Goal: Information Seeking & Learning: Learn about a topic

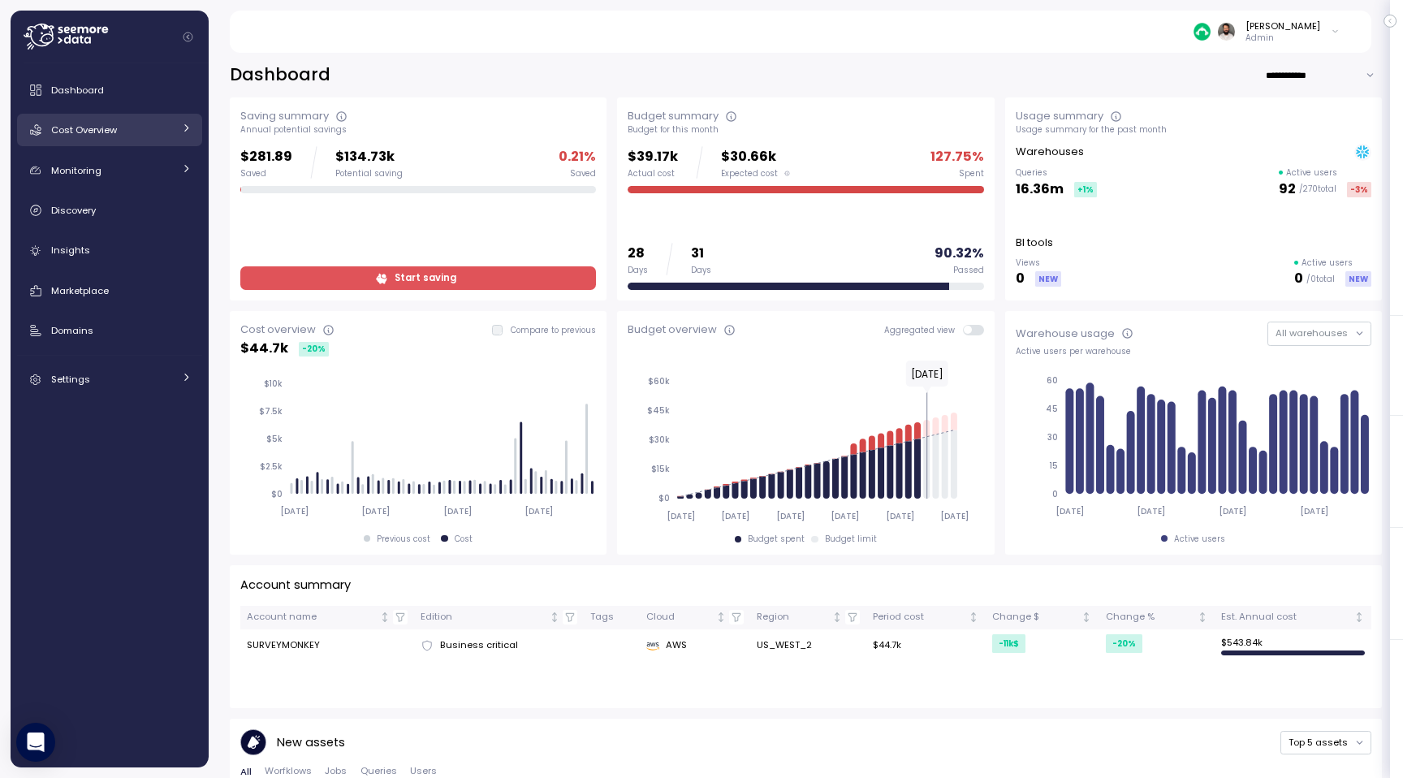
click at [106, 136] on span "Cost Overview" at bounding box center [84, 129] width 66 height 13
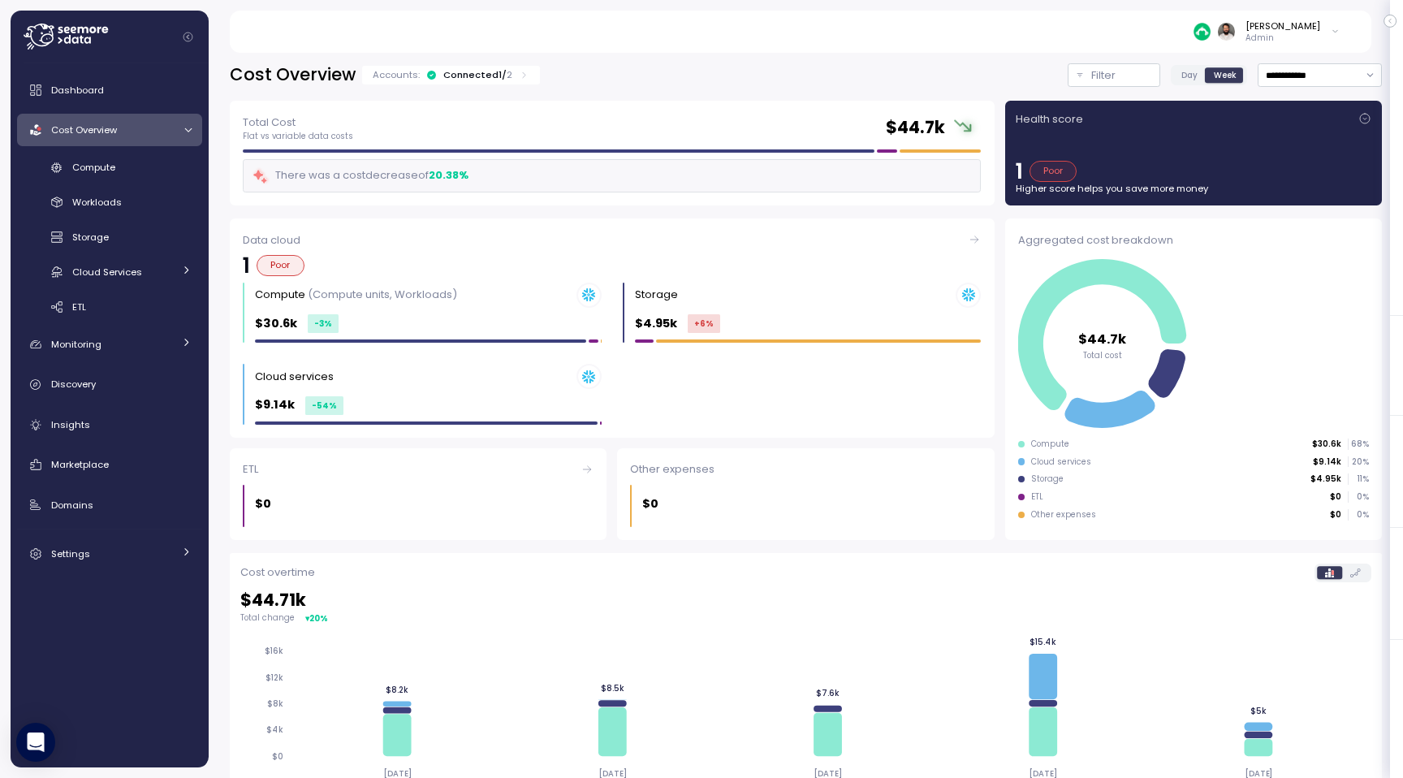
click at [496, 72] on div "Connected 1 / 2" at bounding box center [477, 74] width 69 height 13
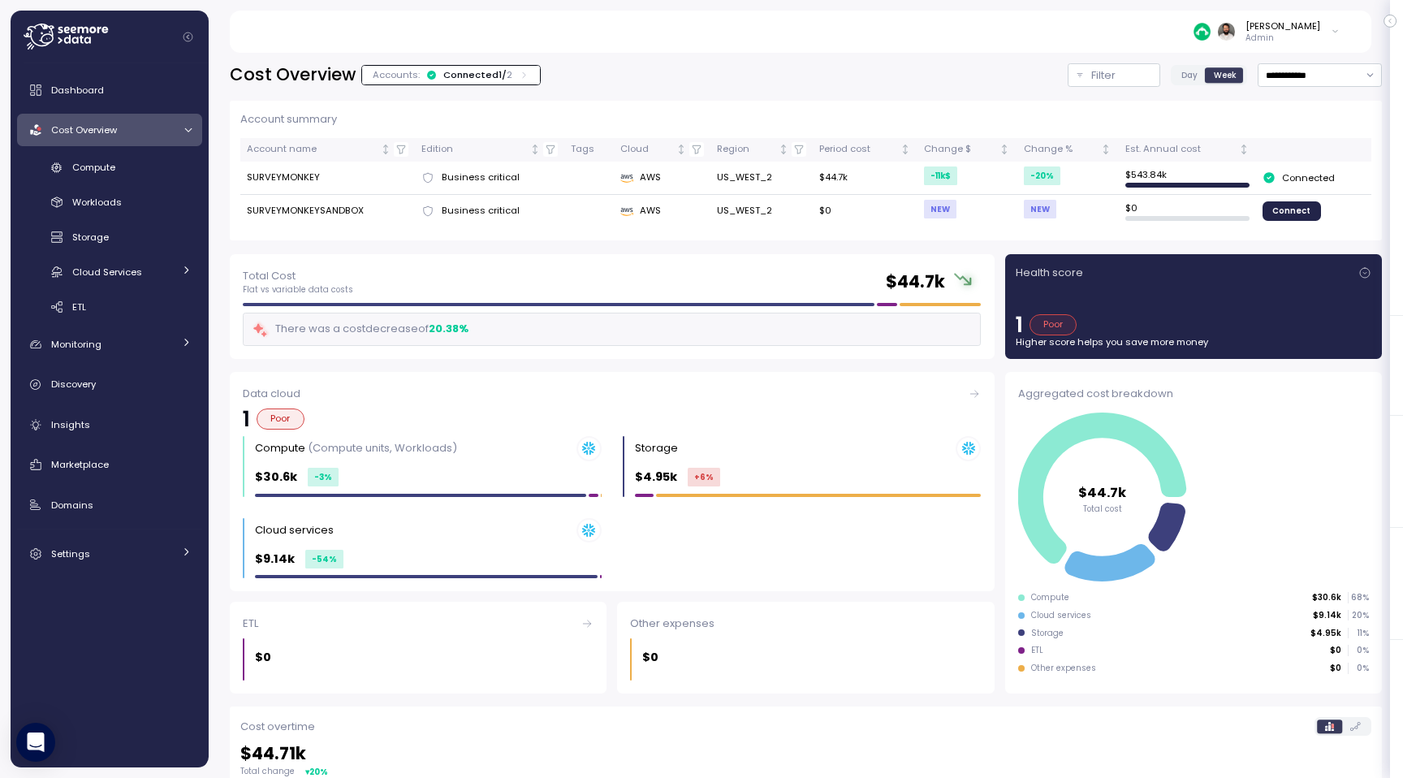
click at [496, 72] on div "Connected 1 / 2" at bounding box center [477, 74] width 69 height 13
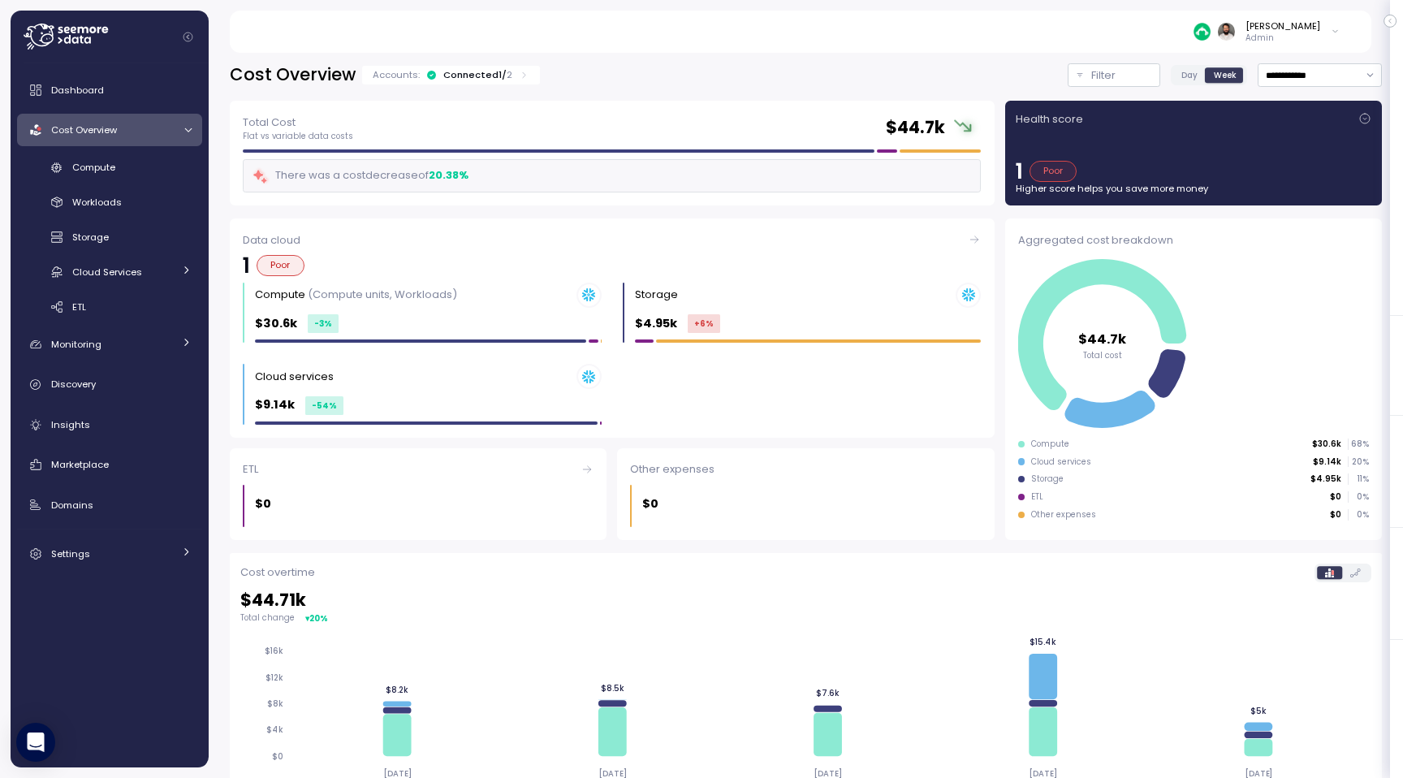
click at [181, 184] on div "Compute Workloads Storage Cloud Services Clustering columns Pipes AI Services S…" at bounding box center [109, 237] width 185 height 166
click at [174, 163] on div "Compute" at bounding box center [131, 167] width 119 height 16
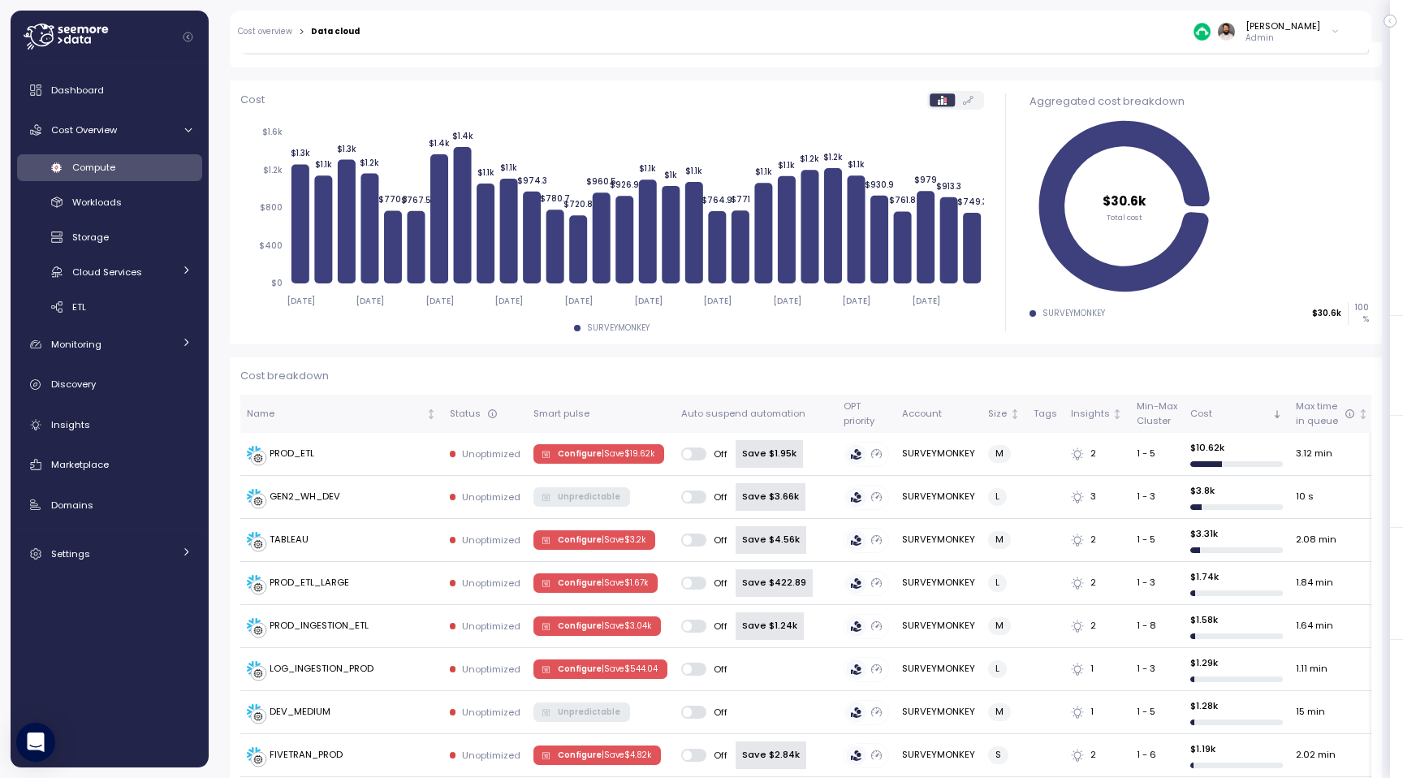
scroll to position [115, 0]
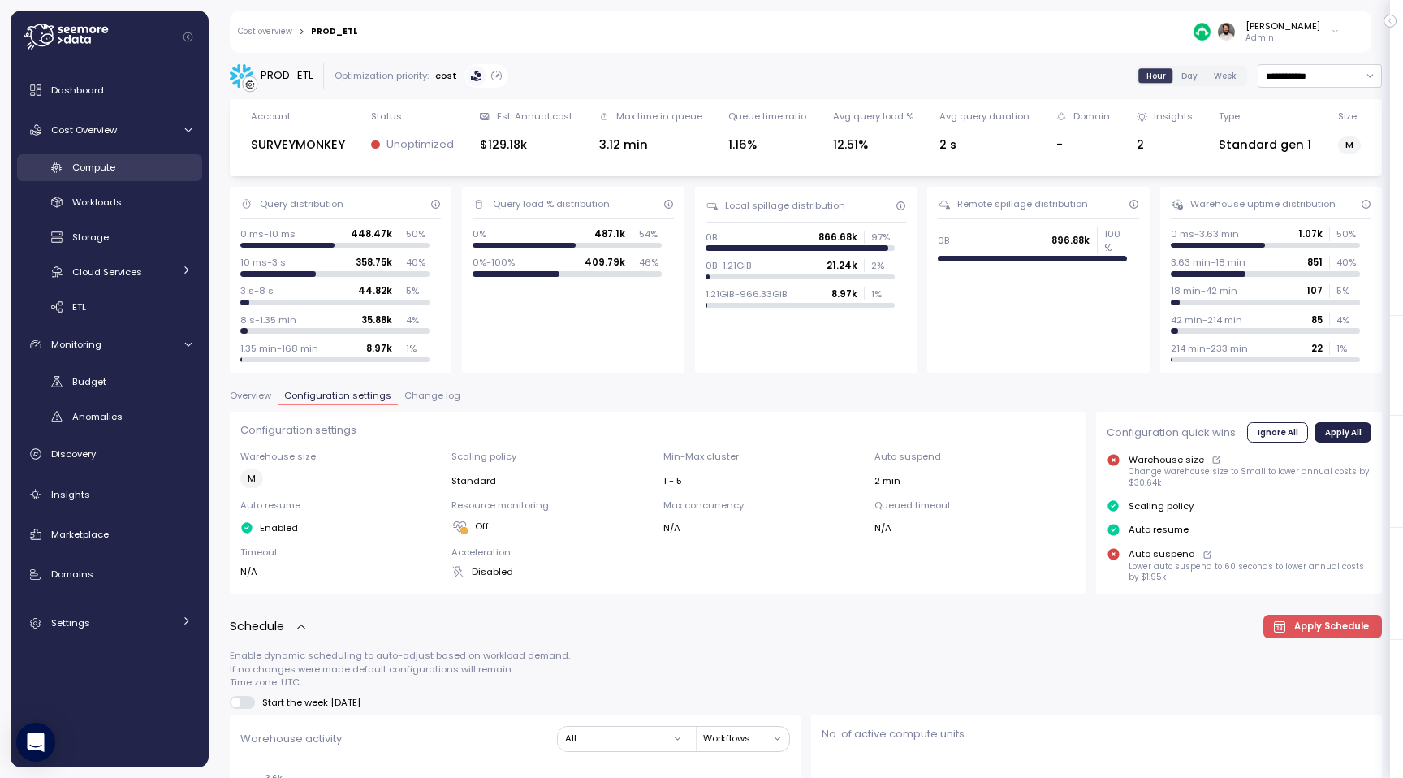
click at [152, 178] on link "Compute" at bounding box center [109, 167] width 185 height 27
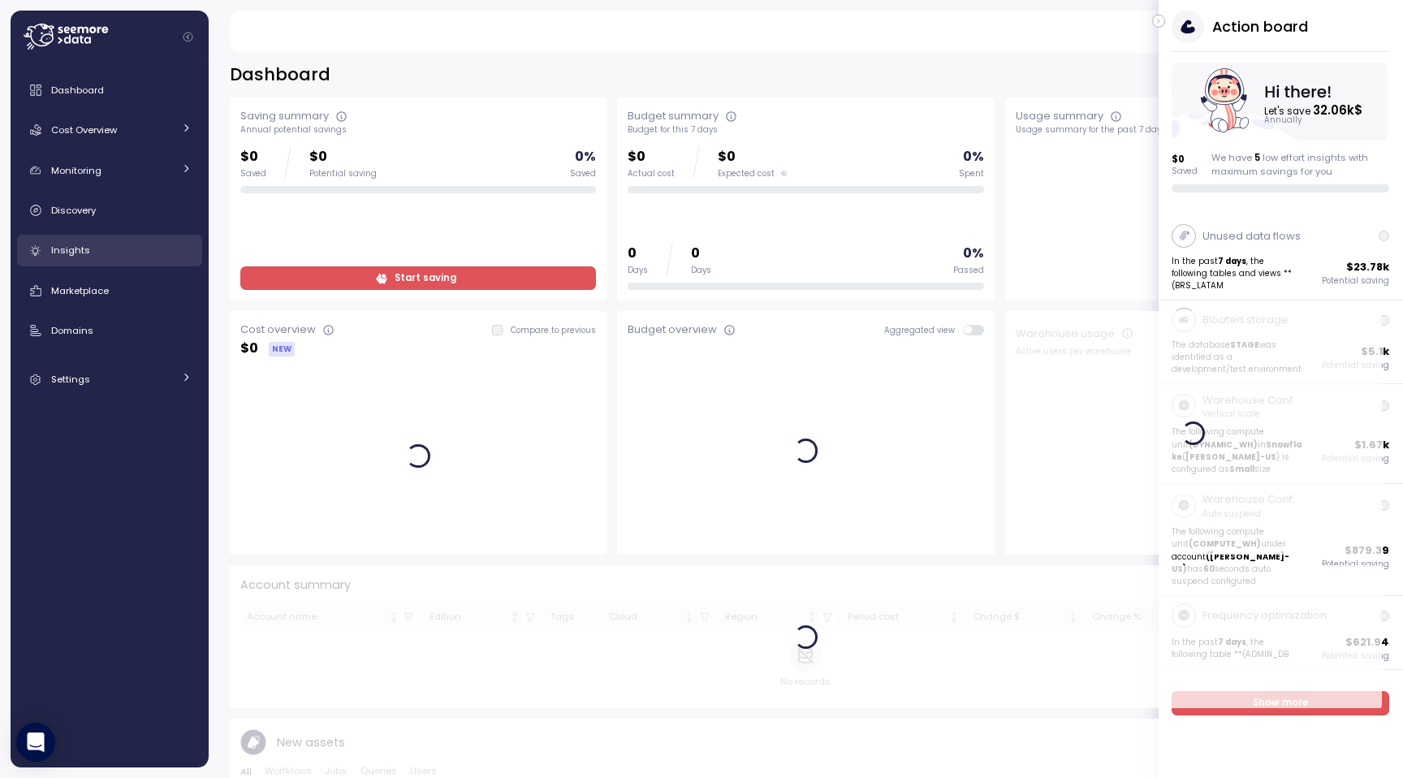
click at [134, 266] on link "Insights" at bounding box center [109, 251] width 185 height 32
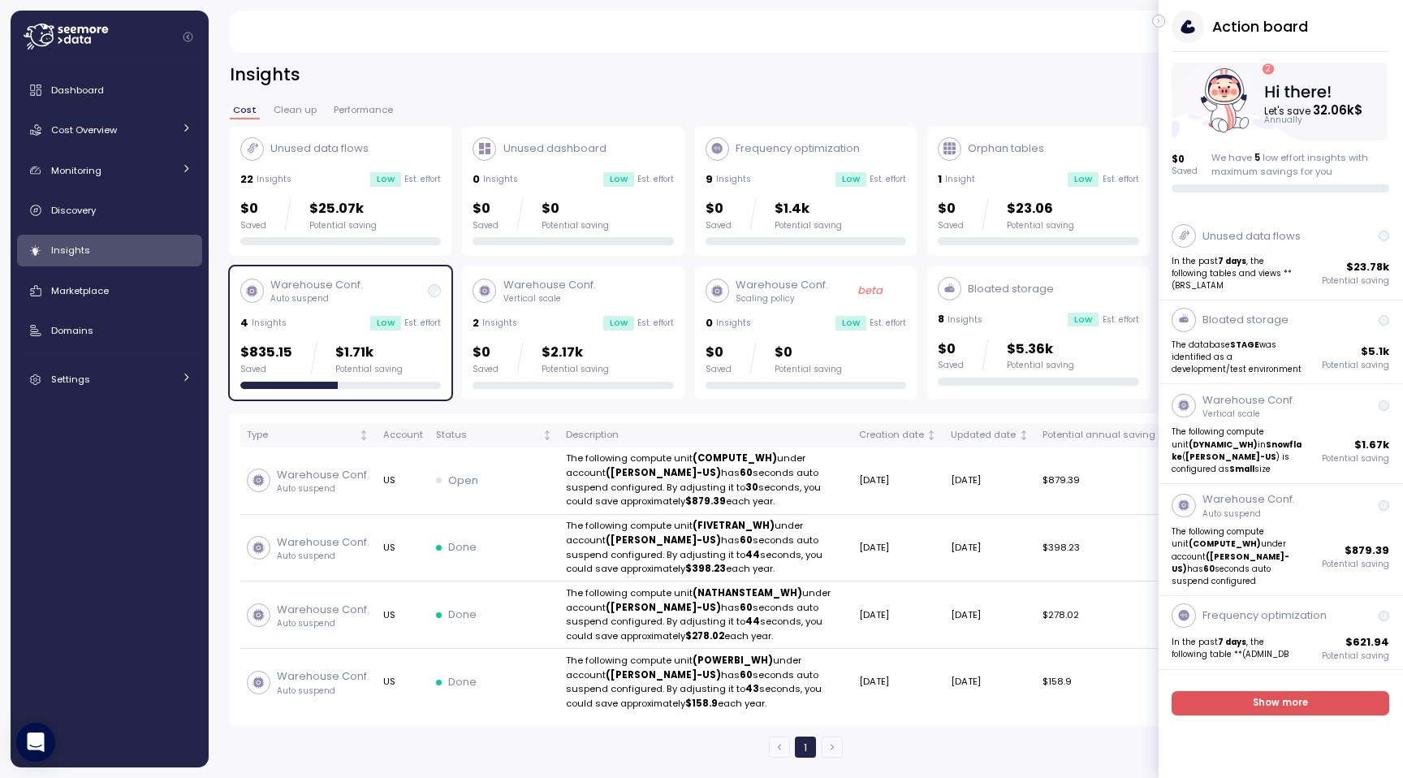
click at [1158, 17] on icon "button" at bounding box center [1159, 20] width 7 height 19
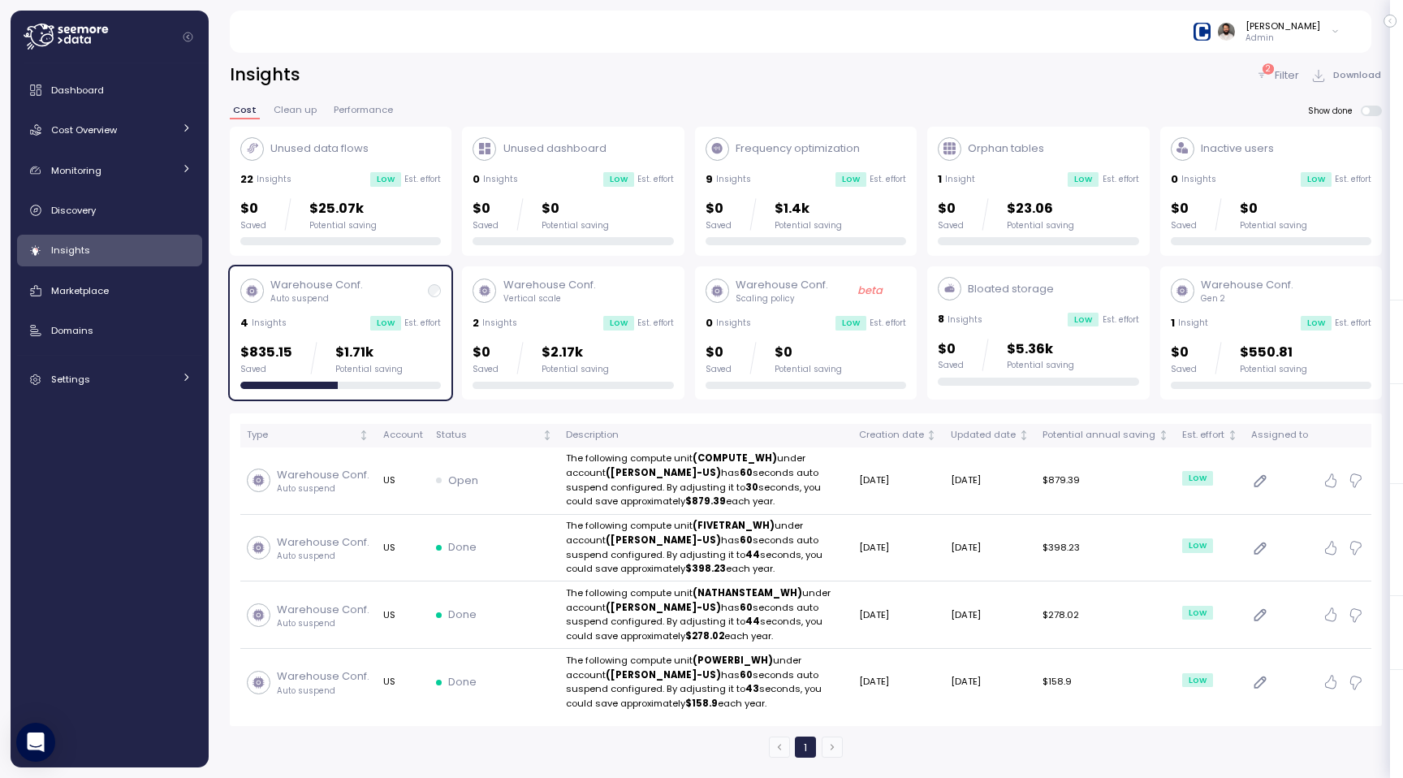
click at [1256, 357] on p "$550.81" at bounding box center [1273, 353] width 67 height 22
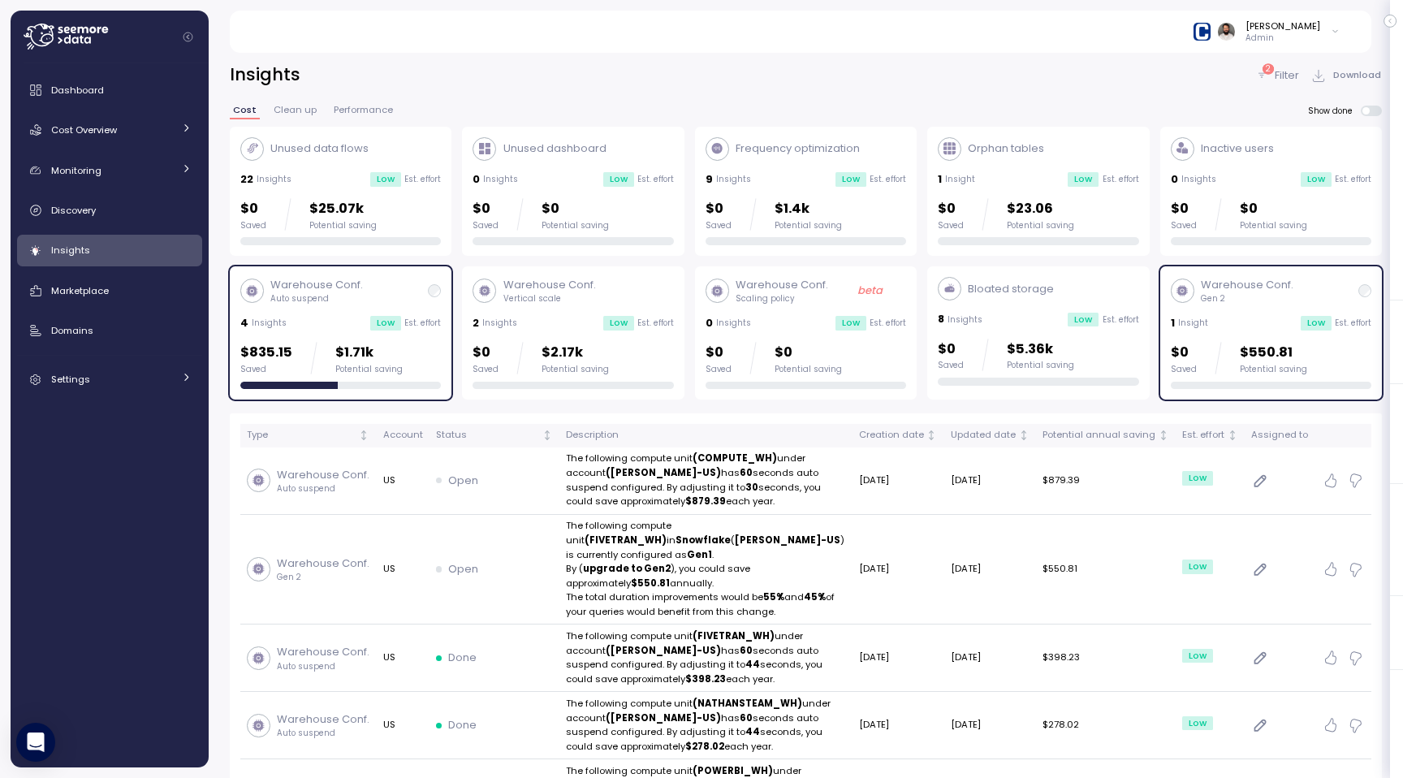
click at [1070, 352] on div "$0 Saved $5.36k Potential saving" at bounding box center [1038, 355] width 201 height 32
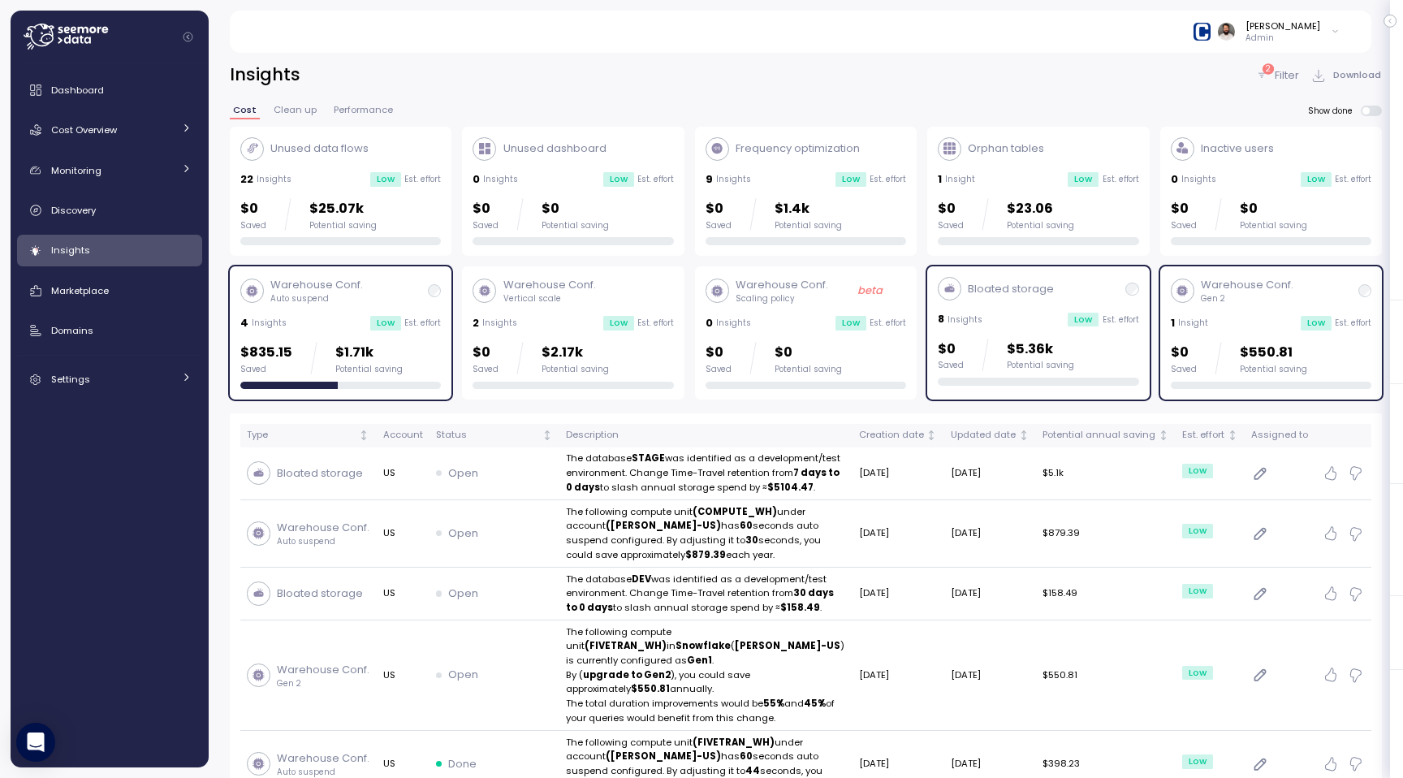
click at [391, 333] on div "Warehouse Conf. Auto suspend 4 Insights Low Est. effort $835.15 Saved $1.71k Po…" at bounding box center [340, 333] width 201 height 112
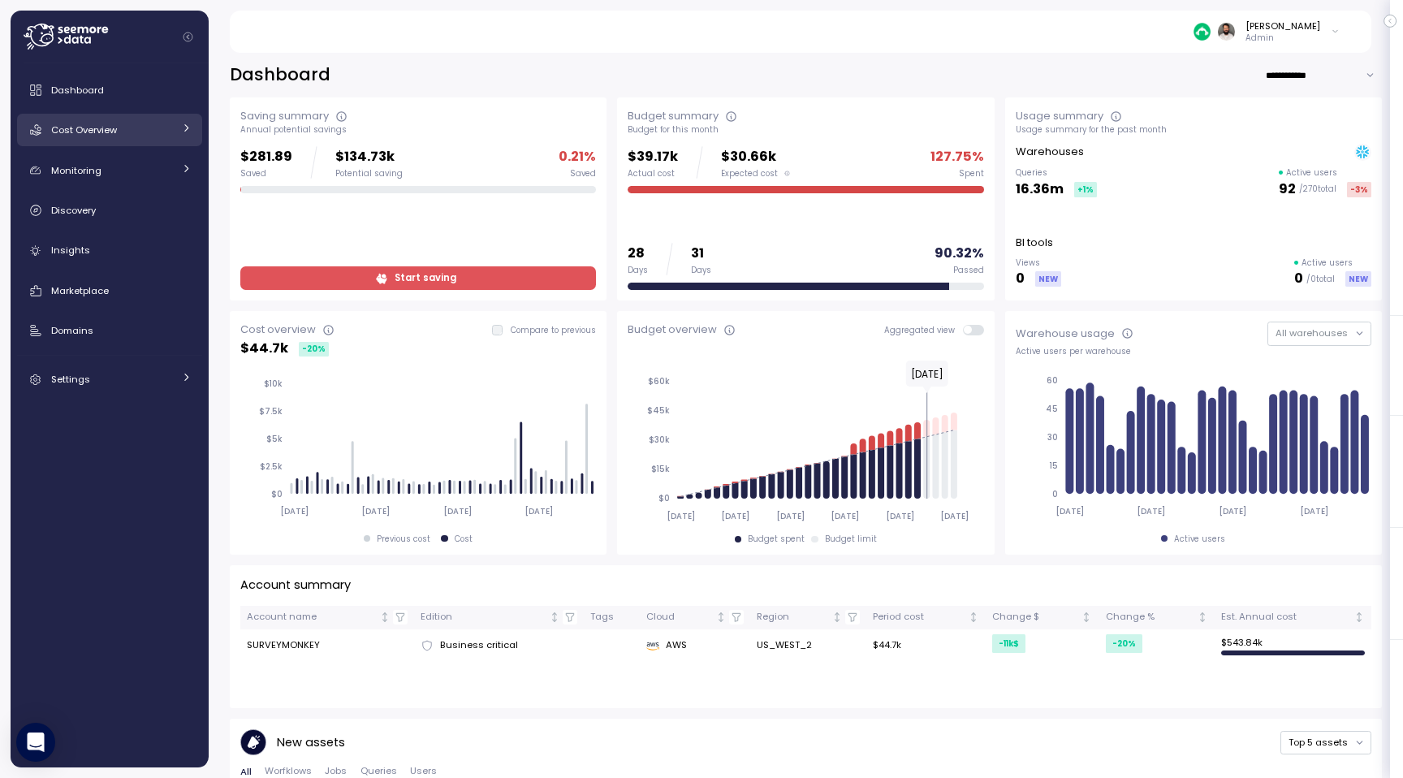
click at [155, 143] on link "Cost Overview" at bounding box center [109, 130] width 185 height 32
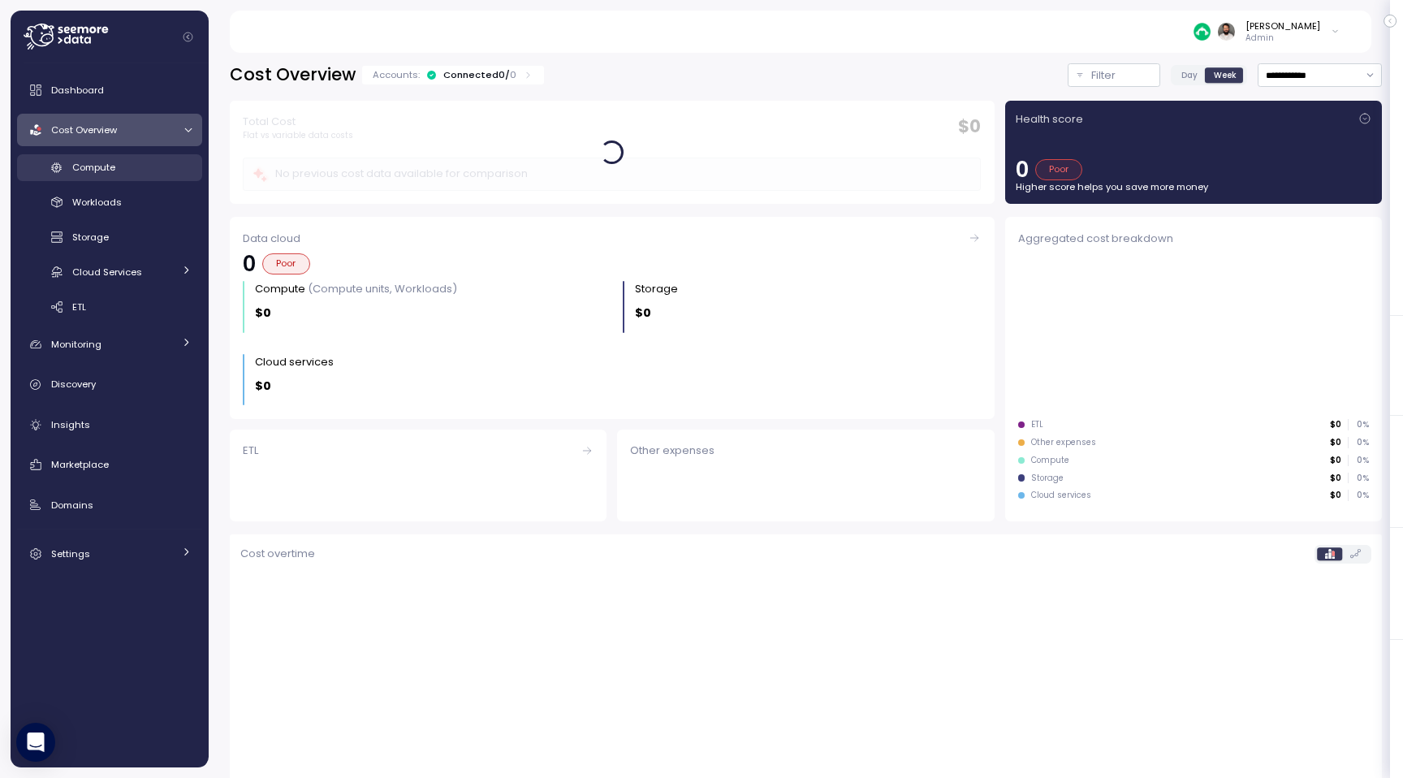
click at [149, 166] on div "Compute" at bounding box center [131, 167] width 119 height 16
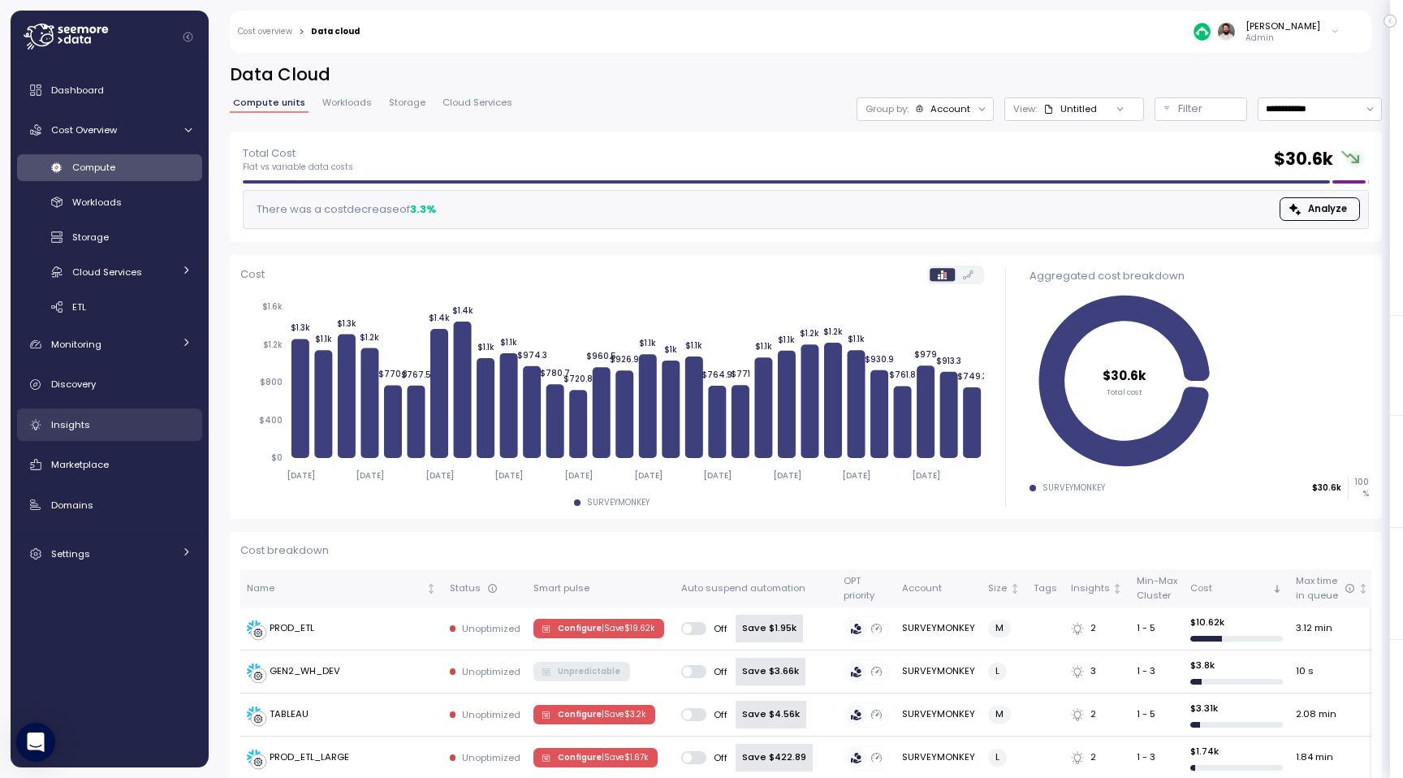
click at [127, 430] on div "Insights" at bounding box center [121, 425] width 140 height 16
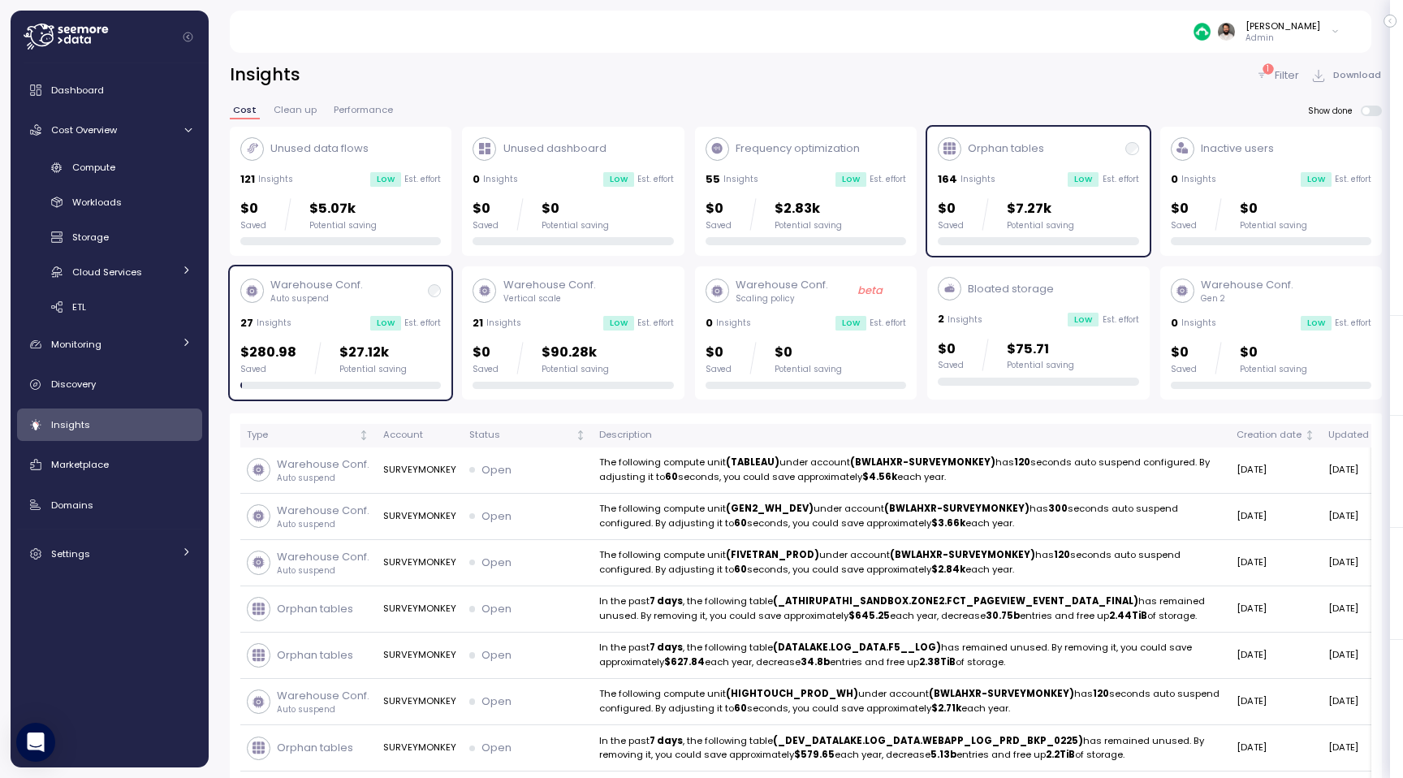
click at [367, 333] on div "Warehouse Conf. Auto suspend 27 Insights Low Est. effort $280.98 Saved $27.12k …" at bounding box center [340, 333] width 201 height 112
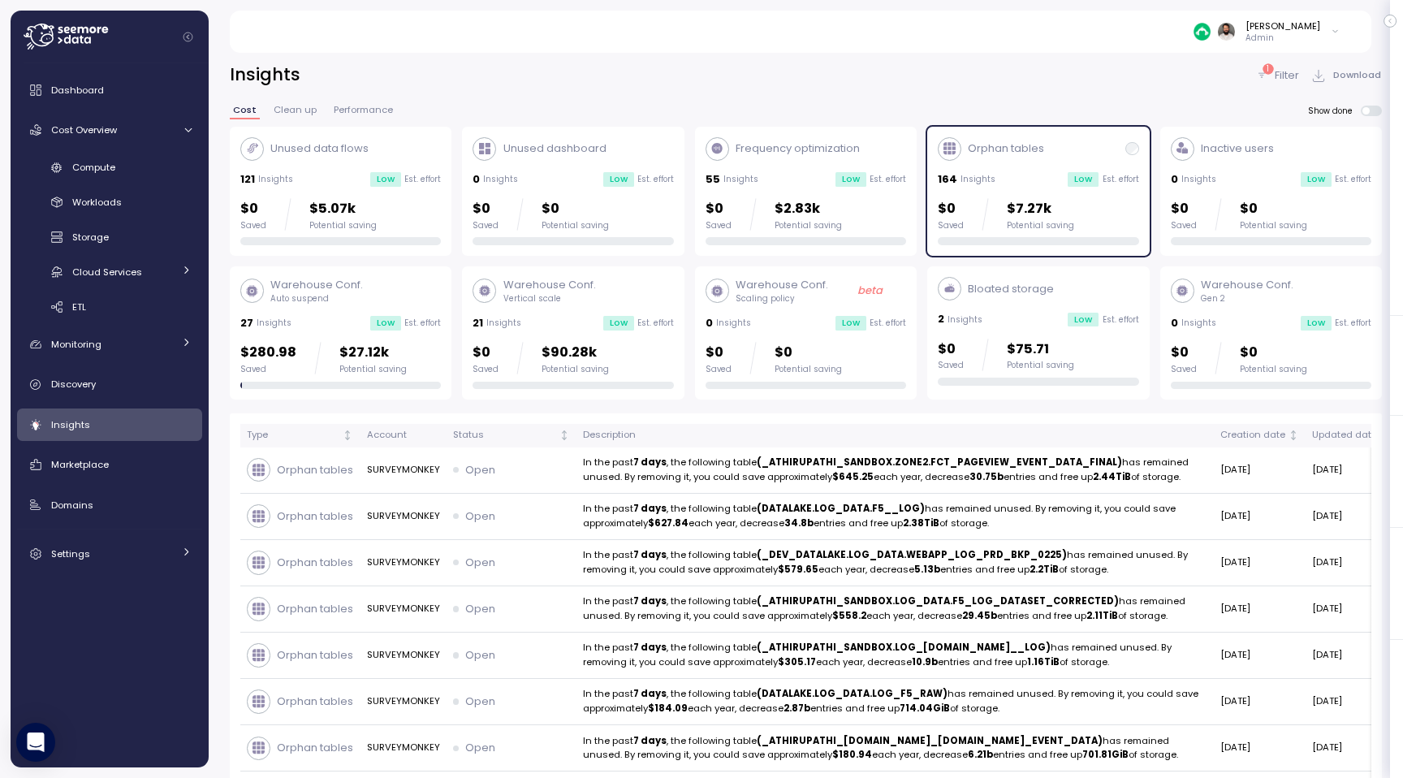
click at [1001, 234] on div "$0 Saved $7.27k Potential saving" at bounding box center [1038, 221] width 201 height 47
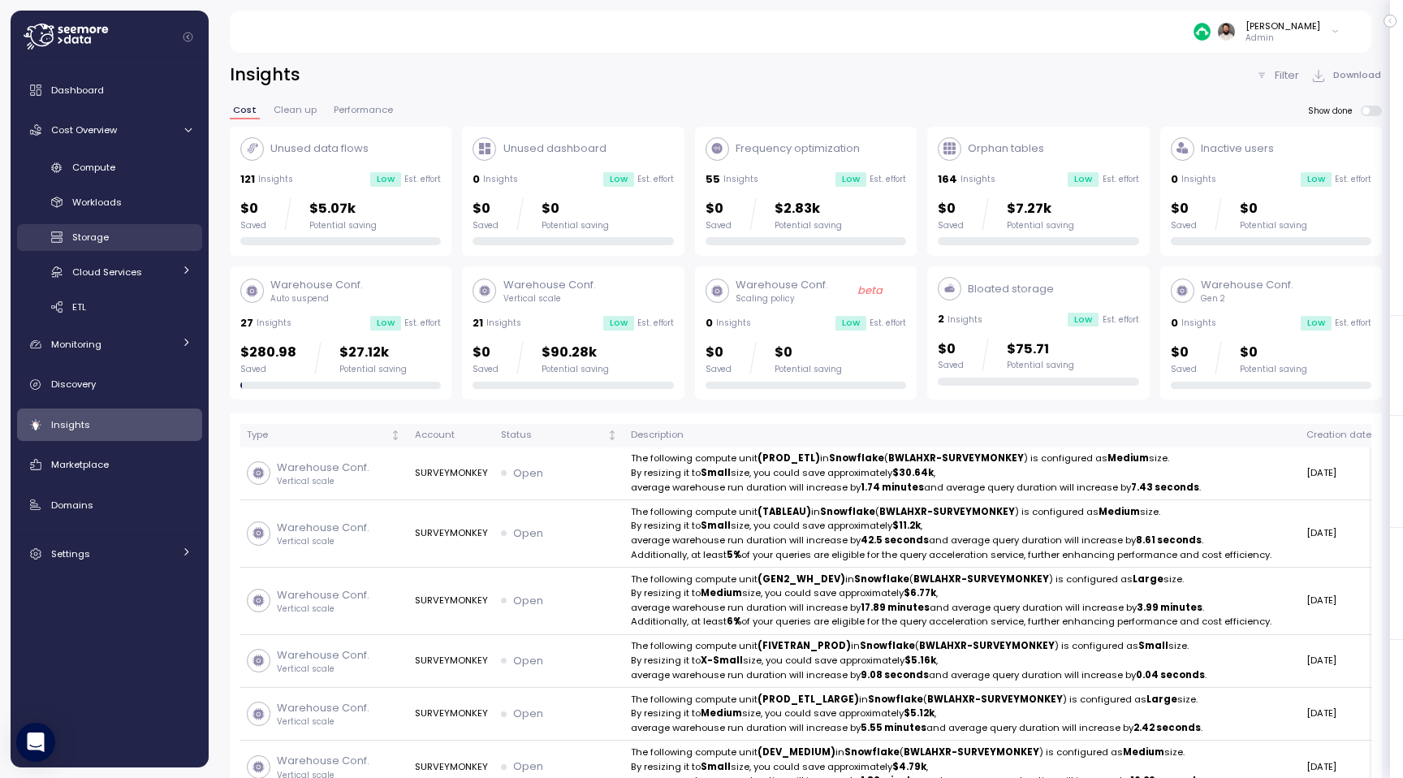
click at [136, 232] on div "Storage" at bounding box center [131, 237] width 119 height 16
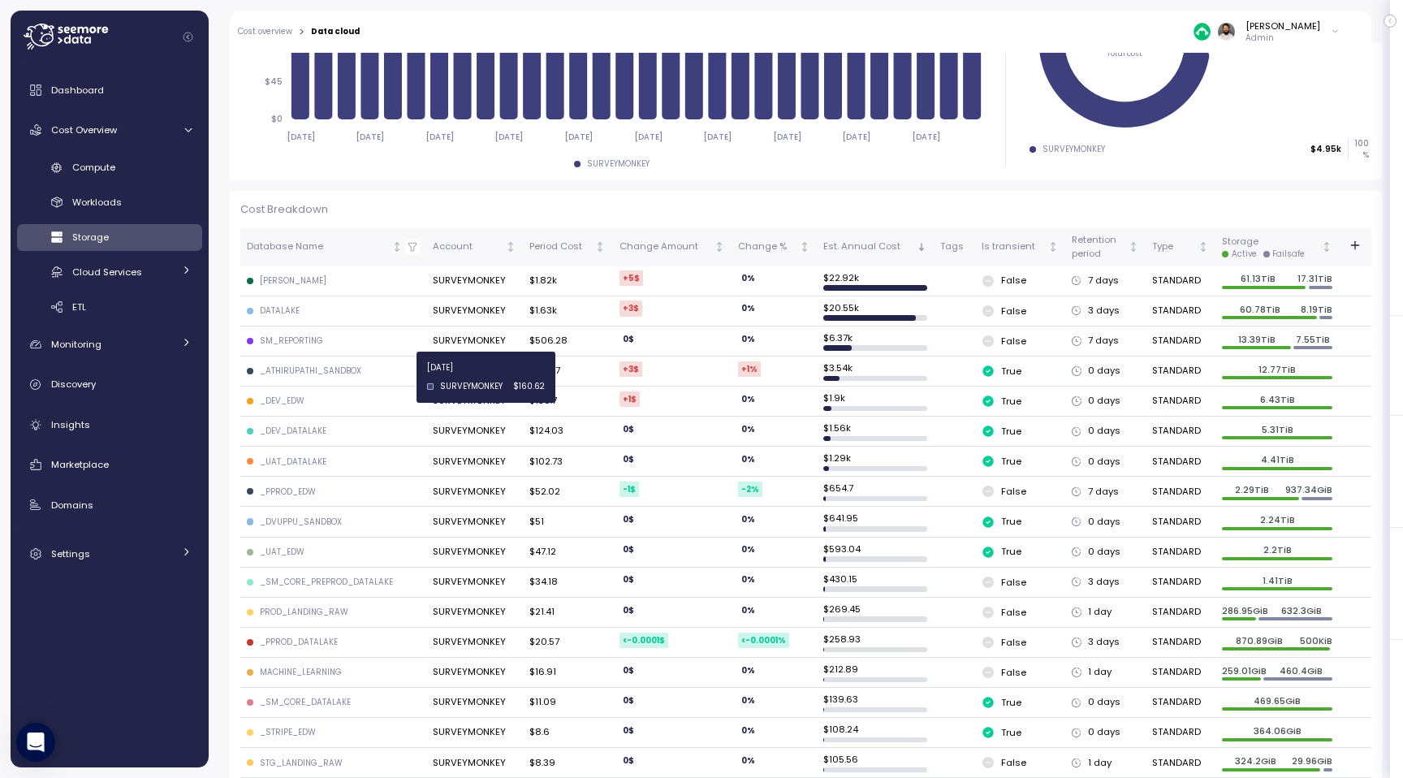
scroll to position [404, 0]
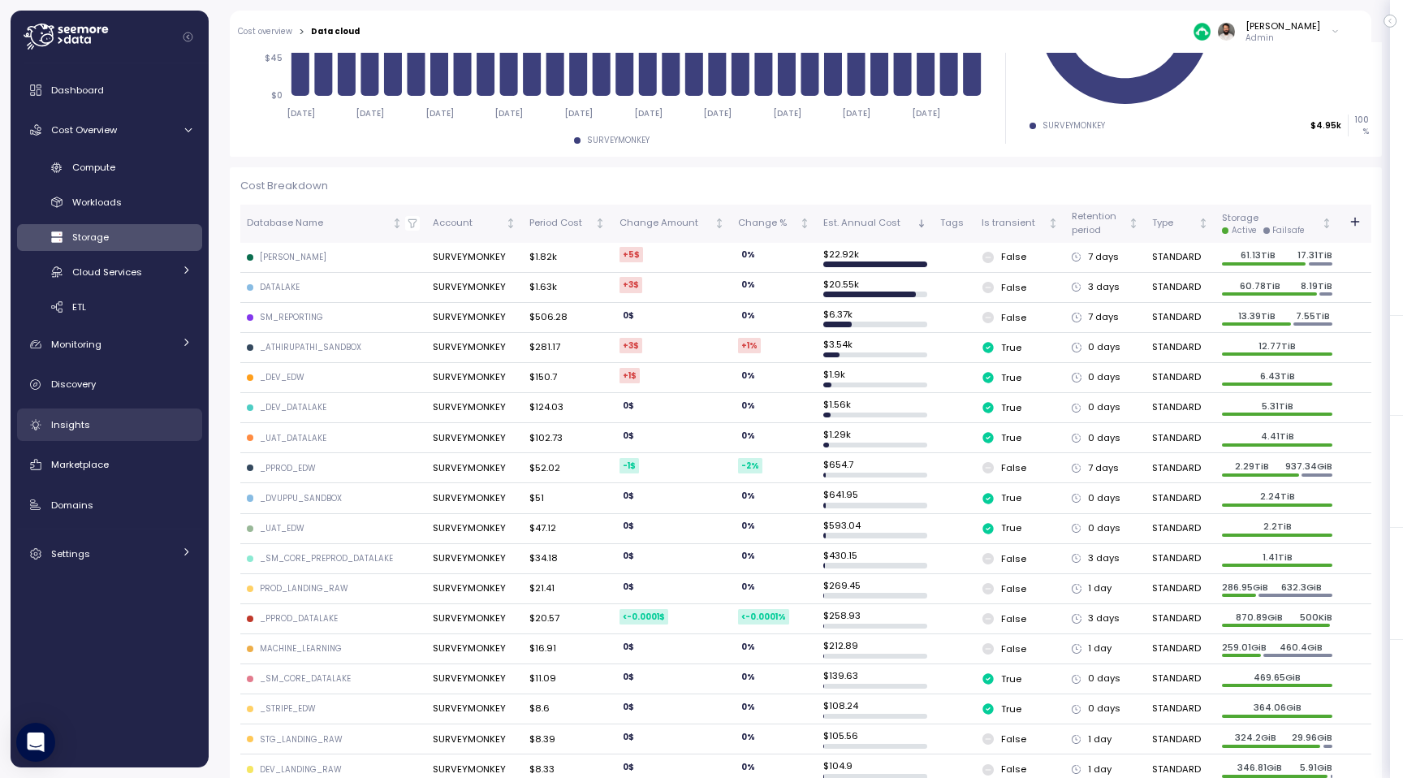
click at [119, 427] on div "Insights" at bounding box center [121, 425] width 140 height 16
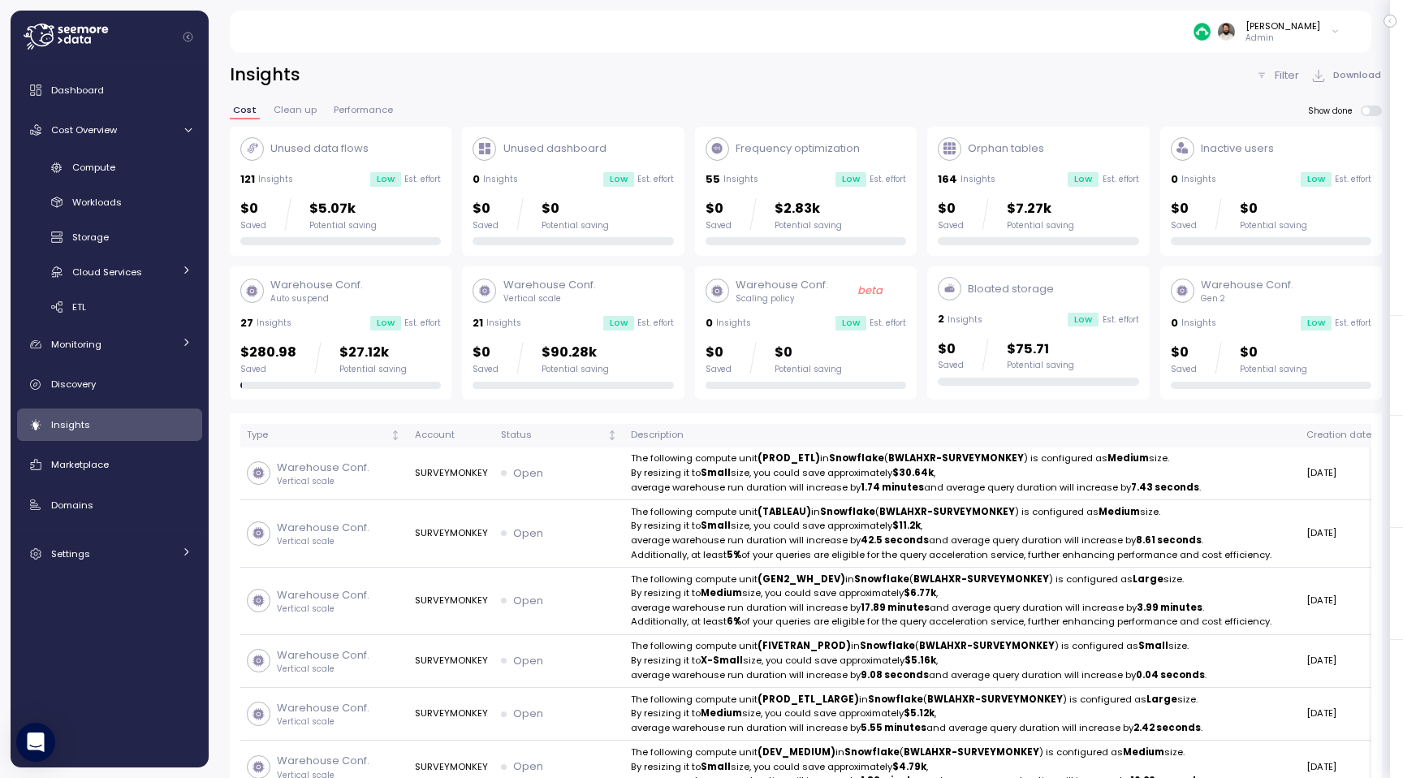
scroll to position [15, 0]
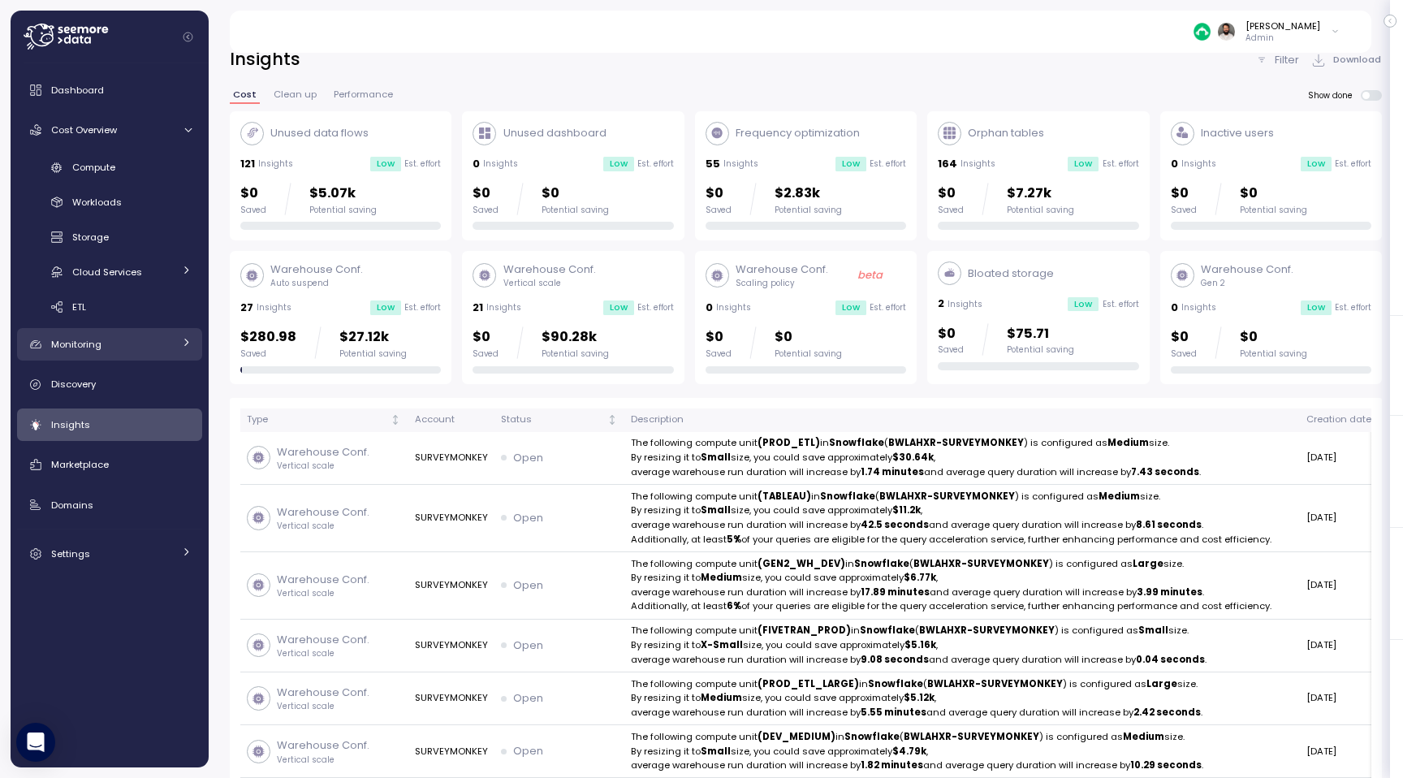
click at [142, 349] on div "Monitoring" at bounding box center [112, 344] width 122 height 16
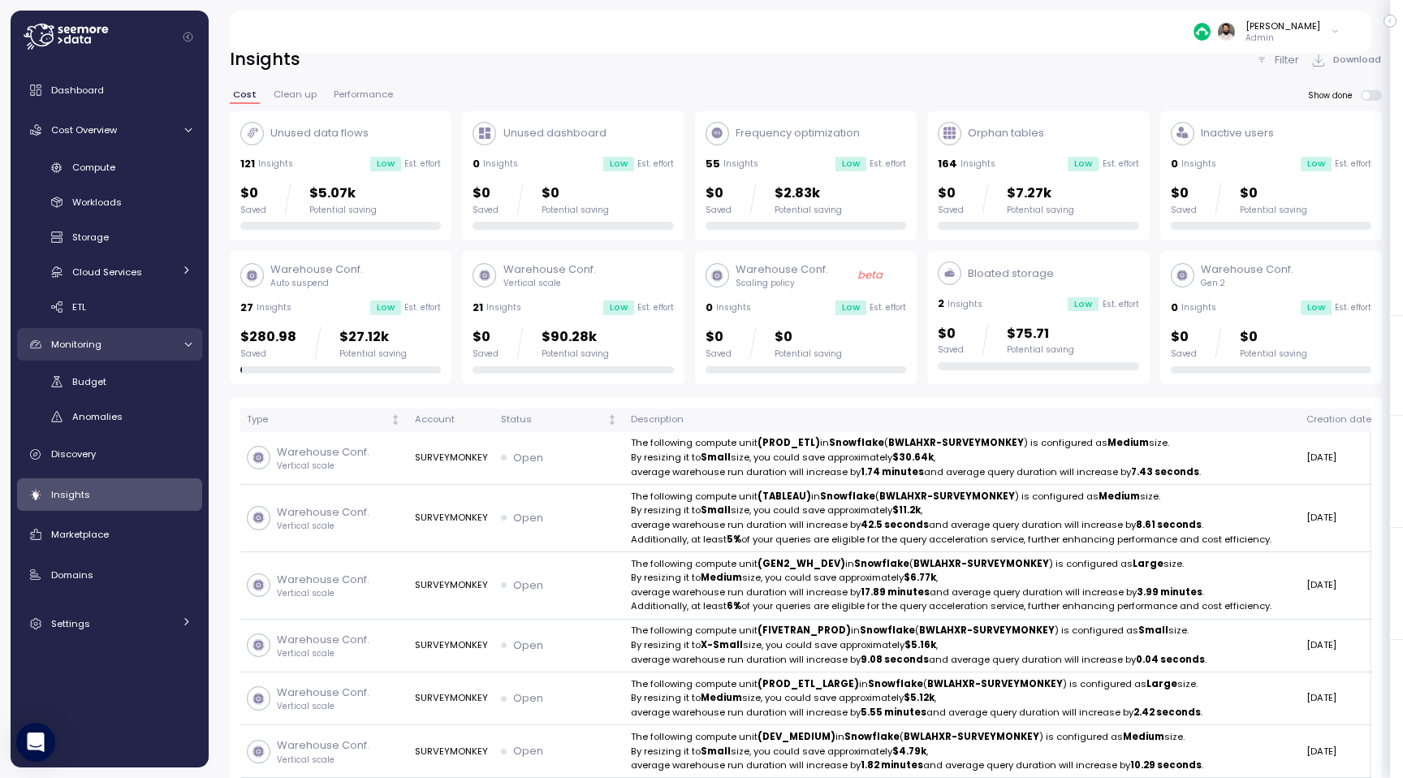
click at [142, 349] on div "Monitoring" at bounding box center [112, 344] width 122 height 16
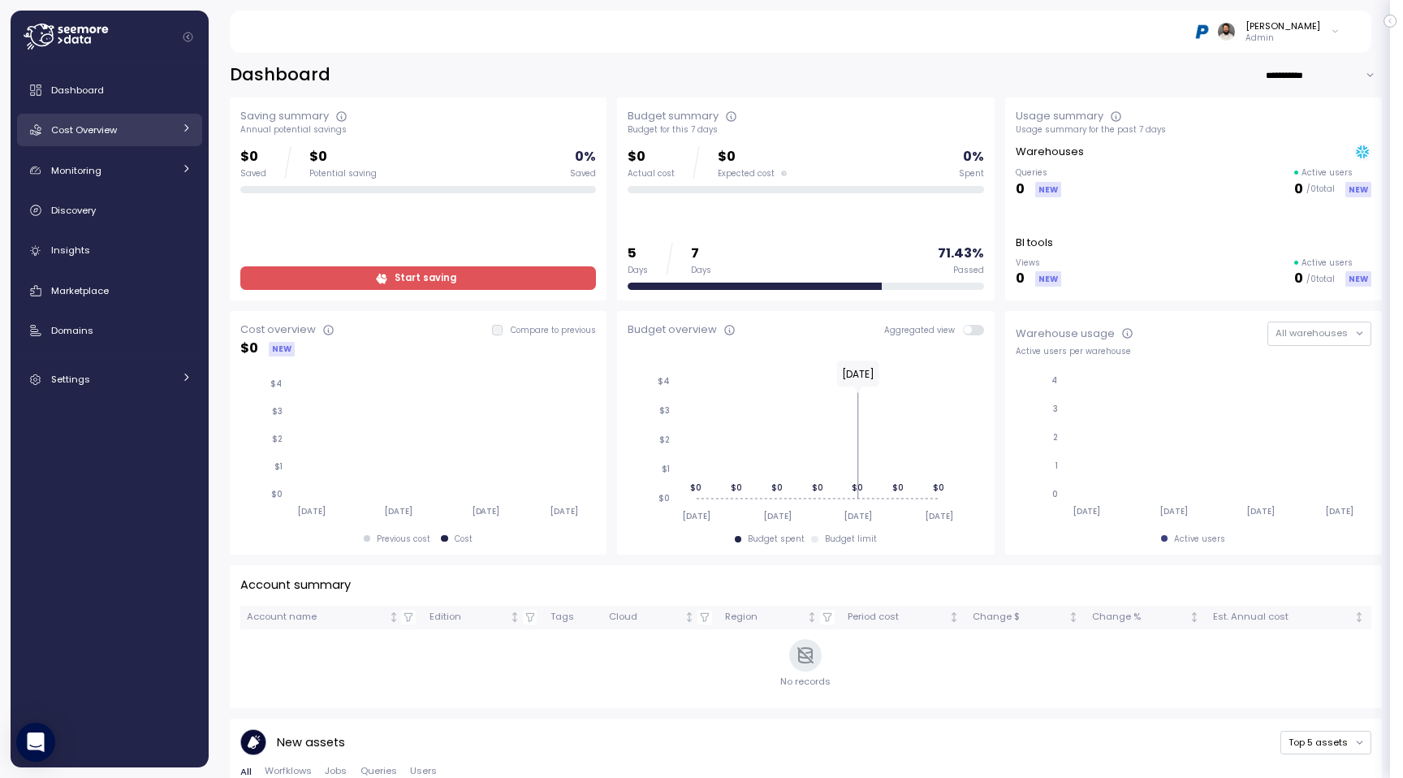
click at [153, 130] on div "Cost Overview" at bounding box center [112, 130] width 122 height 16
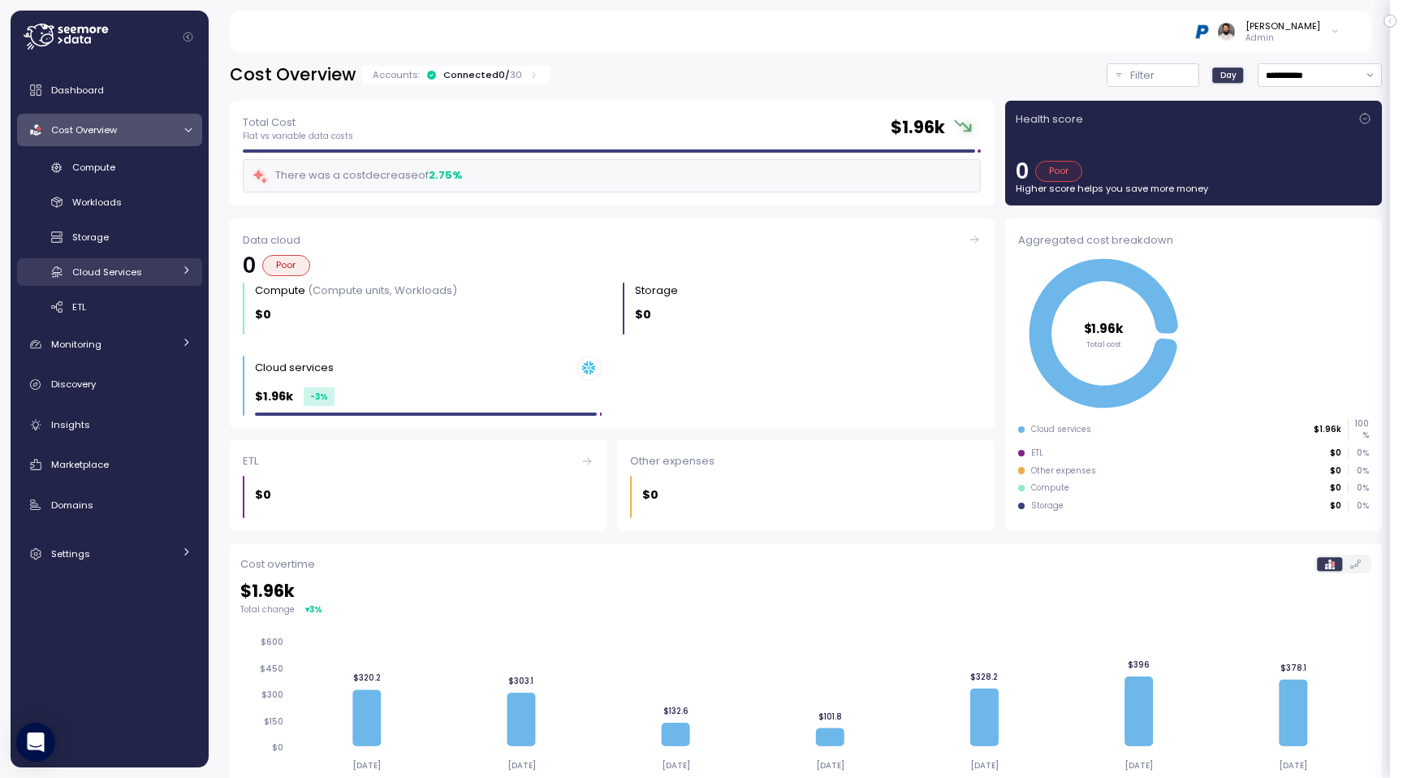
click at [166, 266] on div "Cloud Services" at bounding box center [122, 272] width 101 height 16
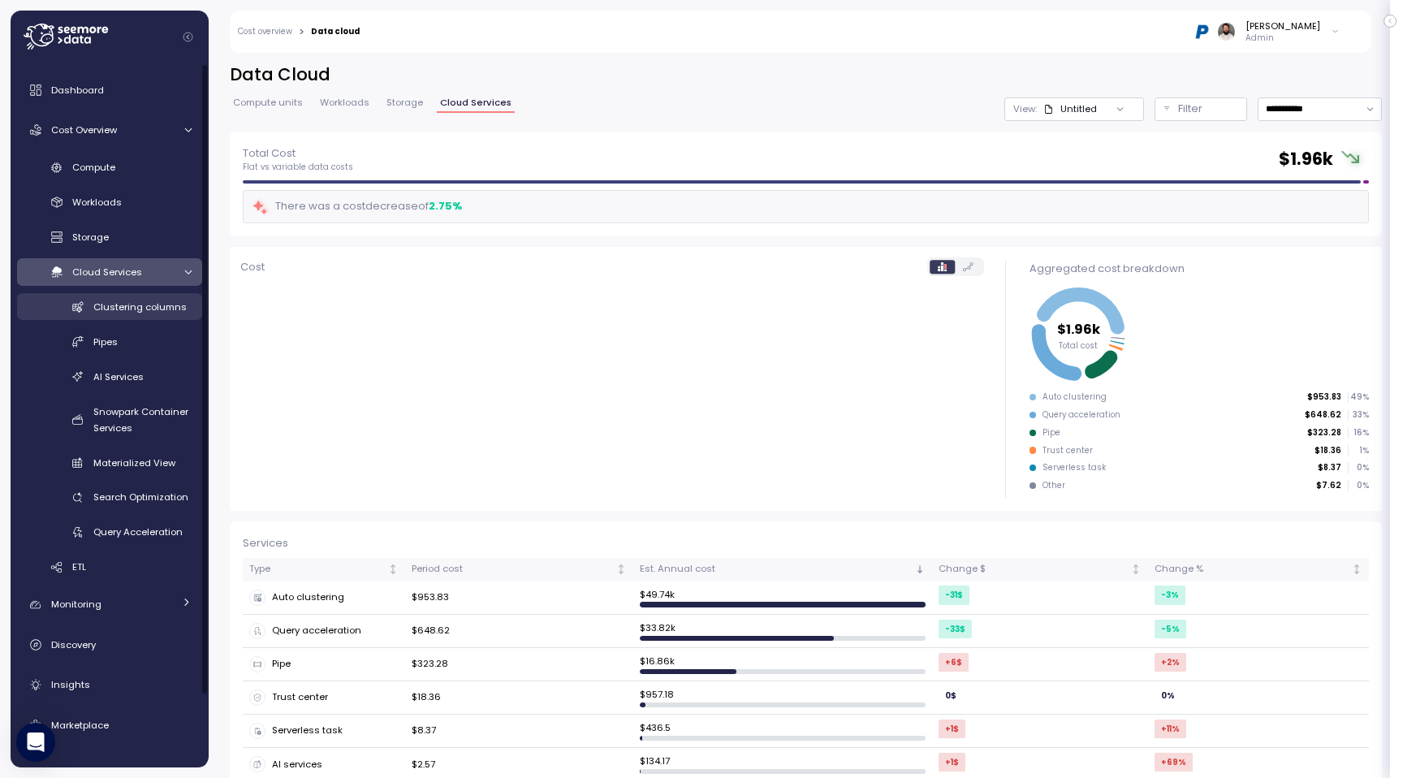
click at [158, 313] on span "Clustering columns" at bounding box center [139, 306] width 93 height 13
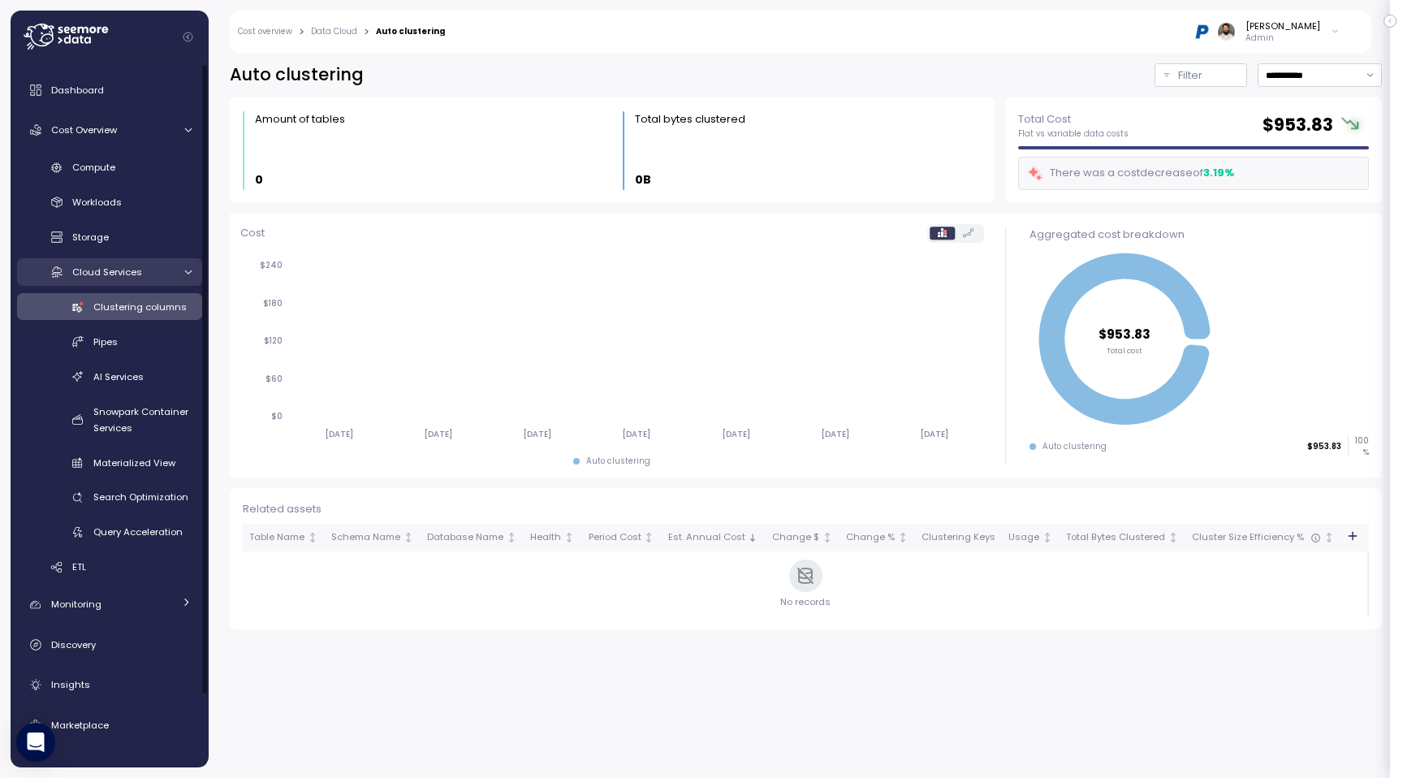
click at [165, 279] on div "Cloud Services" at bounding box center [122, 272] width 101 height 16
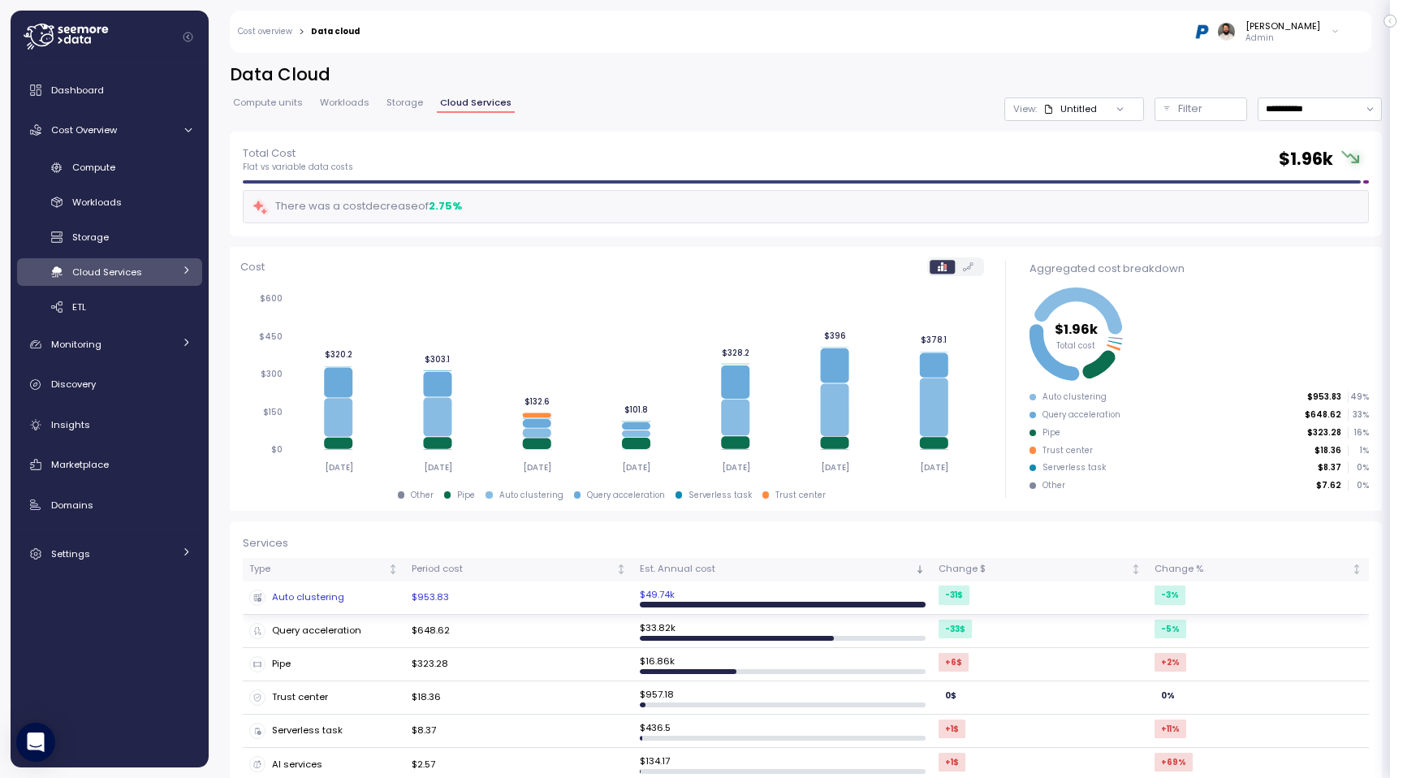
click at [538, 594] on td "$953.83" at bounding box center [519, 597] width 228 height 33
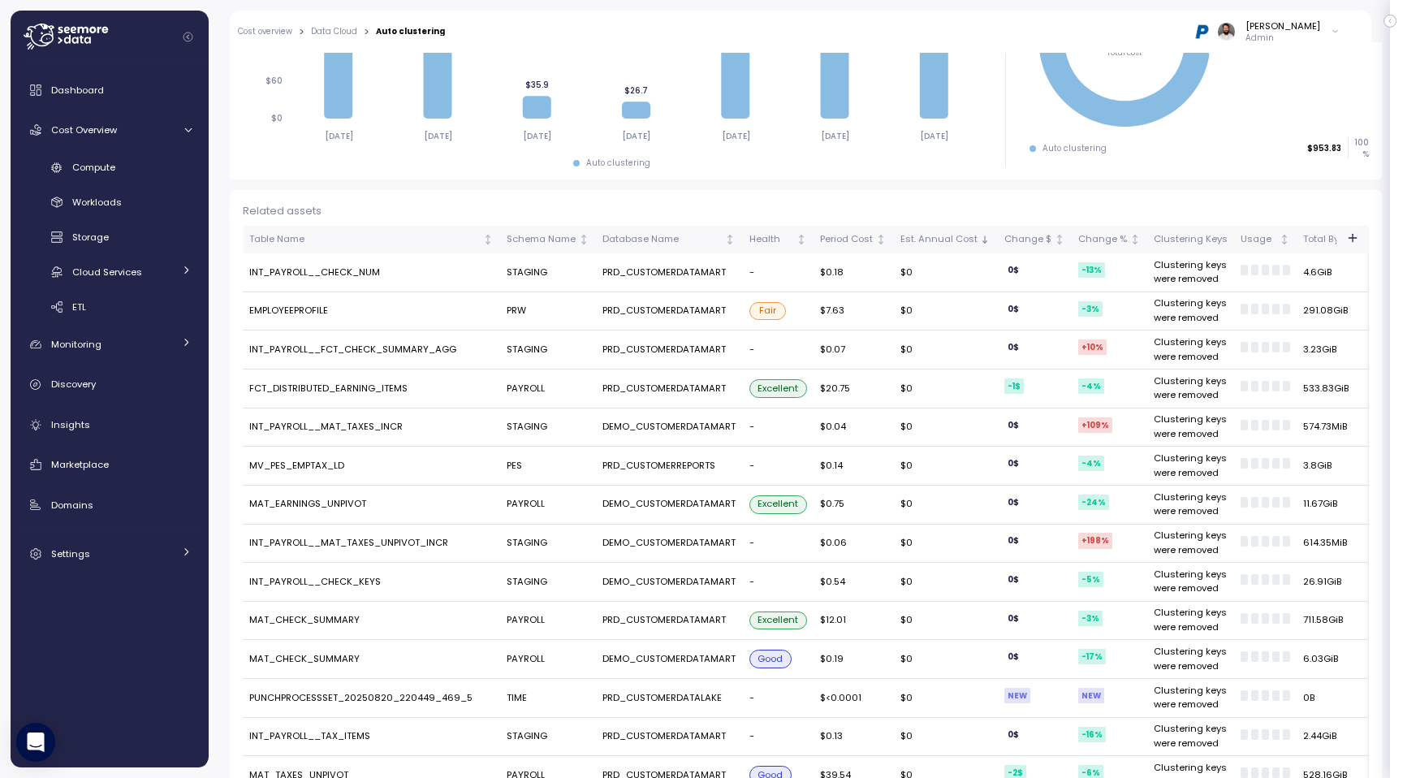
scroll to position [155, 0]
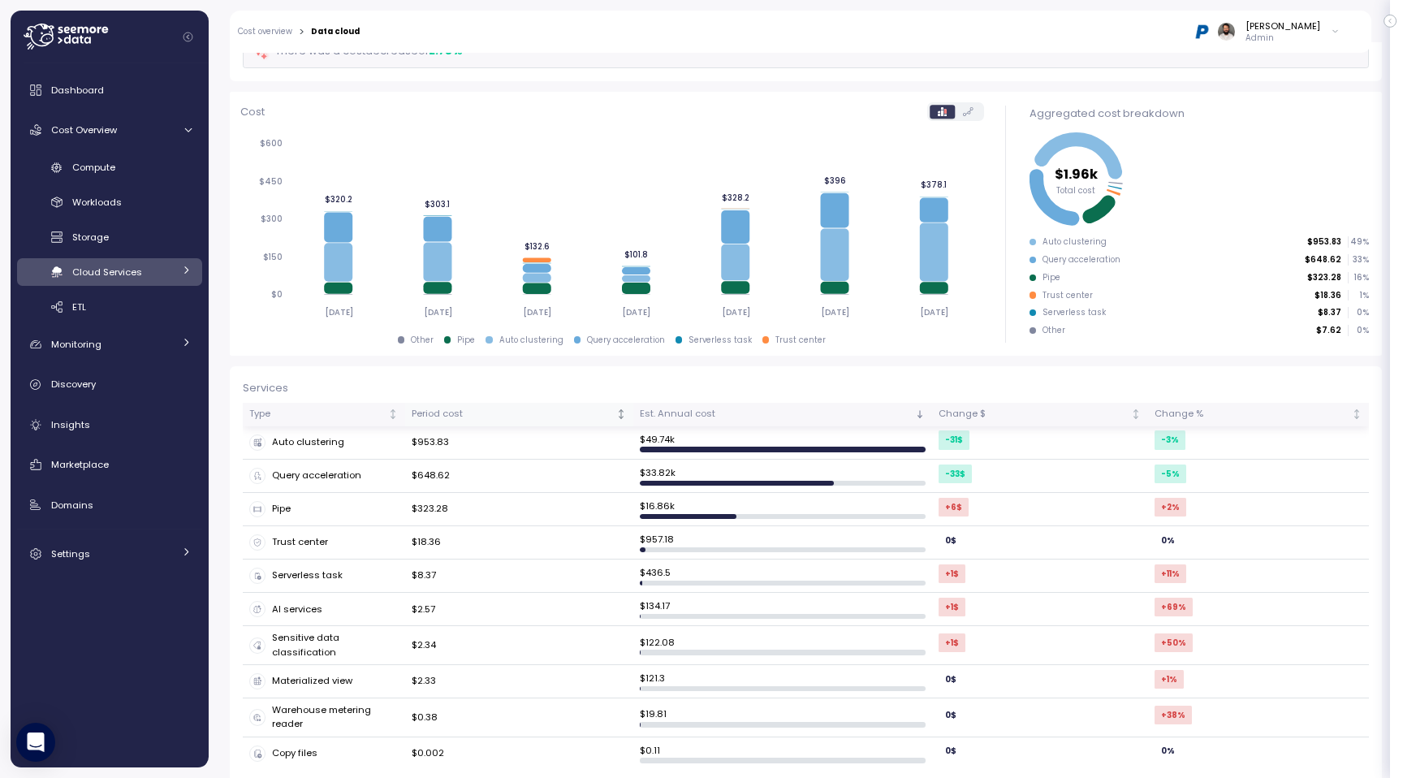
scroll to position [163, 0]
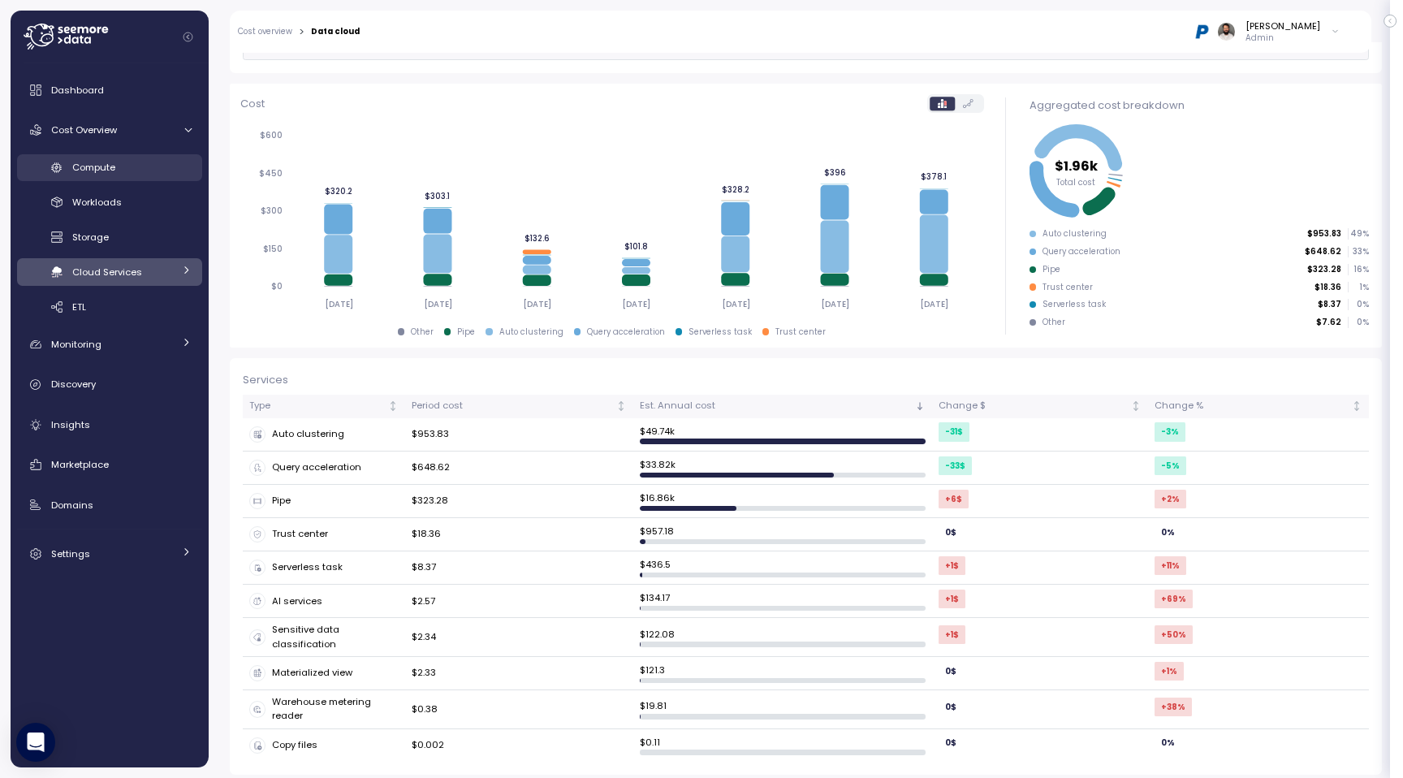
click at [153, 174] on div "Compute" at bounding box center [131, 167] width 119 height 16
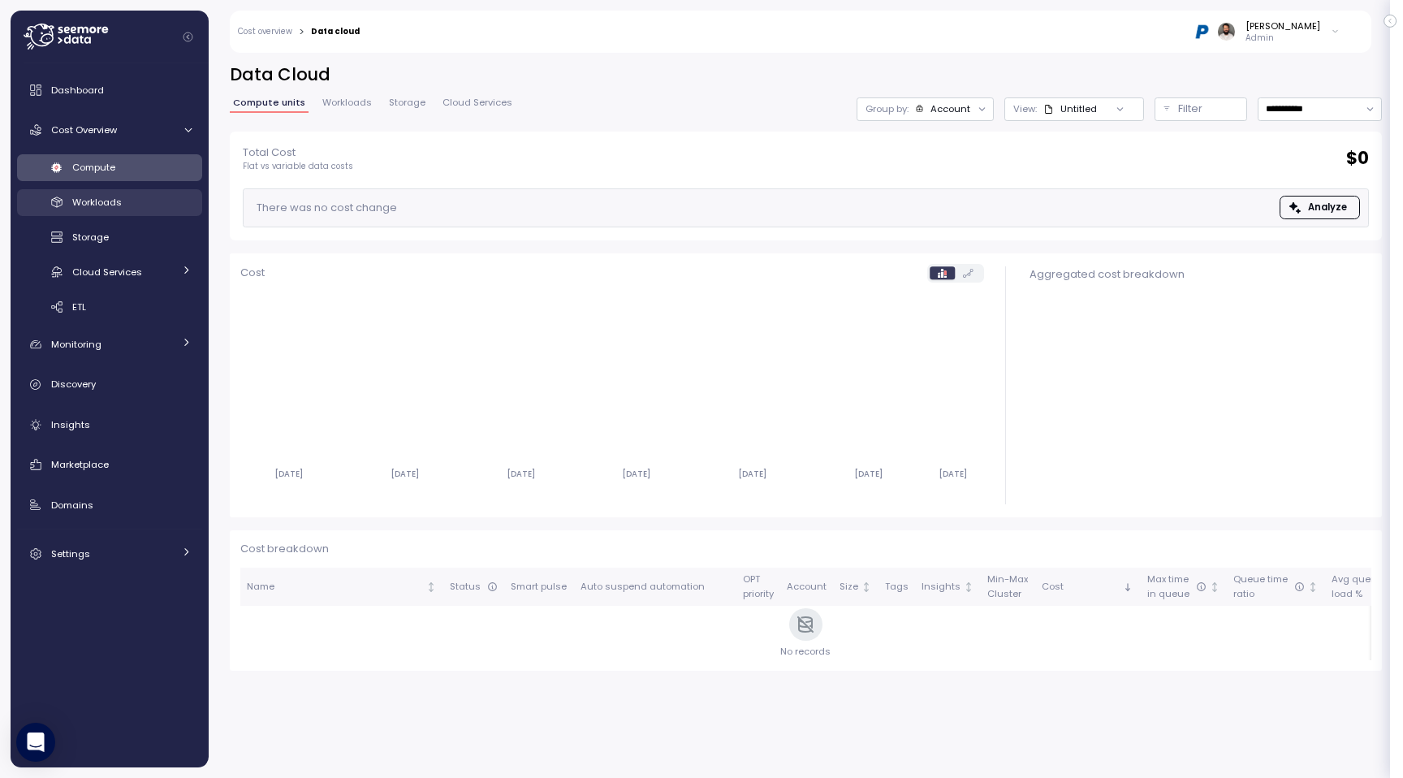
click at [152, 203] on div "Workloads" at bounding box center [131, 202] width 119 height 16
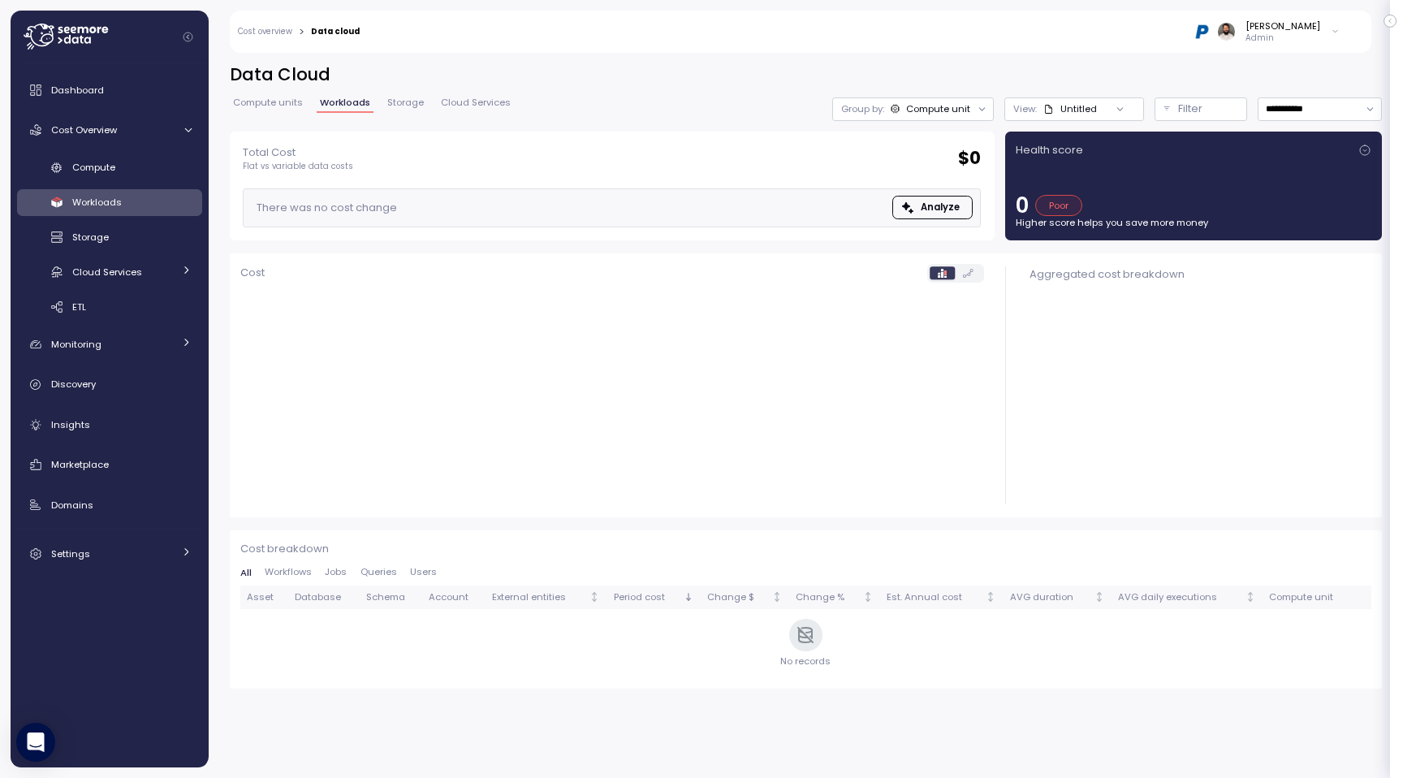
click at [149, 106] on div "Dashboard Cost Overview Compute Workloads Storage Cloud Services Clustering col…" at bounding box center [109, 322] width 185 height 496
click at [144, 93] on div "Dashboard" at bounding box center [121, 90] width 140 height 16
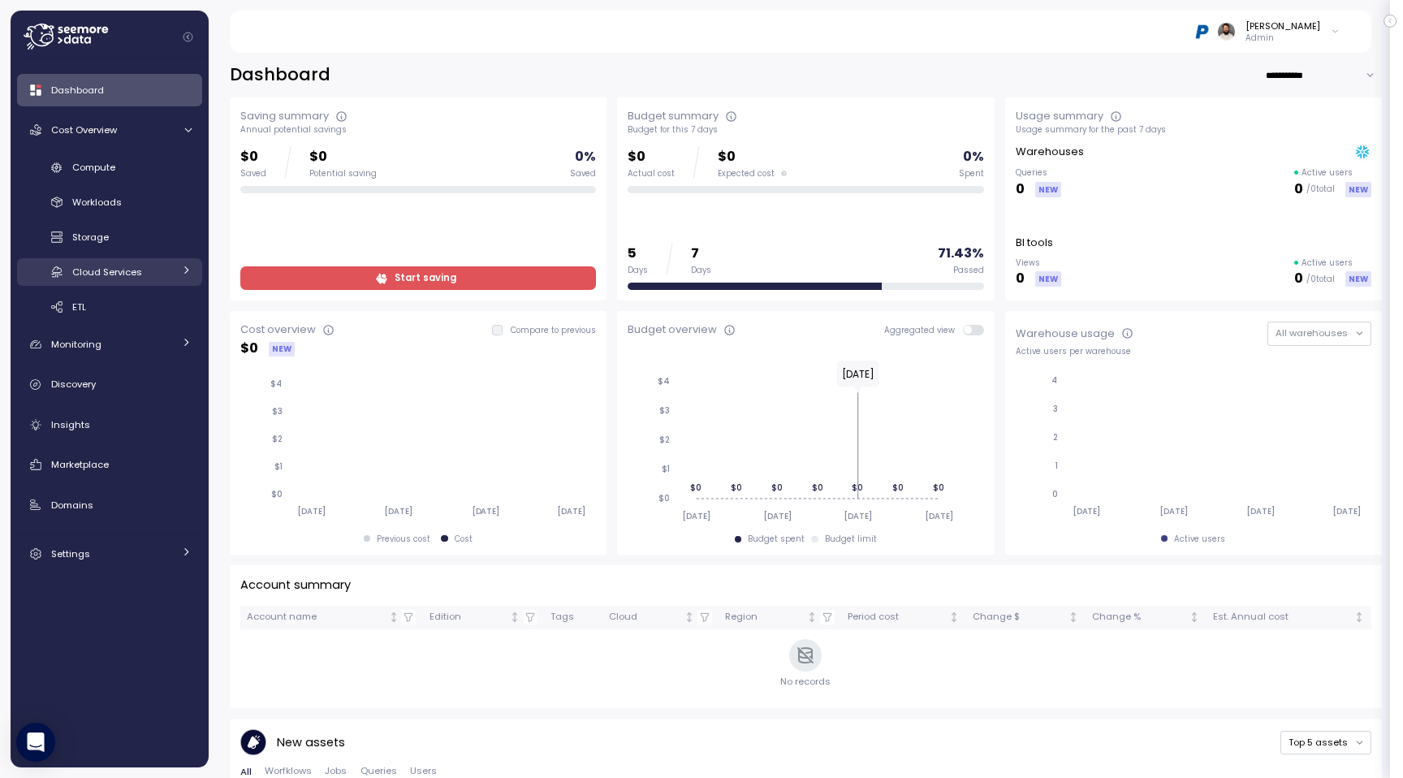
click at [137, 272] on span "Cloud Services" at bounding box center [107, 272] width 70 height 13
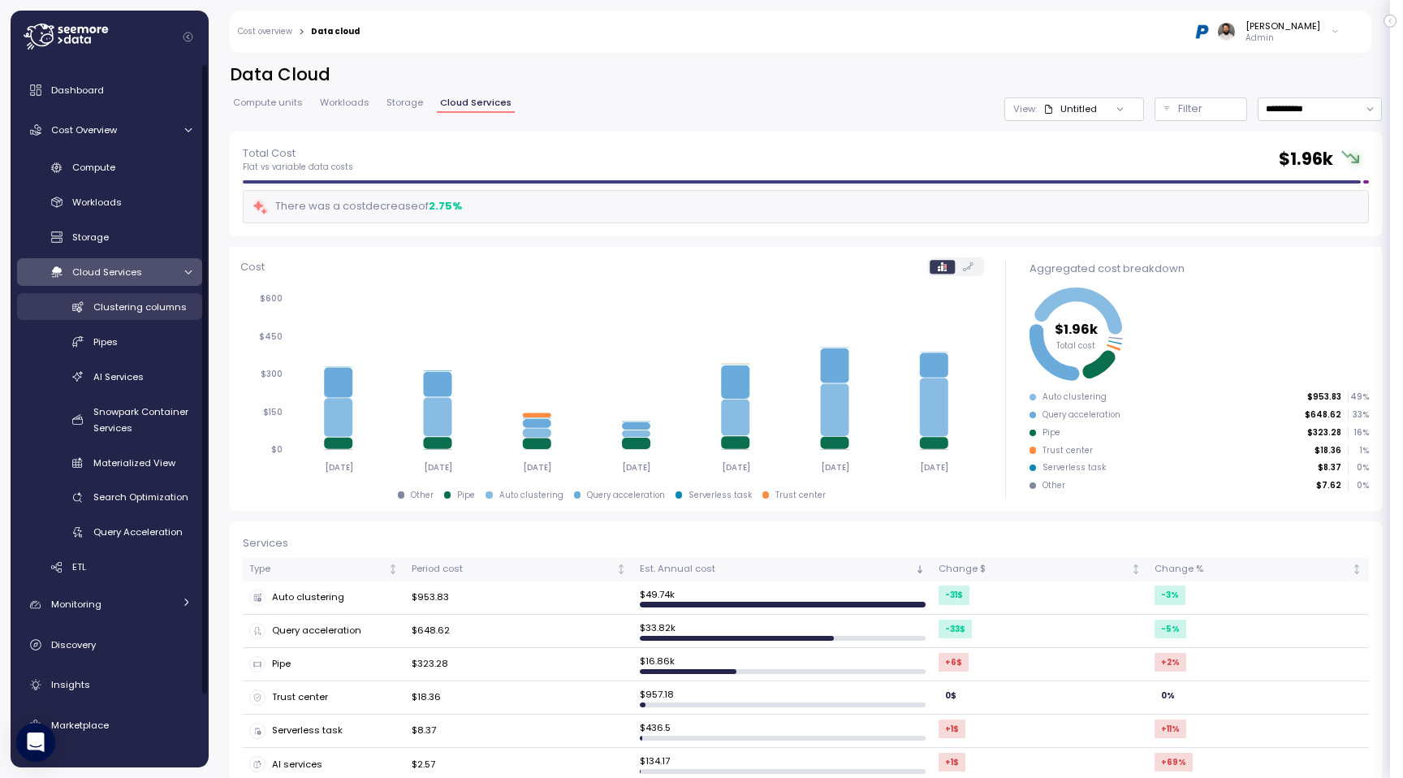
scroll to position [80, 0]
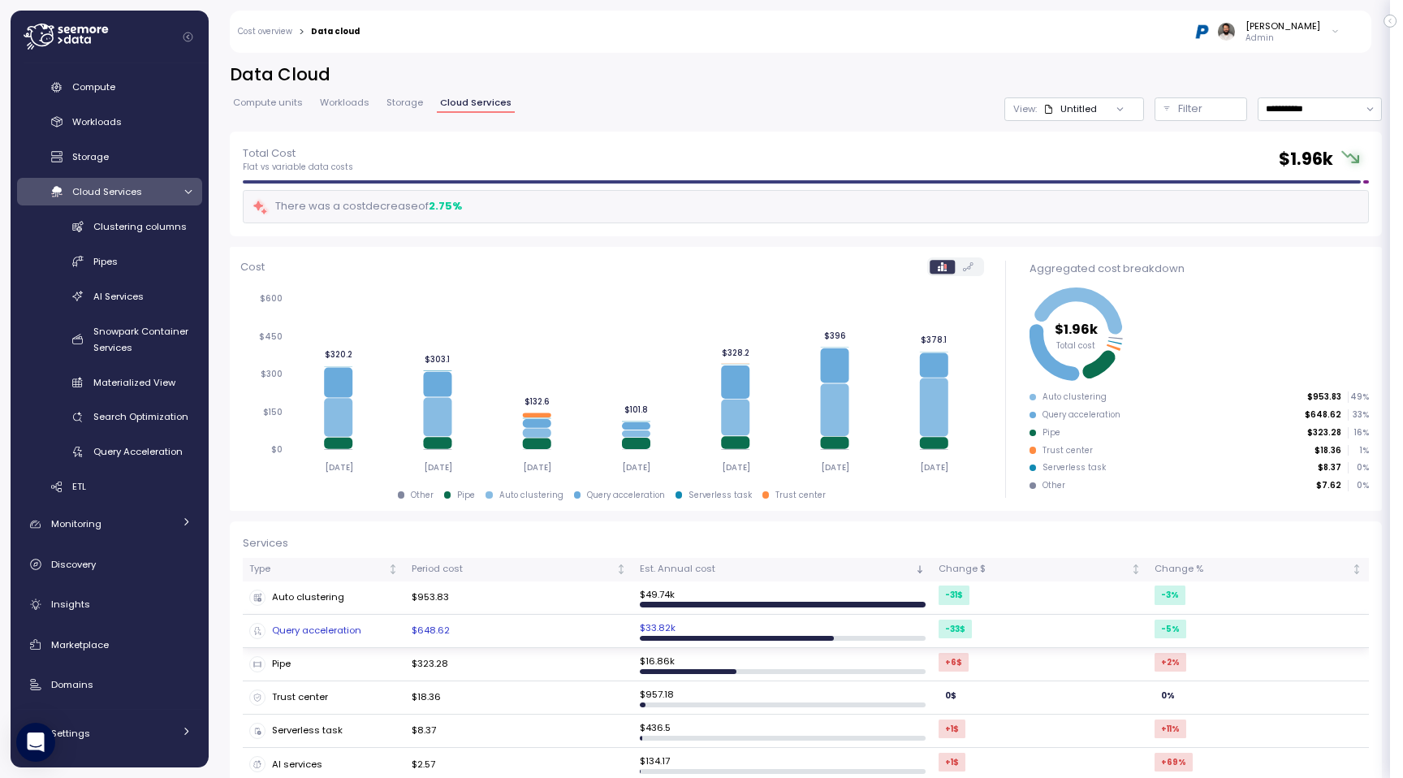
click at [361, 624] on div "Query acceleration" at bounding box center [323, 631] width 149 height 16
click at [347, 661] on div "Pipe" at bounding box center [323, 664] width 149 height 16
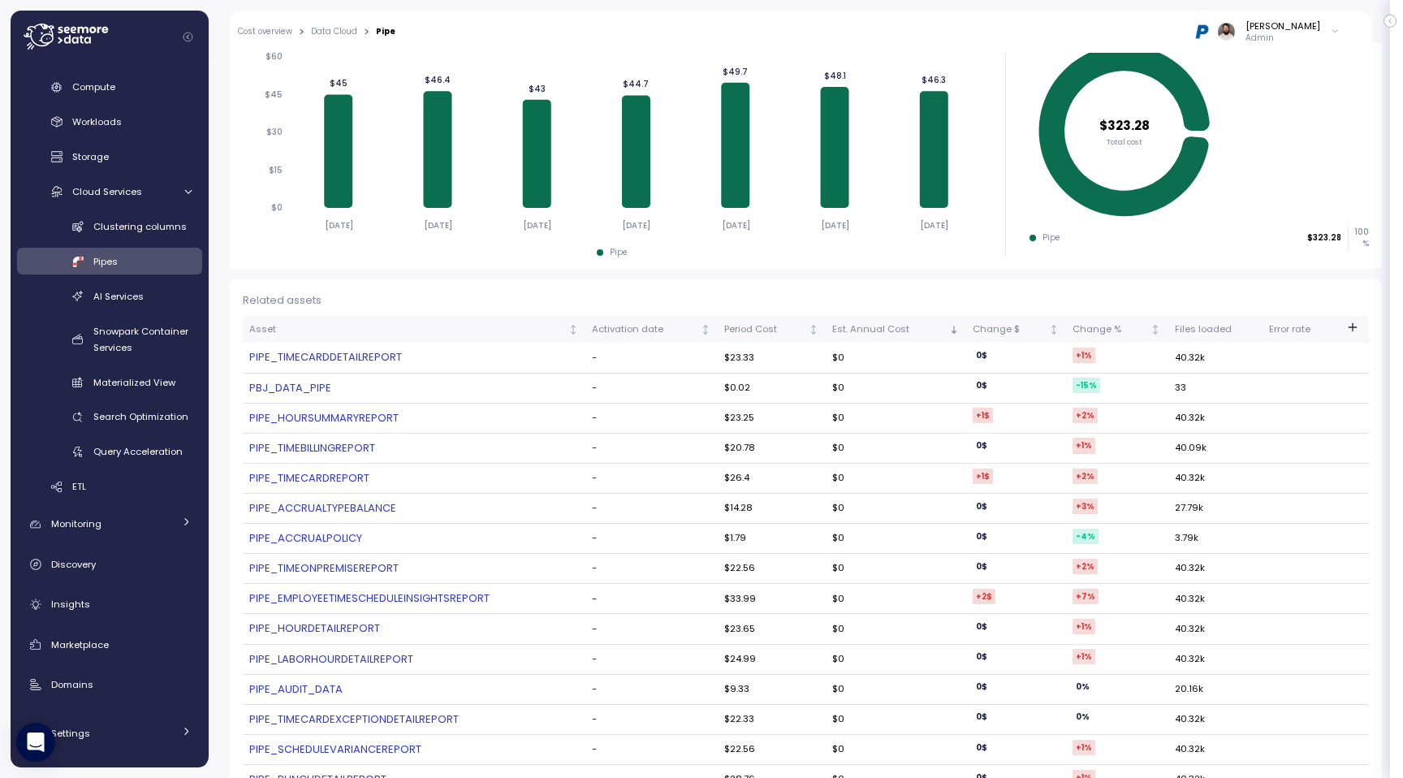
scroll to position [236, 0]
click at [324, 356] on link "PIPE_TIMECARDDETAILREPORT" at bounding box center [413, 356] width 329 height 16
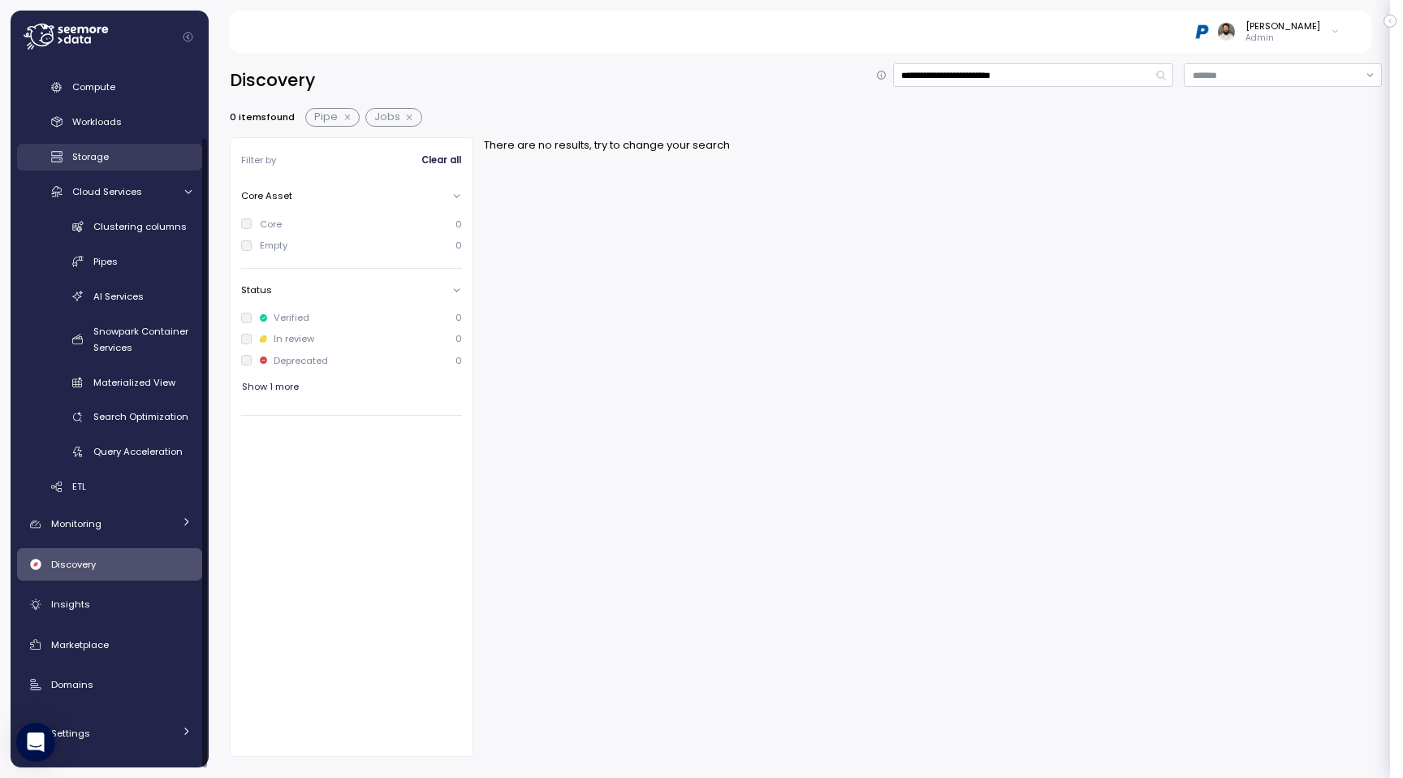
click at [116, 149] on div "Storage" at bounding box center [131, 157] width 119 height 16
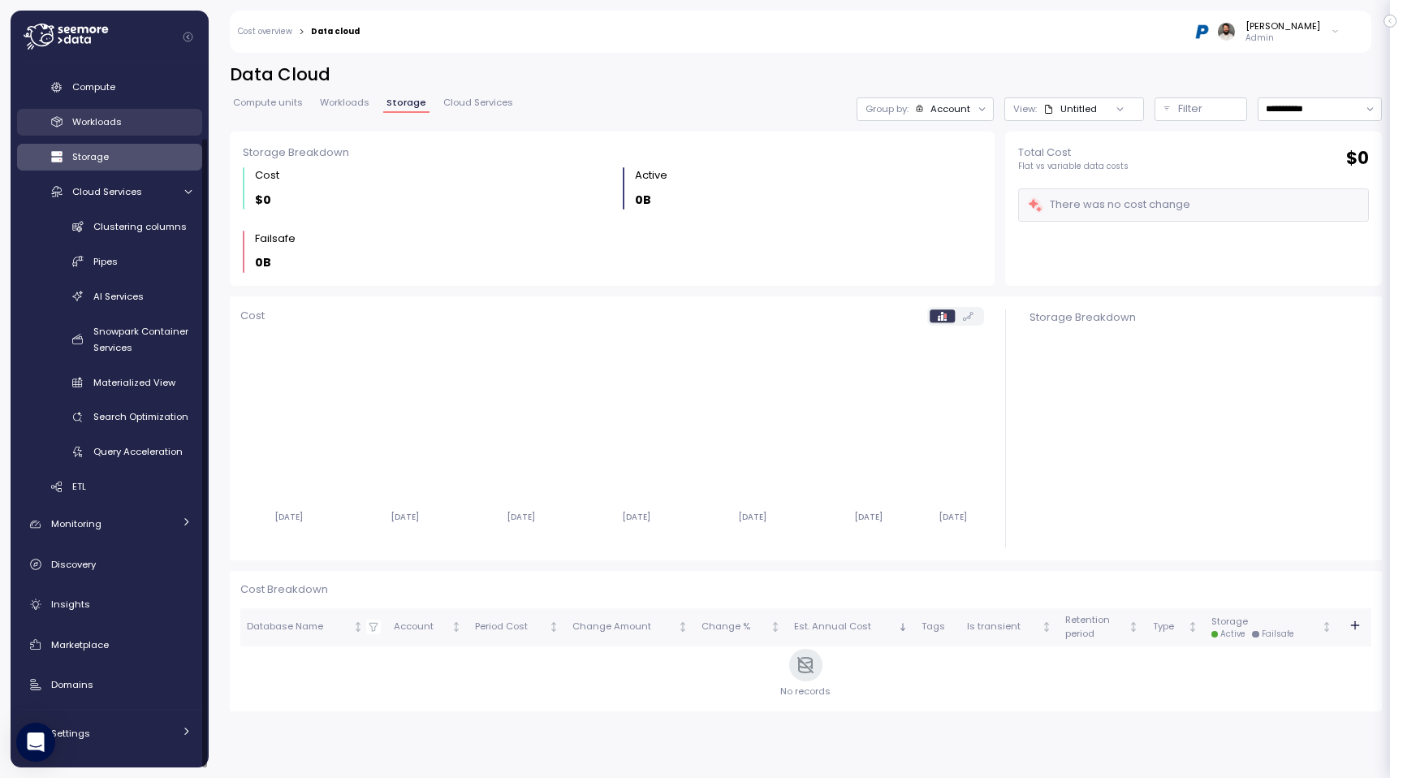
click at [115, 122] on span "Workloads" at bounding box center [97, 121] width 50 height 13
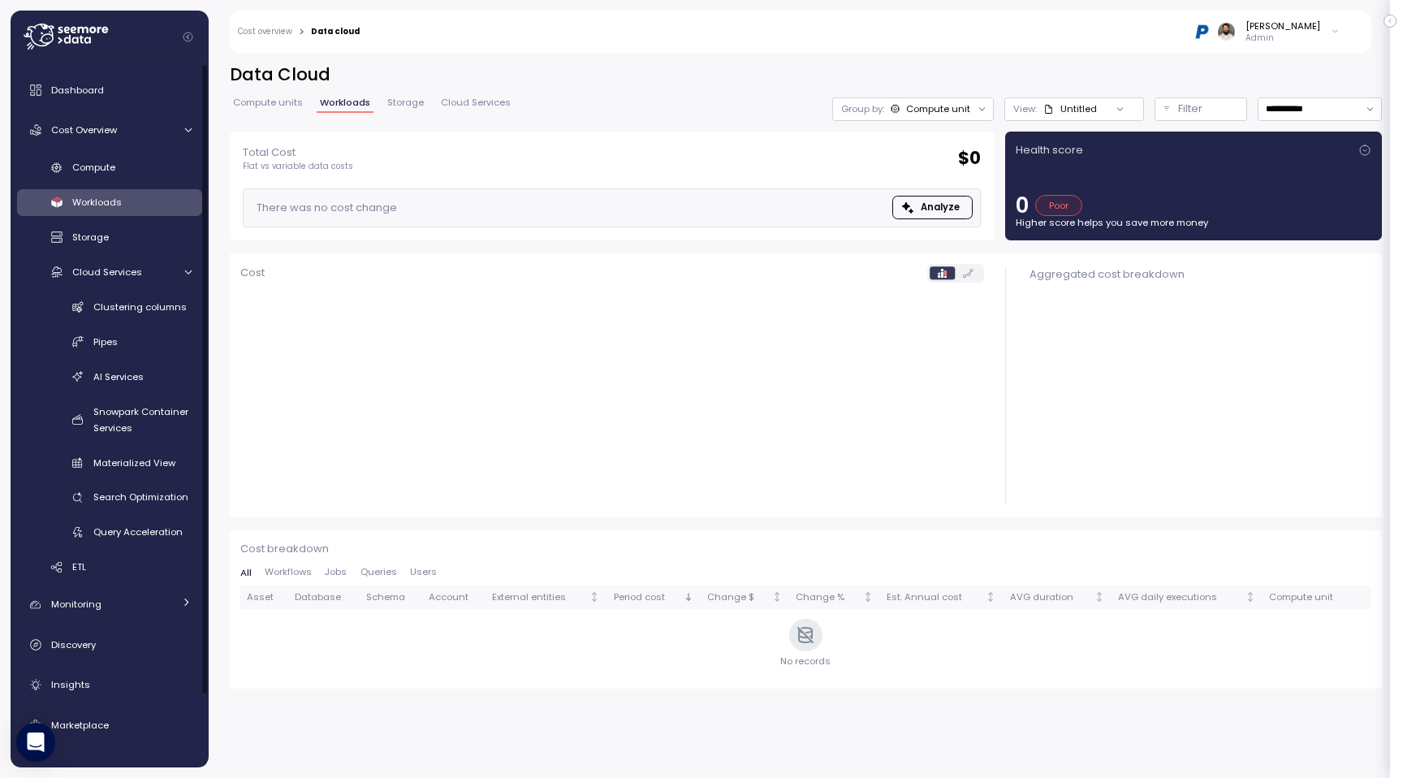
click at [115, 122] on div "Cost Overview" at bounding box center [112, 130] width 122 height 16
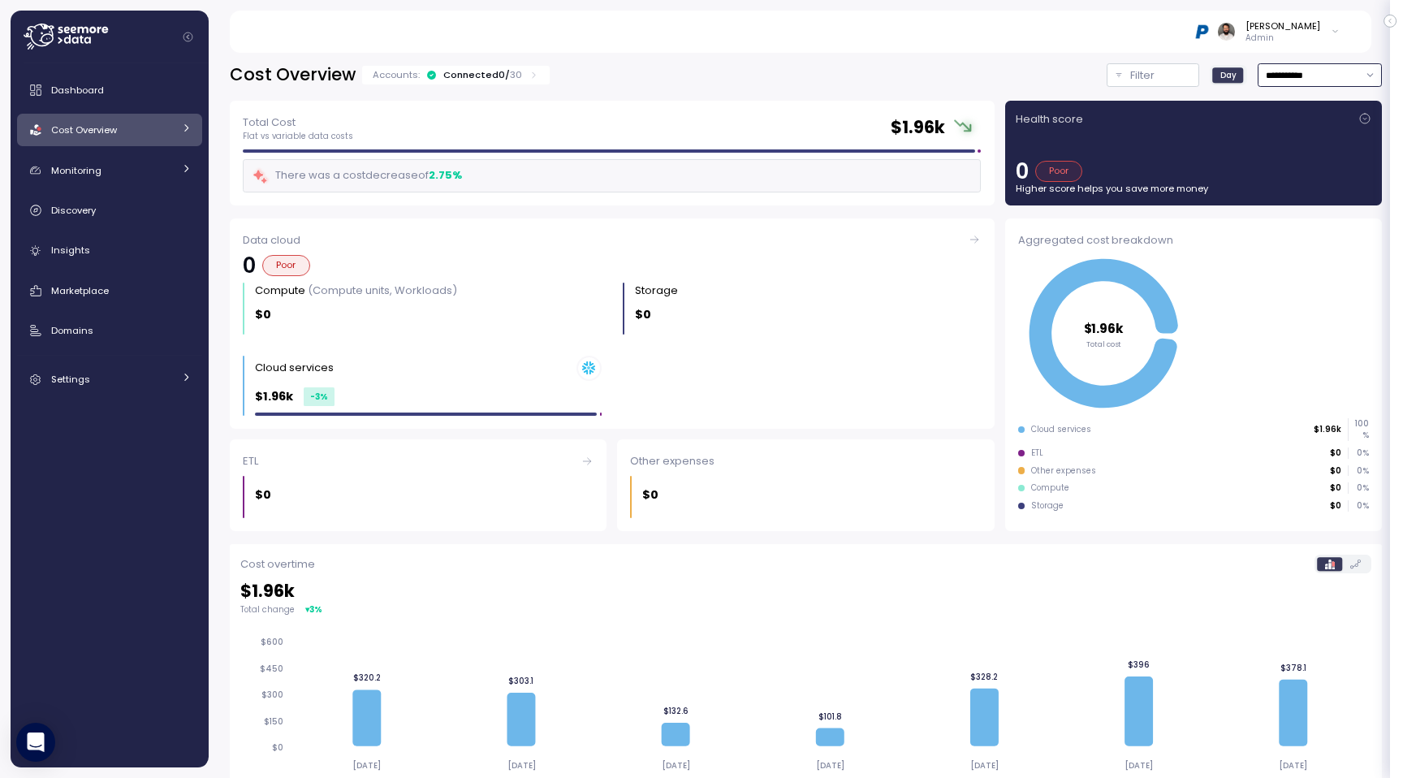
click at [1290, 73] on input "**********" at bounding box center [1320, 75] width 124 height 24
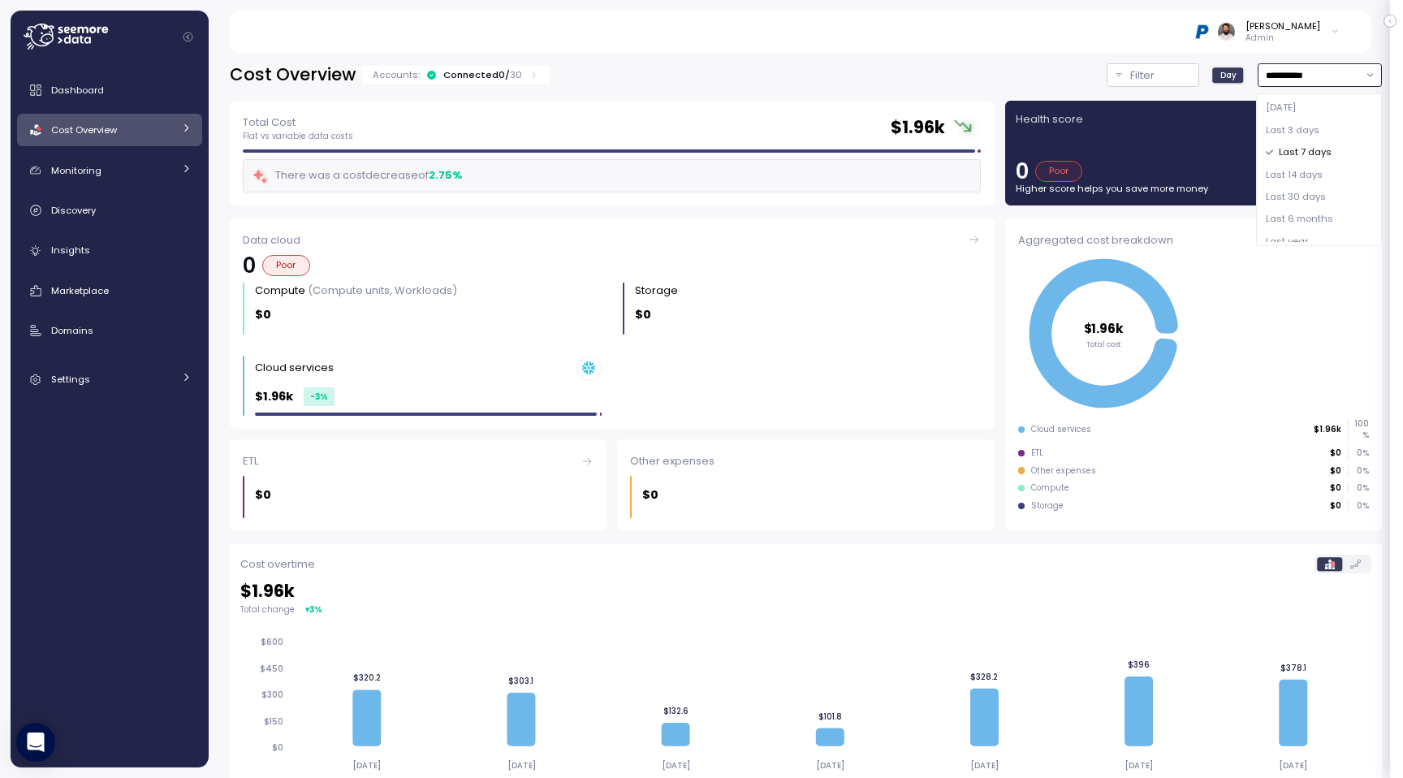
click at [1288, 197] on span "Last 30 days" at bounding box center [1296, 197] width 60 height 15
type input "**********"
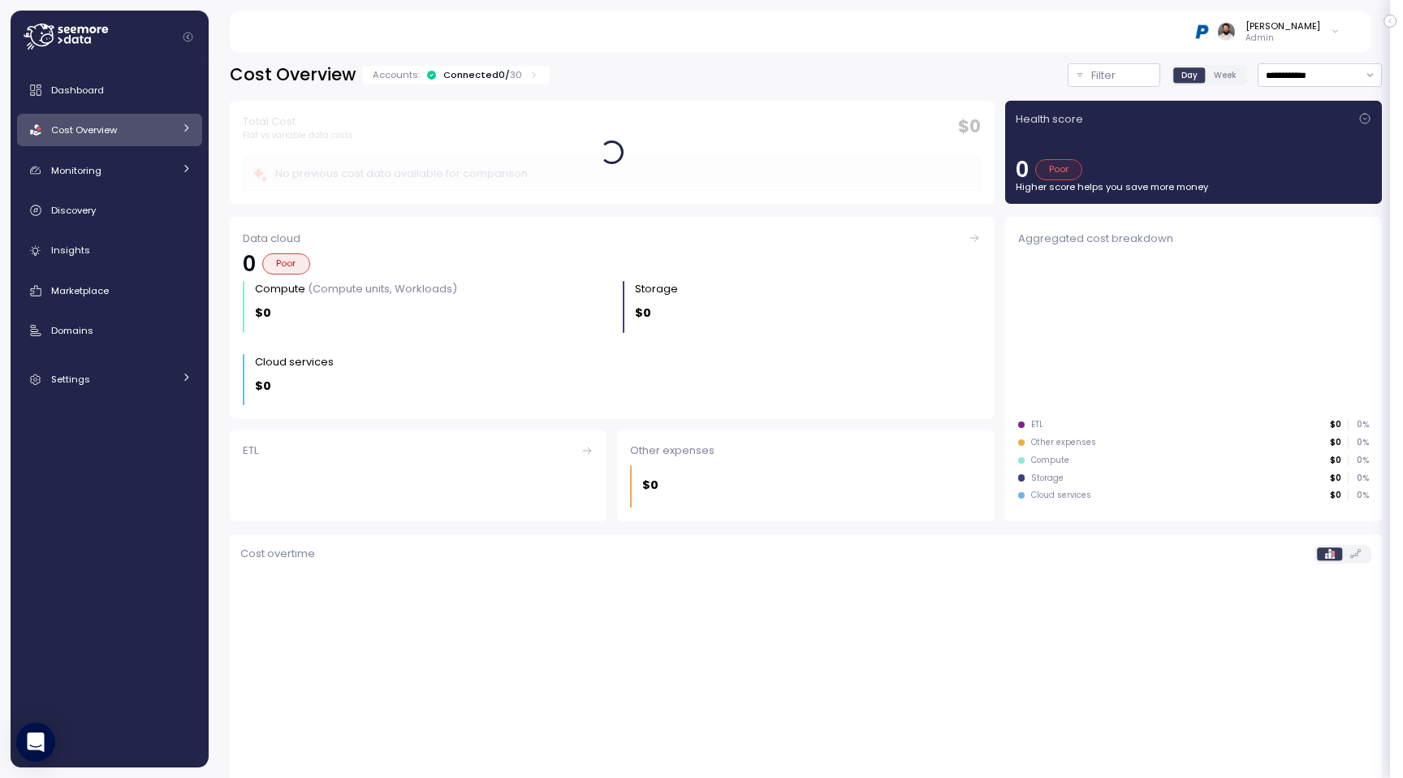
click at [473, 58] on div "**********" at bounding box center [806, 410] width 1195 height 736
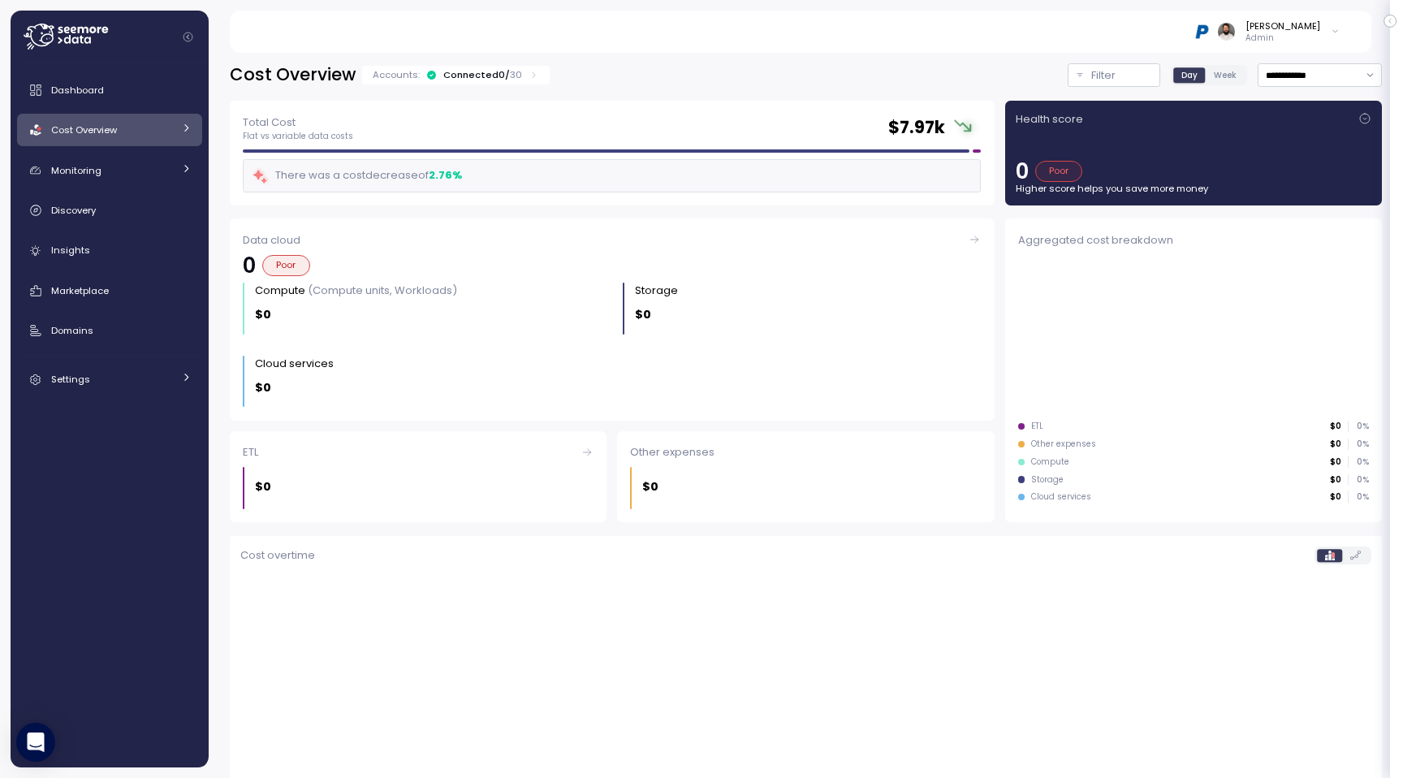
click at [472, 70] on div "Connected 0 / 30" at bounding box center [482, 74] width 79 height 13
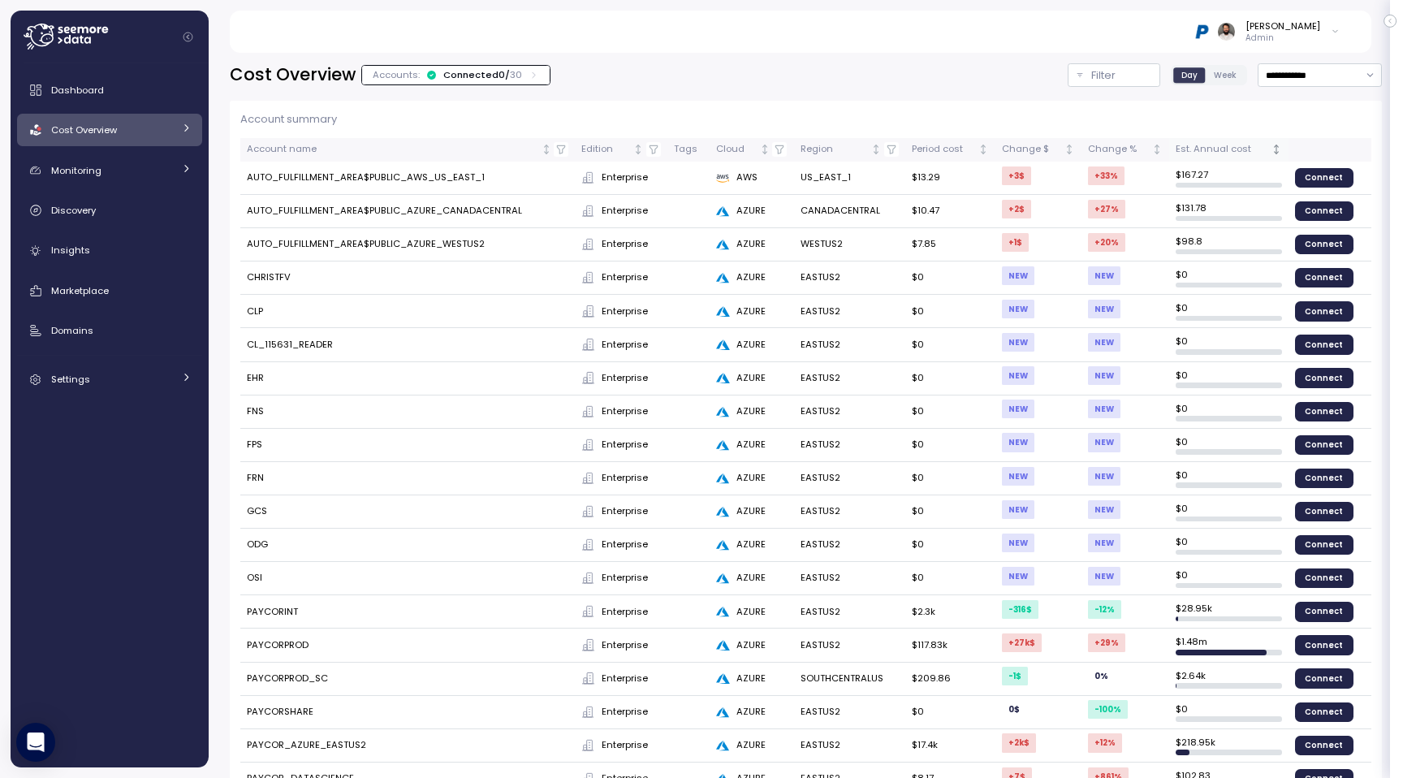
click at [1243, 149] on div "Est. Annual cost" at bounding box center [1222, 149] width 92 height 15
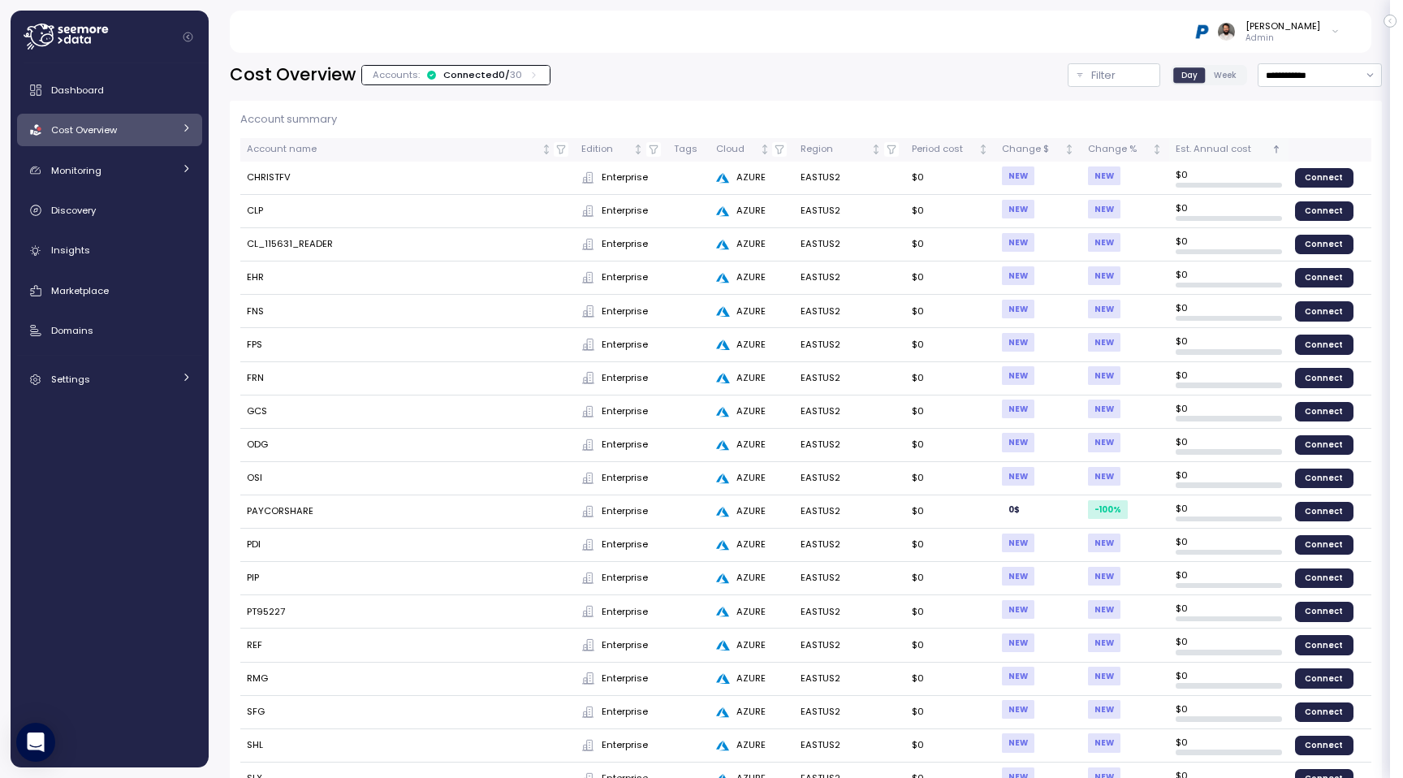
click at [1243, 149] on div "Est. Annual cost" at bounding box center [1222, 149] width 92 height 15
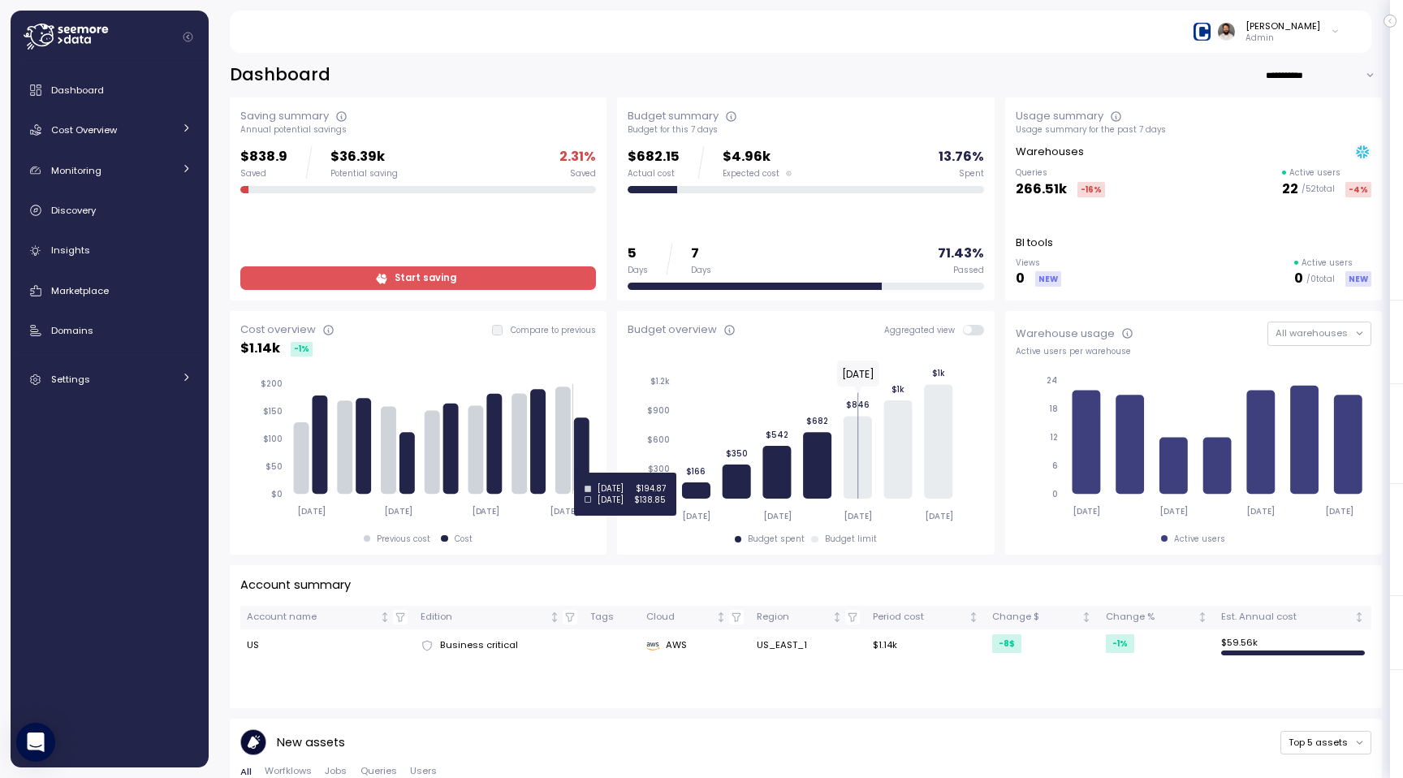
click at [583, 473] on icon at bounding box center [582, 455] width 15 height 76
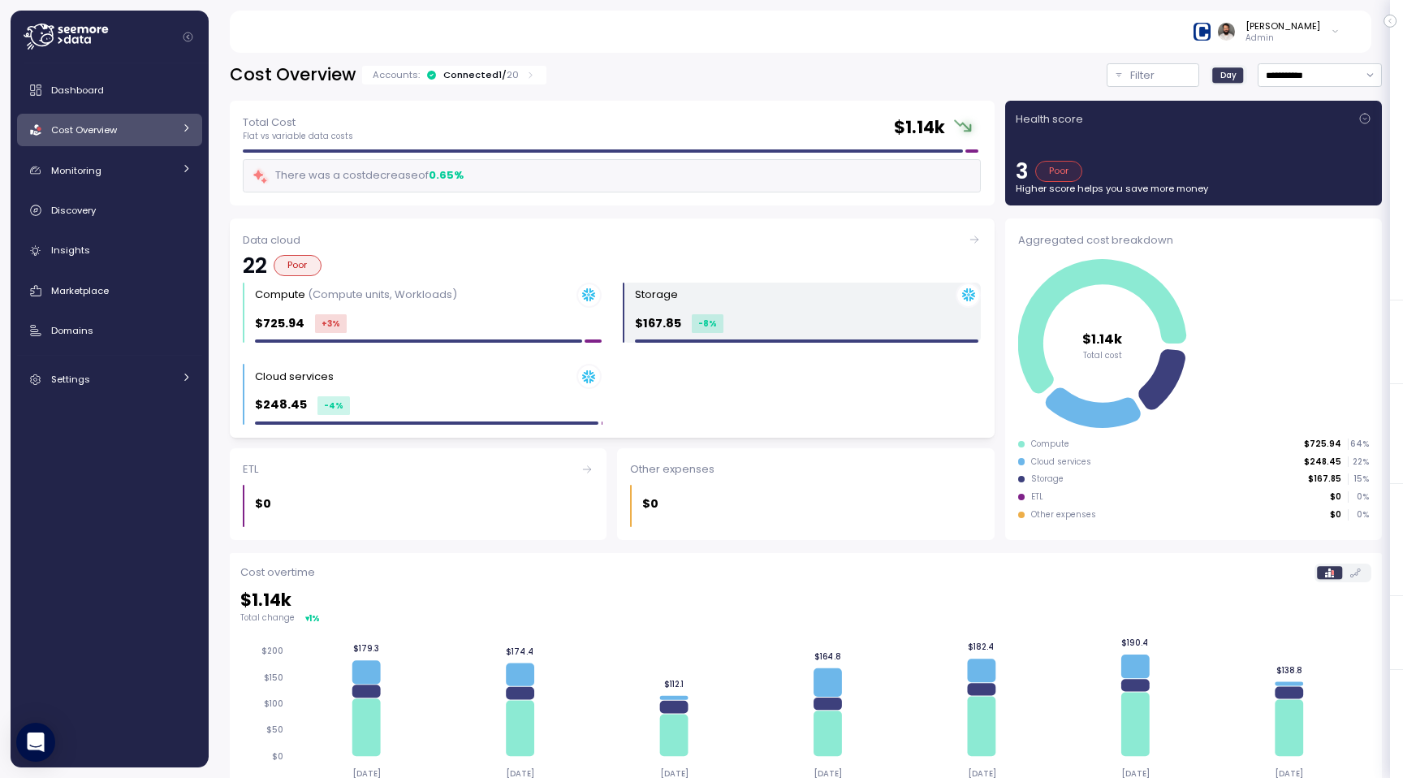
click at [759, 317] on div "$167.85 -8 %" at bounding box center [808, 323] width 347 height 19
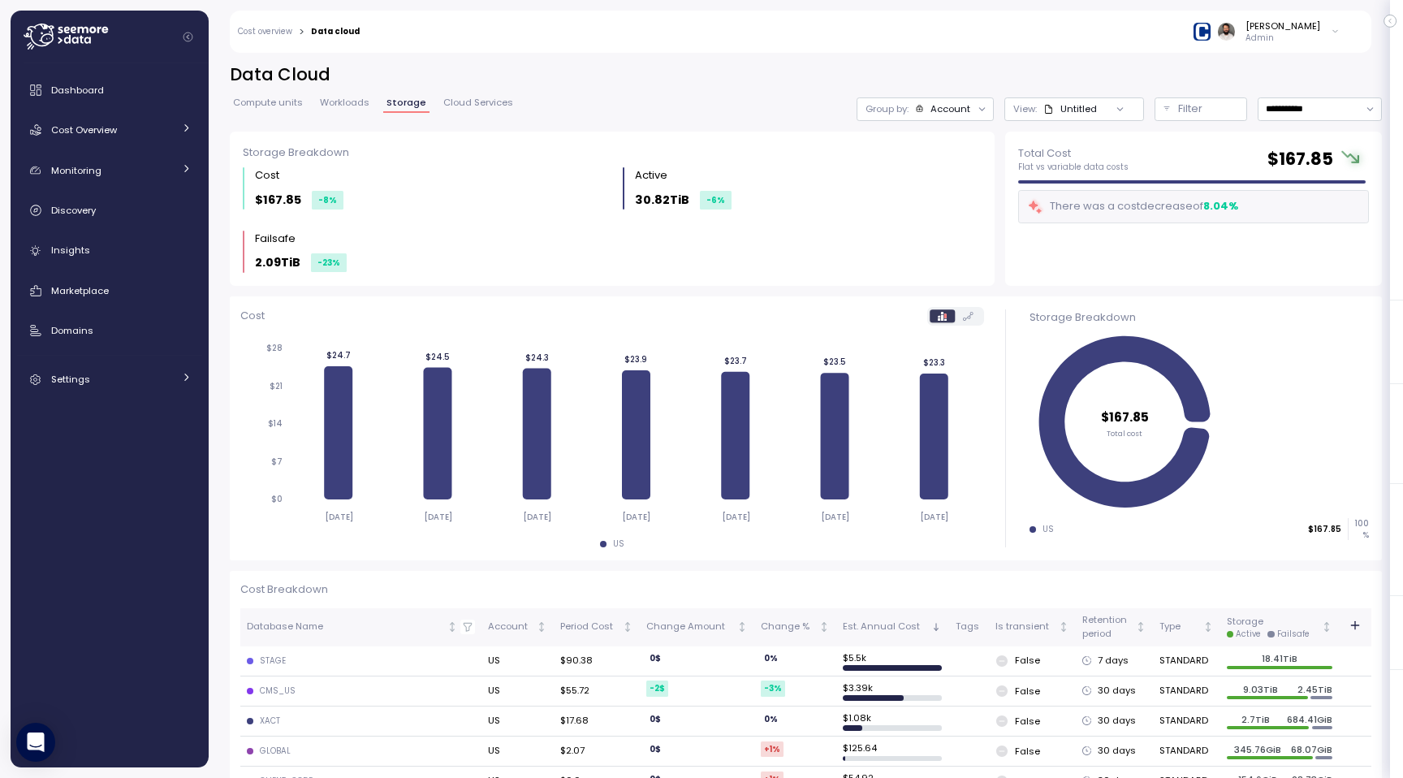
click at [471, 99] on span "Cloud Services" at bounding box center [478, 102] width 70 height 9
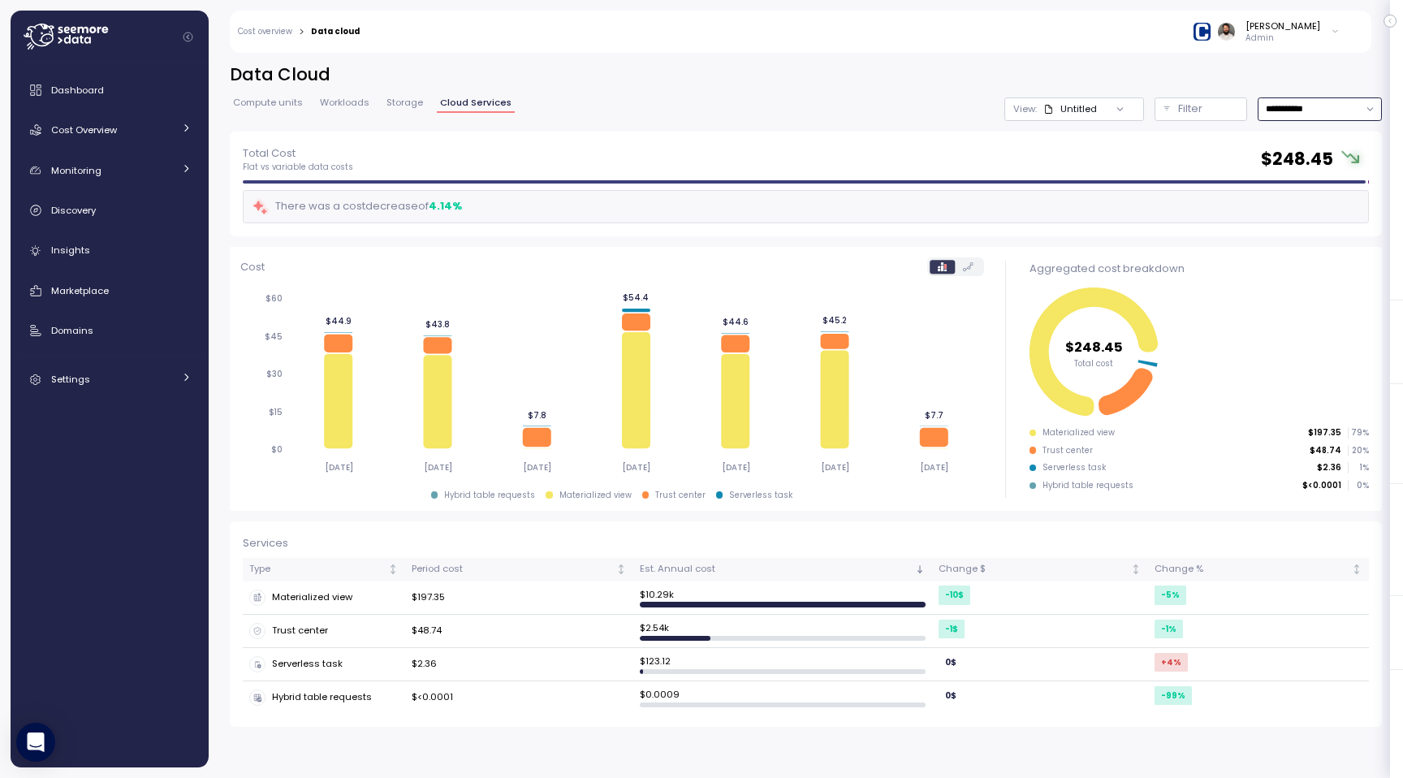
click at [1300, 113] on input "**********" at bounding box center [1320, 109] width 124 height 24
click at [1303, 204] on span "Last 14 days" at bounding box center [1294, 208] width 57 height 15
type input "**********"
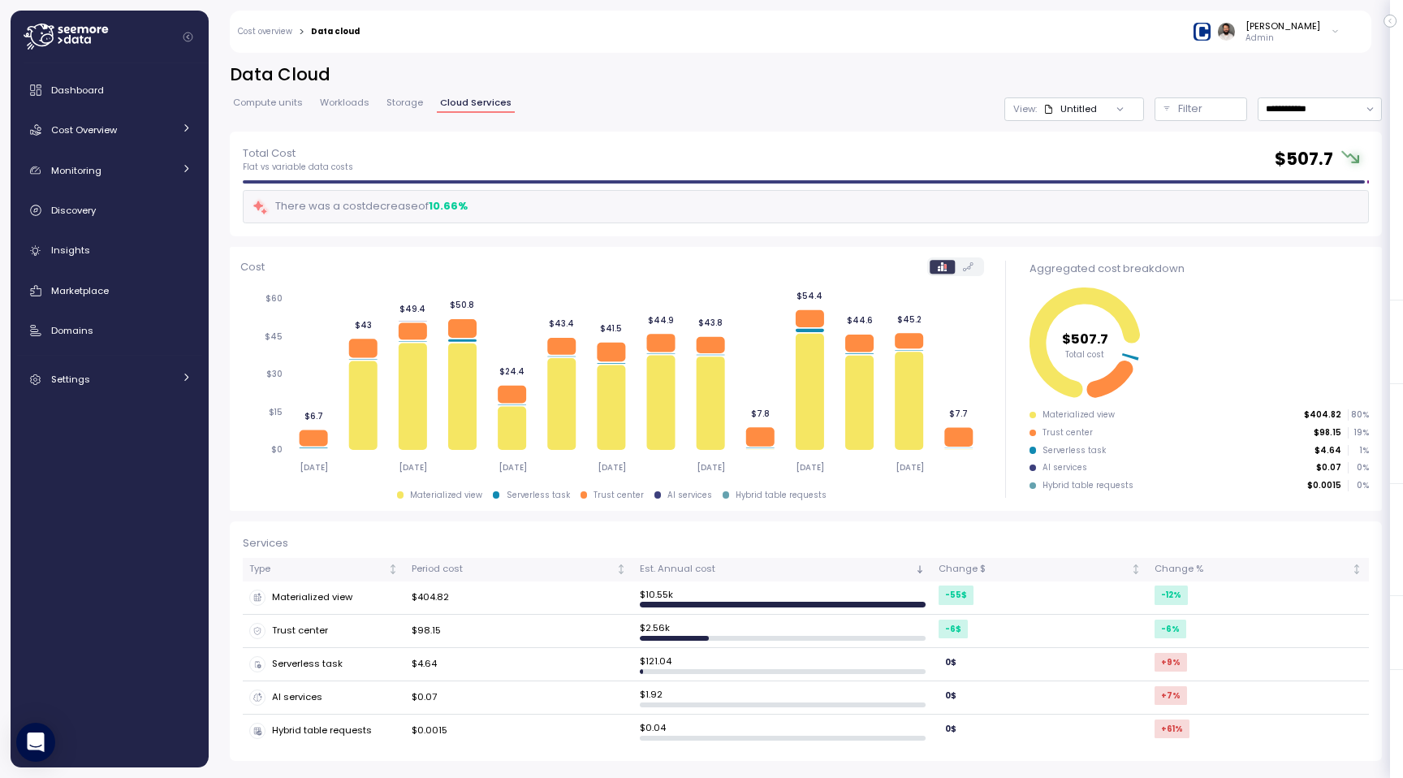
click at [412, 101] on span "Storage" at bounding box center [405, 102] width 37 height 9
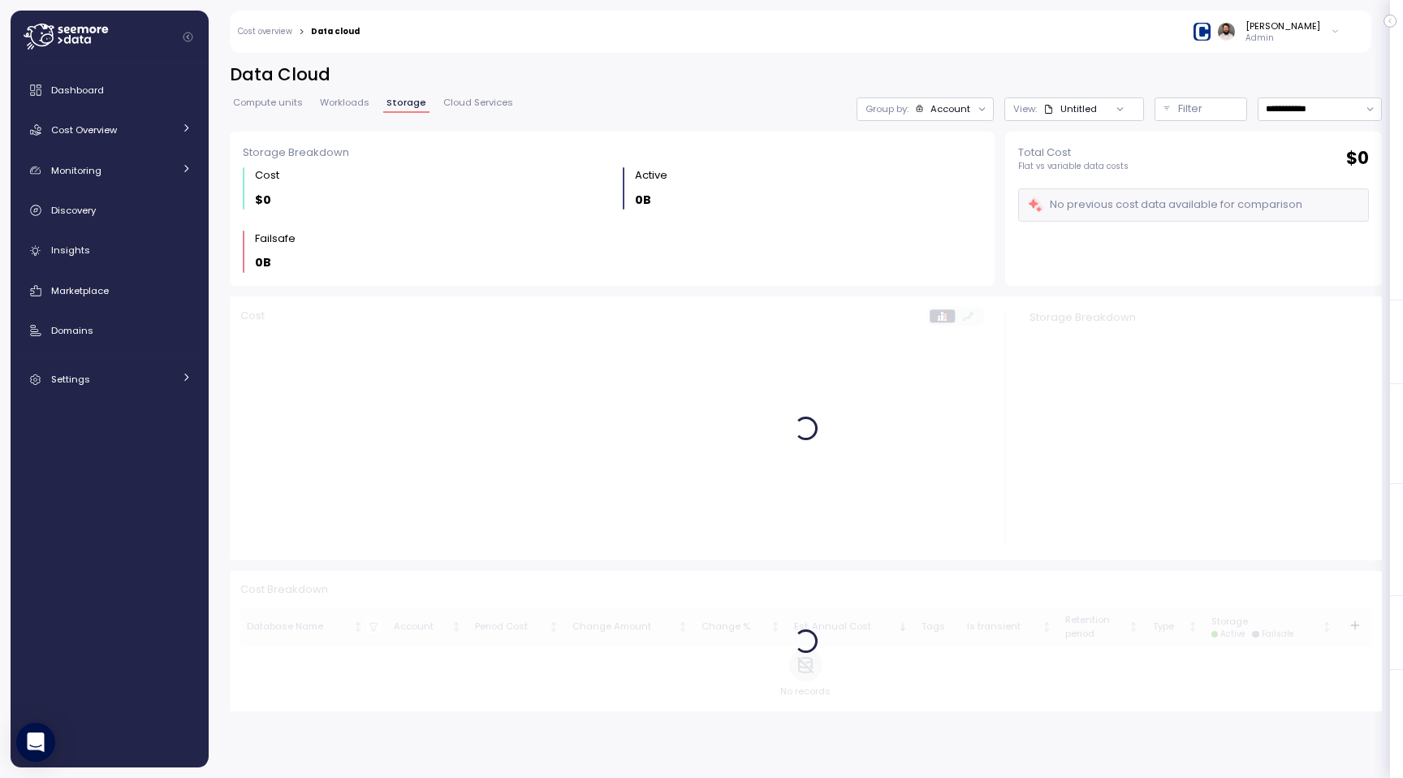
click at [466, 106] on span "Cloud Services" at bounding box center [478, 102] width 70 height 9
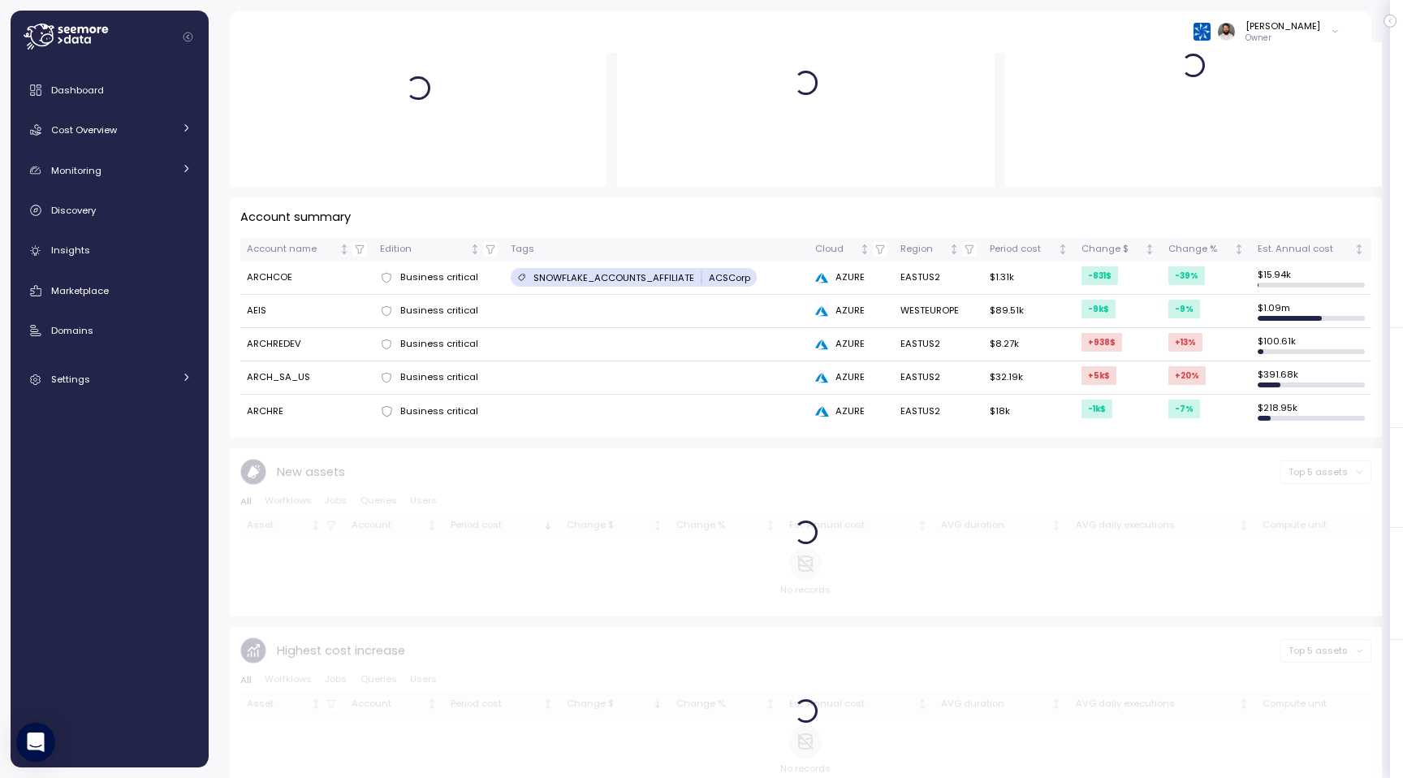
scroll to position [365, 0]
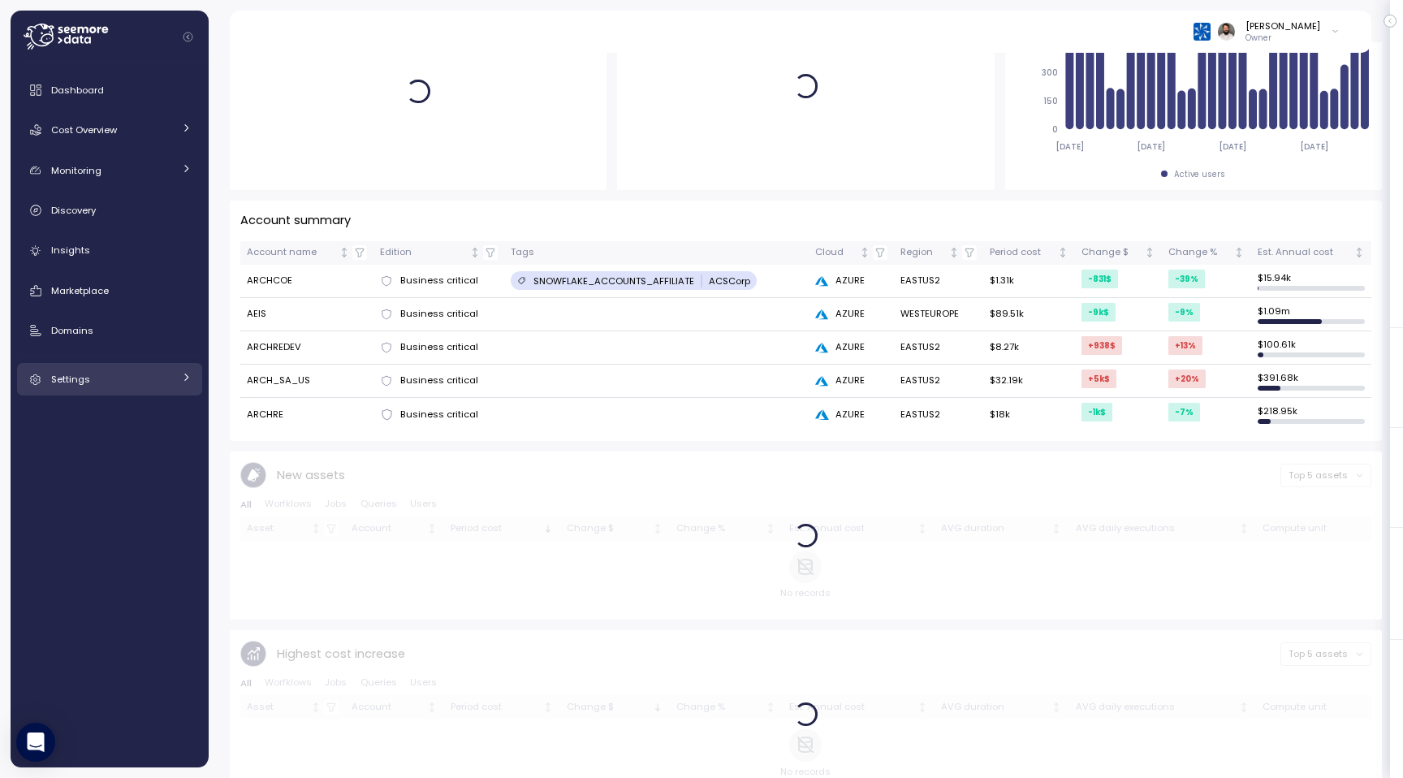
click at [154, 375] on div "Settings" at bounding box center [112, 379] width 122 height 16
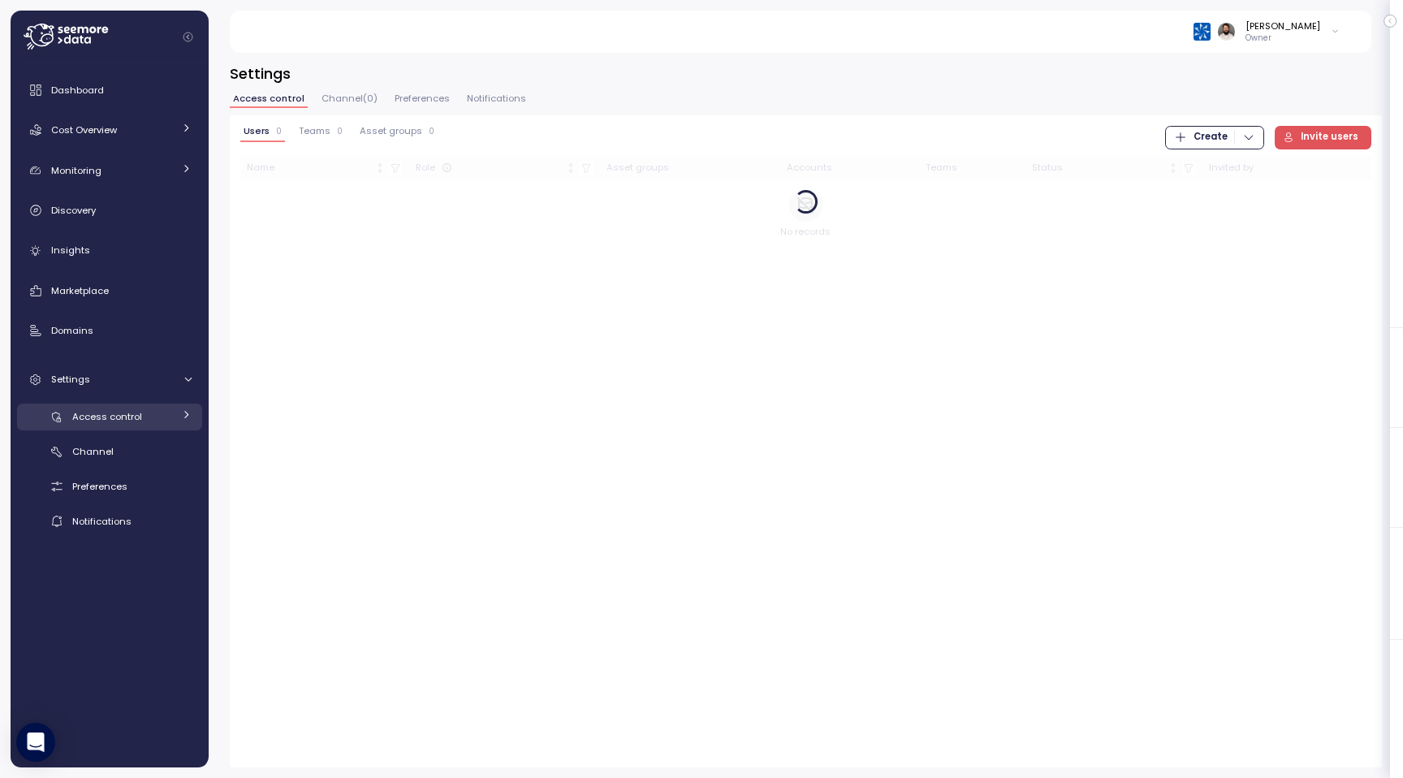
click at [149, 422] on div "Access control" at bounding box center [122, 416] width 101 height 16
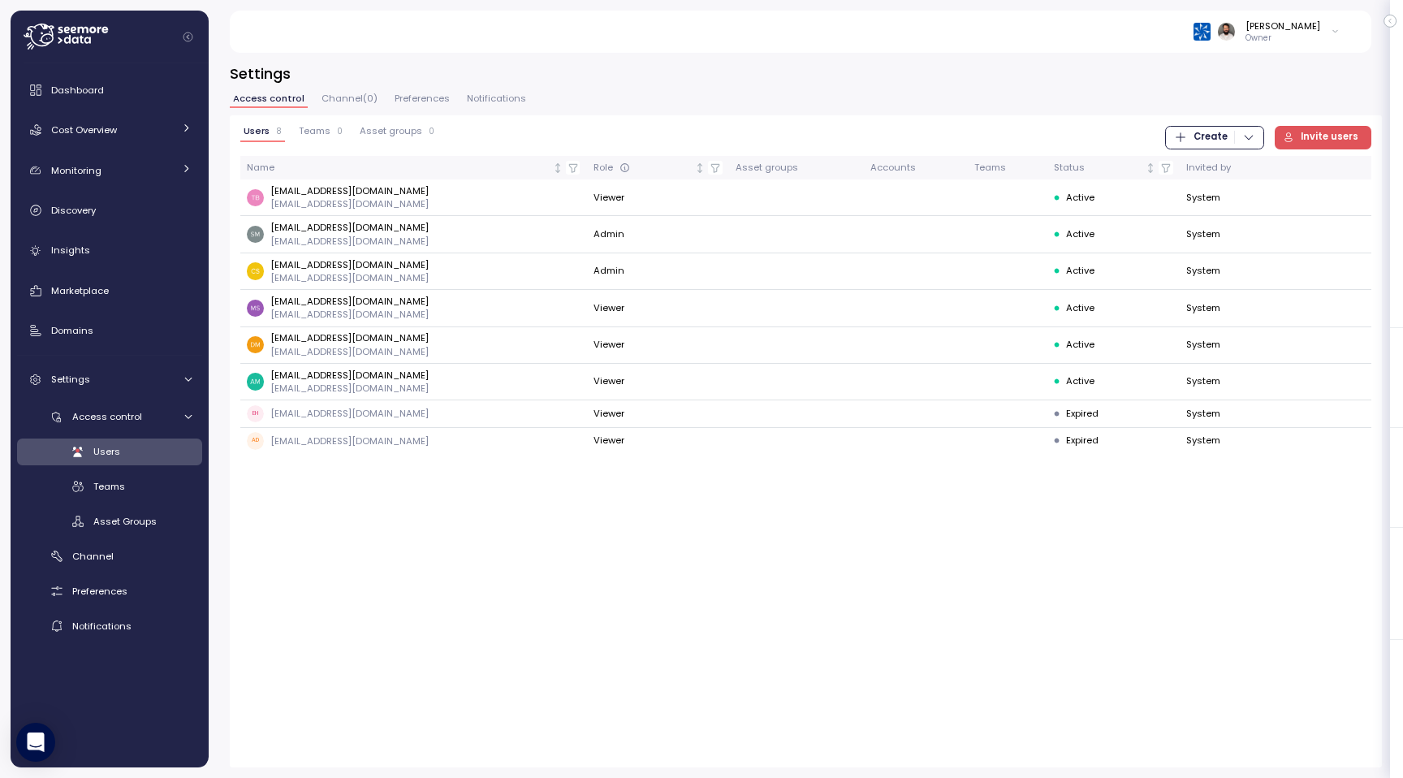
click at [332, 133] on div "Teams 0" at bounding box center [321, 131] width 44 height 11
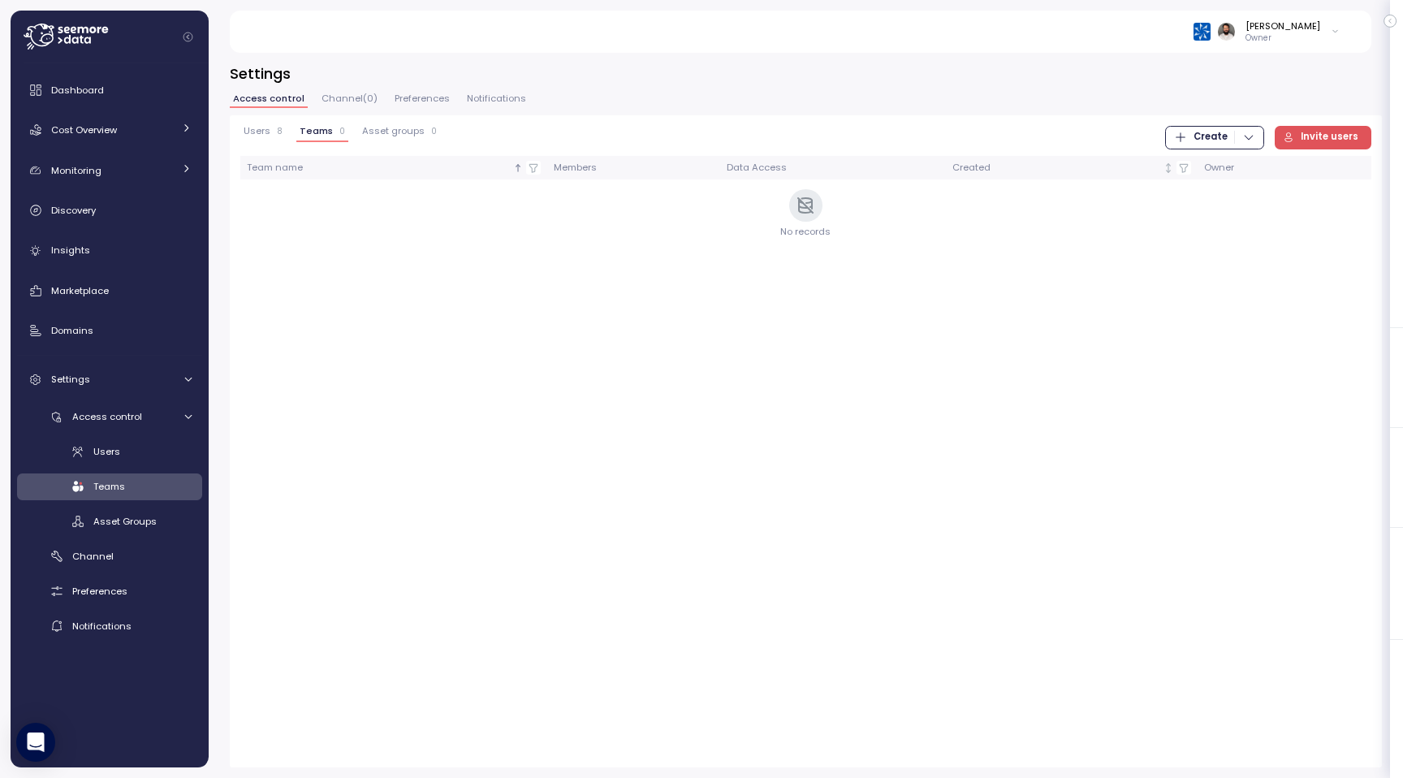
click at [378, 136] on span "Asset groups" at bounding box center [393, 131] width 63 height 9
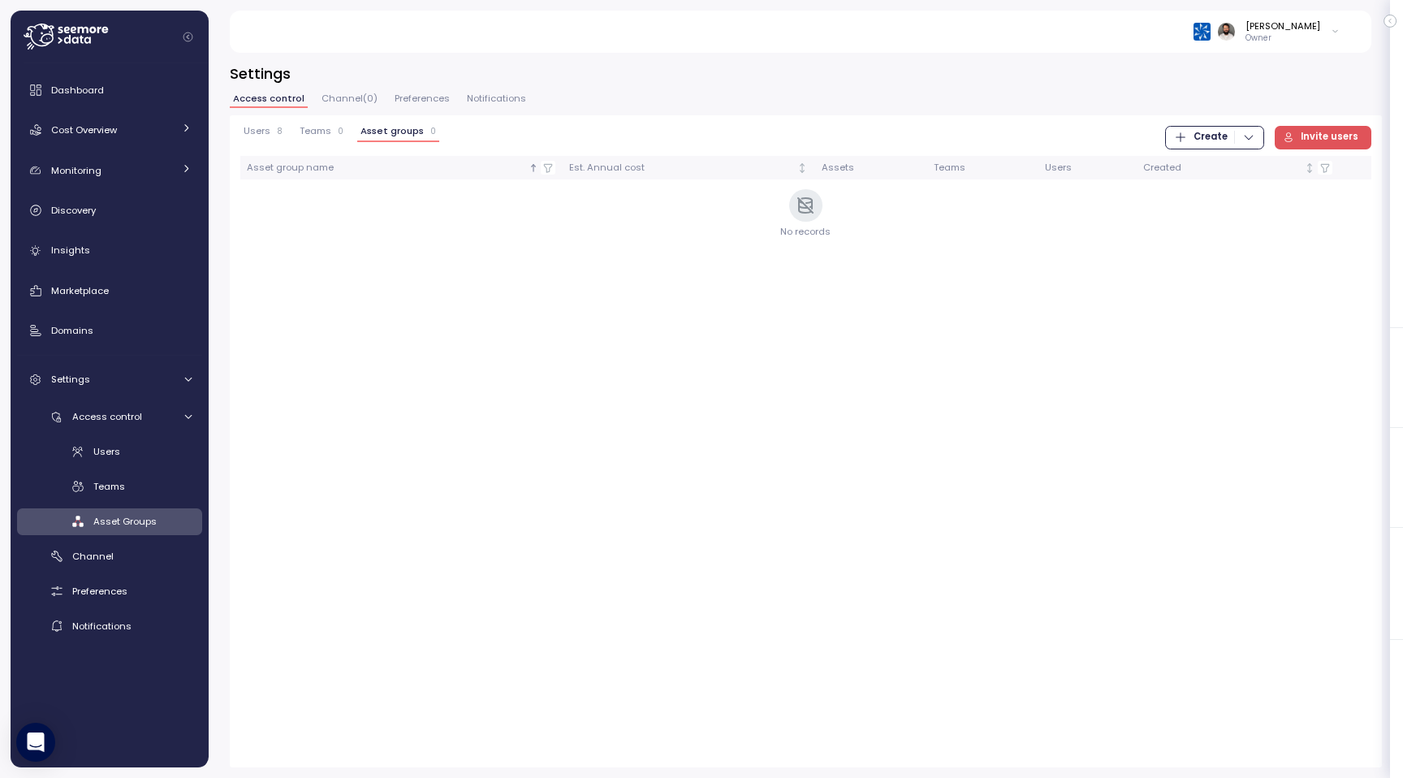
click at [306, 136] on span "Teams" at bounding box center [316, 131] width 32 height 9
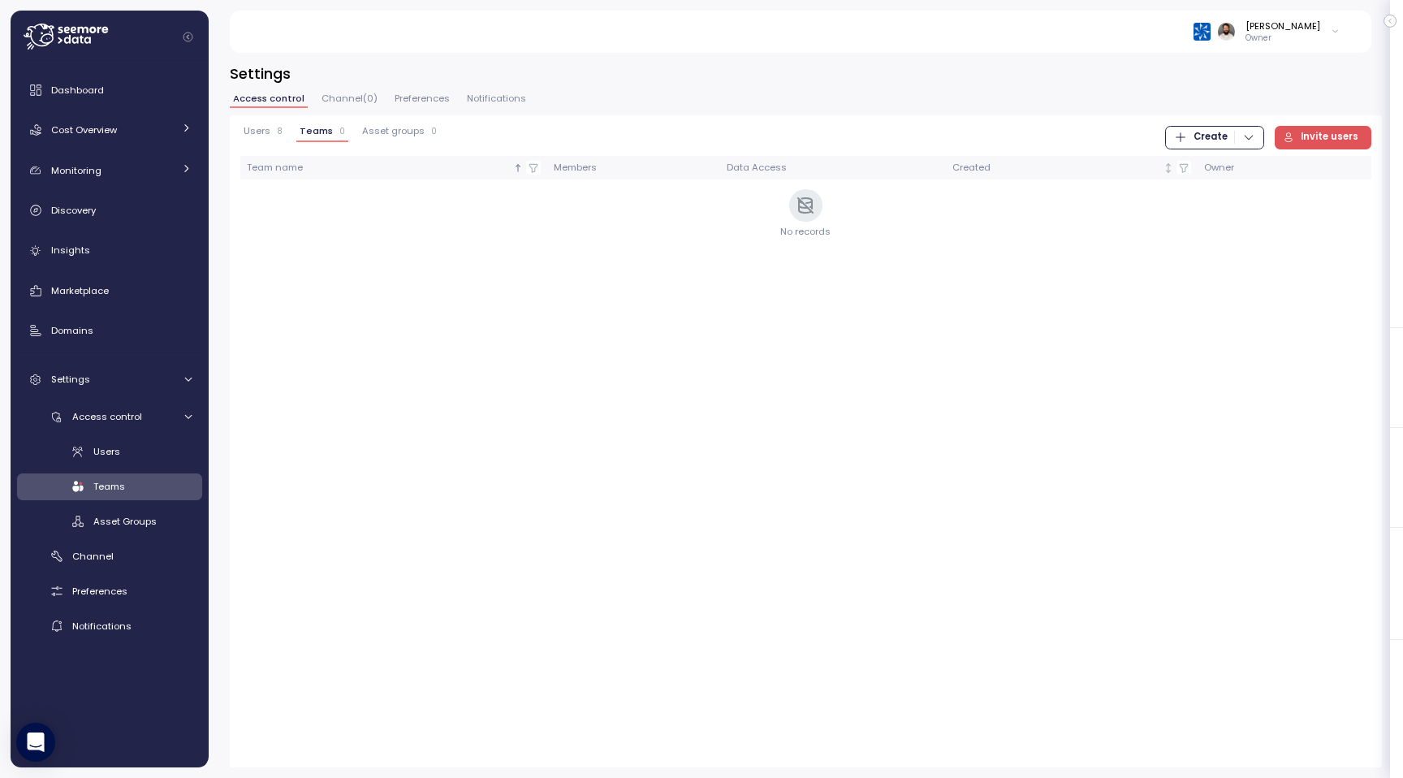
click at [260, 133] on span "Users" at bounding box center [257, 131] width 27 height 9
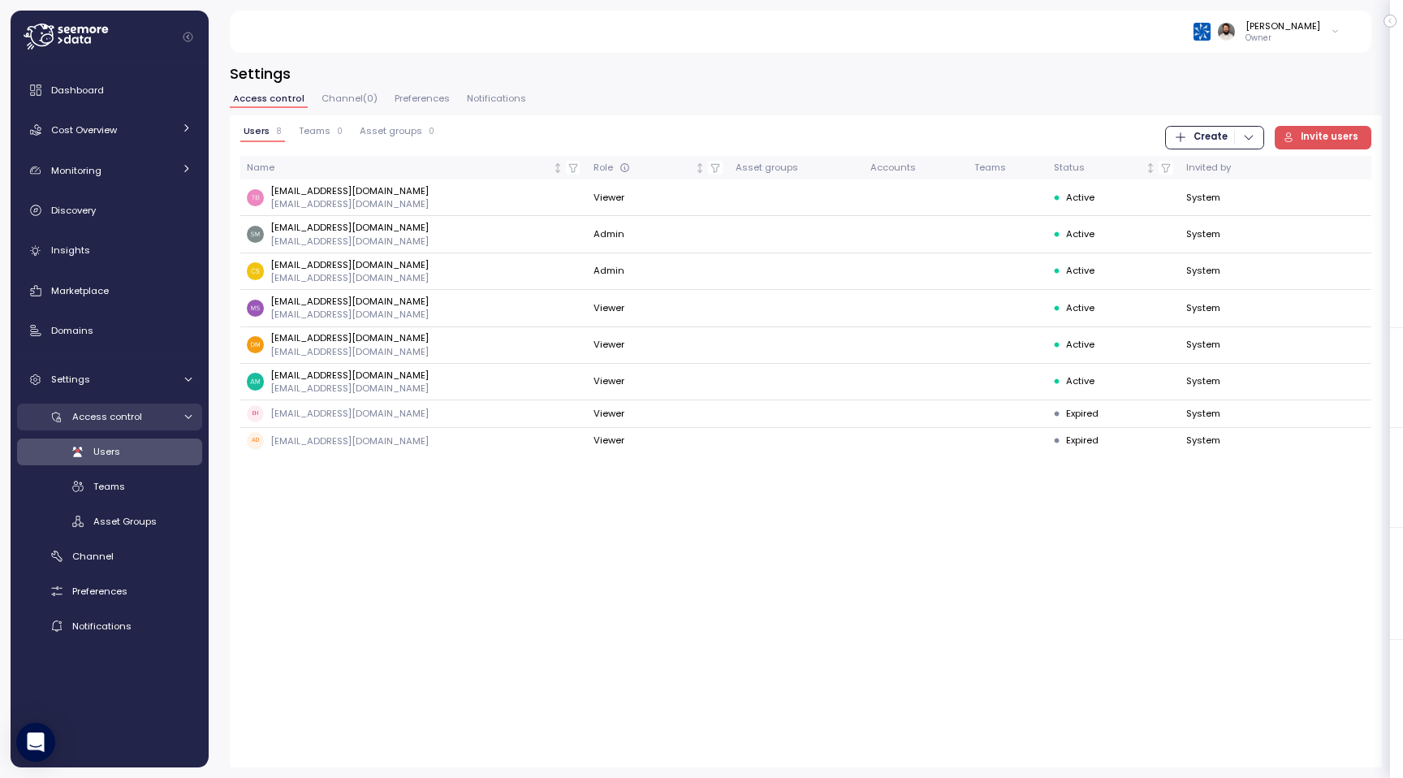
click at [62, 418] on icon at bounding box center [57, 417] width 16 height 16
click at [65, 418] on link "Access control" at bounding box center [109, 417] width 185 height 27
click at [133, 477] on link "Teams" at bounding box center [109, 486] width 185 height 27
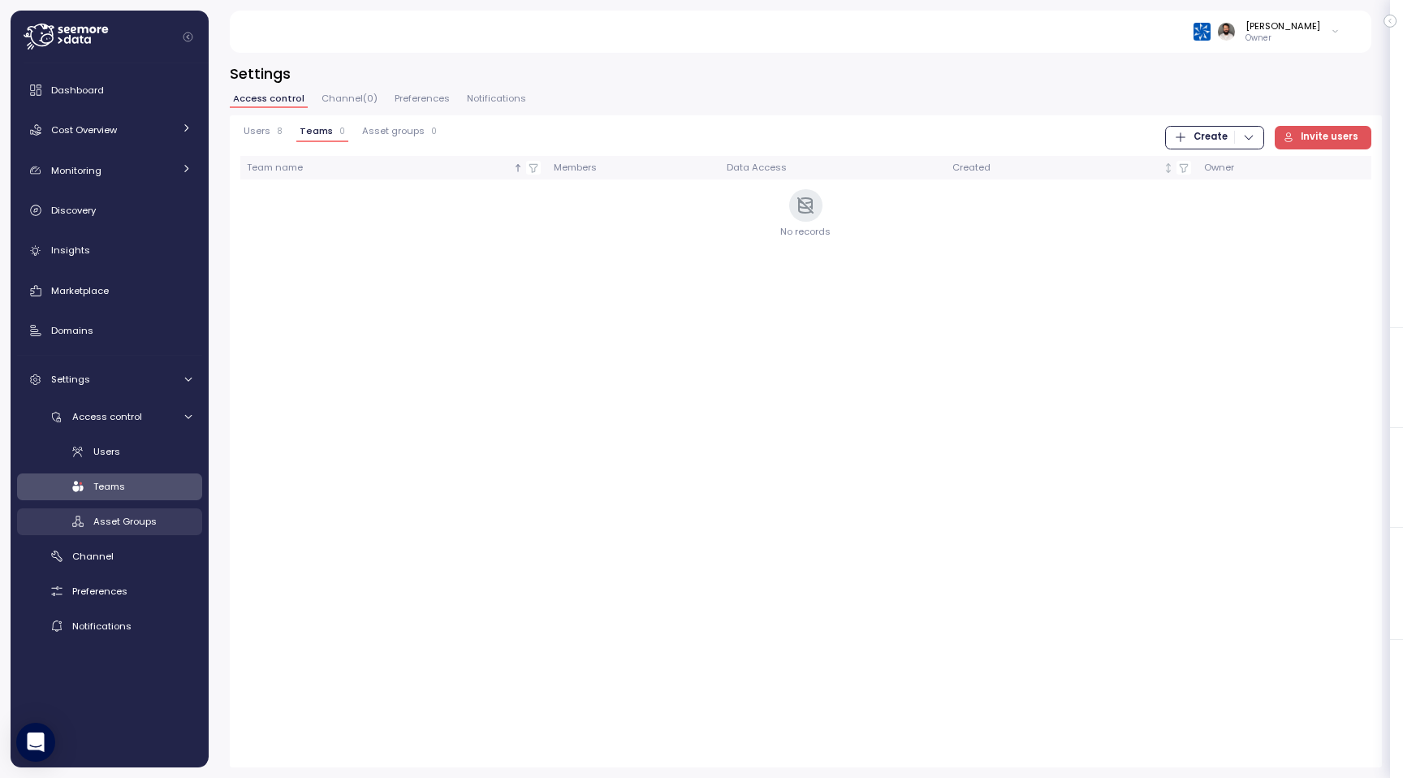
click at [136, 519] on span "Asset Groups" at bounding box center [124, 521] width 63 height 13
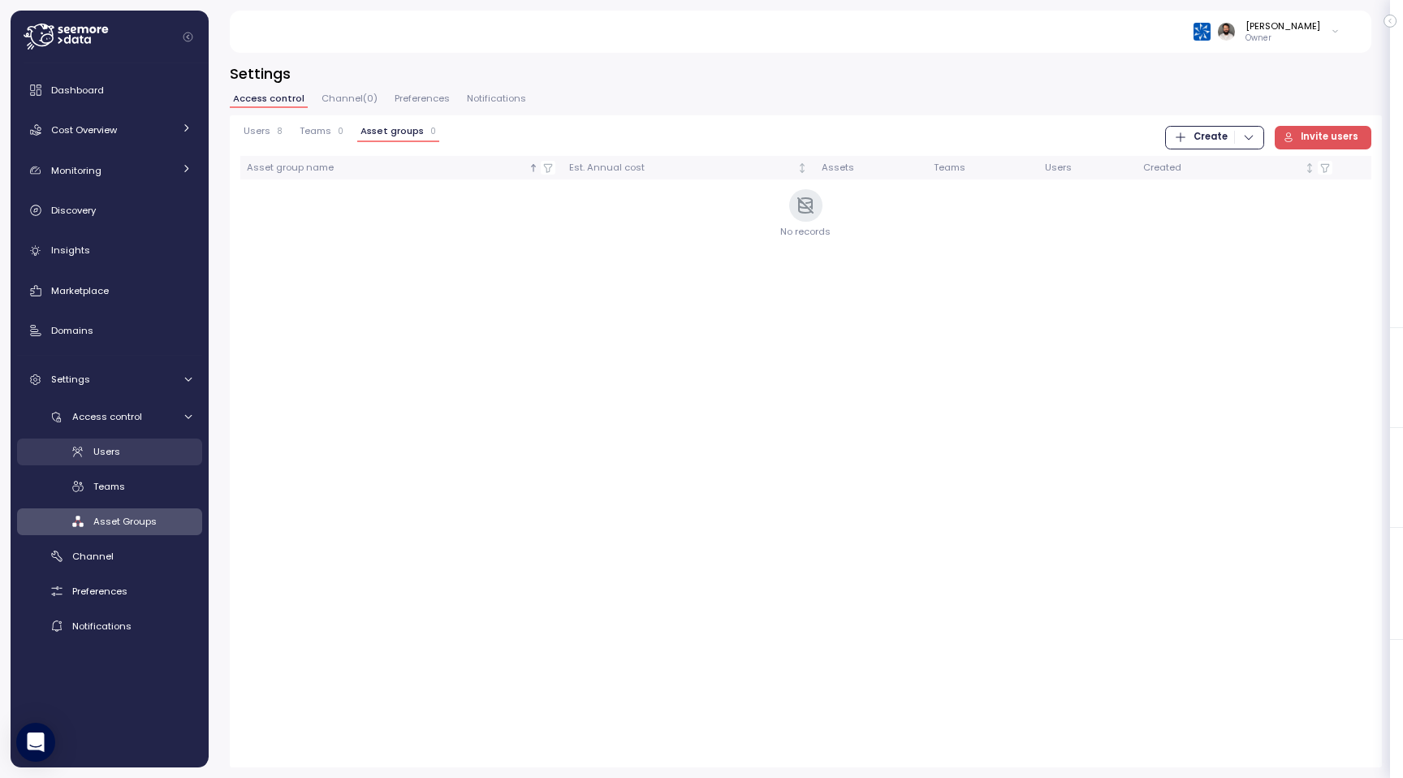
click at [114, 452] on span "Users" at bounding box center [106, 451] width 27 height 13
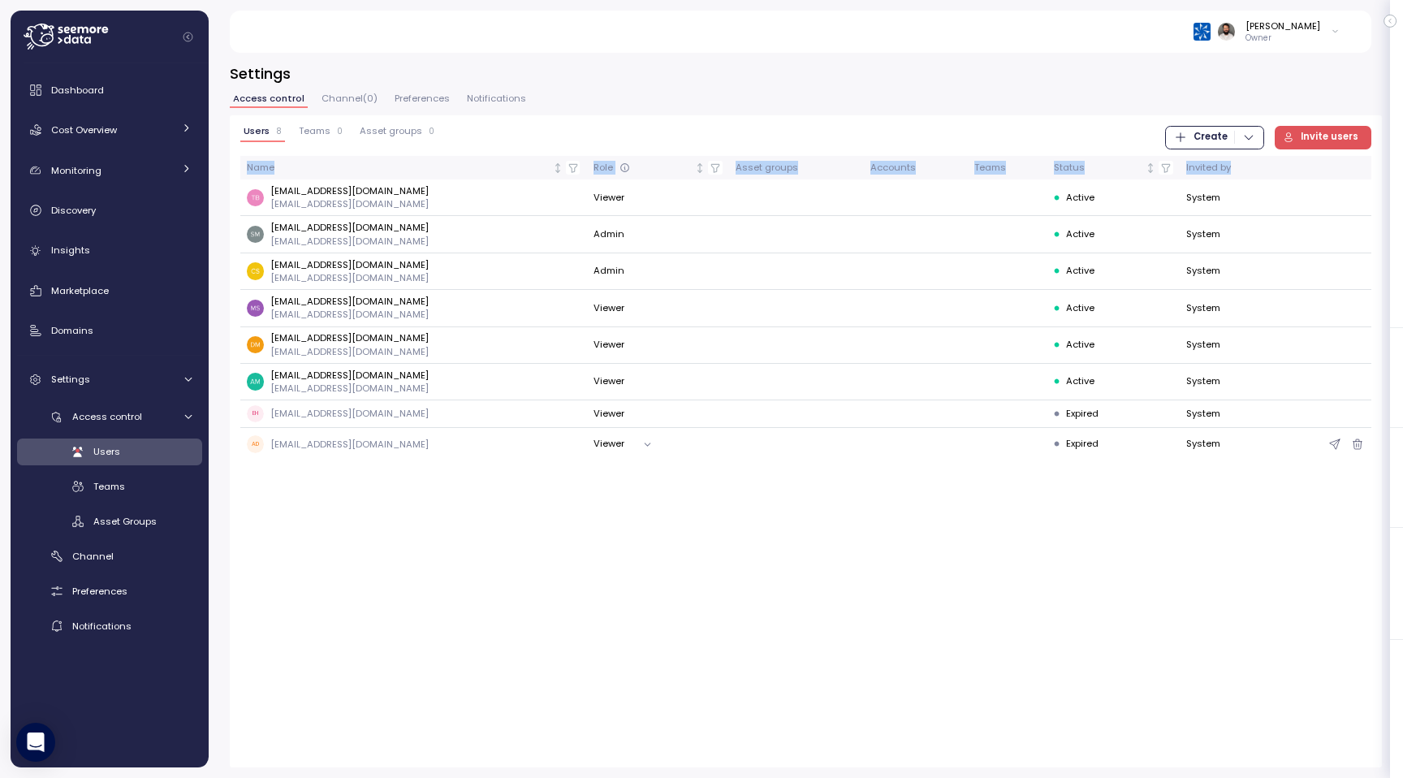
drag, startPoint x: 270, startPoint y: 195, endPoint x: 371, endPoint y: 460, distance: 283.5
click at [372, 460] on div "Users 8 Teams 0 Asset groups 0 Create Invite users Name Role Asset groups Accou…" at bounding box center [806, 441] width 1152 height 652
click at [371, 460] on div "Users 8 Teams 0 Asset groups 0 Create Invite users Name Role Asset groups Accou…" at bounding box center [806, 441] width 1152 height 652
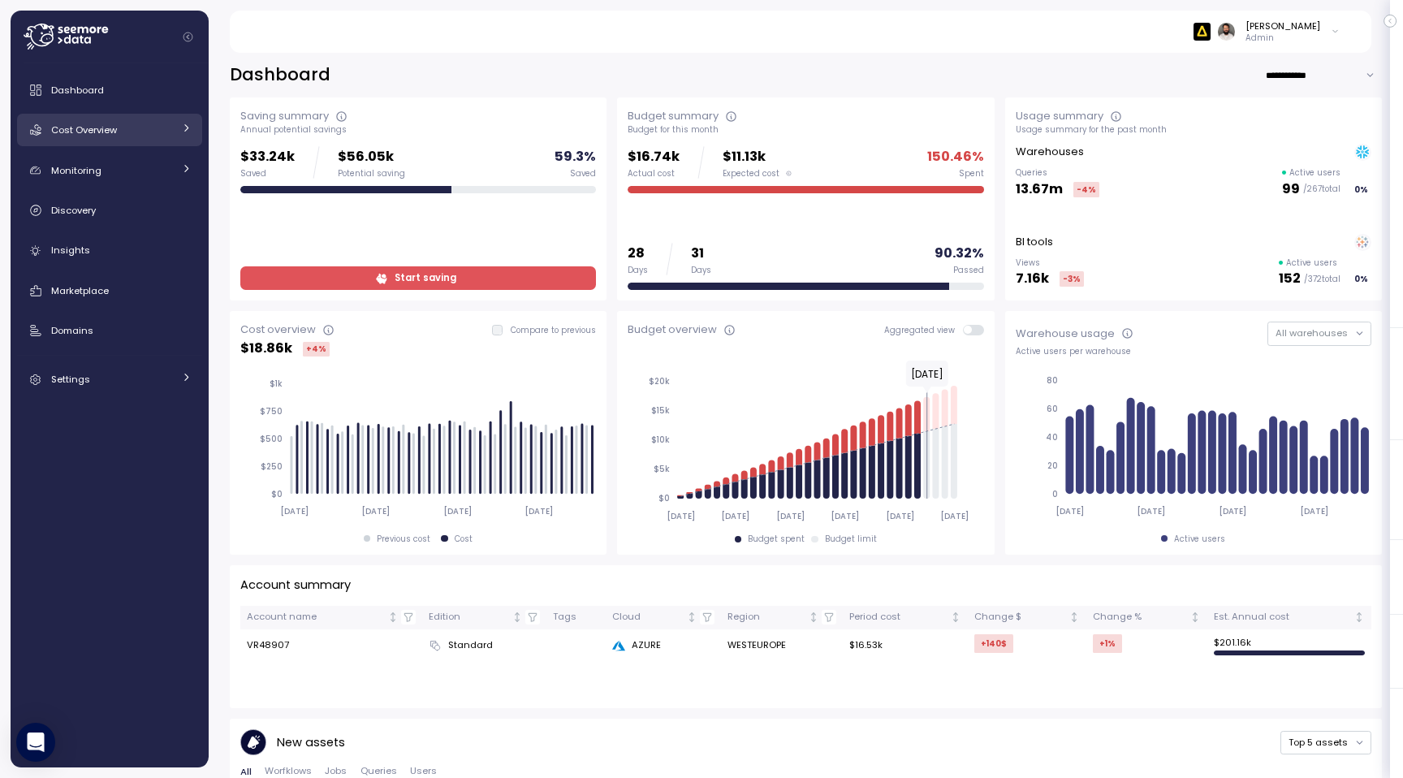
click at [159, 136] on div "Cost Overview" at bounding box center [112, 130] width 122 height 16
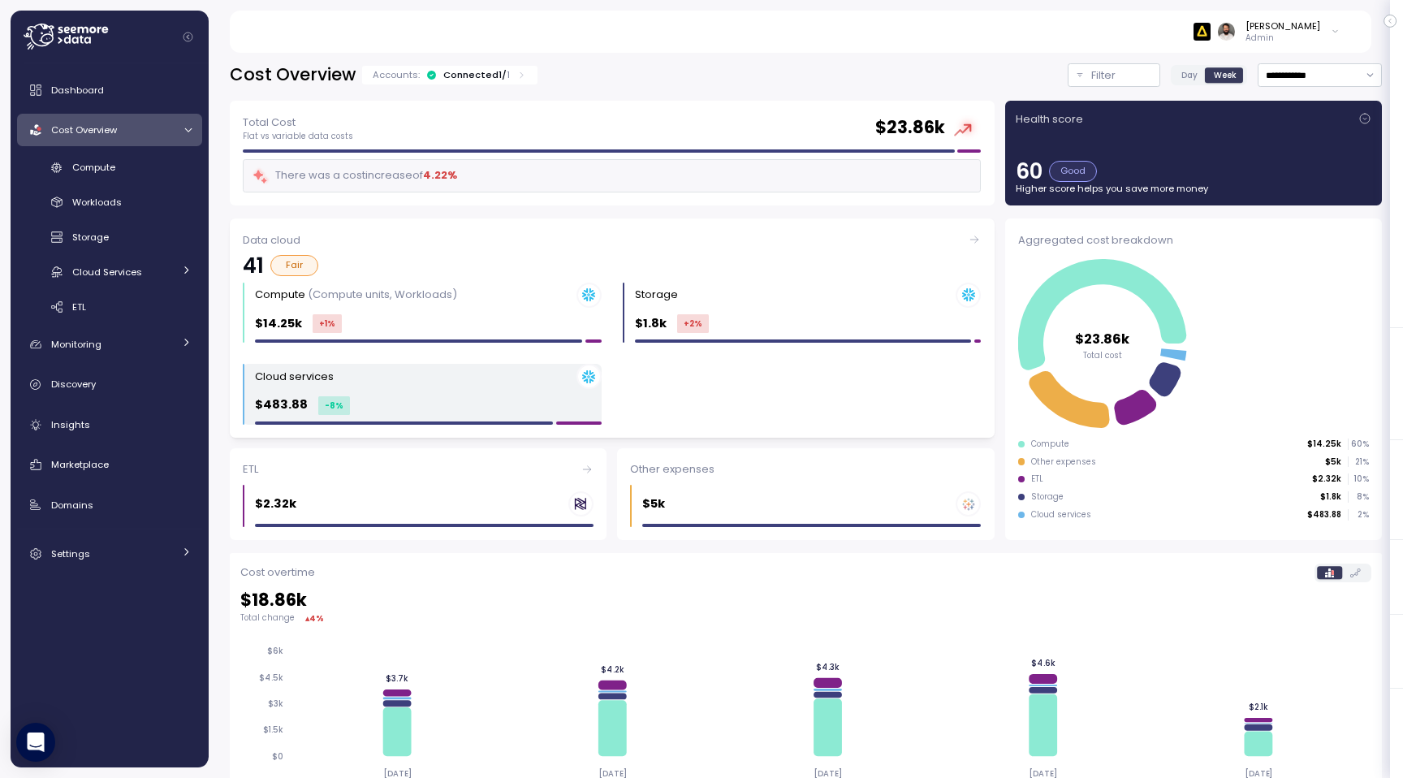
click at [413, 405] on div "$483.88 -8 %" at bounding box center [428, 404] width 347 height 19
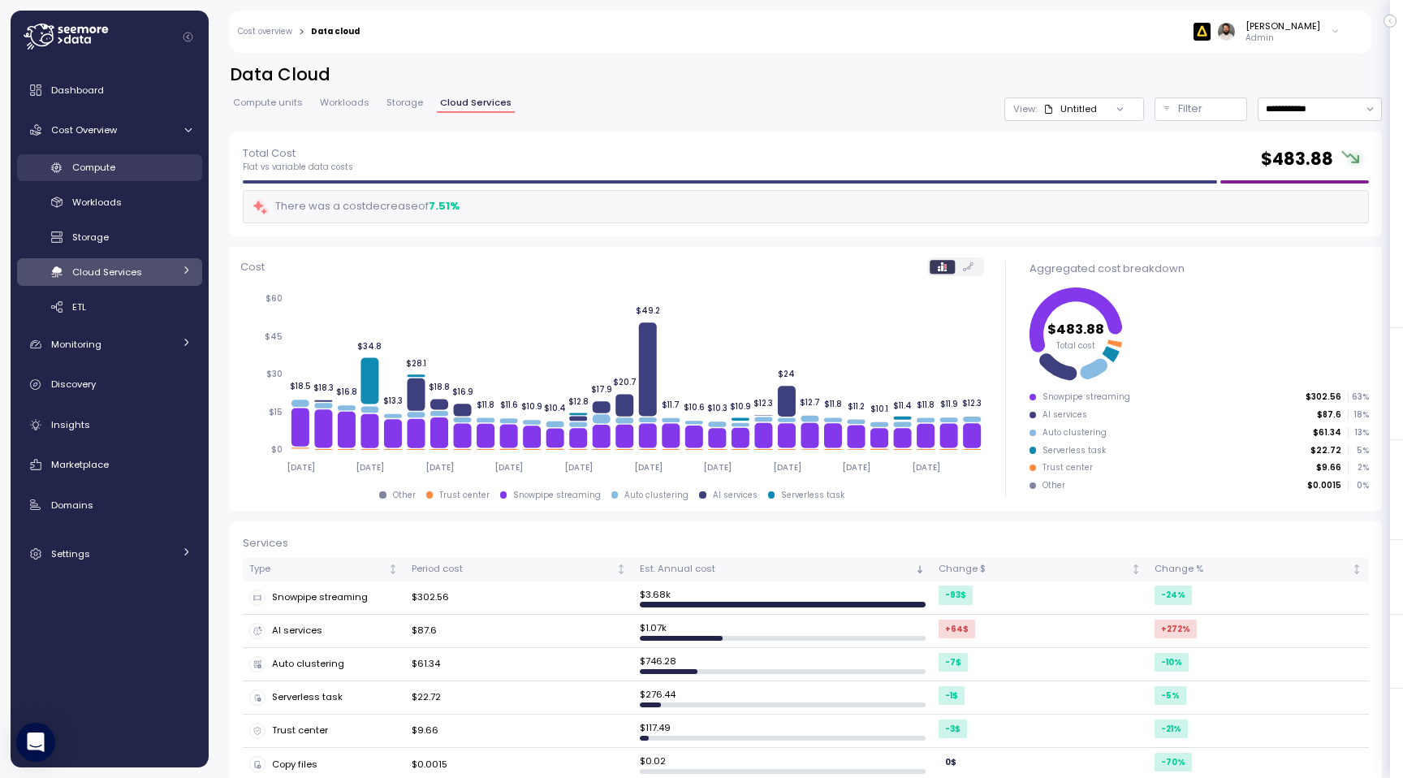
click at [143, 176] on link "Compute" at bounding box center [109, 167] width 185 height 27
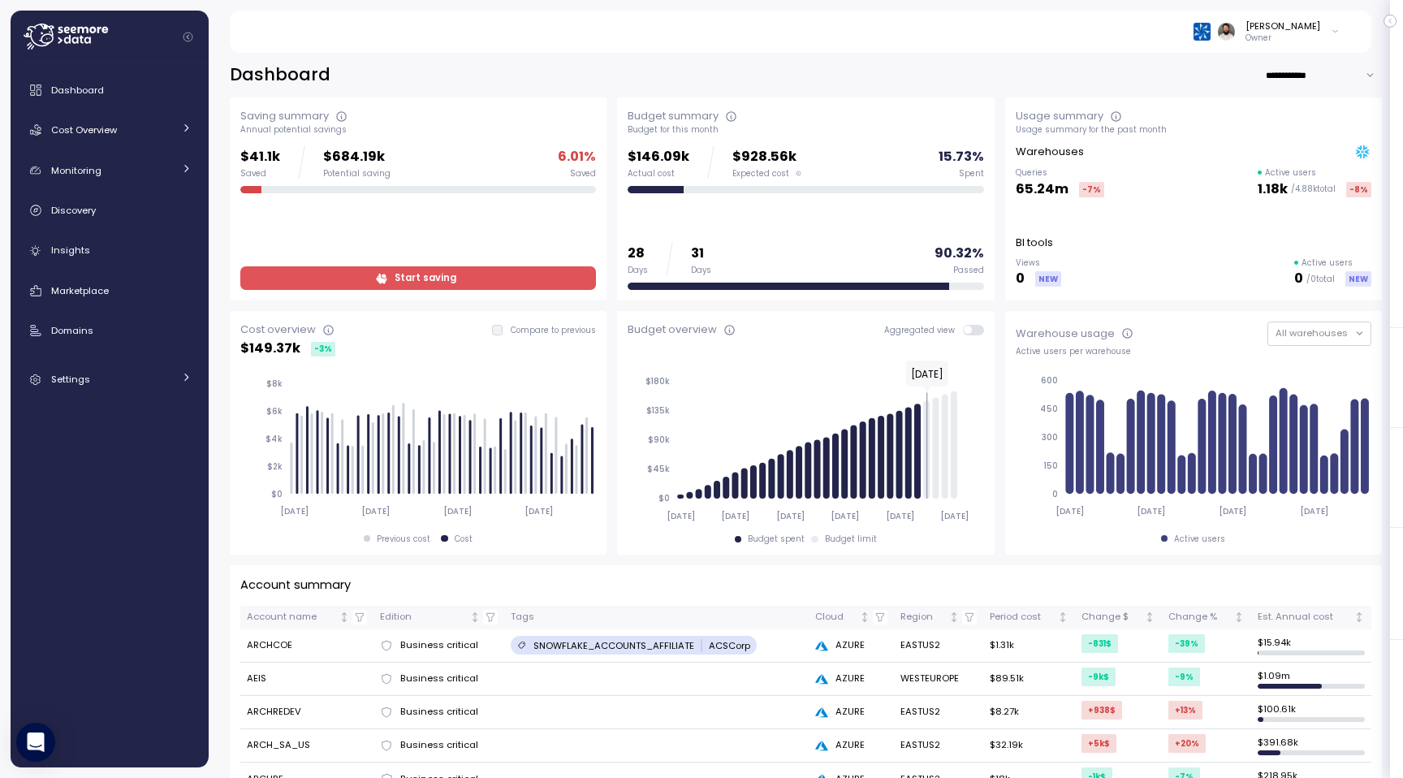
click at [1302, 67] on input "**********" at bounding box center [1323, 75] width 117 height 24
click at [1292, 112] on span "Last 7 days" at bounding box center [1300, 108] width 53 height 15
type input "**********"
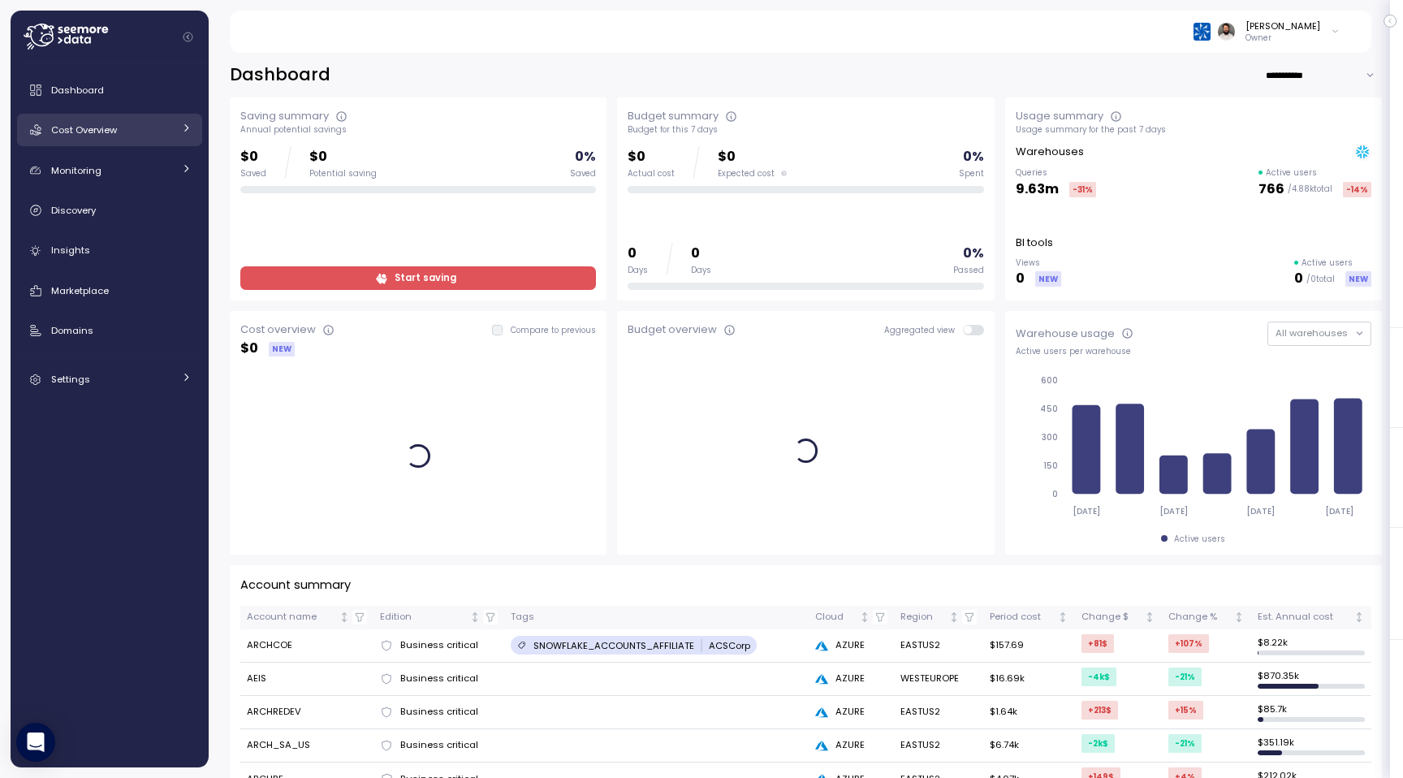
click at [162, 129] on div "Cost Overview" at bounding box center [112, 130] width 122 height 16
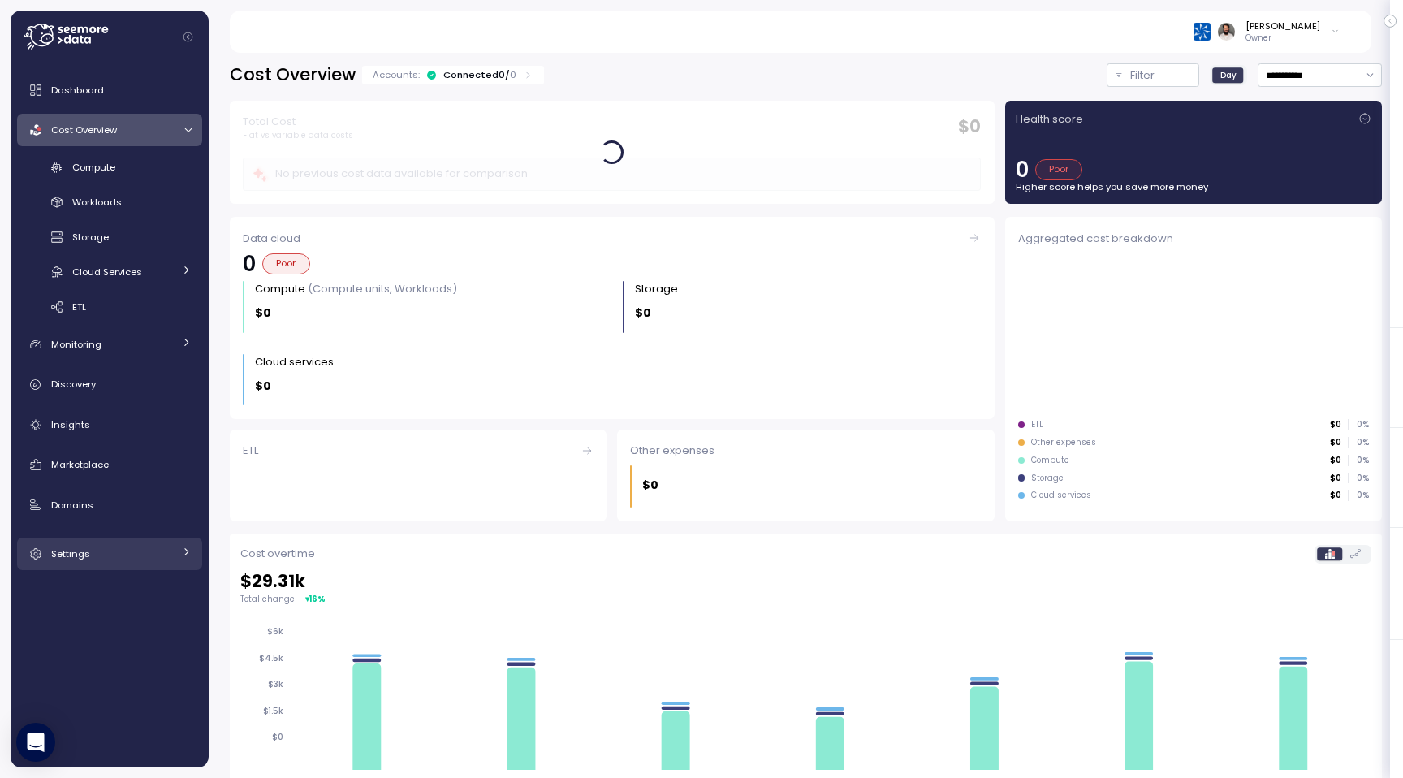
click at [132, 560] on div "Settings" at bounding box center [112, 554] width 122 height 16
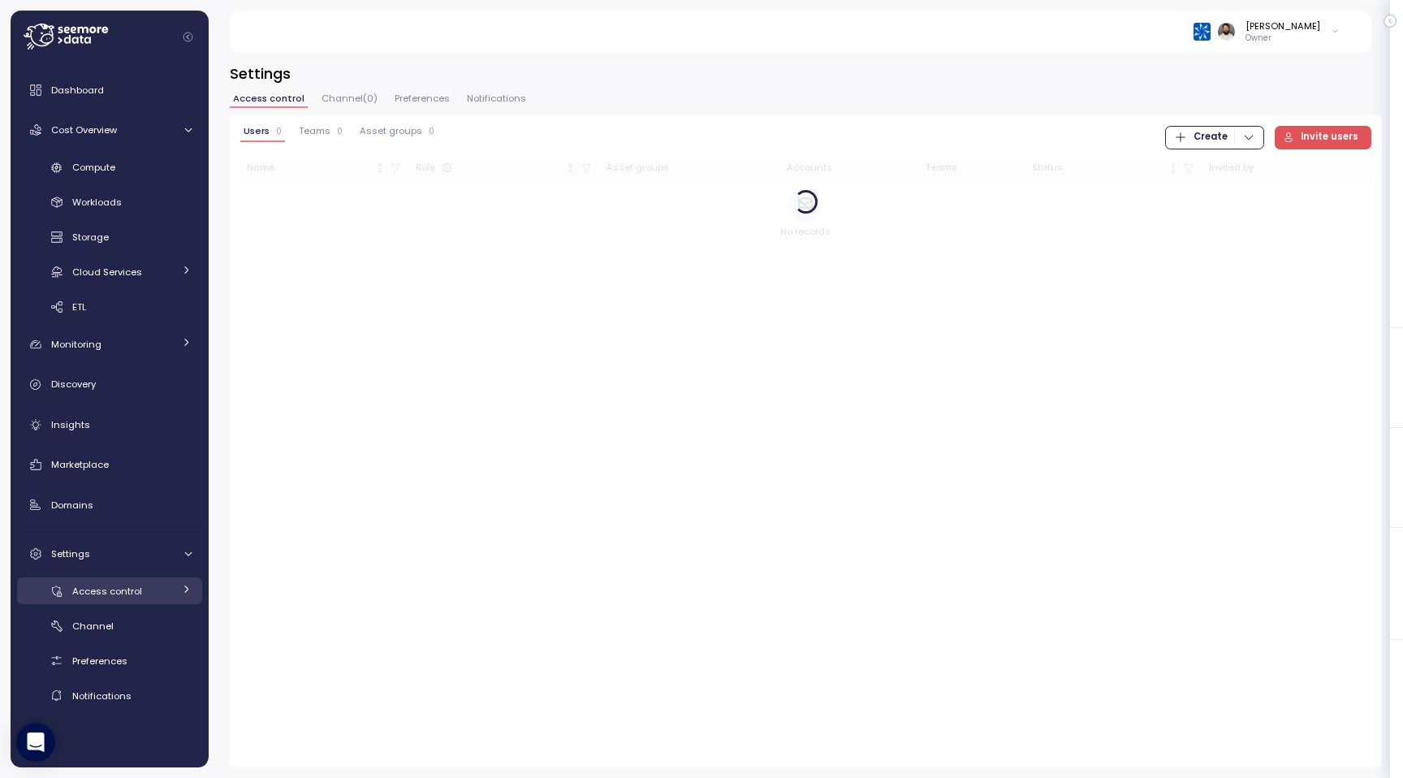
click at [140, 601] on link "Access control" at bounding box center [109, 590] width 185 height 27
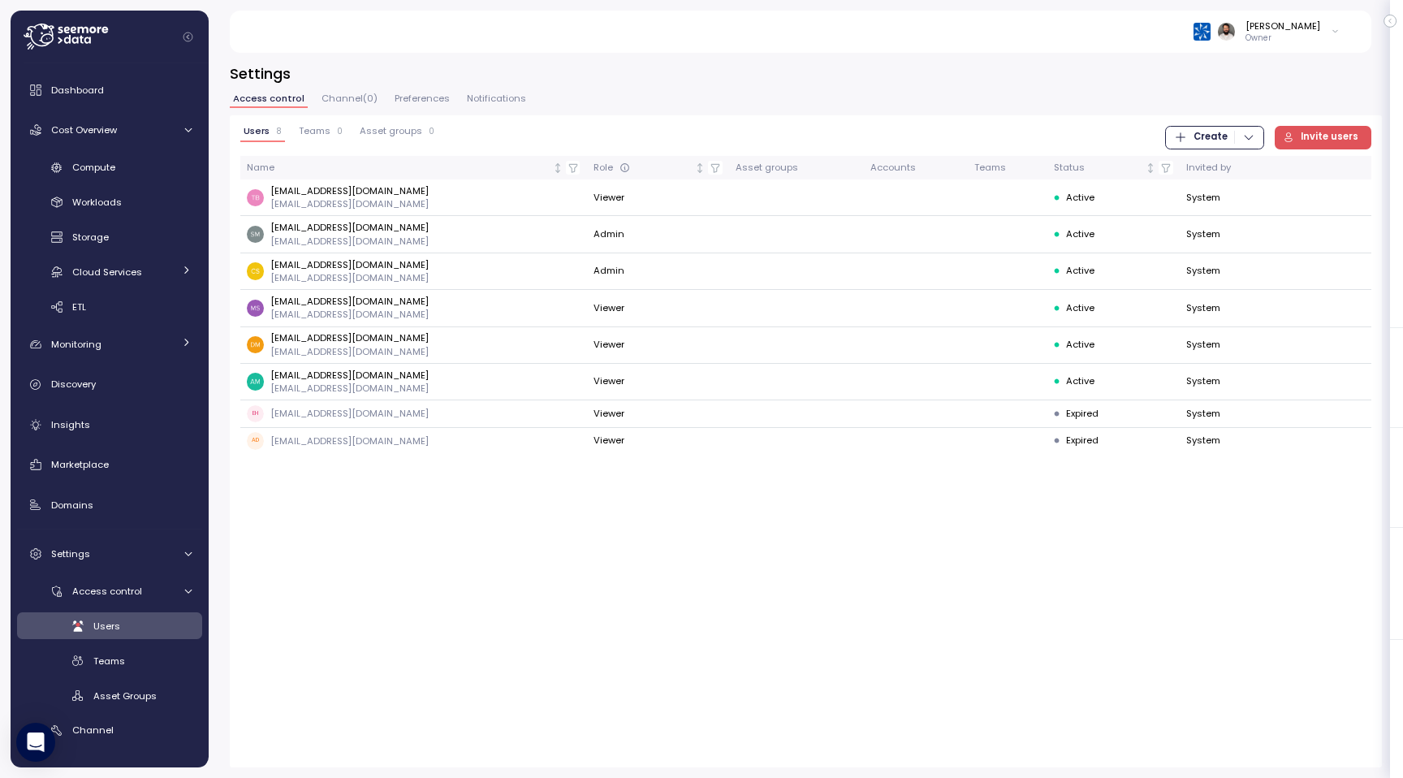
click at [328, 134] on span "Teams" at bounding box center [315, 131] width 32 height 9
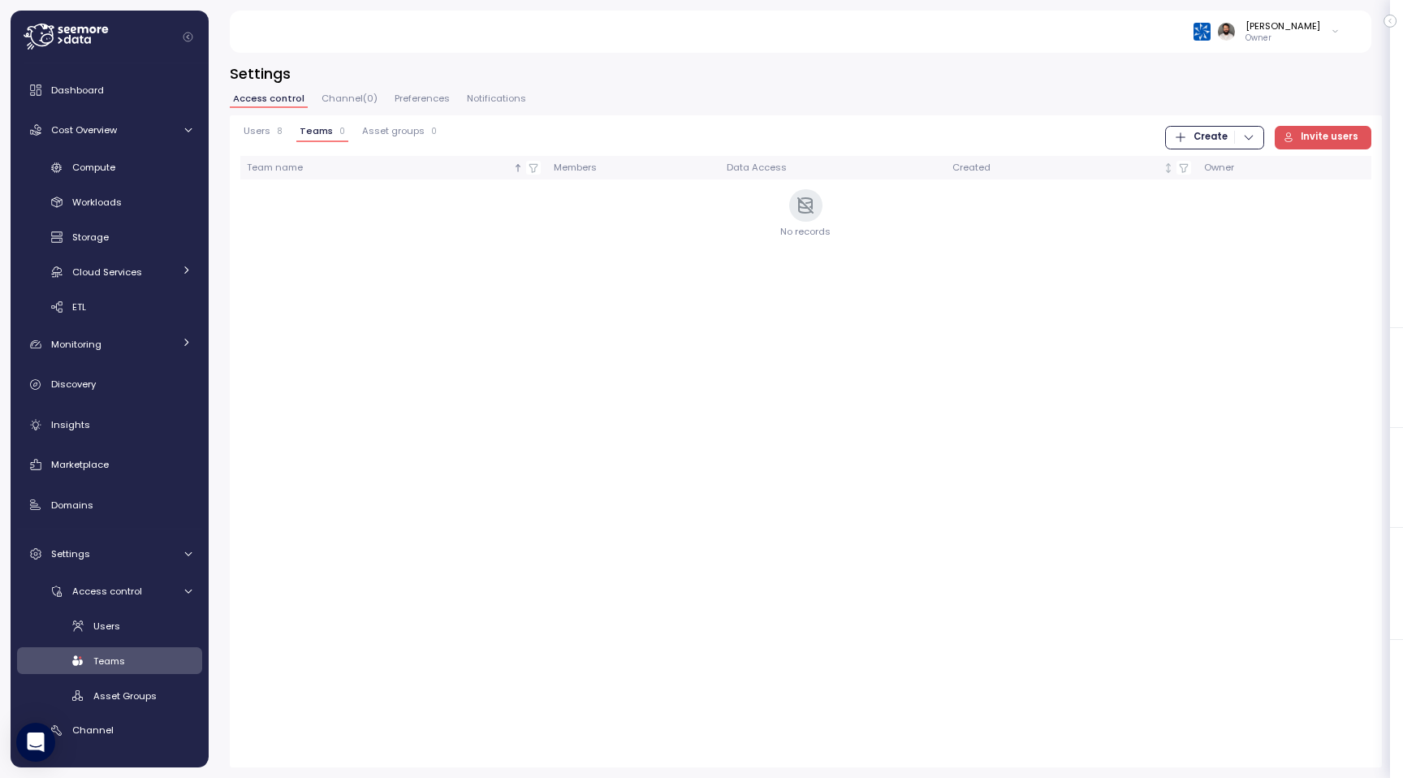
click at [277, 134] on p "8" at bounding box center [280, 131] width 6 height 11
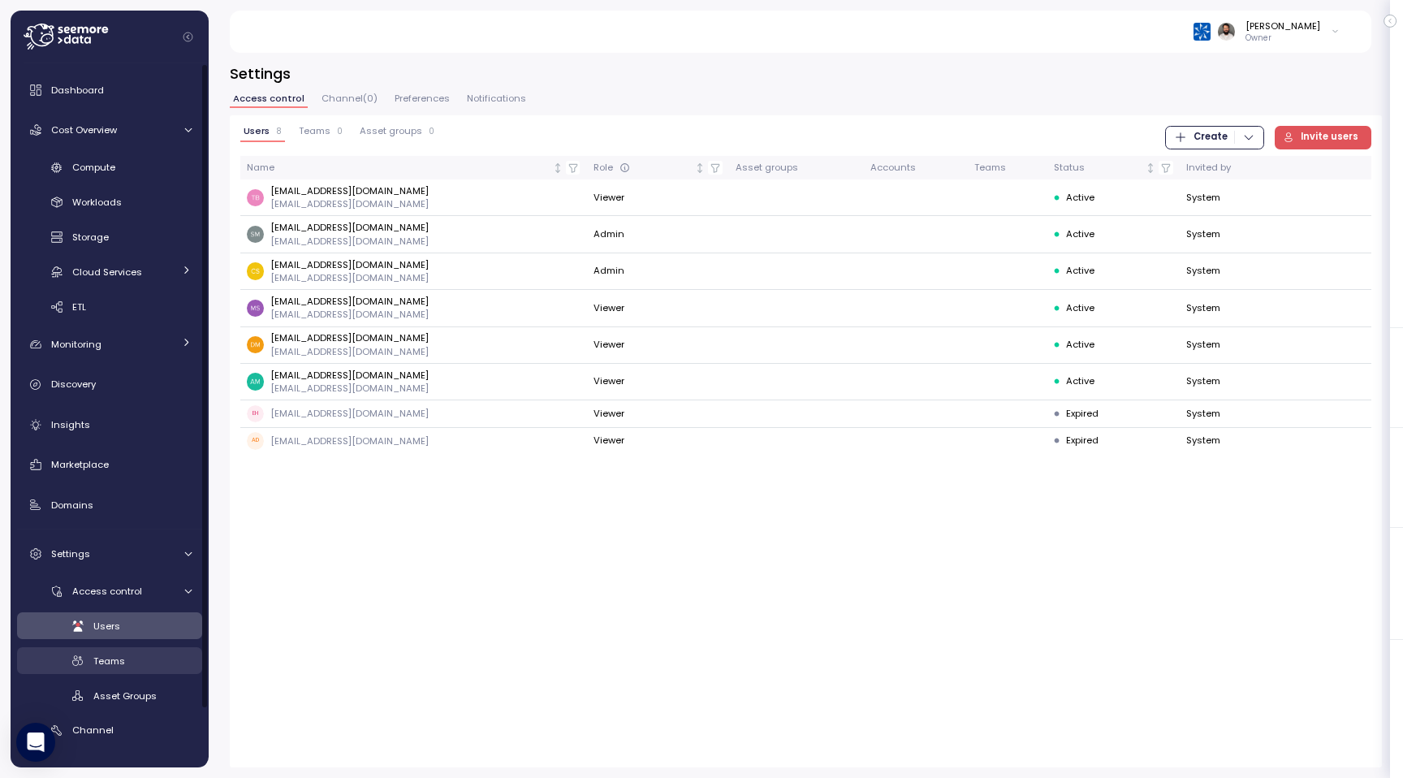
click at [143, 647] on link "Teams" at bounding box center [109, 660] width 185 height 27
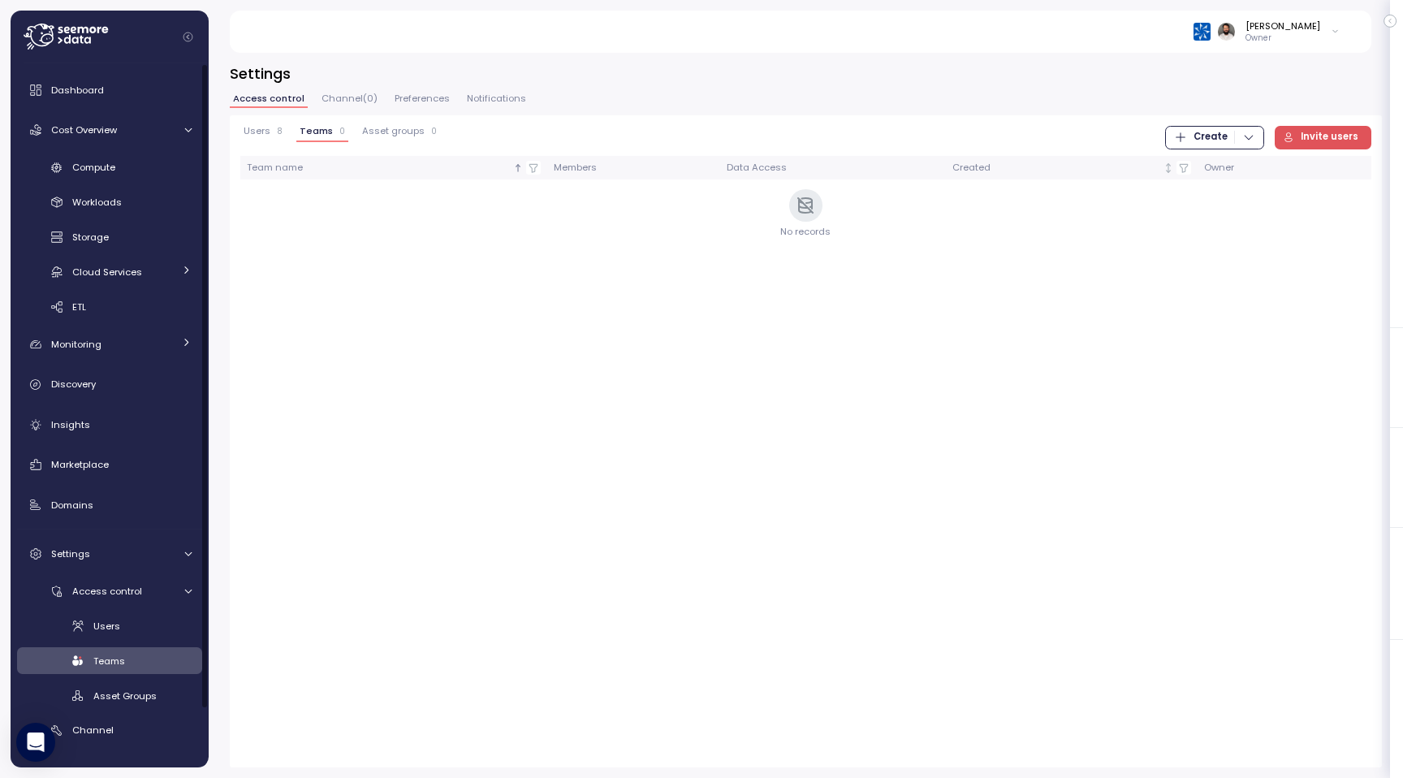
click at [146, 679] on div "Users Teams Asset Groups" at bounding box center [109, 660] width 185 height 97
click at [138, 703] on link "Asset Groups" at bounding box center [109, 695] width 185 height 27
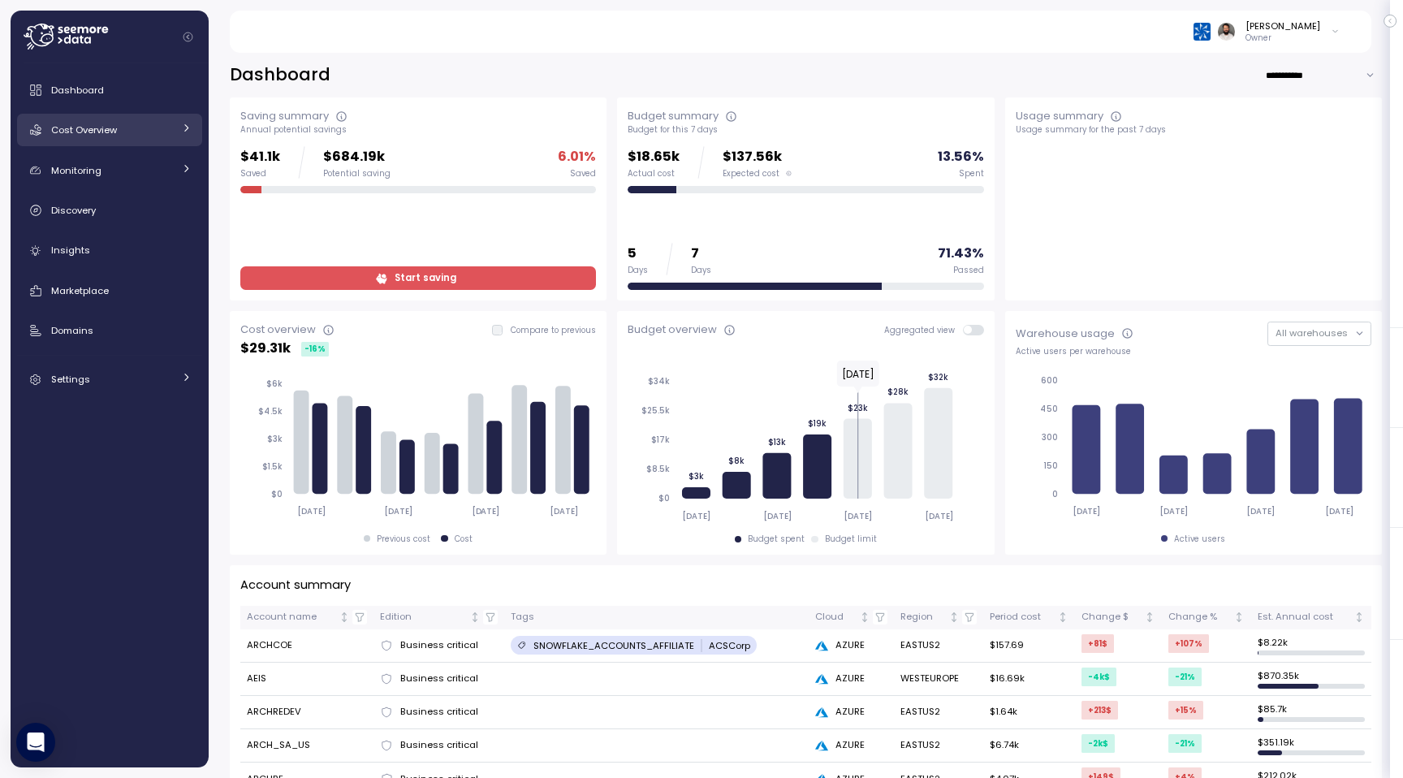
click at [164, 122] on div "Cost Overview" at bounding box center [112, 130] width 122 height 16
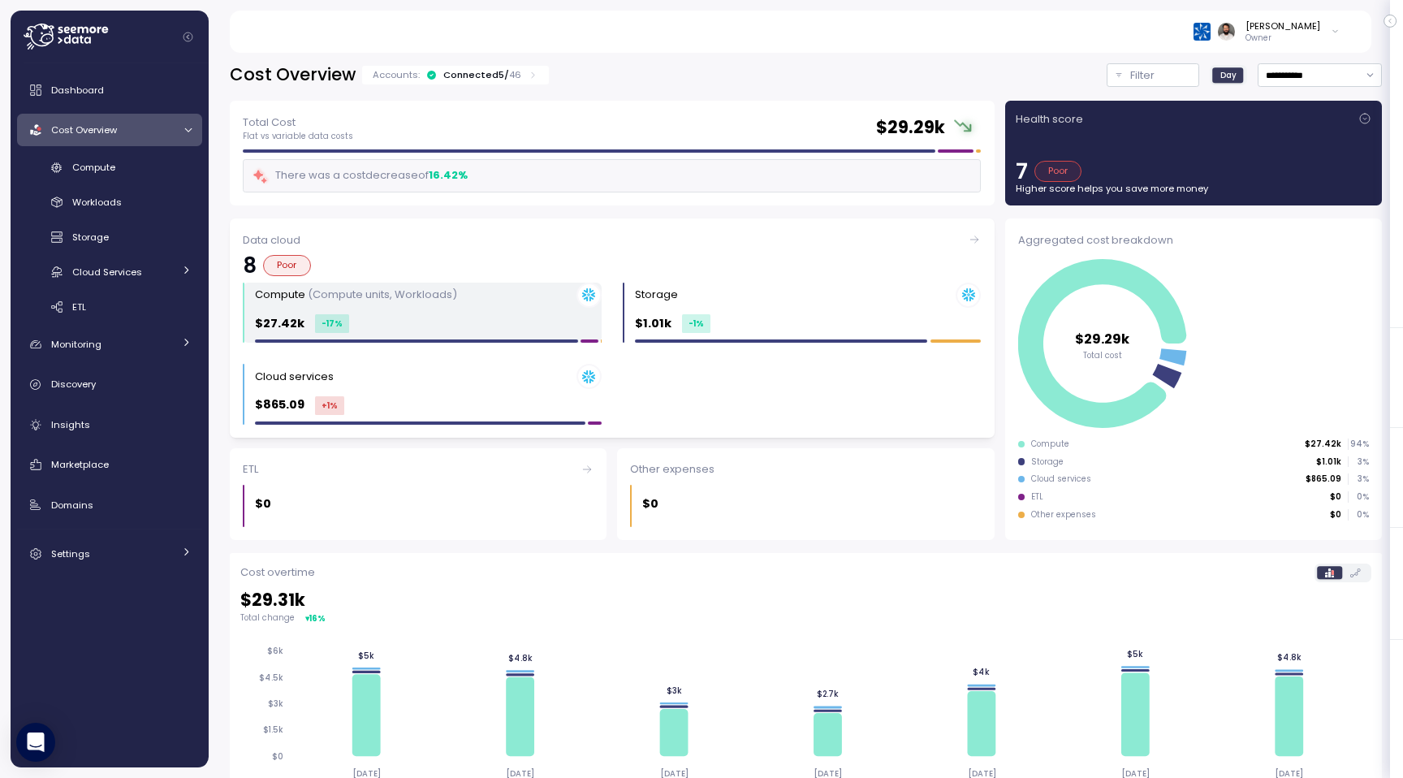
click at [452, 302] on p "(Compute units, Workloads)" at bounding box center [382, 294] width 149 height 15
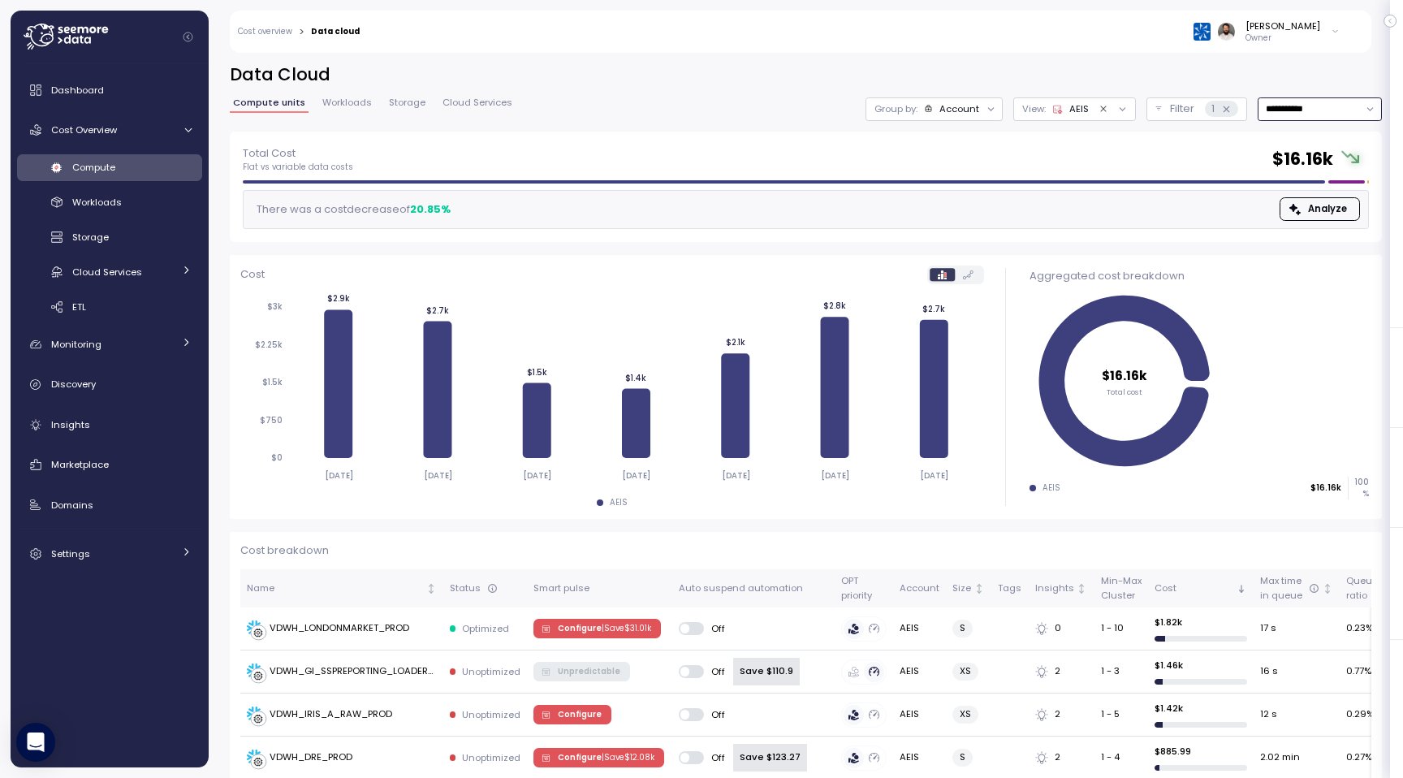
click at [1320, 110] on input "**********" at bounding box center [1320, 109] width 124 height 24
click at [1300, 200] on div "Last 14 days" at bounding box center [1319, 208] width 119 height 22
type input "**********"
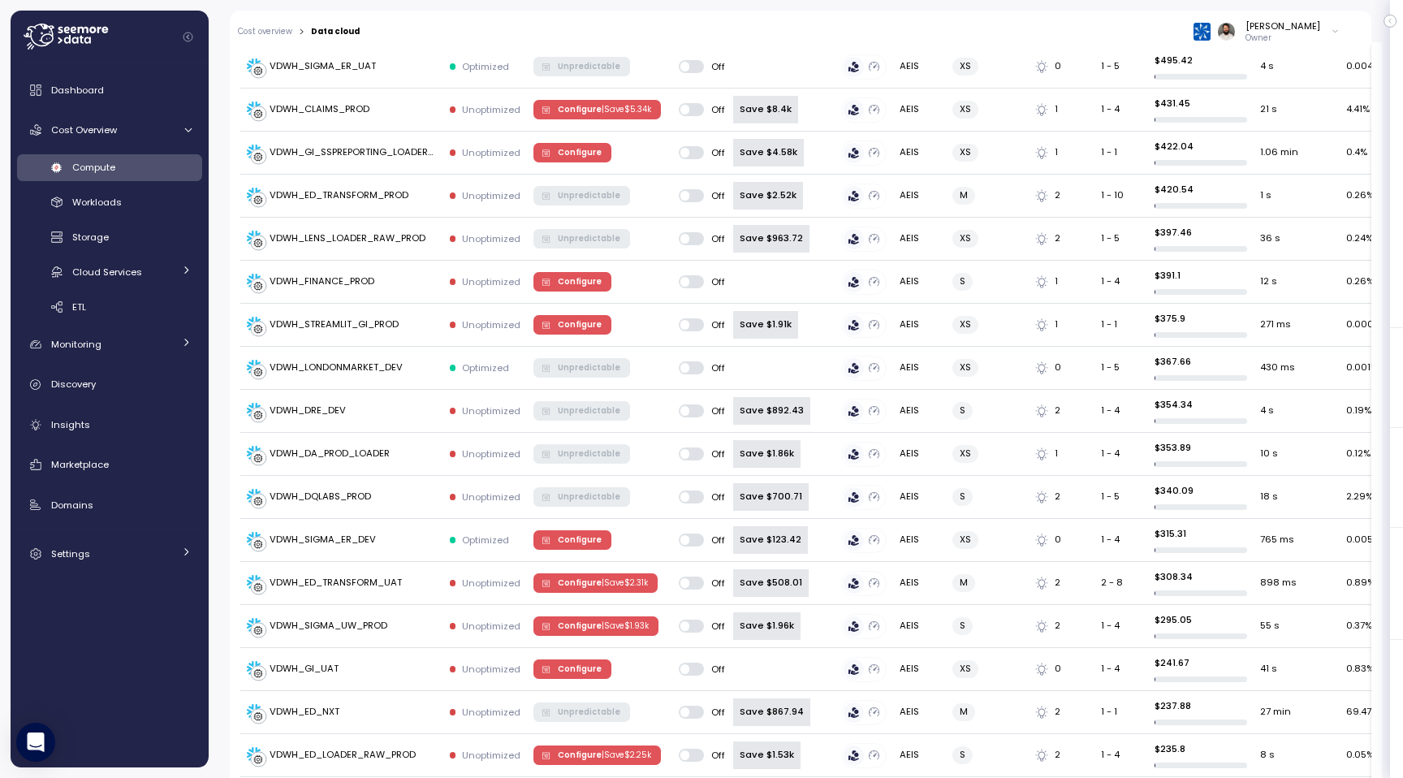
scroll to position [1432, 0]
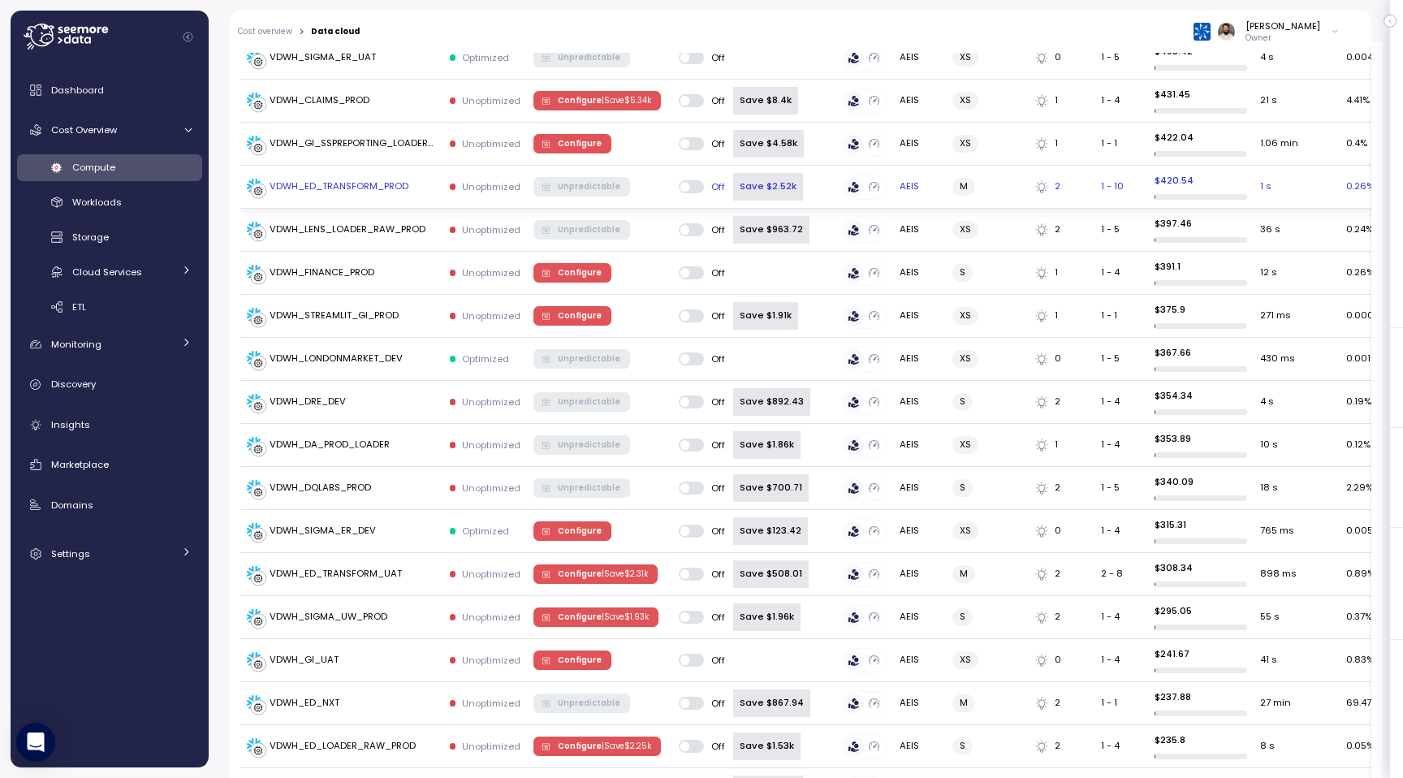
click at [421, 183] on div "VDWH_ED_TRANSFORM_PROD" at bounding box center [342, 187] width 190 height 16
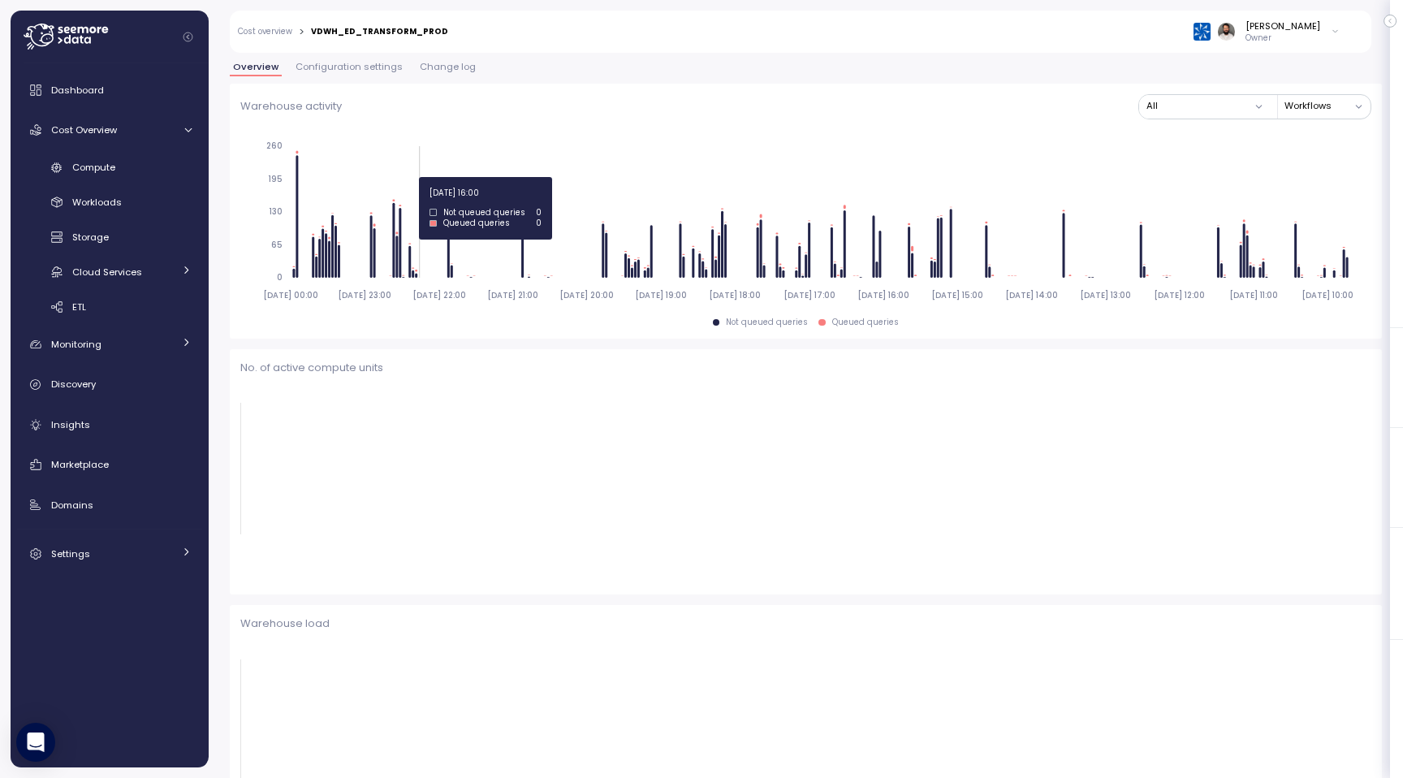
scroll to position [162, 0]
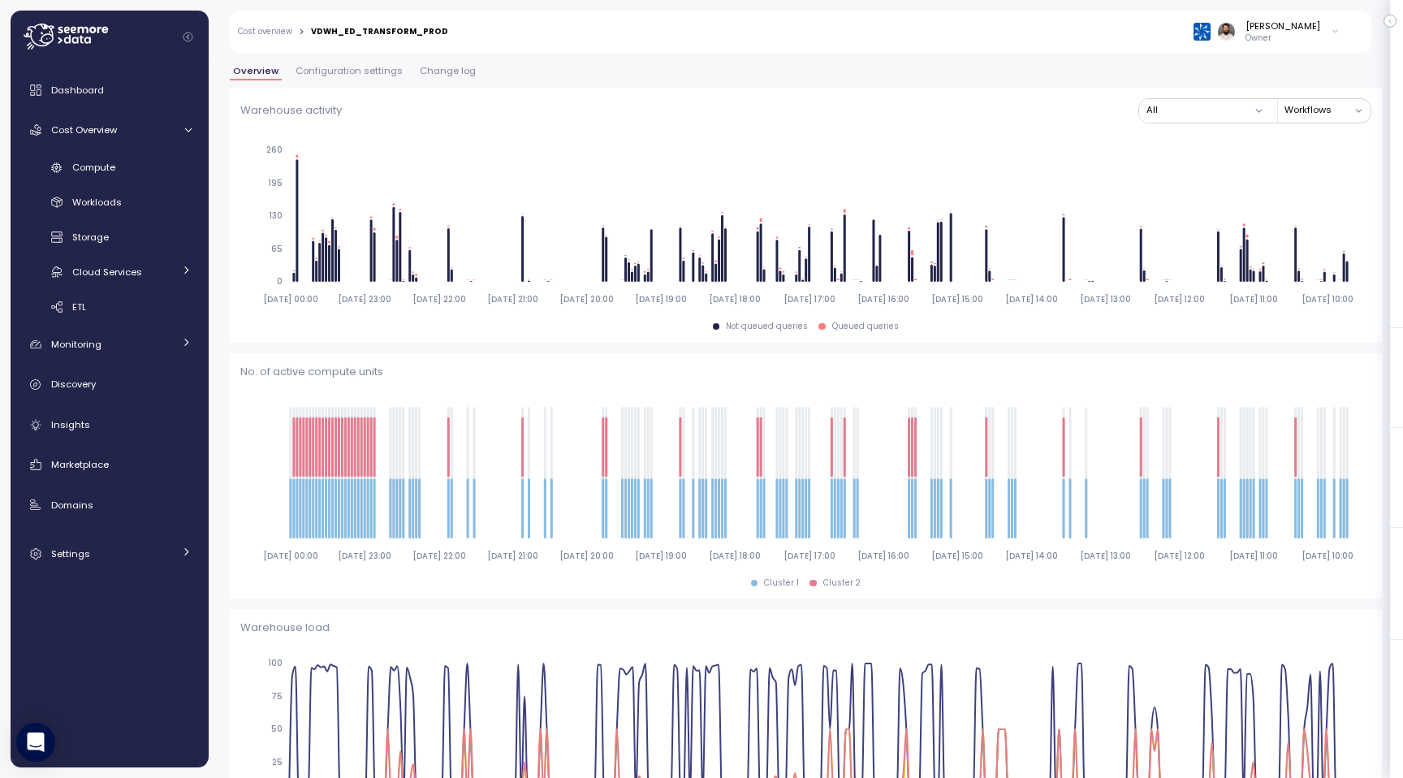
click at [352, 68] on span "Configuration settings" at bounding box center [349, 71] width 107 height 9
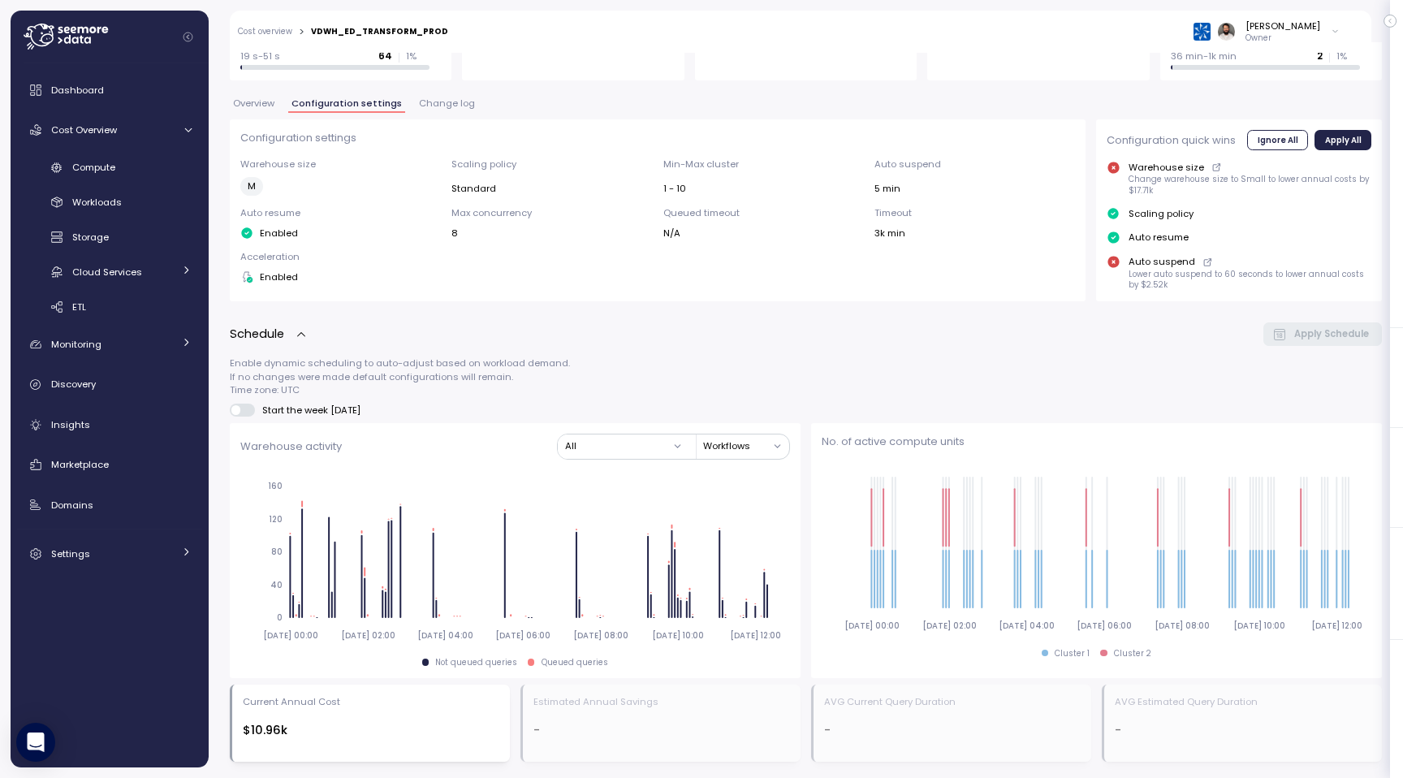
scroll to position [83, 0]
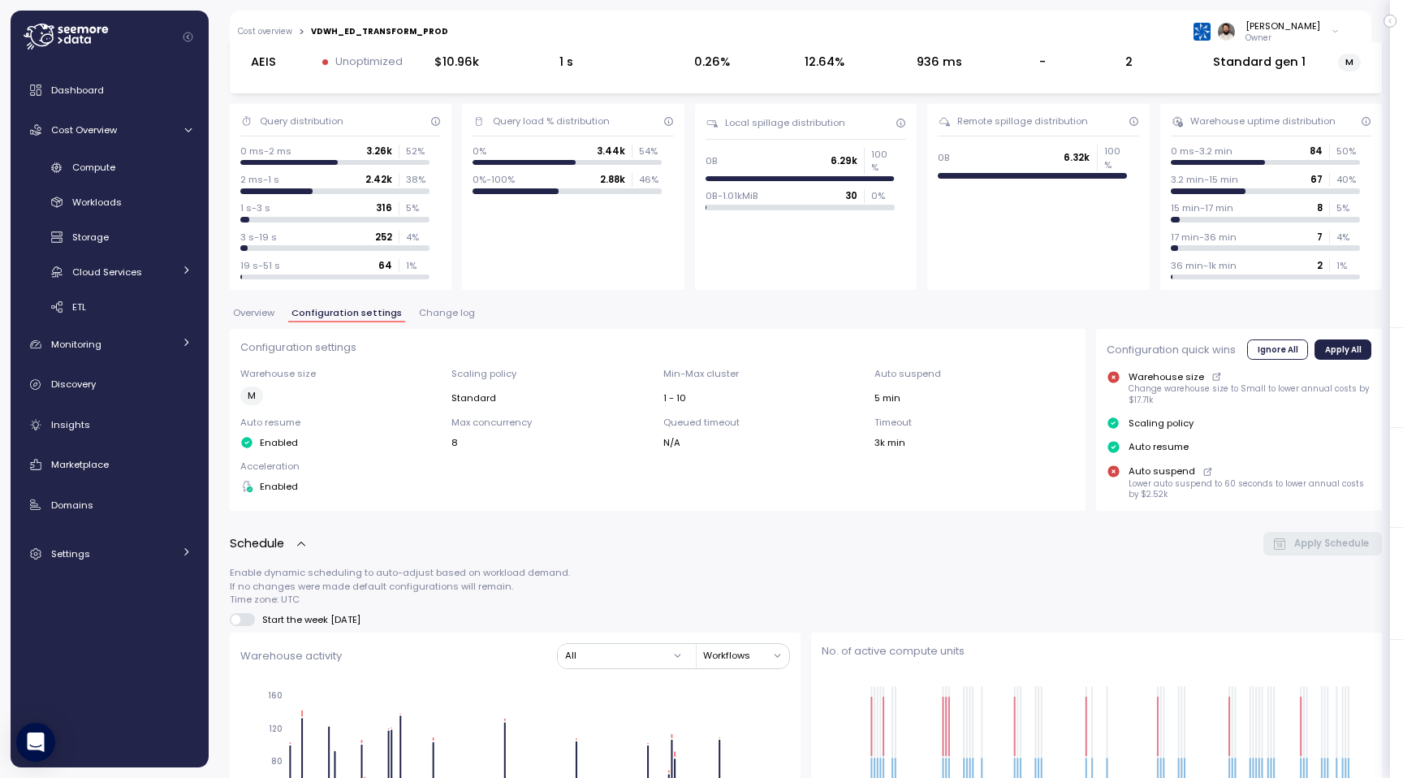
click at [444, 310] on span "Change log" at bounding box center [447, 313] width 56 height 9
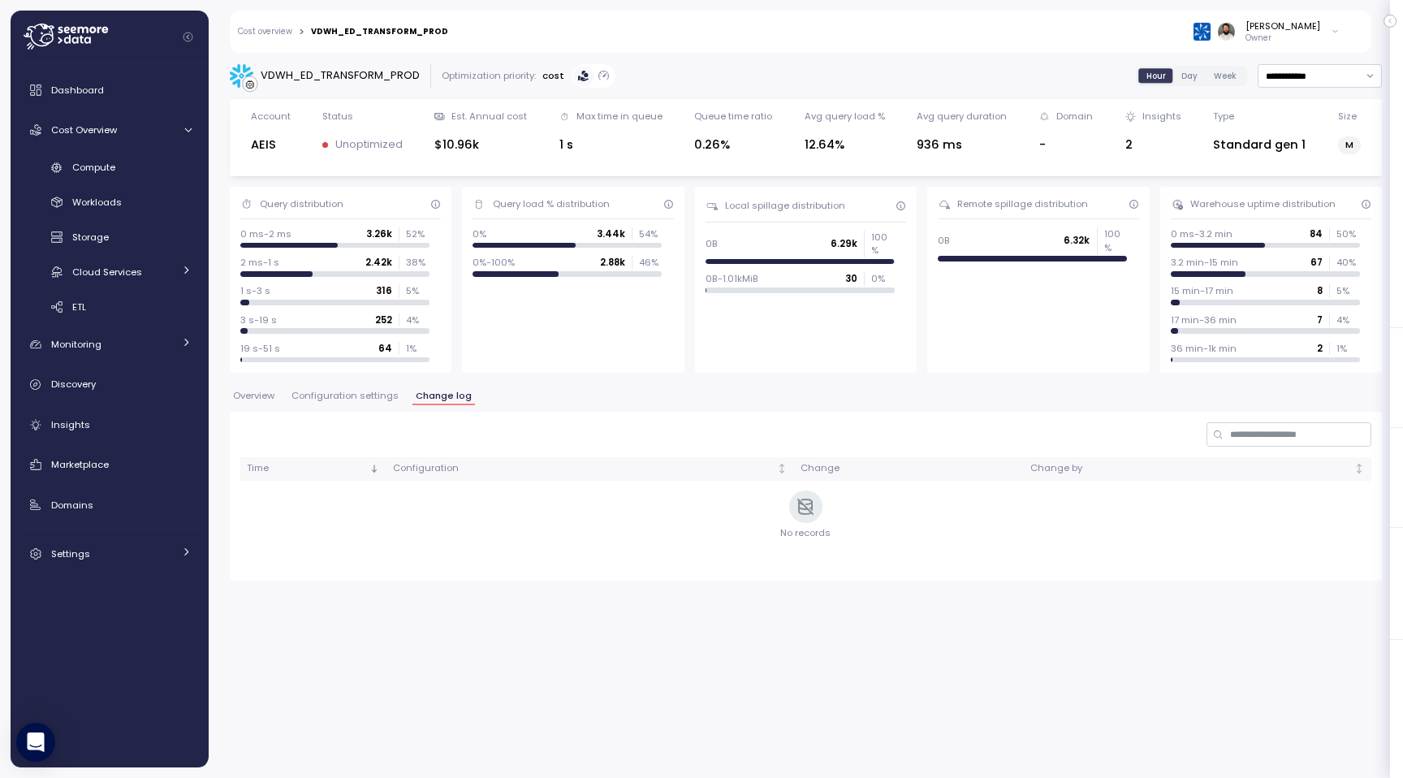
click at [275, 404] on button "Overview" at bounding box center [254, 398] width 48 height 14
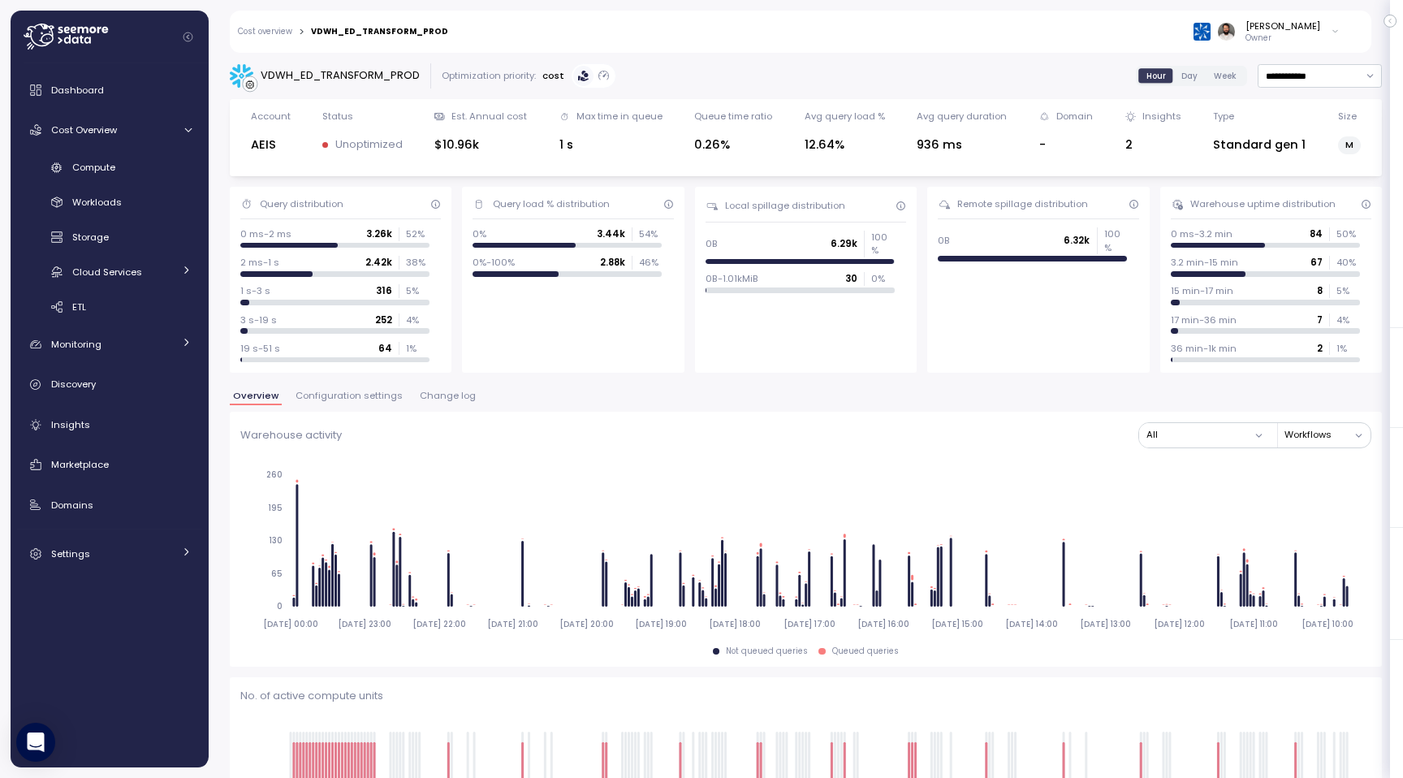
click at [319, 391] on span "Configuration settings" at bounding box center [349, 395] width 107 height 9
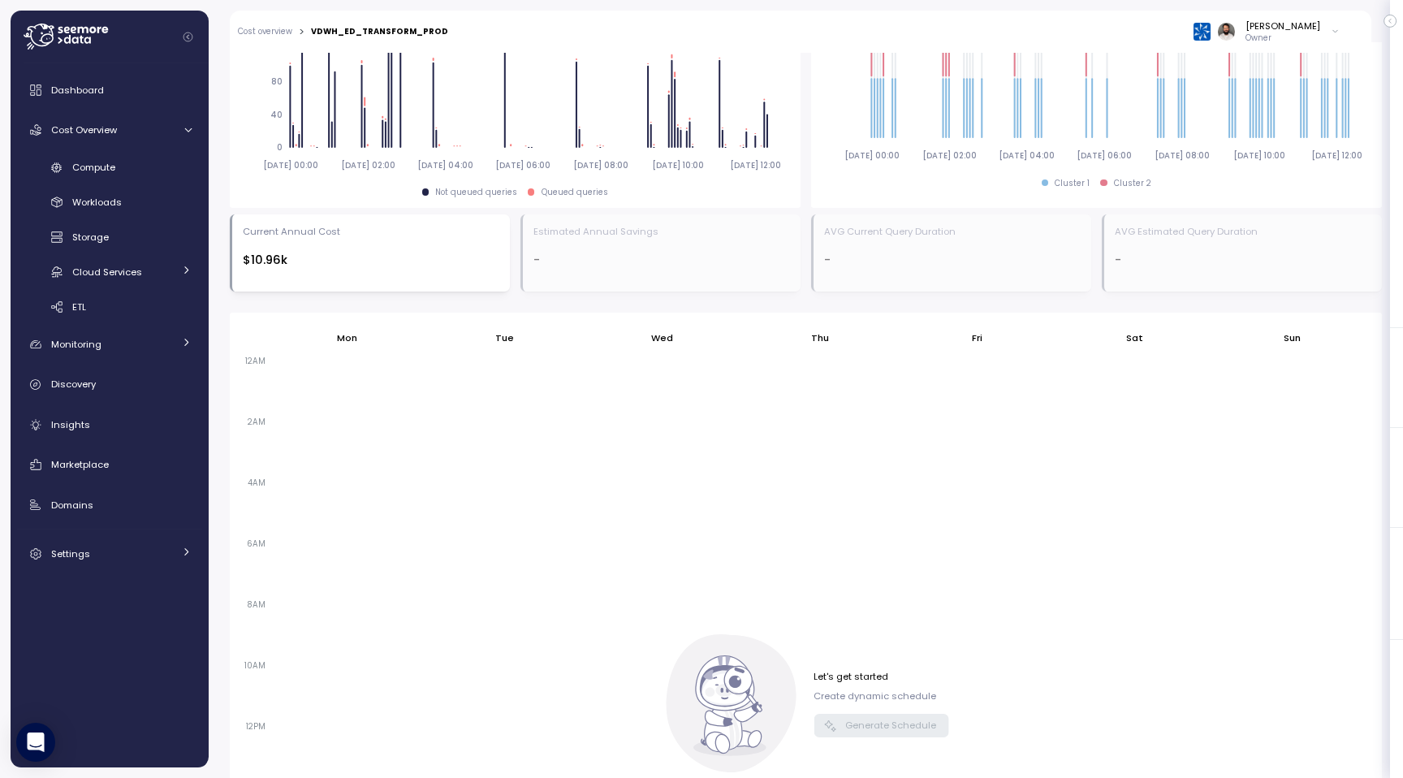
scroll to position [573, 0]
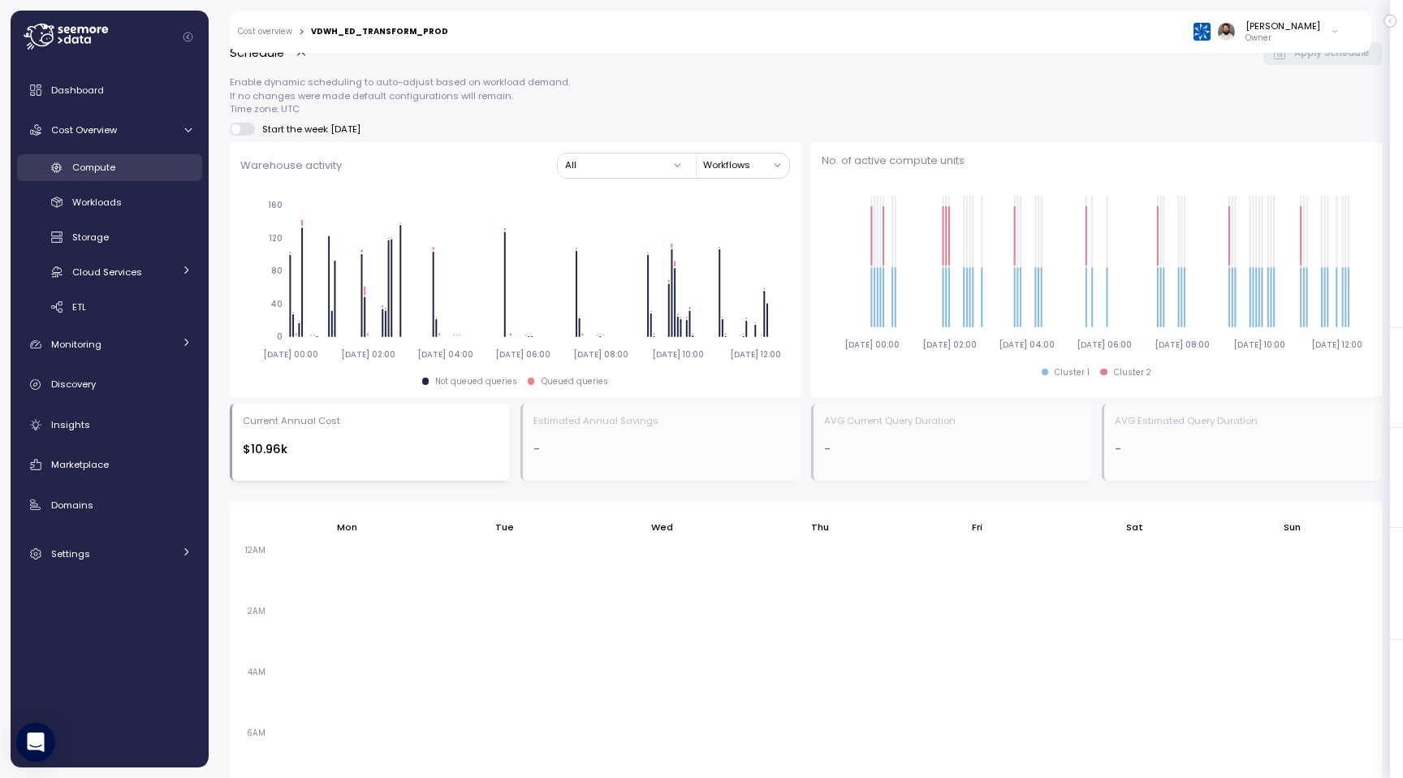
click at [156, 169] on div "Compute" at bounding box center [131, 167] width 119 height 16
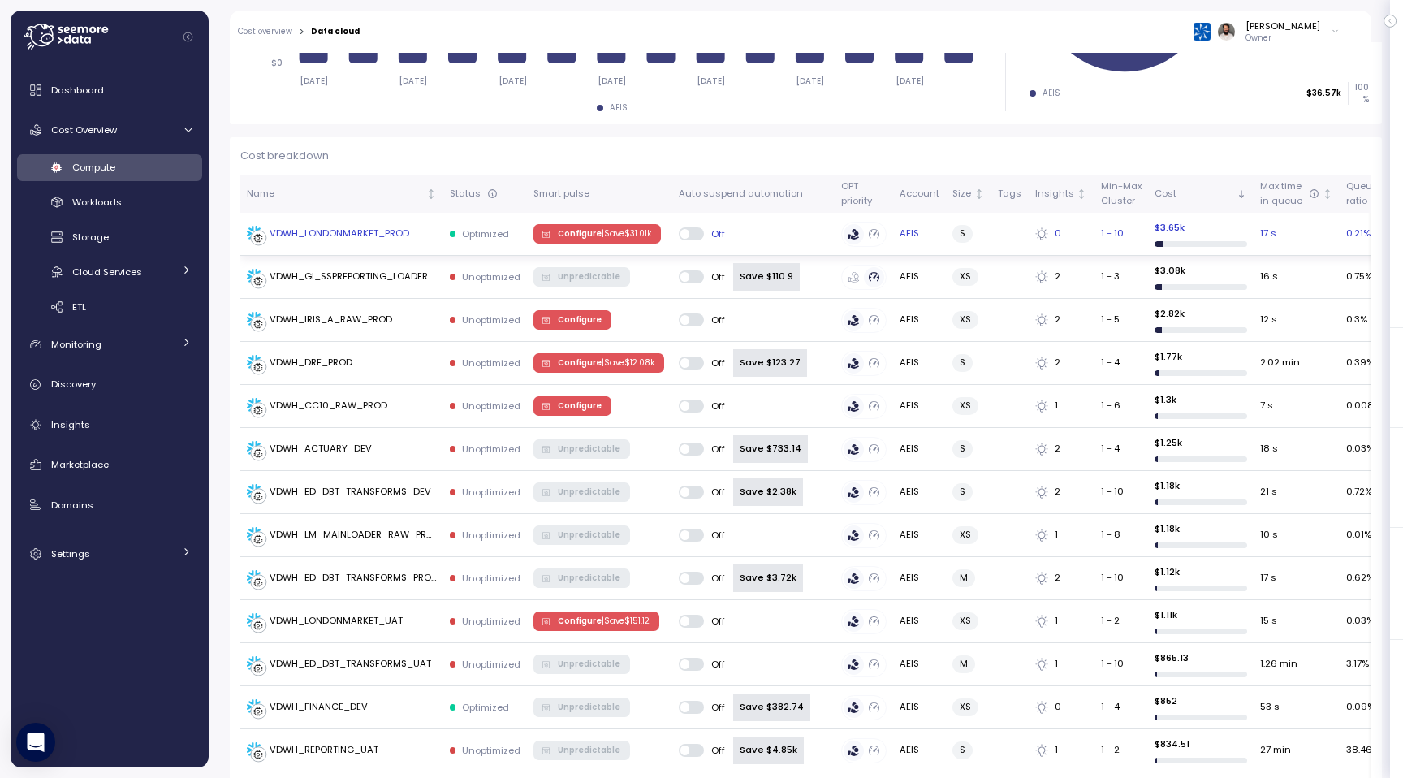
scroll to position [383, 0]
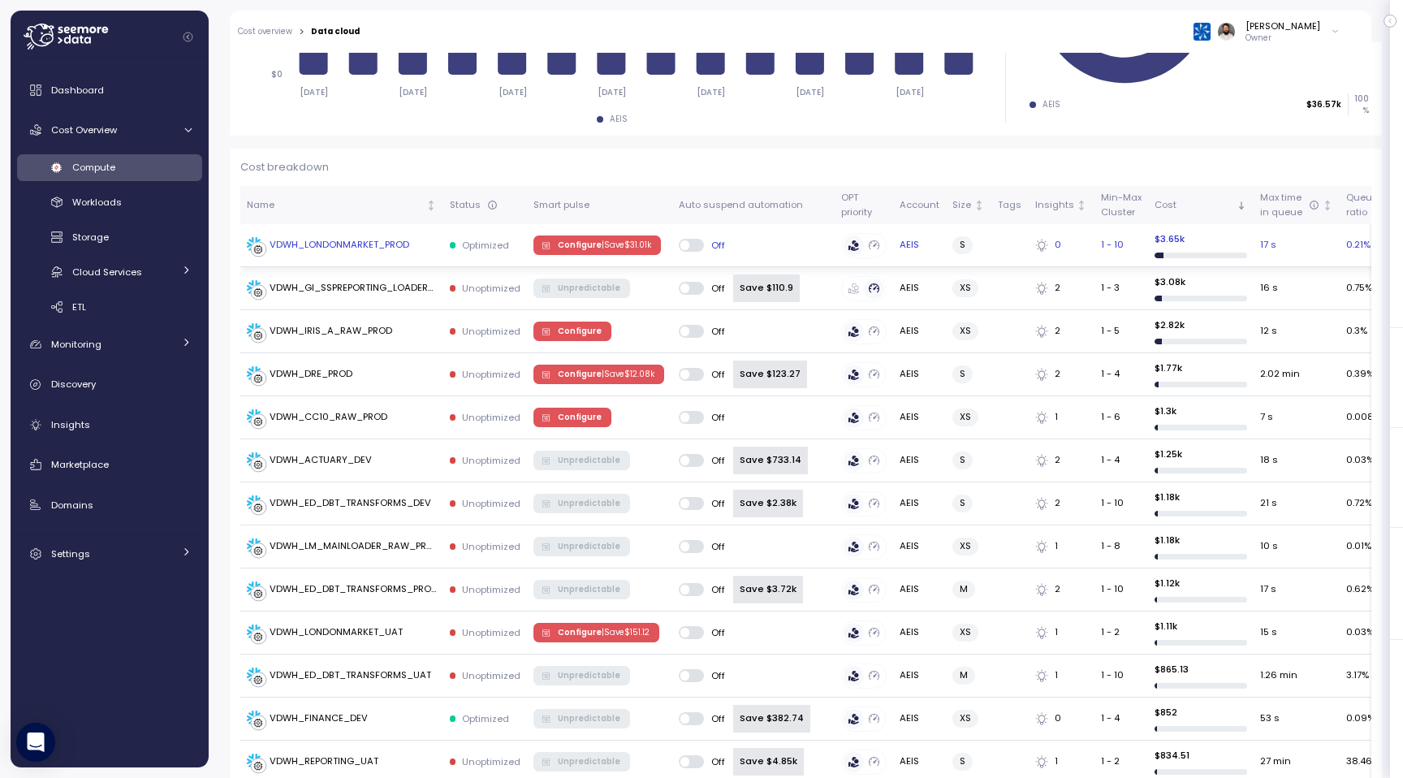
click at [616, 244] on p "| Save $ 31.01k" at bounding box center [627, 245] width 50 height 11
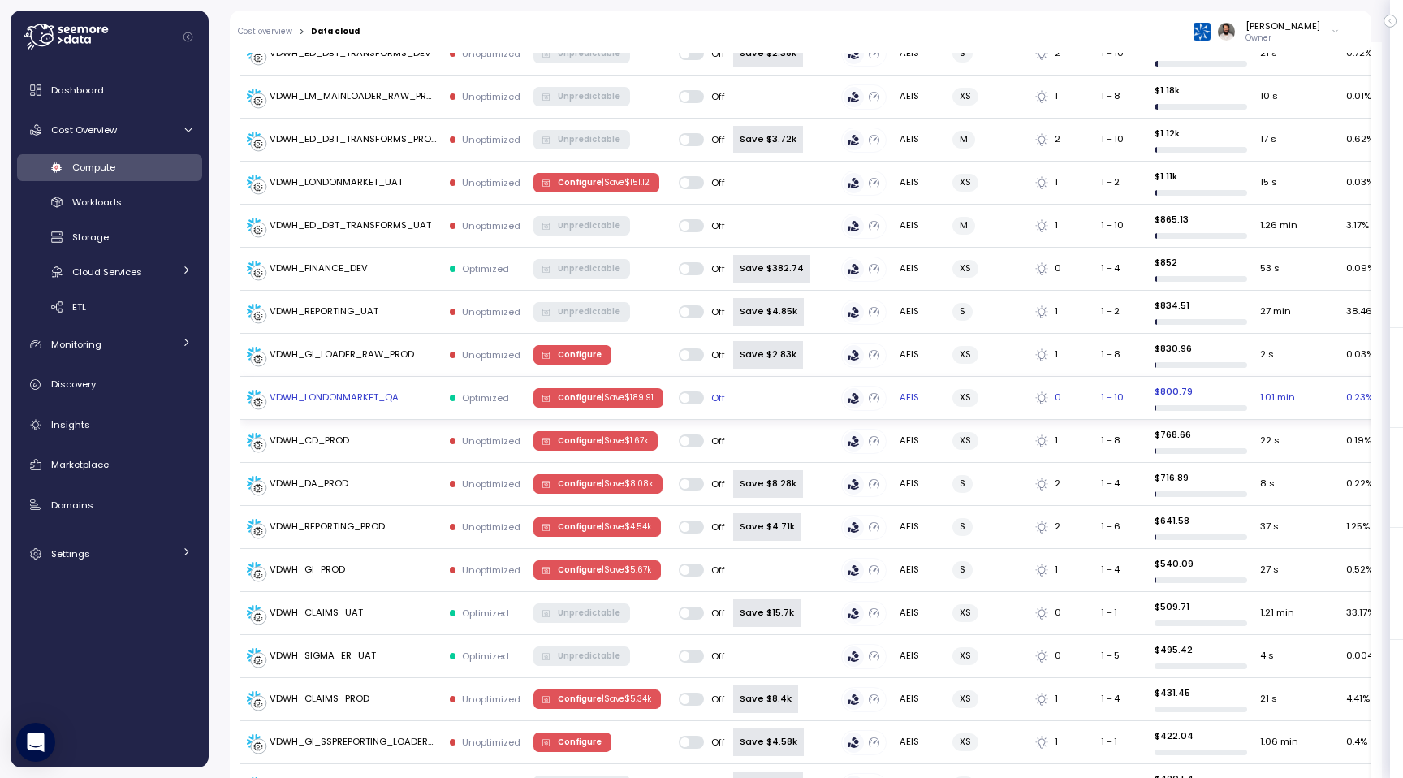
scroll to position [964, 0]
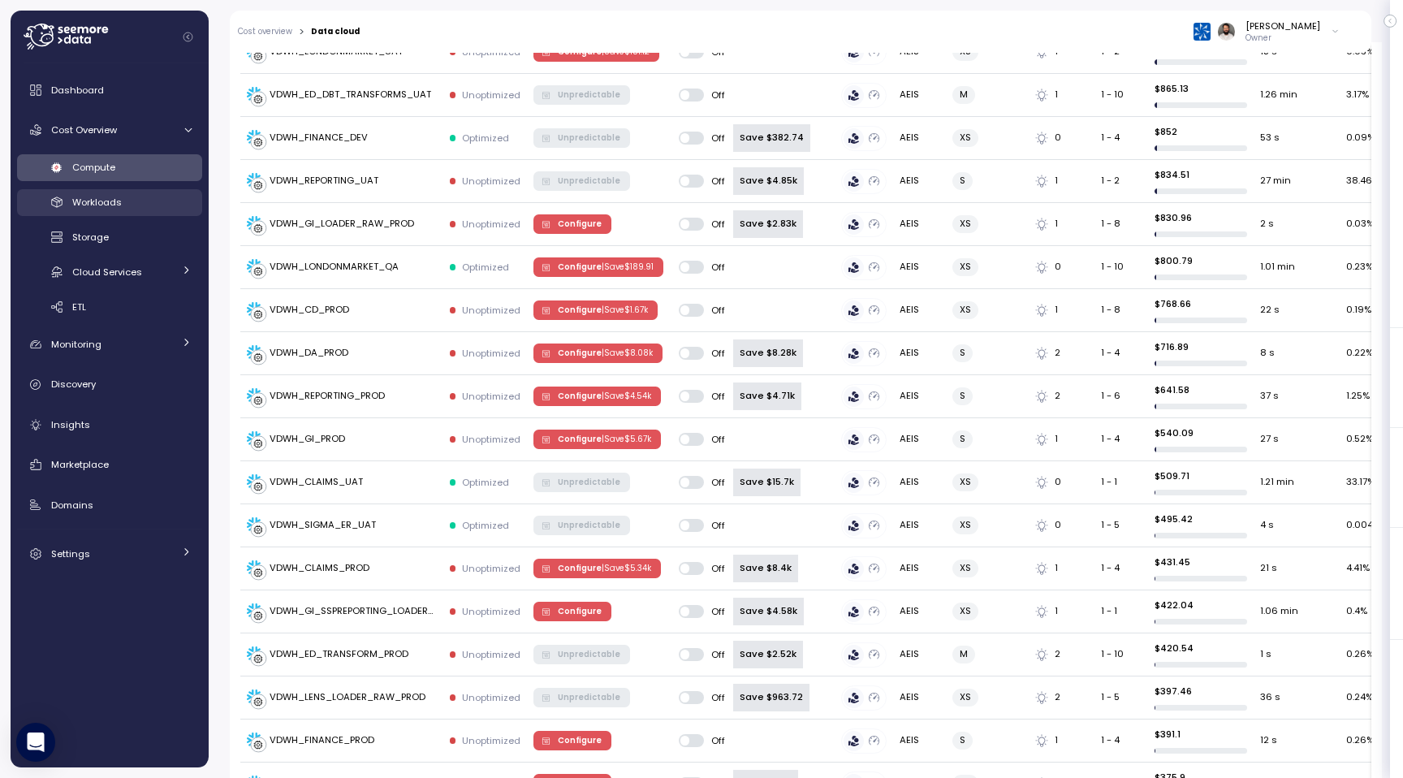
click at [148, 205] on div "Workloads" at bounding box center [131, 202] width 119 height 16
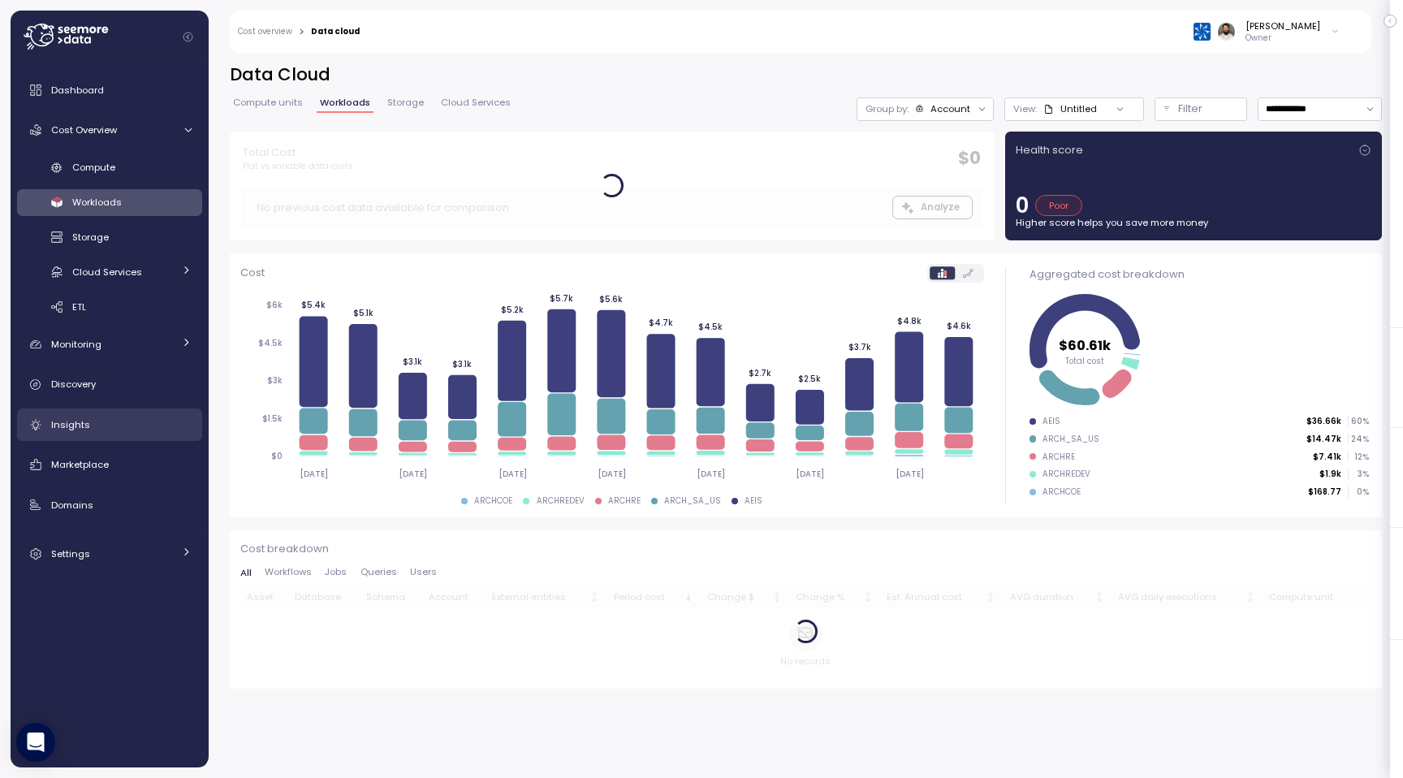
click at [130, 417] on div "Insights" at bounding box center [121, 425] width 140 height 16
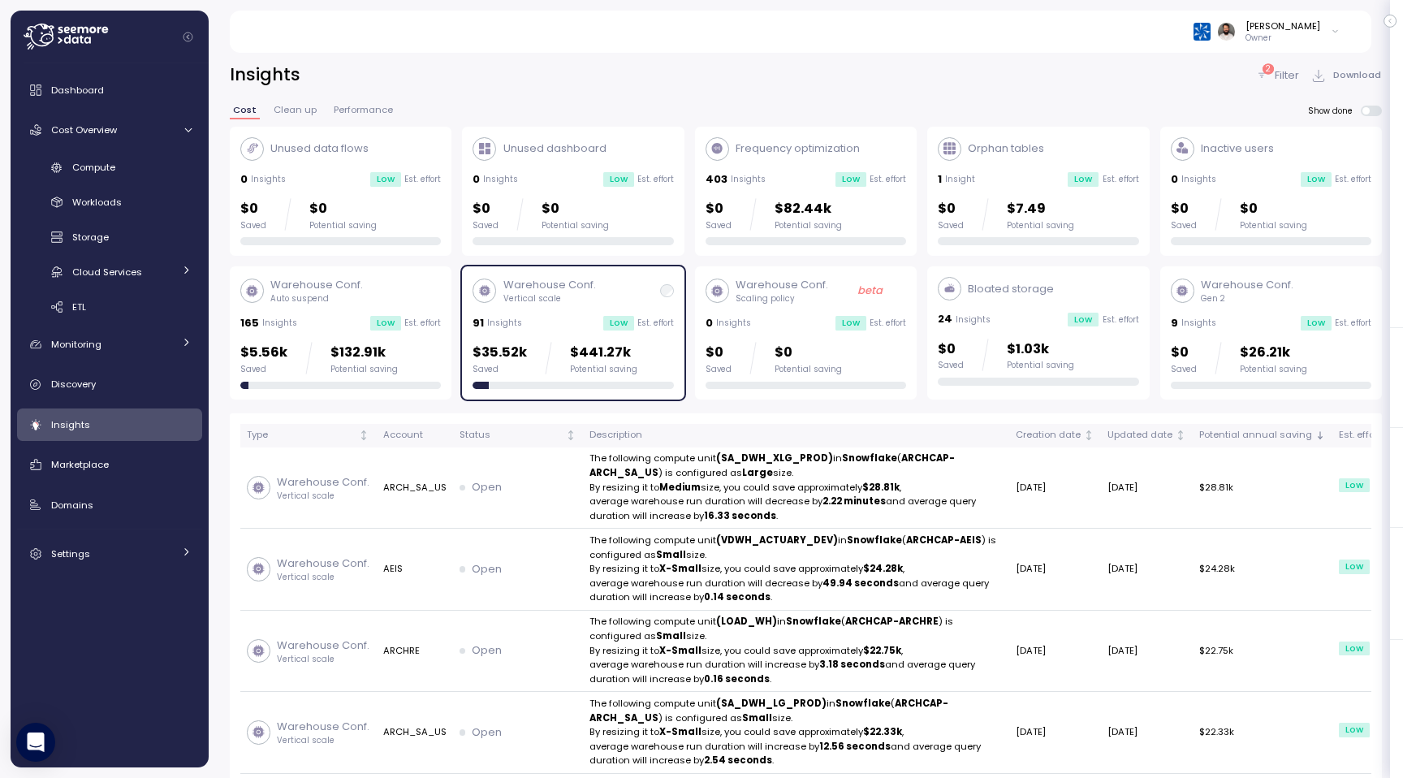
click at [631, 336] on div "Warehouse Conf. Vertical scale 91 Insights Low Est. effort $35.52k Saved $441.2…" at bounding box center [573, 333] width 201 height 112
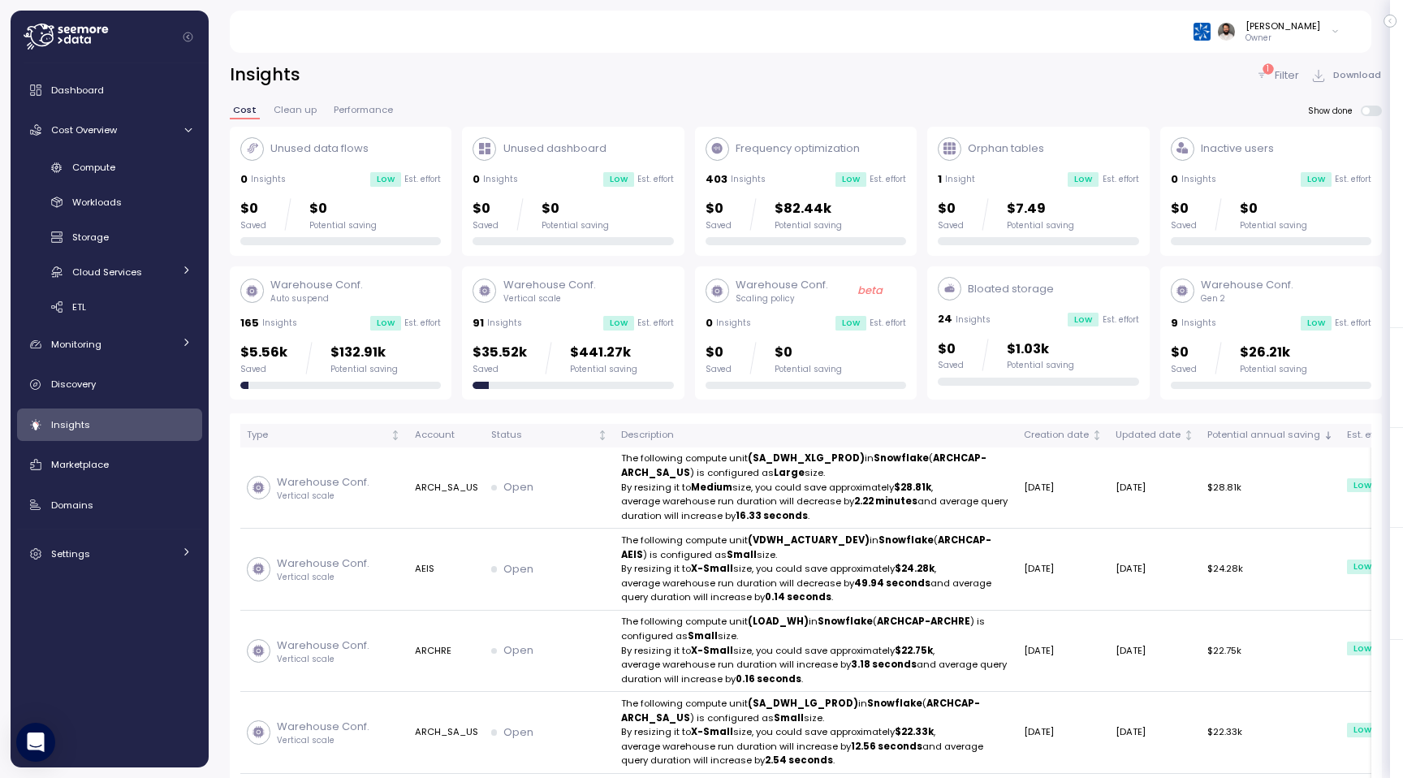
click at [1282, 332] on div "Warehouse Conf. Gen 2 9 Insights Low Est. effort $0 Saved $26.21k Potential sav…" at bounding box center [1271, 333] width 201 height 112
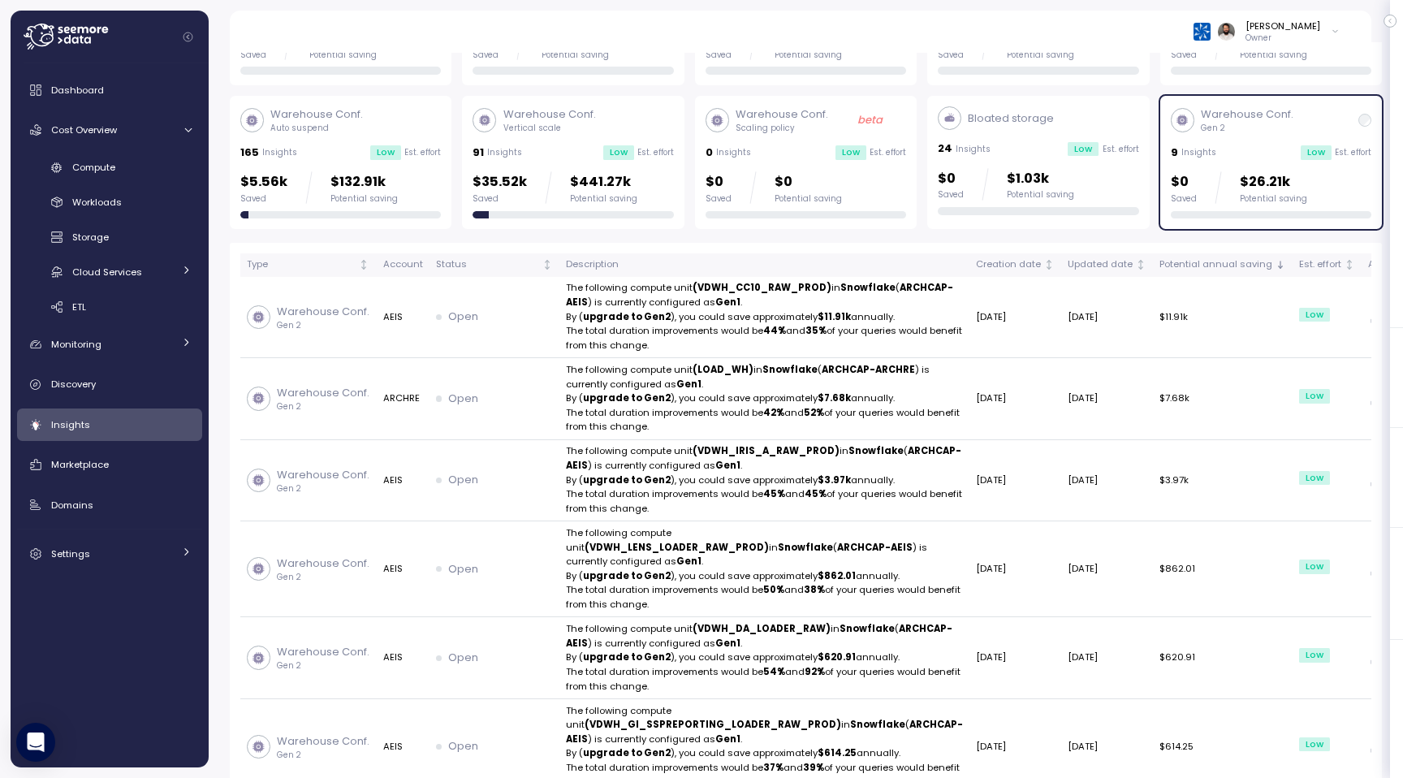
scroll to position [25, 0]
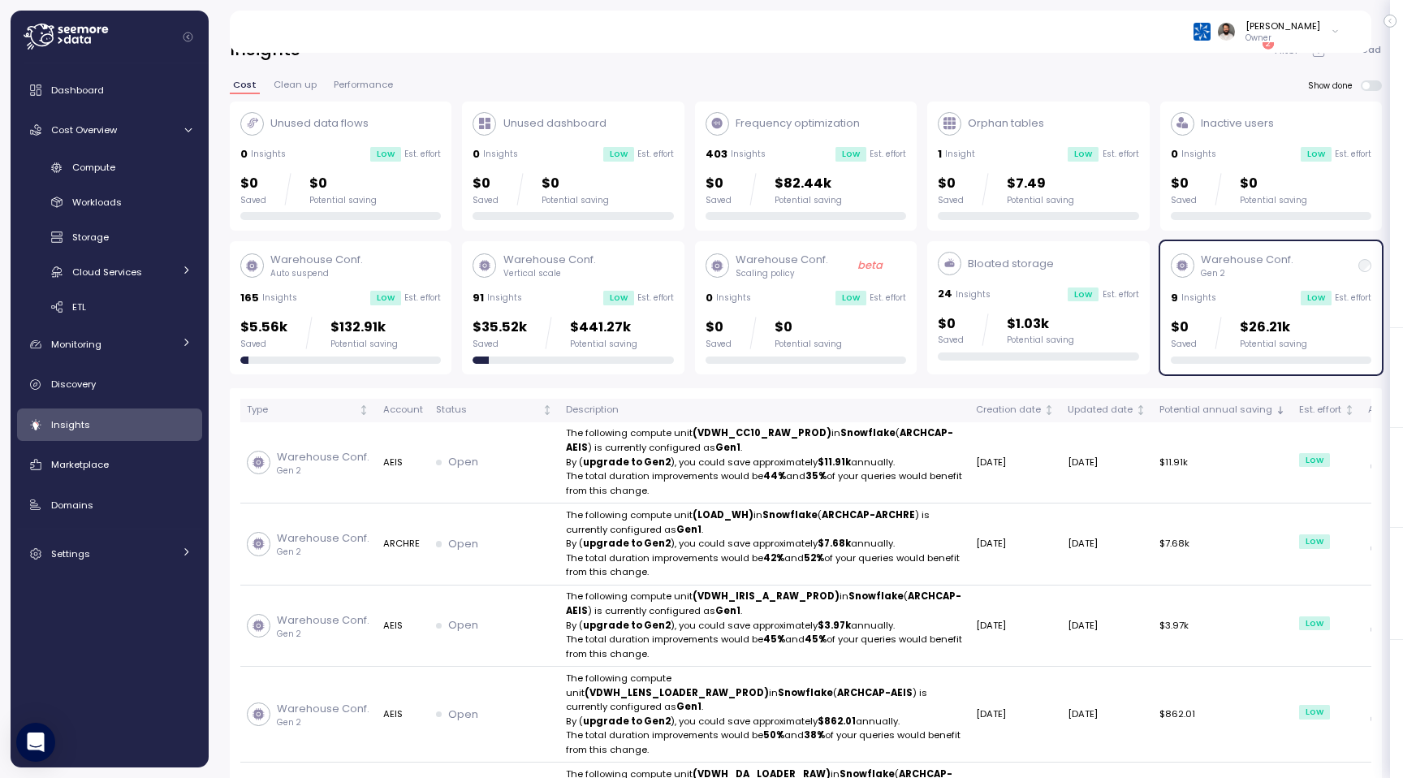
click at [1070, 322] on div "$0 Saved $1.03k Potential saving" at bounding box center [1038, 329] width 201 height 32
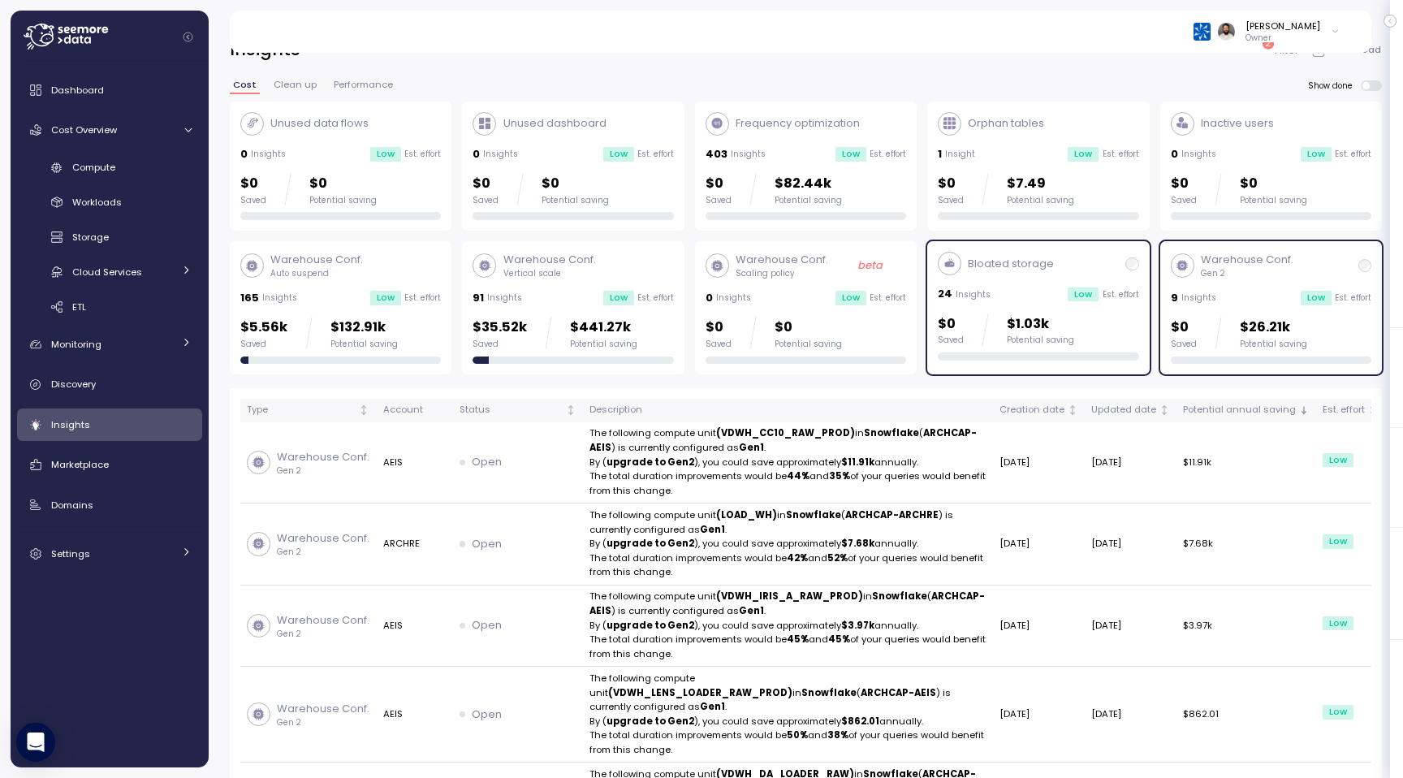
click at [1070, 322] on div "$0 Saved $1.03k Potential saving" at bounding box center [1038, 329] width 201 height 32
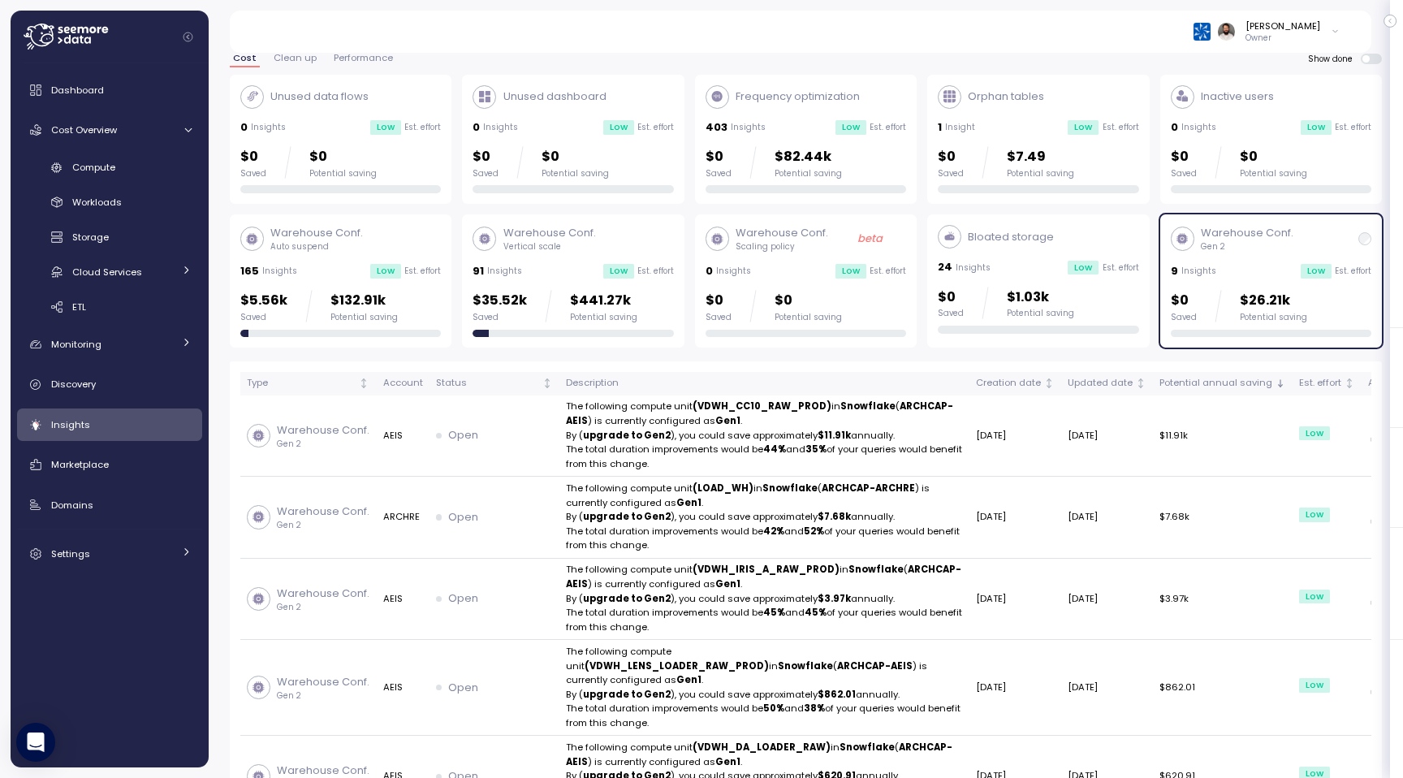
scroll to position [53, 0]
click at [1096, 309] on div "$0 Saved $1.03k Potential saving" at bounding box center [1038, 302] width 201 height 32
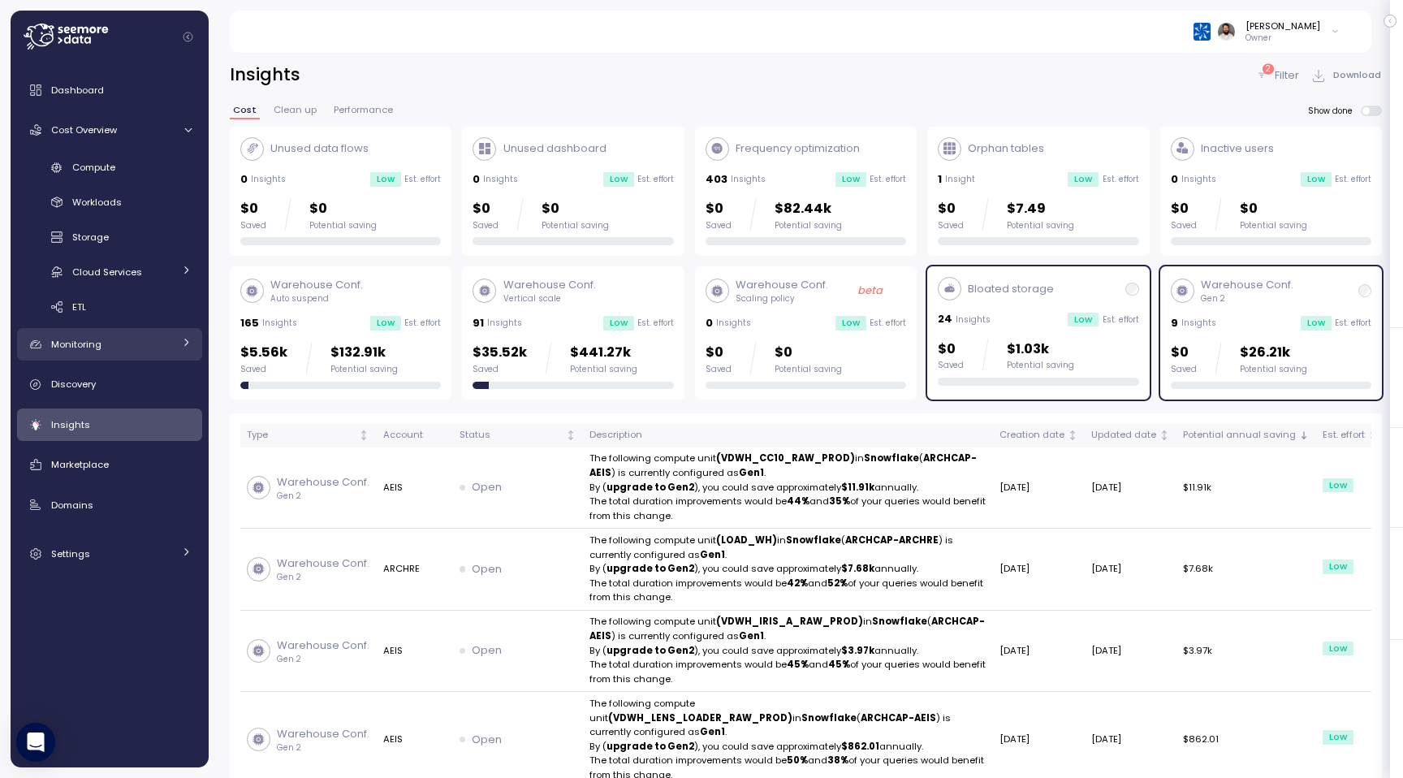
click at [160, 350] on div "Monitoring" at bounding box center [112, 344] width 122 height 16
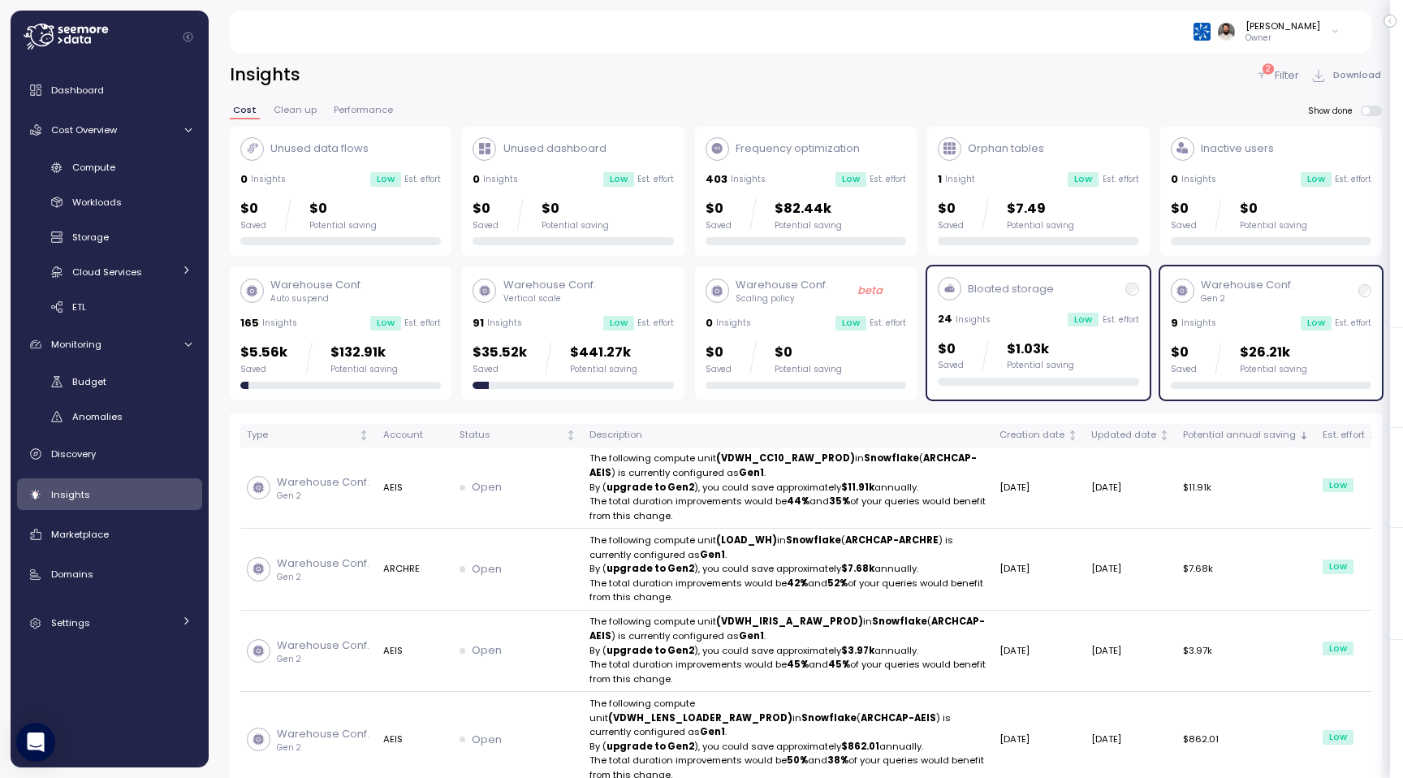
click at [1102, 335] on div "Bloated storage 24 Insights Low Est. effort $0 Saved $1.03k Potential saving" at bounding box center [1038, 331] width 201 height 109
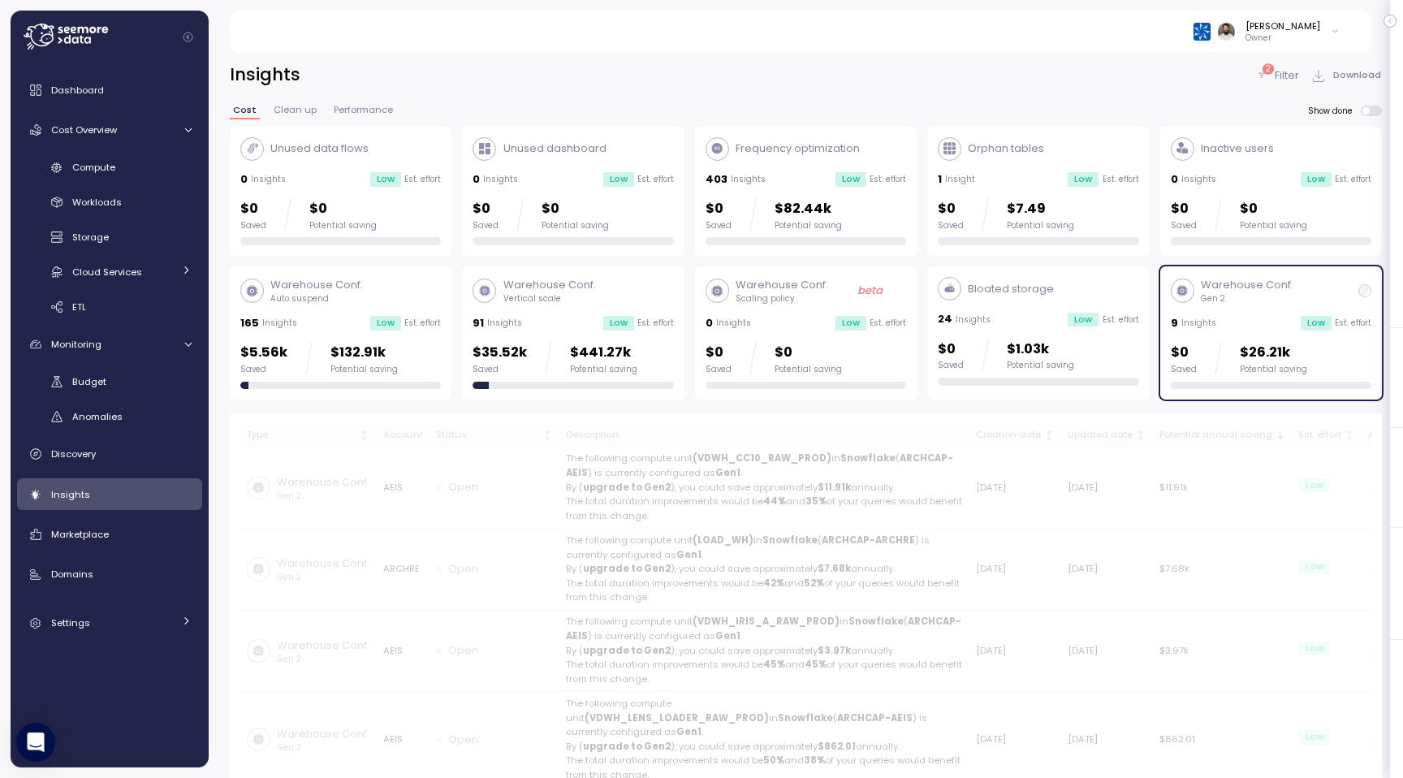
click at [1182, 344] on p "$0" at bounding box center [1184, 353] width 26 height 22
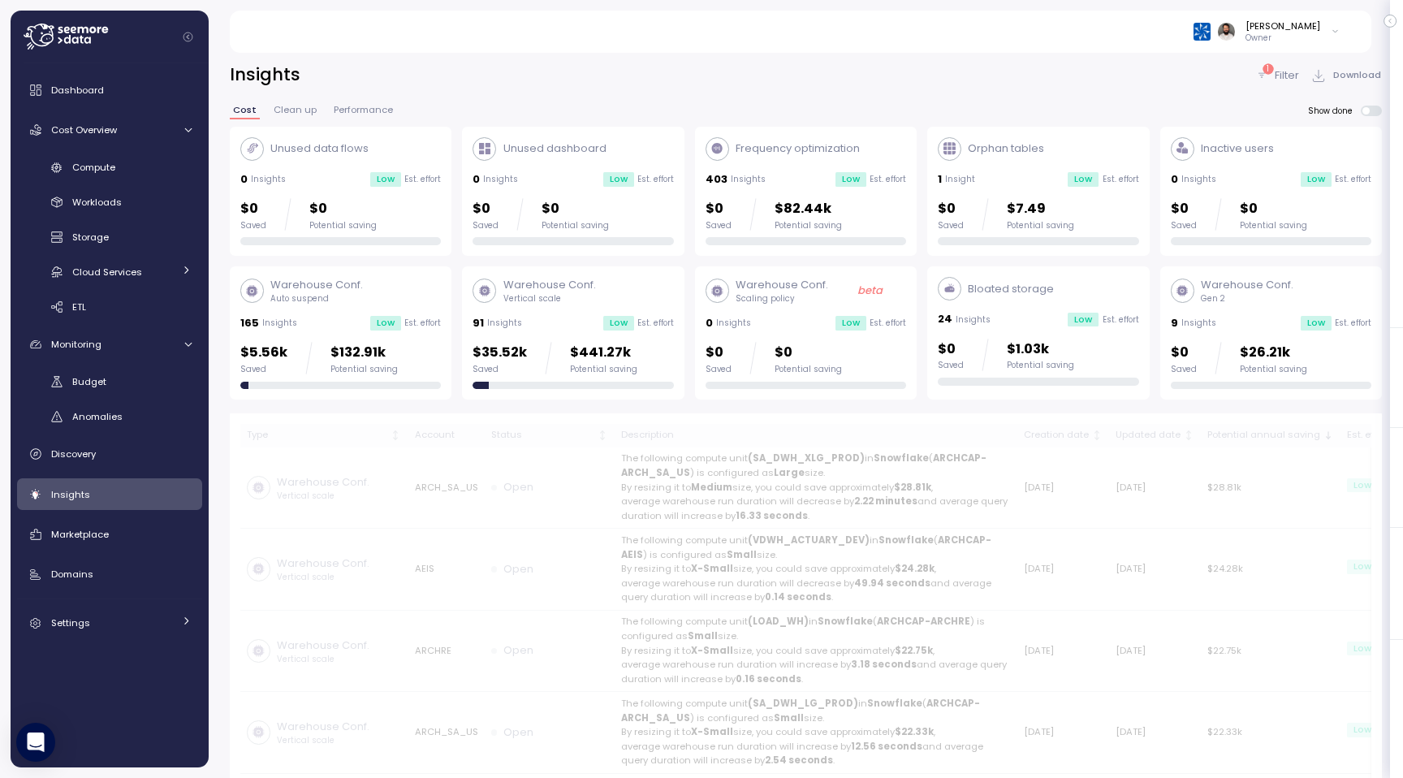
click at [1086, 331] on div "Bloated storage 24 Insights Low Est. effort $0 Saved $1.03k Potential saving" at bounding box center [1038, 331] width 201 height 109
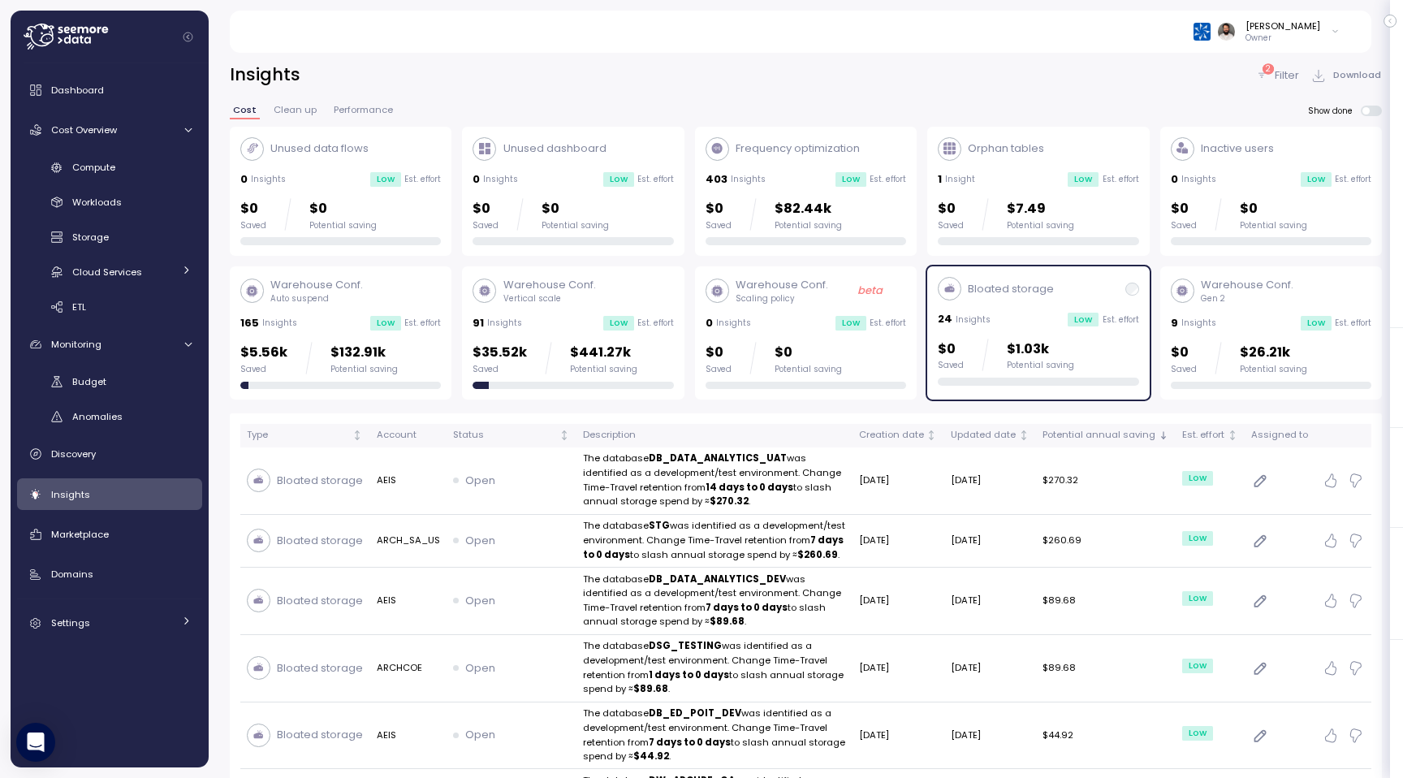
click at [1204, 333] on div "Warehouse Conf. Gen 2 9 Insights Low Est. effort $0 Saved $26.21k Potential sav…" at bounding box center [1271, 333] width 201 height 112
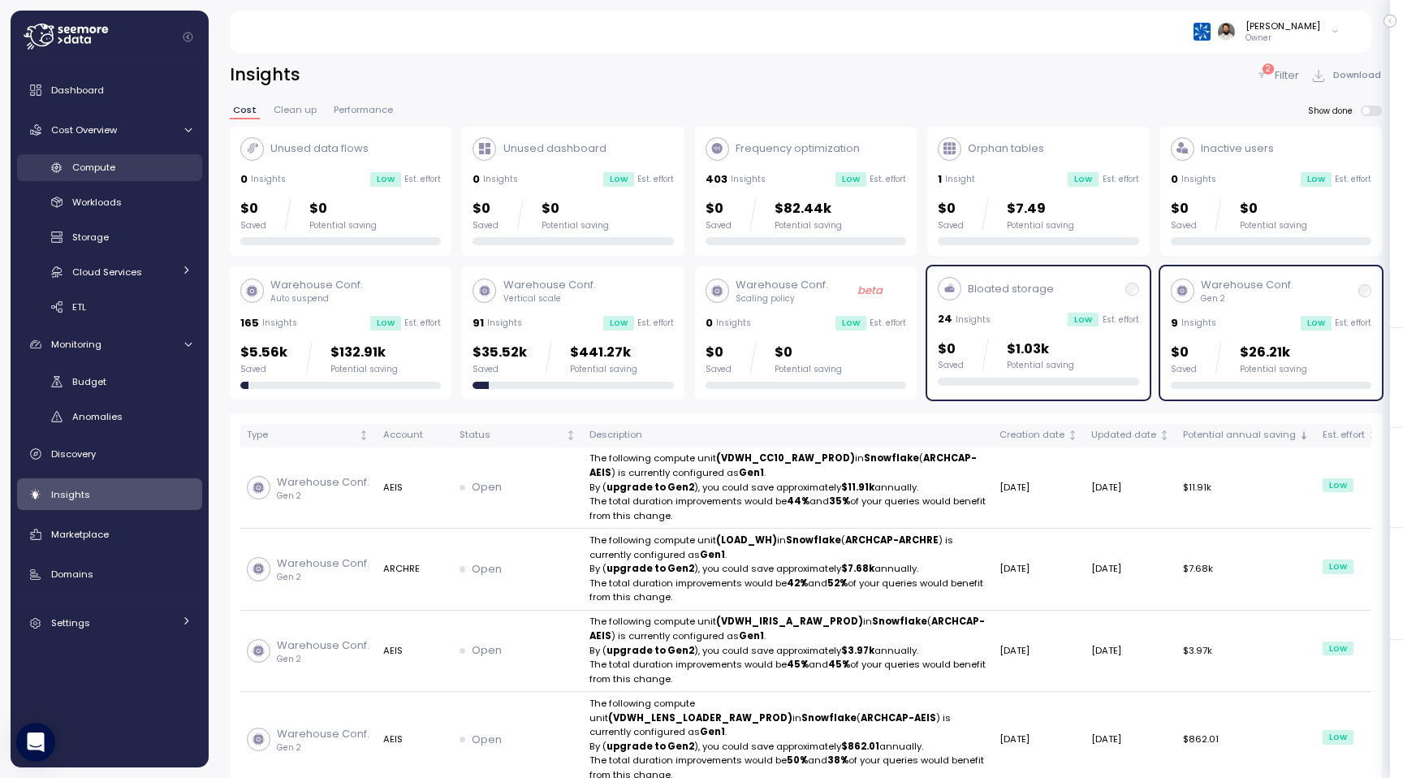
click at [144, 180] on div "Compute Workloads Storage Cloud Services Clustering columns Pipes AI Services S…" at bounding box center [109, 237] width 185 height 166
click at [136, 169] on div "Compute" at bounding box center [131, 167] width 119 height 16
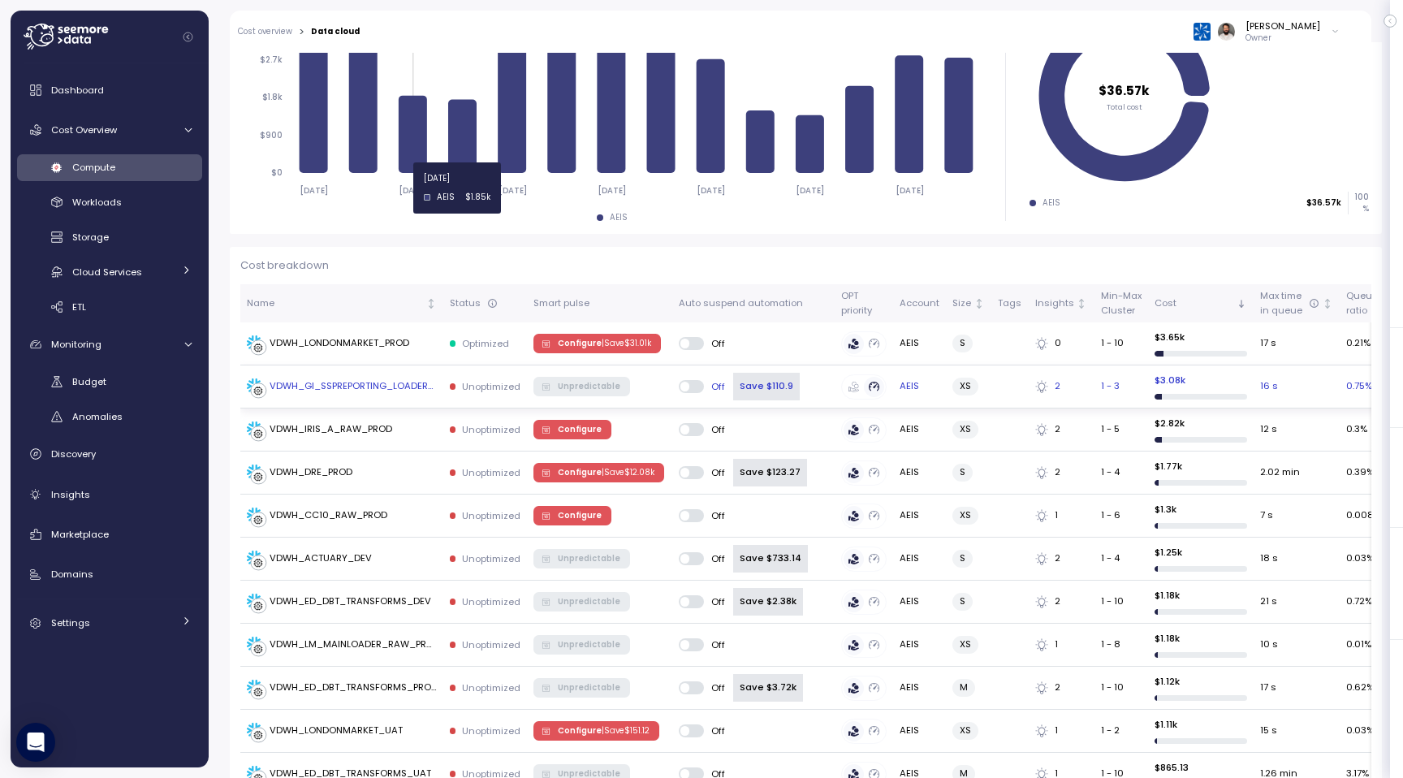
scroll to position [292, 0]
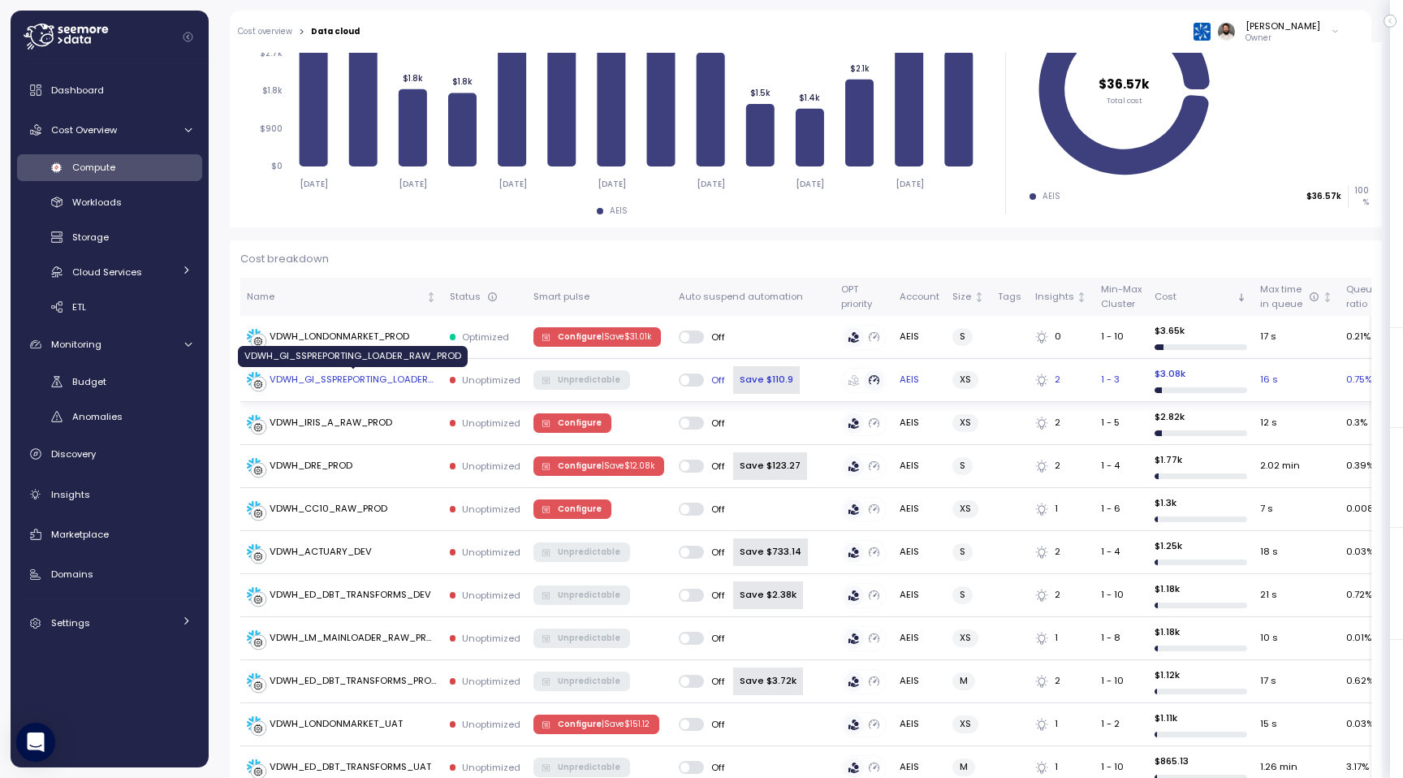
click at [389, 385] on div "VDWH_GI_SSPREPORTING_LOADER_RAW_PROD" at bounding box center [353, 380] width 167 height 15
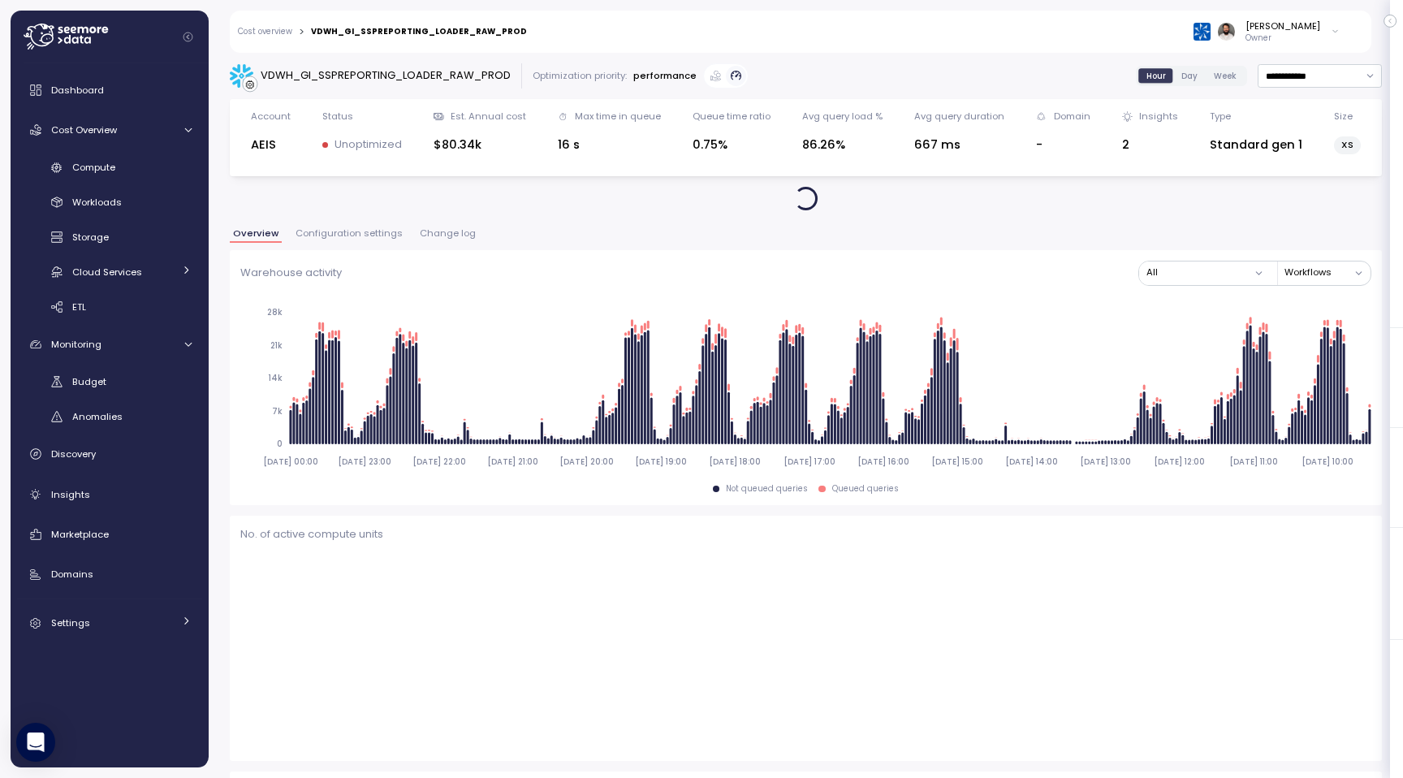
click at [441, 236] on span "Change log" at bounding box center [448, 233] width 56 height 9
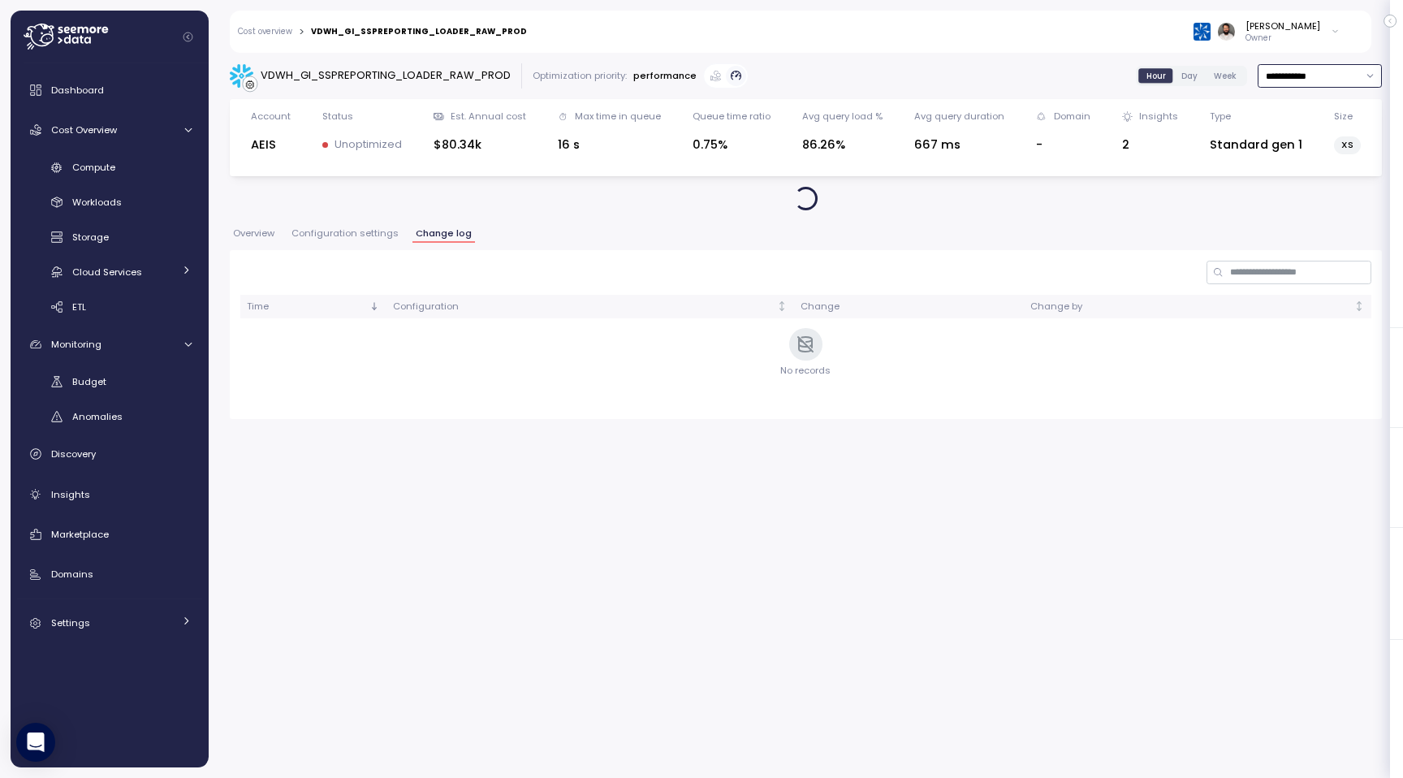
click at [1328, 85] on input "**********" at bounding box center [1320, 76] width 124 height 24
click at [1326, 212] on div "Last 6 months" at bounding box center [1319, 220] width 119 height 22
type input "**********"
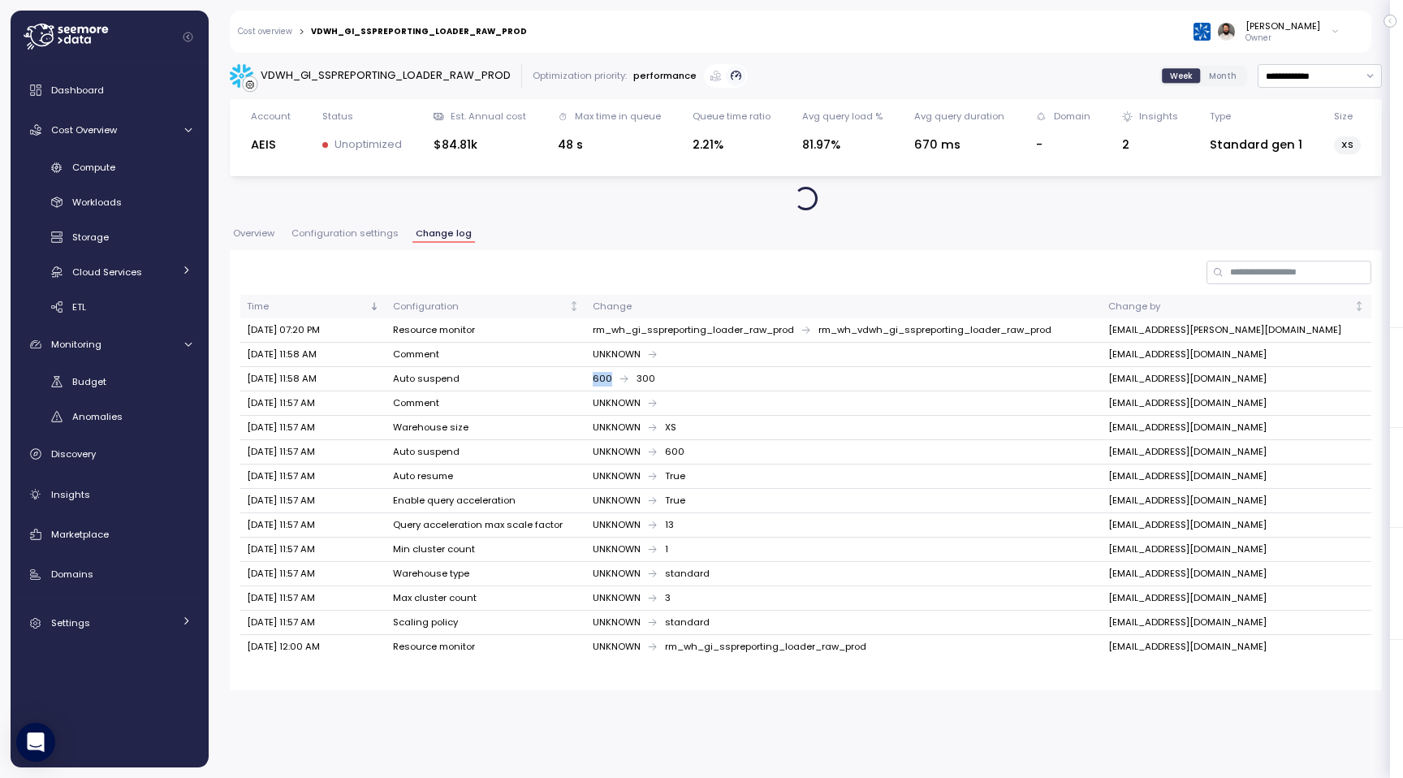
drag, startPoint x: 591, startPoint y: 384, endPoint x: 682, endPoint y: 384, distance: 91.0
click at [683, 384] on td "600 300" at bounding box center [844, 379] width 516 height 24
click at [365, 236] on span "Configuration settings" at bounding box center [345, 233] width 107 height 9
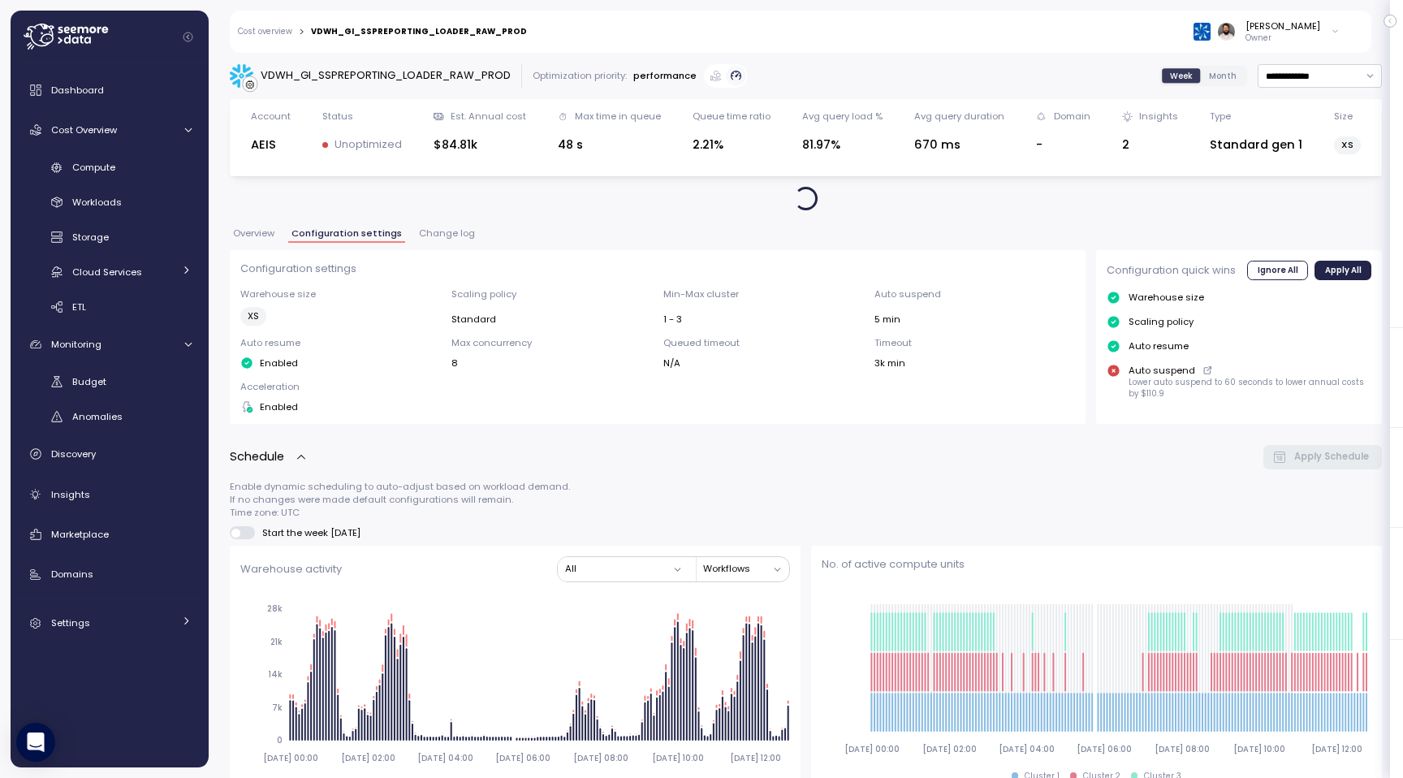
click at [442, 236] on span "Change log" at bounding box center [447, 233] width 56 height 9
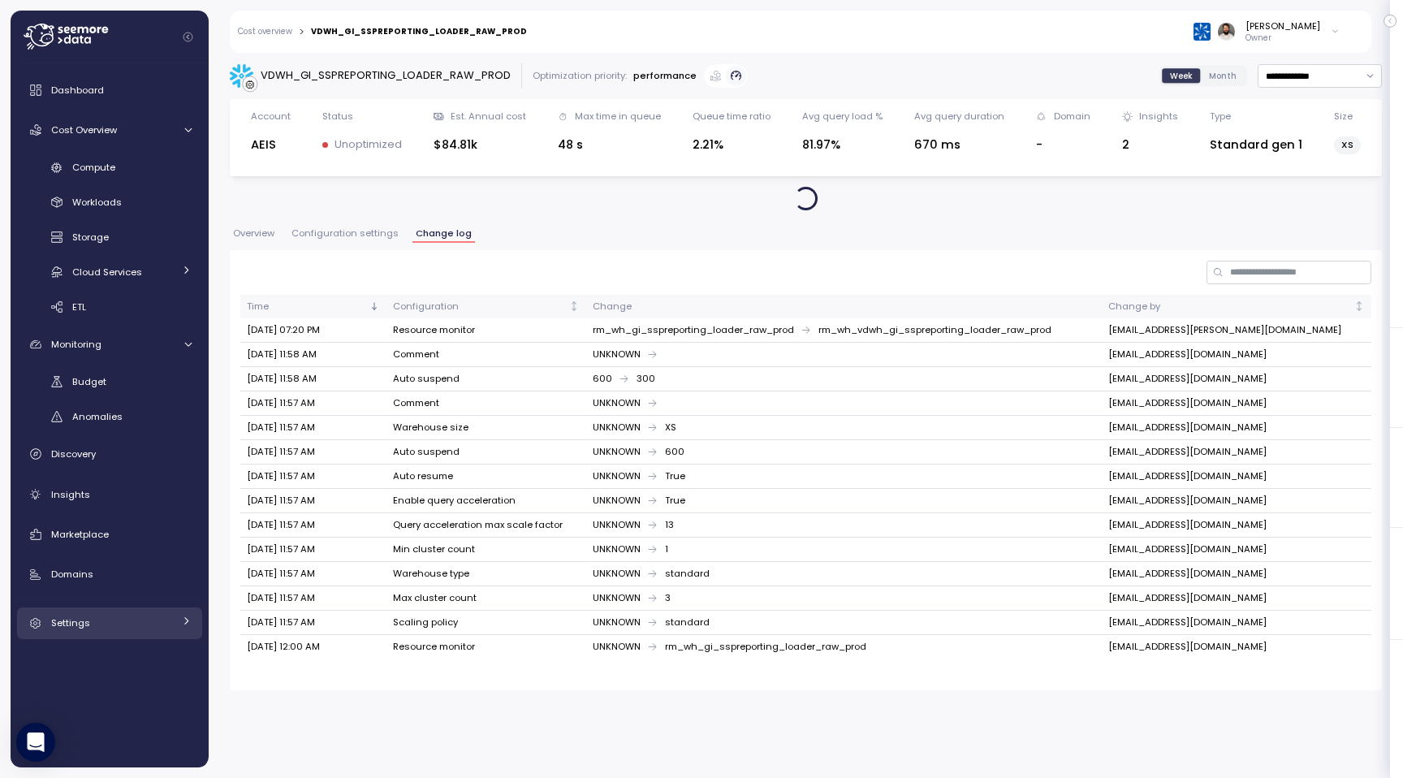
click at [157, 622] on div "Settings" at bounding box center [112, 623] width 122 height 16
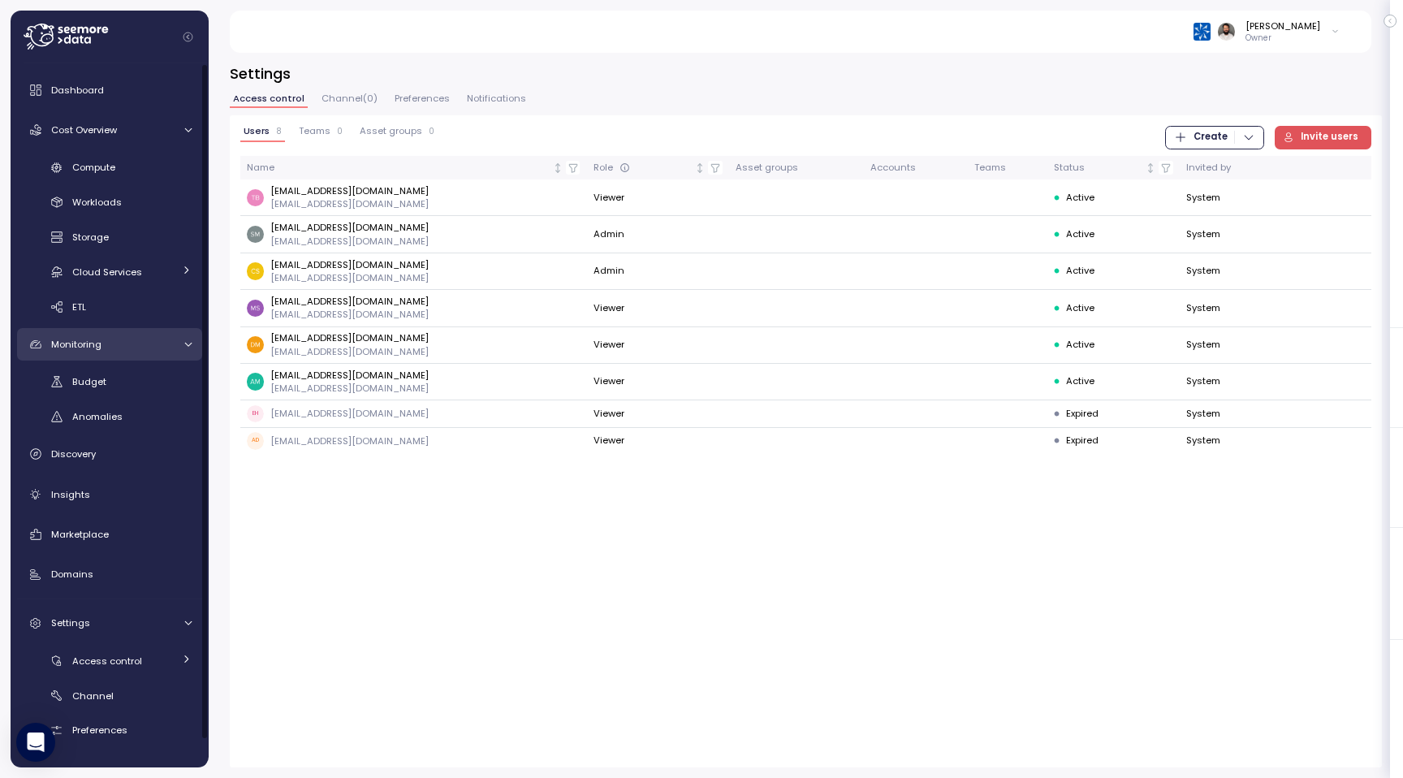
click at [170, 352] on link "Monitoring" at bounding box center [109, 344] width 185 height 32
click at [177, 269] on link "Cloud Services" at bounding box center [109, 271] width 185 height 27
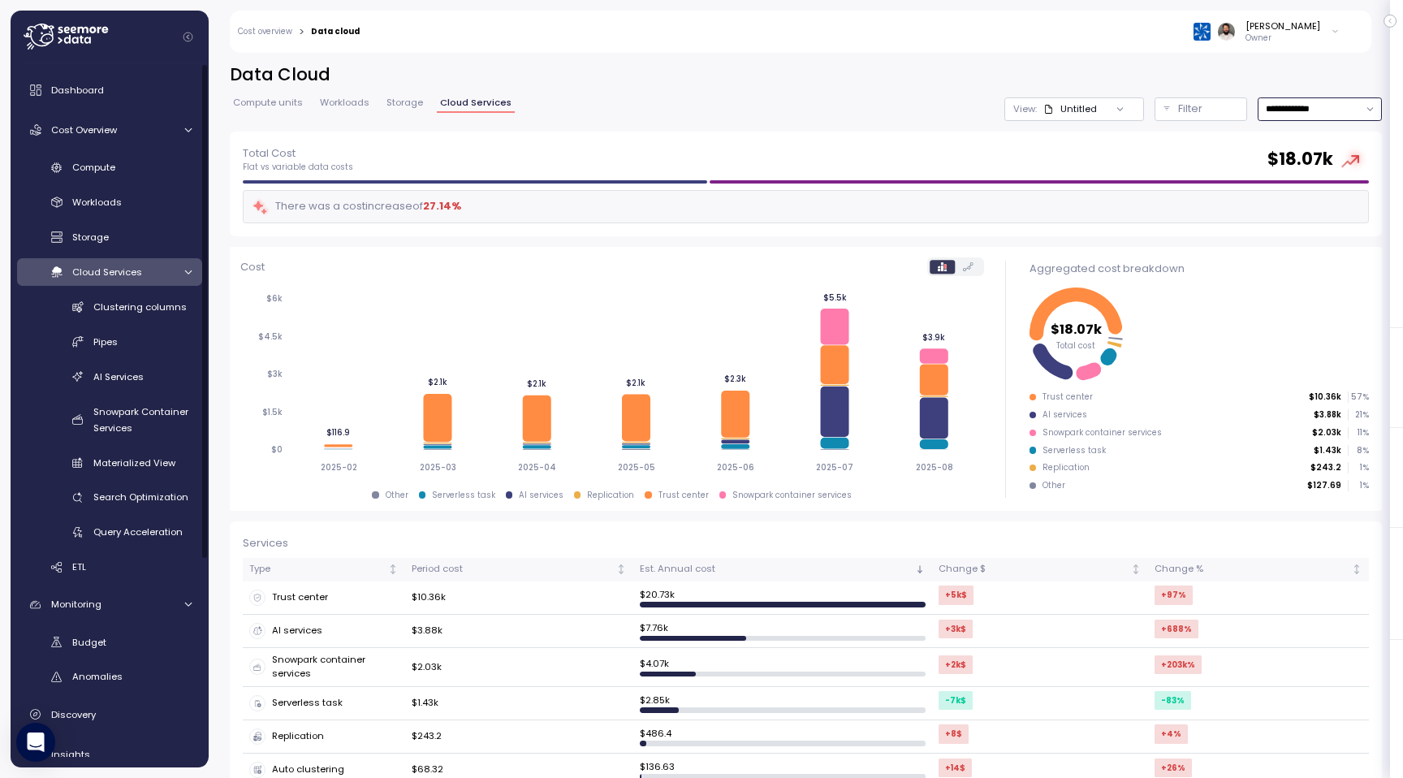
click at [1329, 119] on input "**********" at bounding box center [1320, 109] width 124 height 24
click at [1324, 188] on div "Last 7 days" at bounding box center [1319, 186] width 119 height 22
type input "**********"
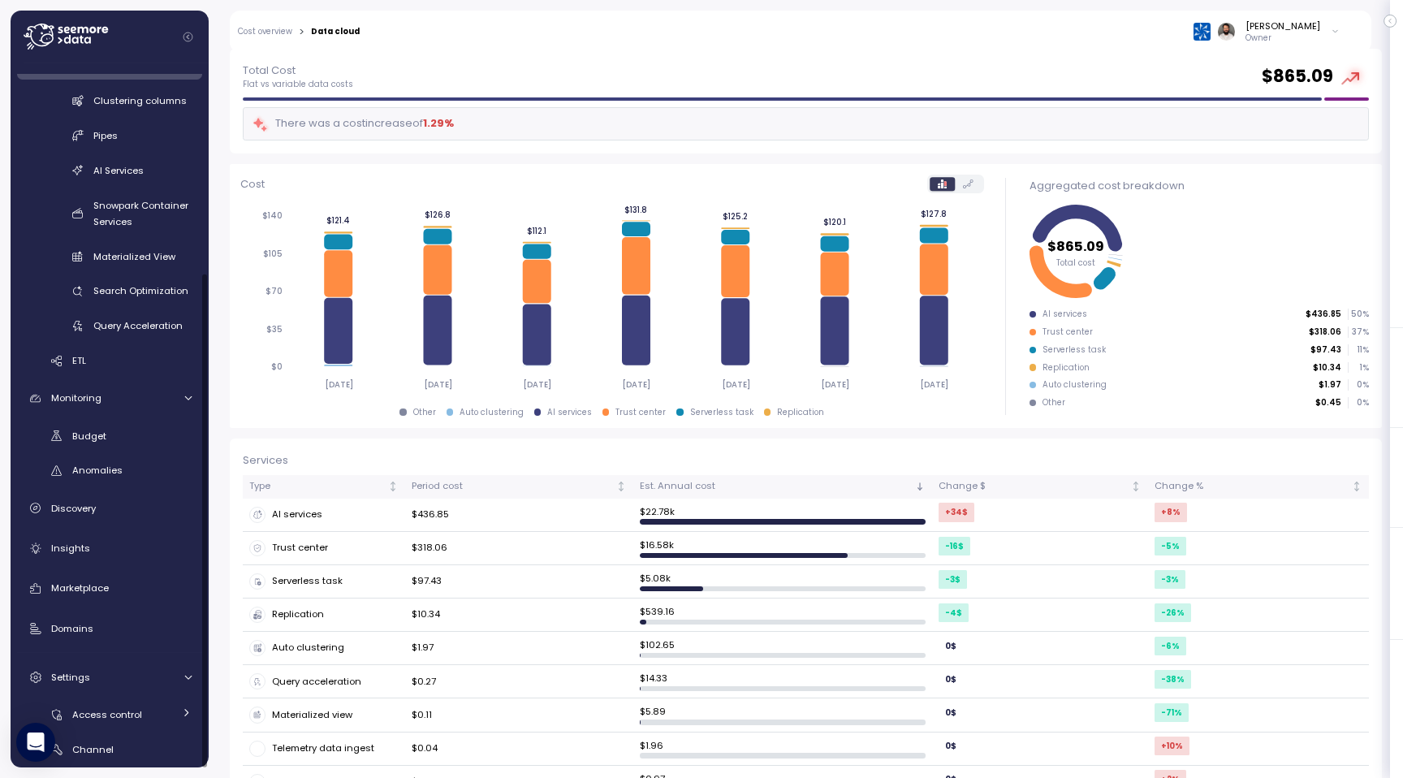
scroll to position [290, 0]
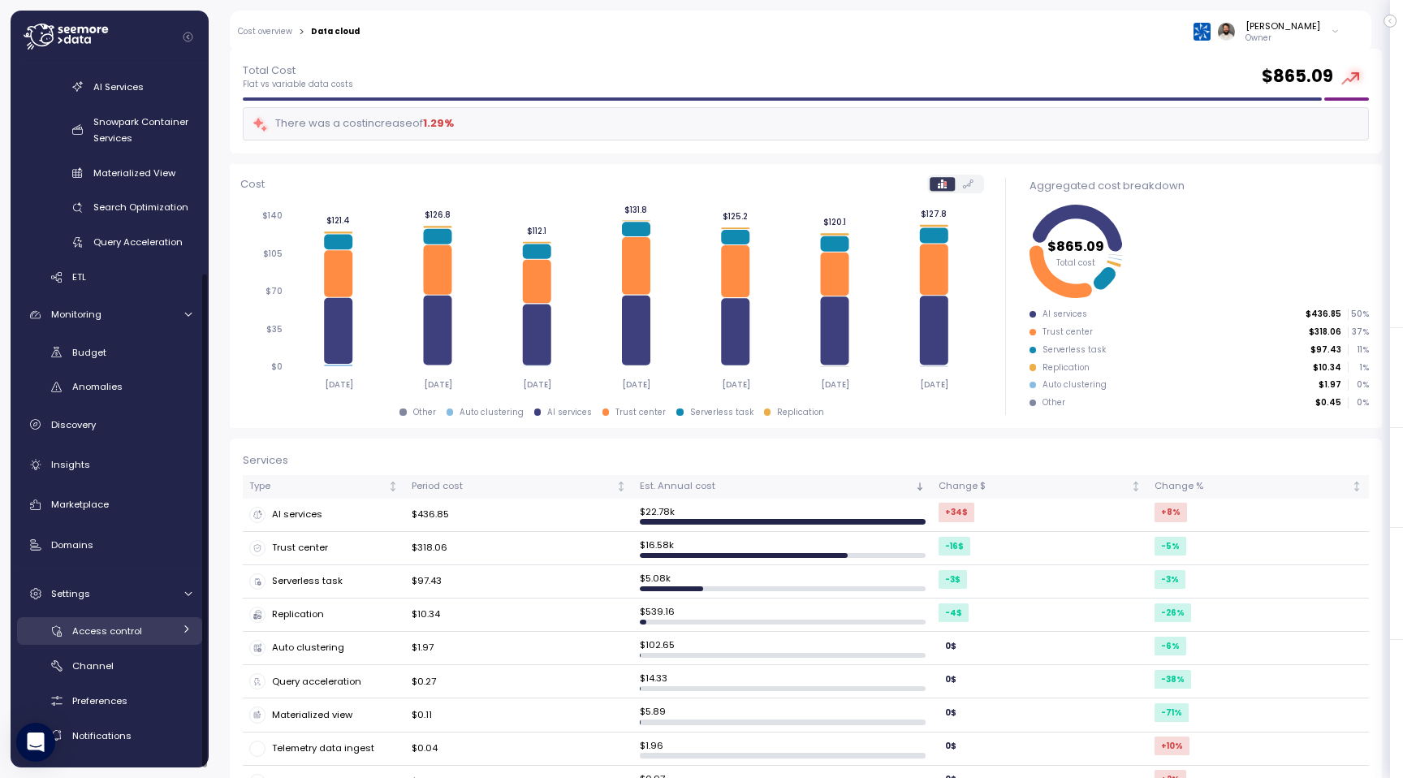
click at [152, 635] on div "Access control" at bounding box center [122, 631] width 101 height 16
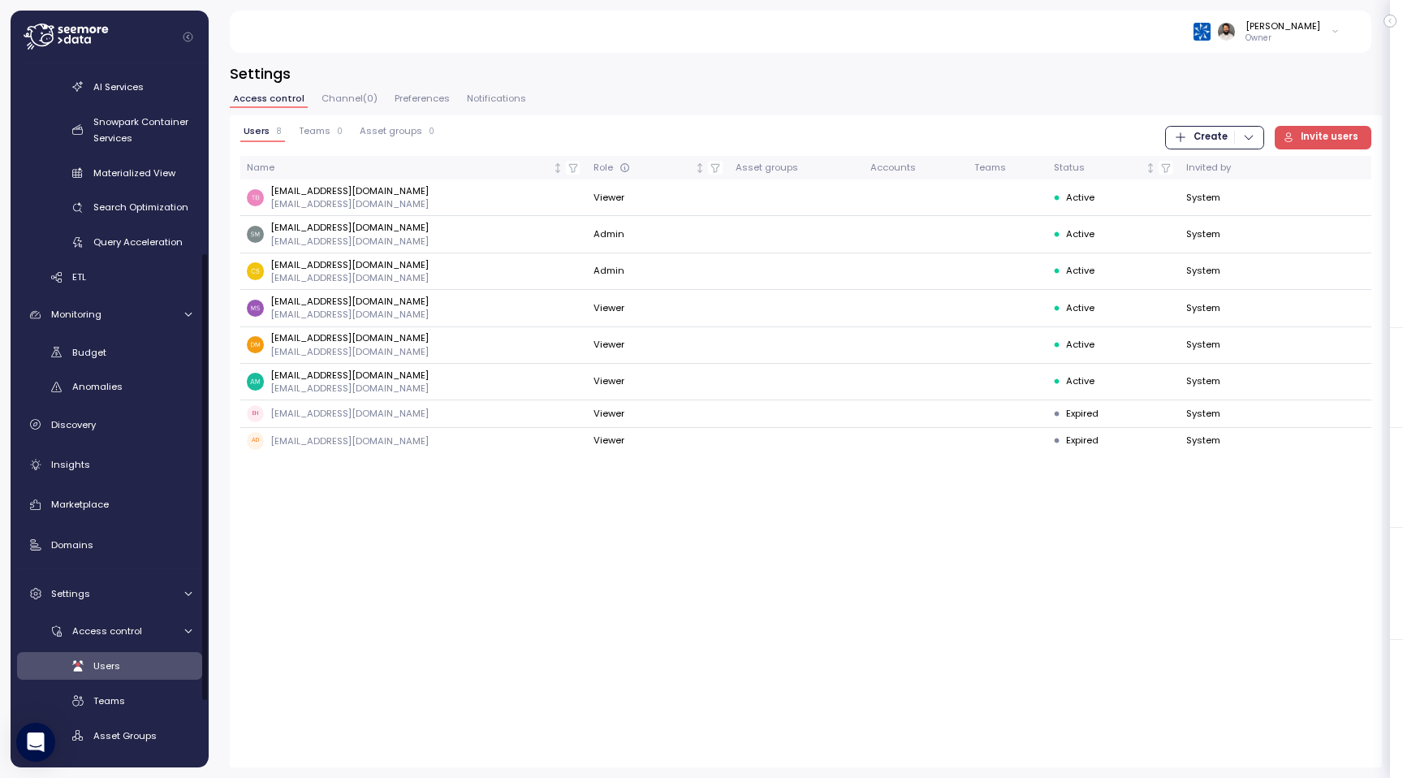
click at [314, 130] on span "Teams" at bounding box center [315, 131] width 32 height 9
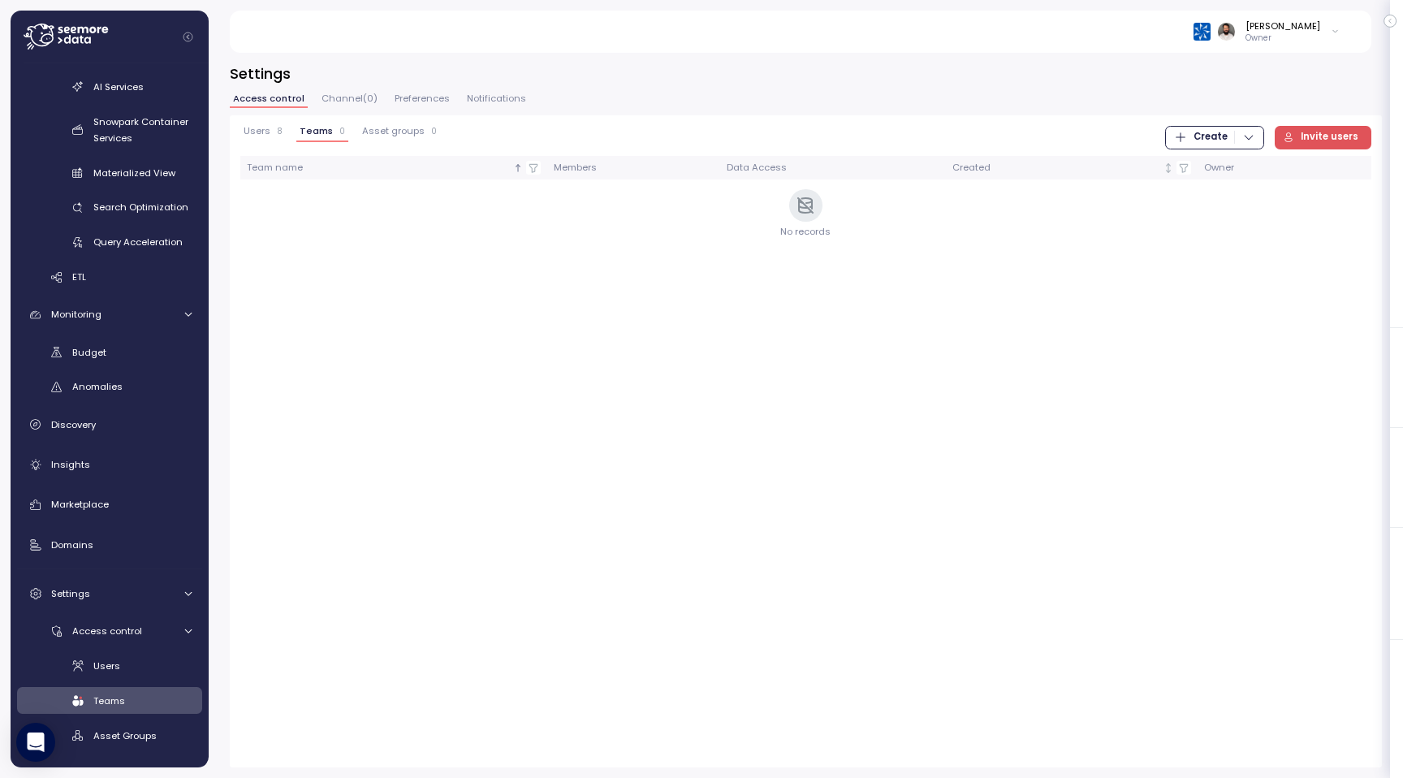
click at [371, 132] on span "Asset groups" at bounding box center [393, 131] width 63 height 9
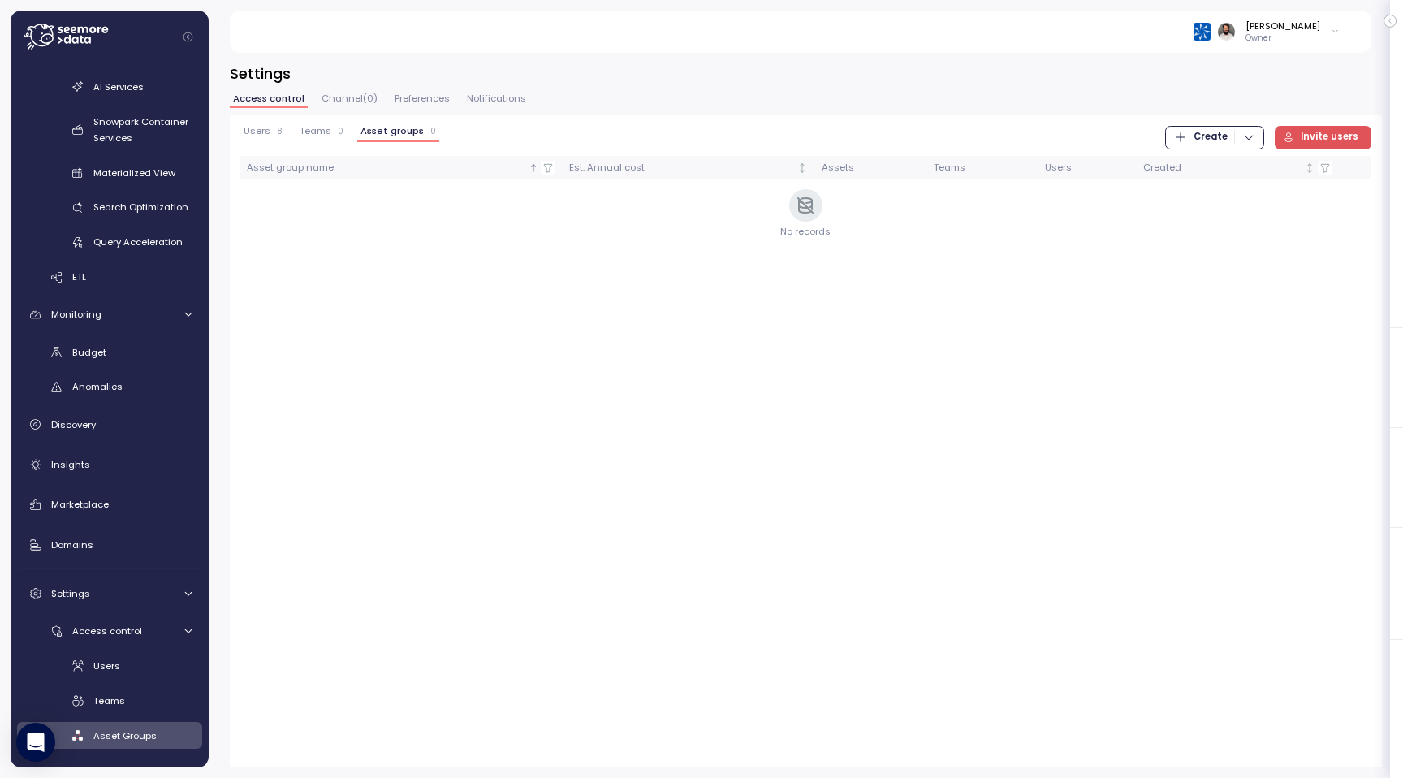
click at [280, 133] on button "Users 8" at bounding box center [262, 134] width 45 height 16
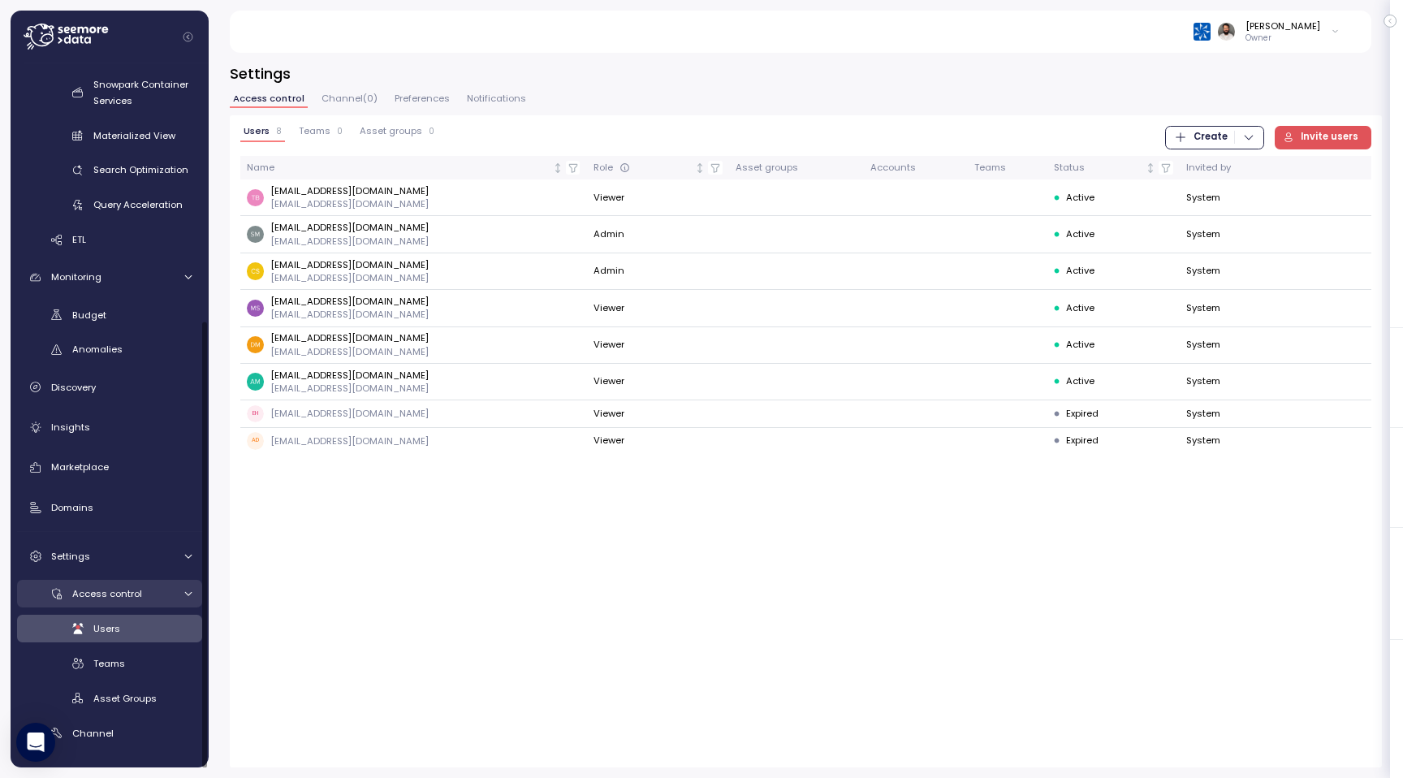
scroll to position [316, 0]
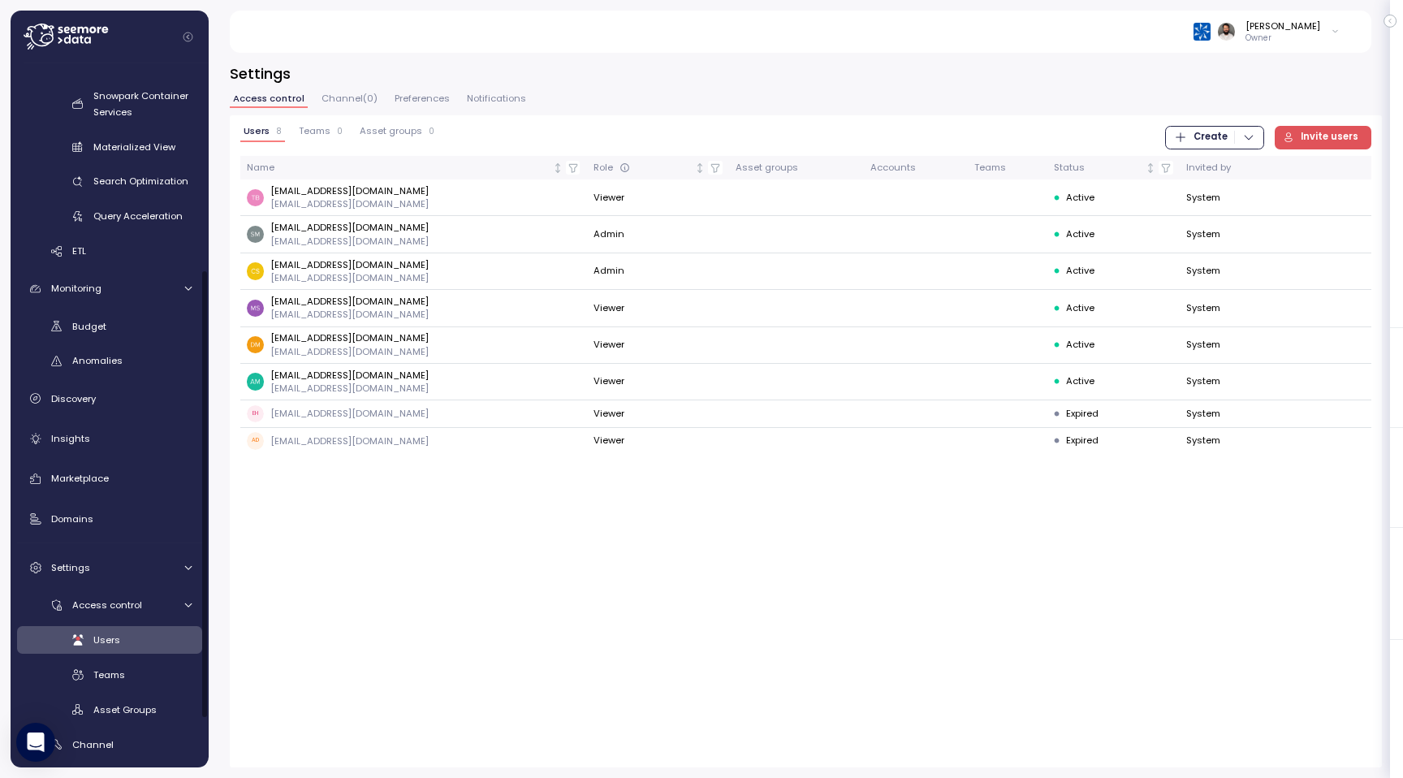
click at [325, 135] on span "Teams" at bounding box center [315, 131] width 32 height 9
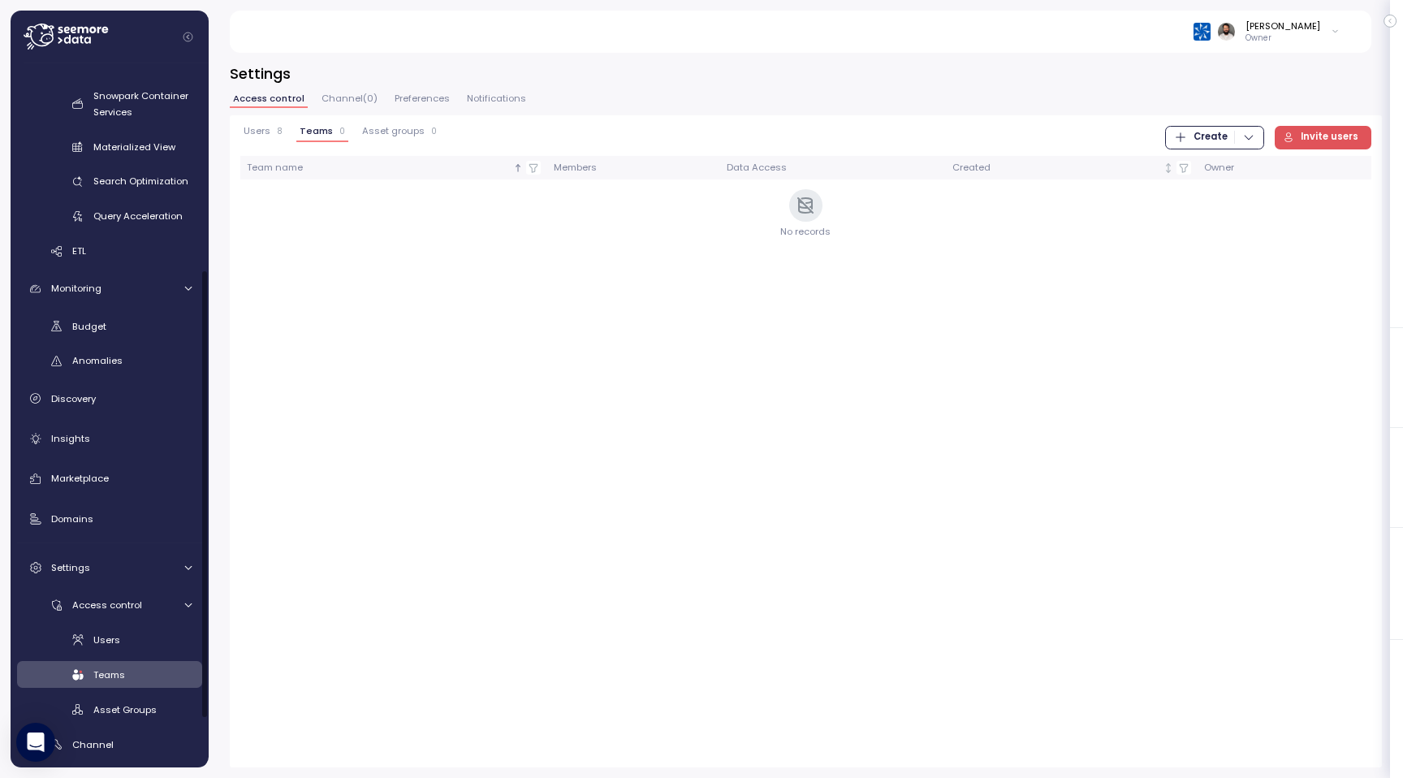
click at [387, 135] on span "Asset groups" at bounding box center [393, 131] width 63 height 9
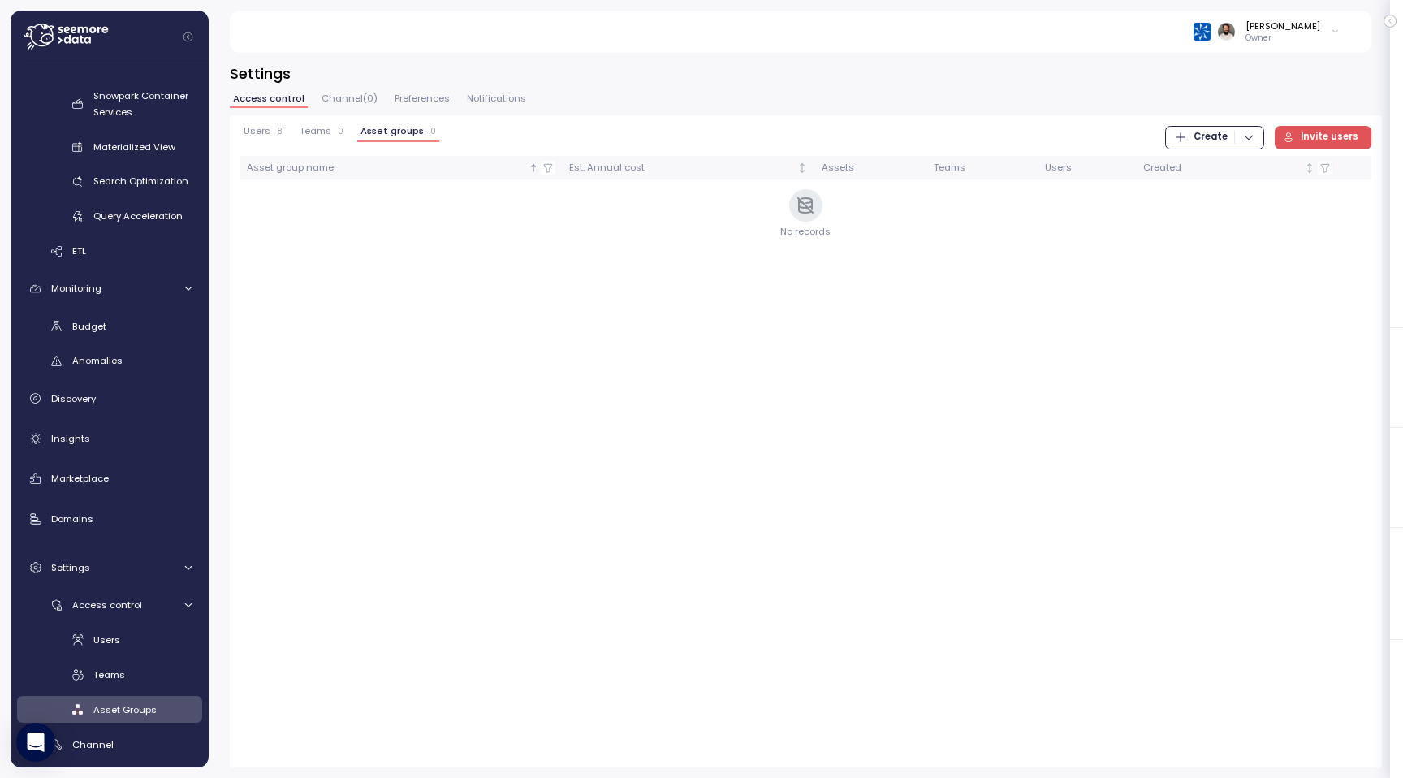
click at [352, 135] on div "Users 8 Teams 0 Asset groups 0" at bounding box center [339, 137] width 199 height 23
click at [325, 132] on span "Teams" at bounding box center [316, 131] width 32 height 9
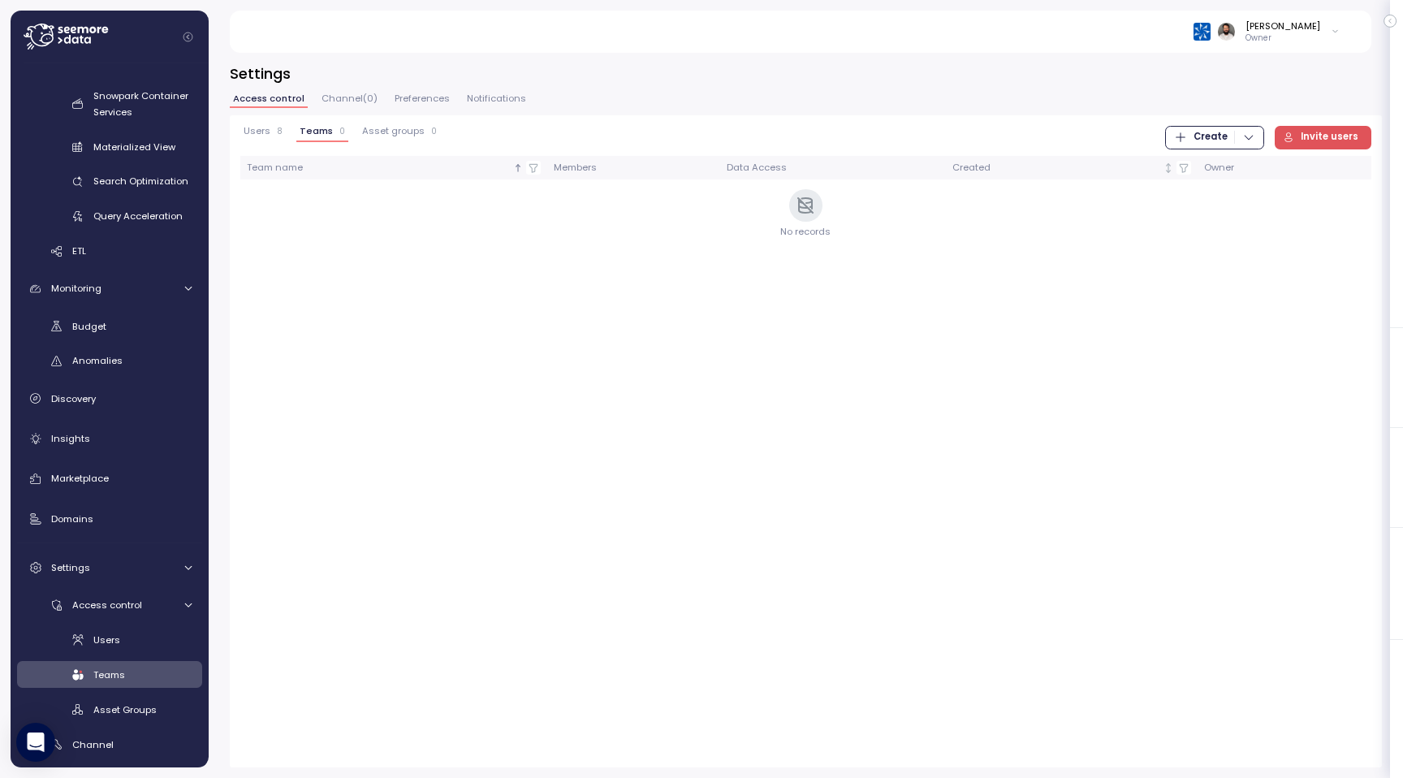
click at [388, 141] on button "Asset groups 0" at bounding box center [399, 134] width 81 height 16
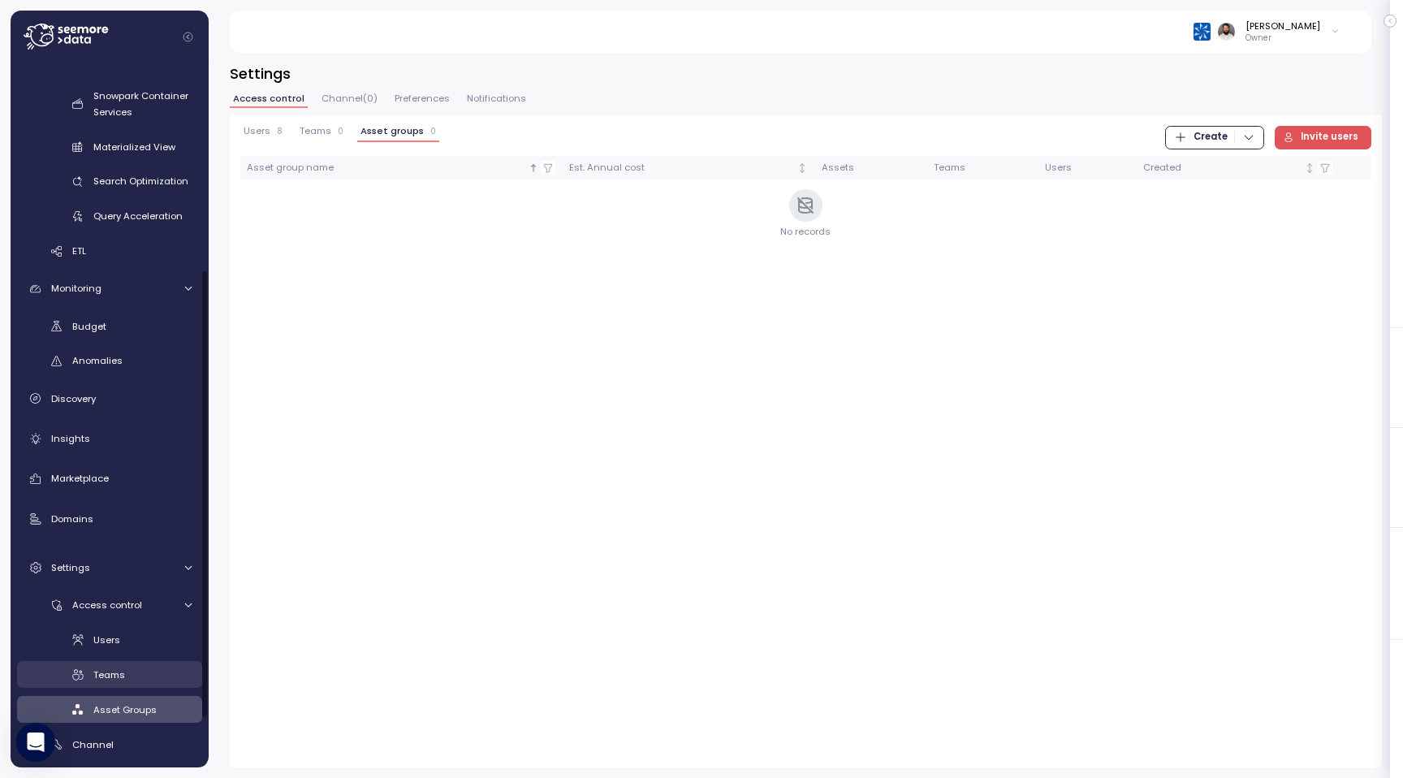
click at [140, 681] on div "Teams" at bounding box center [142, 675] width 98 height 16
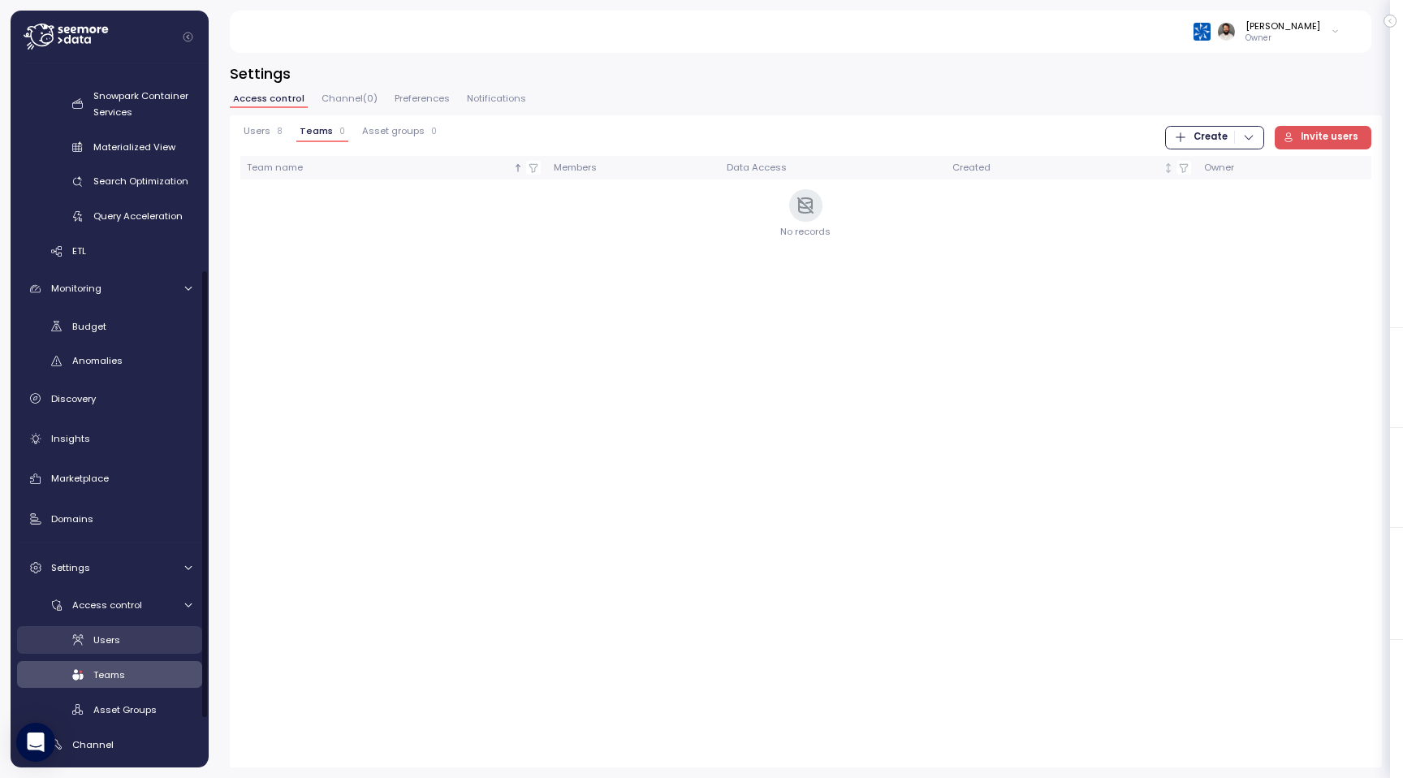
click at [147, 645] on div "Users" at bounding box center [142, 640] width 98 height 16
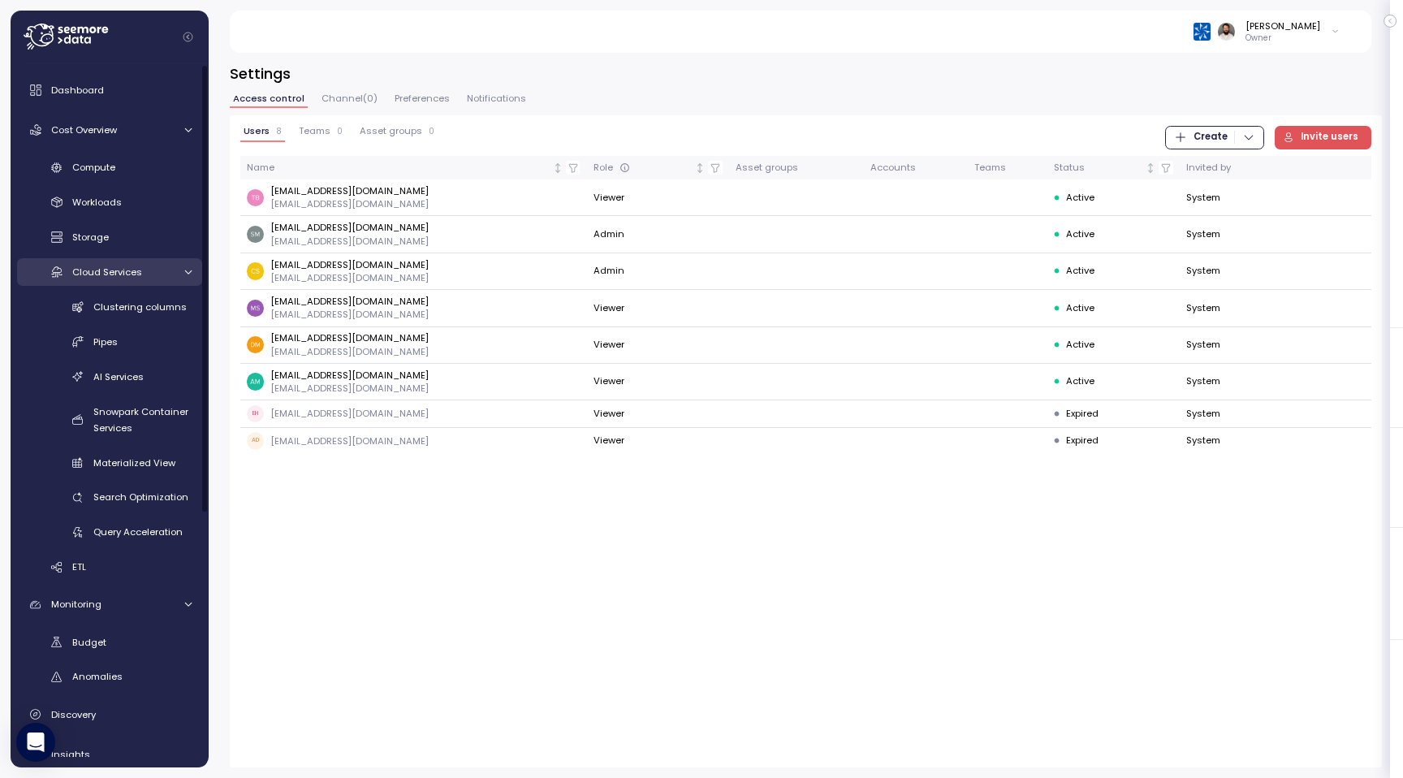
scroll to position [3, 0]
click at [126, 676] on div "Anomalies" at bounding box center [131, 673] width 119 height 16
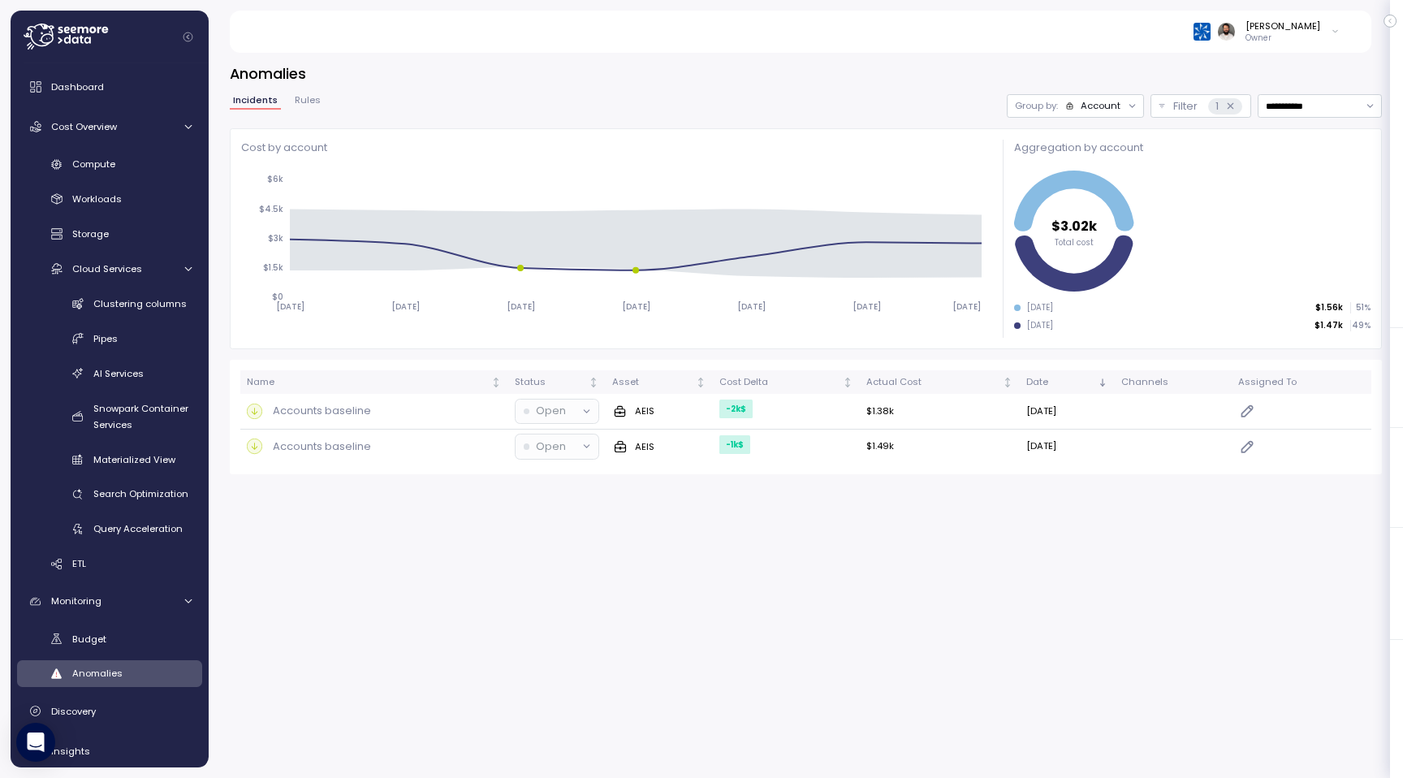
click at [1124, 108] on div at bounding box center [1132, 106] width 23 height 23
click at [1097, 109] on div "Account" at bounding box center [1101, 105] width 40 height 13
click at [1090, 168] on p "Compute unit" at bounding box center [1091, 168] width 64 height 13
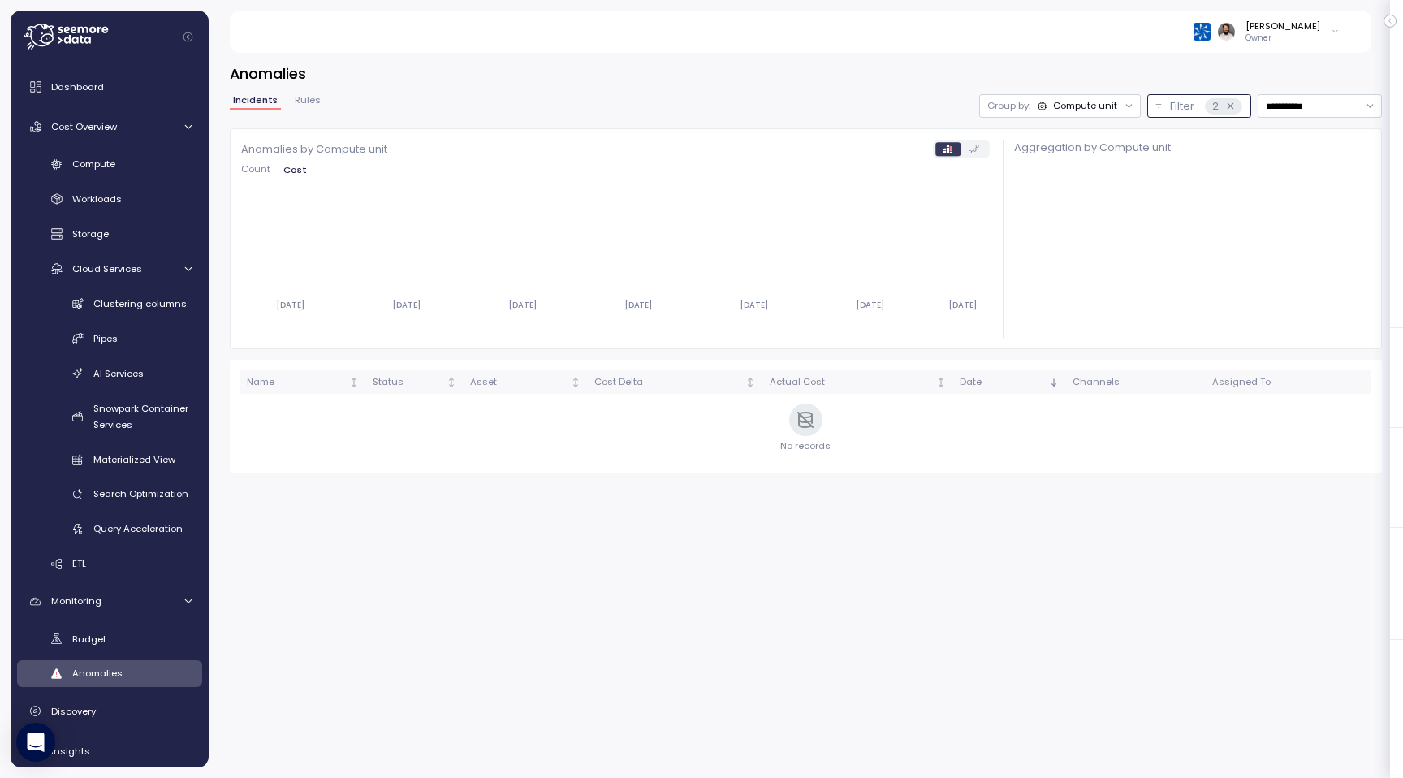
click at [1228, 107] on icon at bounding box center [1231, 106] width 6 height 6
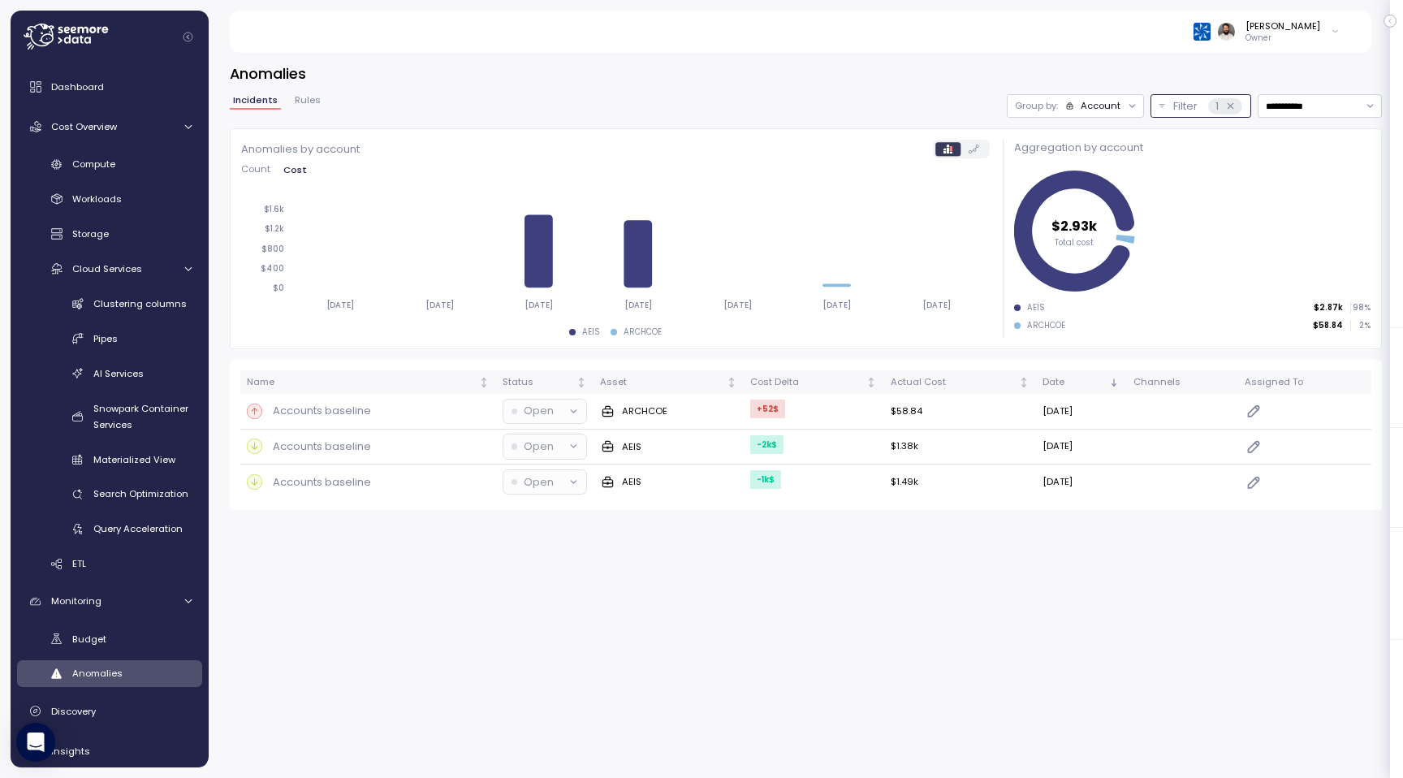
click at [1178, 110] on p "Filter" at bounding box center [1186, 106] width 24 height 16
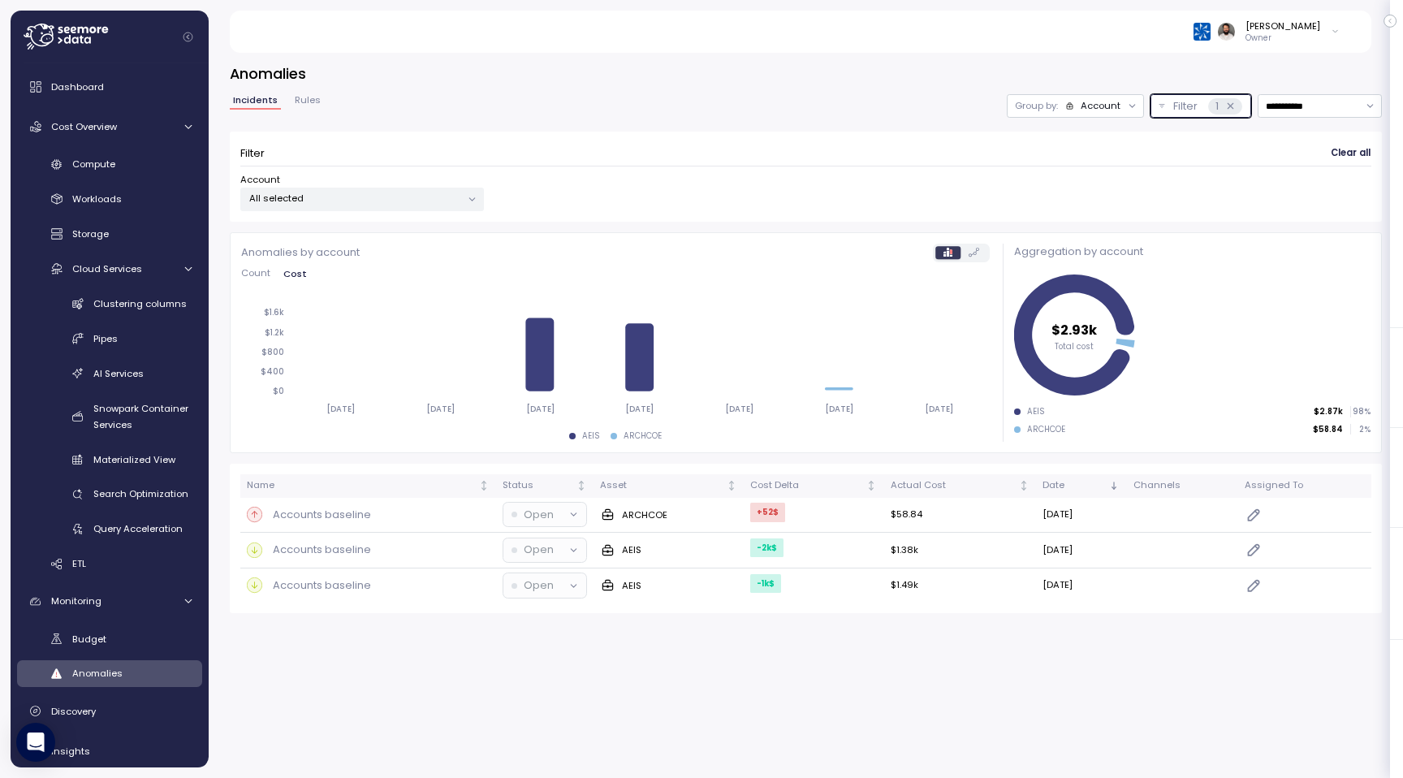
click at [1092, 105] on div "Account" at bounding box center [1101, 105] width 40 height 13
click at [1092, 161] on div "Compute unit" at bounding box center [1075, 168] width 97 height 19
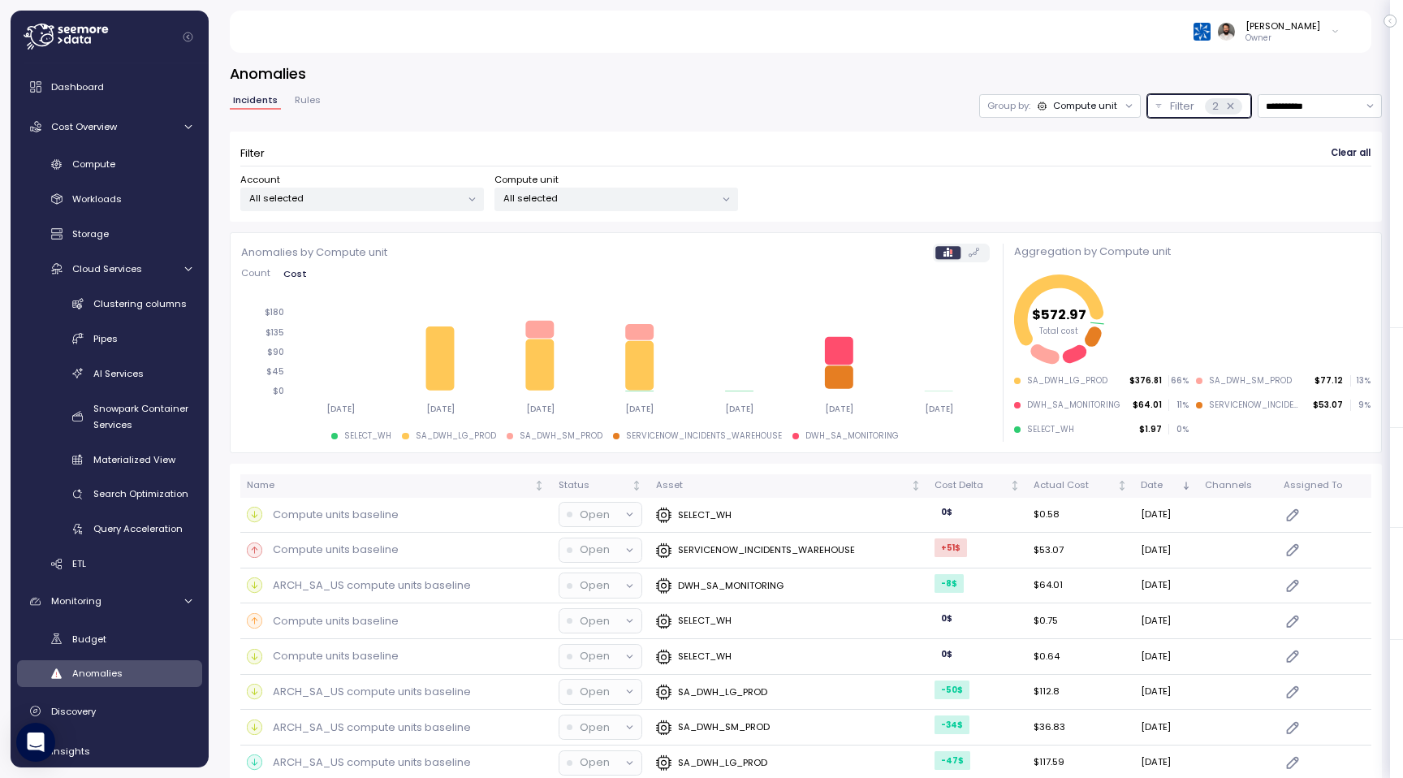
click at [1229, 106] on icon at bounding box center [1231, 106] width 6 height 6
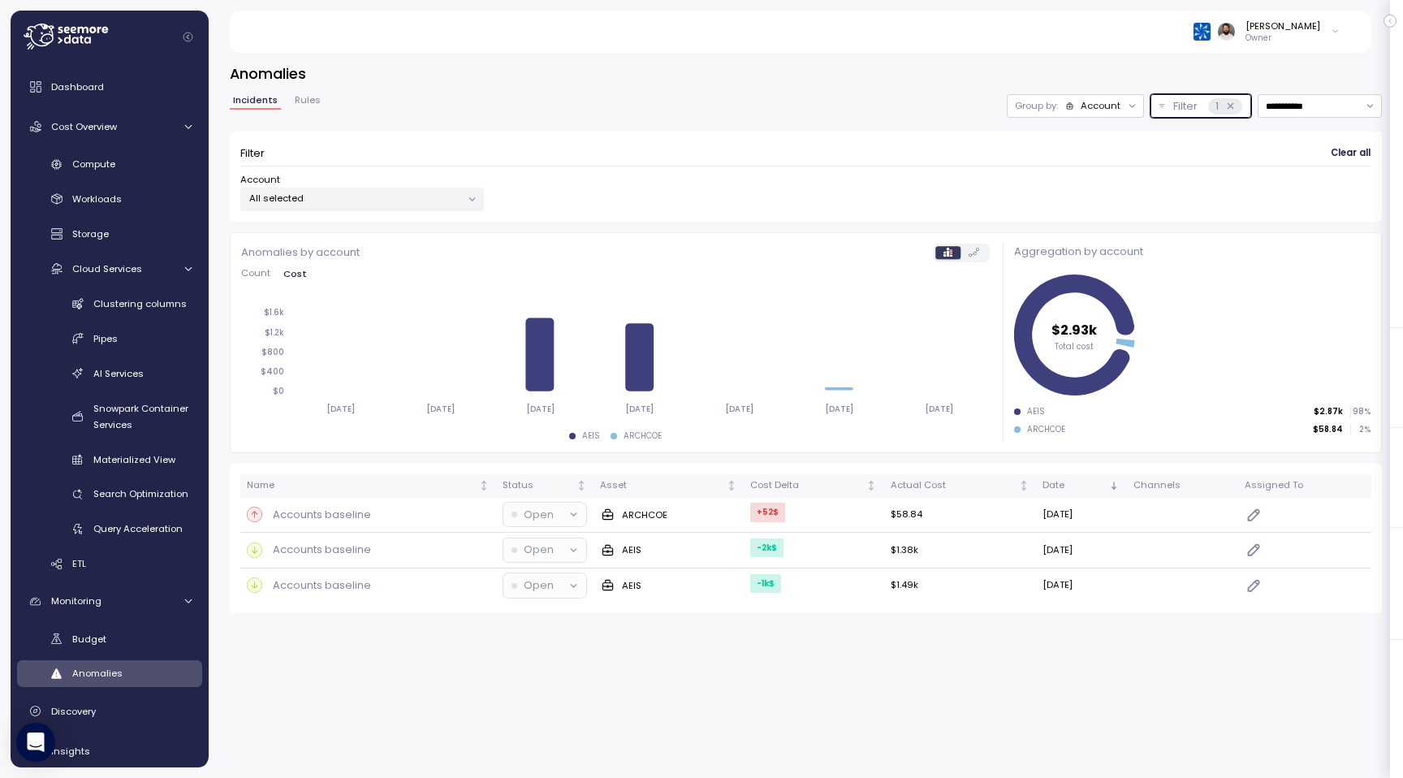
click at [1087, 116] on div "Group by: Account" at bounding box center [1075, 106] width 137 height 24
click at [1084, 168] on p "Compute unit" at bounding box center [1091, 168] width 64 height 13
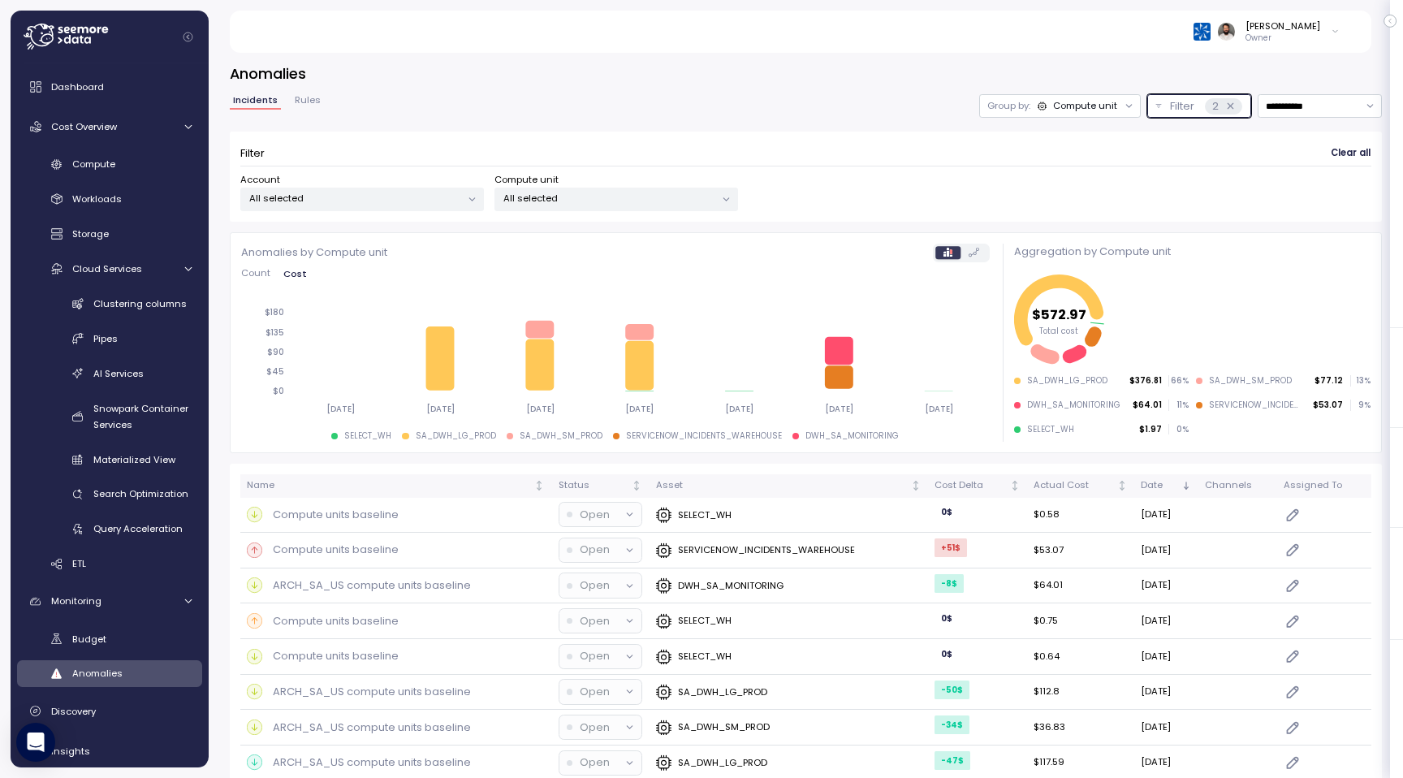
click at [439, 209] on div "All selected" at bounding box center [362, 200] width 244 height 24
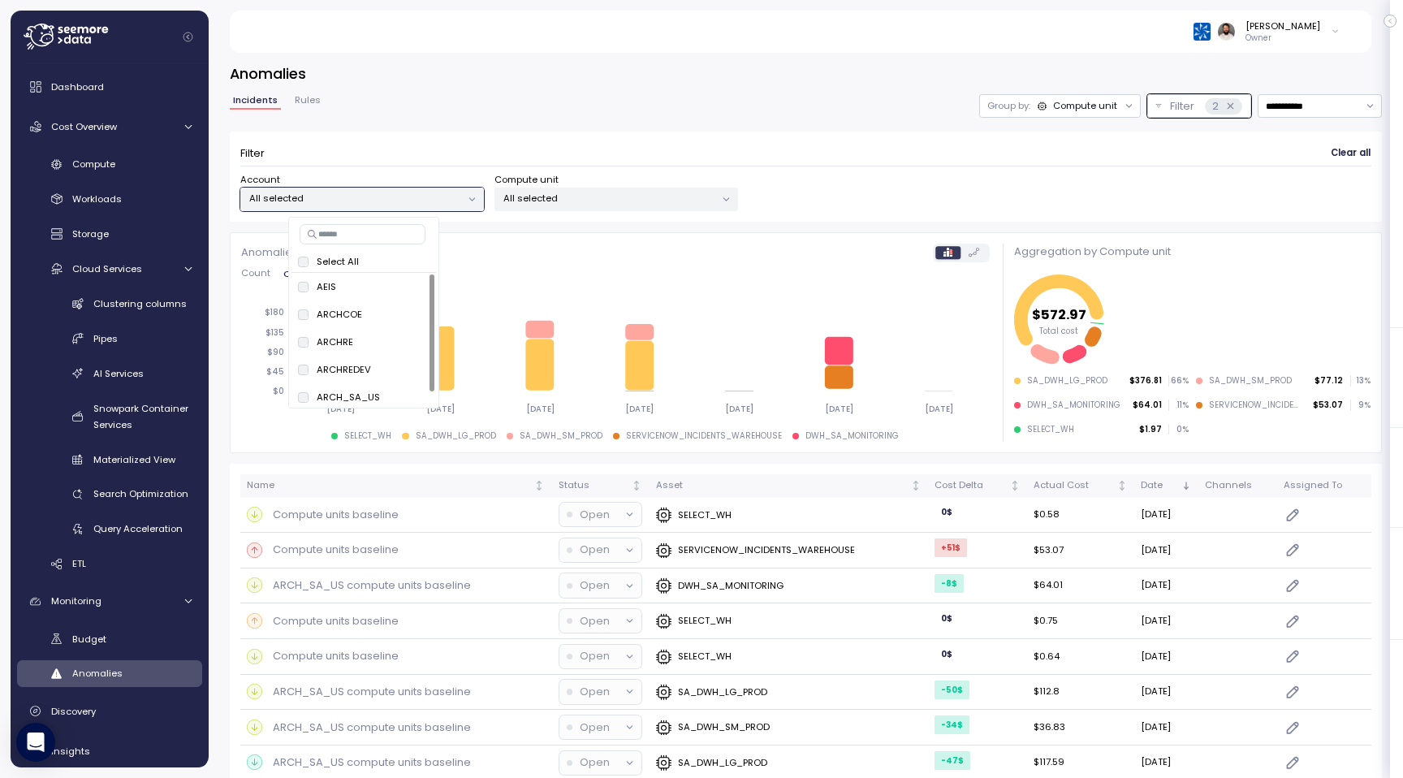
click at [685, 123] on div "**********" at bounding box center [806, 158] width 1152 height 128
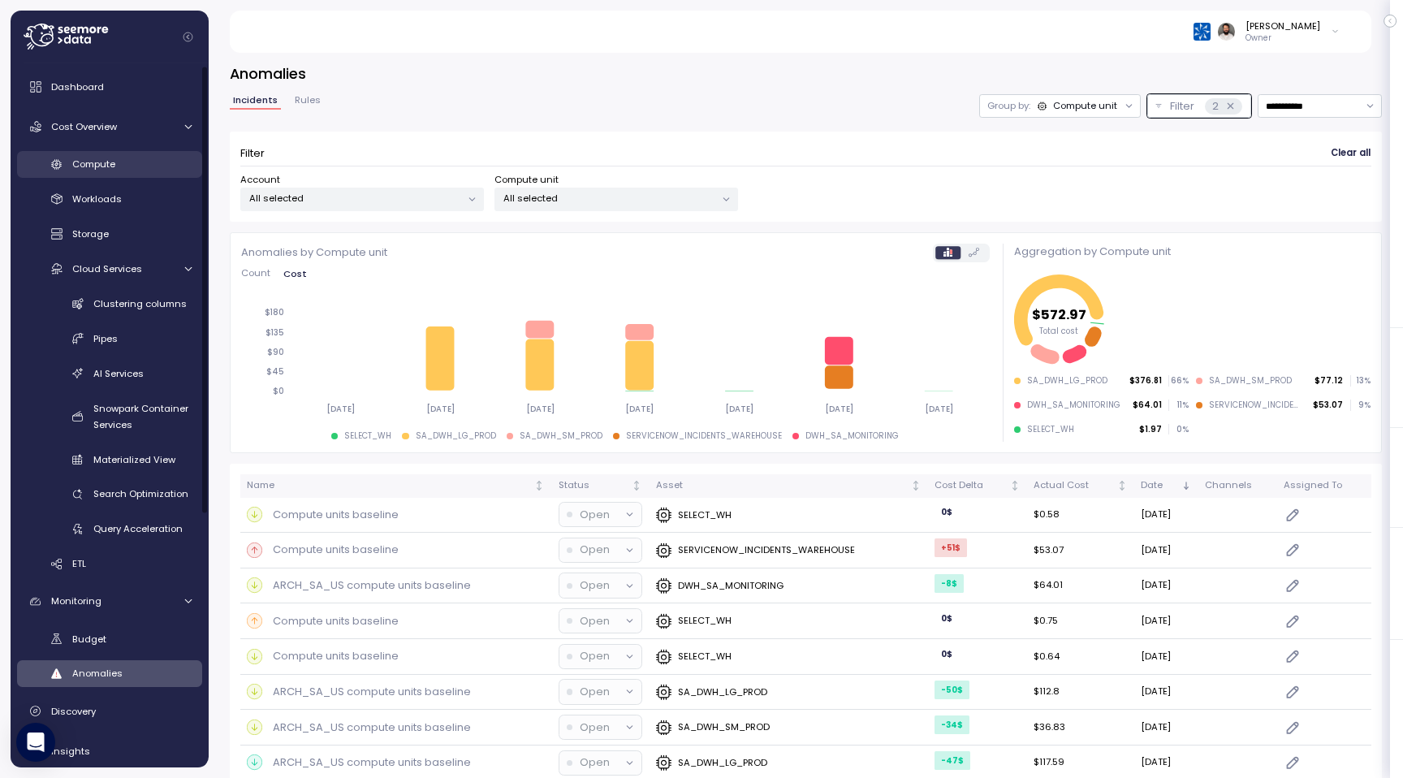
click at [132, 171] on div "Compute" at bounding box center [131, 164] width 119 height 16
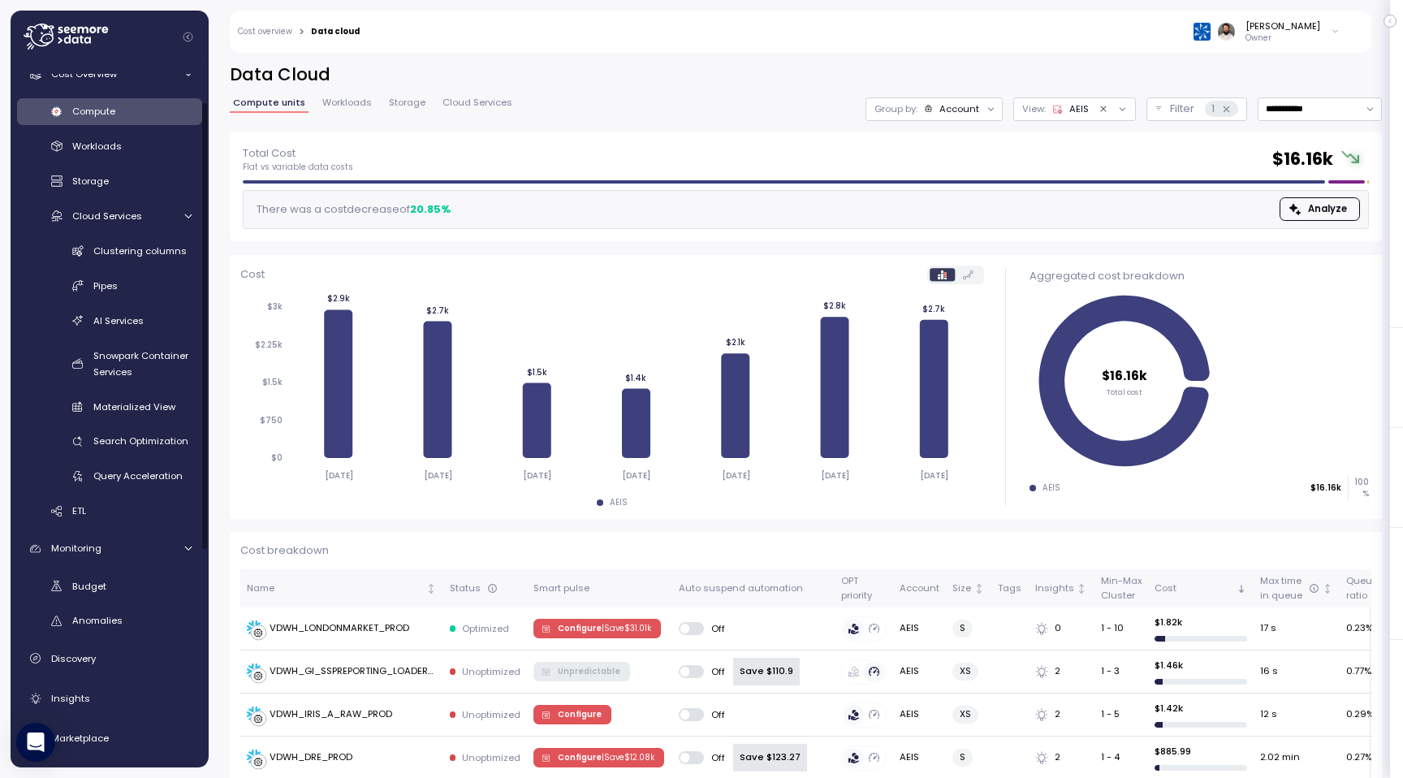
scroll to position [76, 0]
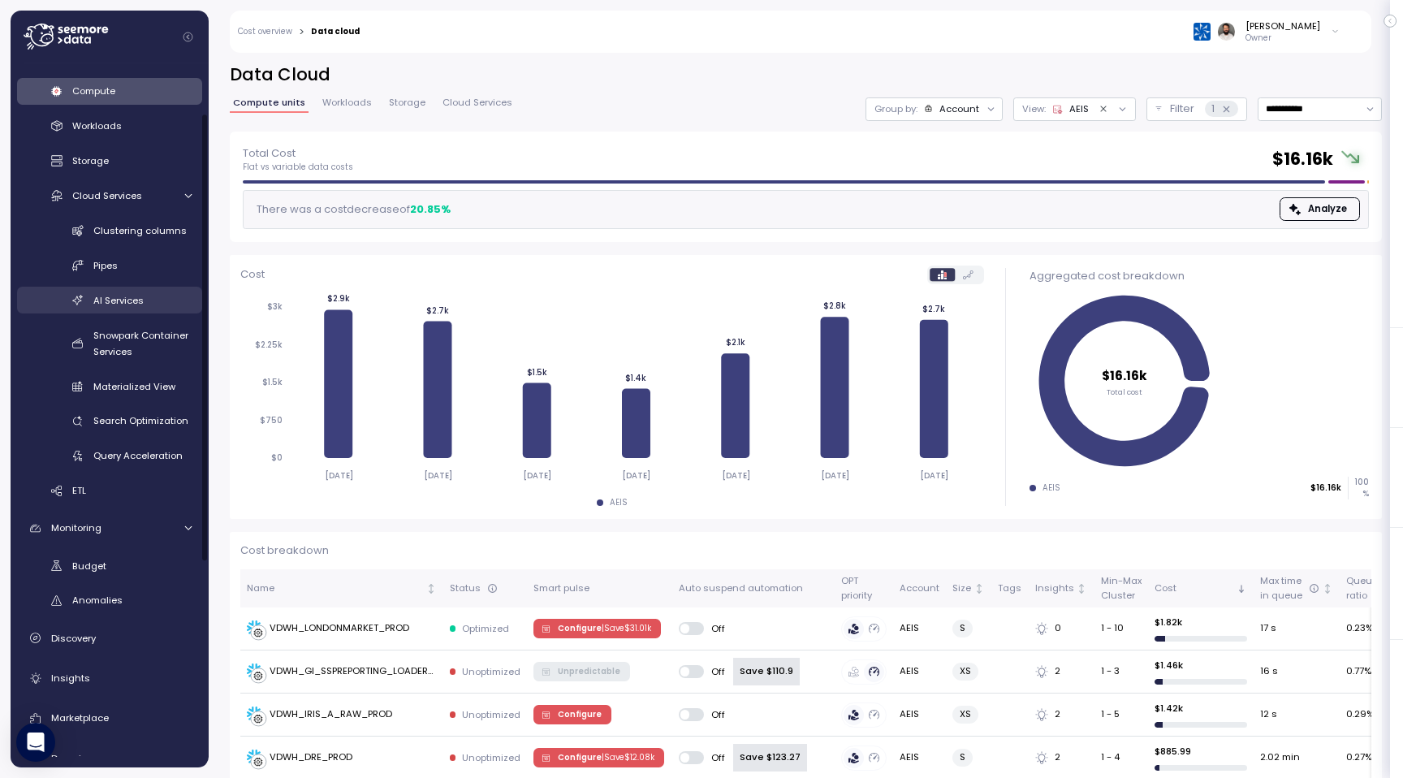
click at [130, 303] on span "AI Services" at bounding box center [118, 300] width 50 height 13
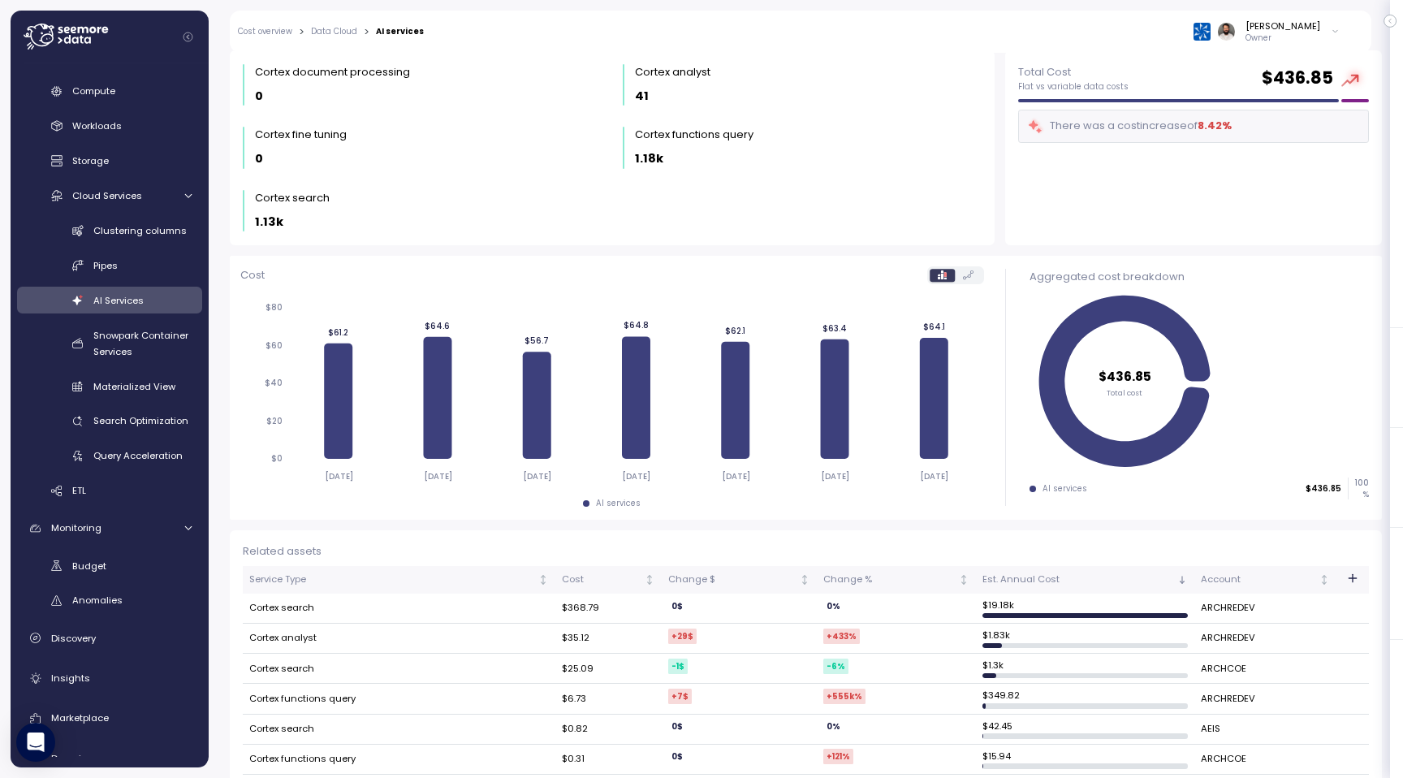
scroll to position [46, 0]
click at [351, 610] on td "Cortex search" at bounding box center [399, 609] width 313 height 30
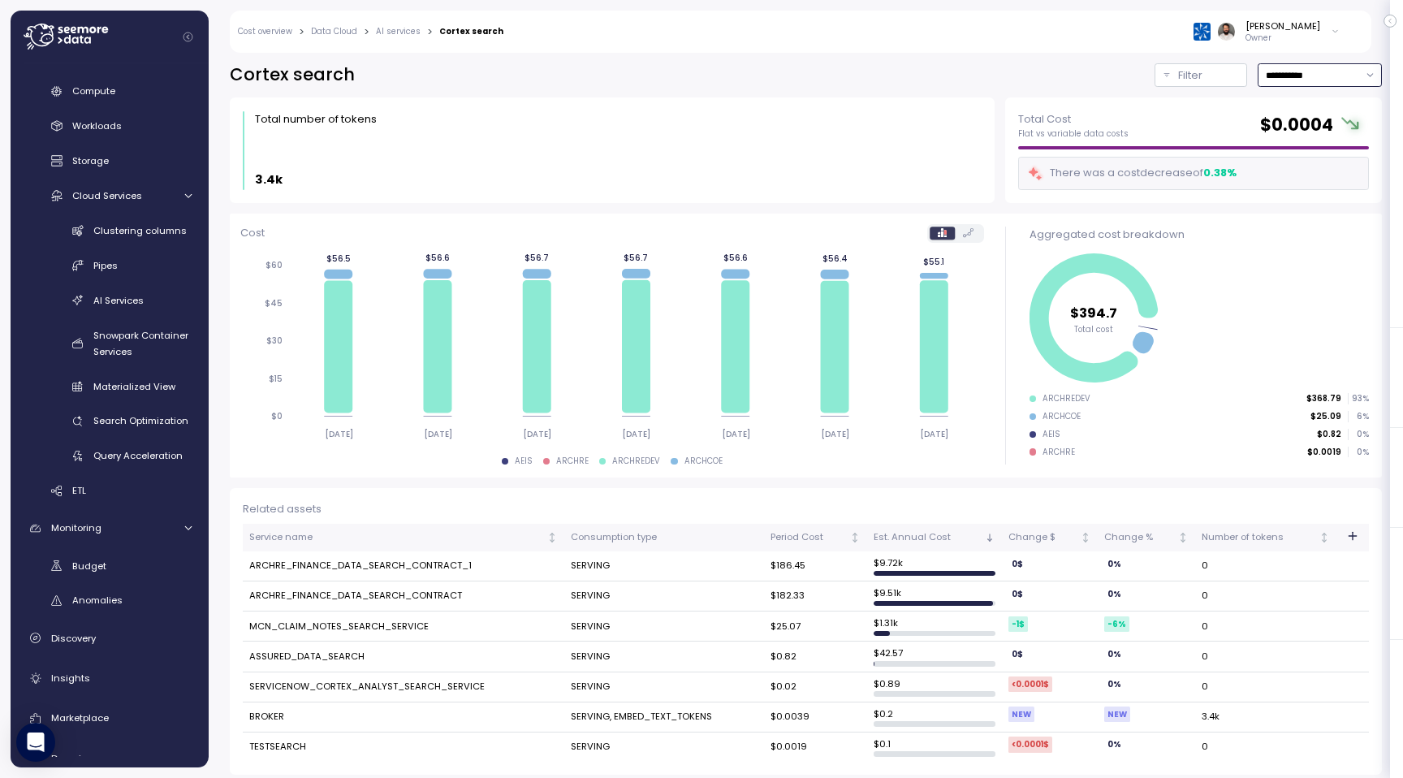
click at [1322, 76] on input "**********" at bounding box center [1320, 75] width 124 height 24
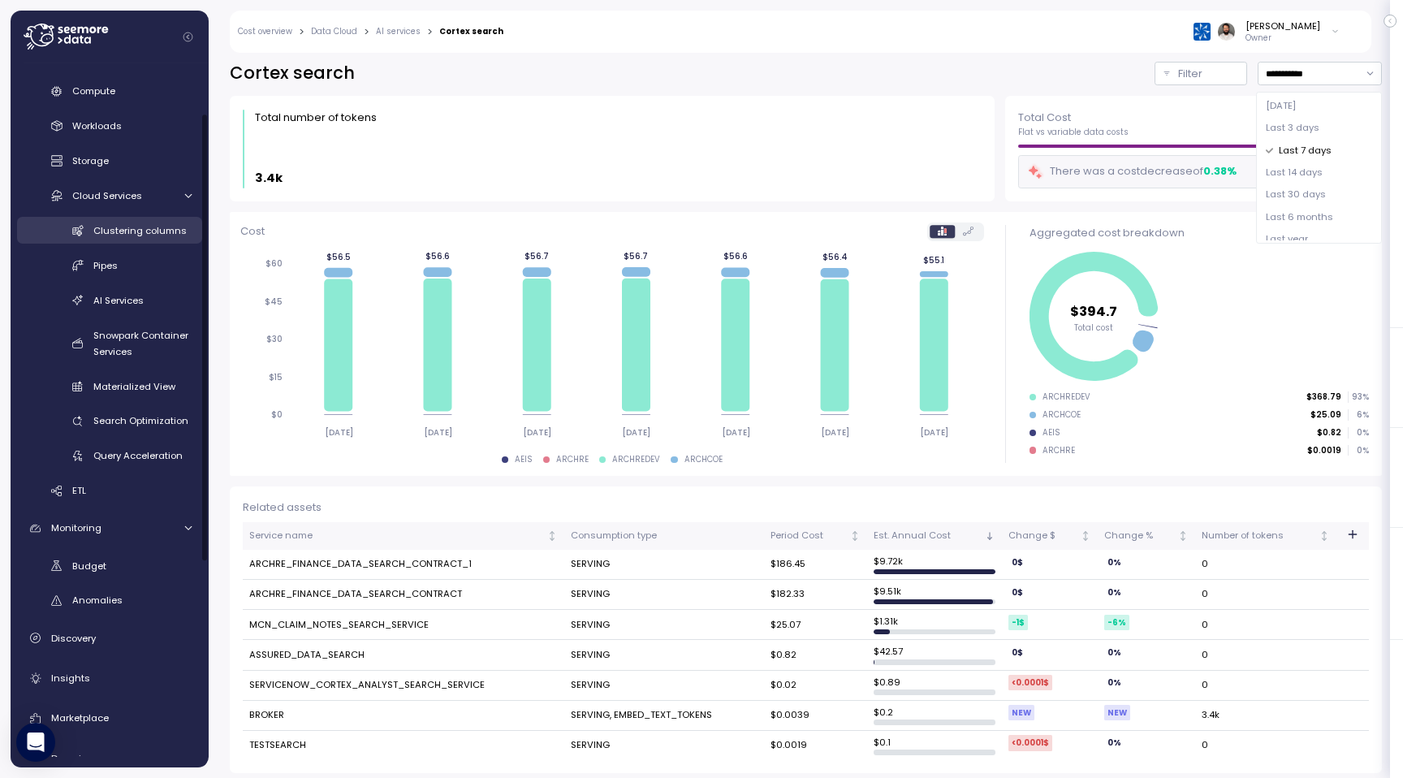
click at [152, 236] on span "Clustering columns" at bounding box center [139, 230] width 93 height 13
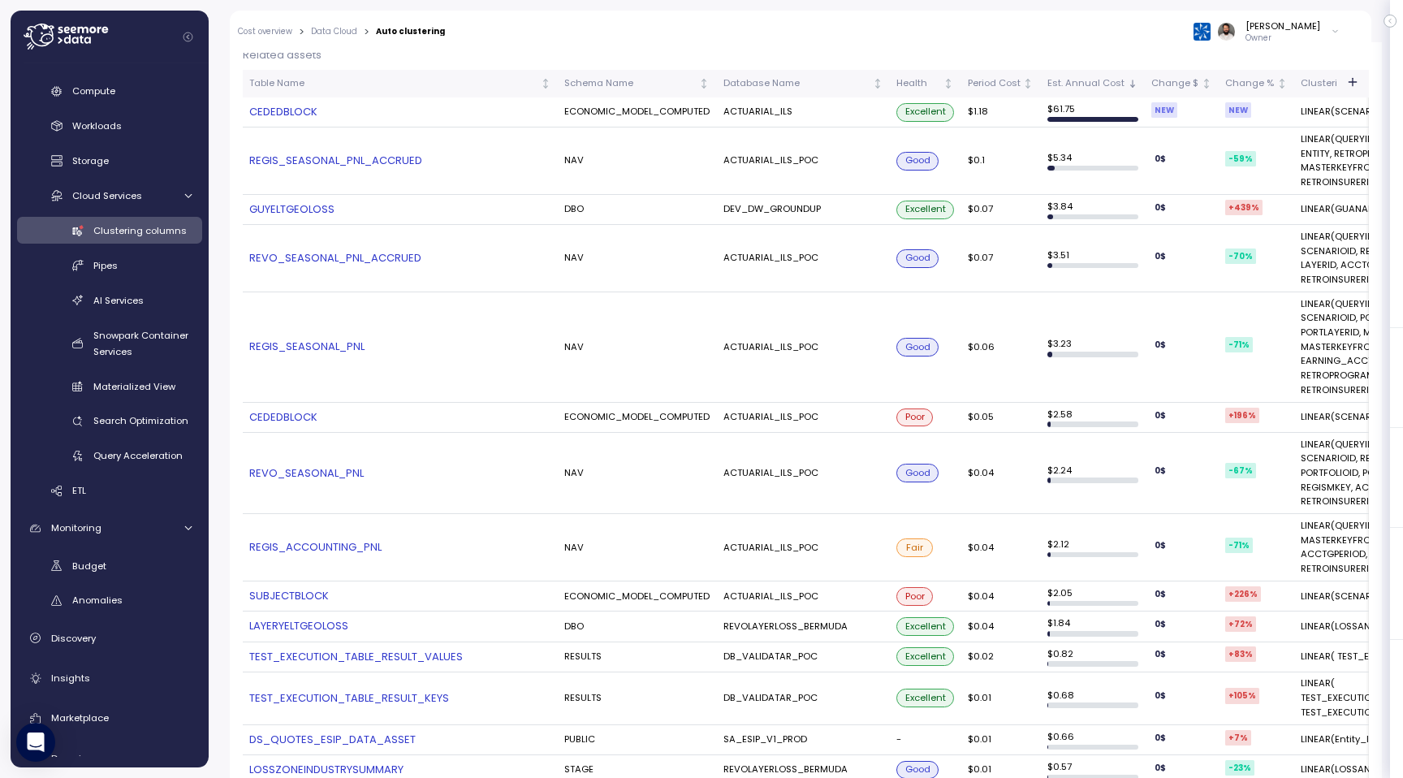
click at [309, 108] on link "CEDEDBLOCK" at bounding box center [400, 112] width 302 height 16
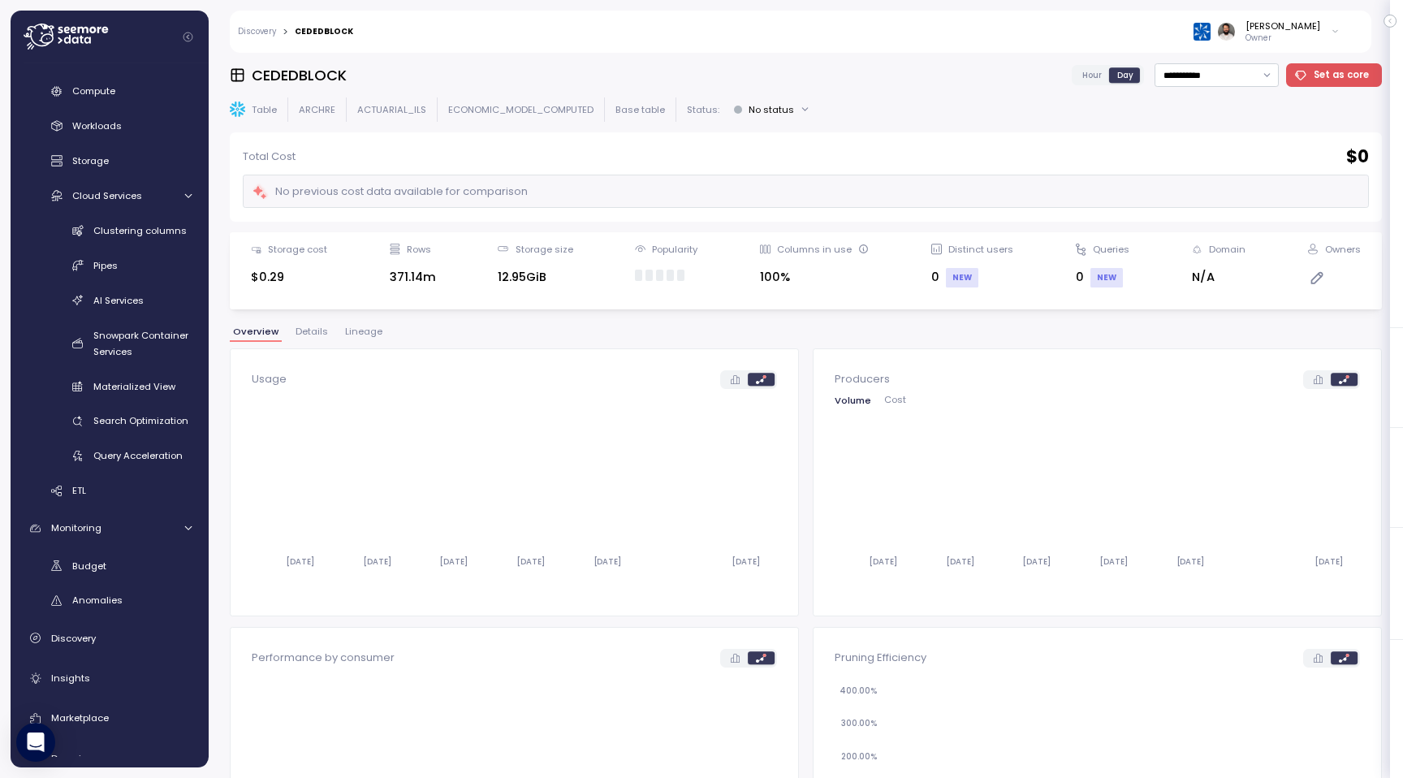
click at [301, 336] on span "Details" at bounding box center [312, 331] width 32 height 9
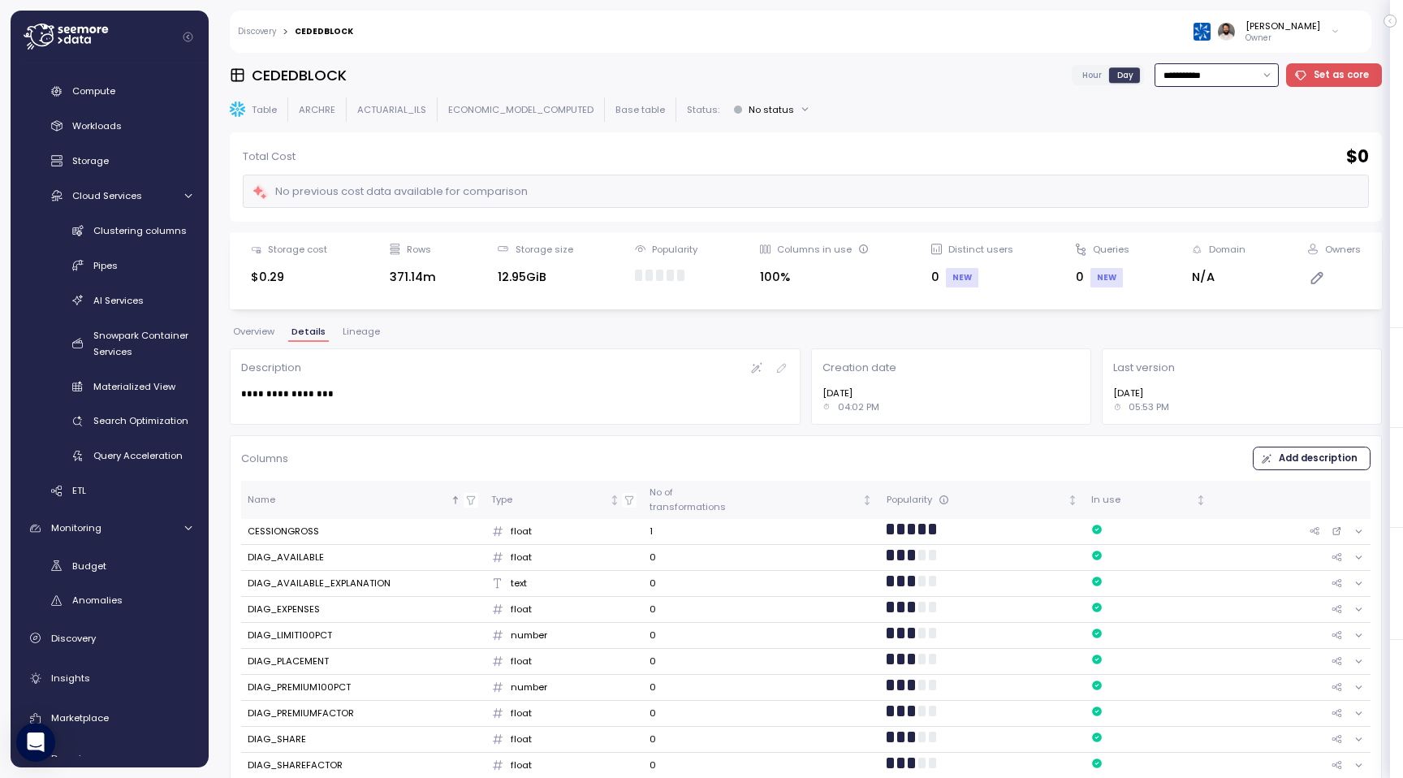
click at [1238, 66] on input "**********" at bounding box center [1217, 75] width 124 height 24
click at [1212, 188] on div "Last 30 days" at bounding box center [1220, 197] width 119 height 22
click at [265, 340] on button "Overview" at bounding box center [254, 334] width 48 height 14
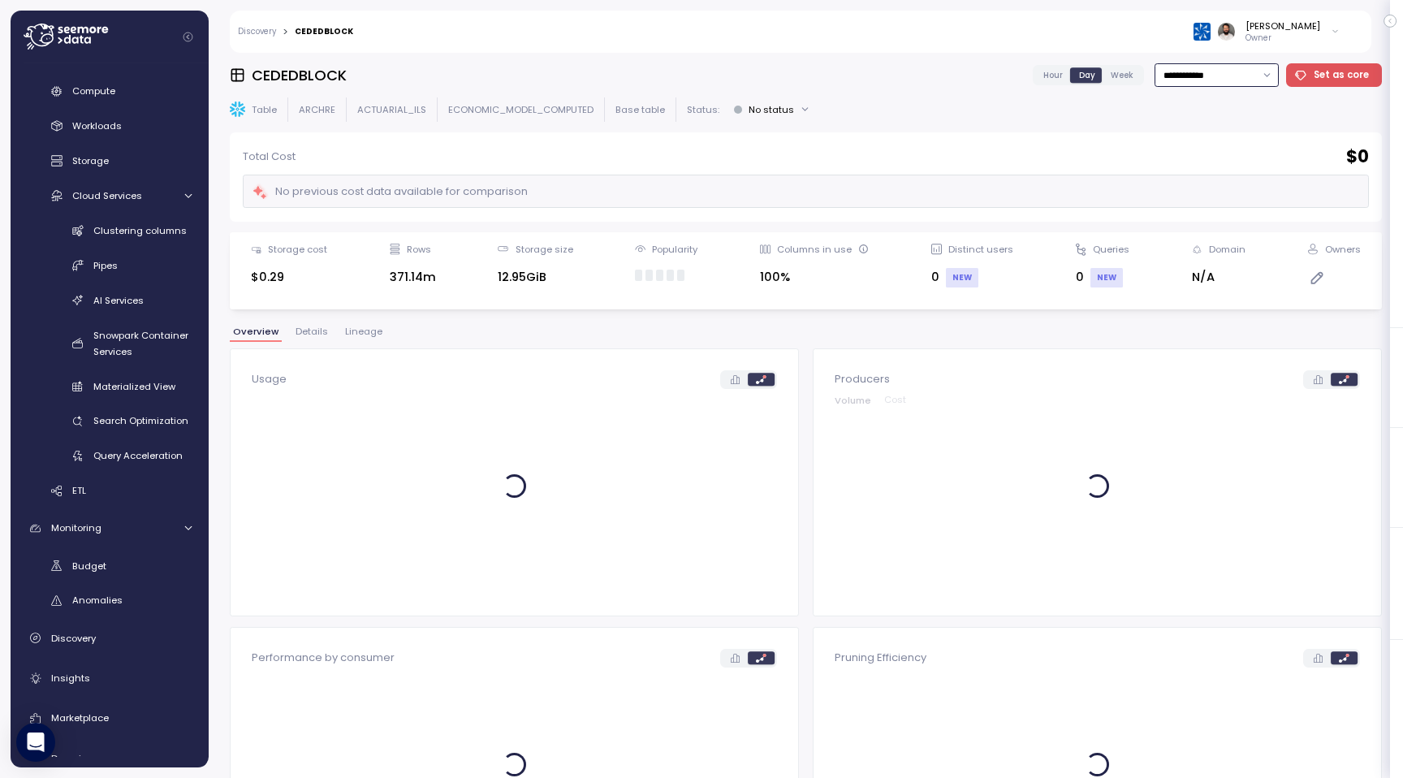
click at [1207, 78] on input "**********" at bounding box center [1217, 75] width 124 height 24
click at [1217, 214] on span "Last 6 months" at bounding box center [1201, 219] width 67 height 15
type input "**********"
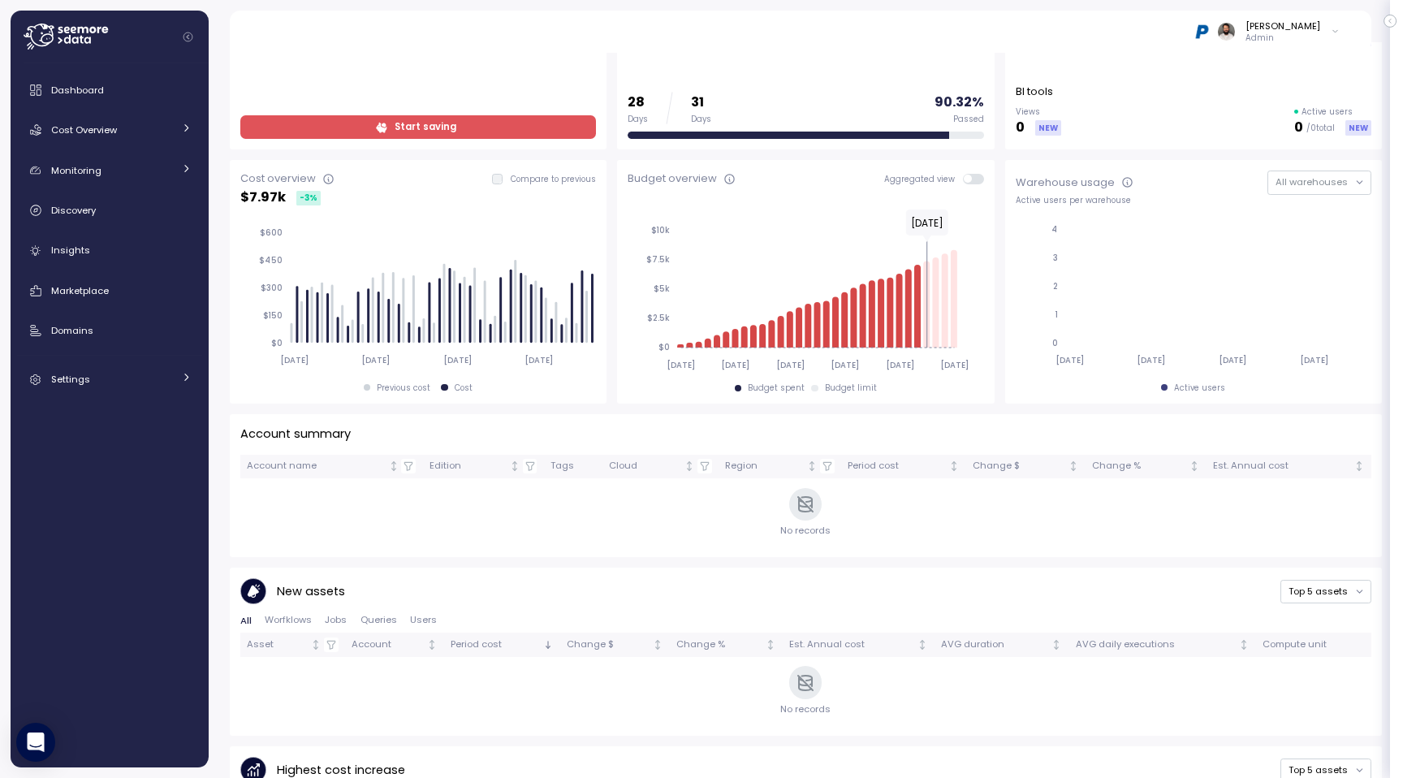
scroll to position [25, 0]
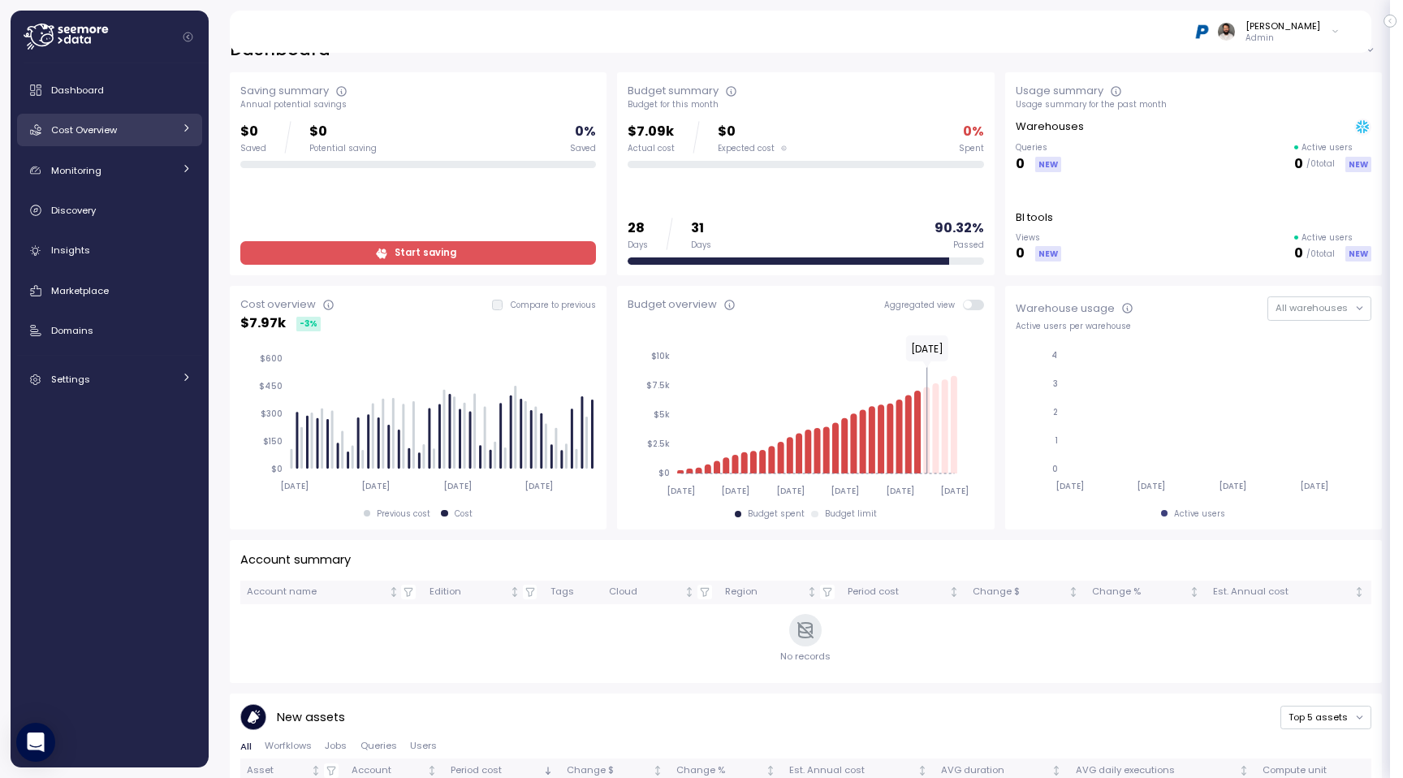
click at [165, 124] on div "Cost Overview" at bounding box center [112, 130] width 122 height 16
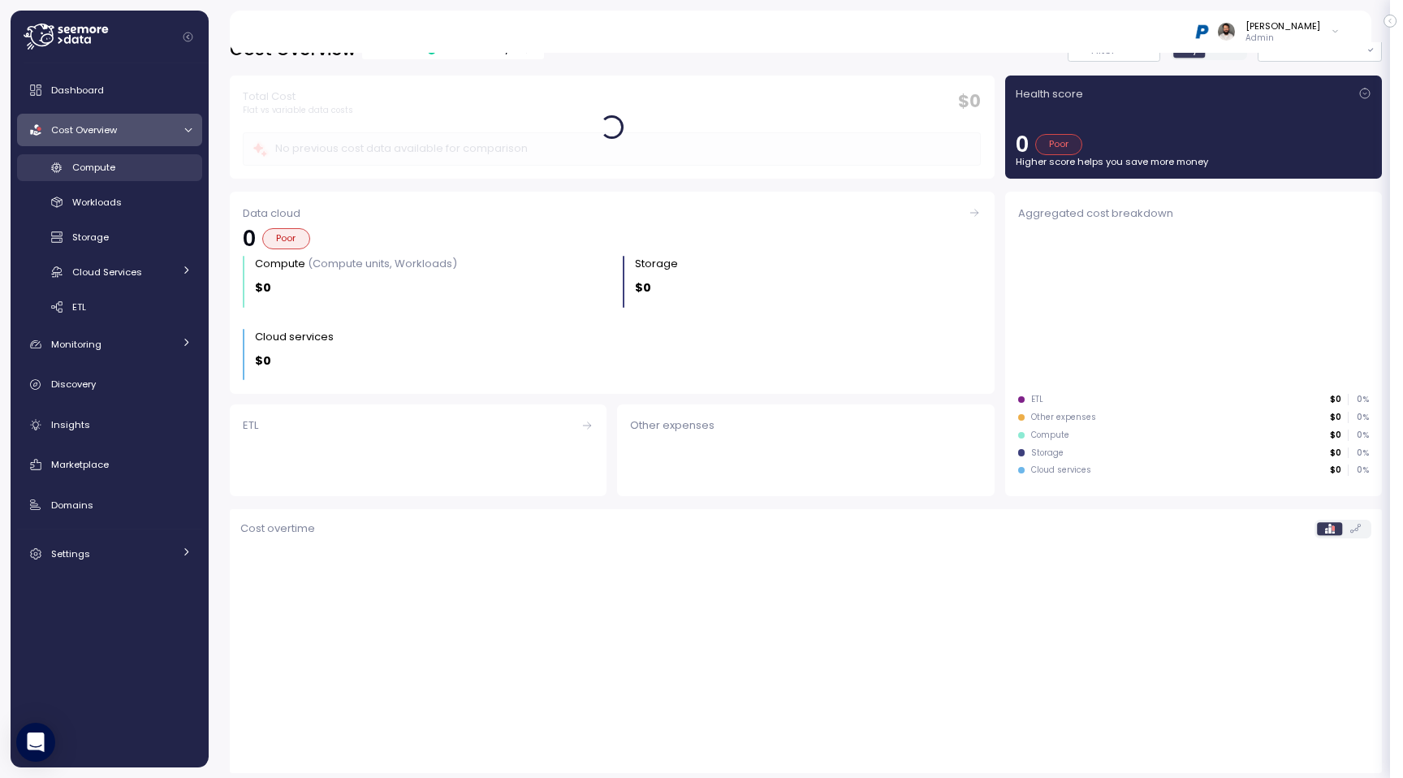
click at [171, 169] on div "Compute" at bounding box center [131, 167] width 119 height 16
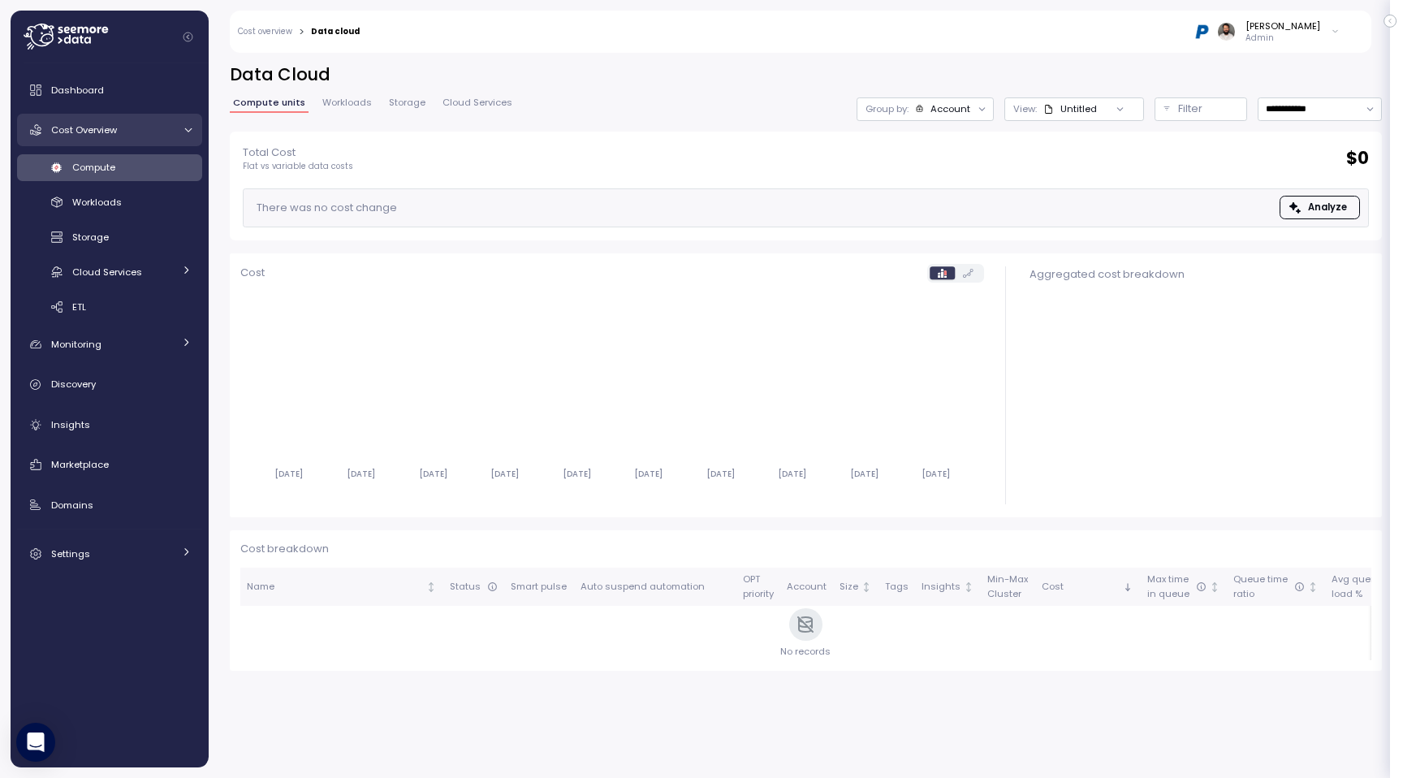
click at [162, 135] on div "Cost Overview" at bounding box center [112, 130] width 122 height 16
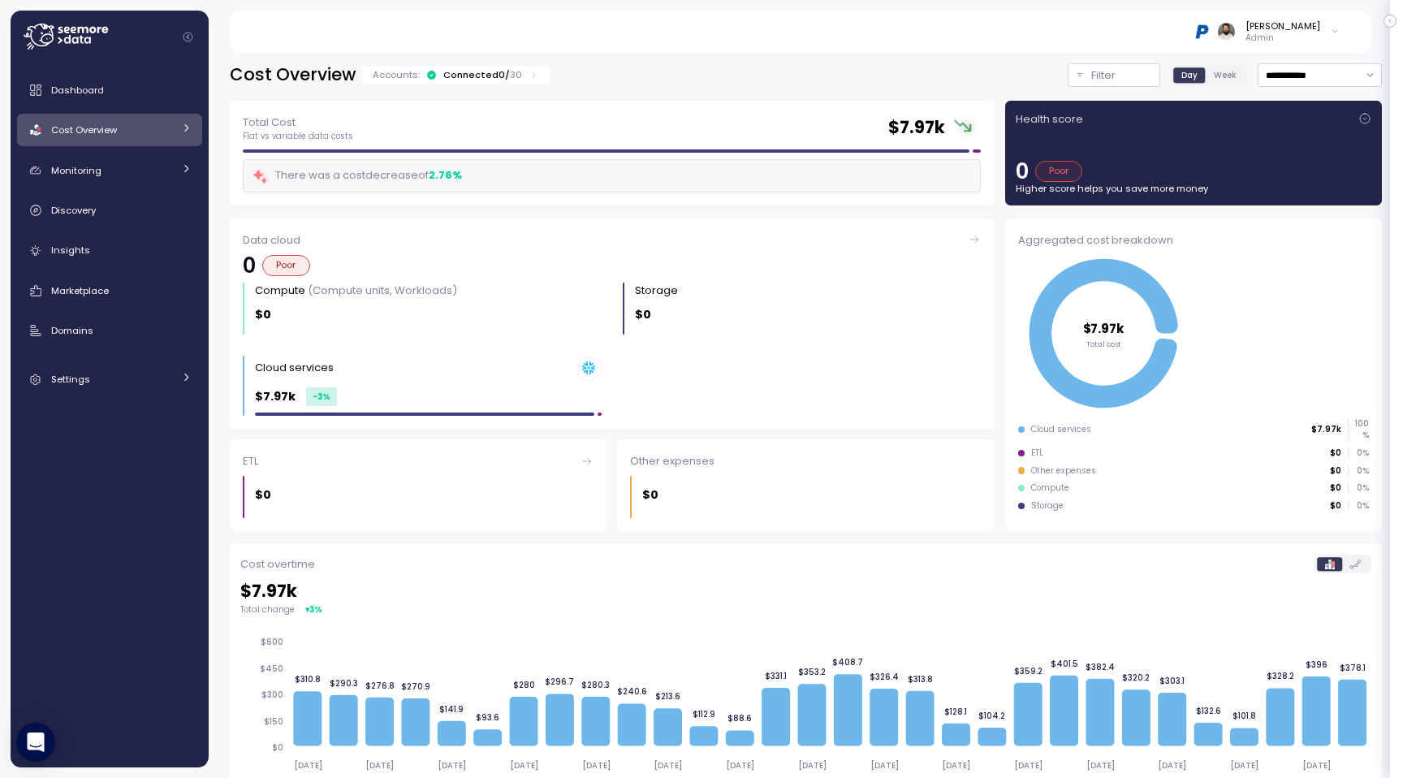
click at [494, 80] on div "Connected 0 / 30" at bounding box center [482, 74] width 79 height 13
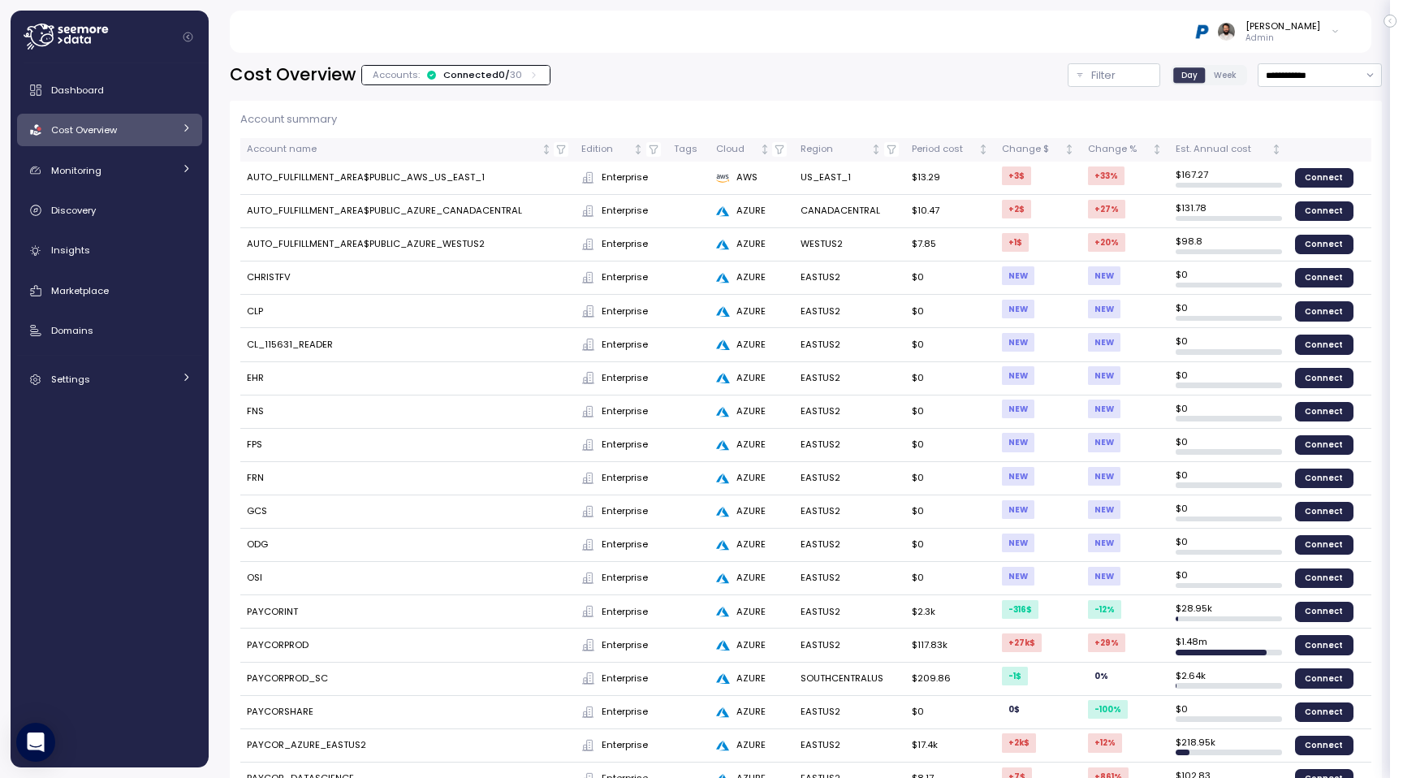
click at [494, 79] on div "Connected 0 / 30" at bounding box center [482, 74] width 79 height 13
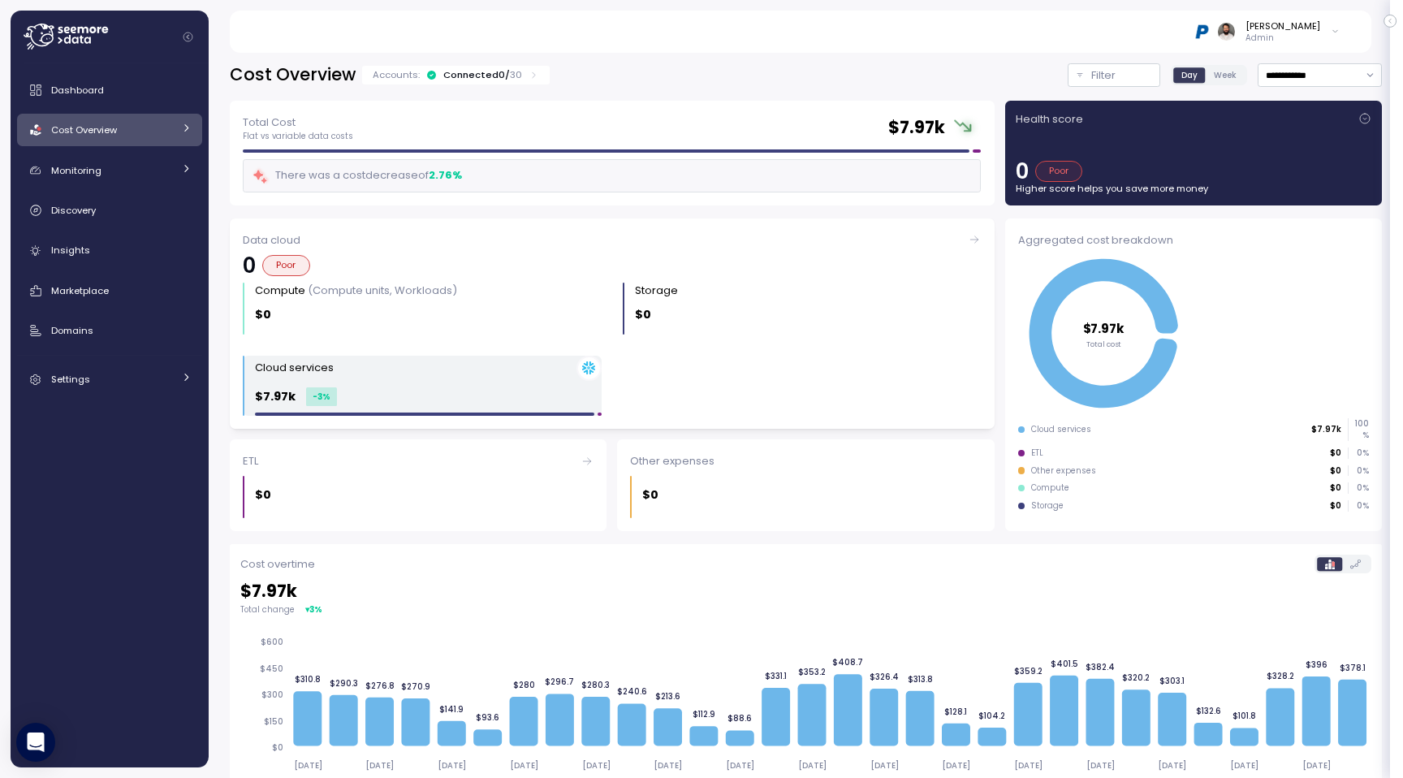
click at [510, 388] on div "$7.97k -3 %" at bounding box center [428, 396] width 347 height 19
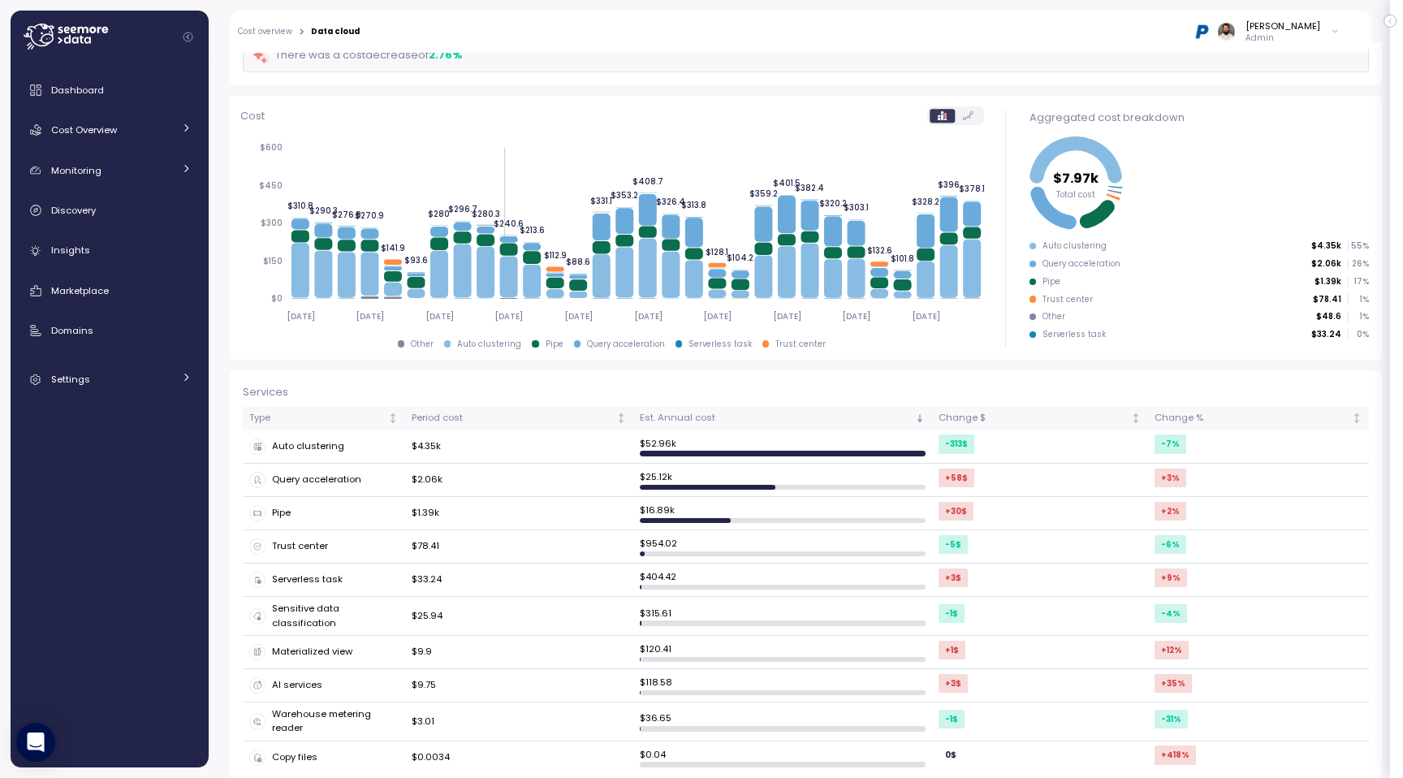
scroll to position [163, 0]
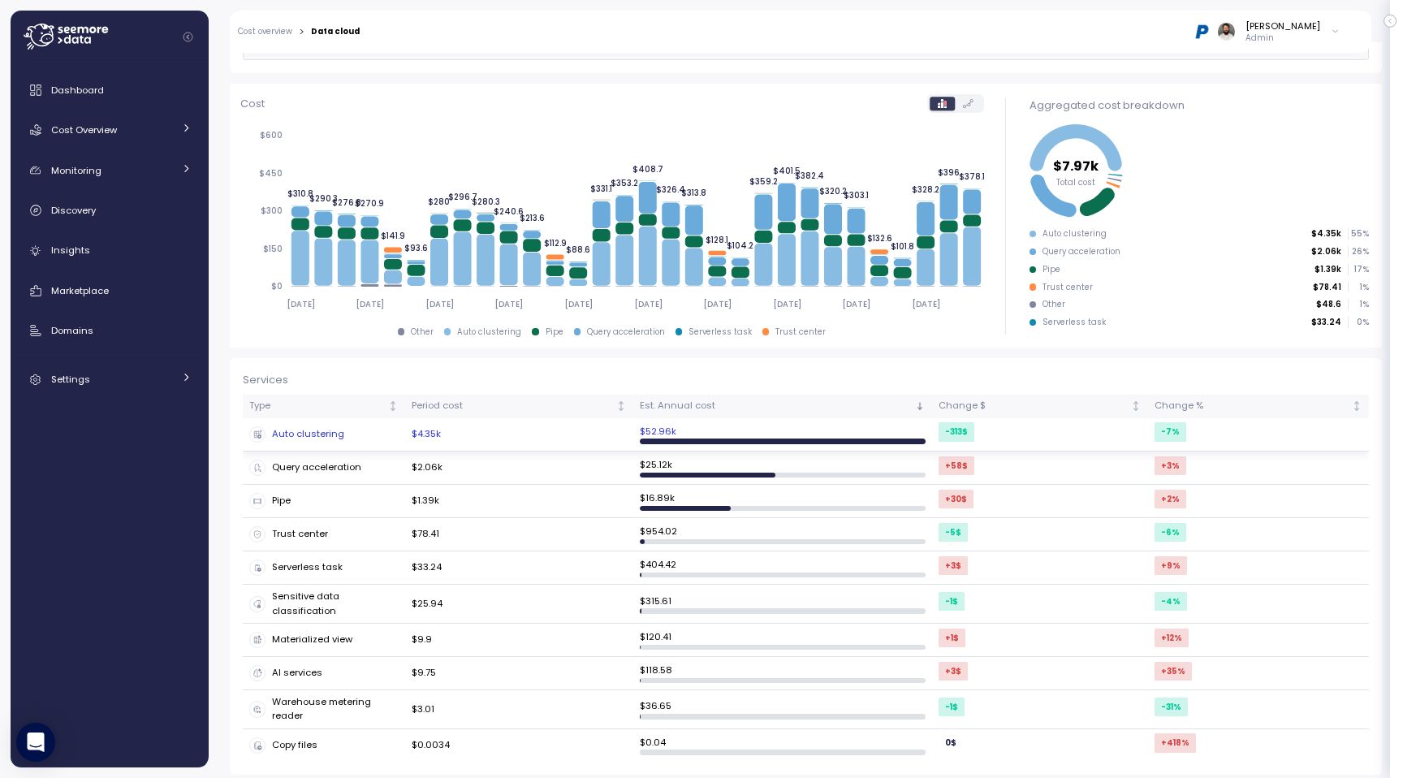
click at [491, 419] on td "$4.35k" at bounding box center [519, 434] width 228 height 33
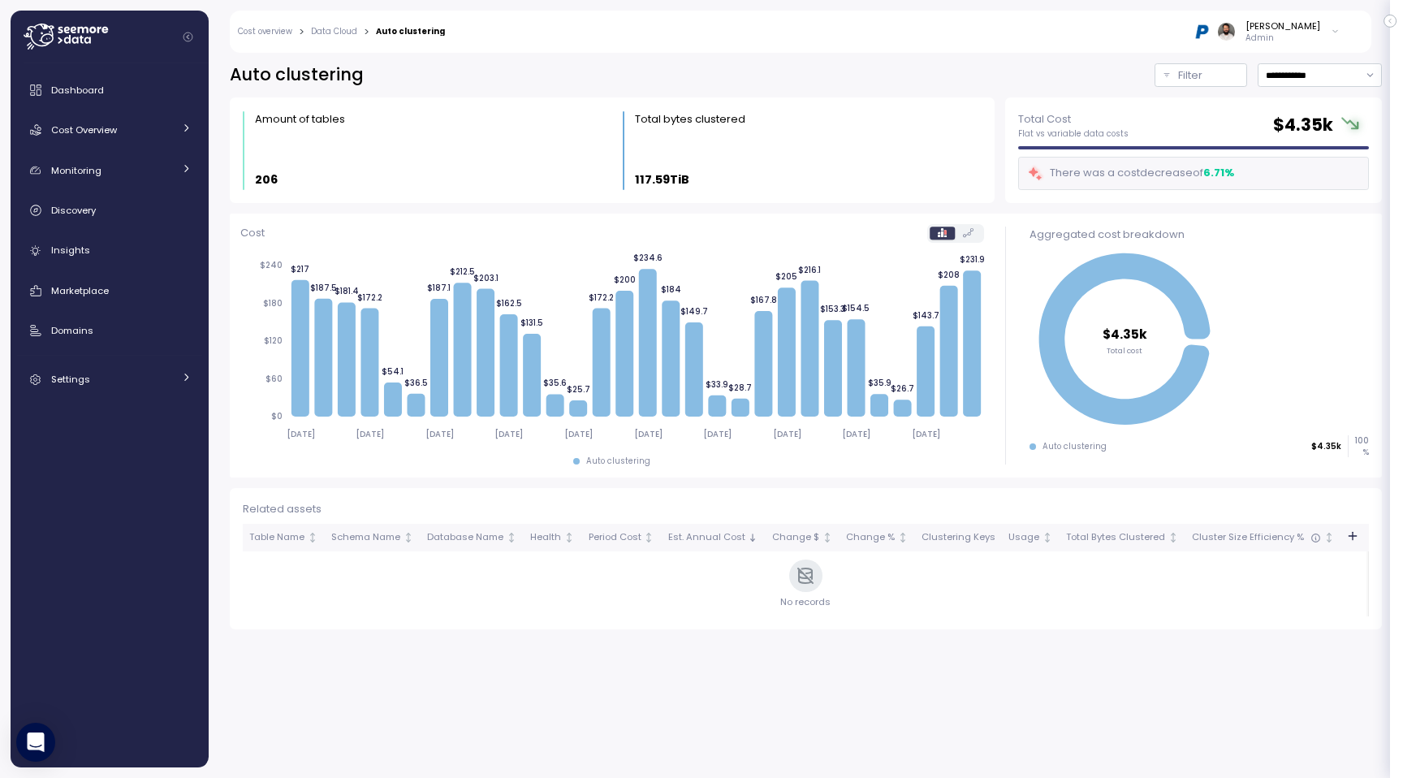
click at [350, 35] on link "Data Cloud" at bounding box center [334, 32] width 46 height 8
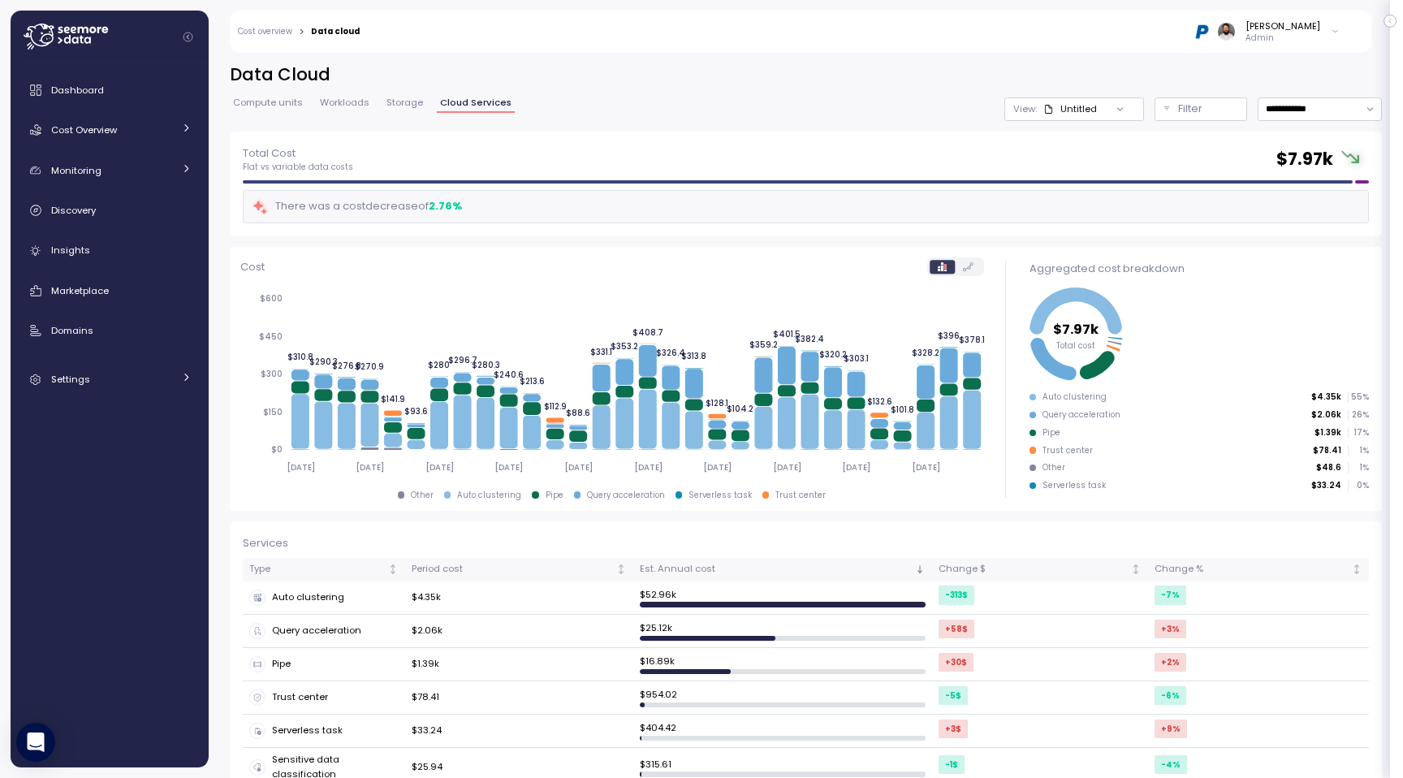
click at [412, 109] on link "Storage" at bounding box center [404, 105] width 43 height 14
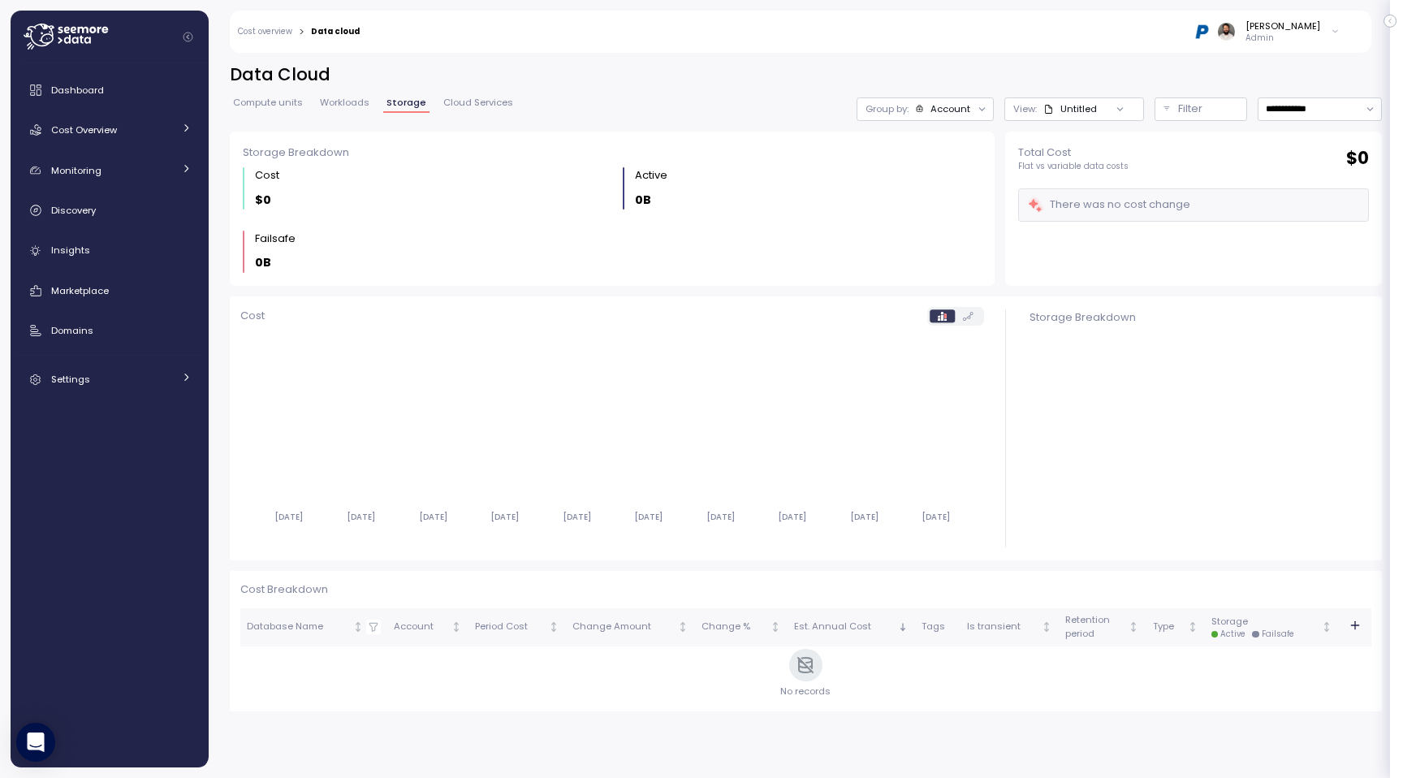
click at [460, 115] on div "Compute units Workloads Storage Cloud Services" at bounding box center [373, 108] width 287 height 21
click at [460, 98] on span "Cloud Services" at bounding box center [478, 102] width 70 height 9
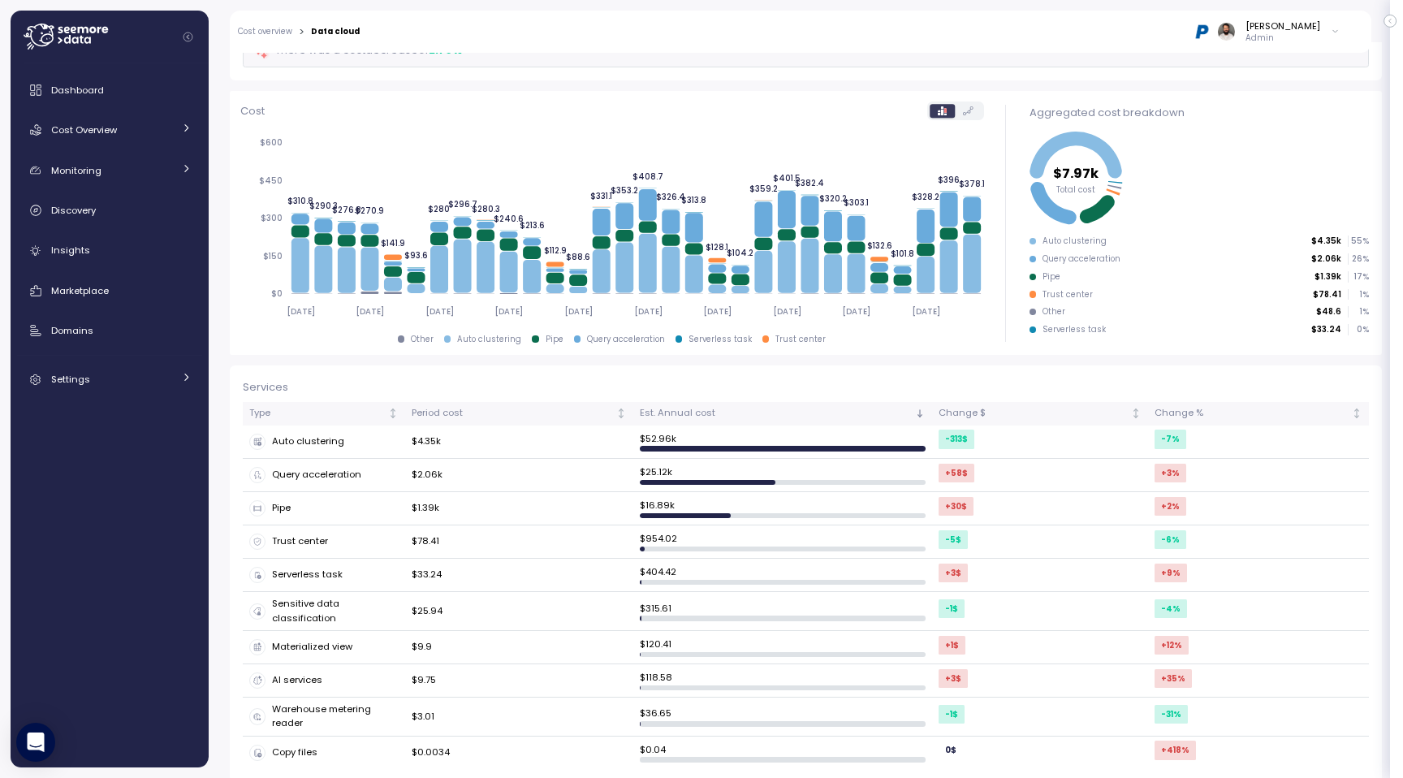
scroll to position [163, 0]
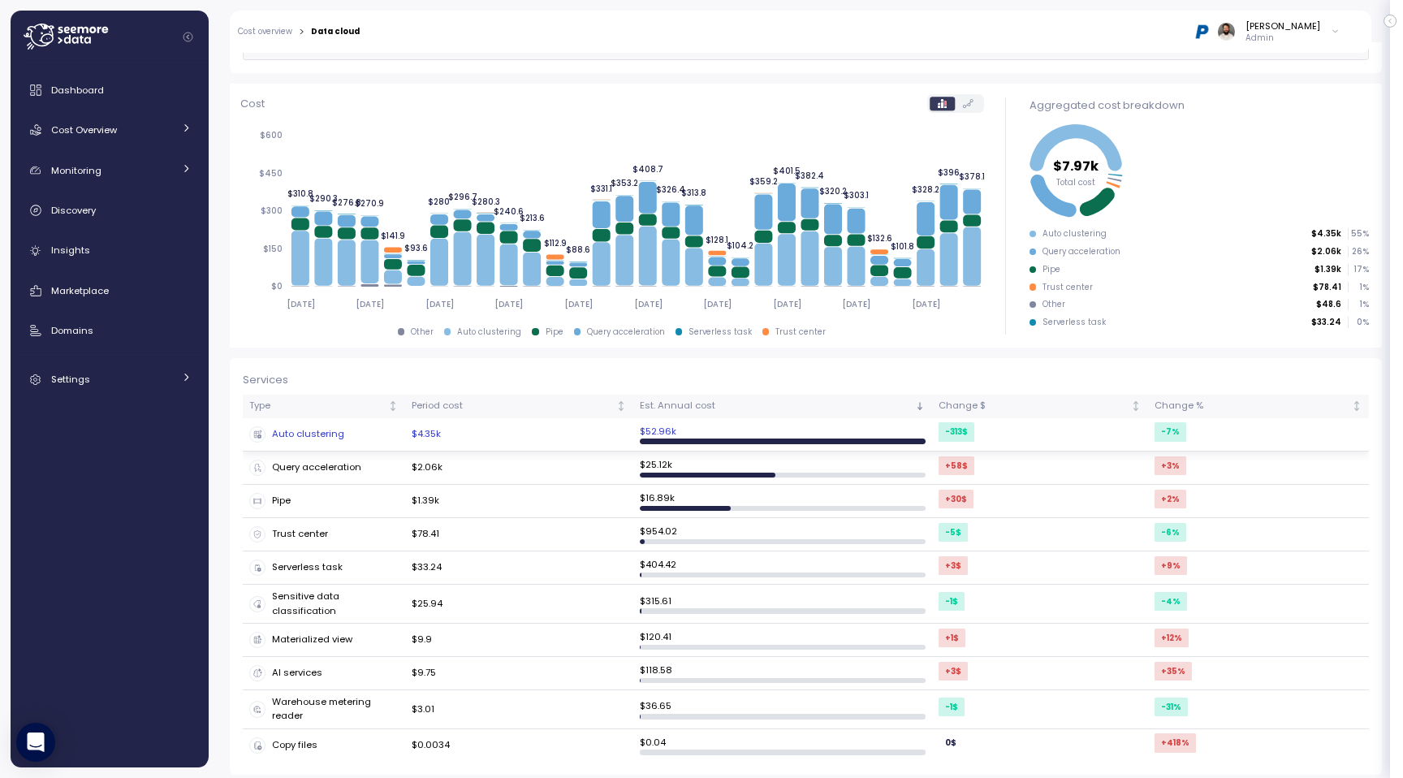
click at [370, 430] on div "Auto clustering" at bounding box center [323, 434] width 149 height 16
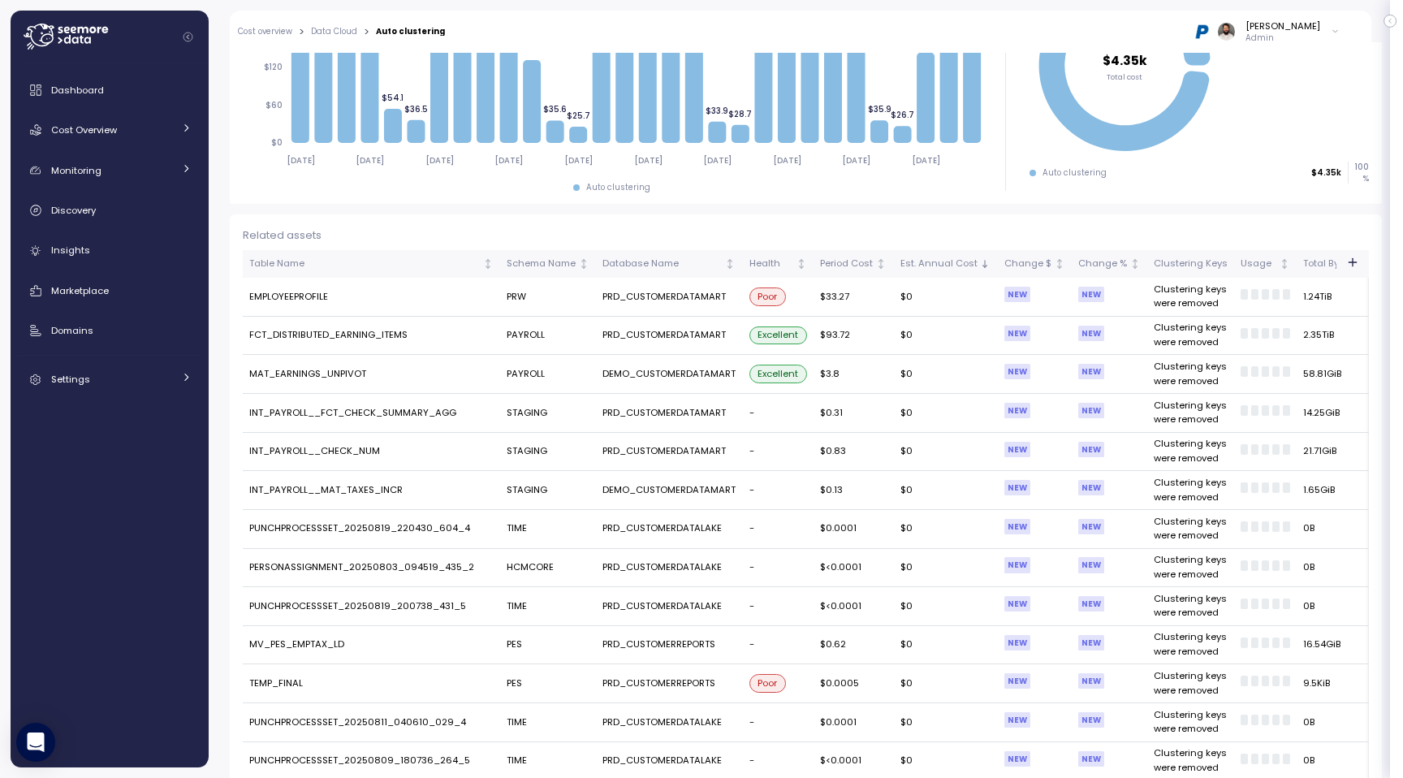
click at [309, 299] on td "EMPLOYEEPROFILE" at bounding box center [371, 297] width 257 height 39
copy td "EMPLOYEEPROFILE"
click at [133, 202] on div "Discovery" at bounding box center [121, 210] width 140 height 16
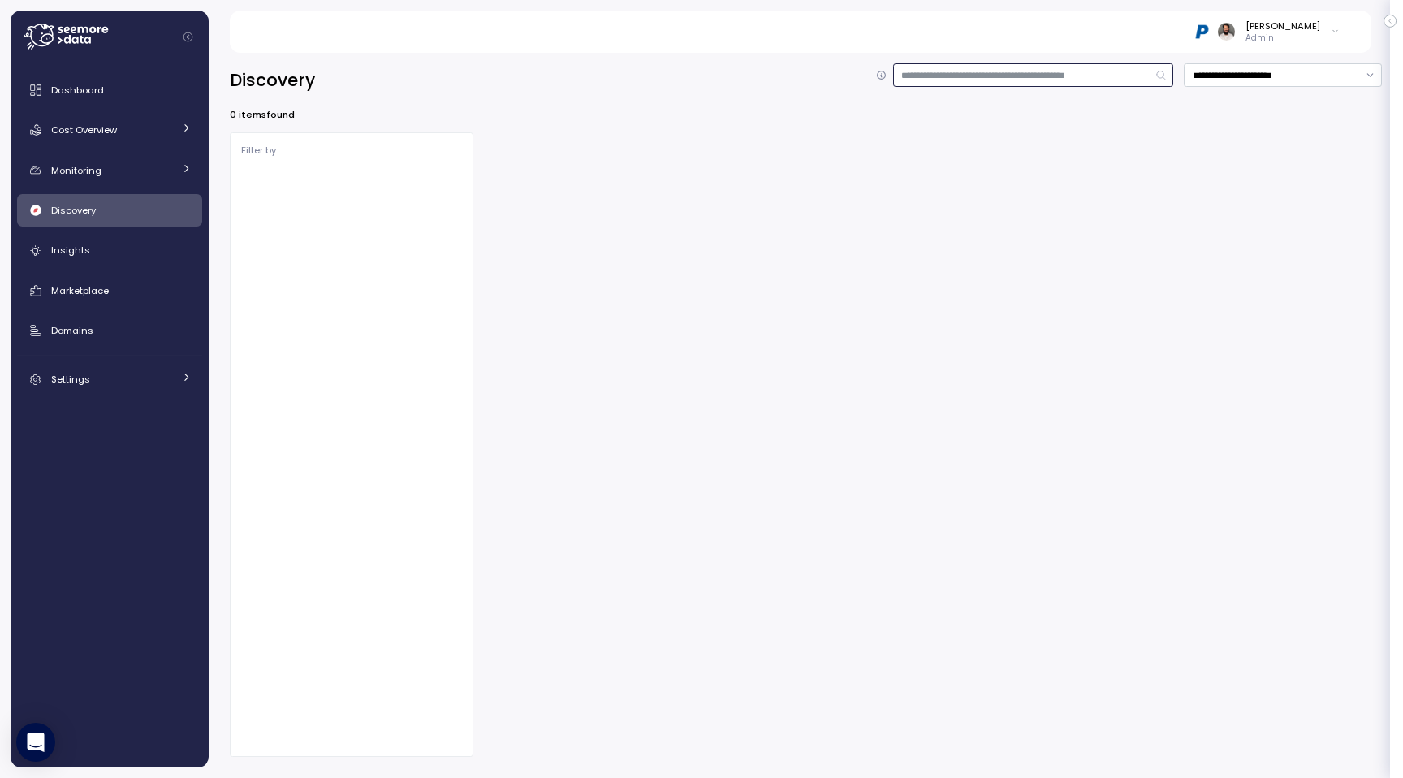
click at [947, 82] on input at bounding box center [1033, 75] width 281 height 24
type input "**********"
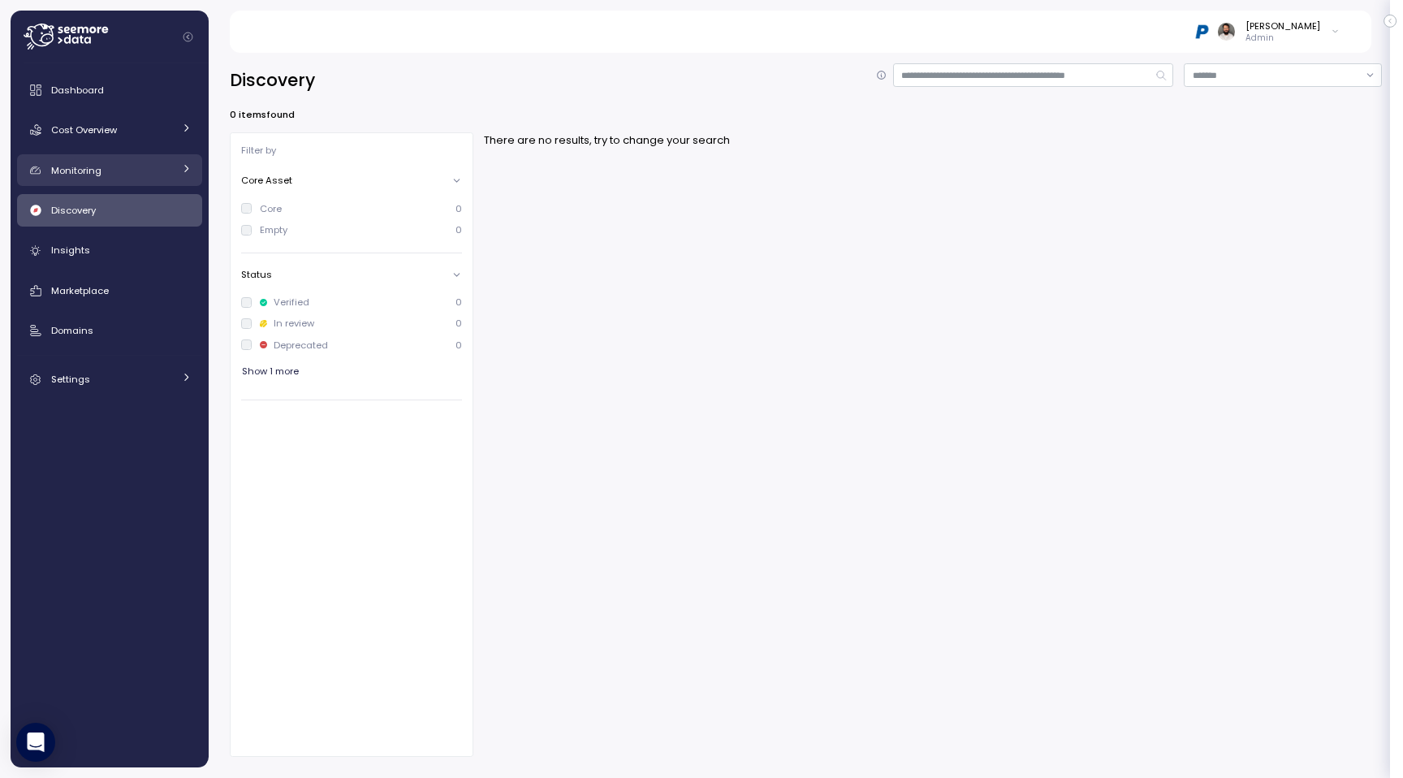
click at [169, 181] on link "Monitoring" at bounding box center [109, 170] width 185 height 32
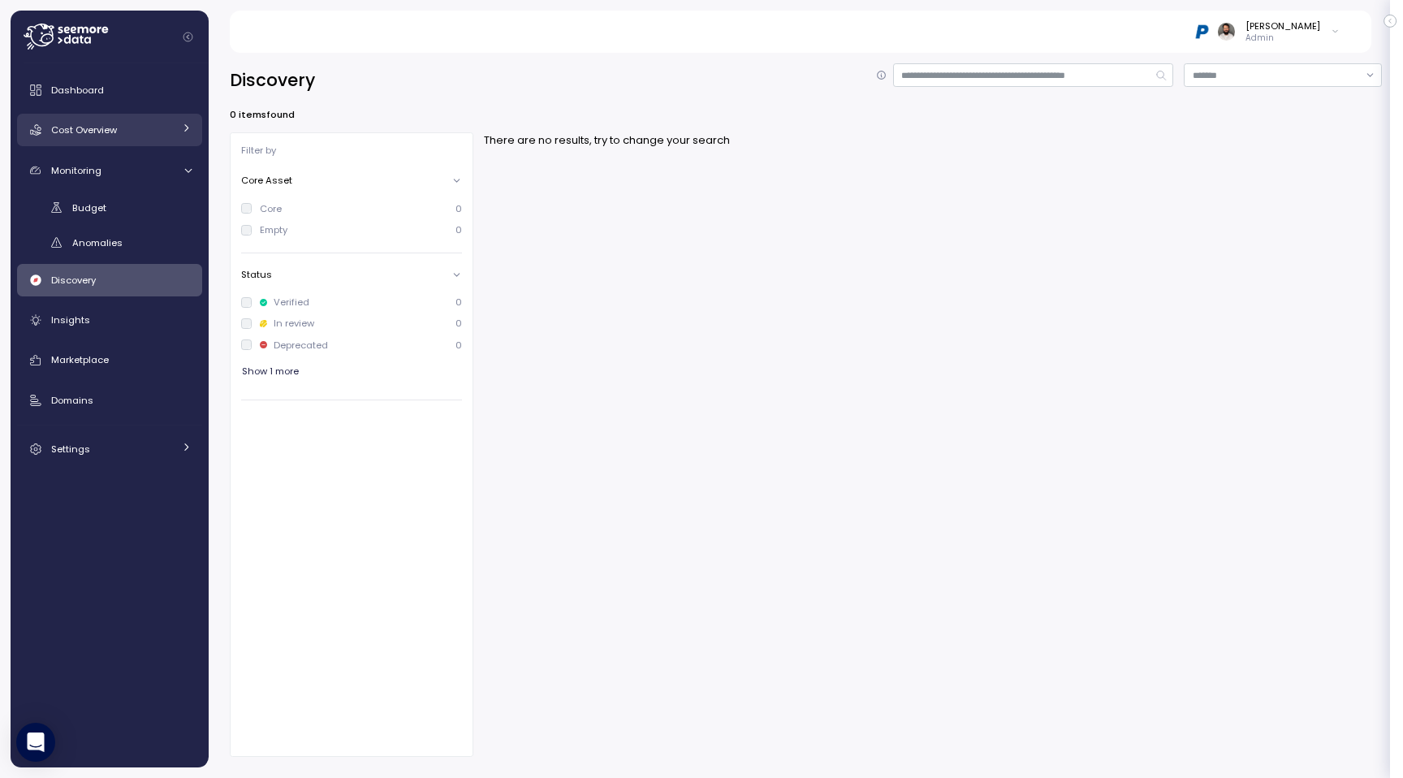
click at [165, 131] on div "Cost Overview" at bounding box center [112, 130] width 122 height 16
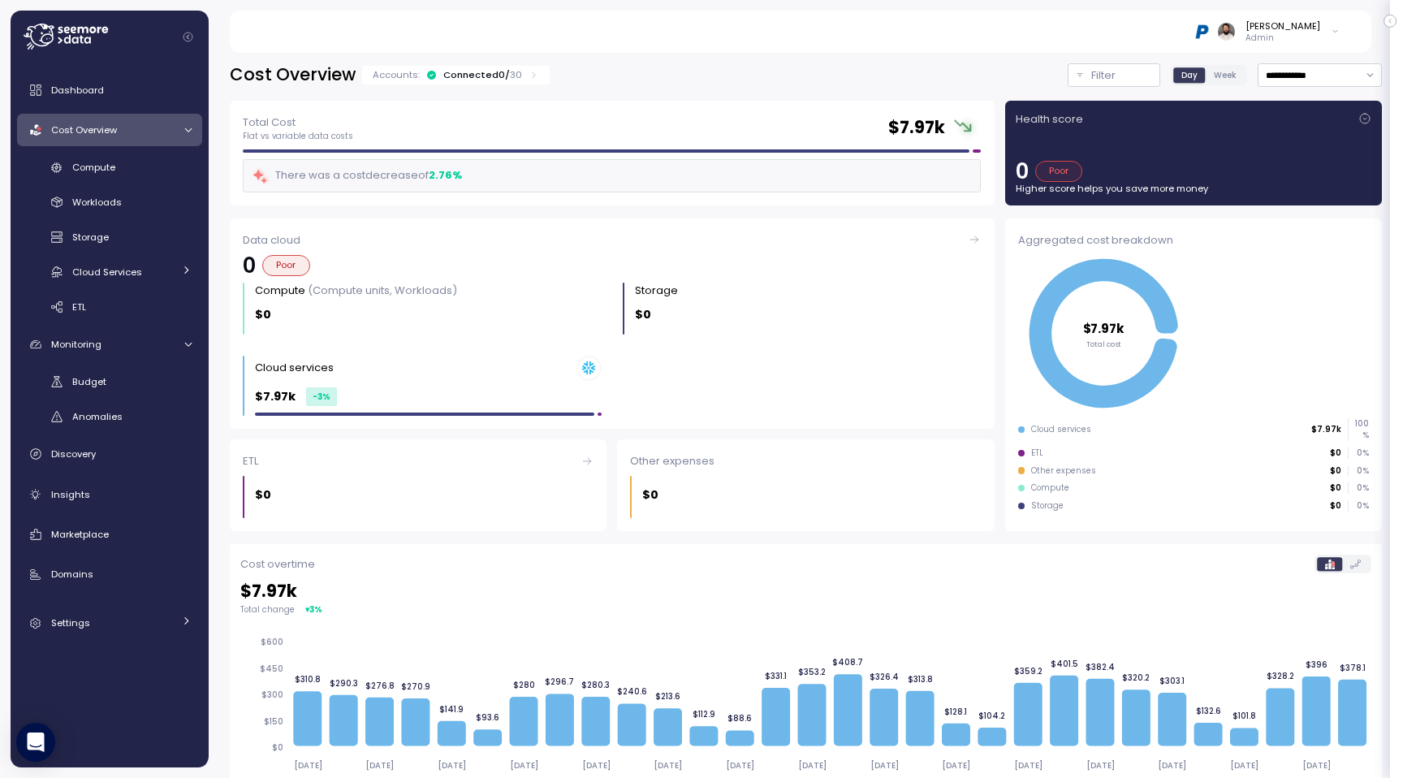
click at [510, 76] on p "30" at bounding box center [516, 74] width 12 height 13
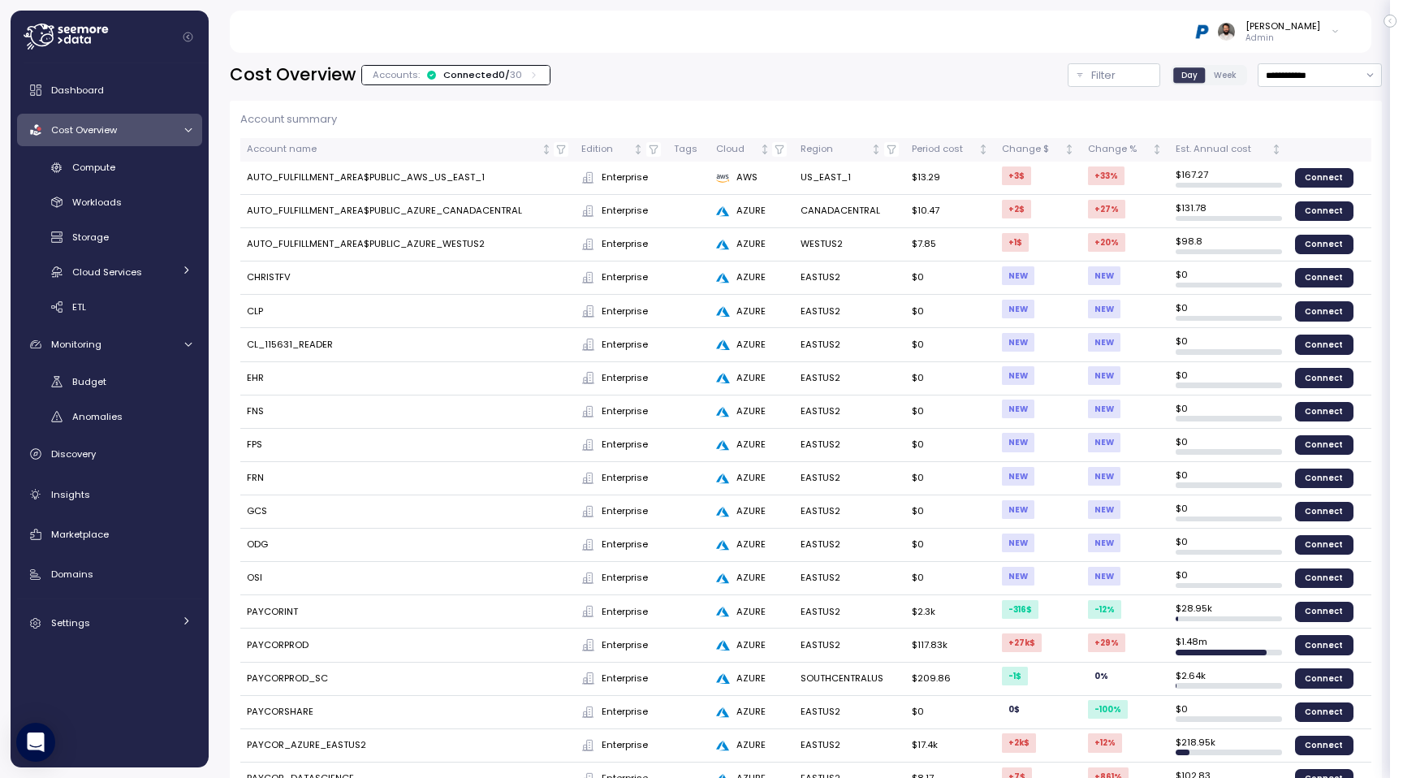
click at [510, 75] on p "30" at bounding box center [516, 74] width 12 height 13
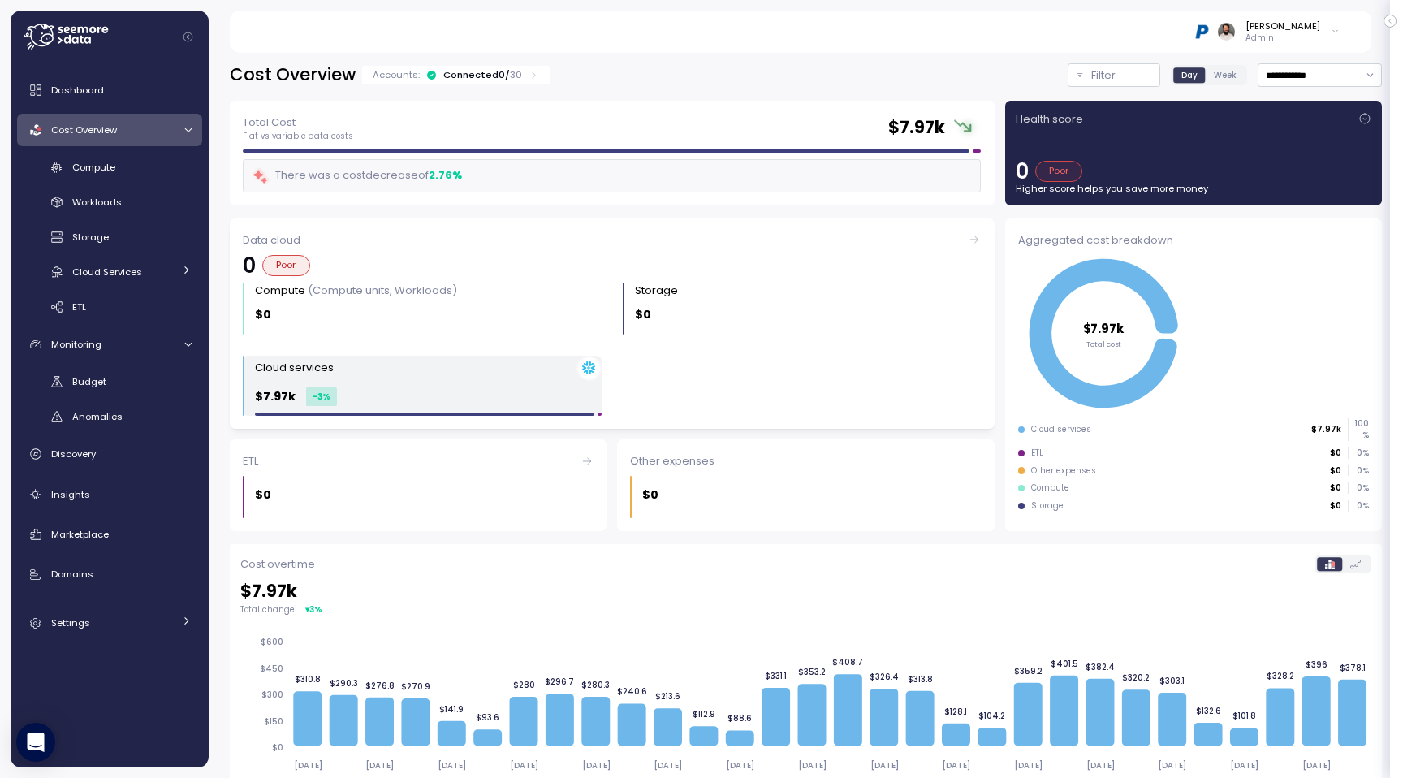
click at [426, 388] on div "$7.97k -3 %" at bounding box center [428, 396] width 347 height 19
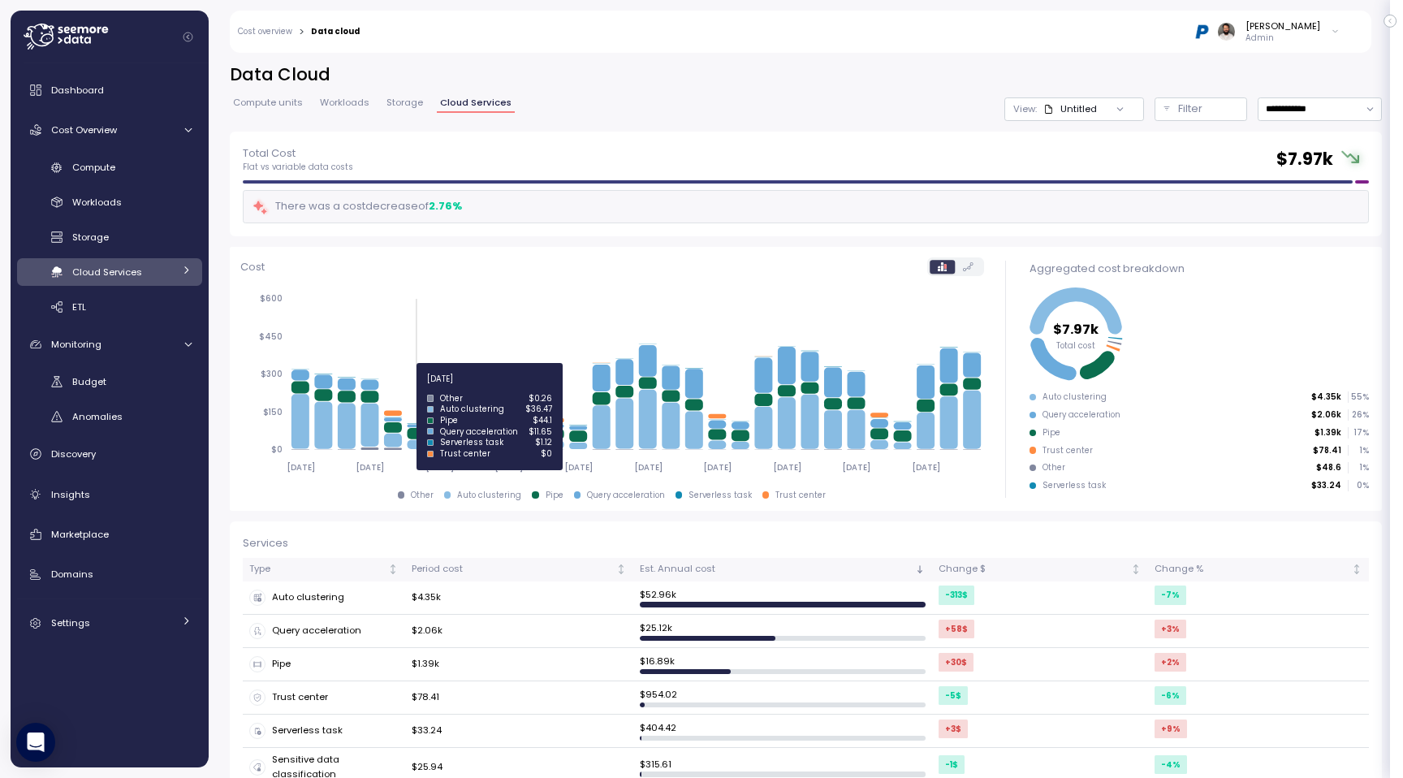
scroll to position [163, 0]
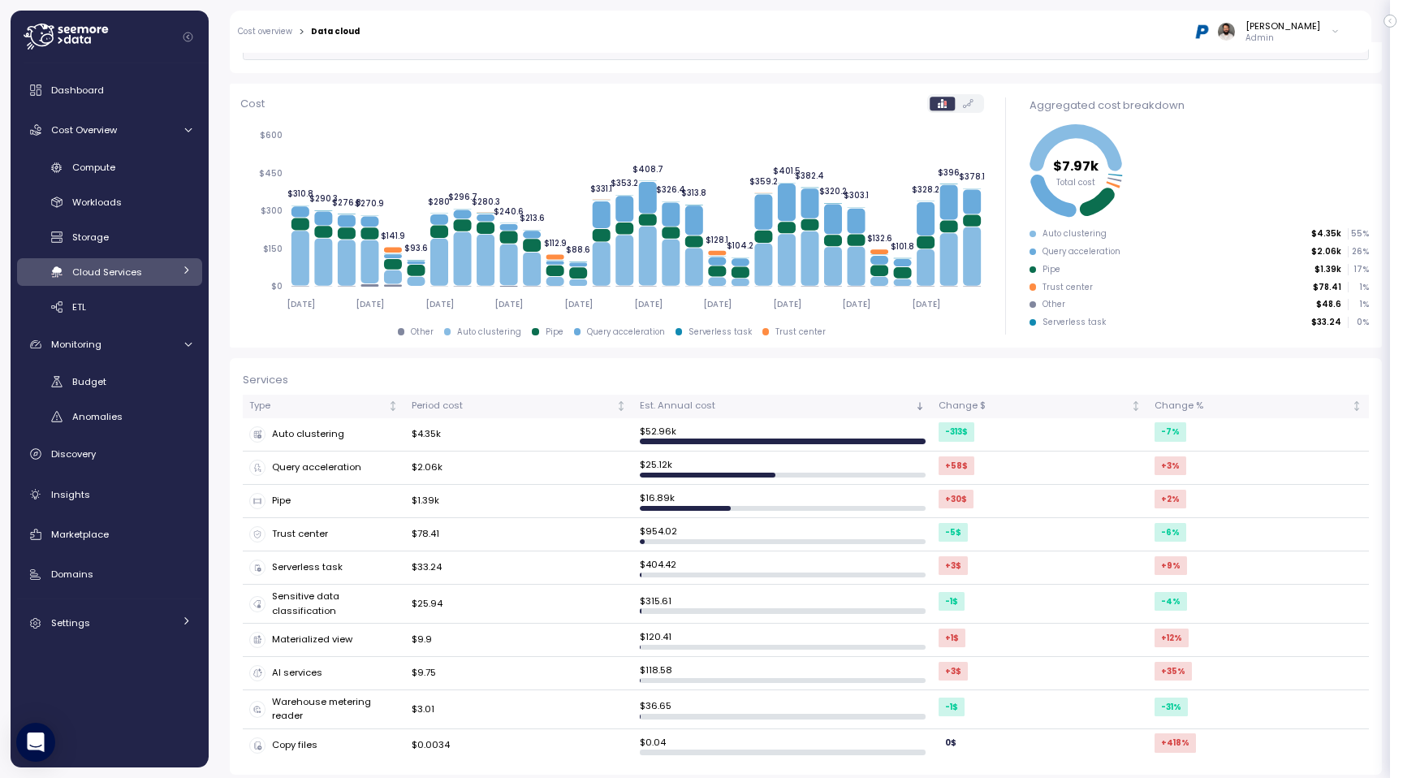
click at [143, 109] on div "Dashboard Cost Overview Compute Workloads Storage Cloud Services Clustering col…" at bounding box center [109, 356] width 185 height 565
click at [139, 121] on link "Cost Overview" at bounding box center [109, 130] width 185 height 32
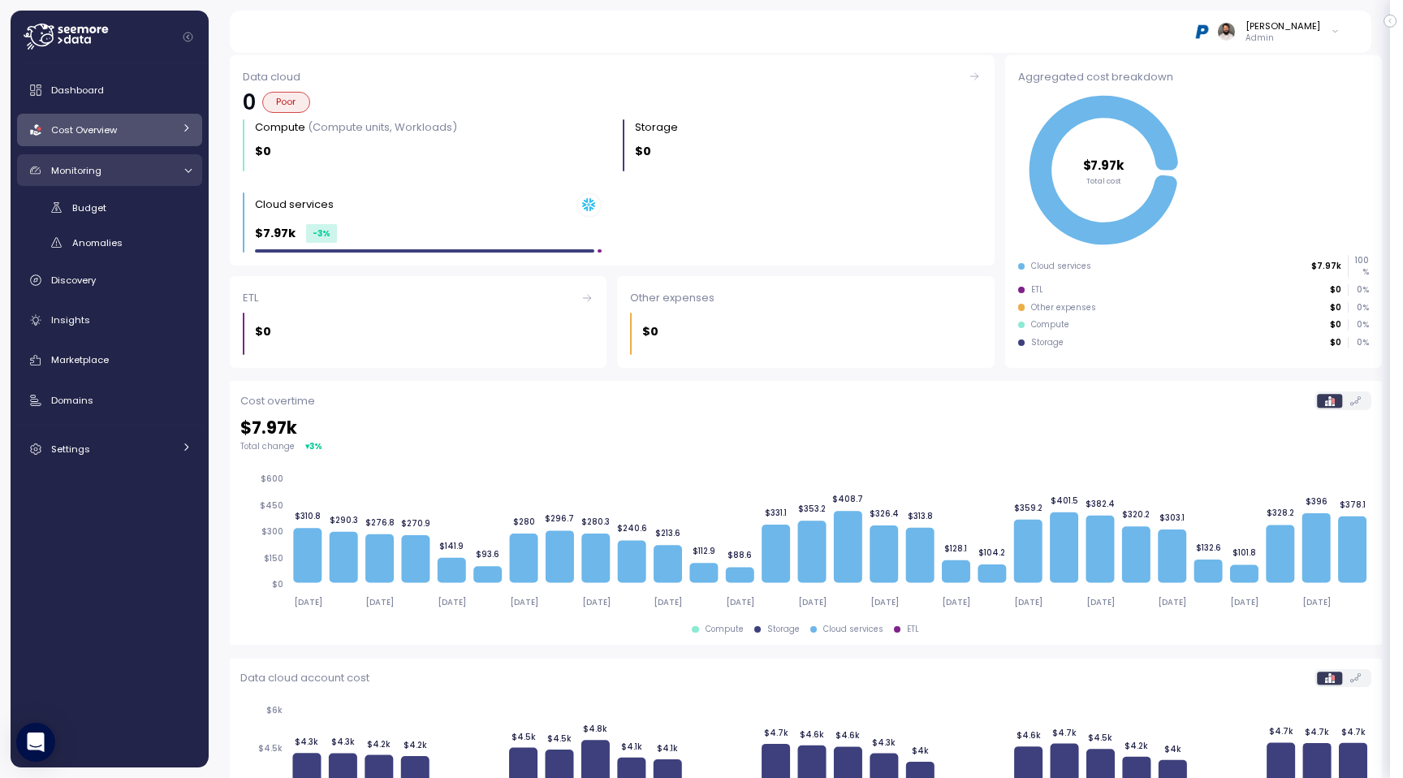
click at [143, 174] on div "Monitoring" at bounding box center [112, 170] width 122 height 16
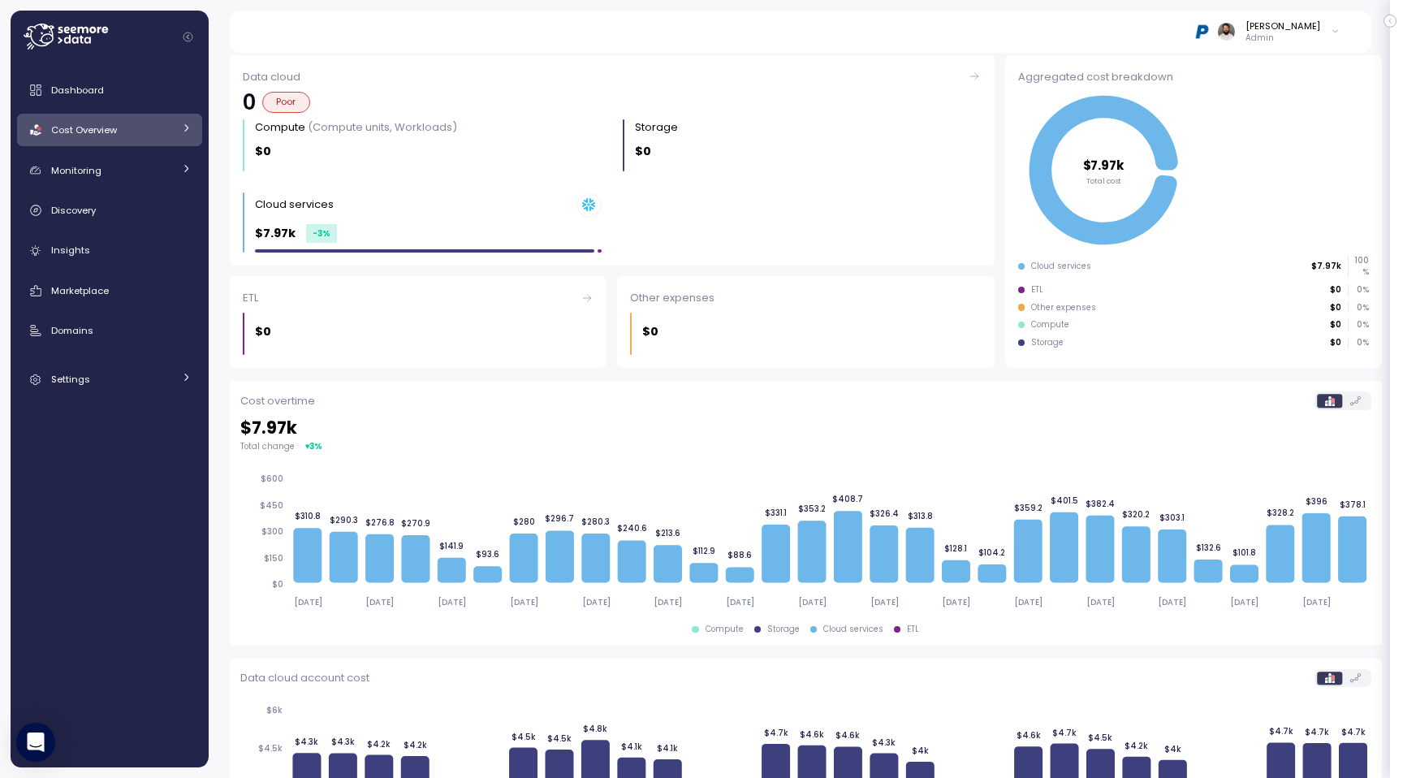
click at [151, 136] on div "Cost Overview" at bounding box center [112, 130] width 122 height 16
click at [152, 136] on div "Cost Overview" at bounding box center [112, 130] width 122 height 16
click at [148, 152] on div "Dashboard Cost Overview Compute Workloads Storage Cloud Services Clustering col…" at bounding box center [109, 322] width 185 height 496
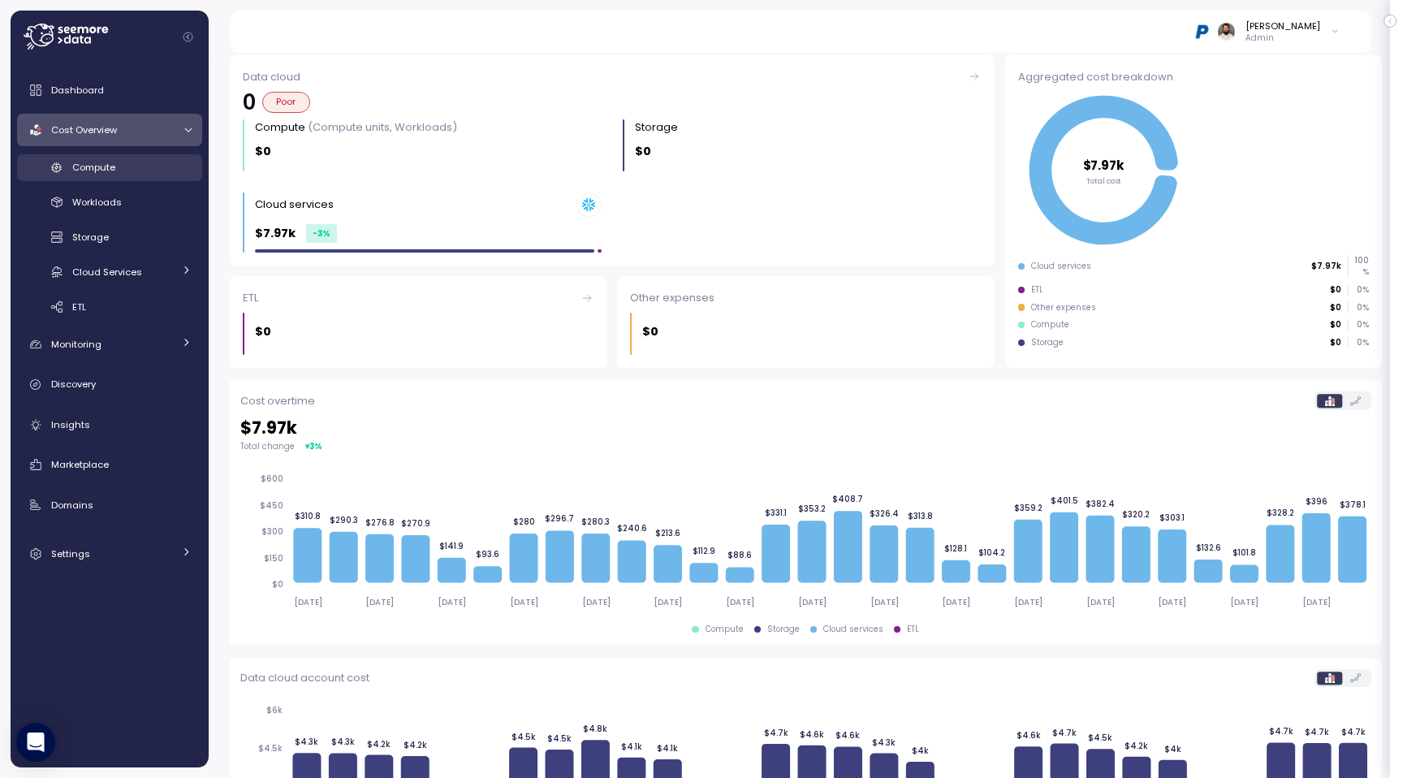
click at [143, 162] on div "Compute" at bounding box center [131, 167] width 119 height 16
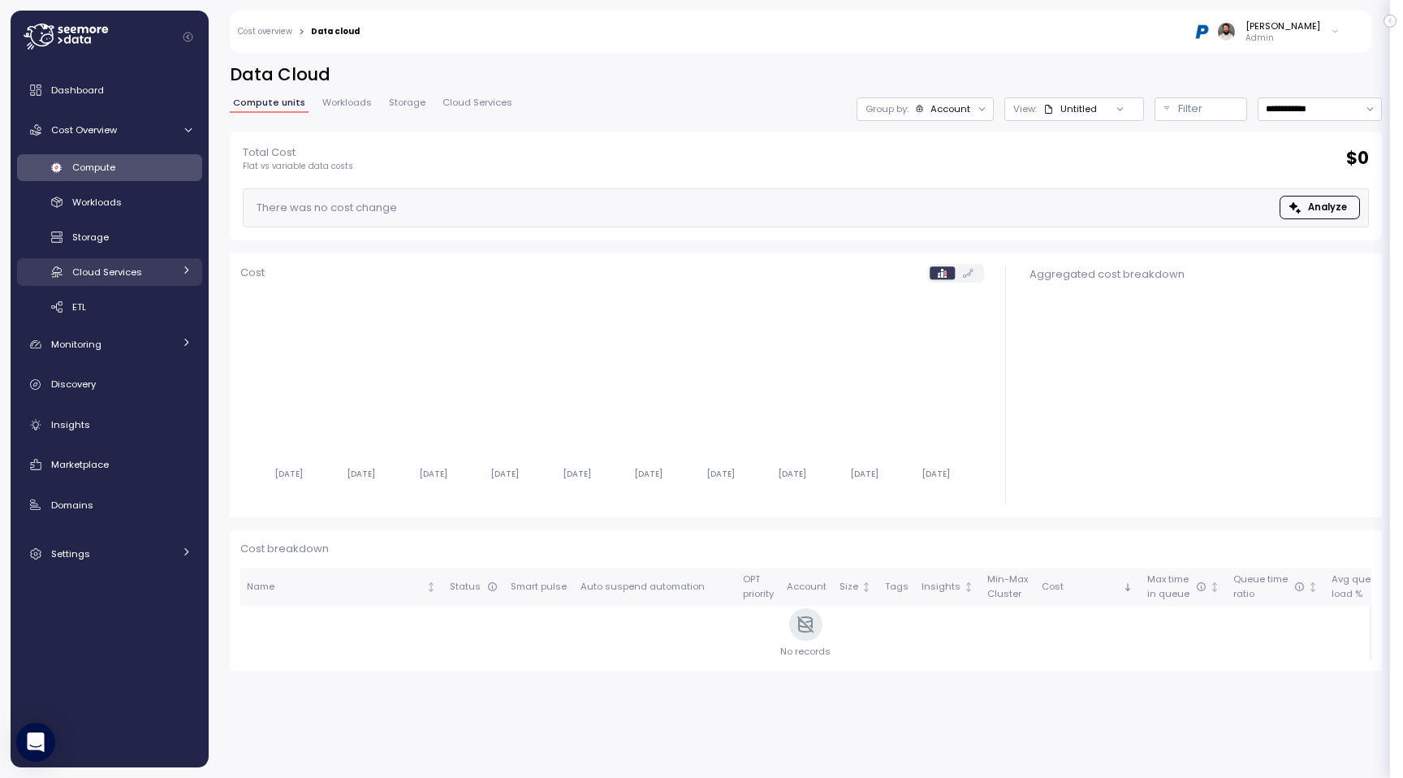
click at [182, 283] on link "Cloud Services" at bounding box center [109, 271] width 185 height 27
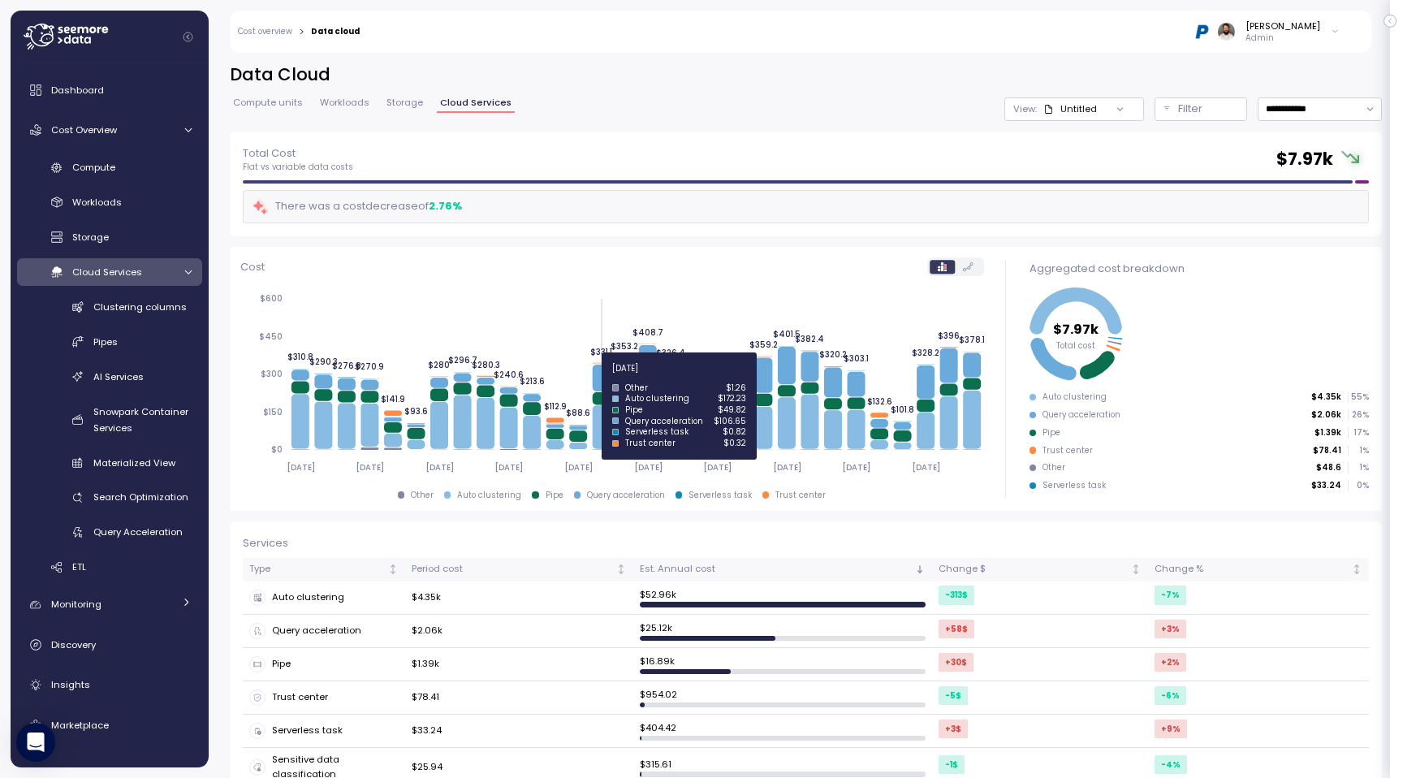
click at [607, 378] on icon at bounding box center [601, 378] width 18 height 27
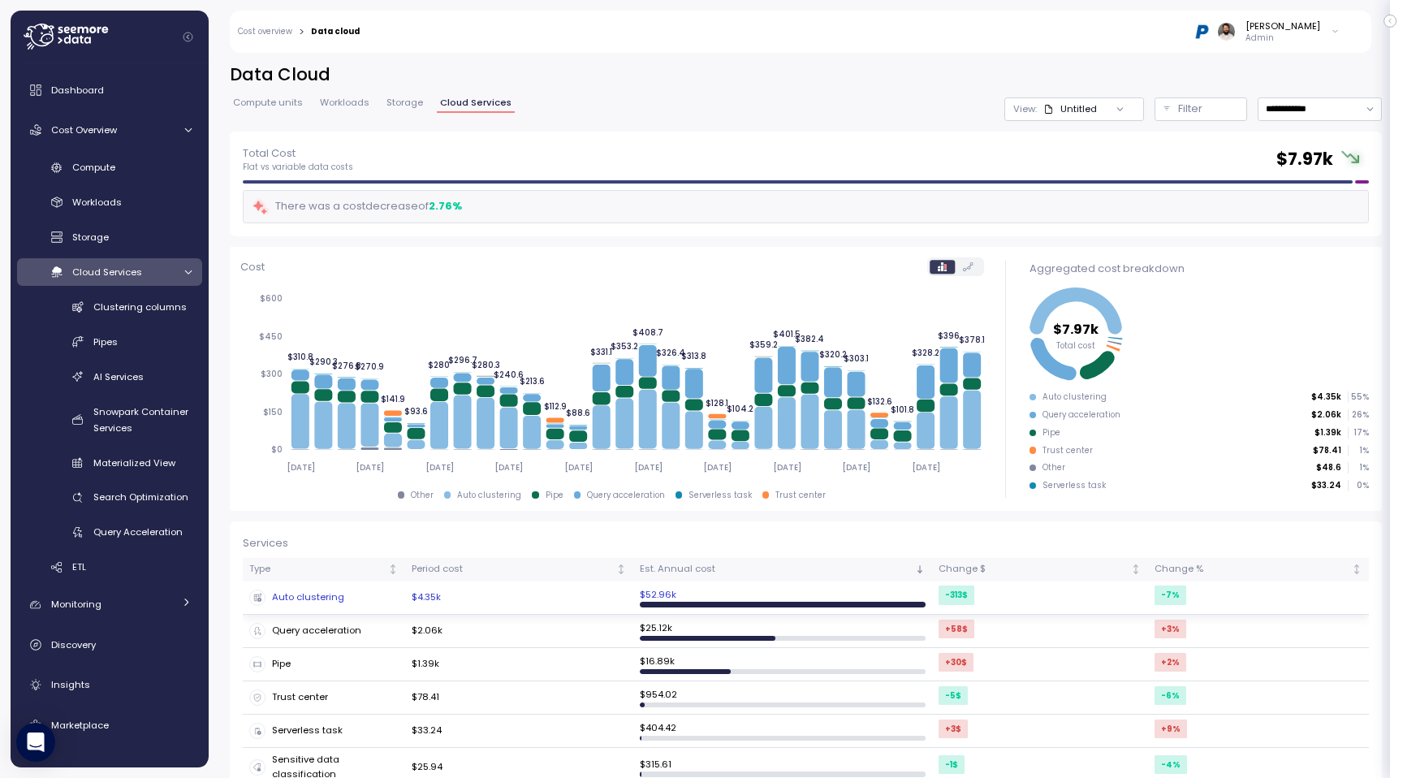
click at [618, 590] on td "$4.35k" at bounding box center [519, 597] width 228 height 33
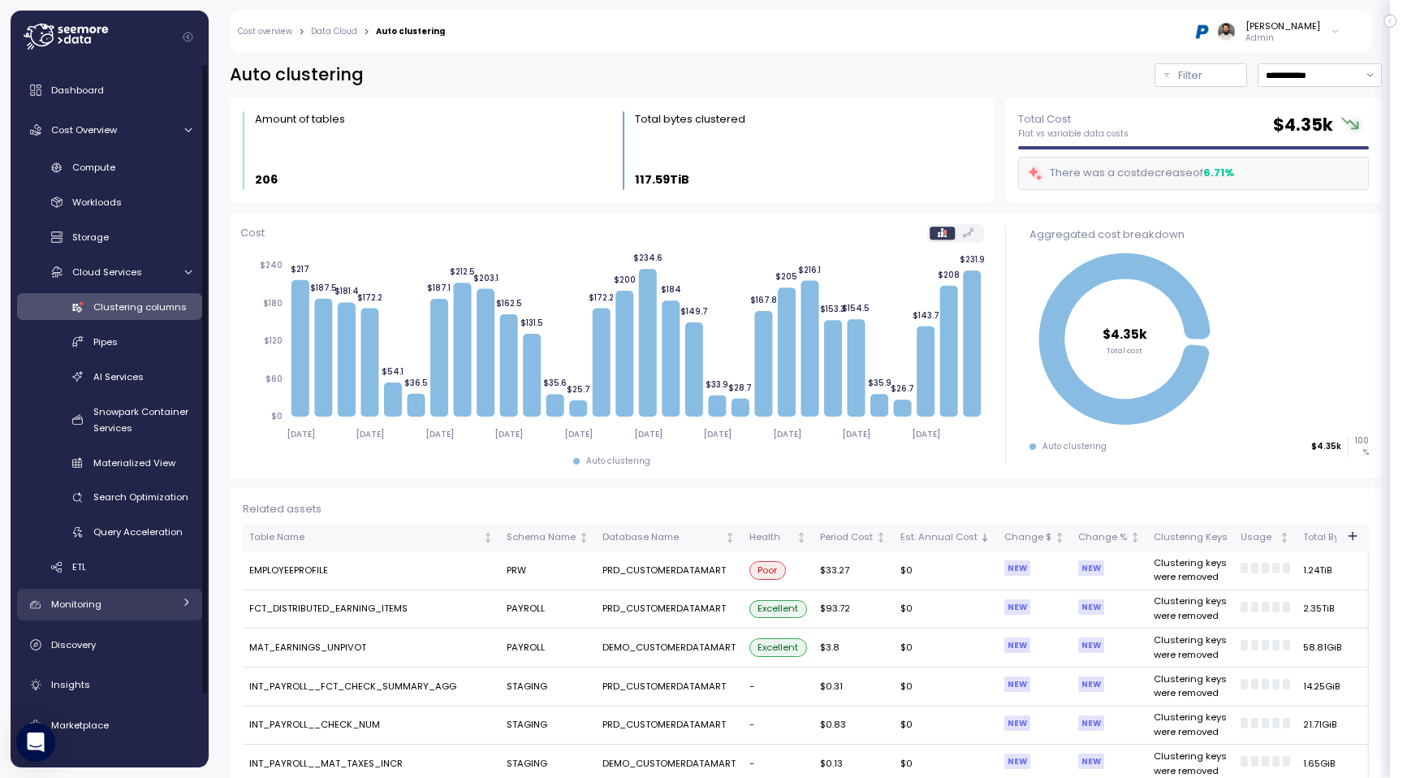
click at [149, 613] on link "Monitoring" at bounding box center [109, 605] width 185 height 32
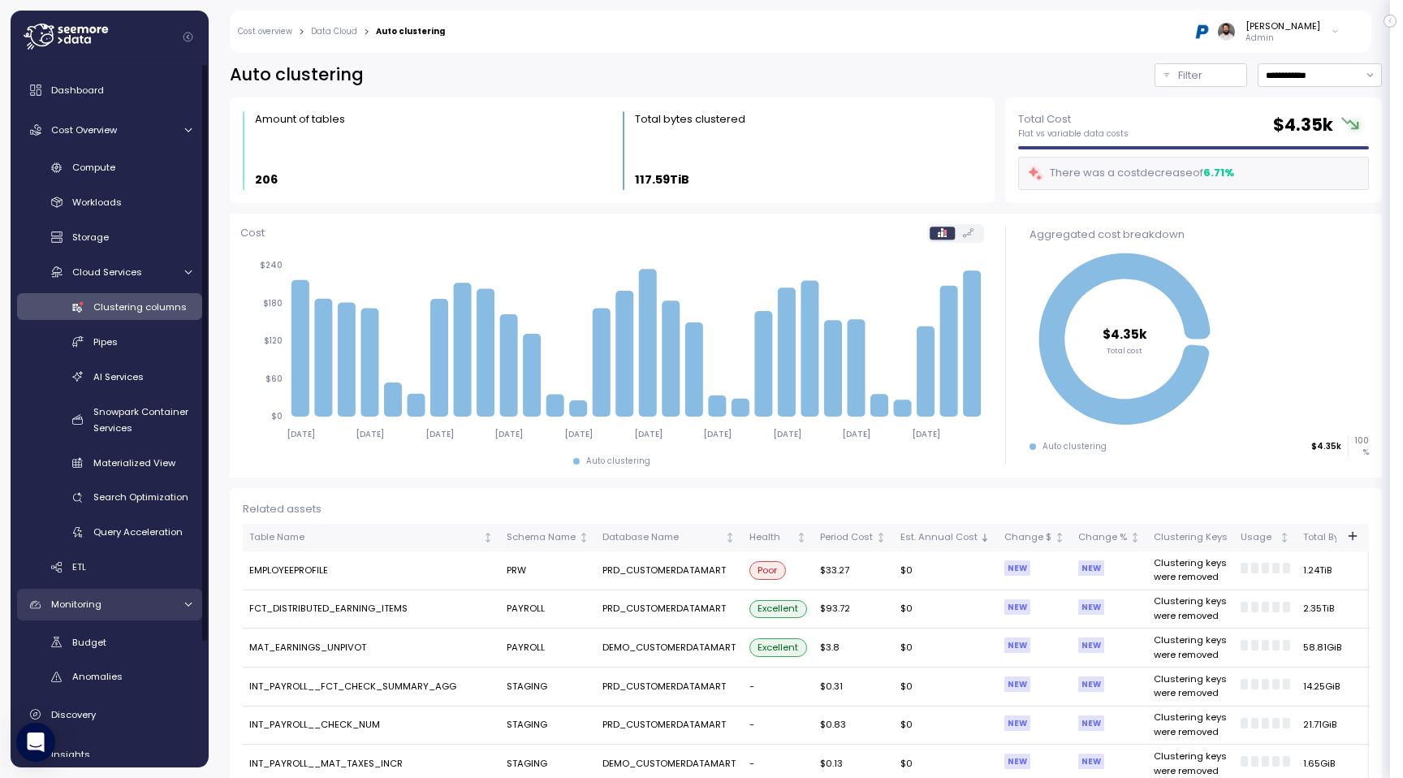
click at [149, 613] on link "Monitoring" at bounding box center [109, 605] width 185 height 32
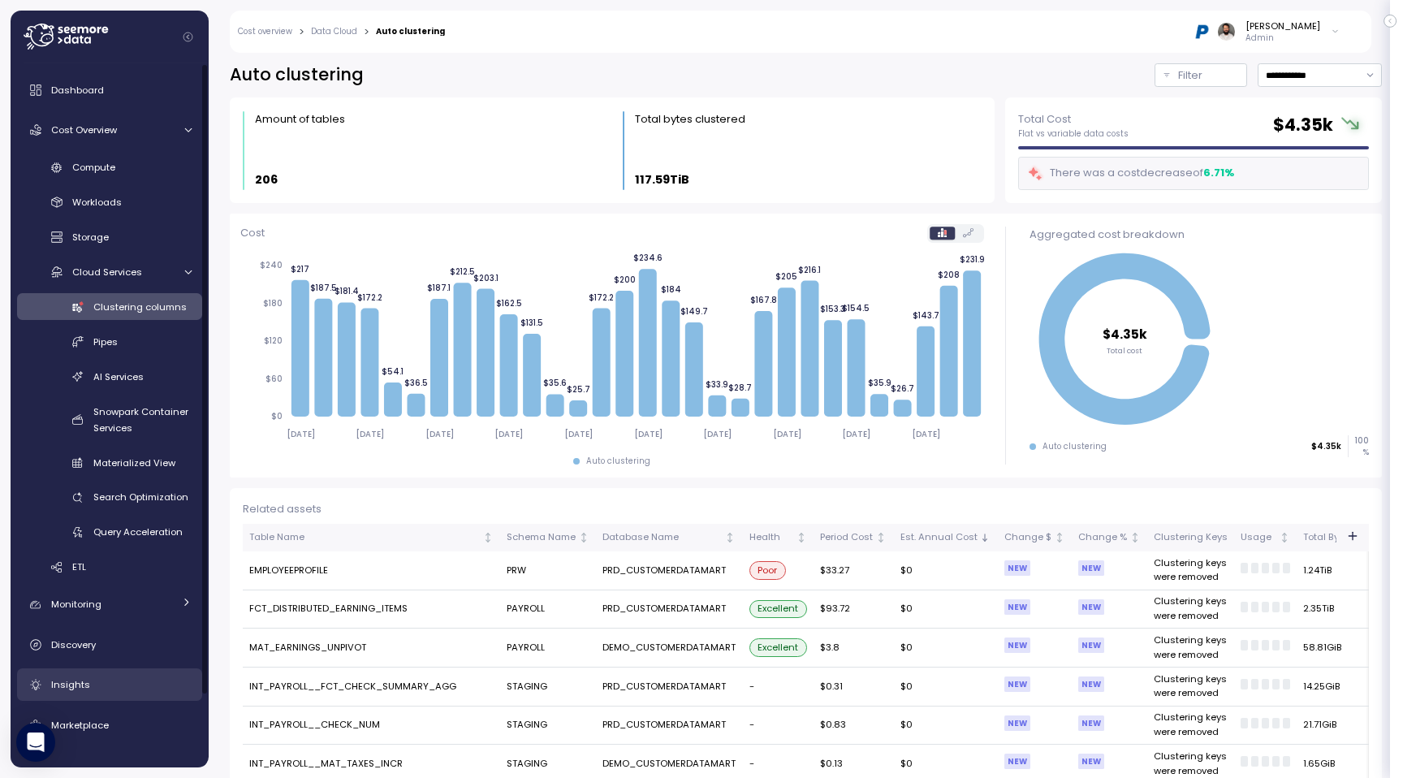
scroll to position [80, 0]
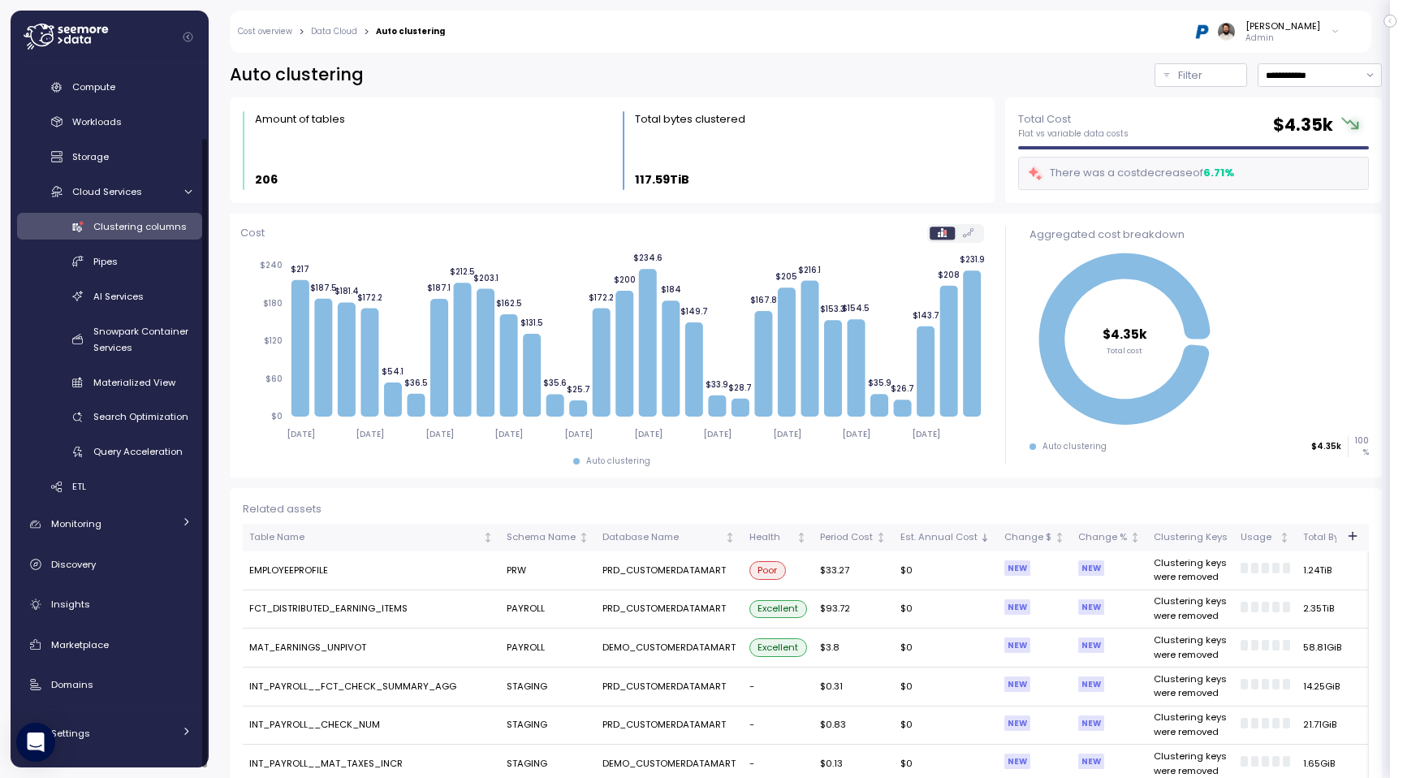
click at [145, 715] on div "Dashboard Cost Overview Compute Workloads Storage Cloud Services Clustering col…" at bounding box center [109, 372] width 185 height 756
click at [144, 728] on div "Settings" at bounding box center [112, 733] width 122 height 16
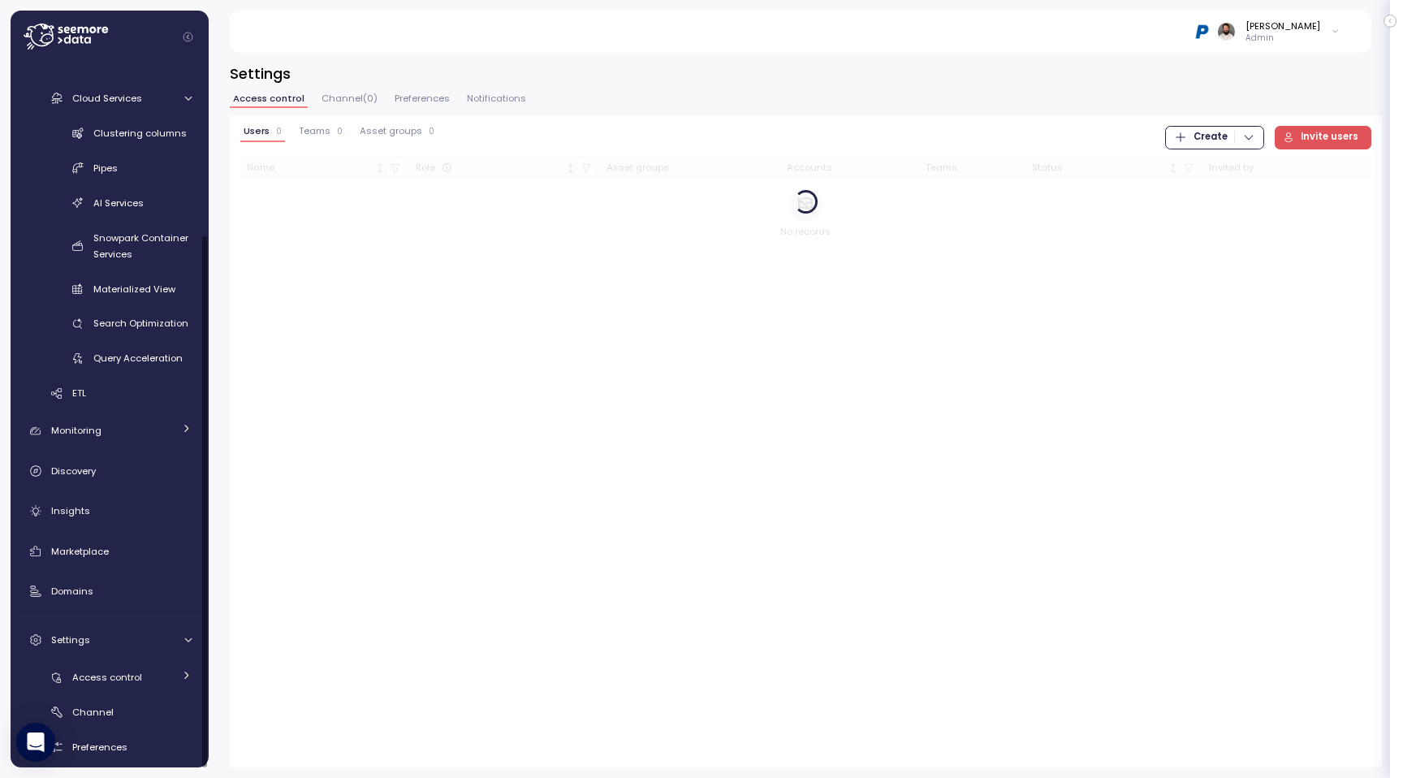
scroll to position [220, 0]
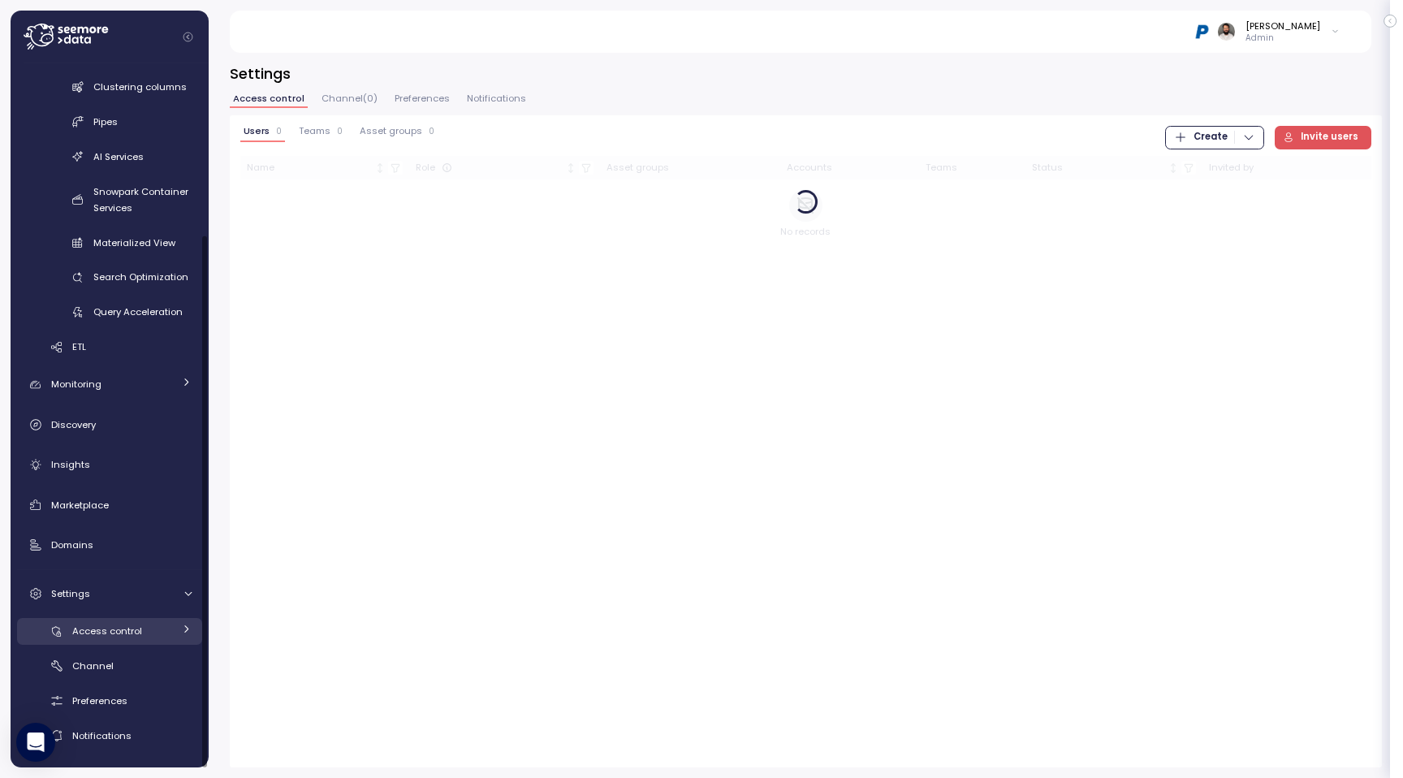
click at [138, 626] on span "Access control" at bounding box center [107, 631] width 70 height 13
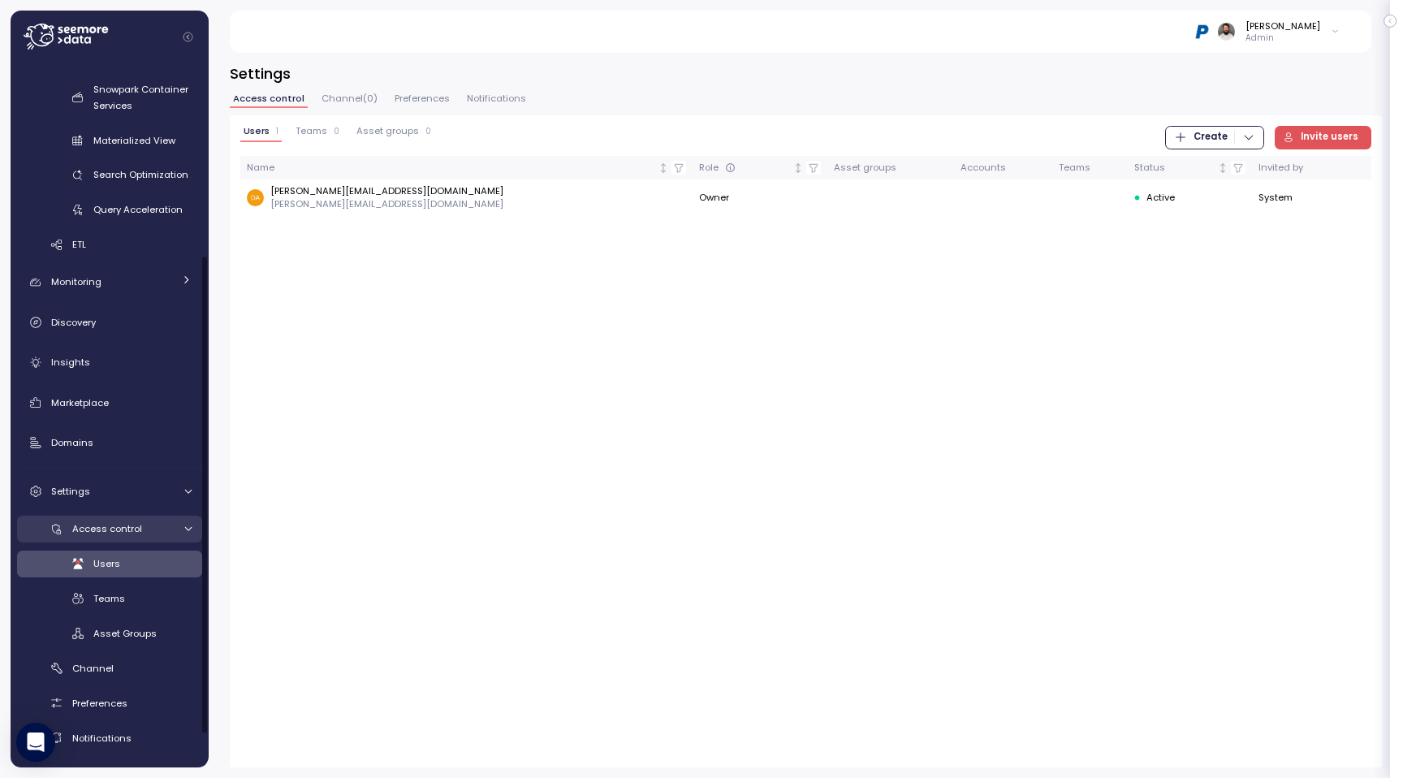
scroll to position [324, 0]
click at [142, 604] on link "Teams" at bounding box center [109, 596] width 185 height 27
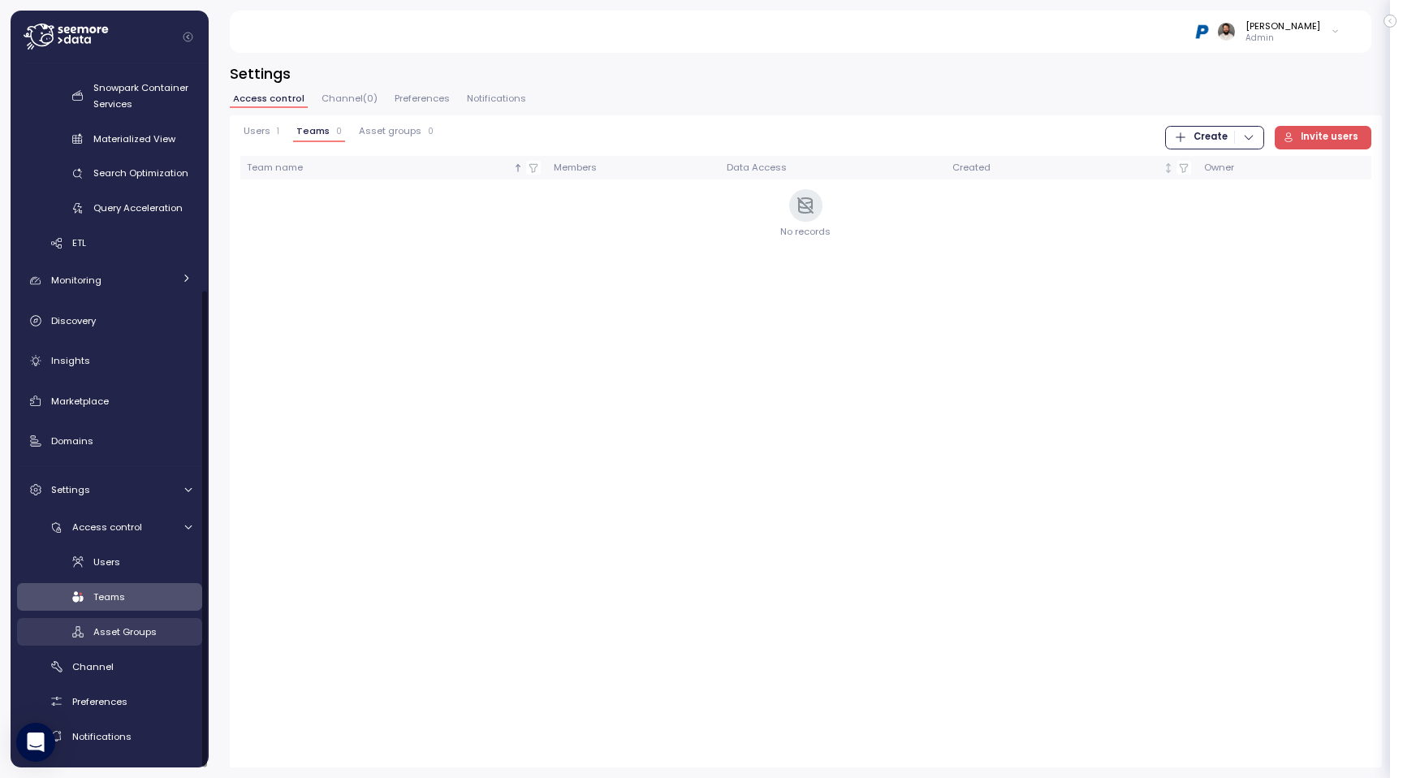
click at [142, 624] on div "Asset Groups" at bounding box center [142, 632] width 98 height 16
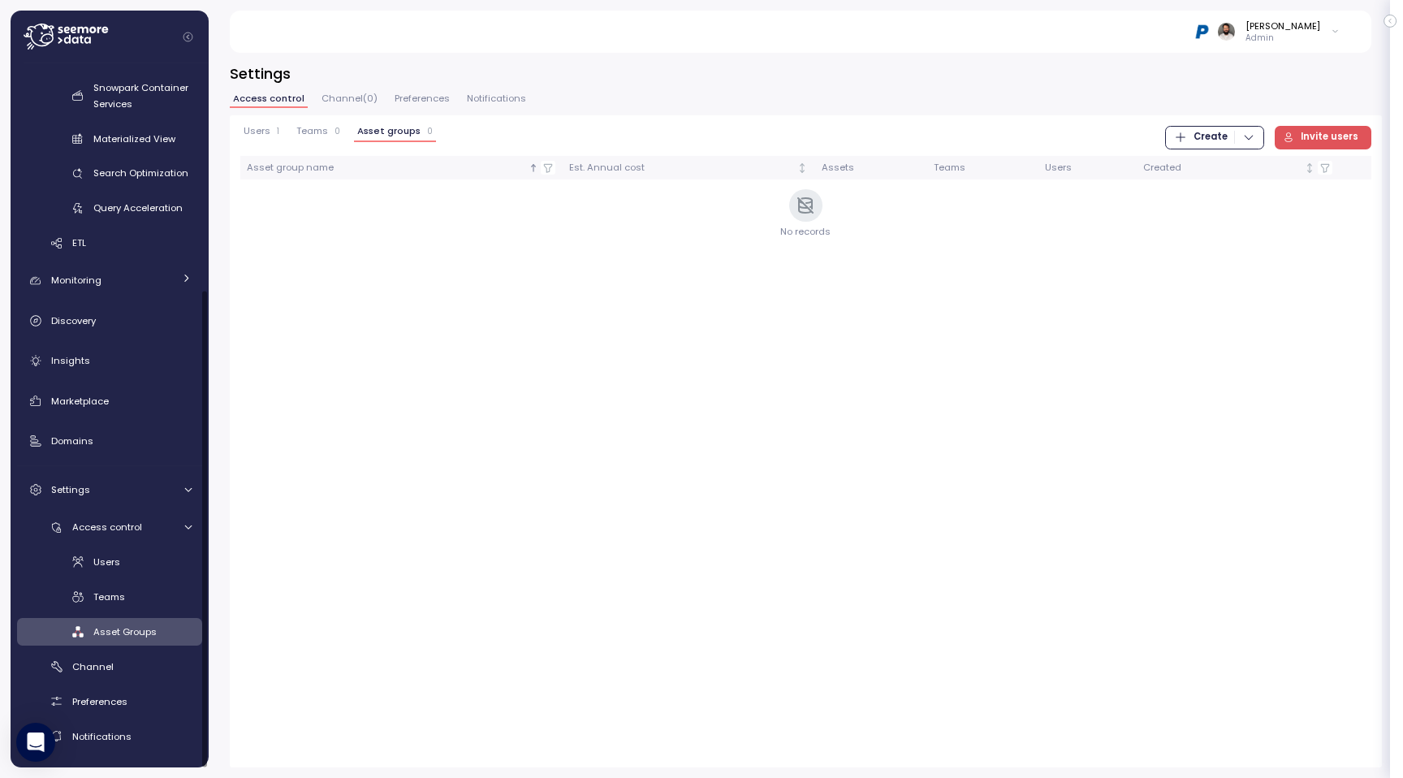
click at [138, 575] on div "Users Teams Asset Groups" at bounding box center [109, 597] width 185 height 97
click at [135, 566] on div "Users" at bounding box center [142, 562] width 98 height 16
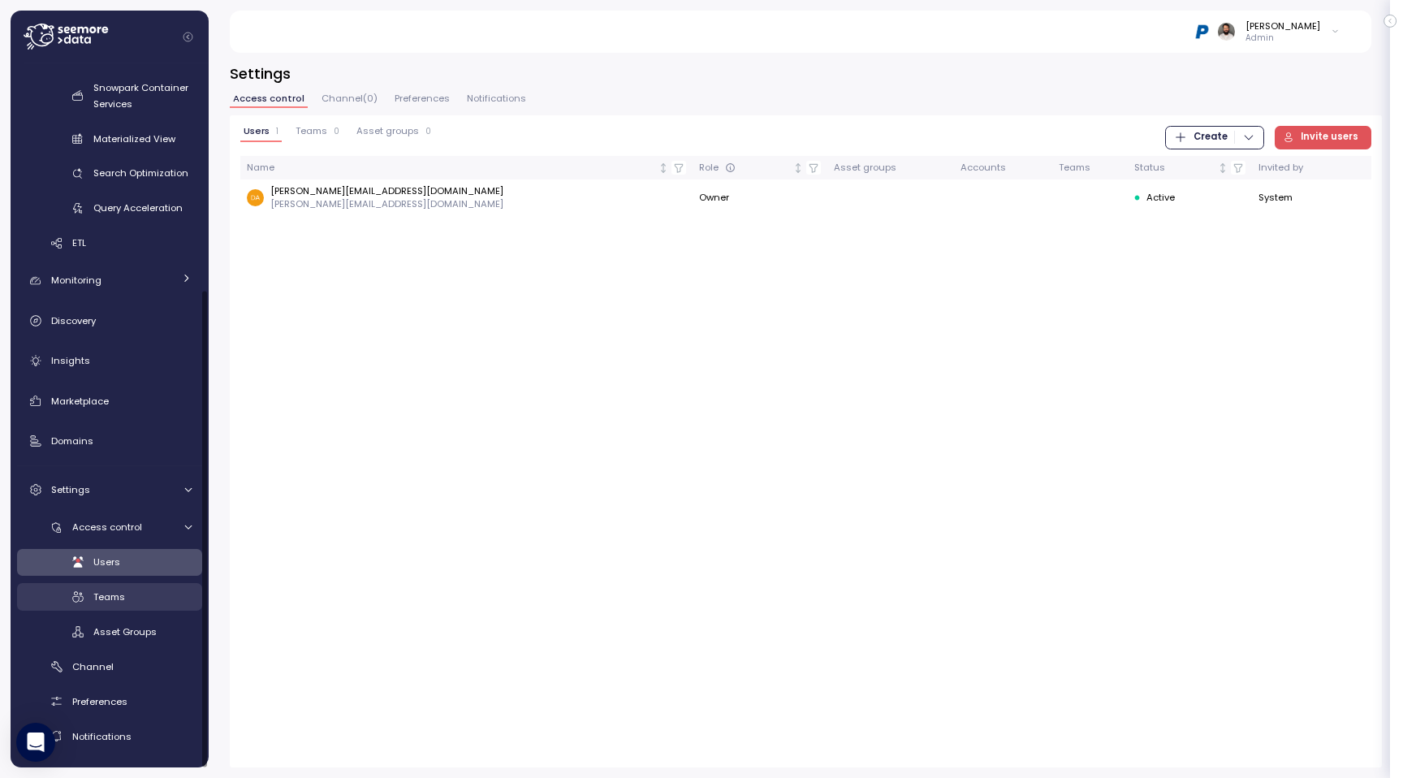
click at [134, 586] on link "Teams" at bounding box center [109, 596] width 185 height 27
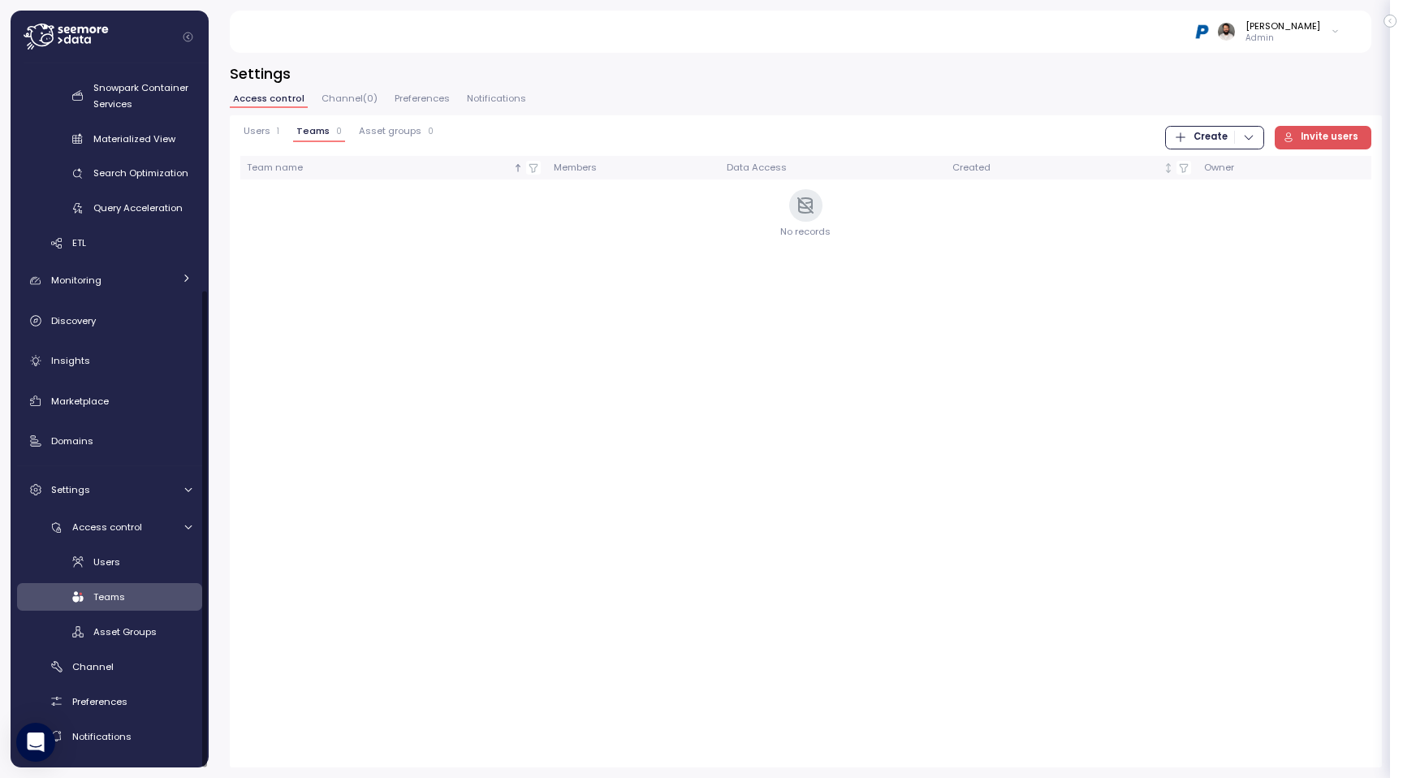
click at [138, 612] on div "Users Teams Asset Groups" at bounding box center [109, 597] width 185 height 97
click at [136, 620] on link "Asset Groups" at bounding box center [109, 631] width 185 height 27
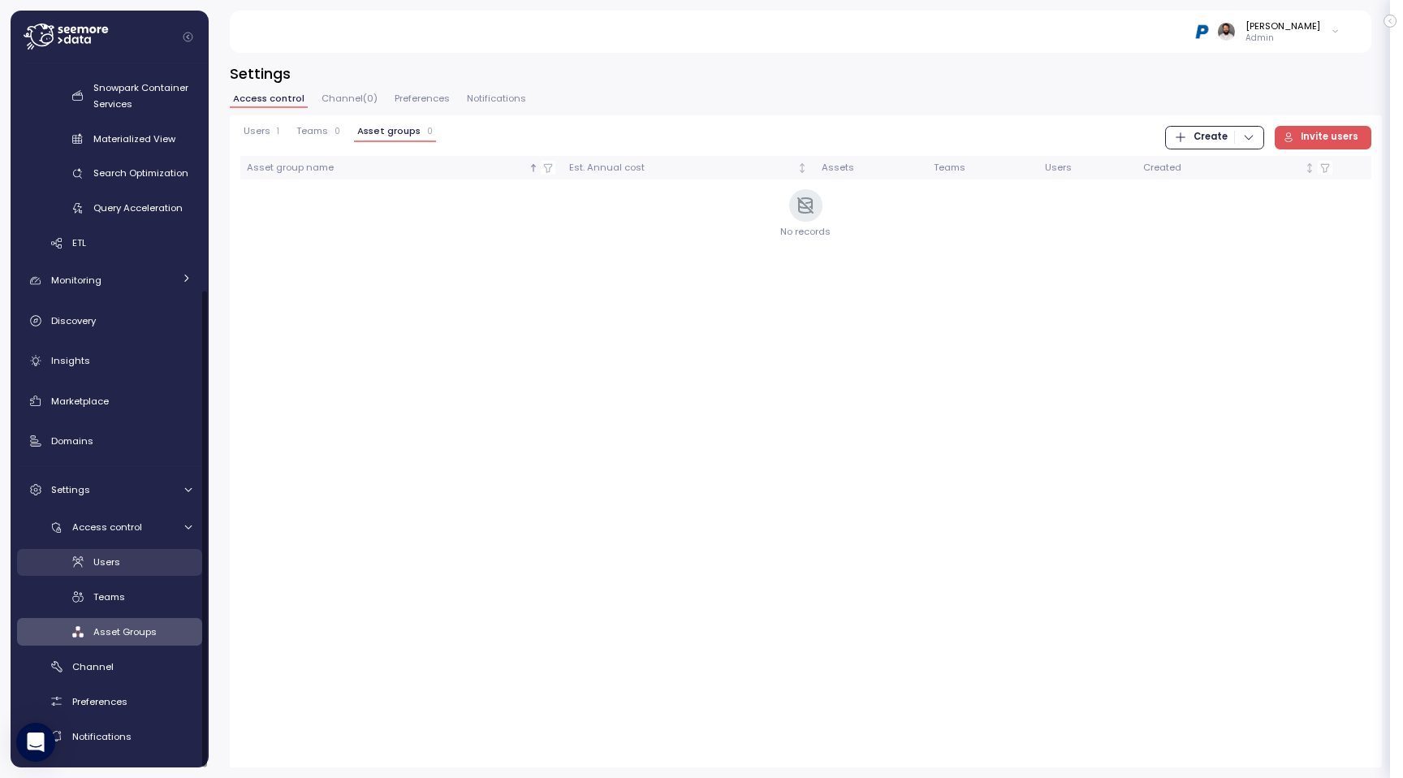
click at [129, 574] on div "Users Teams Asset Groups" at bounding box center [109, 597] width 185 height 97
click at [129, 567] on div "Users" at bounding box center [142, 562] width 98 height 16
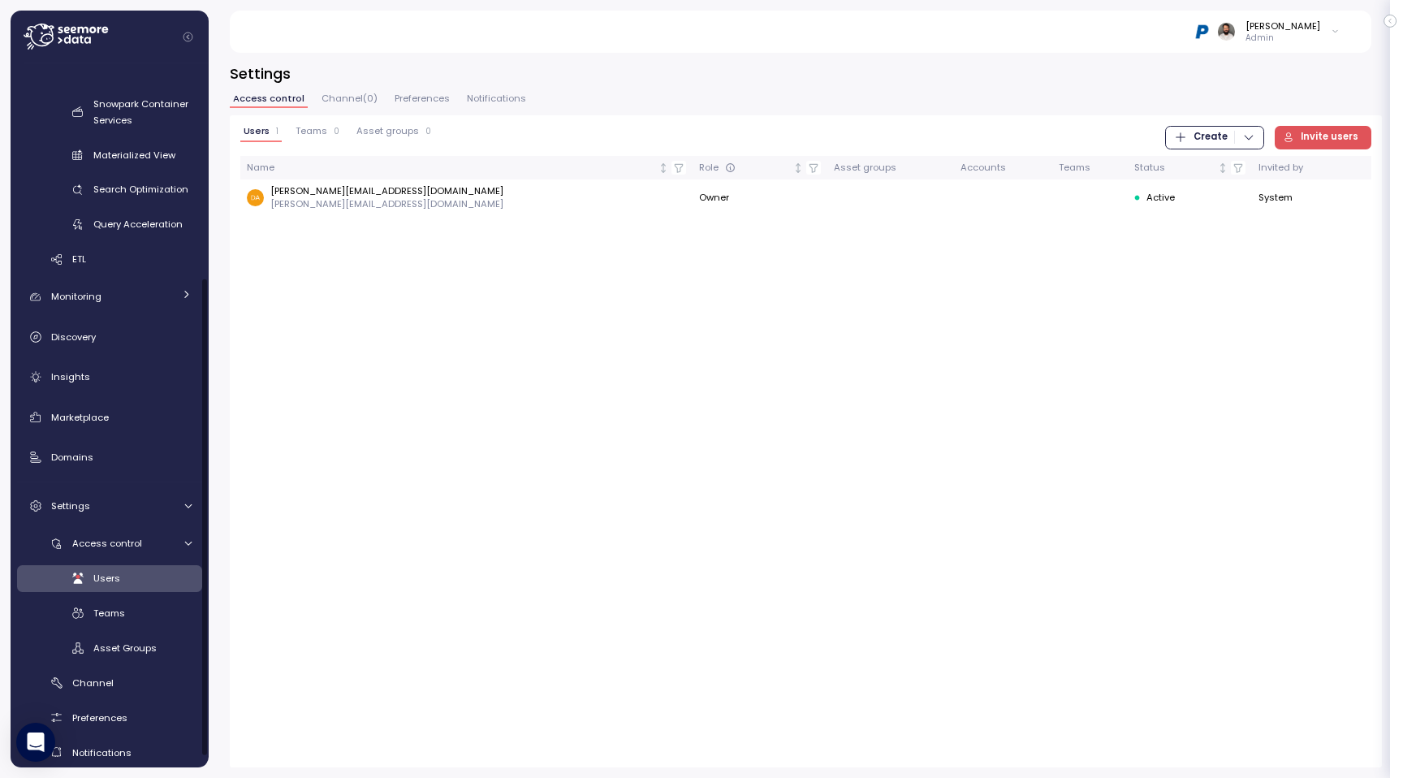
scroll to position [306, 0]
click at [344, 95] on span "Channel ( 0 )" at bounding box center [350, 98] width 56 height 9
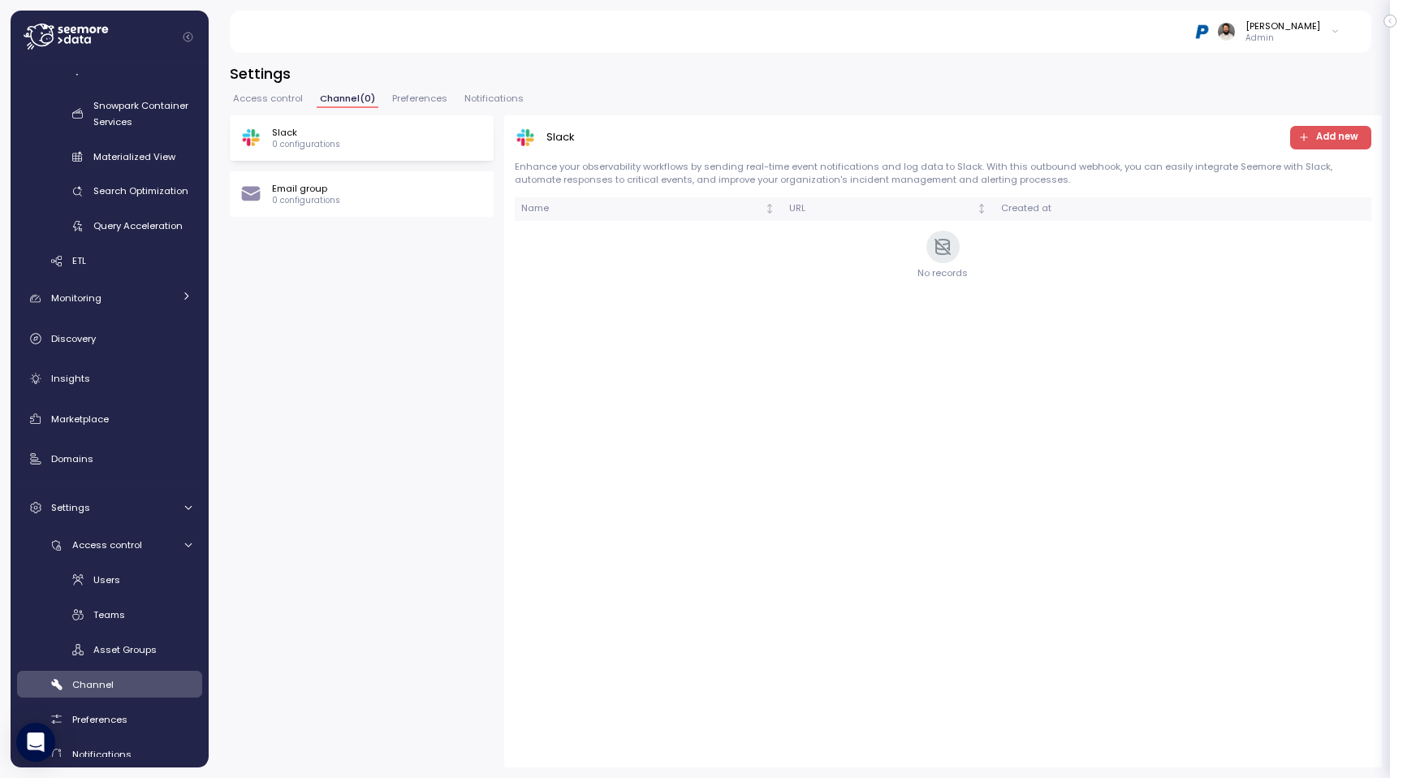
click at [429, 98] on span "Preferences" at bounding box center [419, 98] width 55 height 9
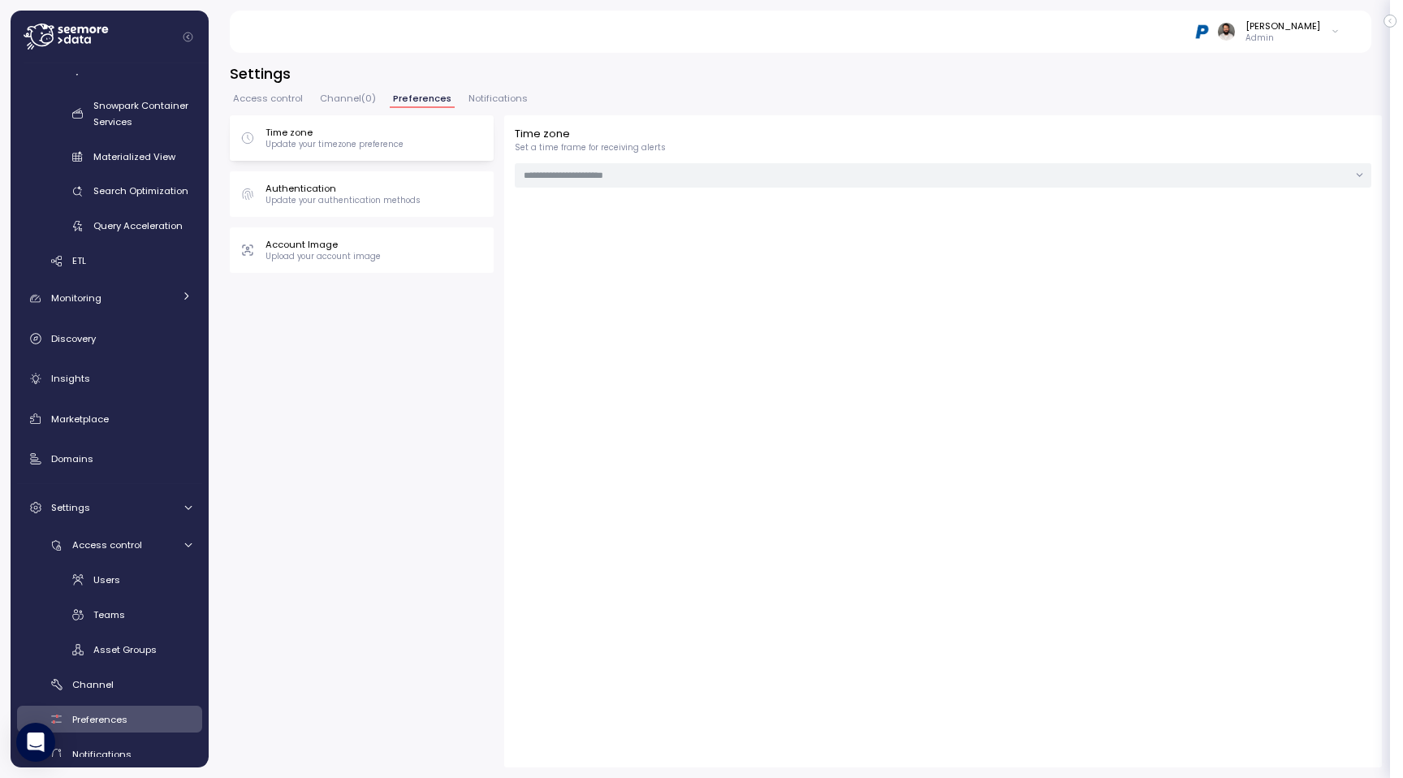
type input "***"
click at [499, 95] on span "Notifications" at bounding box center [498, 98] width 59 height 9
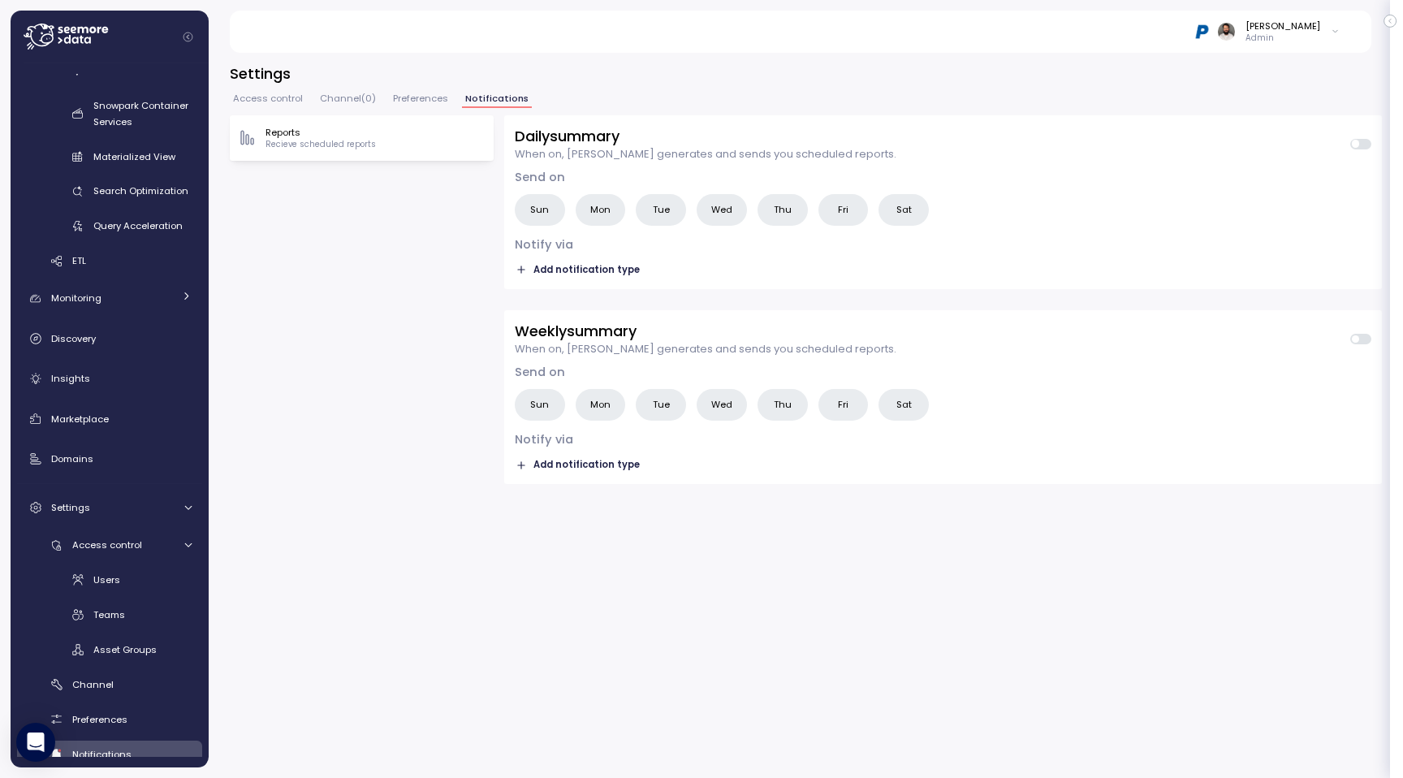
click at [427, 103] on span "Preferences" at bounding box center [420, 98] width 55 height 9
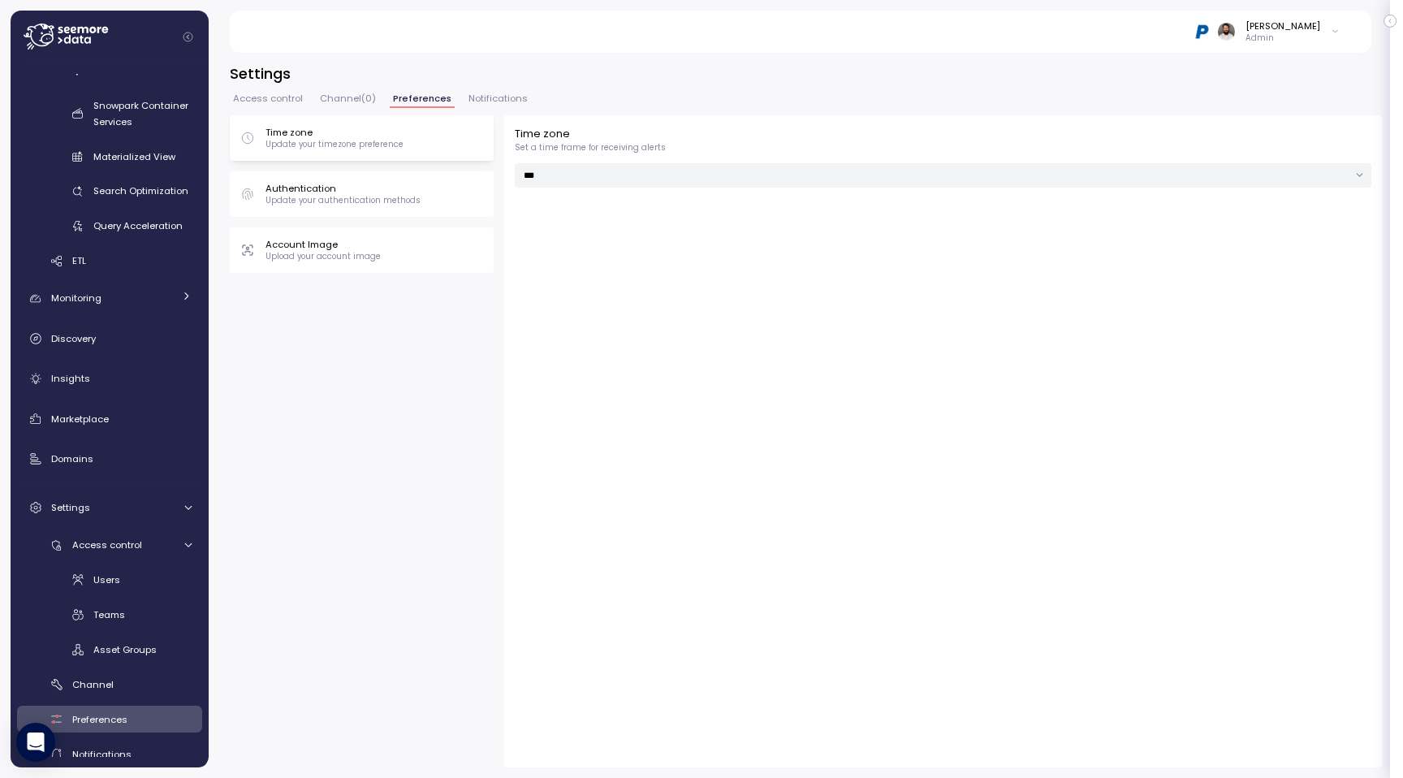
click at [350, 106] on button "Channel ( 0 )" at bounding box center [348, 101] width 63 height 14
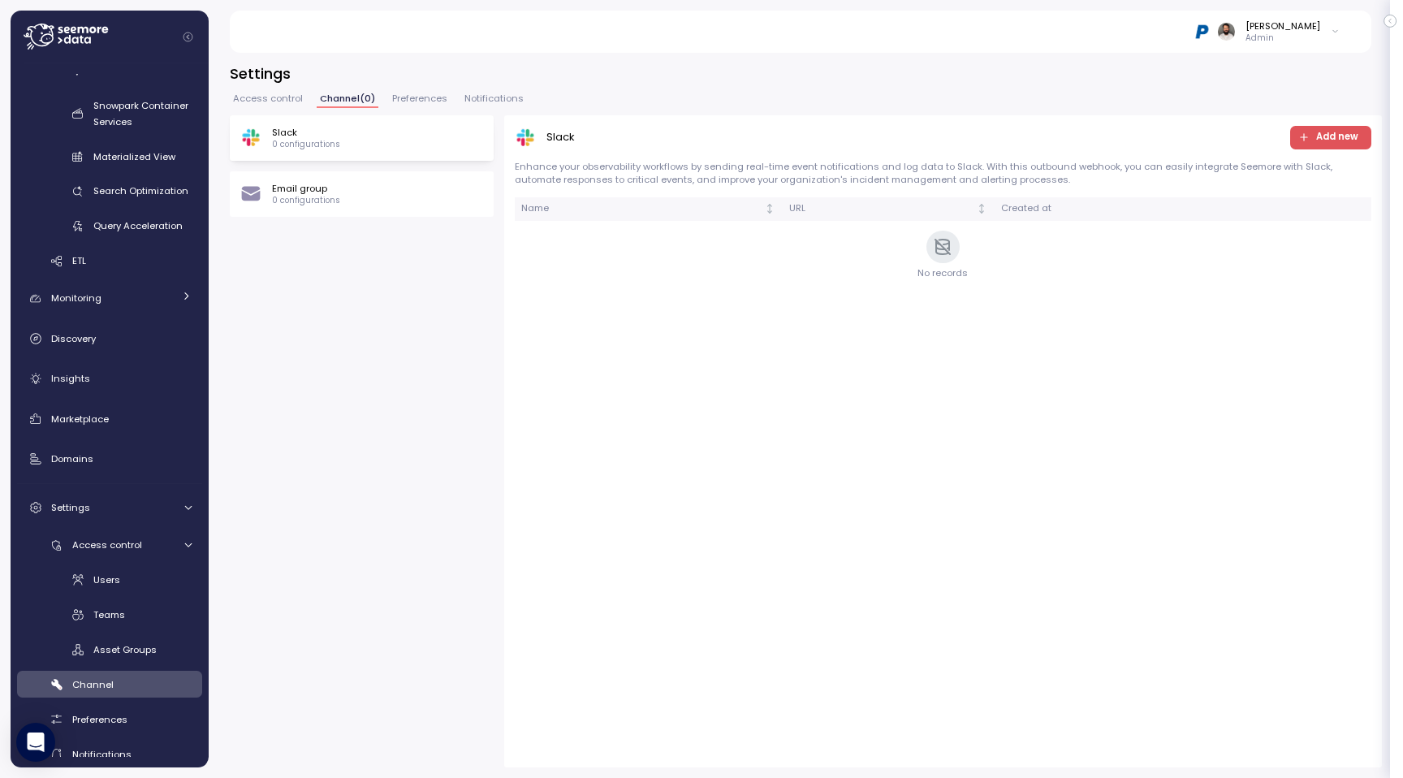
click at [260, 107] on button "Access control" at bounding box center [268, 101] width 76 height 14
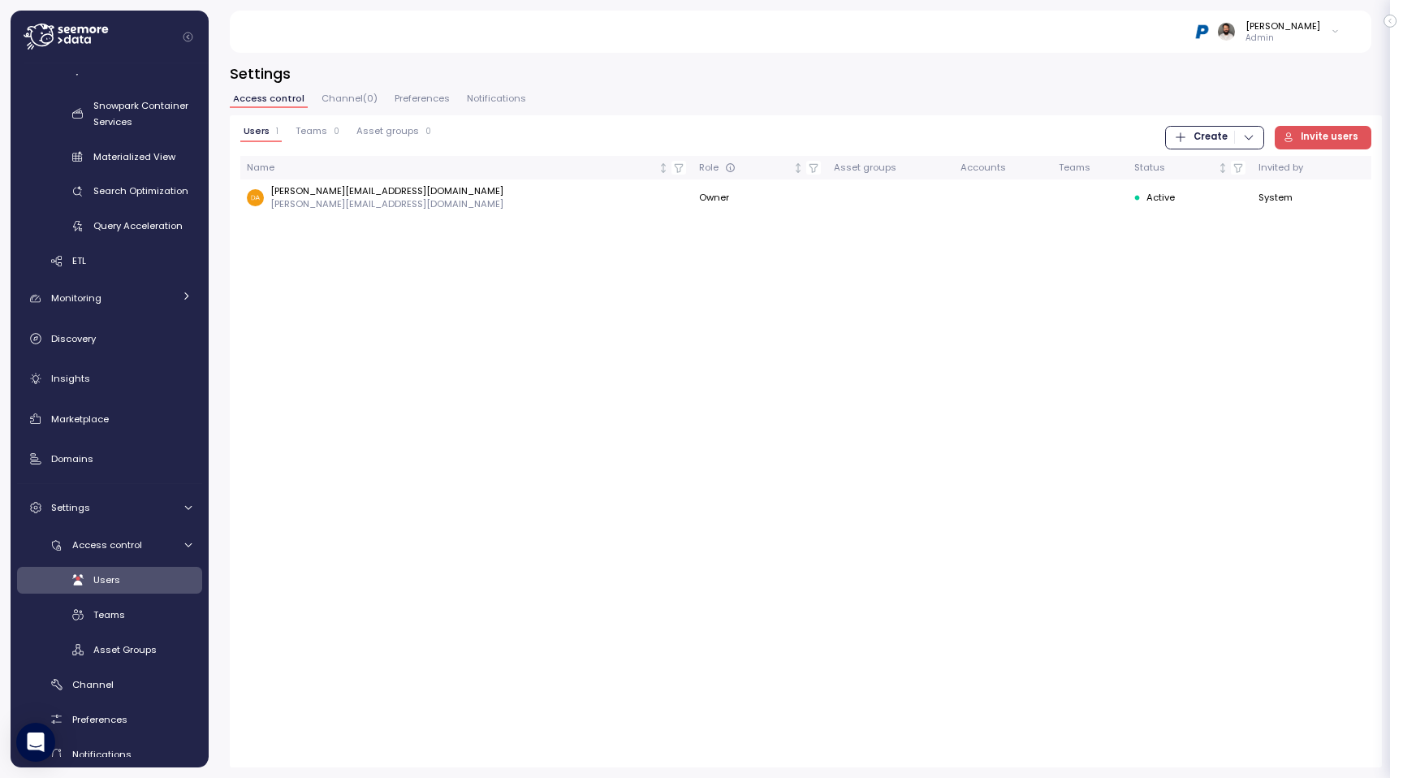
click at [383, 129] on span "Asset groups" at bounding box center [388, 131] width 63 height 9
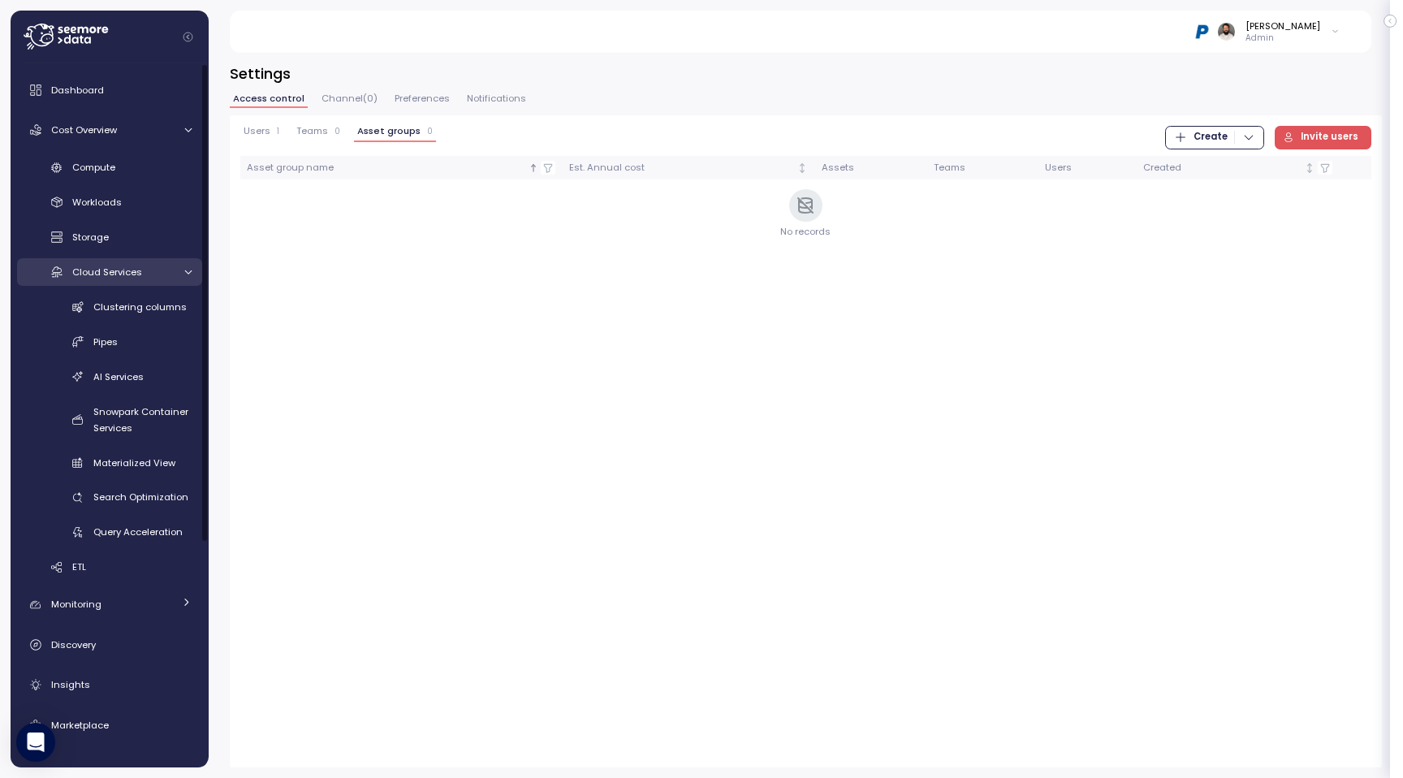
click at [140, 275] on div "Cloud Services" at bounding box center [122, 272] width 101 height 16
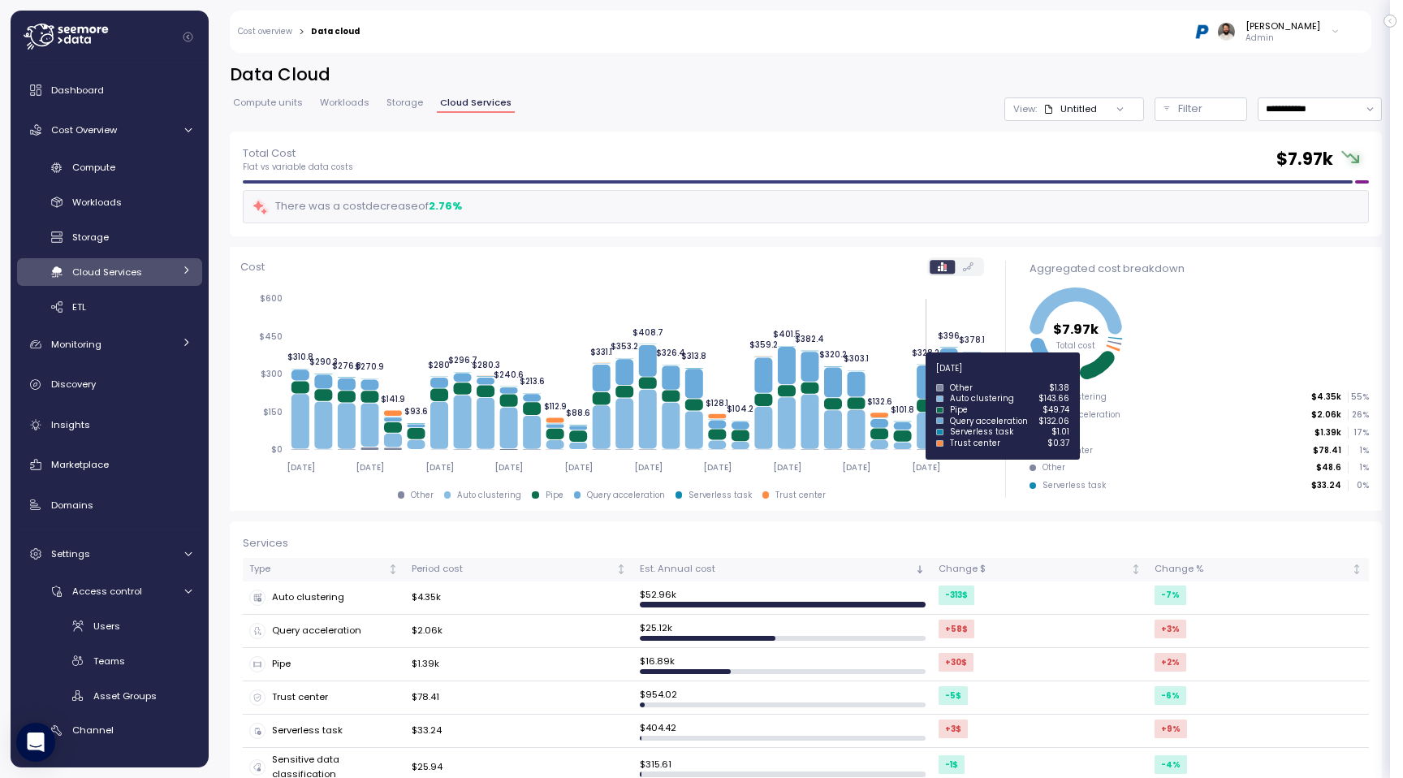
click at [923, 378] on icon at bounding box center [926, 381] width 18 height 33
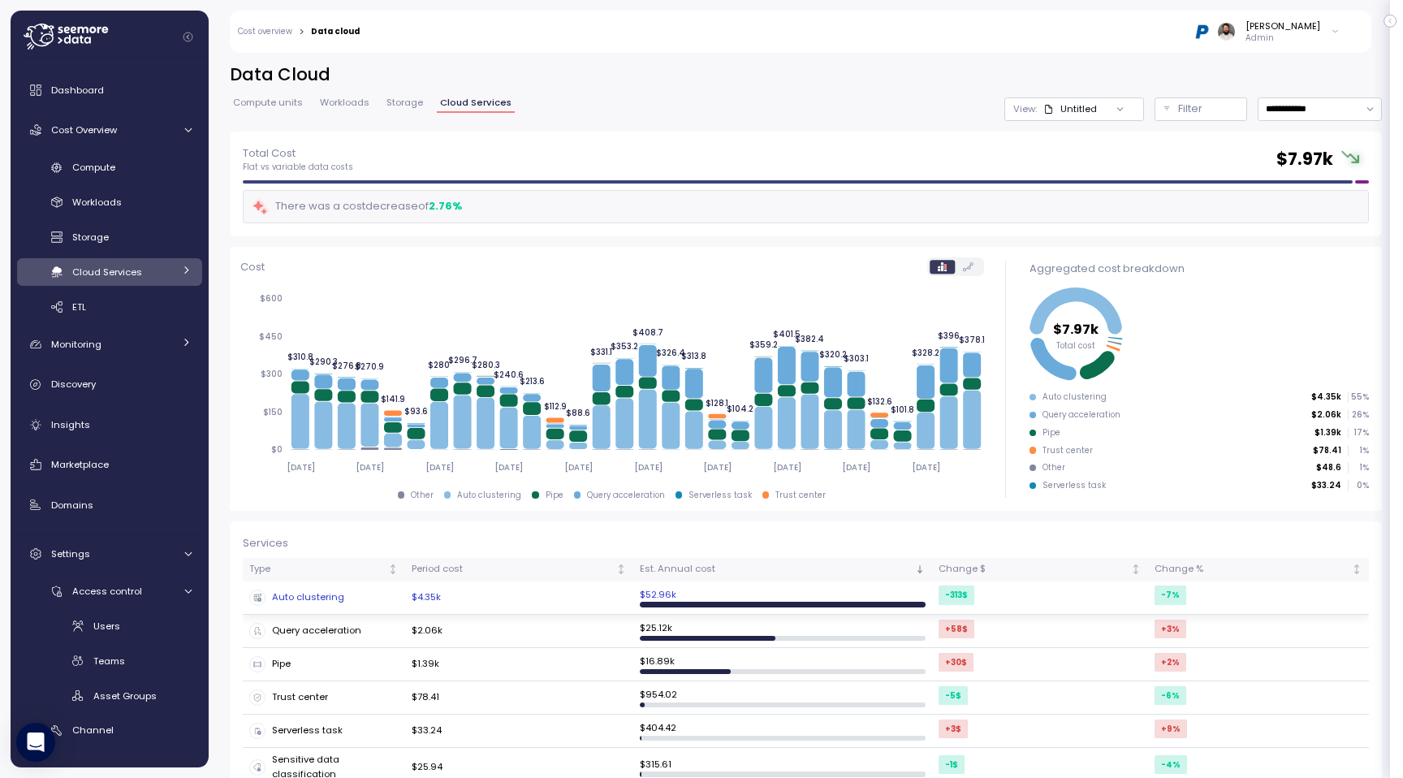
click at [624, 596] on td "$4.35k" at bounding box center [519, 597] width 228 height 33
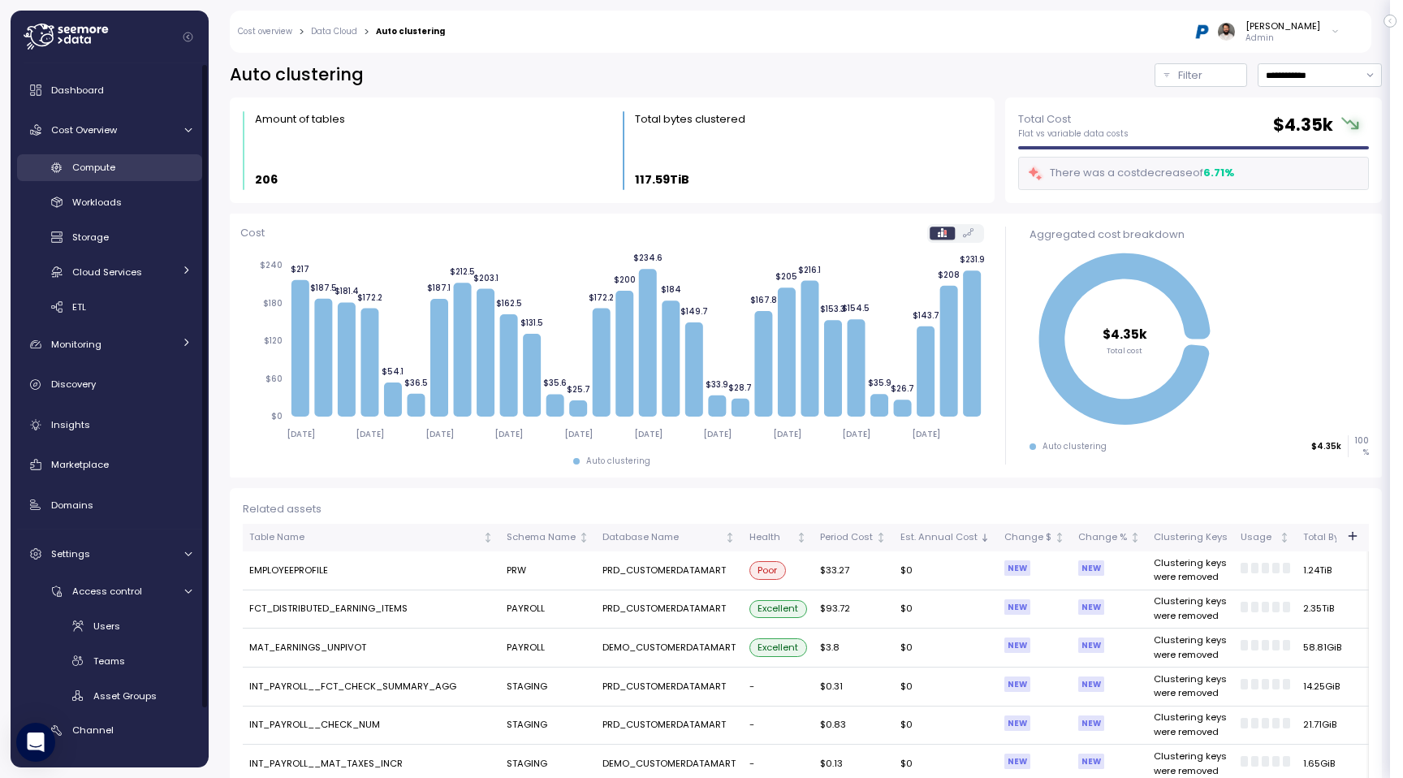
click at [149, 162] on div "Compute" at bounding box center [131, 167] width 119 height 16
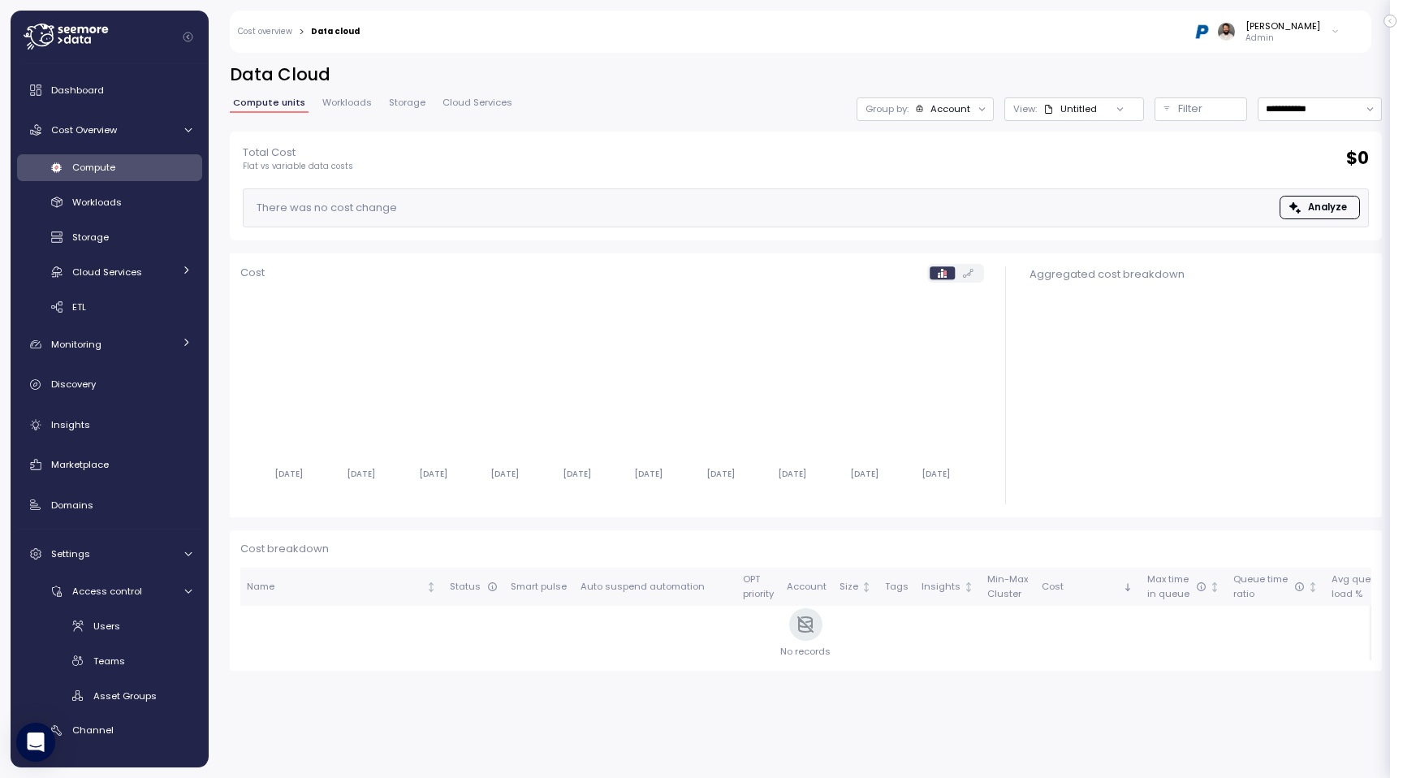
click at [342, 106] on span "Workloads" at bounding box center [347, 102] width 50 height 9
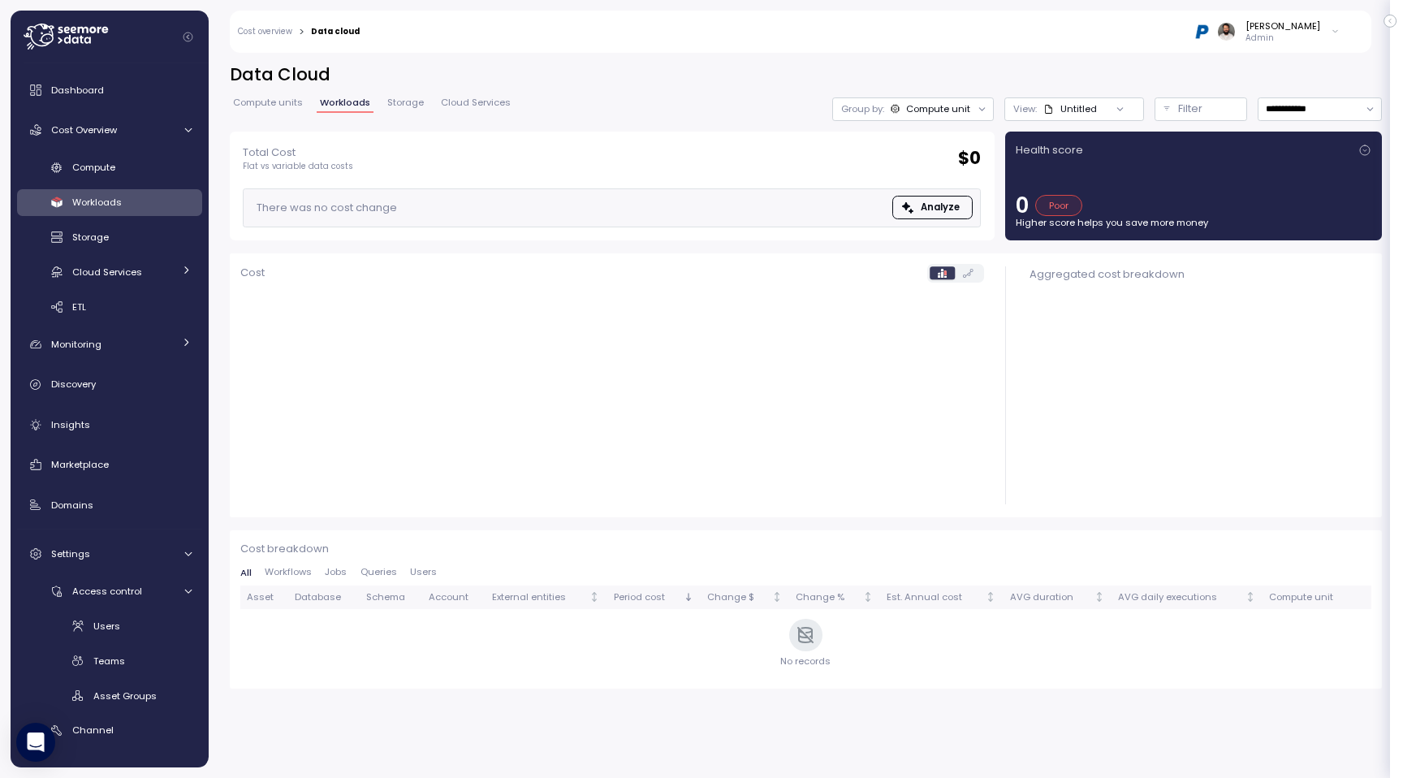
click at [266, 98] on span "Compute units" at bounding box center [268, 102] width 70 height 9
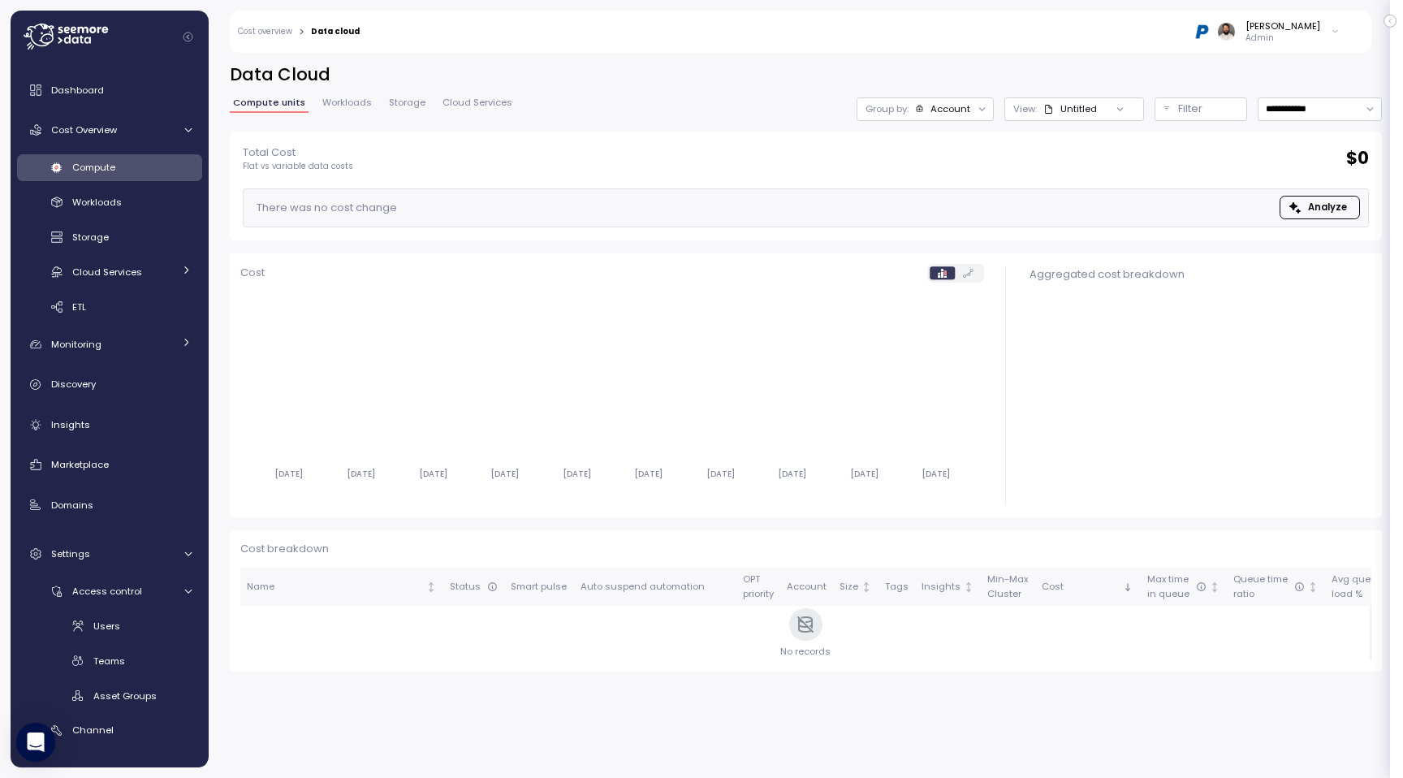
click at [413, 102] on span "Storage" at bounding box center [407, 102] width 37 height 9
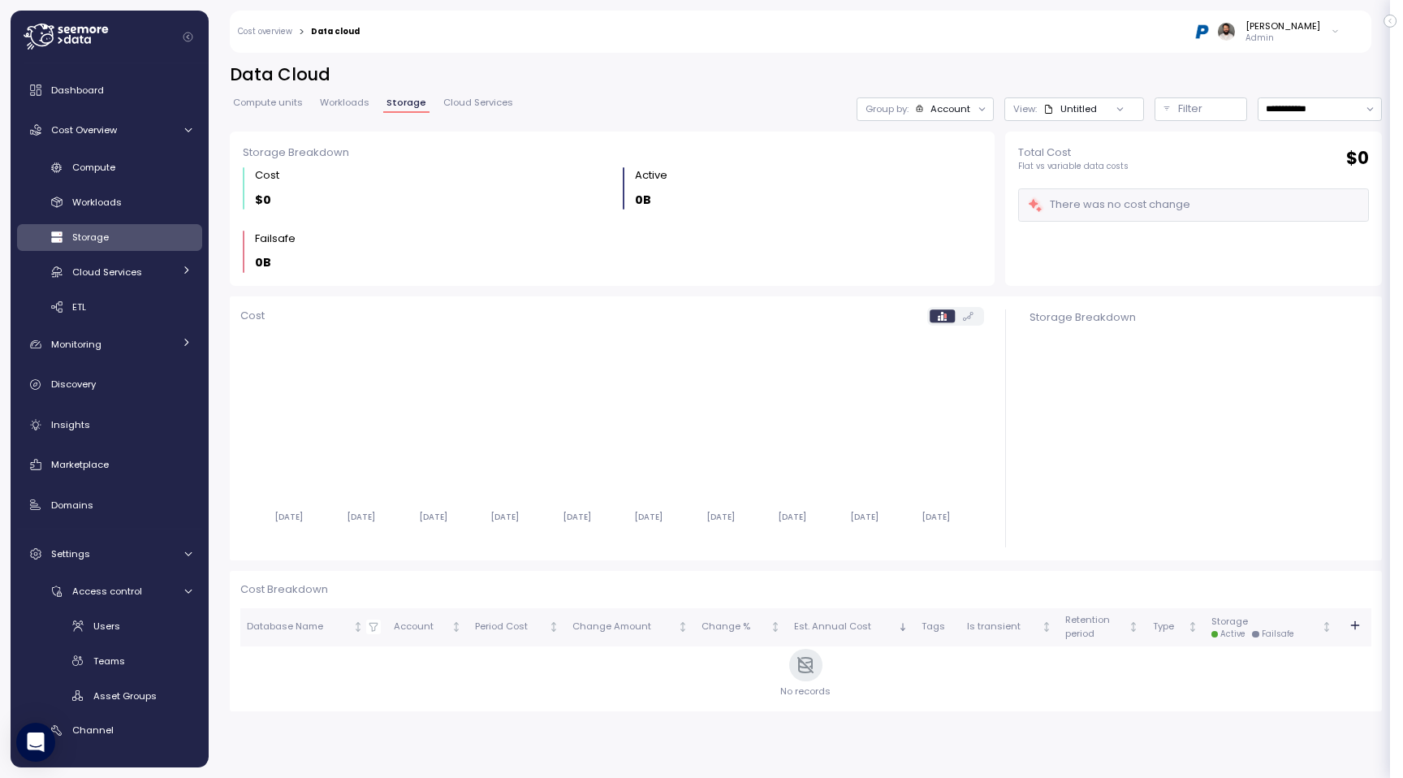
click at [483, 107] on span "Cloud Services" at bounding box center [478, 102] width 70 height 9
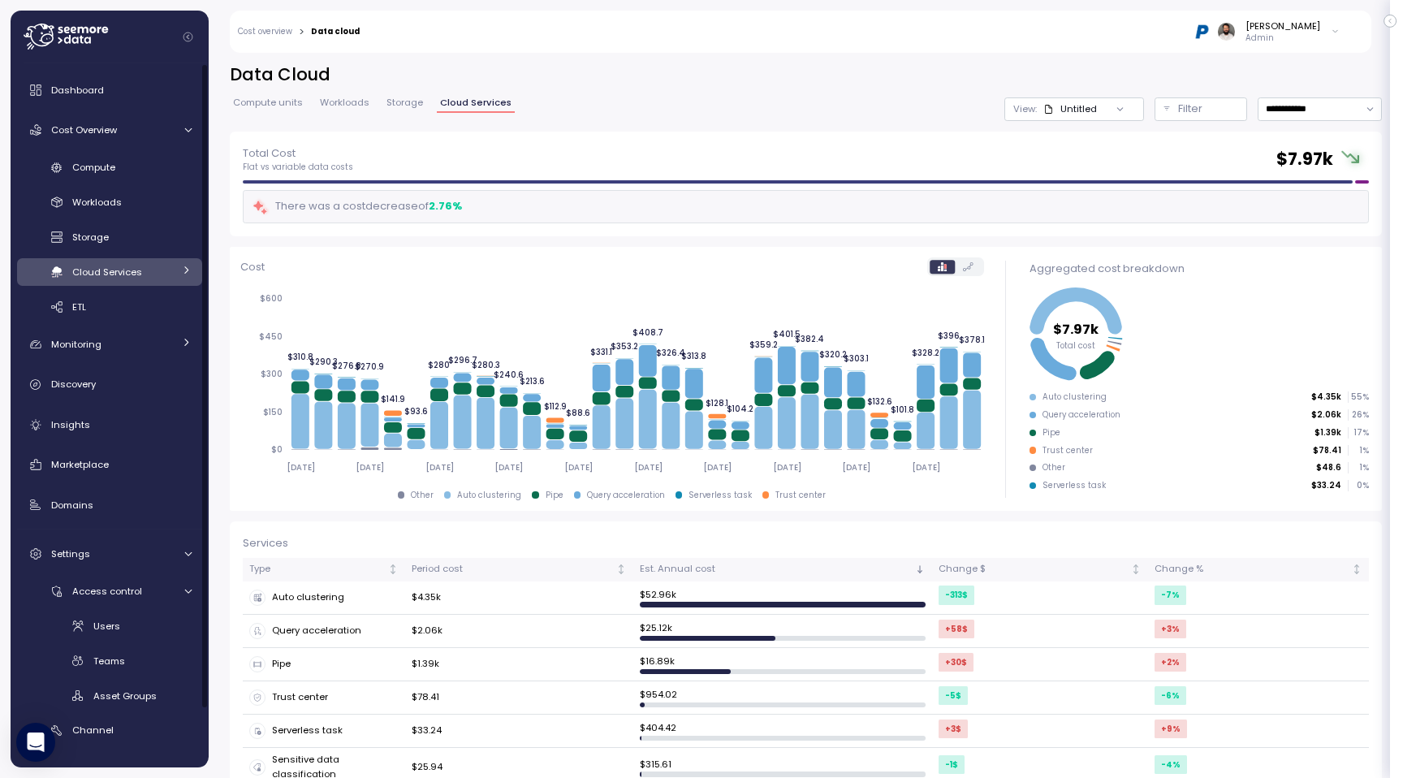
click at [190, 280] on link "Cloud Services" at bounding box center [109, 271] width 185 height 27
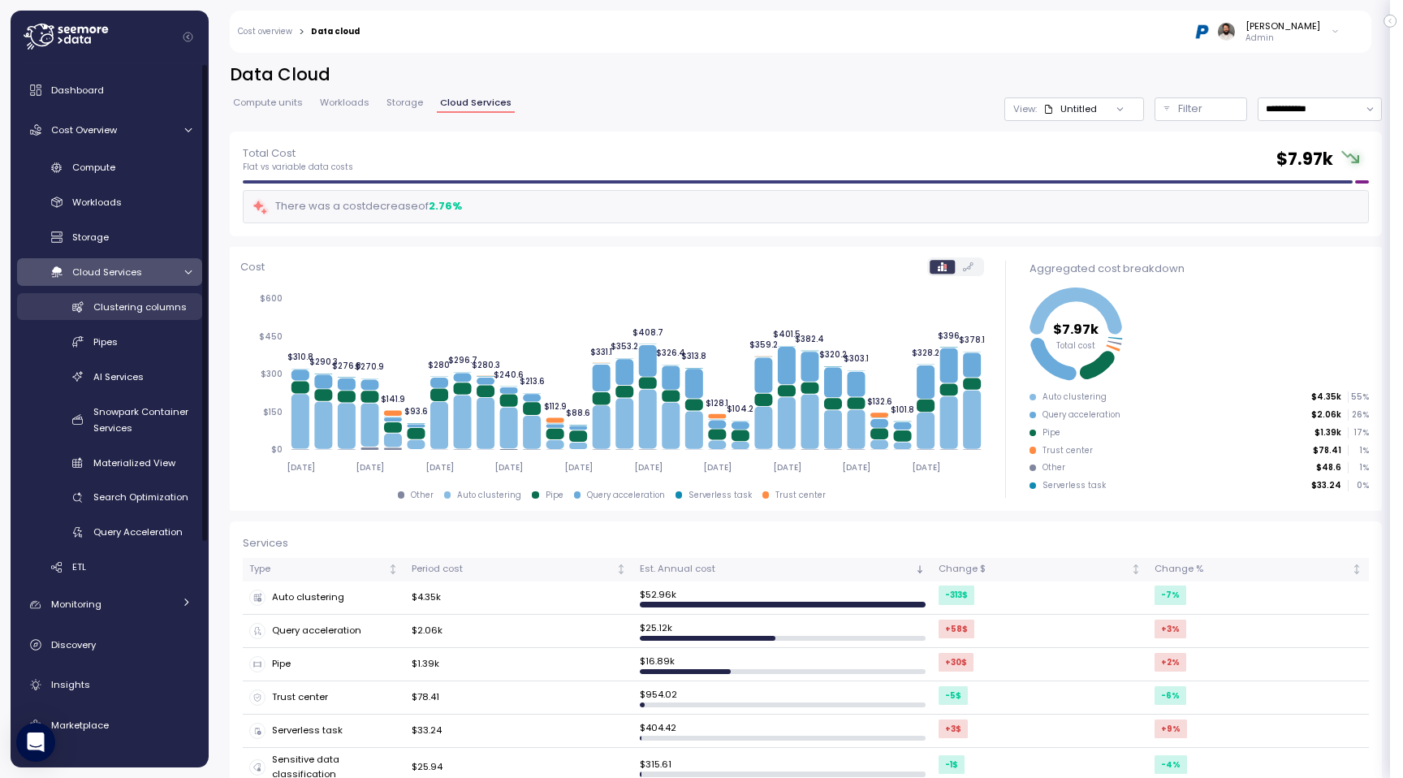
click at [177, 313] on span "Clustering columns" at bounding box center [139, 306] width 93 height 13
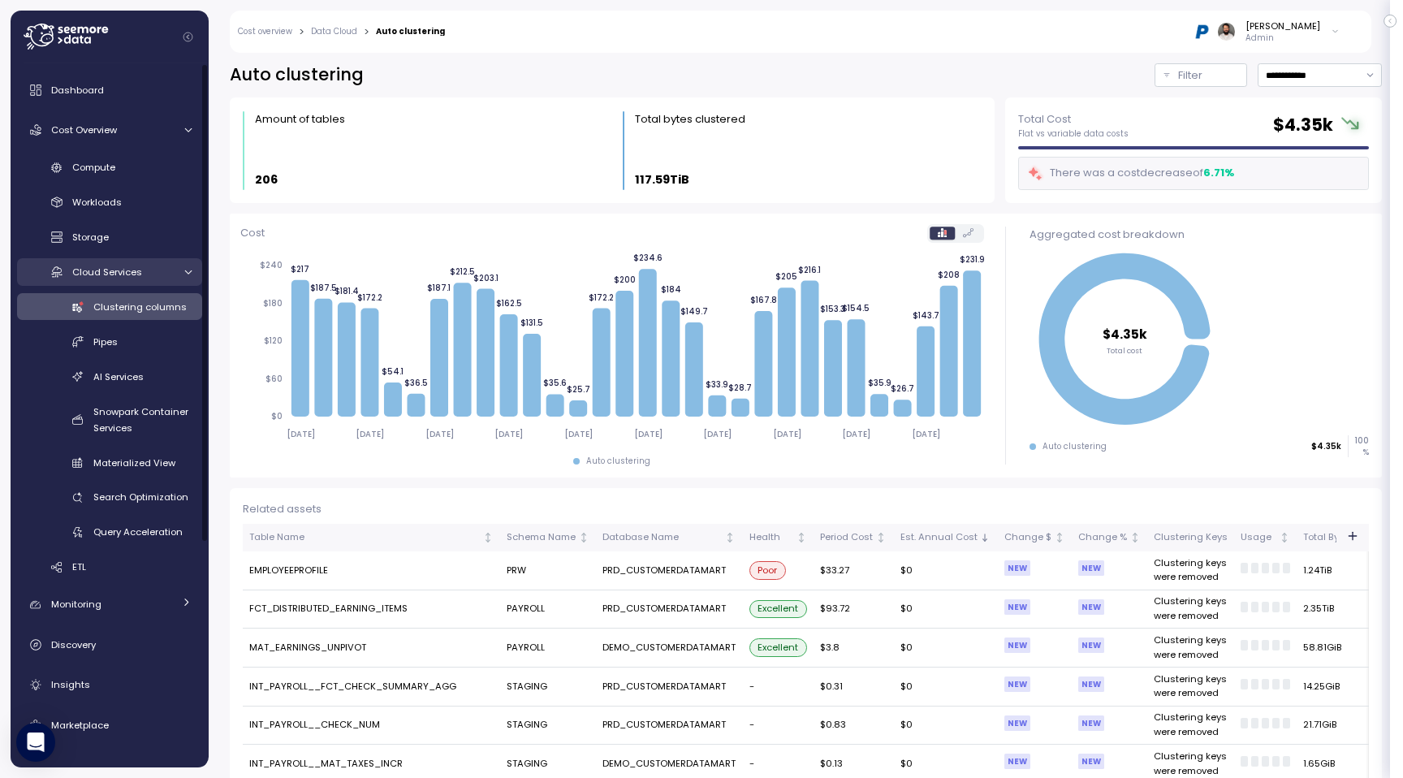
click at [187, 273] on icon at bounding box center [187, 272] width 7 height 4
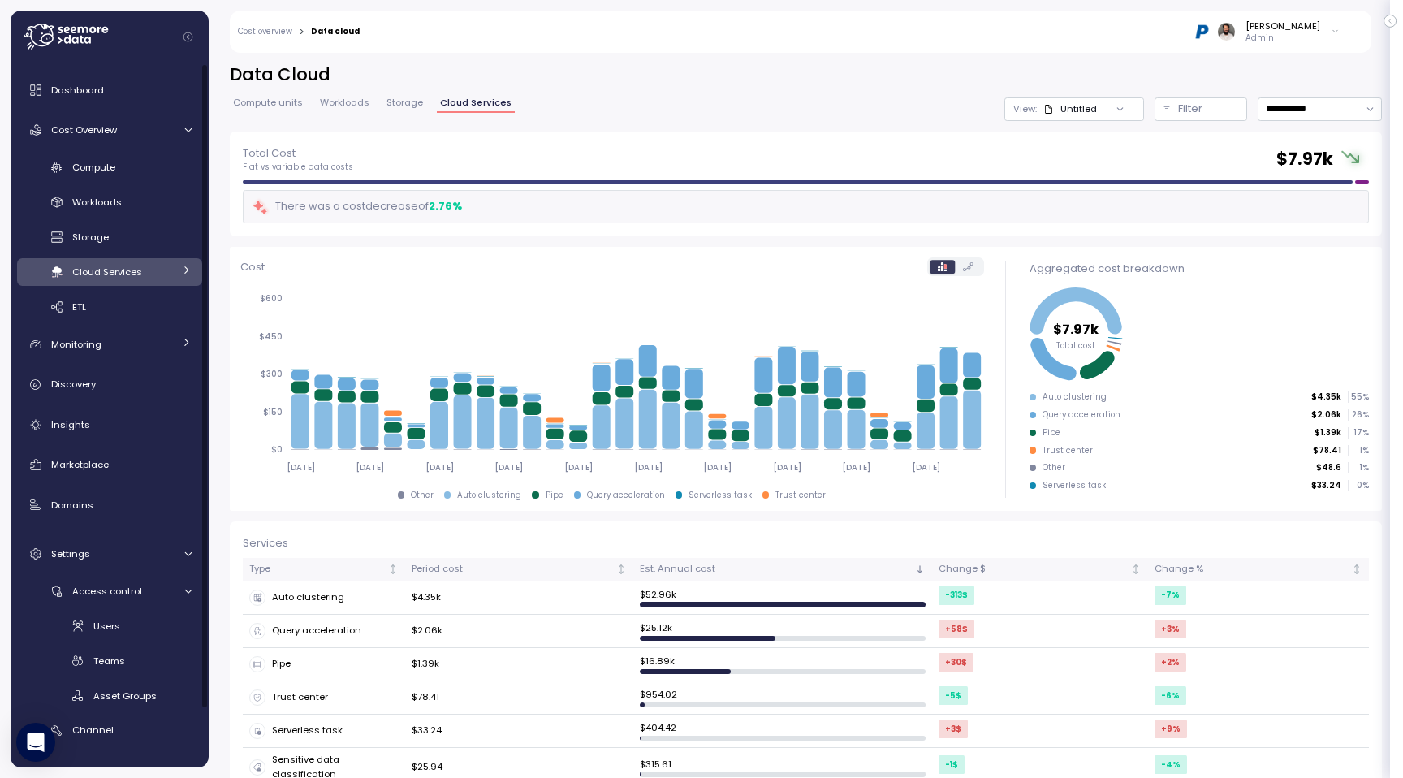
click at [187, 273] on icon at bounding box center [186, 270] width 11 height 11
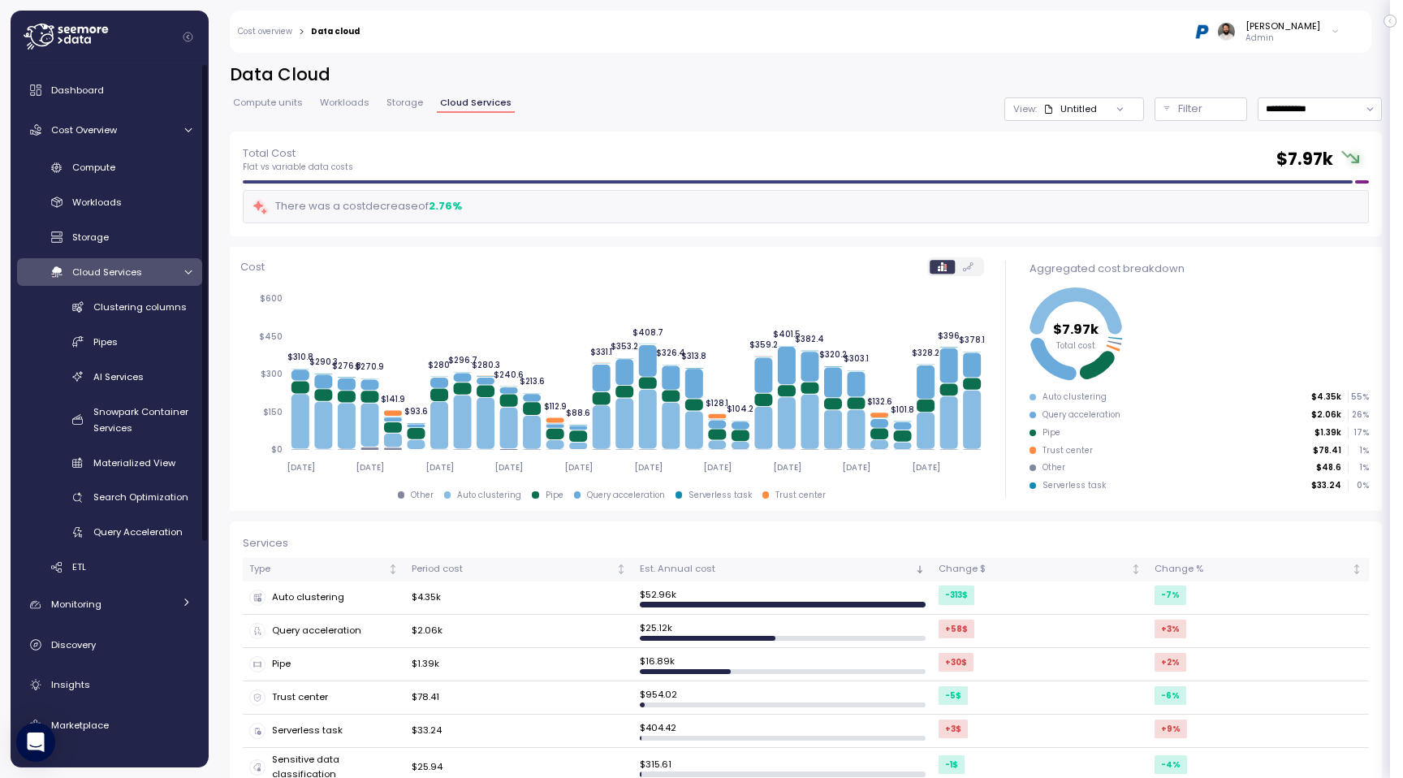
click at [188, 277] on link "Cloud Services" at bounding box center [109, 271] width 185 height 27
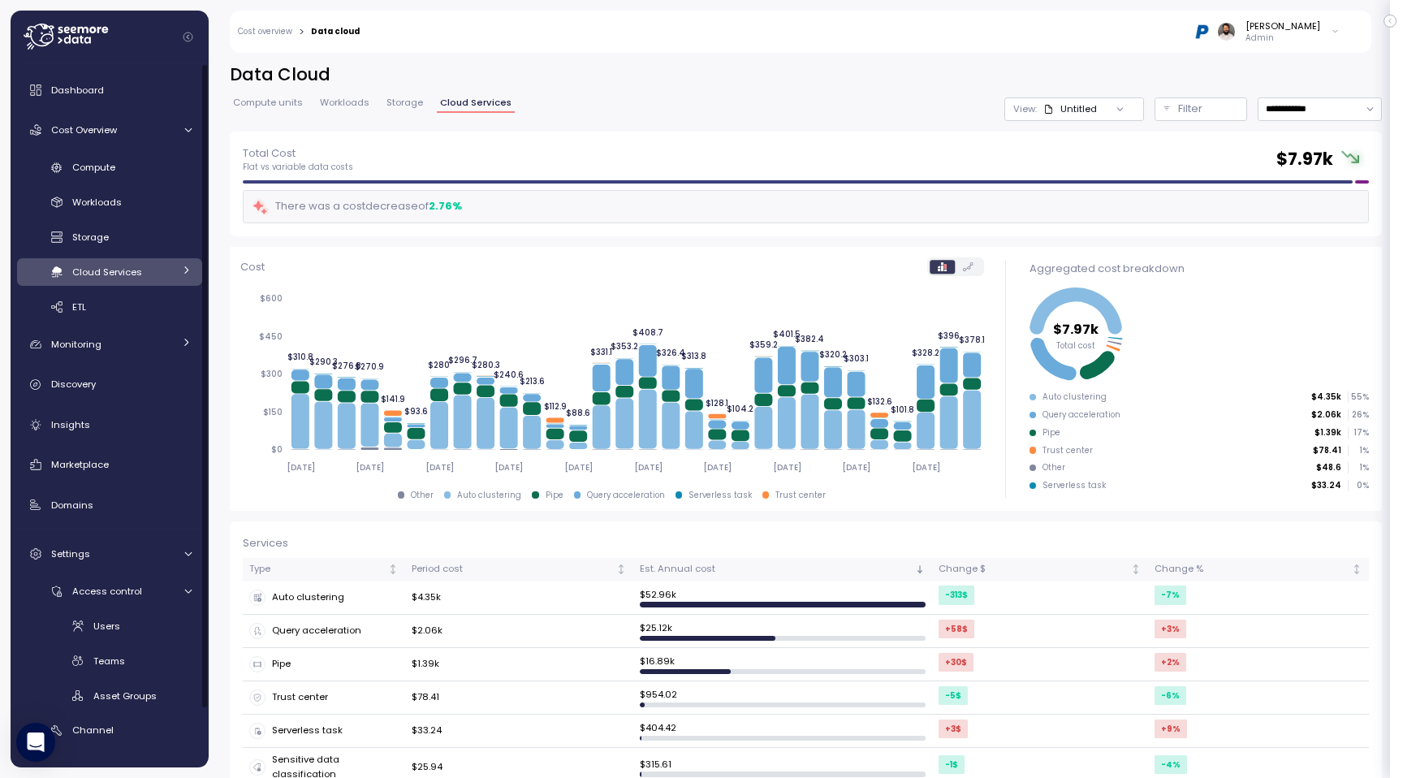
click at [175, 275] on link "Cloud Services" at bounding box center [109, 271] width 185 height 27
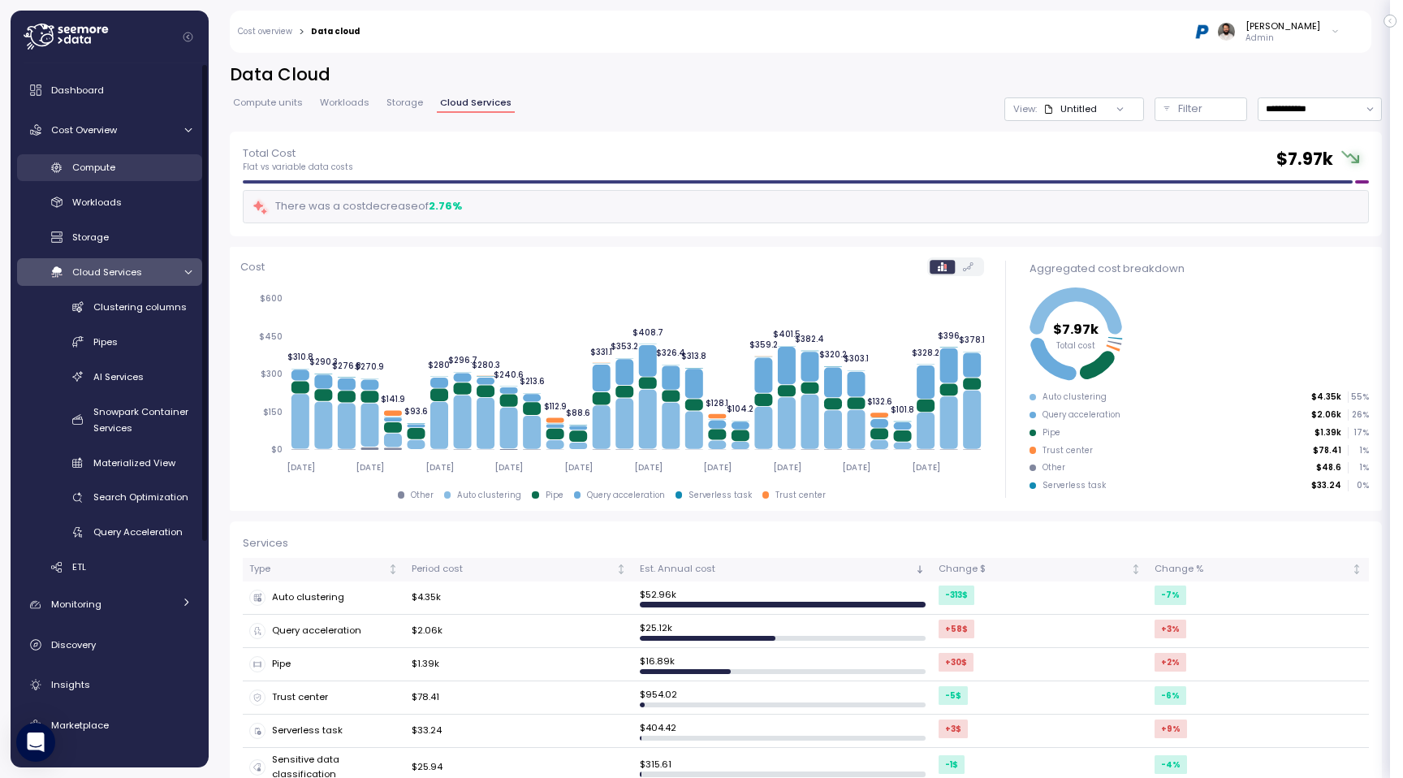
click at [147, 162] on div "Compute" at bounding box center [131, 167] width 119 height 16
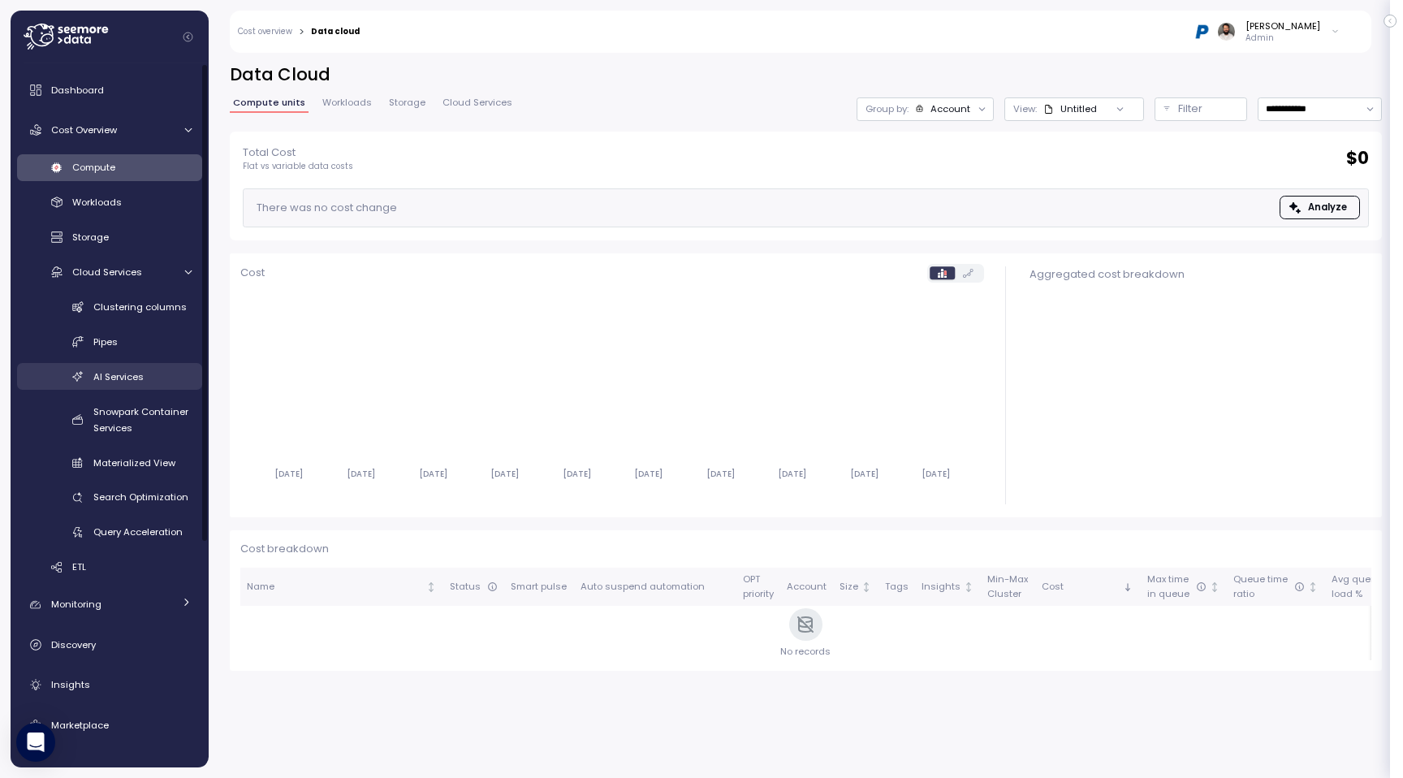
click at [110, 374] on span "AI Services" at bounding box center [118, 376] width 50 height 13
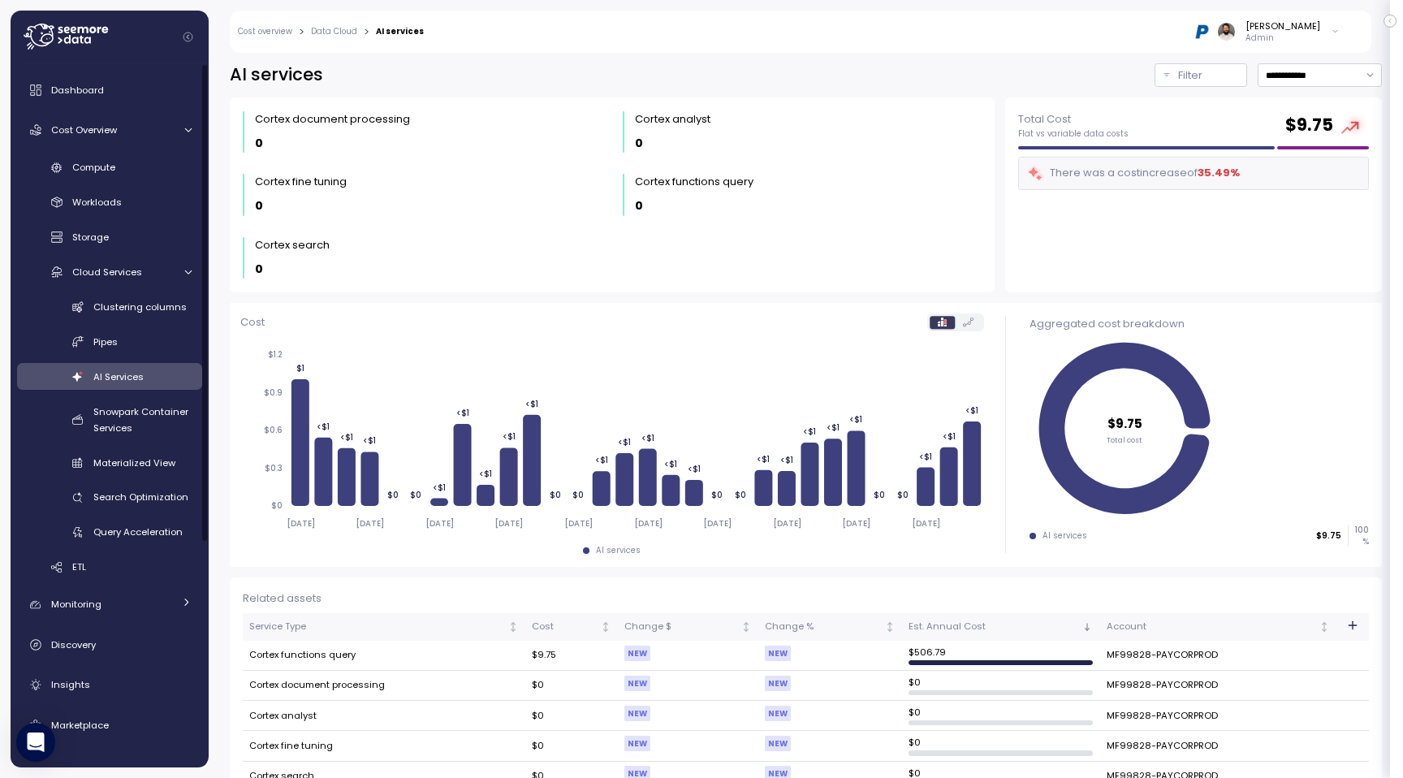
scroll to position [32, 0]
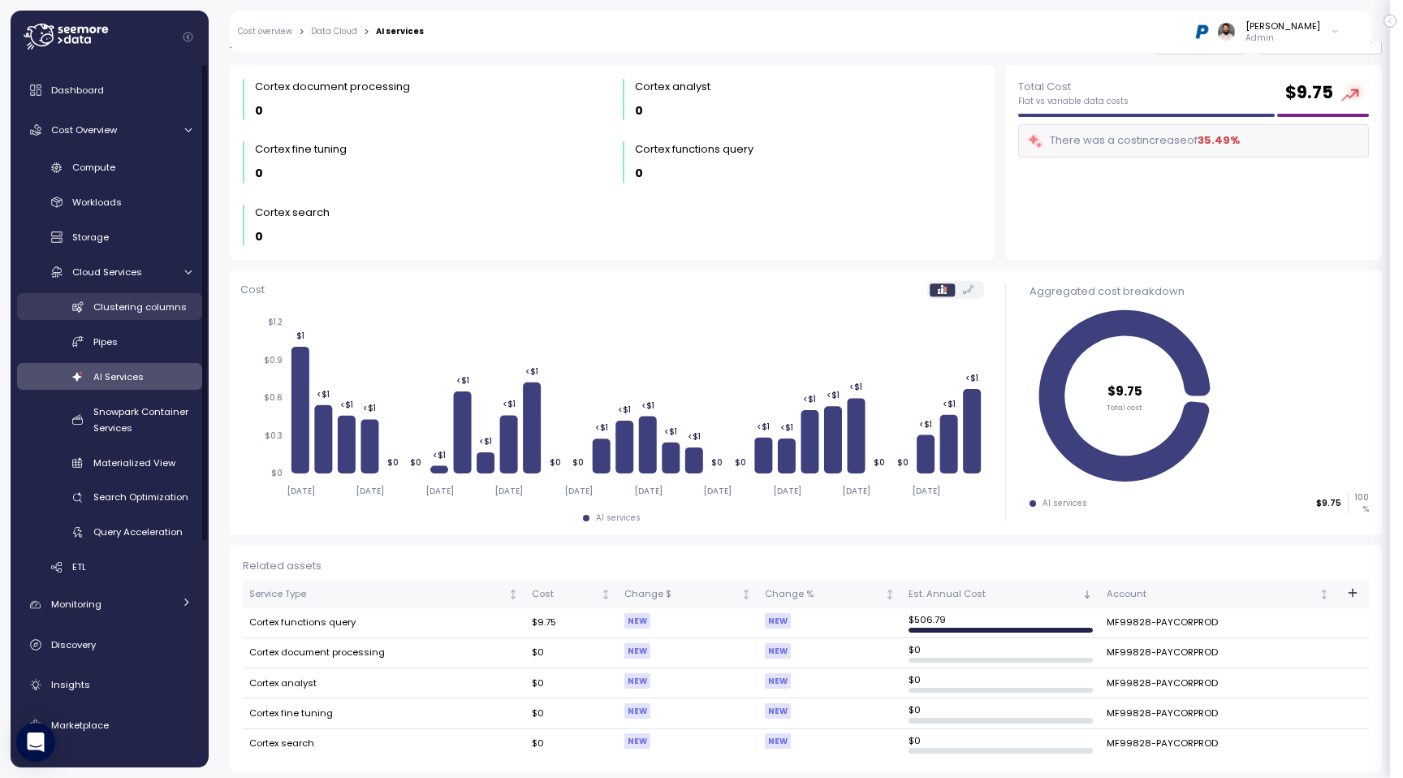
click at [166, 314] on div "Clustering columns" at bounding box center [142, 307] width 98 height 16
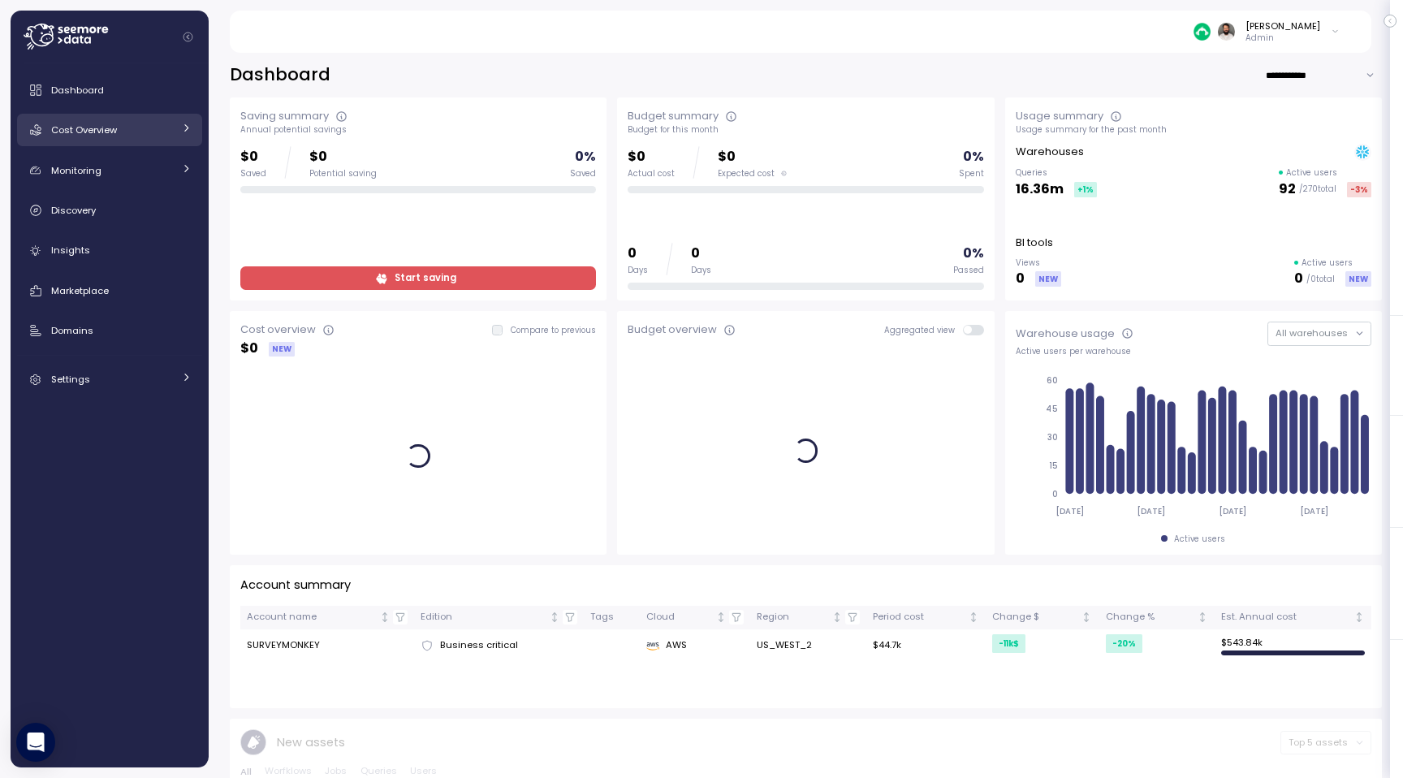
click at [151, 134] on div "Cost Overview" at bounding box center [112, 130] width 122 height 16
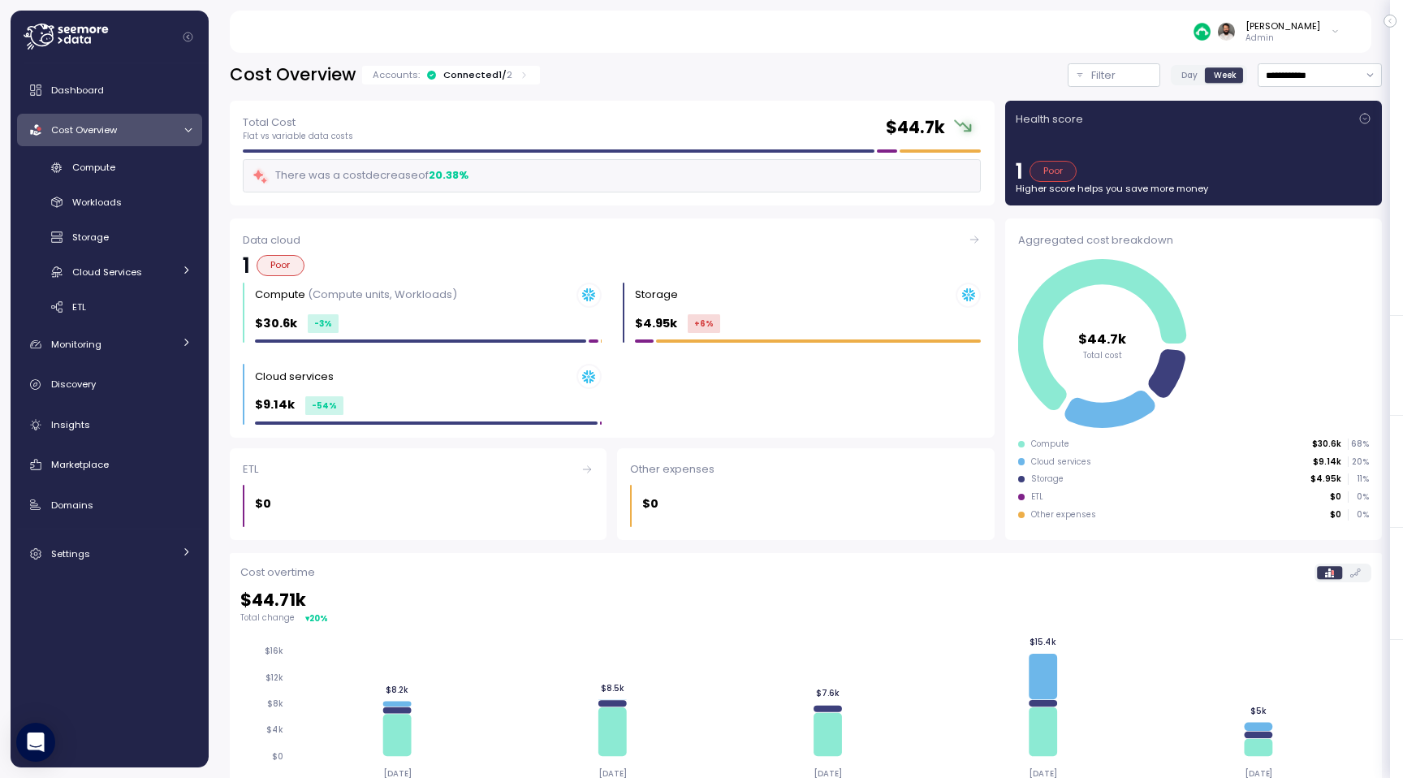
click at [509, 70] on div "Accounts: Connected 1 / 2" at bounding box center [451, 74] width 157 height 13
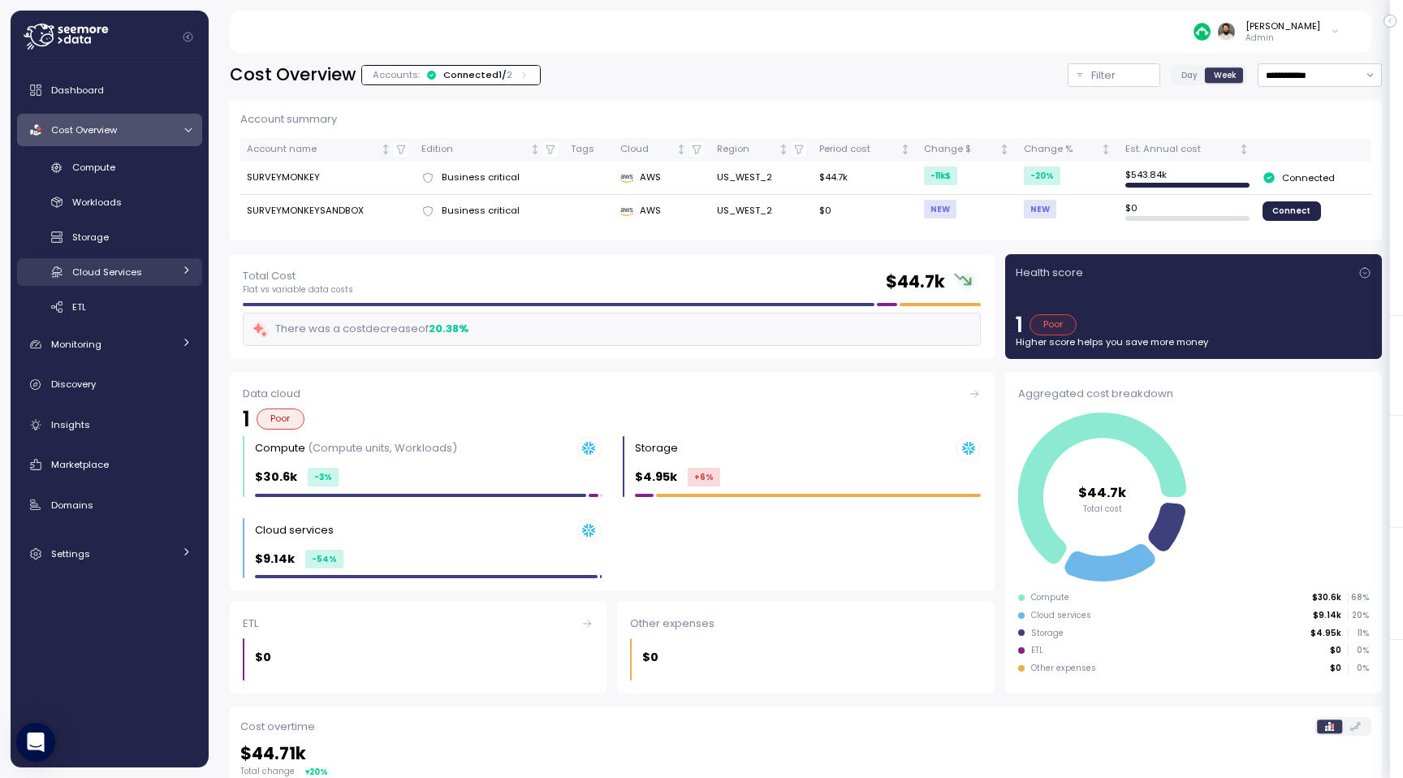
click at [145, 277] on div "Cloud Services" at bounding box center [122, 272] width 101 height 16
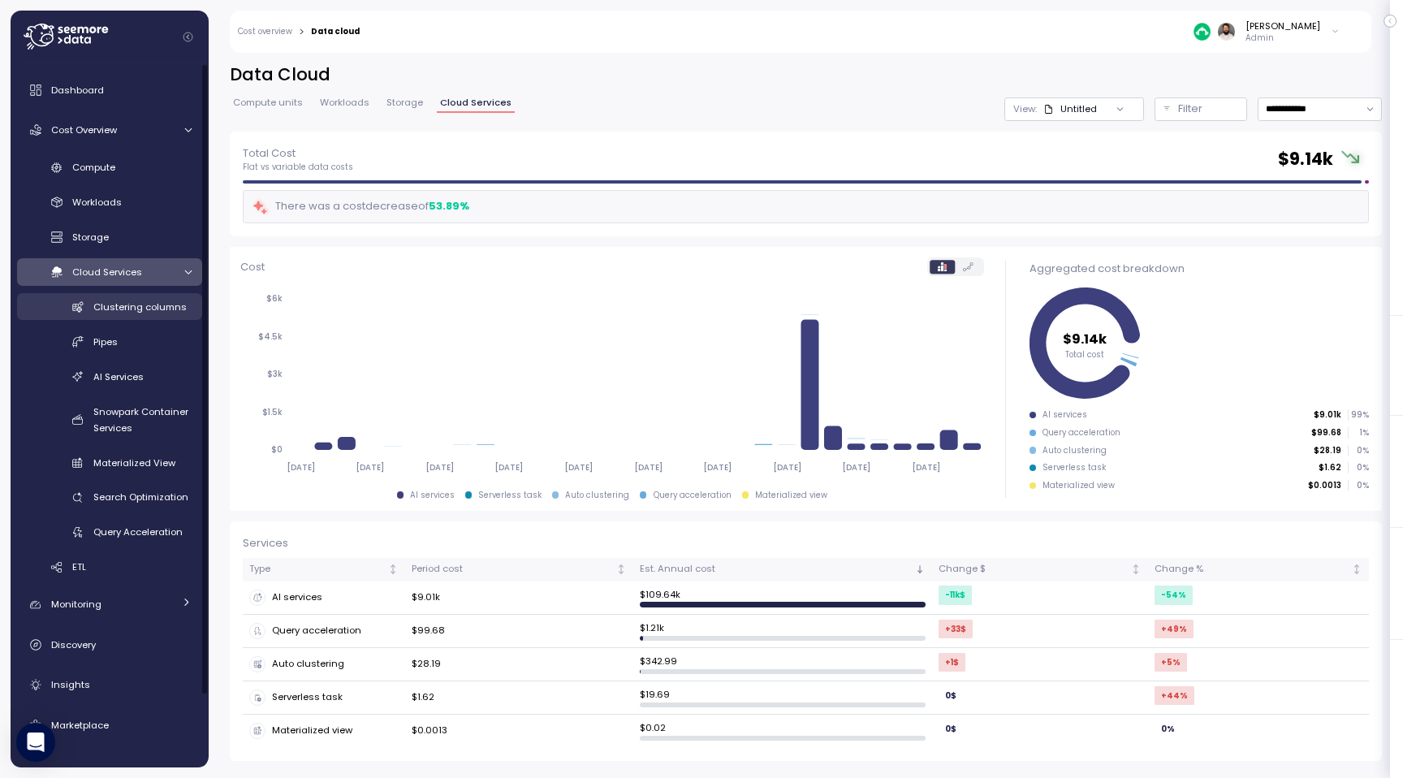
scroll to position [80, 0]
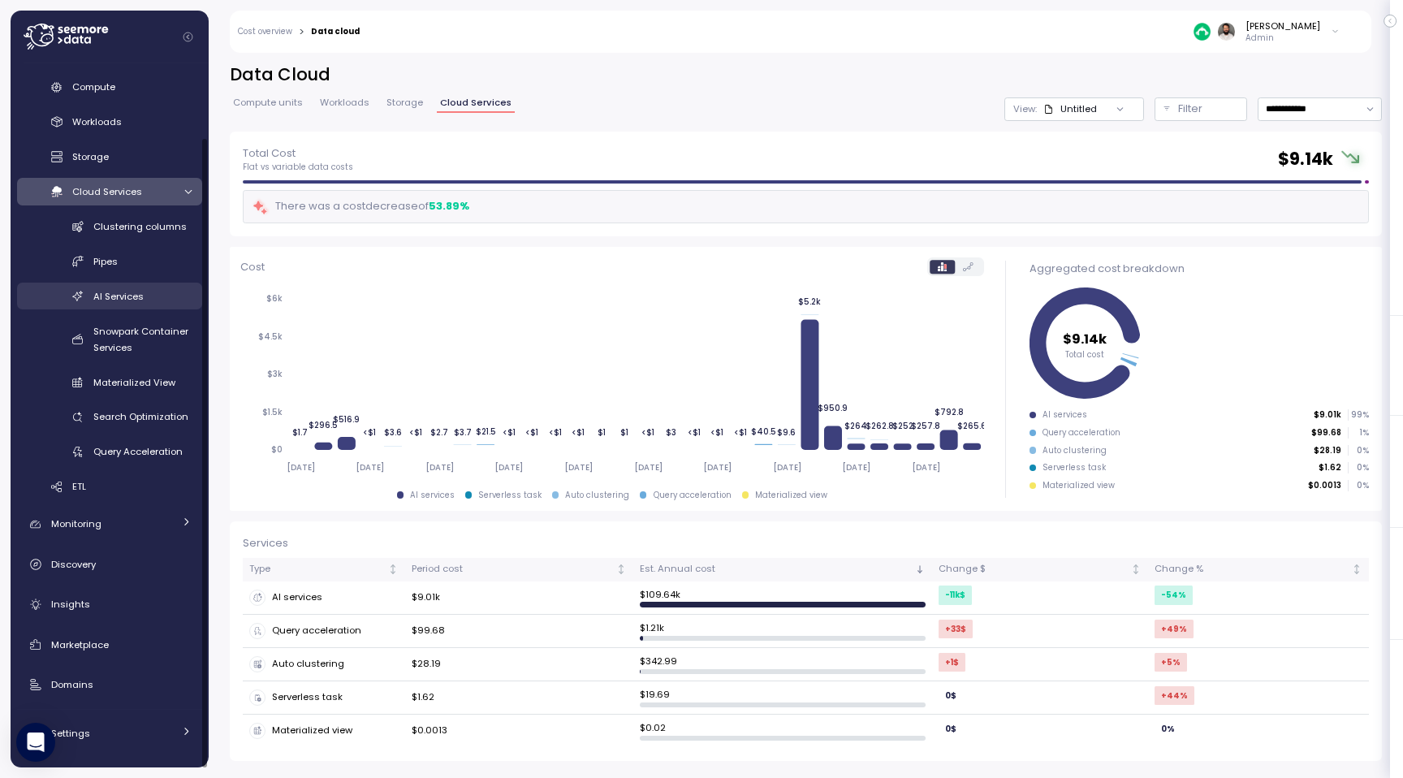
click at [149, 292] on div "AI Services" at bounding box center [142, 296] width 98 height 16
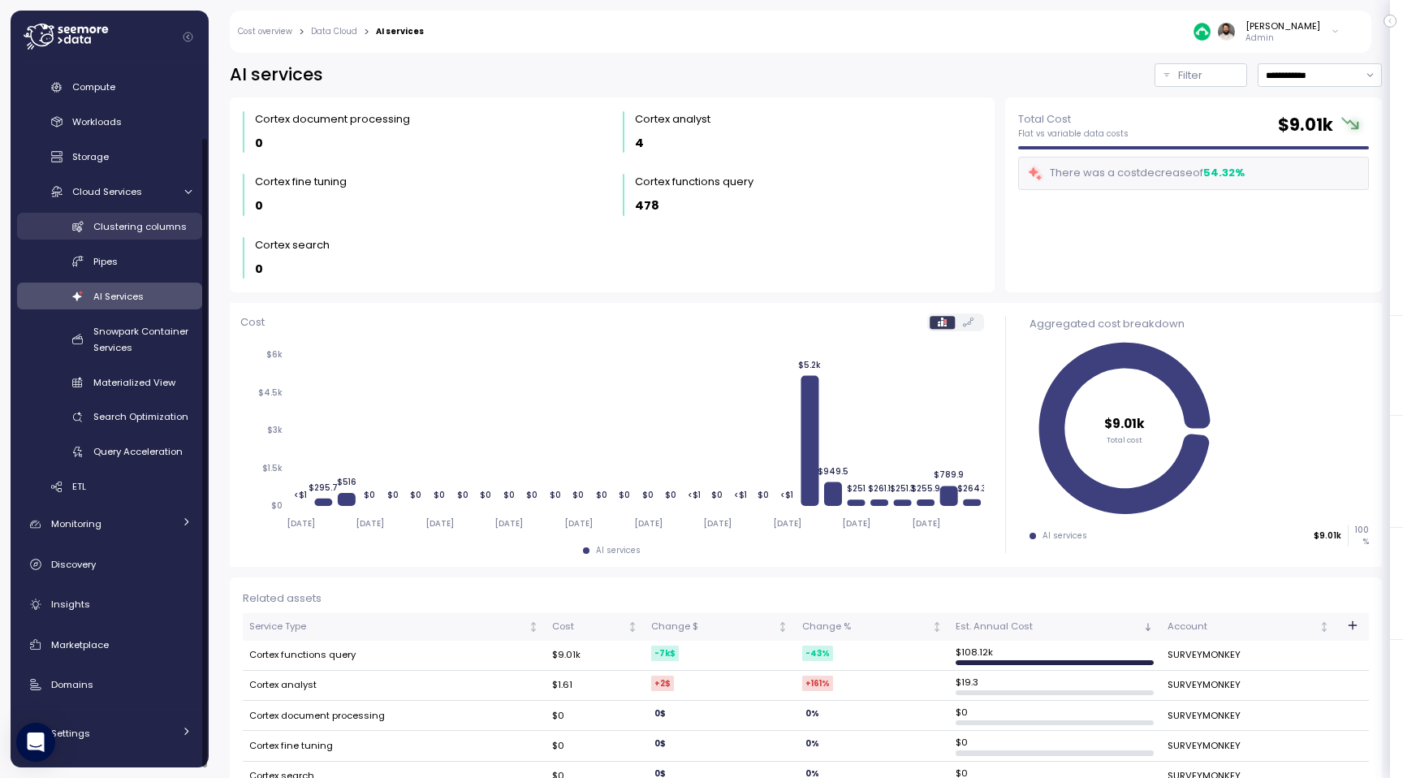
click at [126, 220] on span "Clustering columns" at bounding box center [139, 226] width 93 height 13
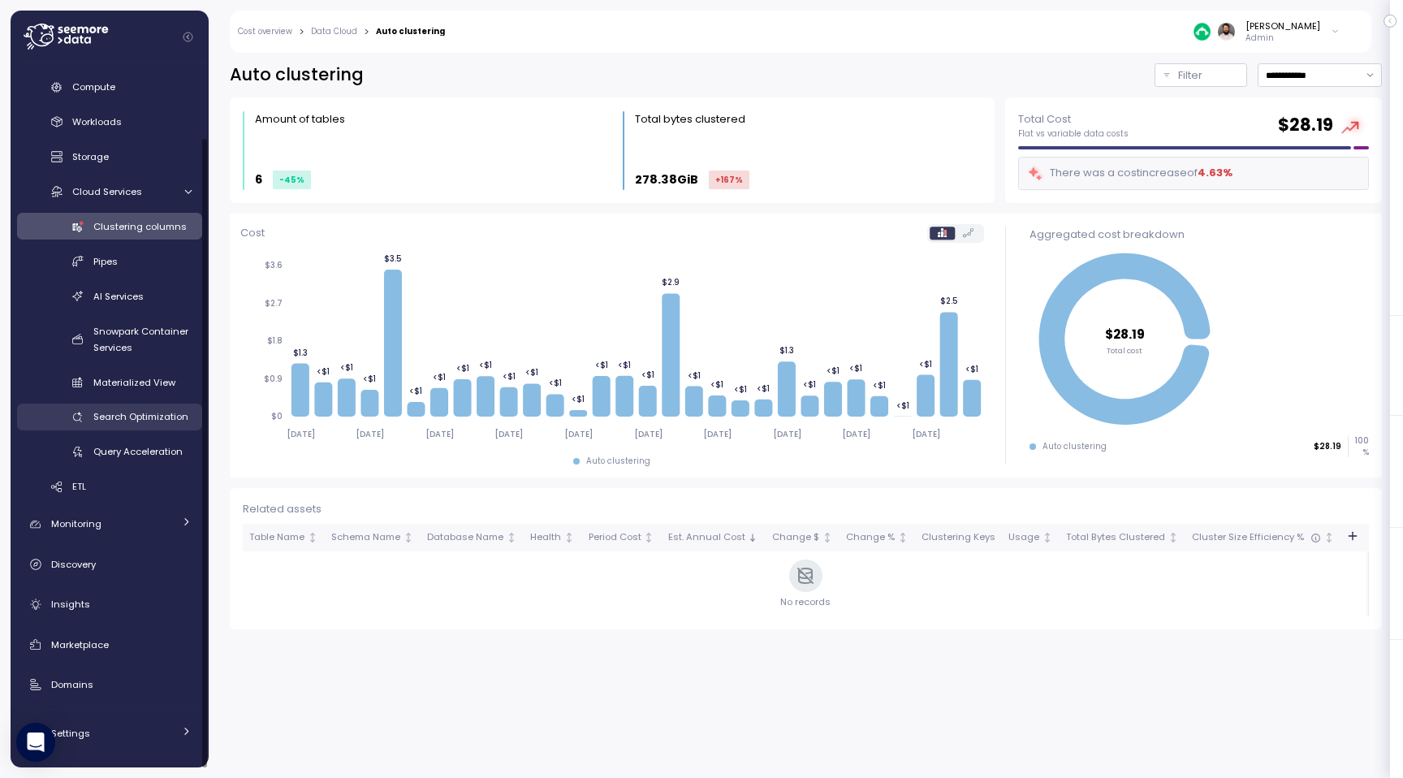
click at [151, 426] on link "Search Optimization" at bounding box center [109, 417] width 185 height 27
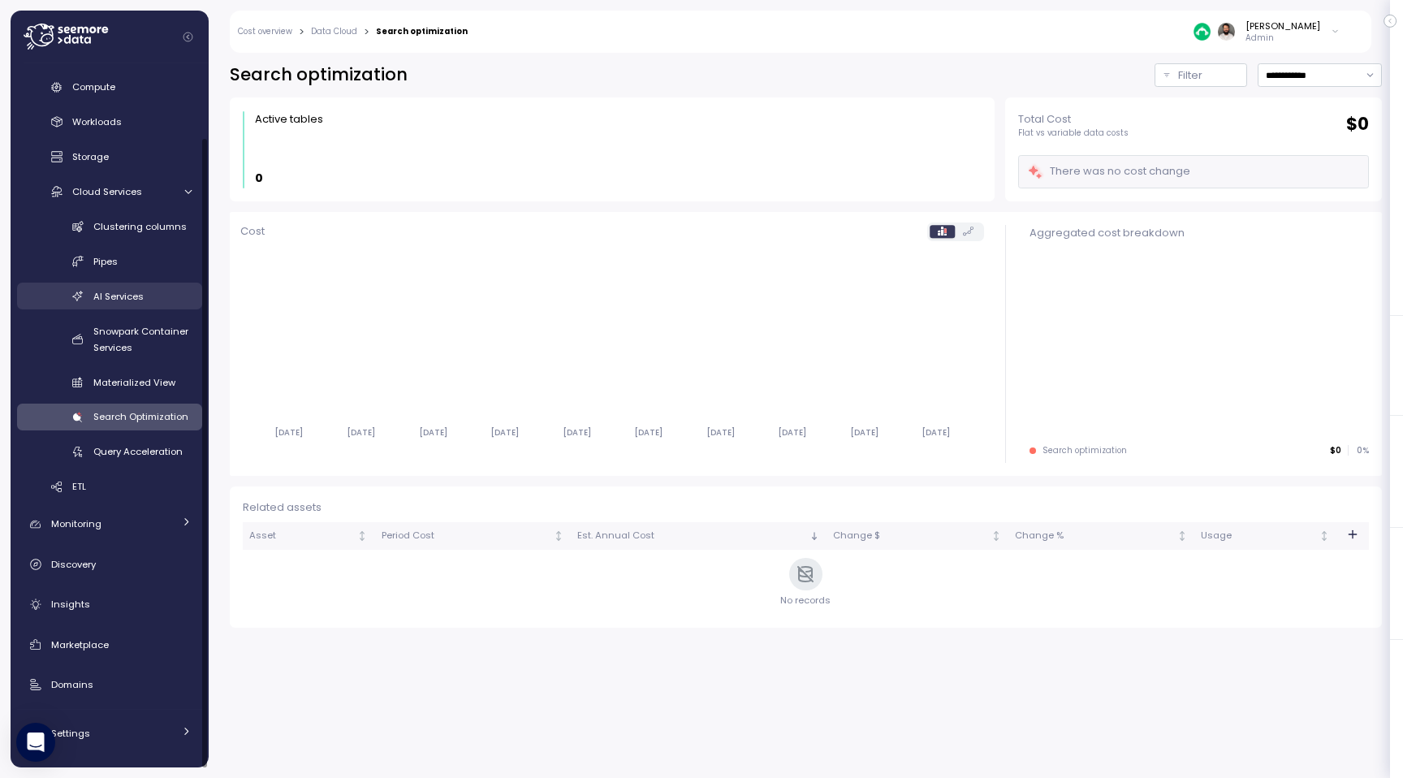
click at [131, 296] on span "AI Services" at bounding box center [118, 296] width 50 height 13
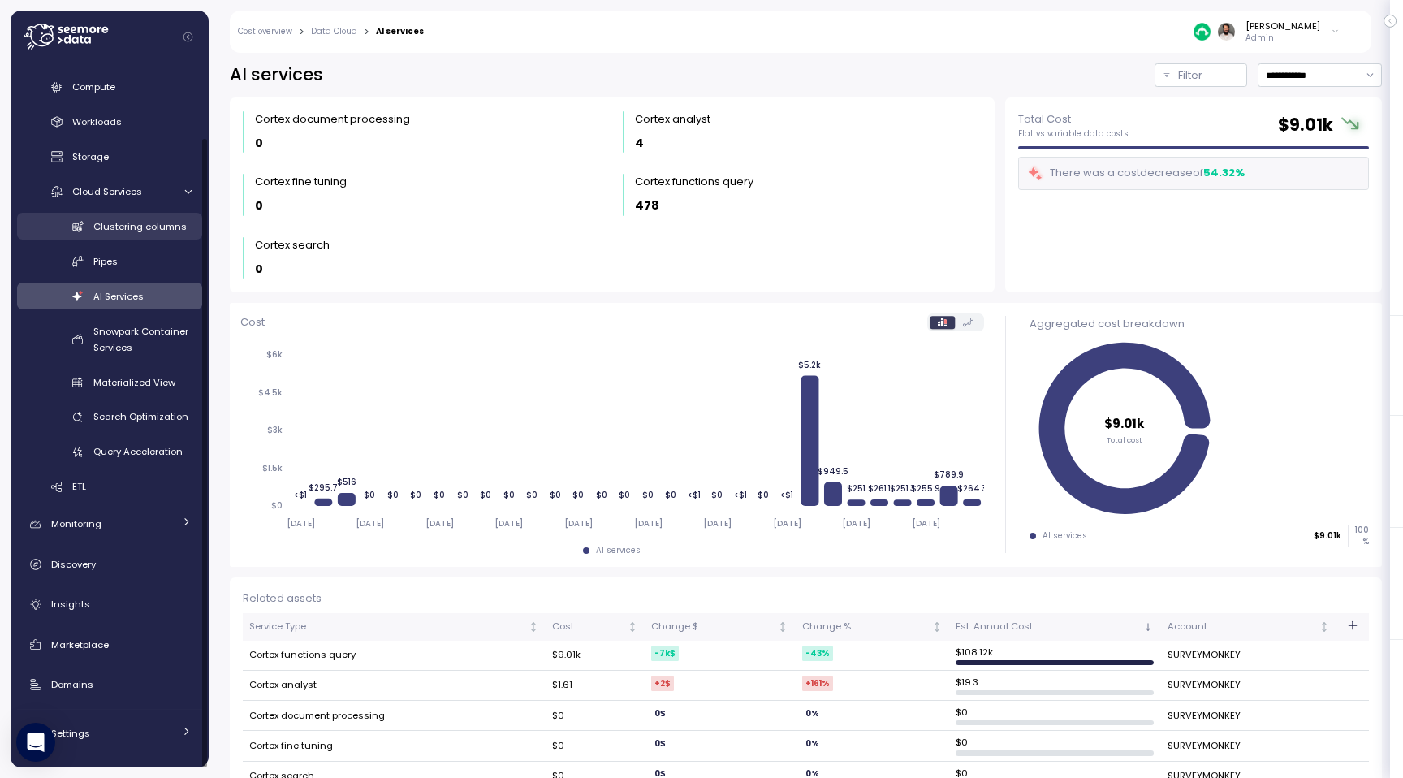
click at [154, 233] on link "Clustering columns" at bounding box center [109, 226] width 185 height 27
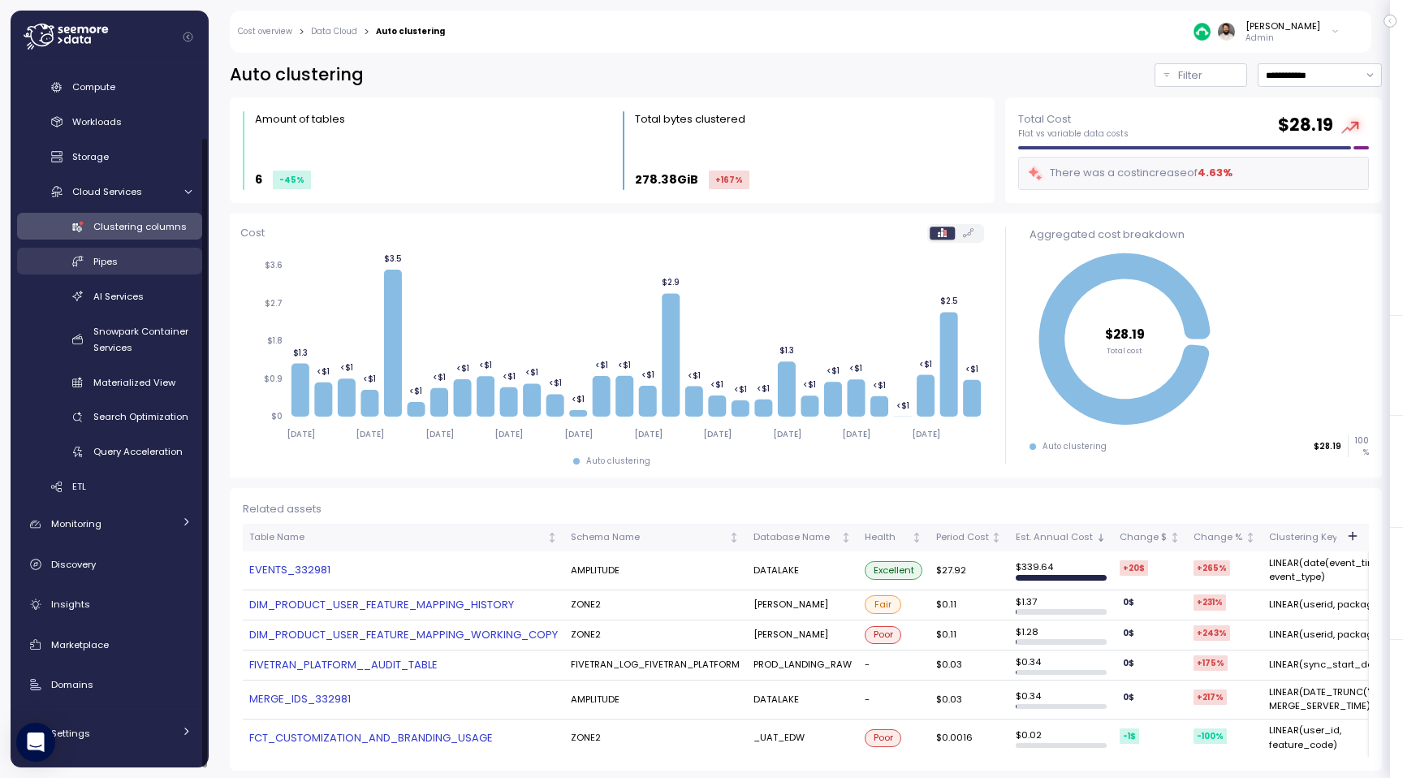
click at [164, 268] on link "Pipes" at bounding box center [109, 261] width 185 height 27
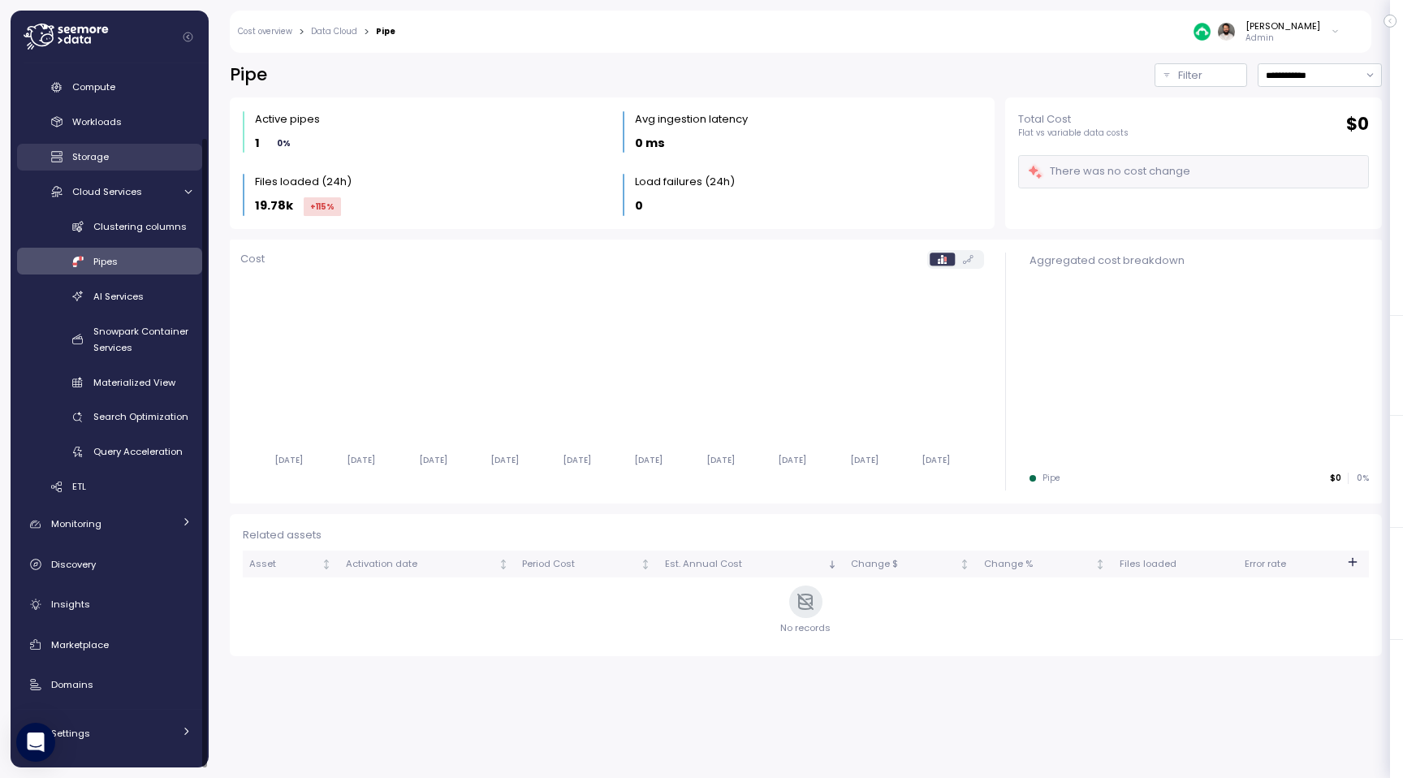
scroll to position [71, 0]
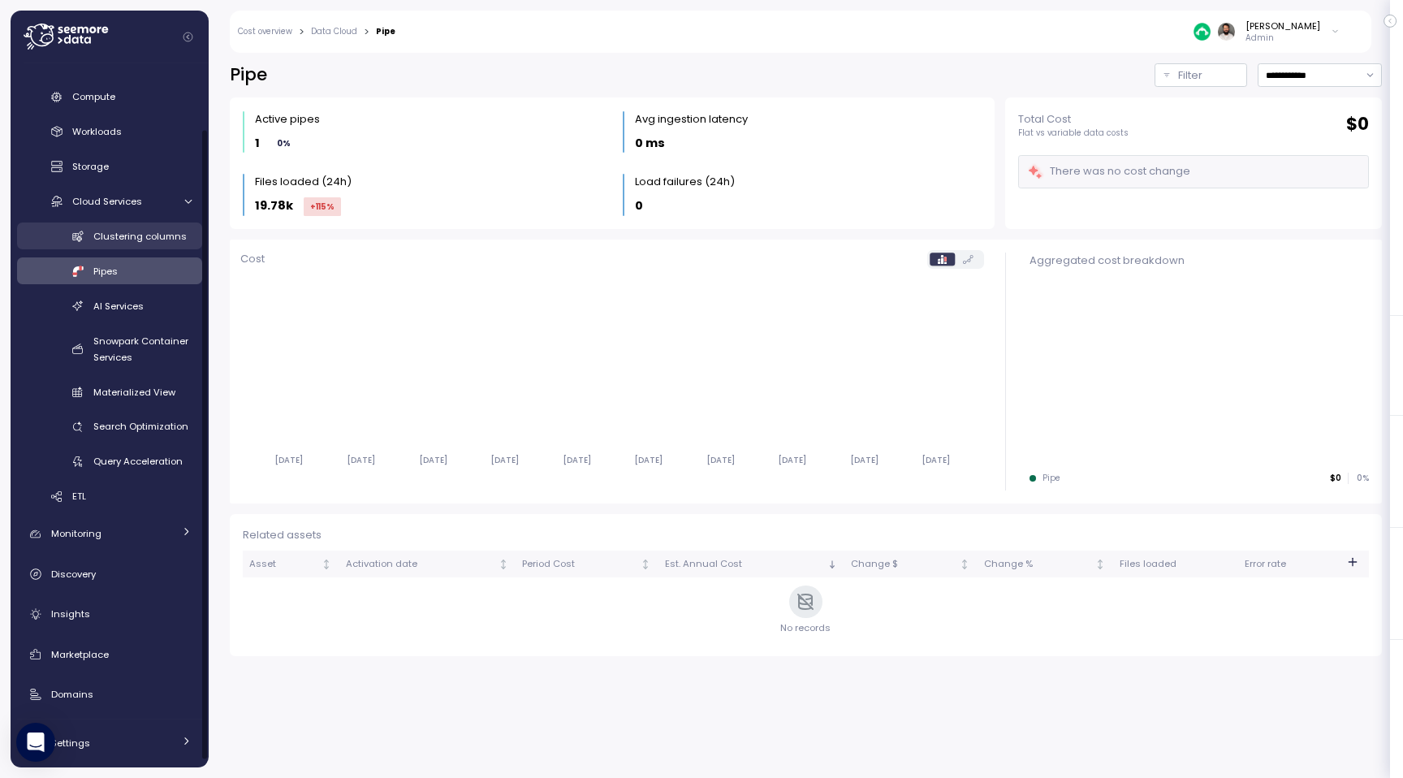
click at [134, 231] on span "Clustering columns" at bounding box center [139, 236] width 93 height 13
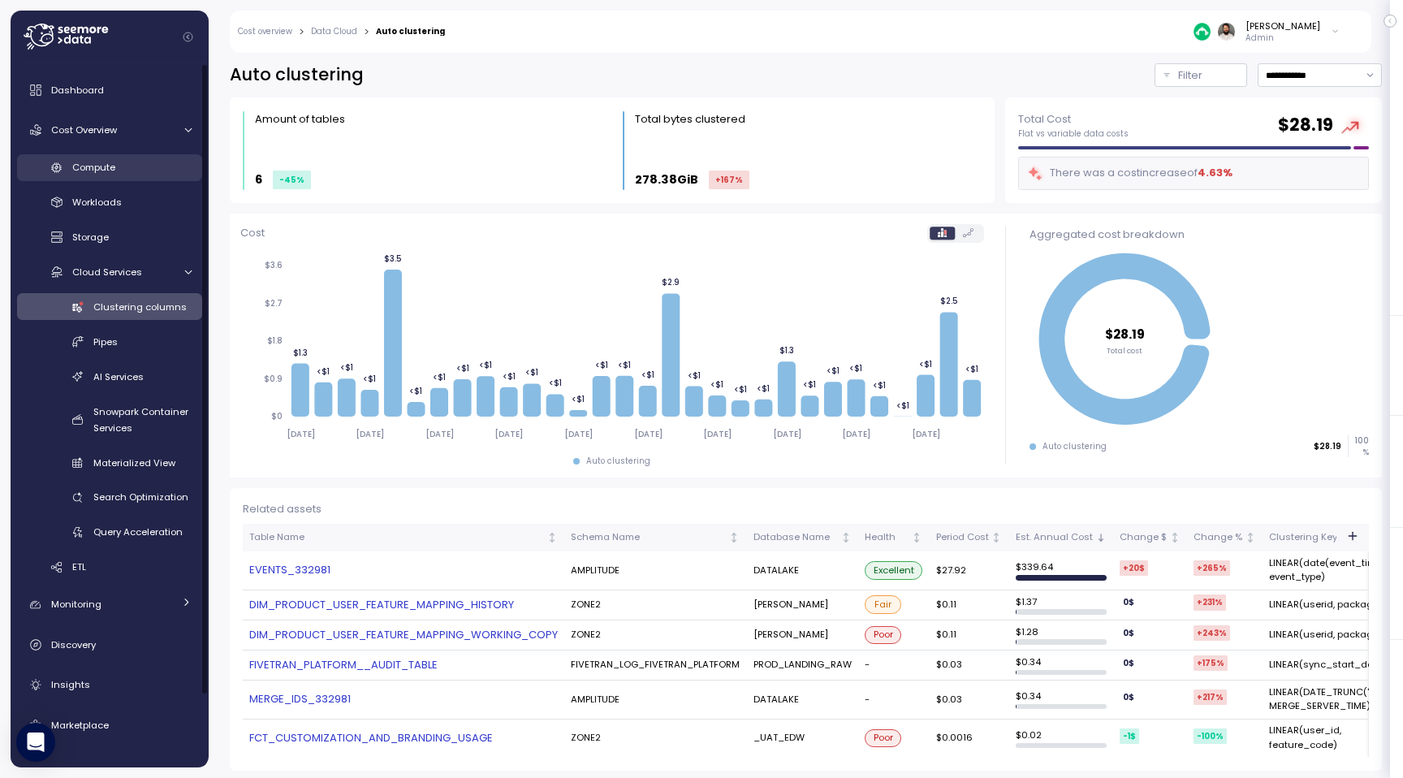
click at [116, 175] on link "Compute" at bounding box center [109, 167] width 185 height 27
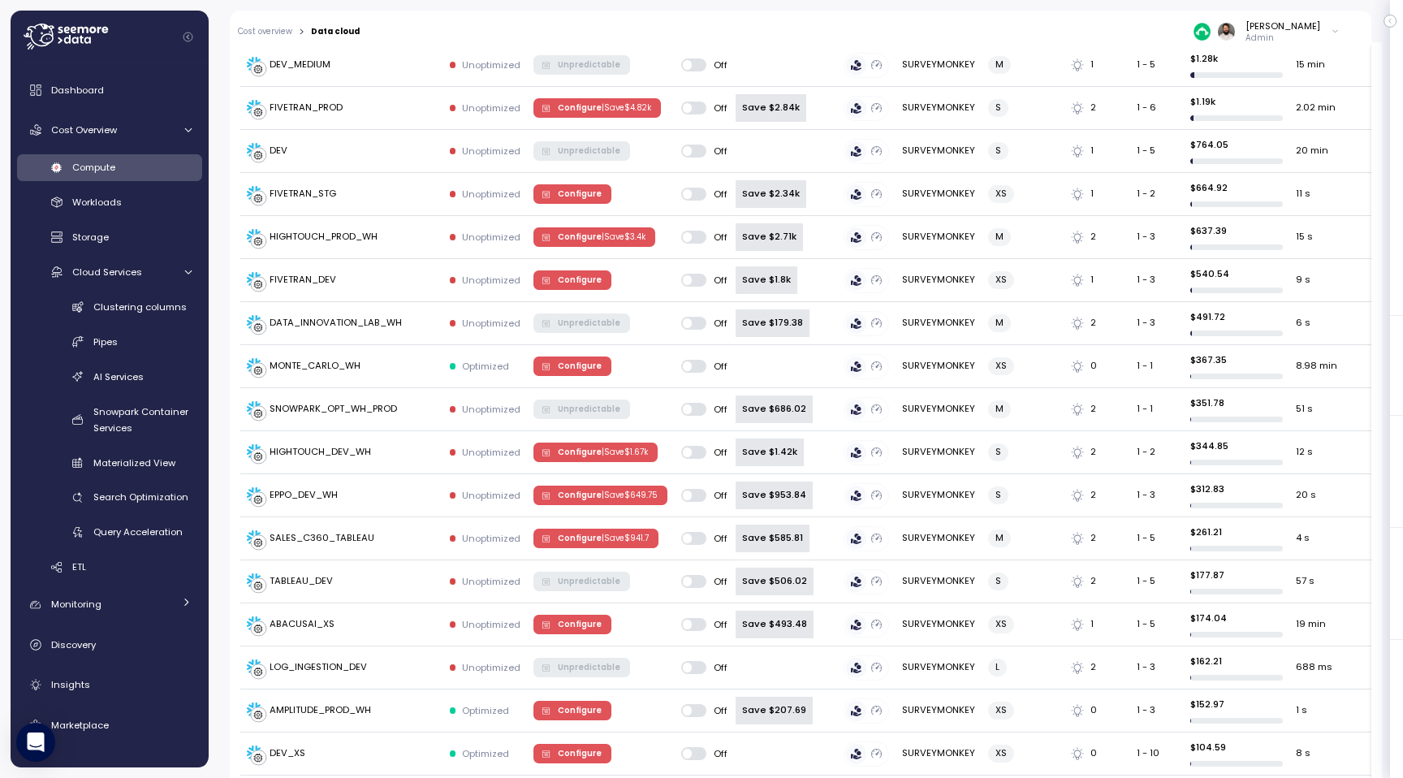
scroll to position [439, 0]
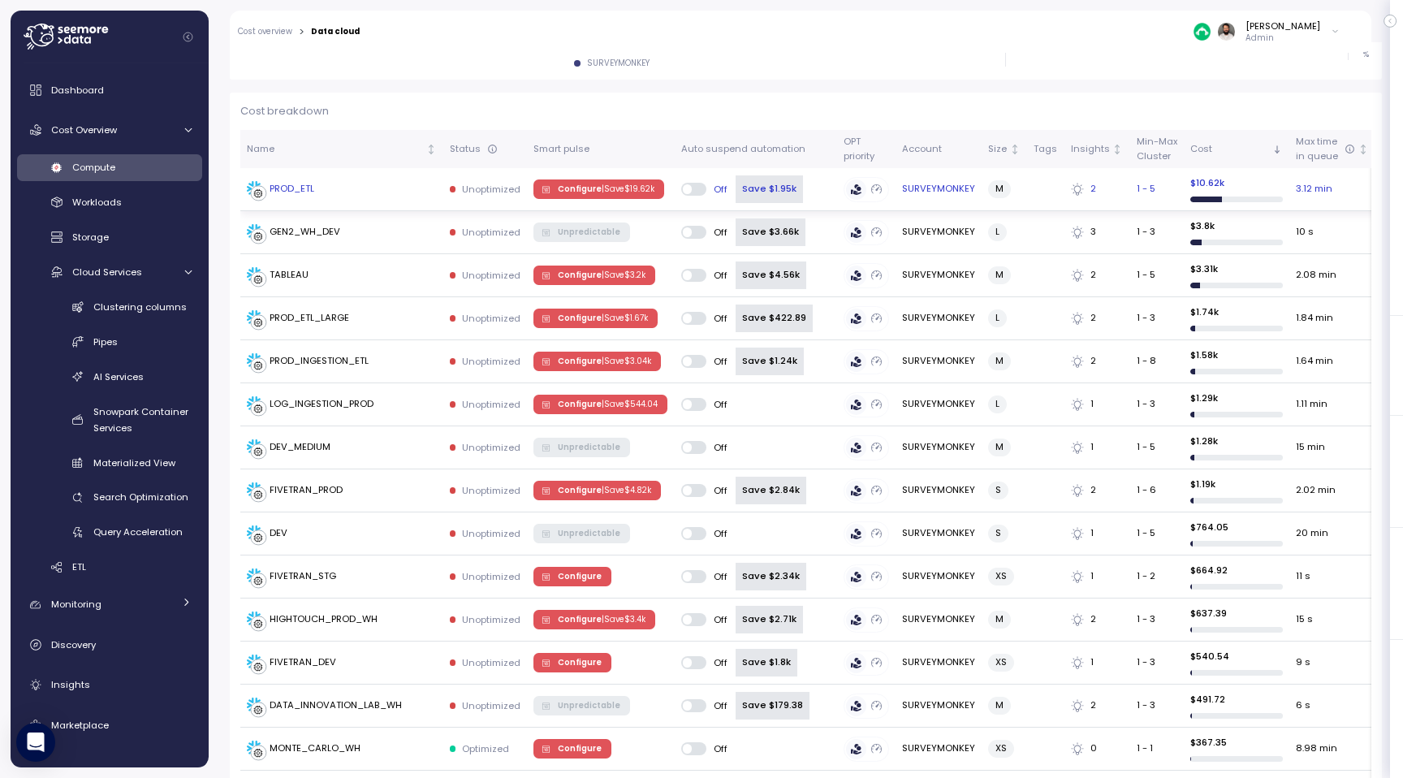
click at [289, 190] on div "PROD_ETL" at bounding box center [292, 189] width 45 height 15
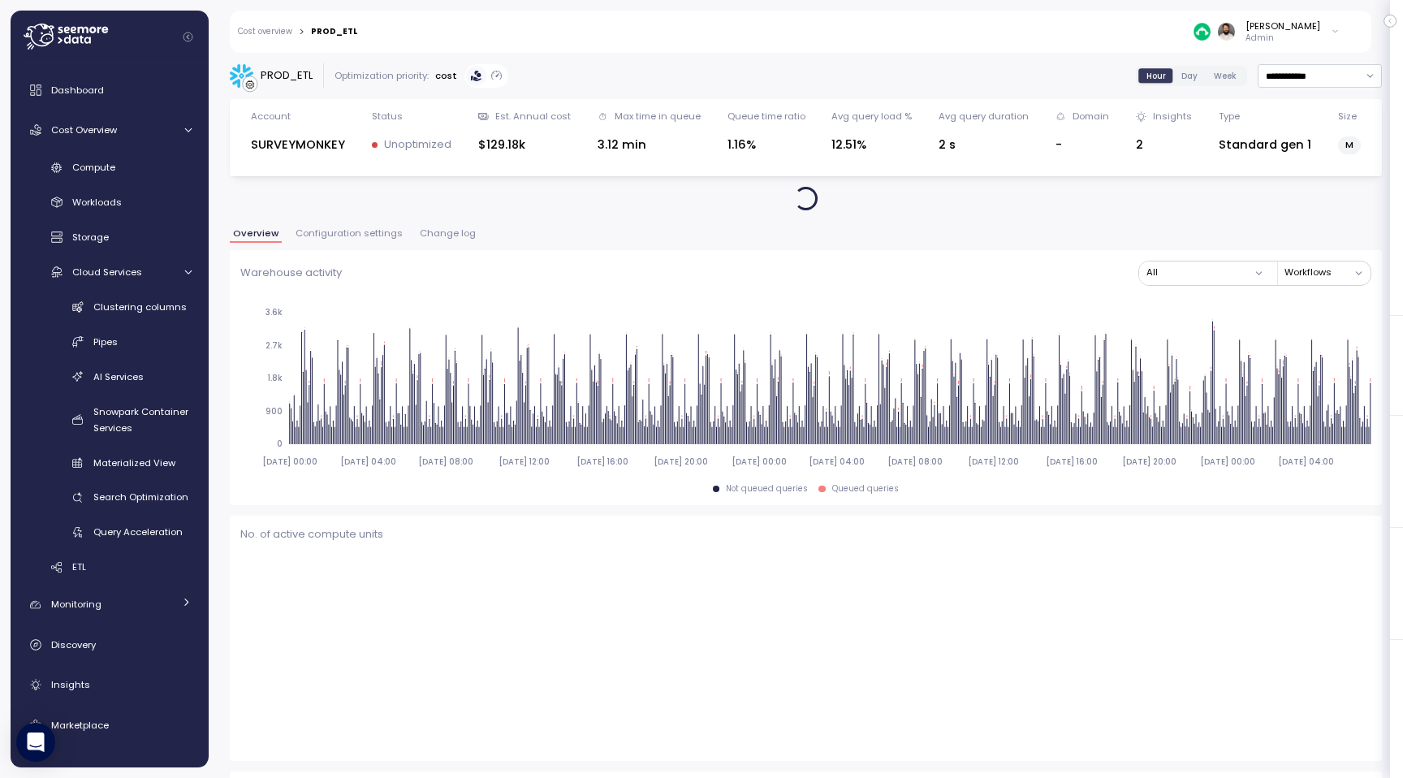
click at [432, 231] on span "Change log" at bounding box center [448, 233] width 56 height 9
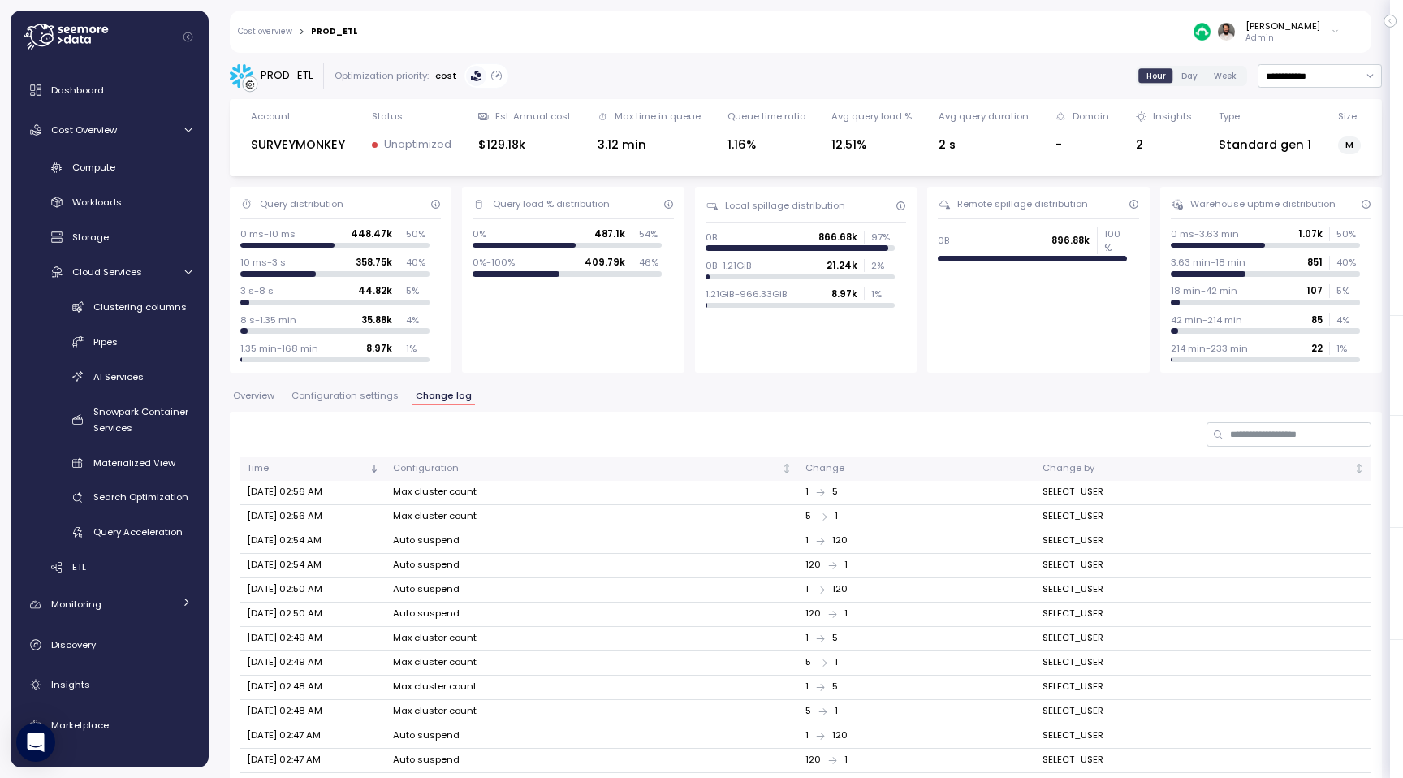
scroll to position [244, 0]
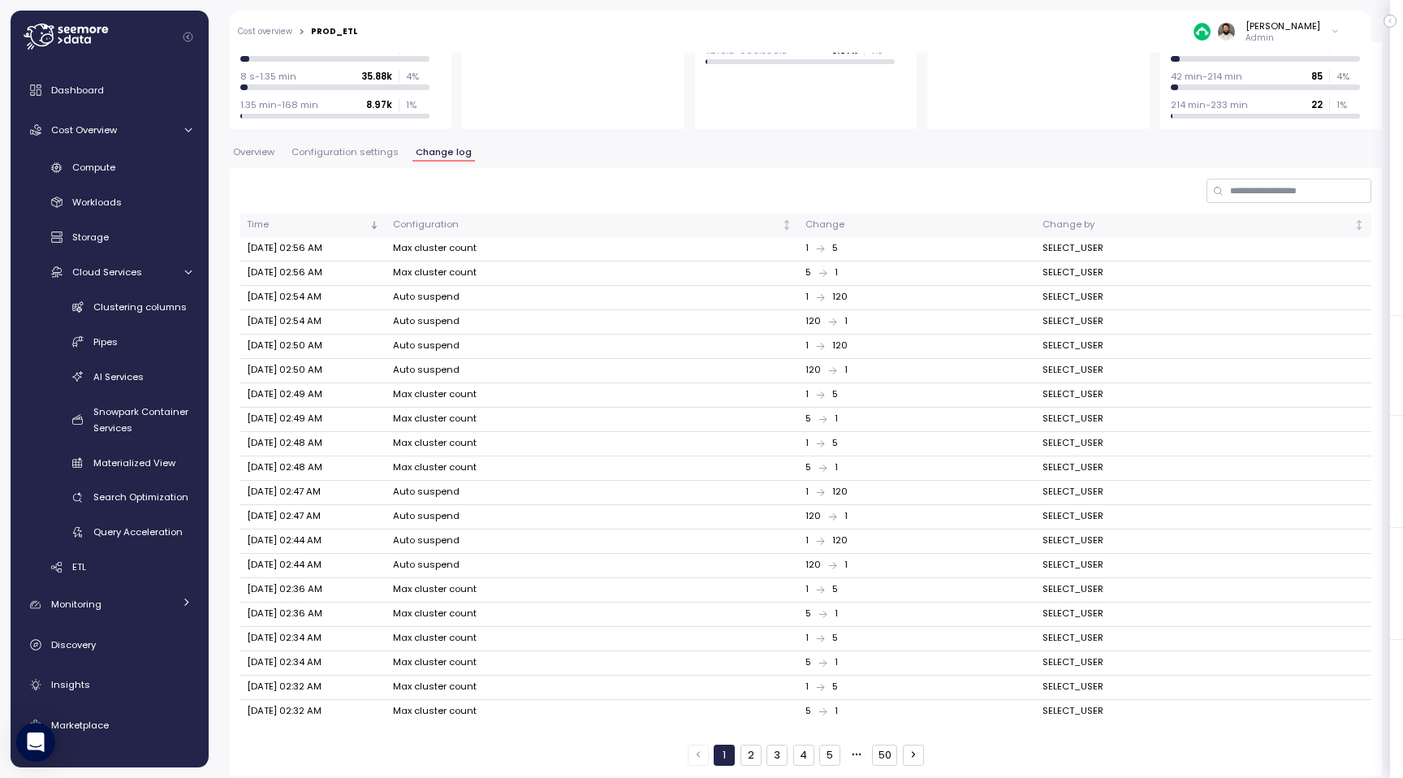
click at [752, 758] on div "Time Configuration Change Change by [DATE] 02:56 AM Max cluster count 1 5 SELEC…" at bounding box center [806, 471] width 1152 height 607
click at [749, 745] on button "2" at bounding box center [751, 755] width 21 height 21
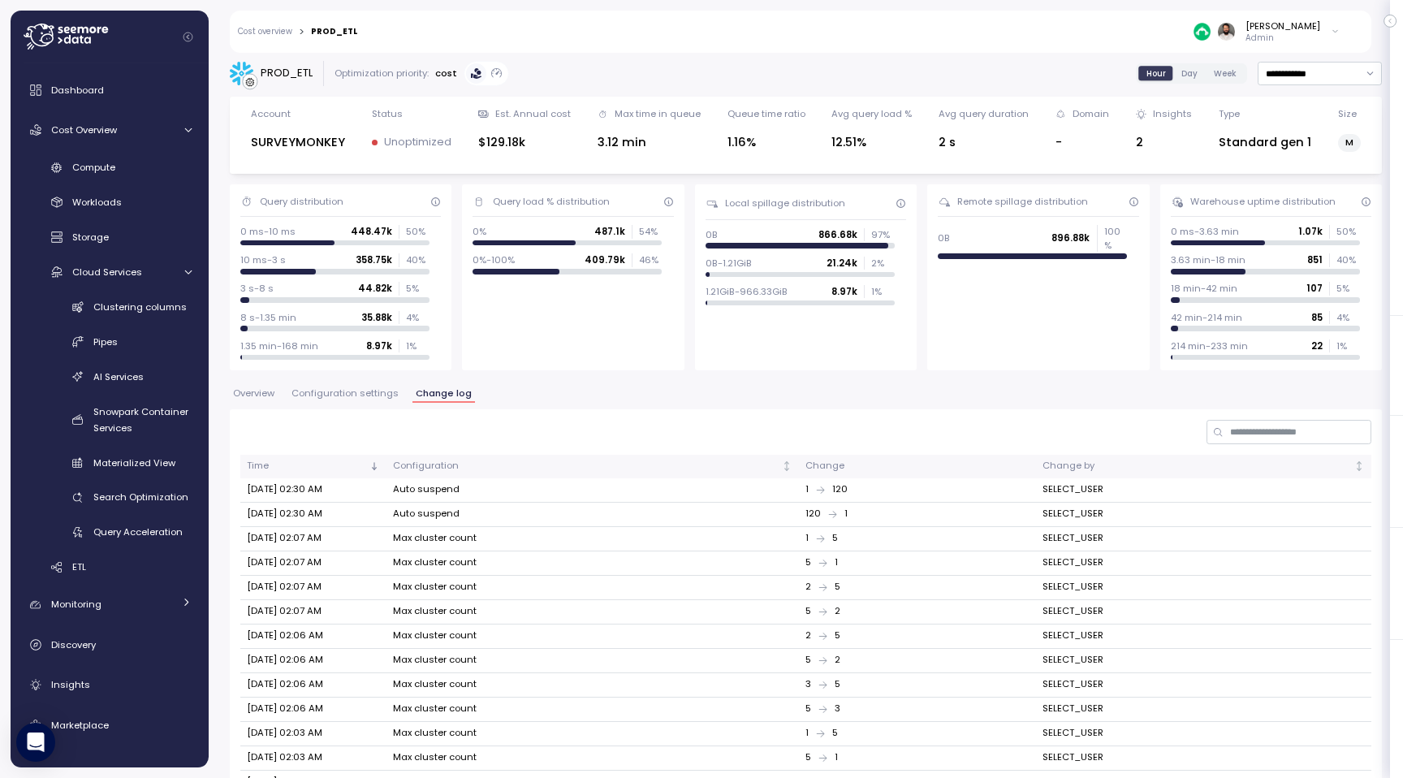
scroll to position [2, 0]
click at [381, 391] on span "Configuration settings" at bounding box center [345, 393] width 107 height 9
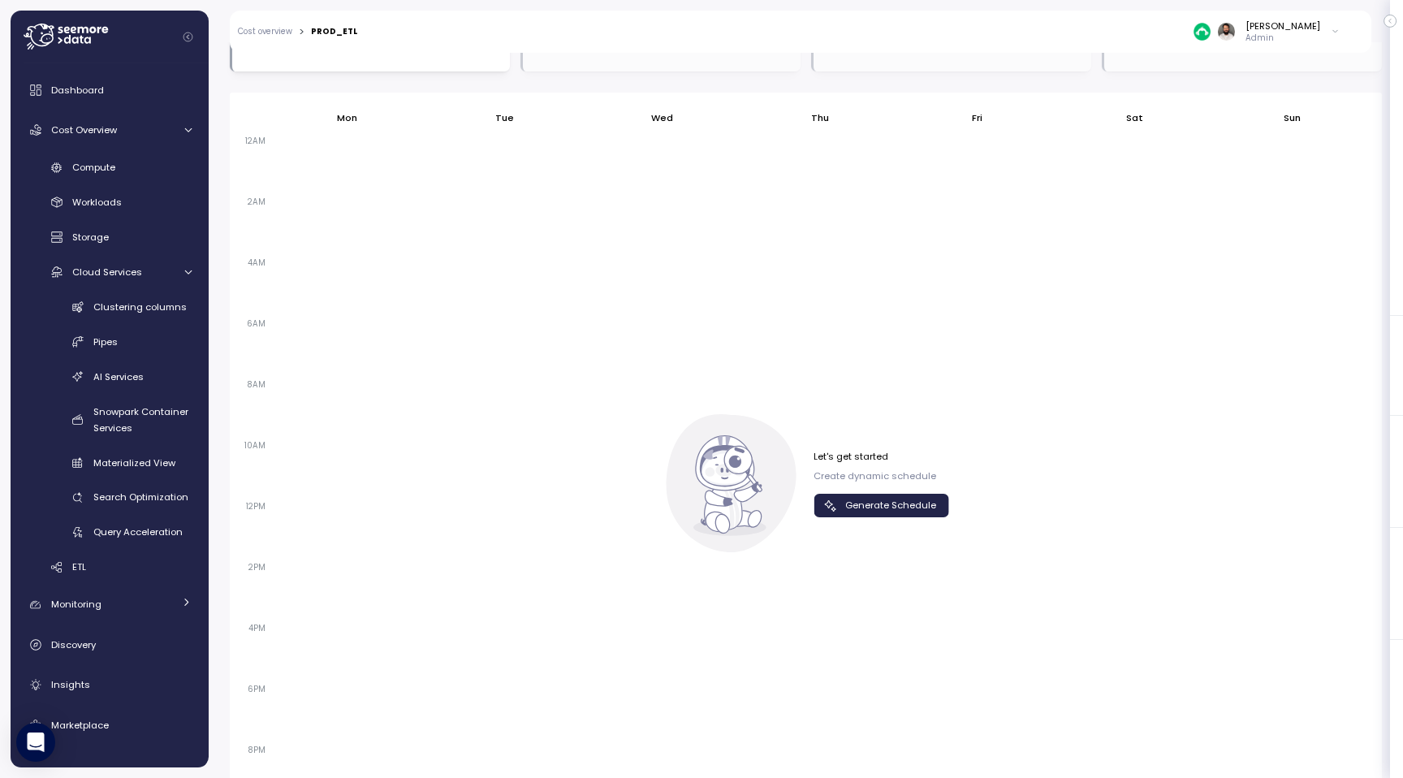
scroll to position [983, 0]
click at [109, 176] on link "Compute" at bounding box center [109, 167] width 185 height 27
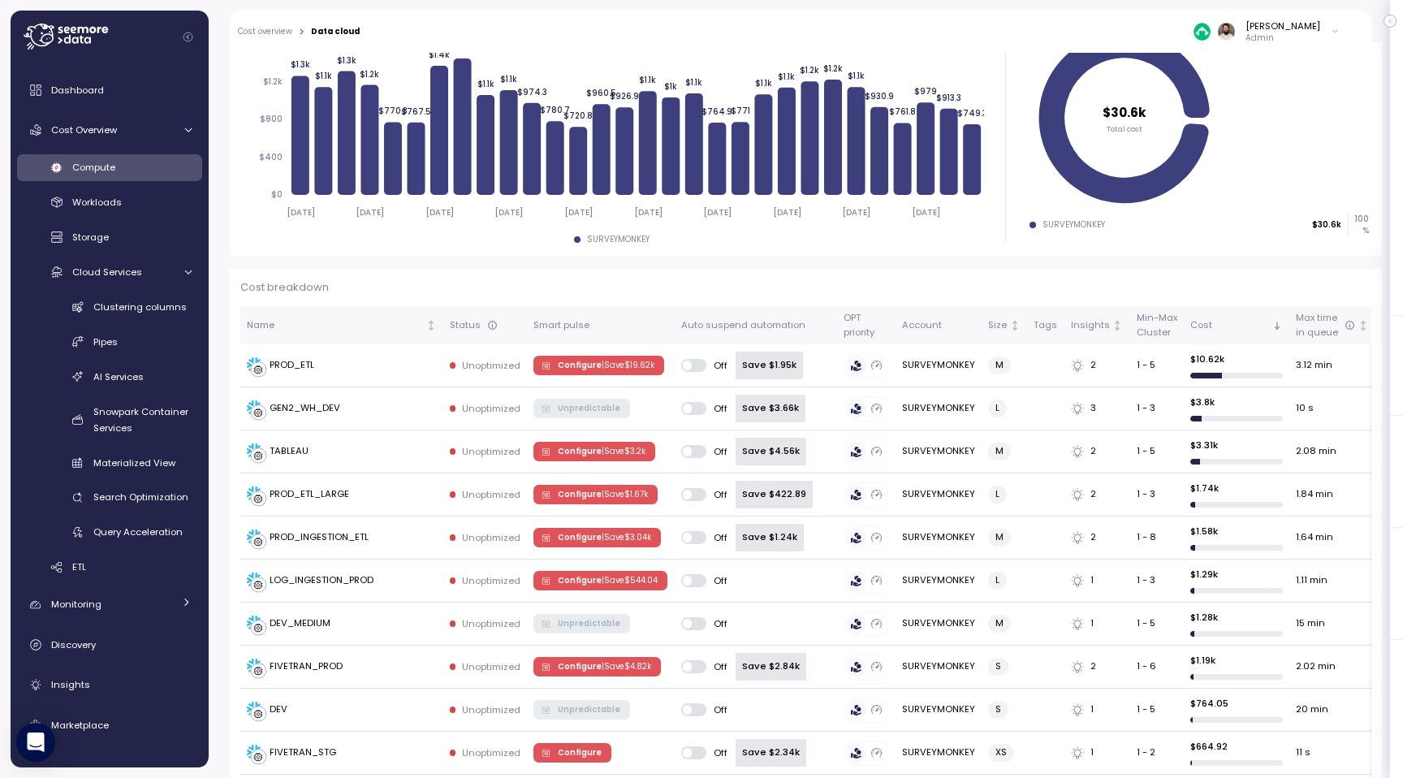
scroll to position [296, 0]
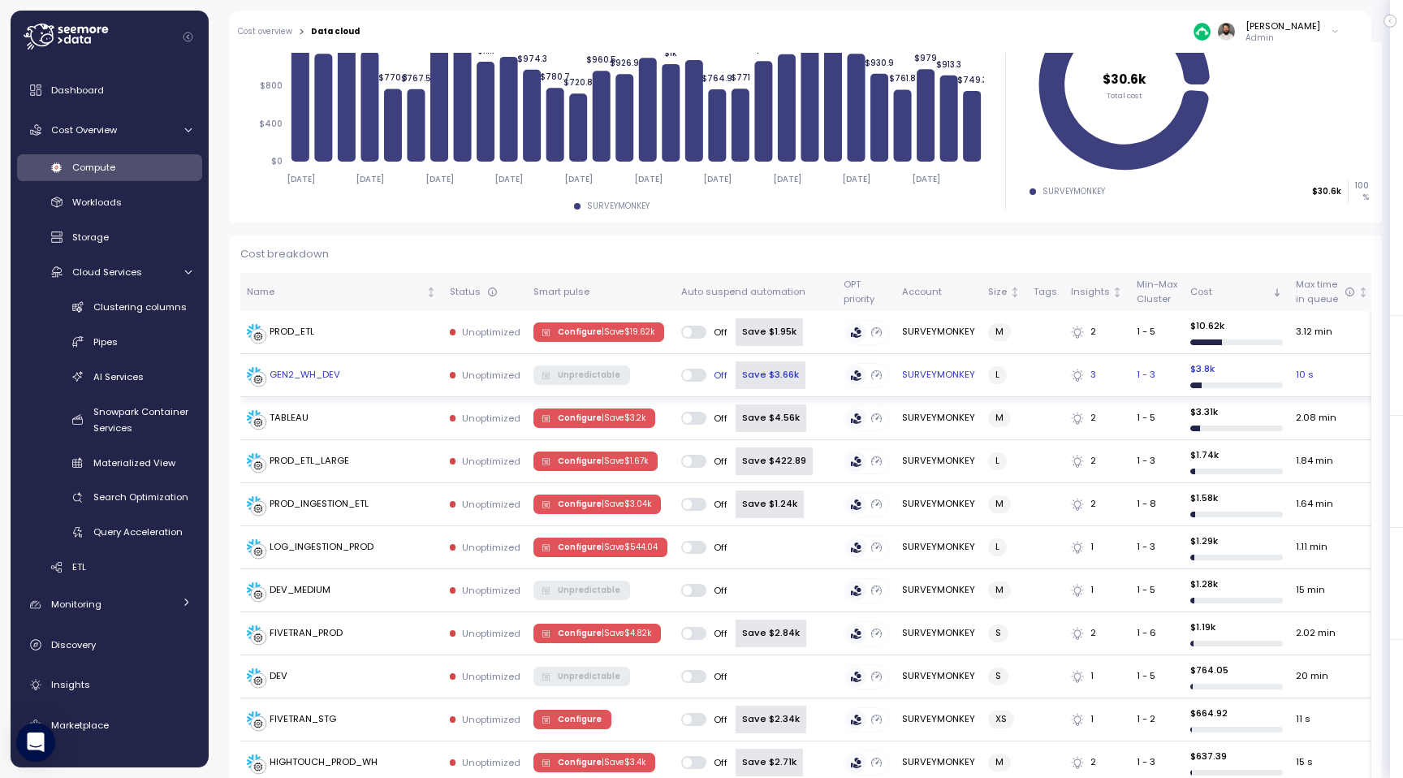
click at [399, 374] on div "GEN2_WH_DEV" at bounding box center [342, 375] width 190 height 16
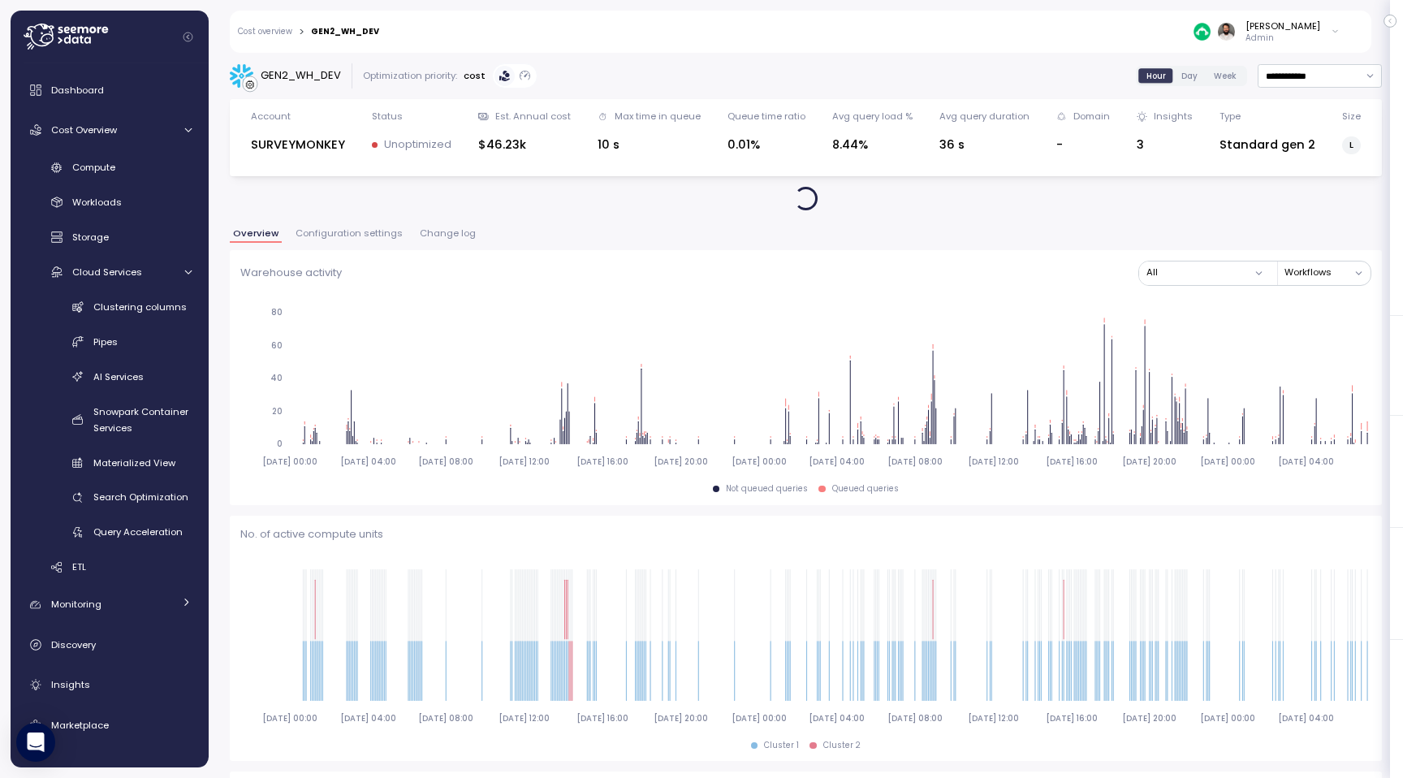
click at [439, 238] on span "Change log" at bounding box center [448, 233] width 56 height 9
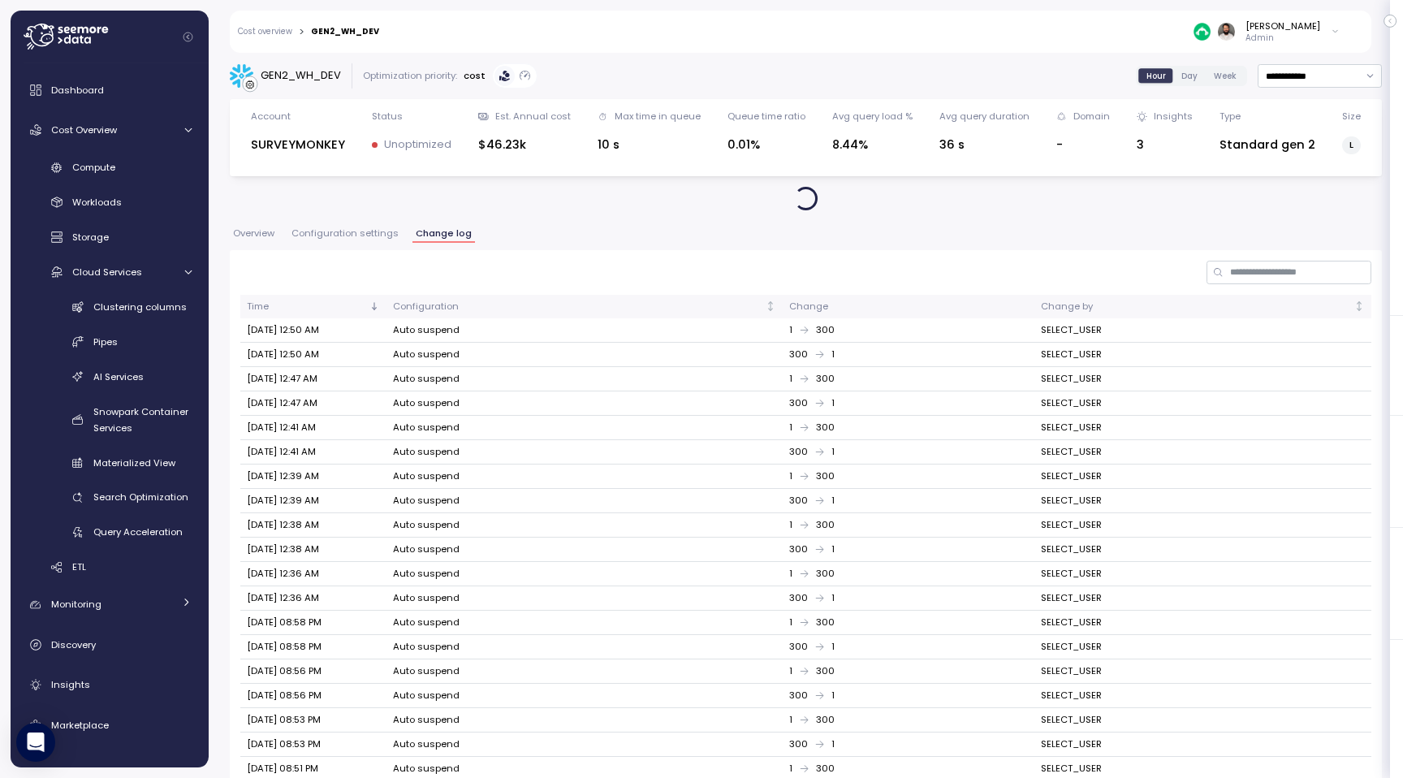
click at [357, 238] on span "Configuration settings" at bounding box center [345, 233] width 107 height 9
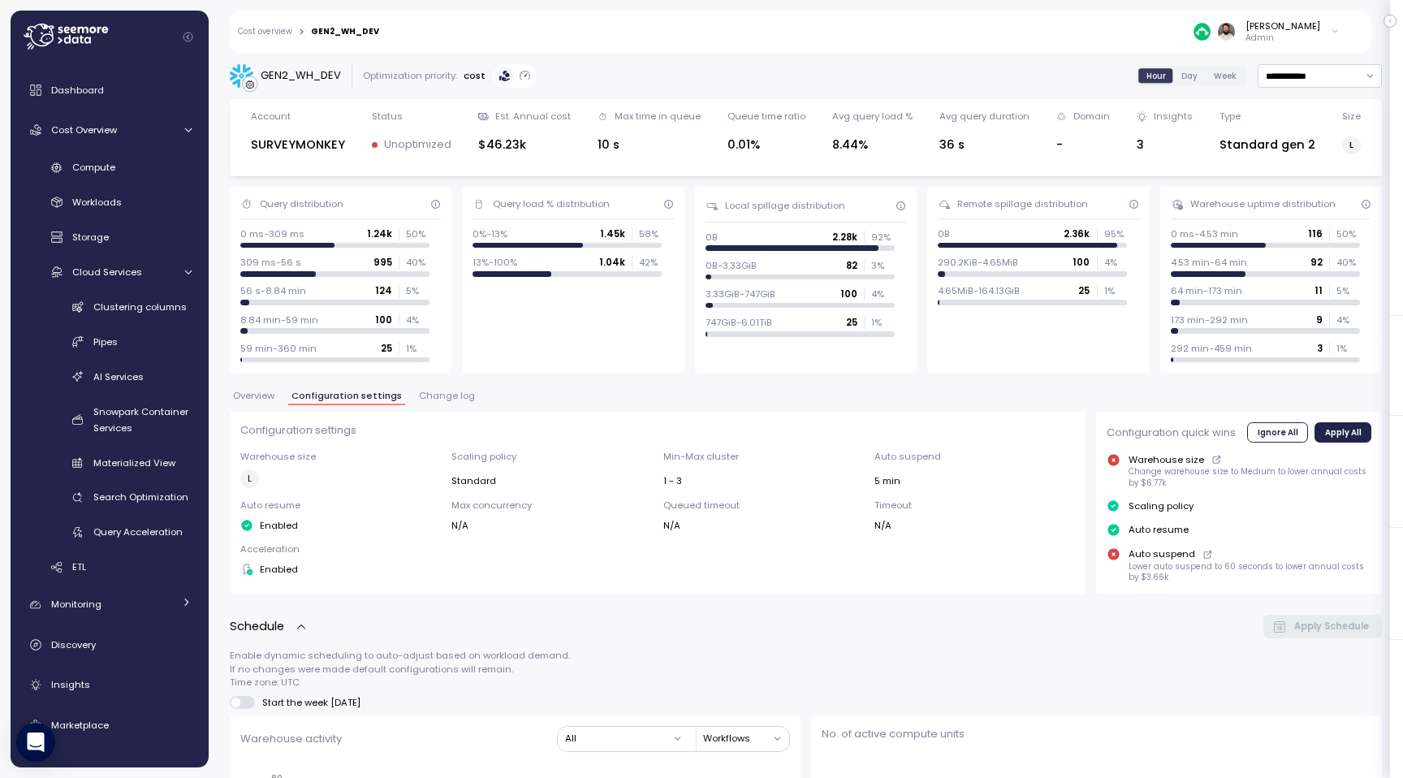
click at [422, 401] on button "Change log" at bounding box center [447, 398] width 63 height 14
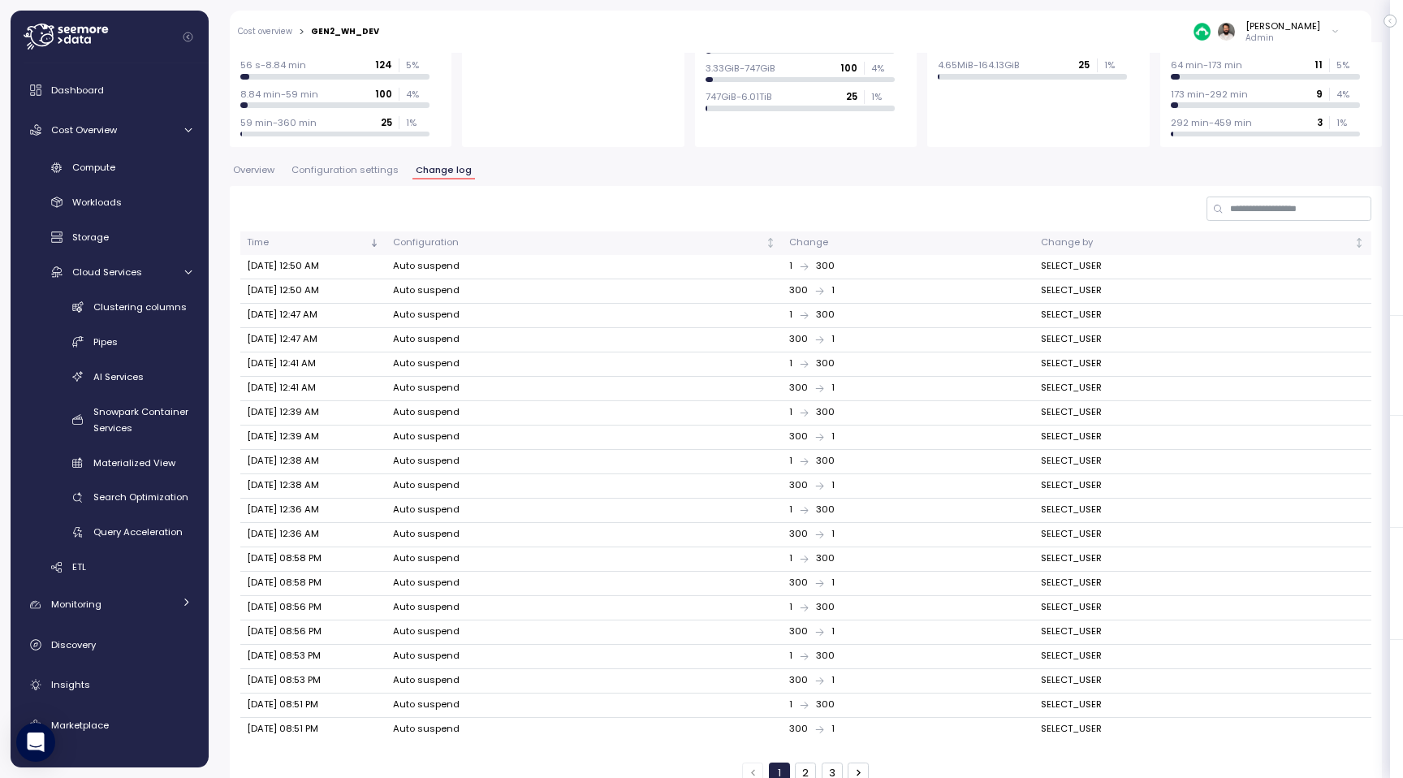
scroll to position [244, 0]
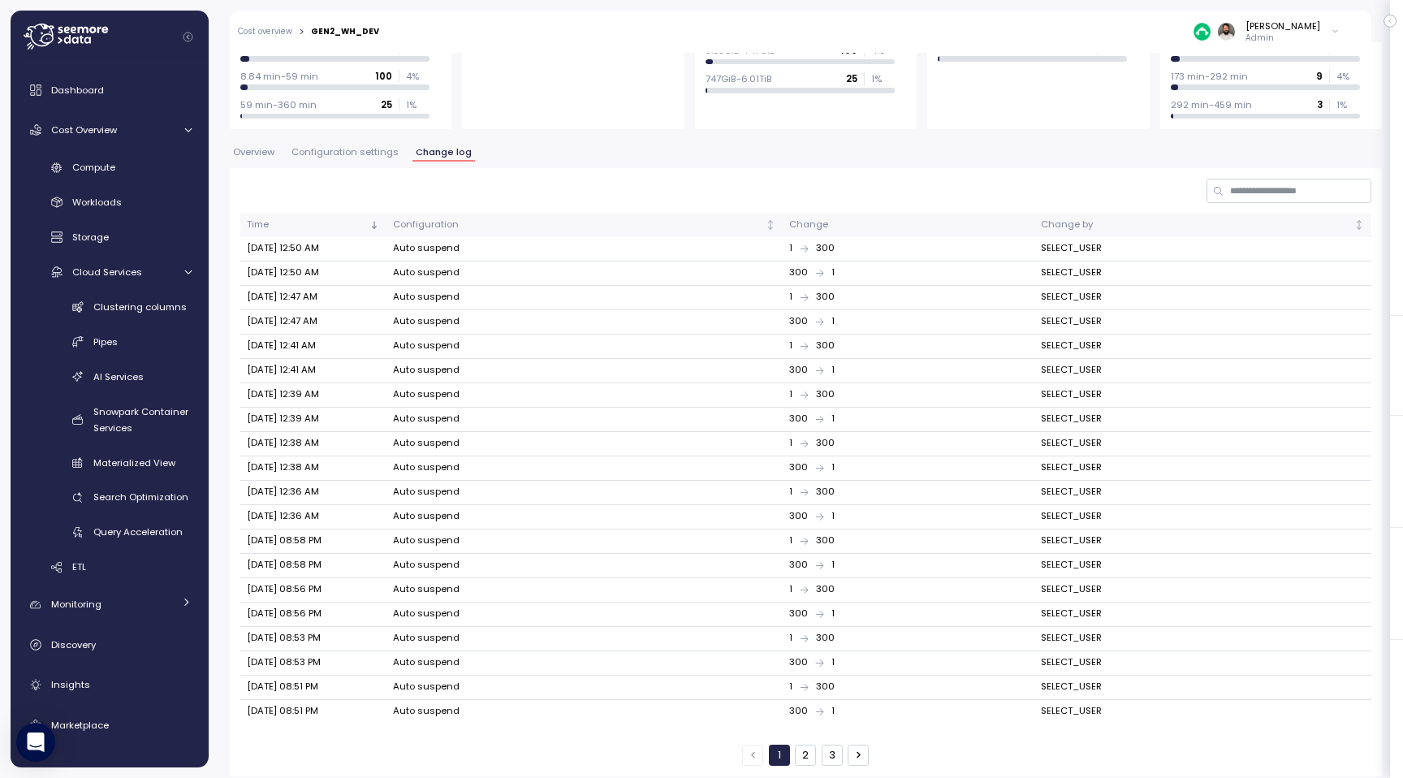
click at [791, 745] on div "1 2 3" at bounding box center [805, 755] width 127 height 21
click at [806, 745] on button "2" at bounding box center [805, 755] width 21 height 21
click at [786, 750] on button "1" at bounding box center [779, 755] width 21 height 21
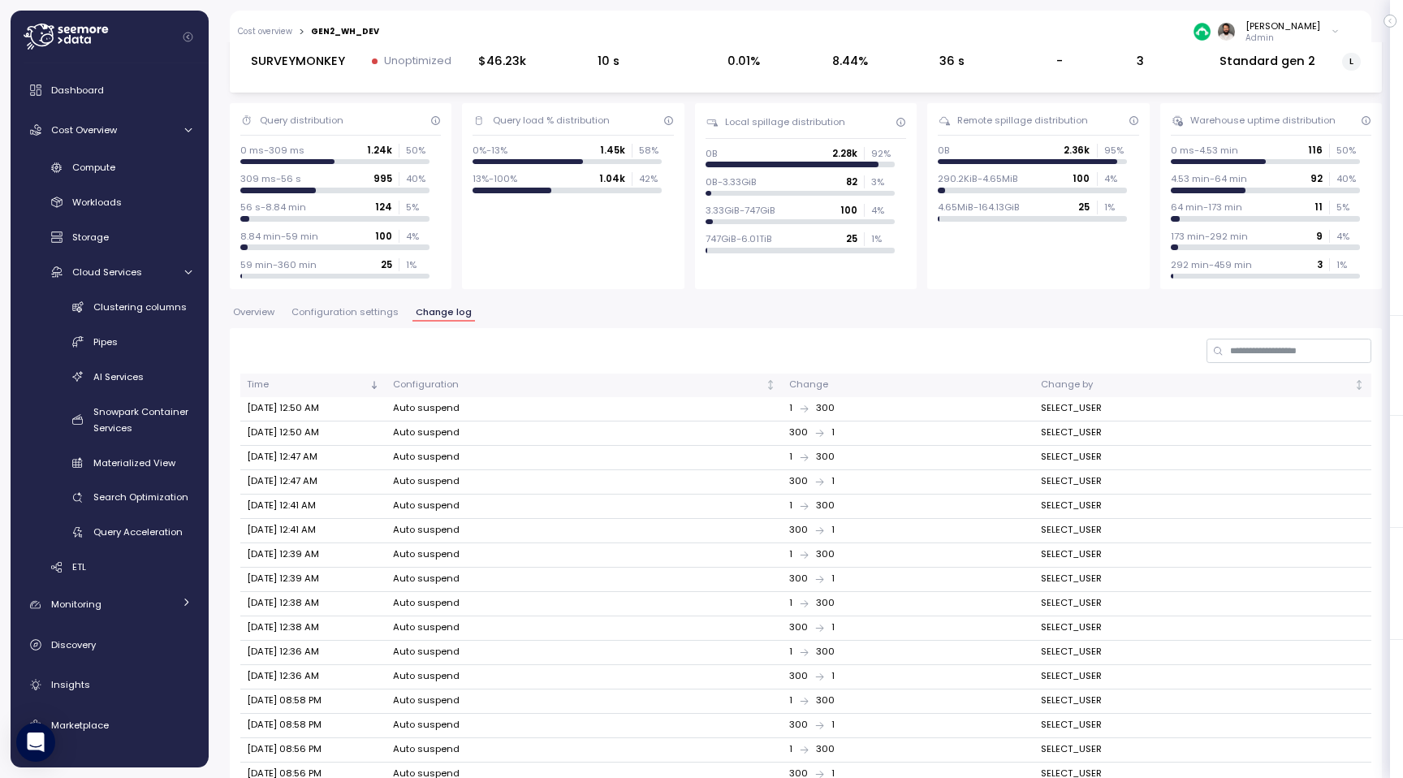
scroll to position [77, 0]
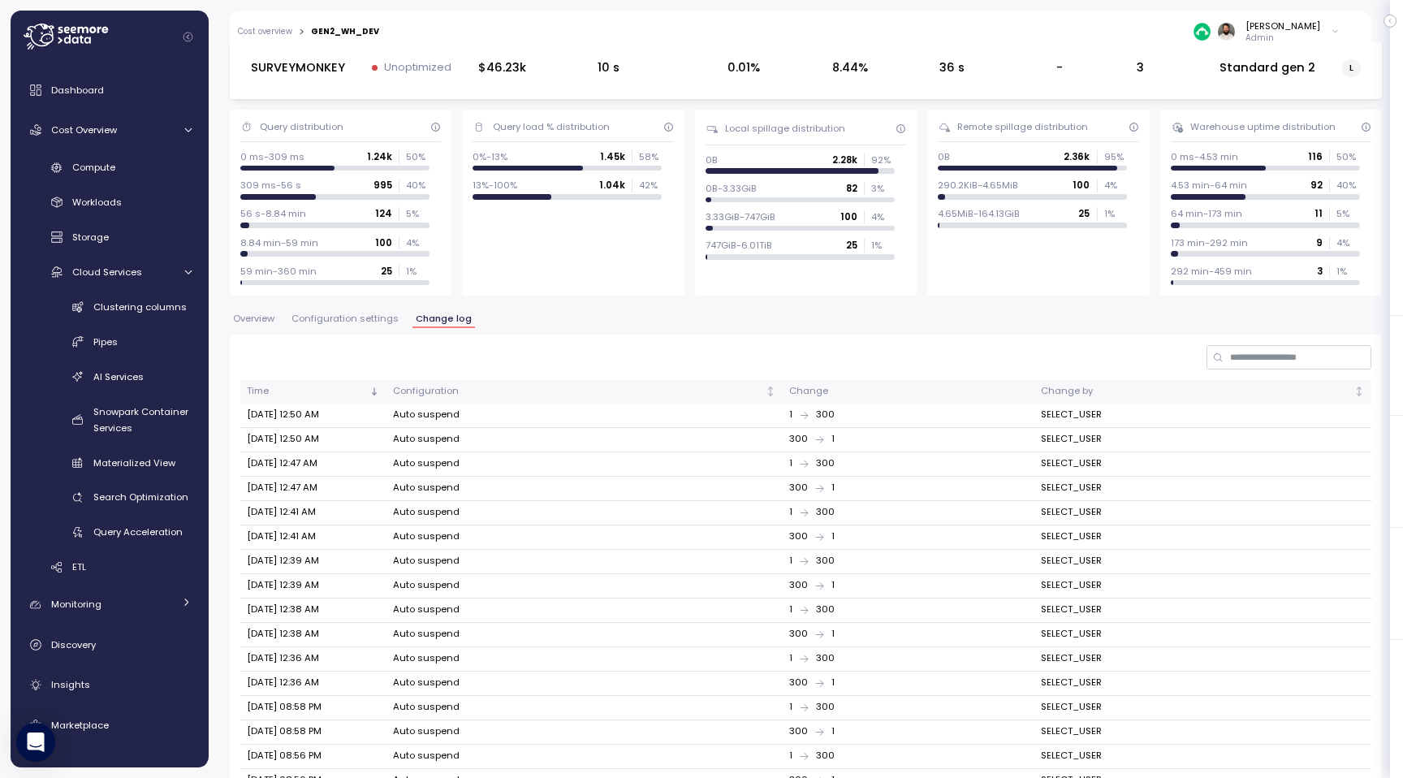
click at [319, 318] on span "Configuration settings" at bounding box center [345, 318] width 107 height 9
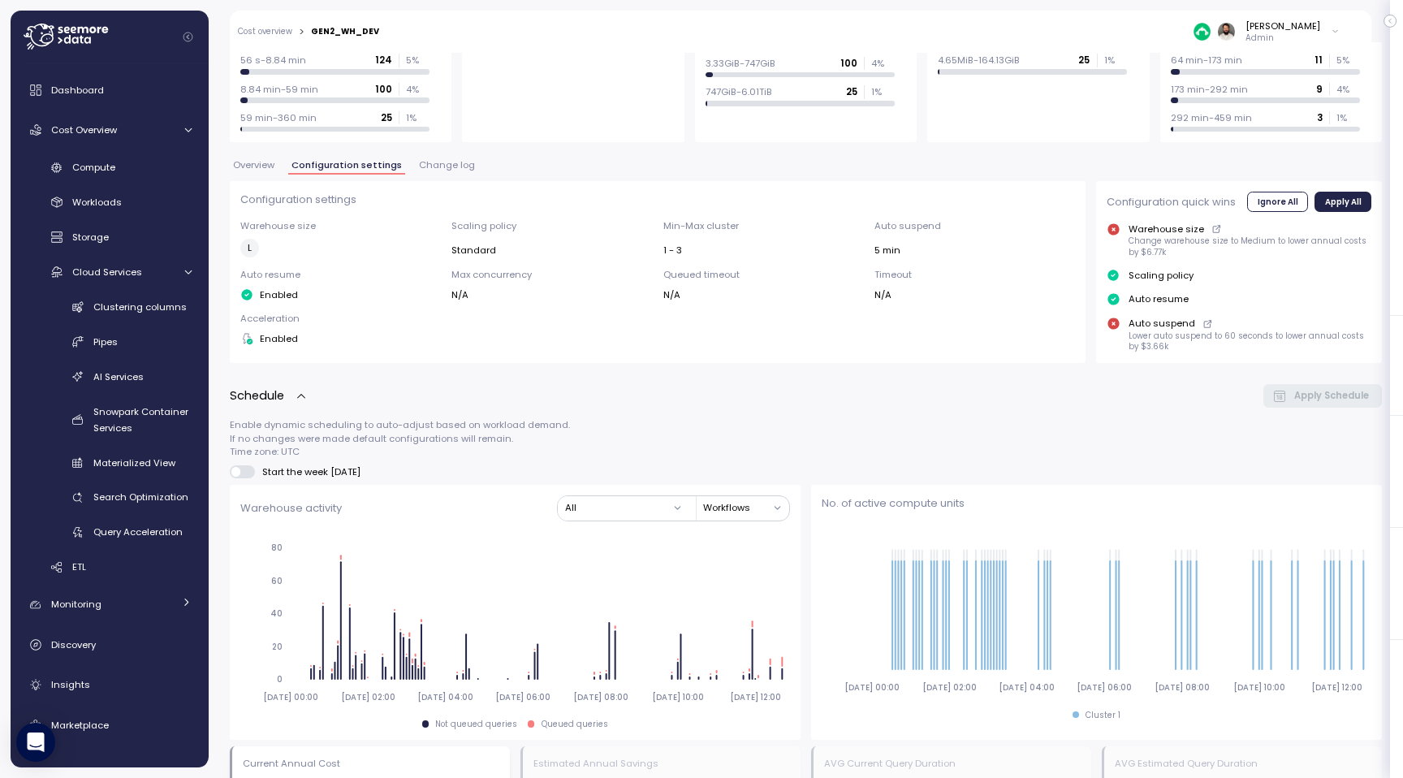
scroll to position [206, 0]
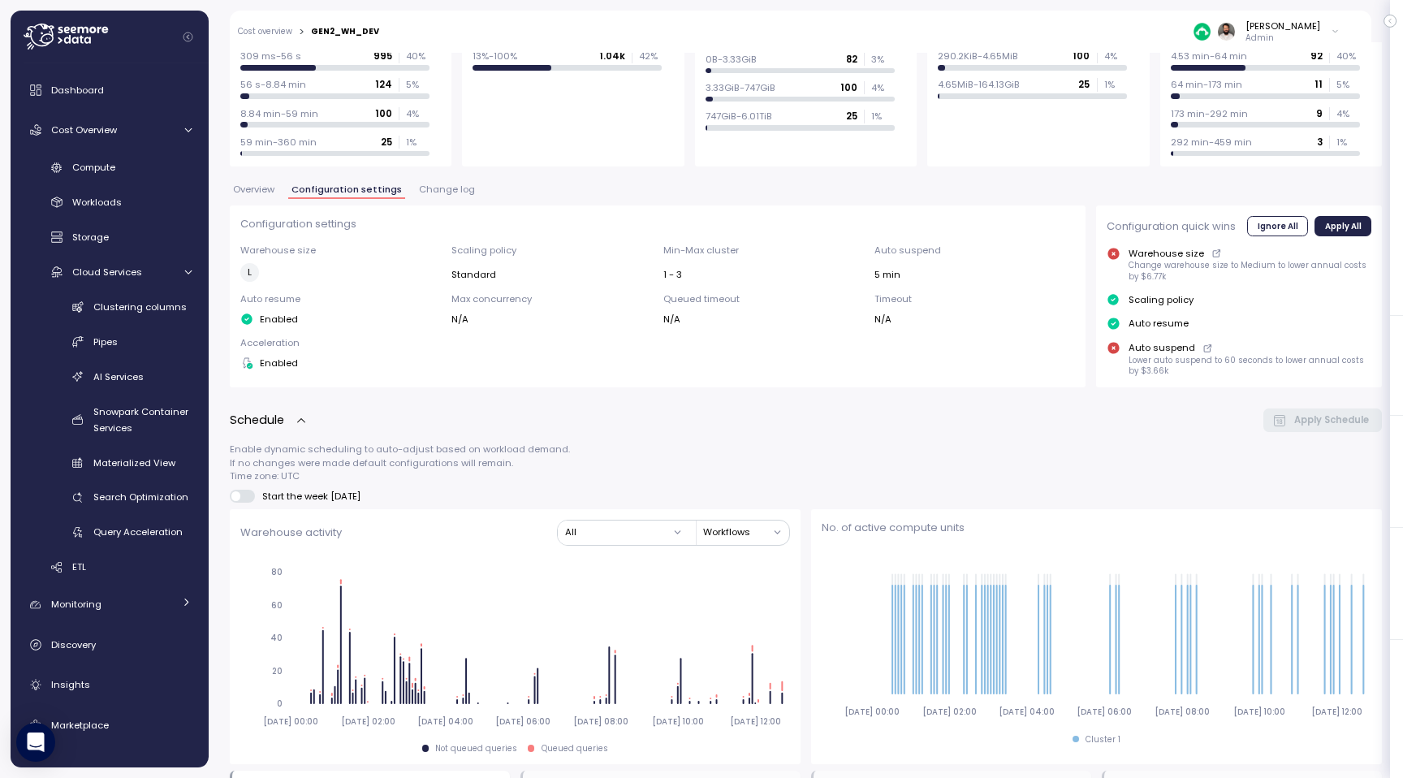
click at [261, 193] on span "Overview" at bounding box center [253, 189] width 41 height 9
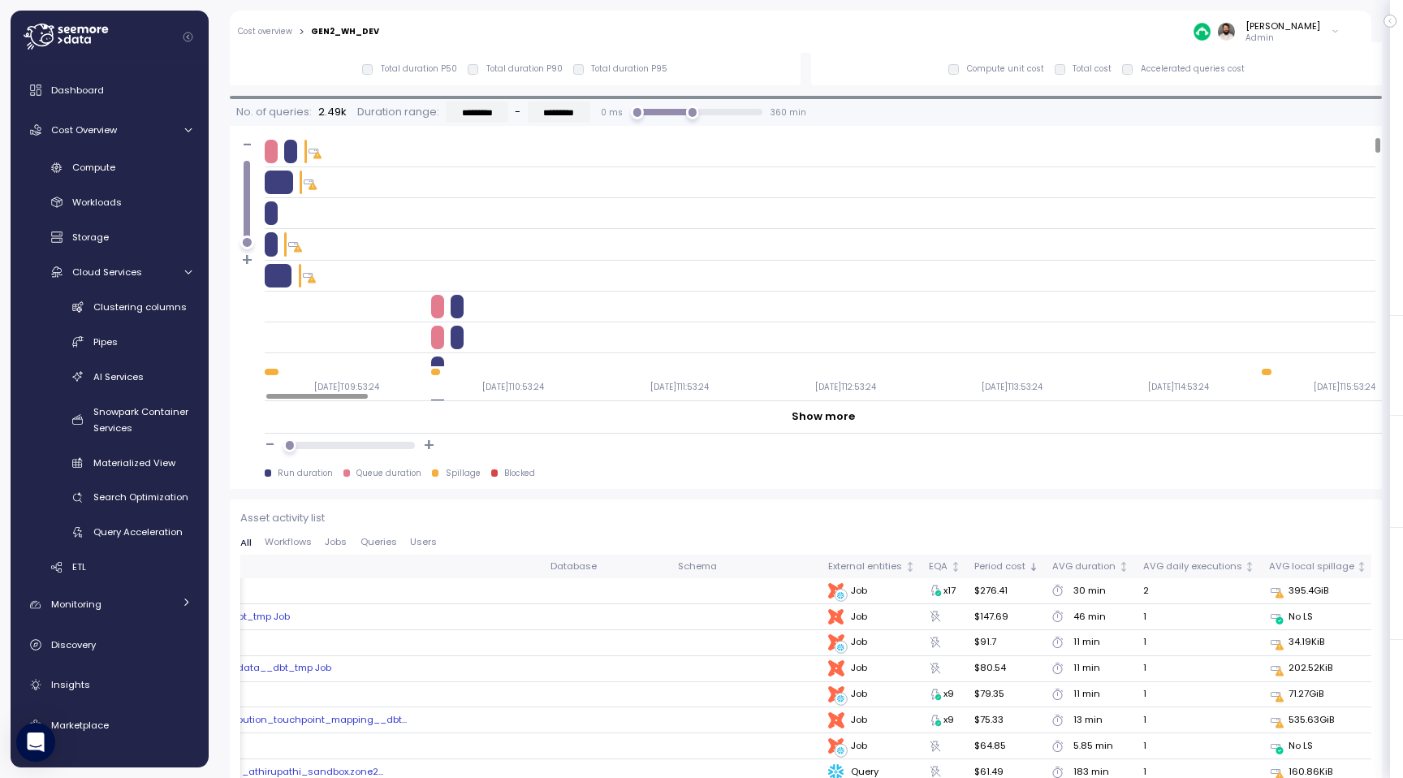
scroll to position [1312, 0]
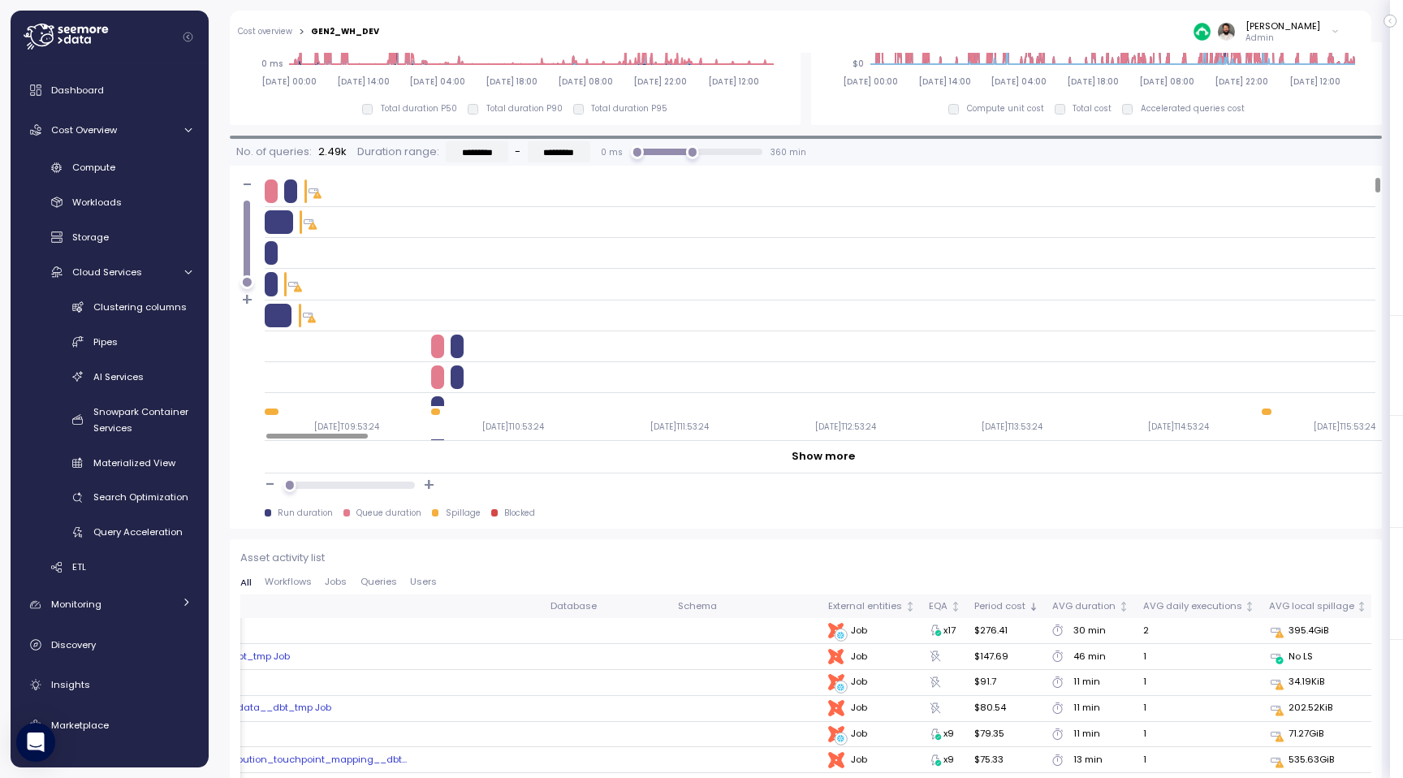
click at [383, 582] on span "Queries" at bounding box center [379, 581] width 37 height 9
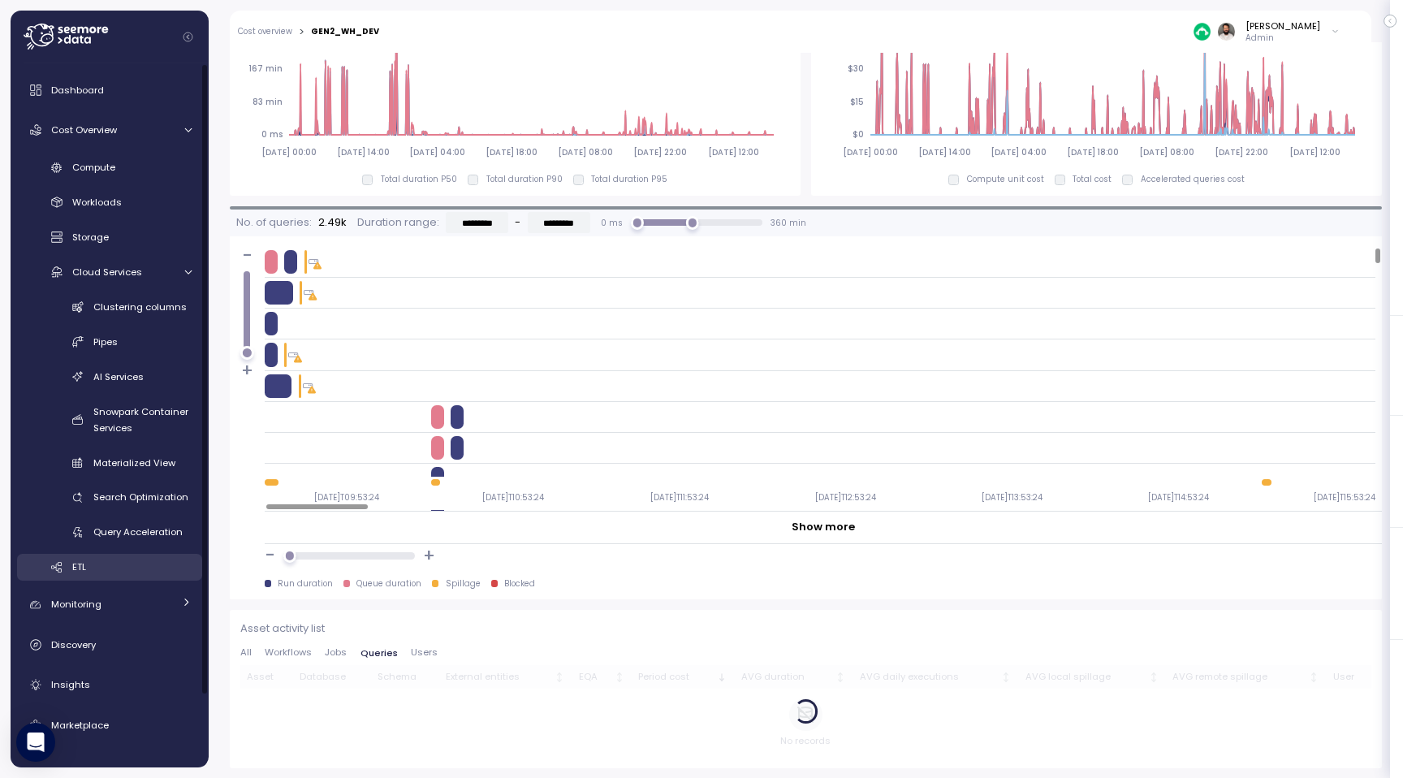
click at [166, 569] on div "ETL" at bounding box center [131, 567] width 119 height 16
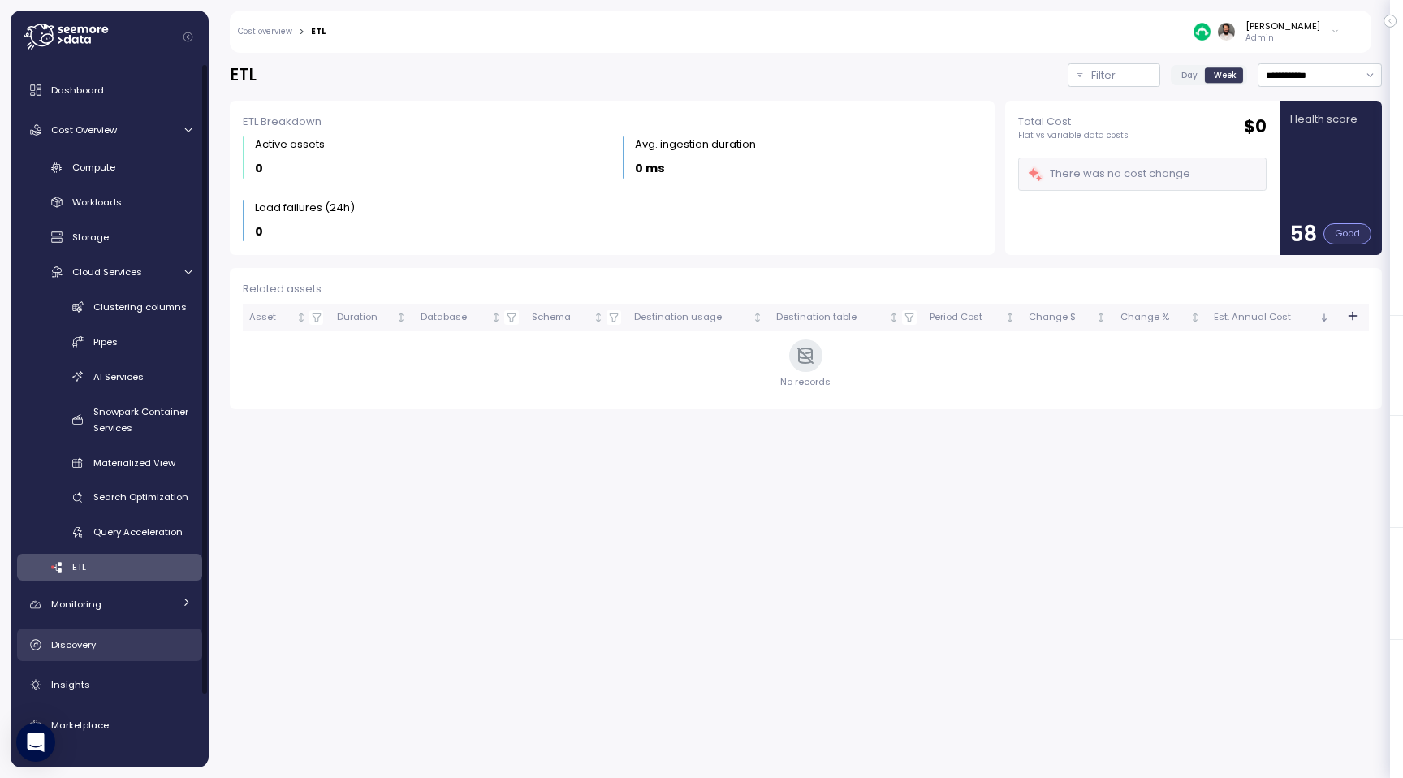
click at [128, 631] on link "Discovery" at bounding box center [109, 645] width 185 height 32
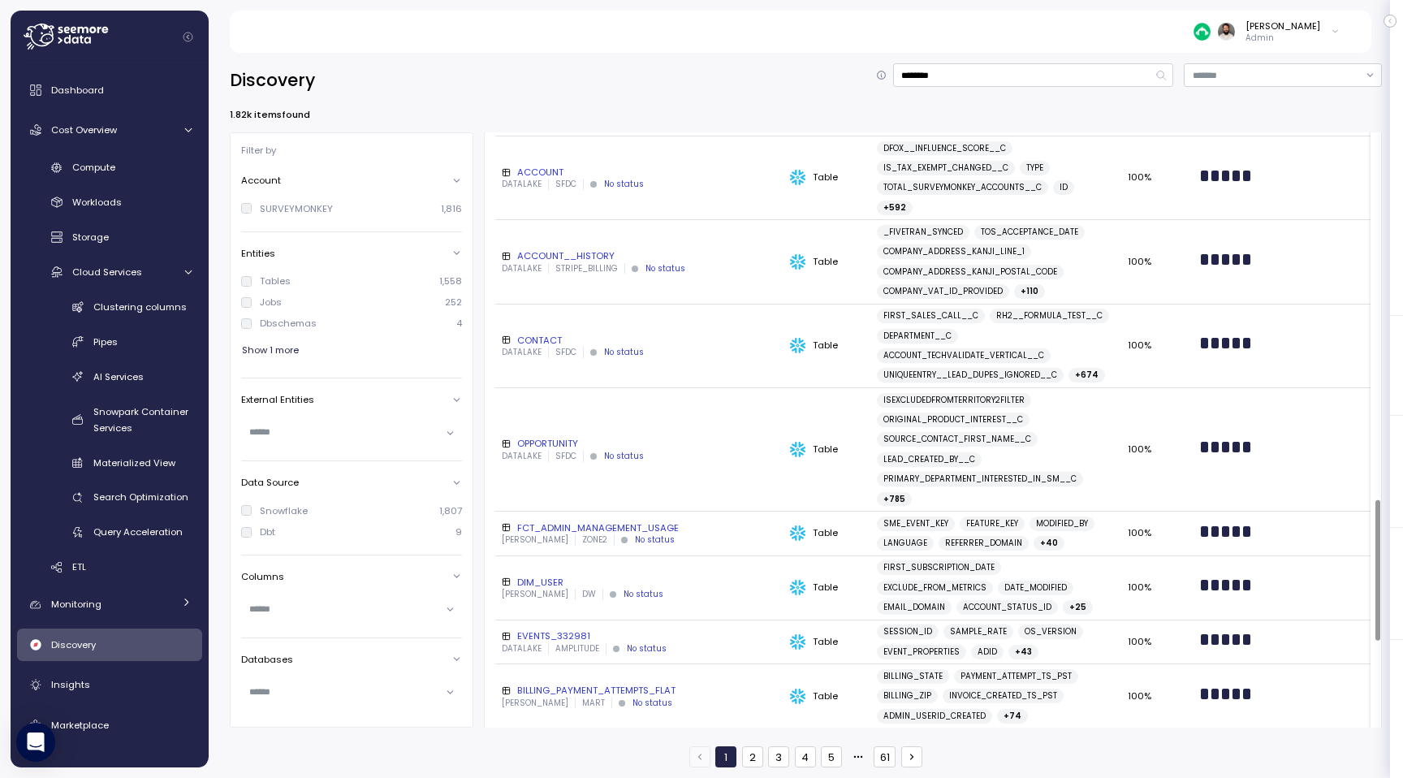
scroll to position [1916, 0]
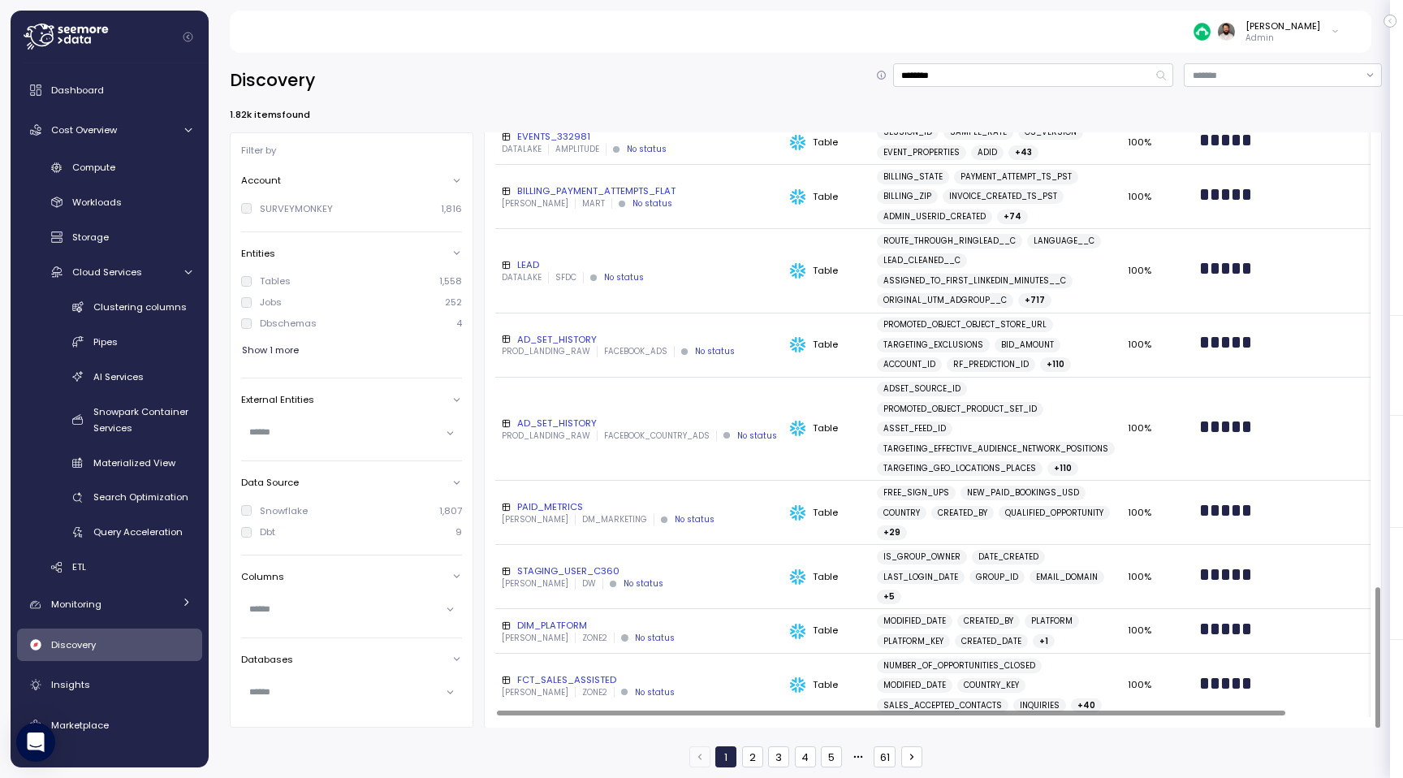
click at [583, 339] on div "AD_SET_HISTORY" at bounding box center [639, 339] width 275 height 13
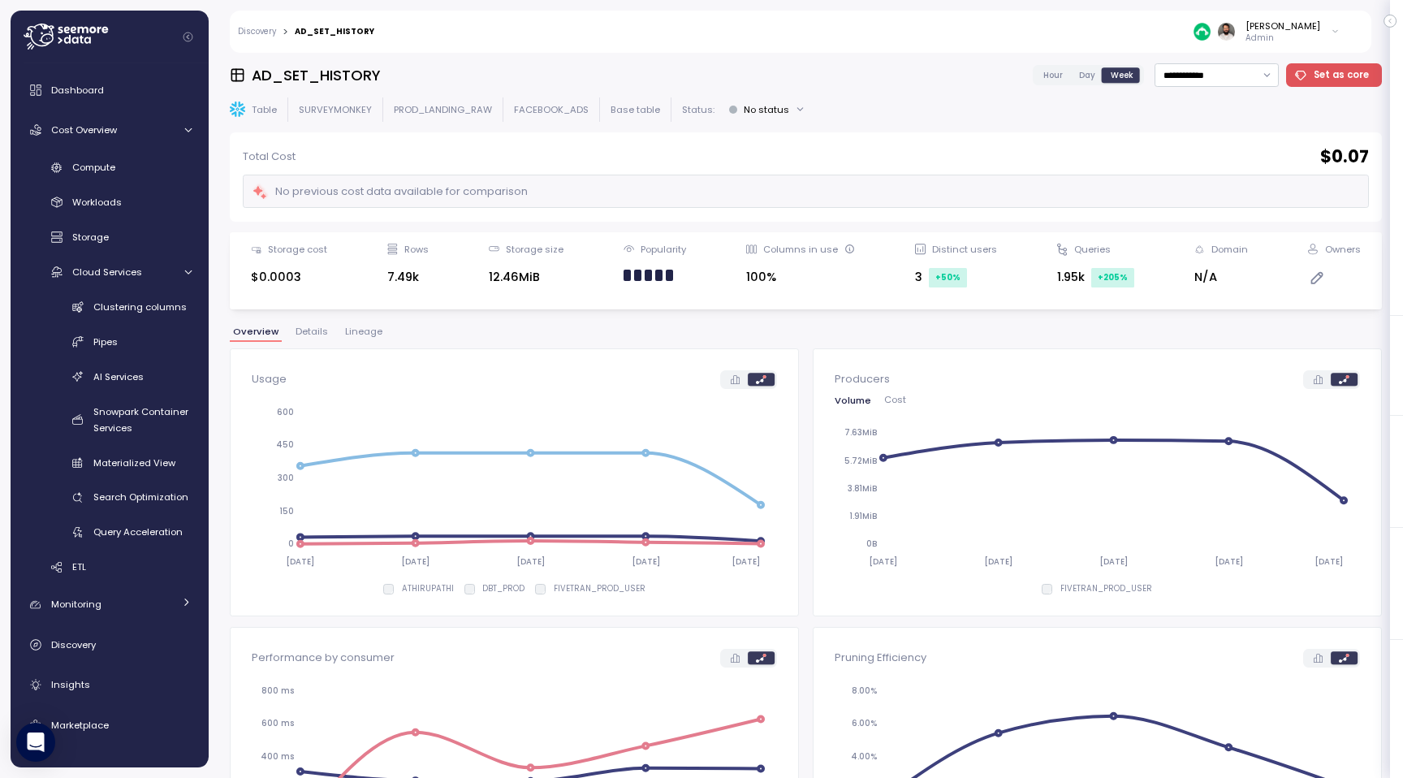
click at [308, 333] on span "Details" at bounding box center [312, 331] width 32 height 9
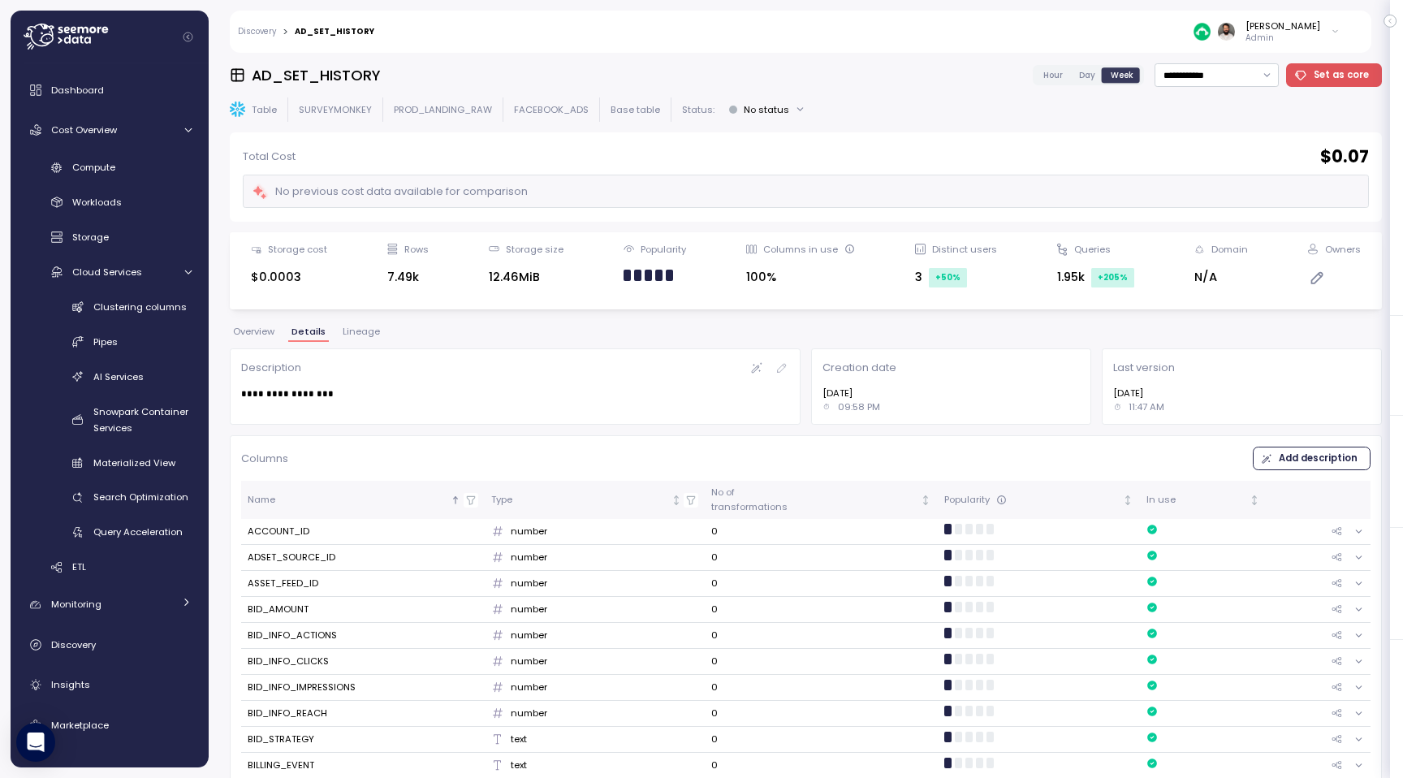
click at [358, 331] on span "Lineage" at bounding box center [361, 331] width 37 height 9
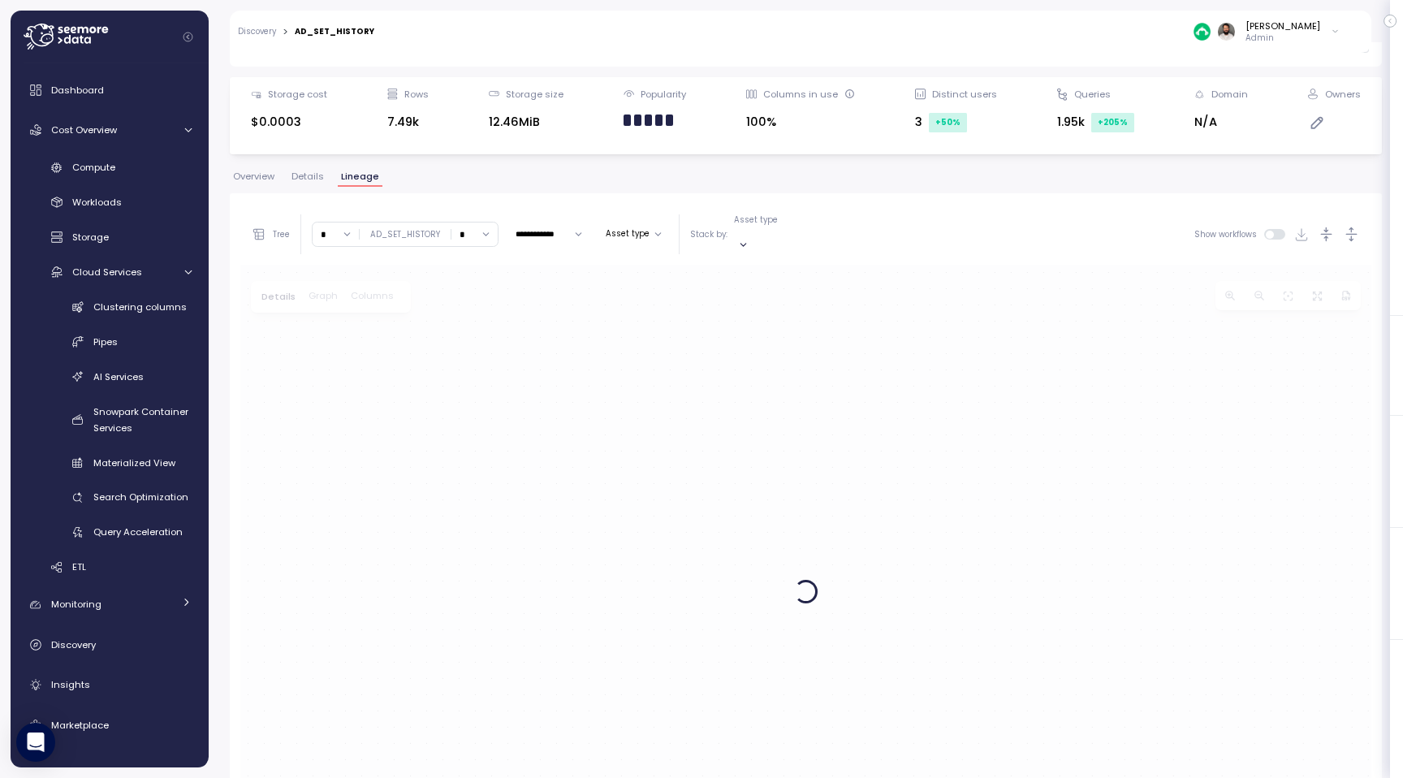
scroll to position [306, 0]
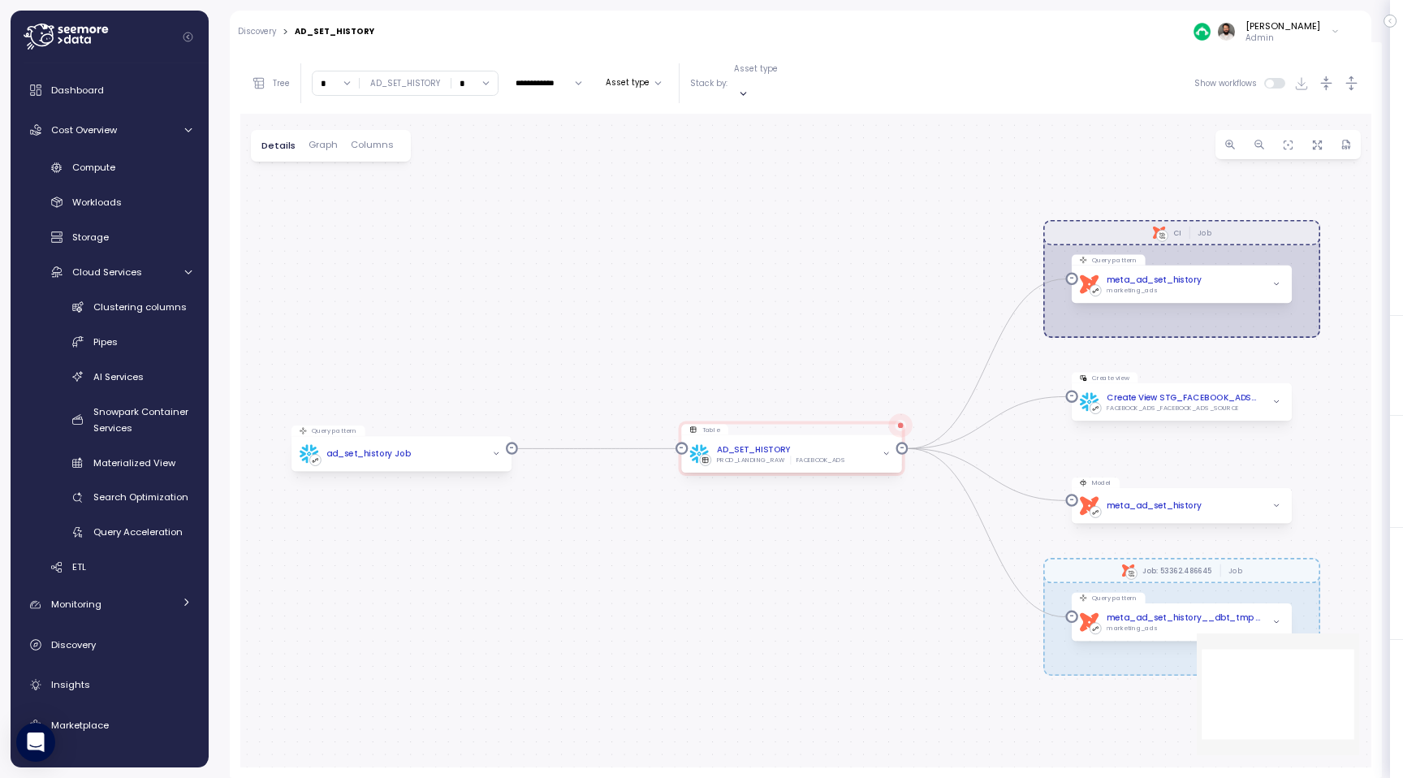
click at [474, 76] on input "*" at bounding box center [475, 83] width 46 height 24
click at [467, 213] on div "4" at bounding box center [471, 220] width 39 height 22
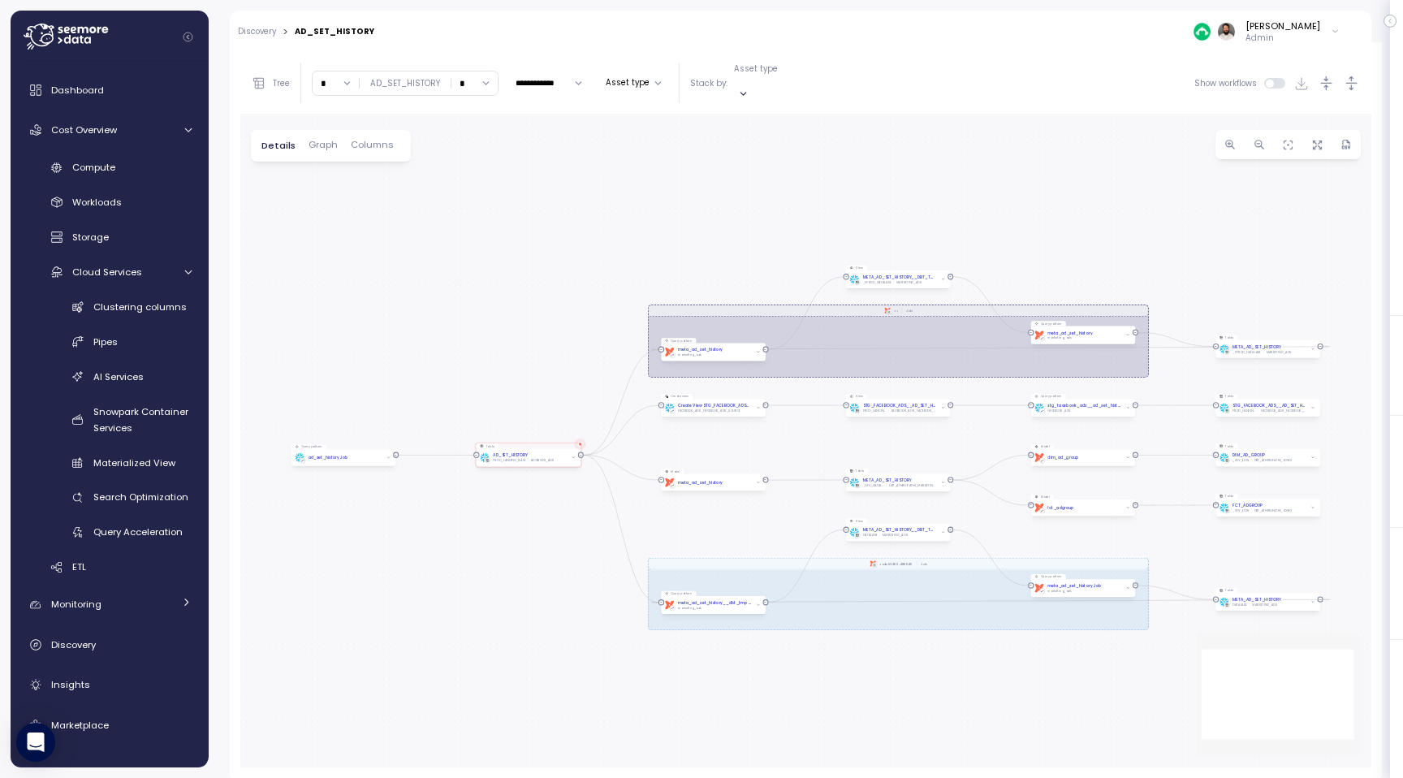
click at [489, 76] on input "*" at bounding box center [475, 83] width 46 height 24
click at [470, 184] on div "7" at bounding box center [471, 185] width 39 height 22
type input "*"
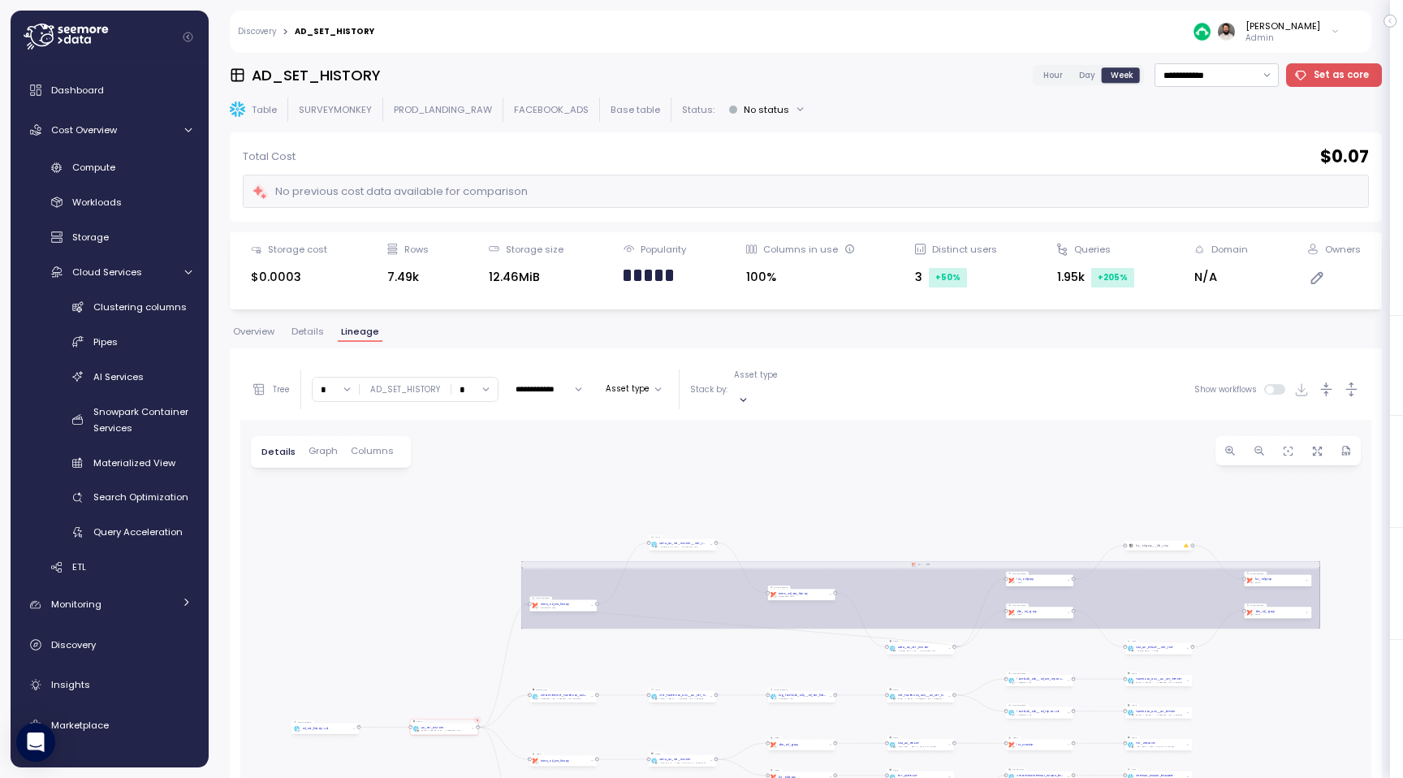
scroll to position [306, 0]
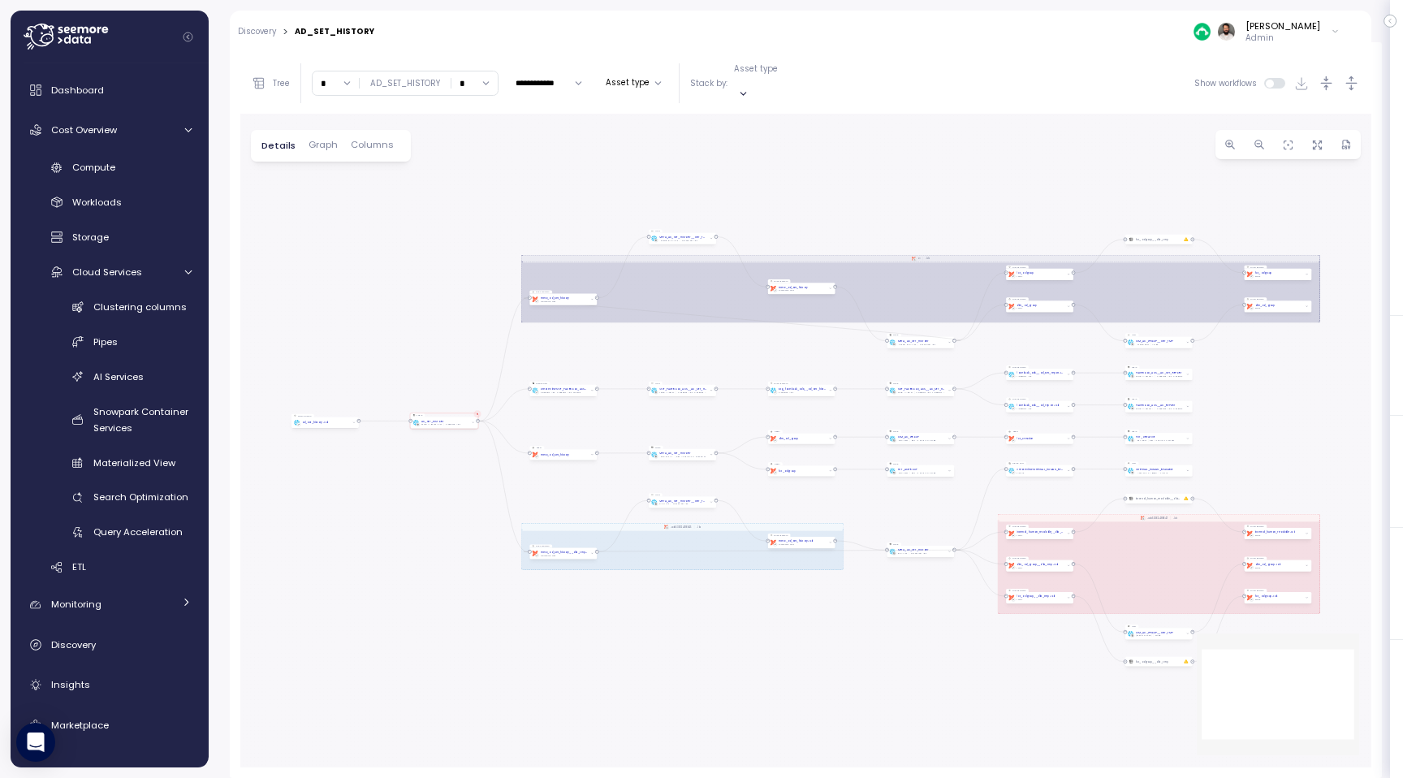
click at [481, 81] on input "*" at bounding box center [475, 83] width 46 height 24
click at [473, 220] on div "10" at bounding box center [471, 223] width 39 height 22
type input "**"
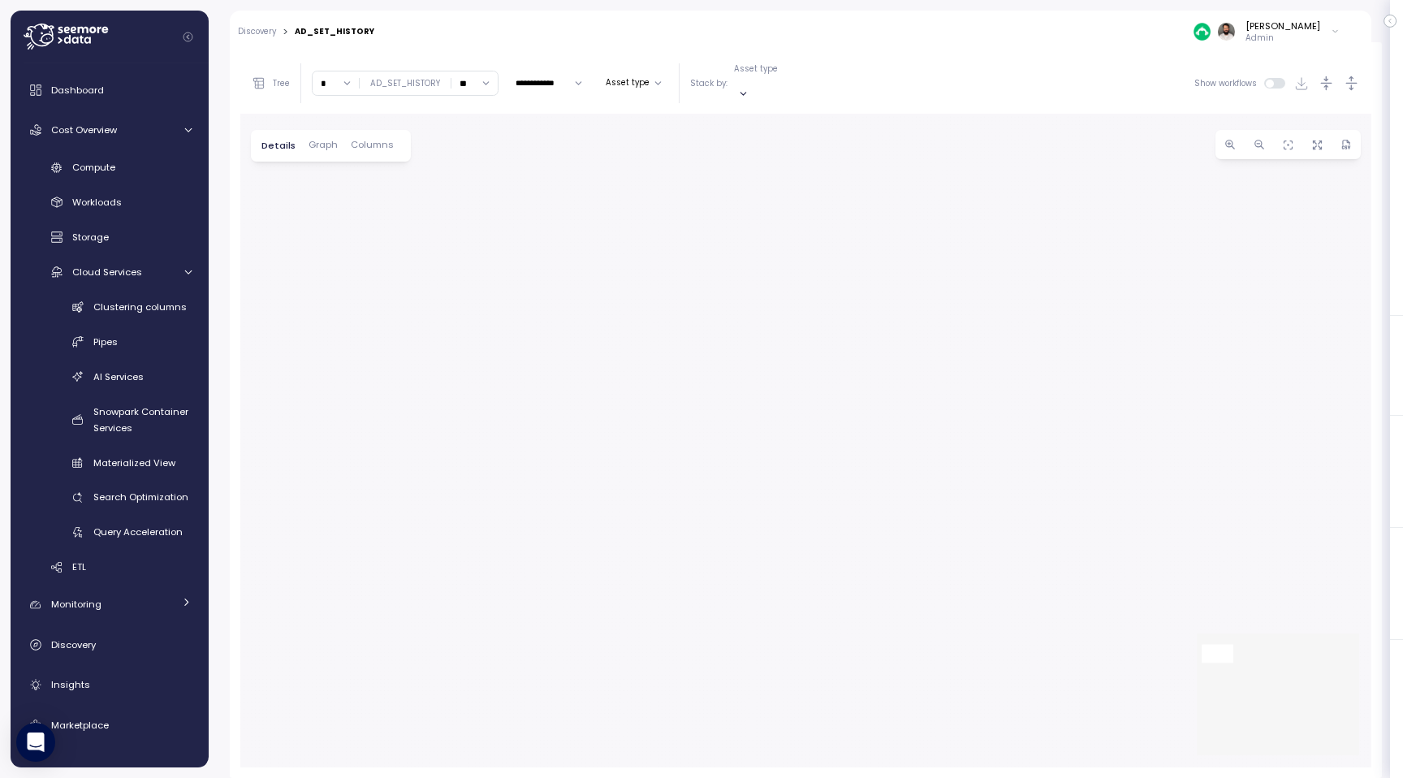
drag, startPoint x: 1217, startPoint y: 684, endPoint x: 856, endPoint y: 520, distance: 396.1
click at [856, 520] on div "dbt CI Job dbt Job: 53362.486645 Job dbt Job: 53362.486647 Job dbt Job: 53362.9…" at bounding box center [805, 441] width 1131 height 654
click at [1255, 660] on icon "Mini Map" at bounding box center [1278, 694] width 162 height 122
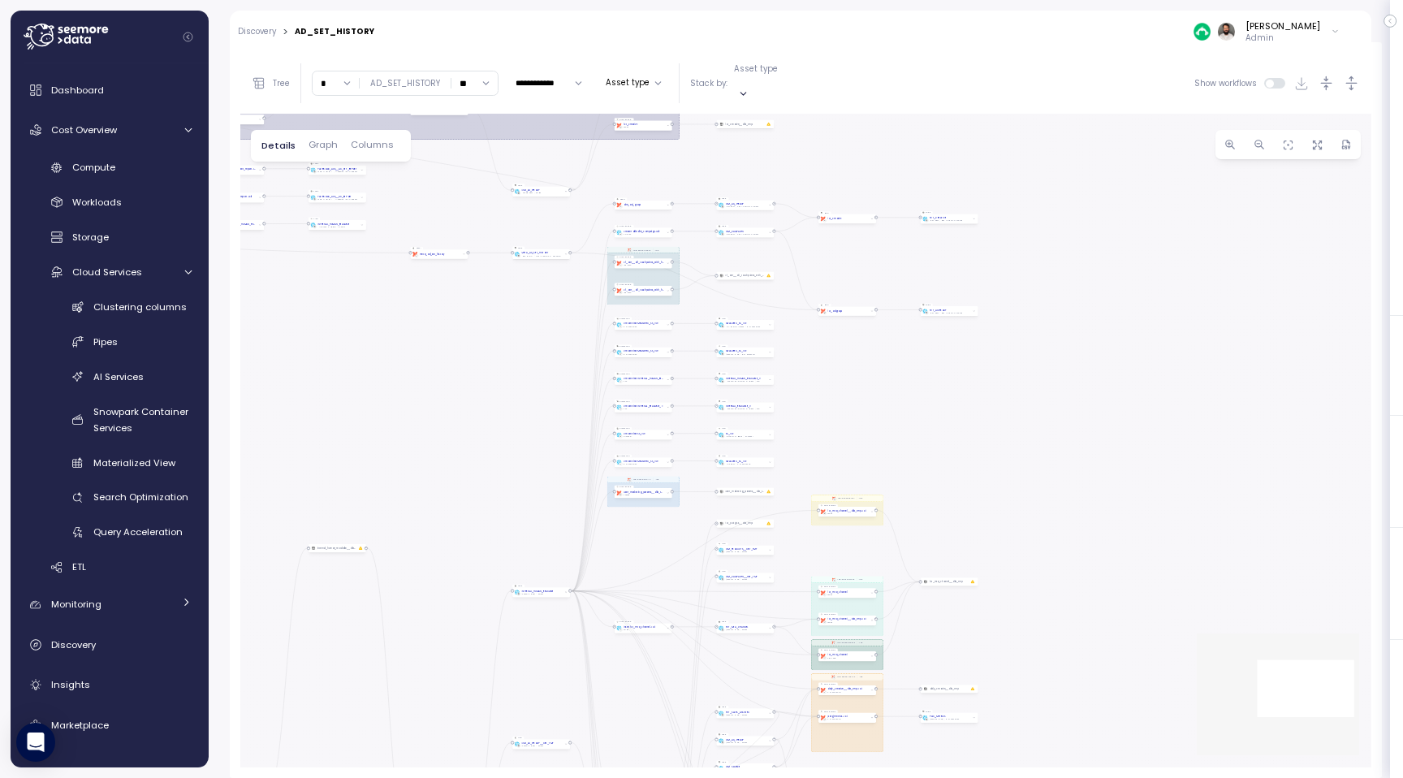
drag, startPoint x: 1031, startPoint y: 450, endPoint x: 838, endPoint y: 391, distance: 202.2
click at [839, 391] on div "dbt CI Job dbt Job: 53362.486645 Job dbt Job: 53362.486647 Job dbt Job: 53362.9…" at bounding box center [805, 441] width 1131 height 654
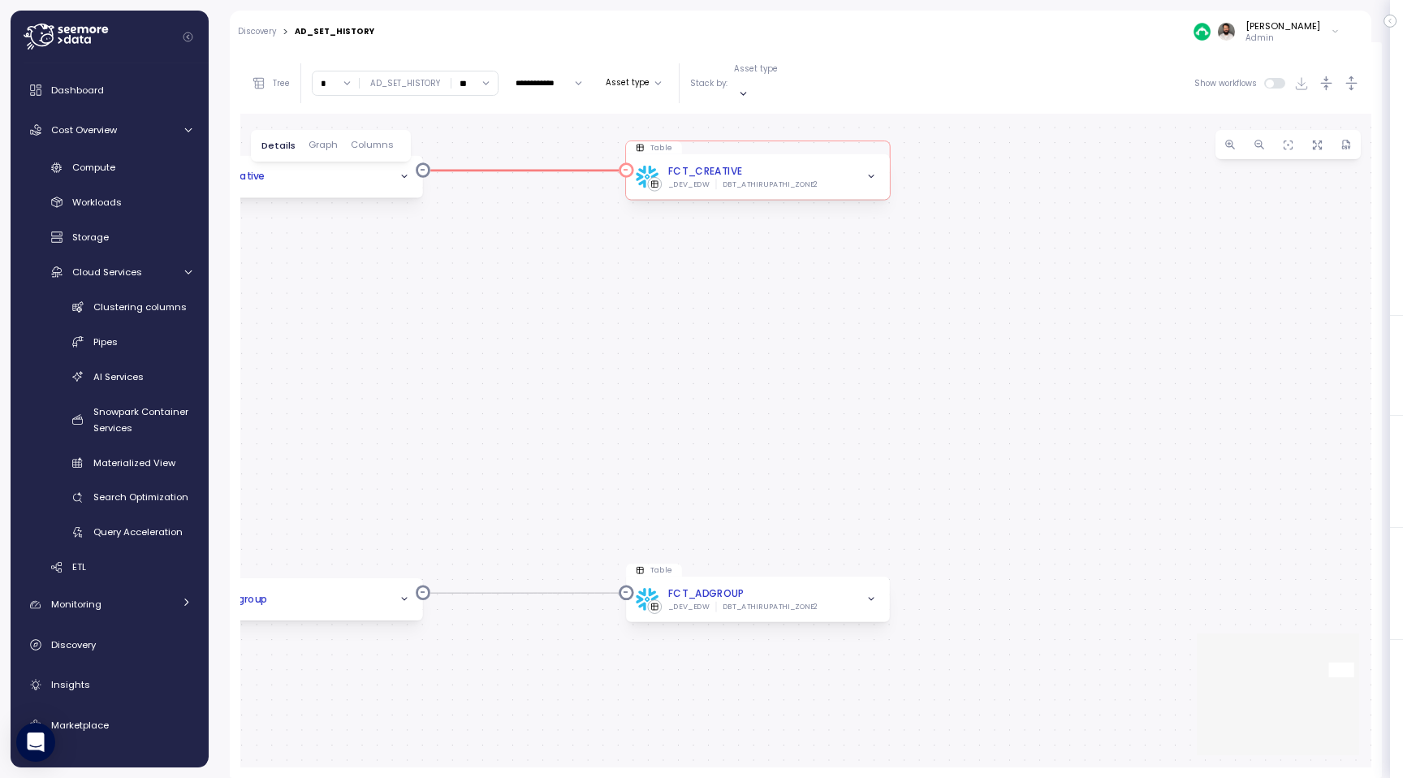
click at [874, 172] on icon "button" at bounding box center [872, 177] width 10 height 10
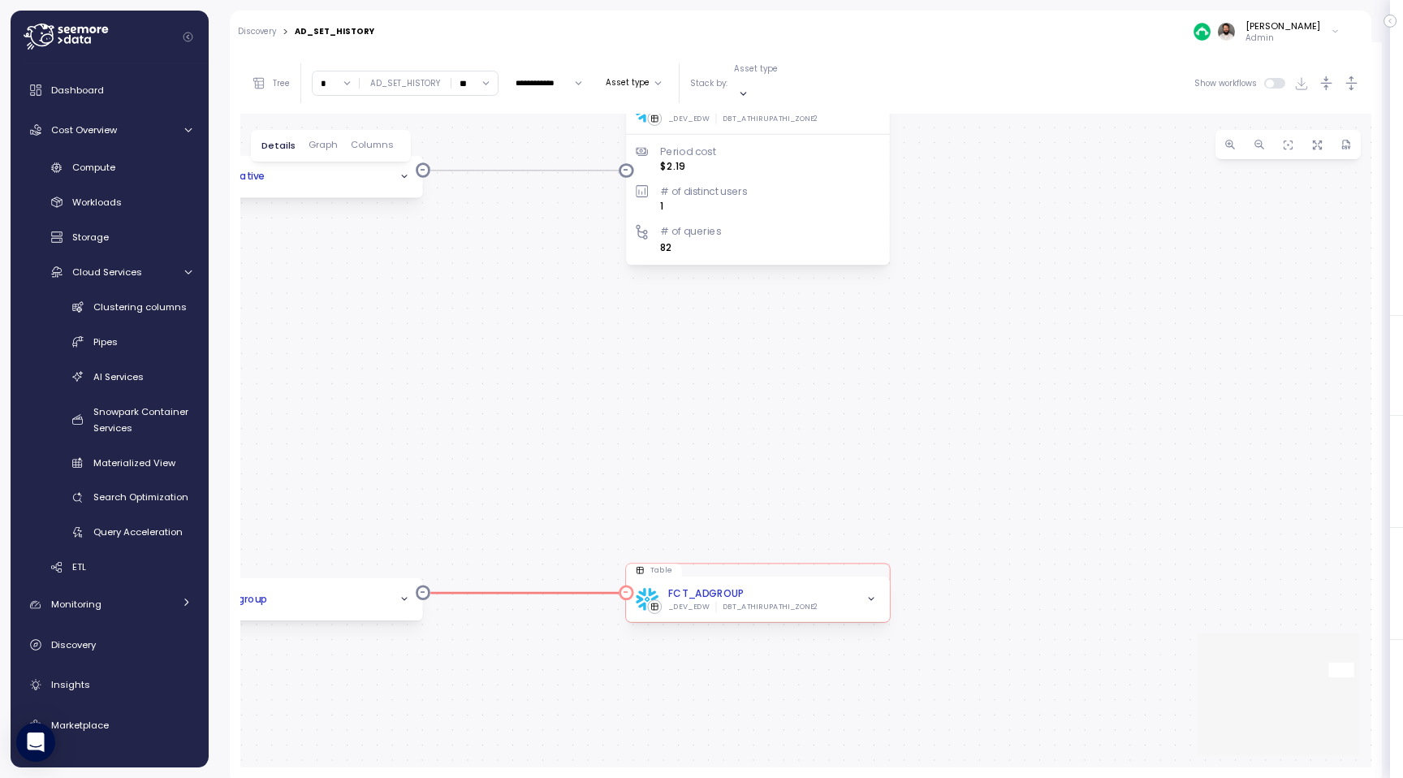
click at [875, 594] on icon "button" at bounding box center [872, 599] width 10 height 10
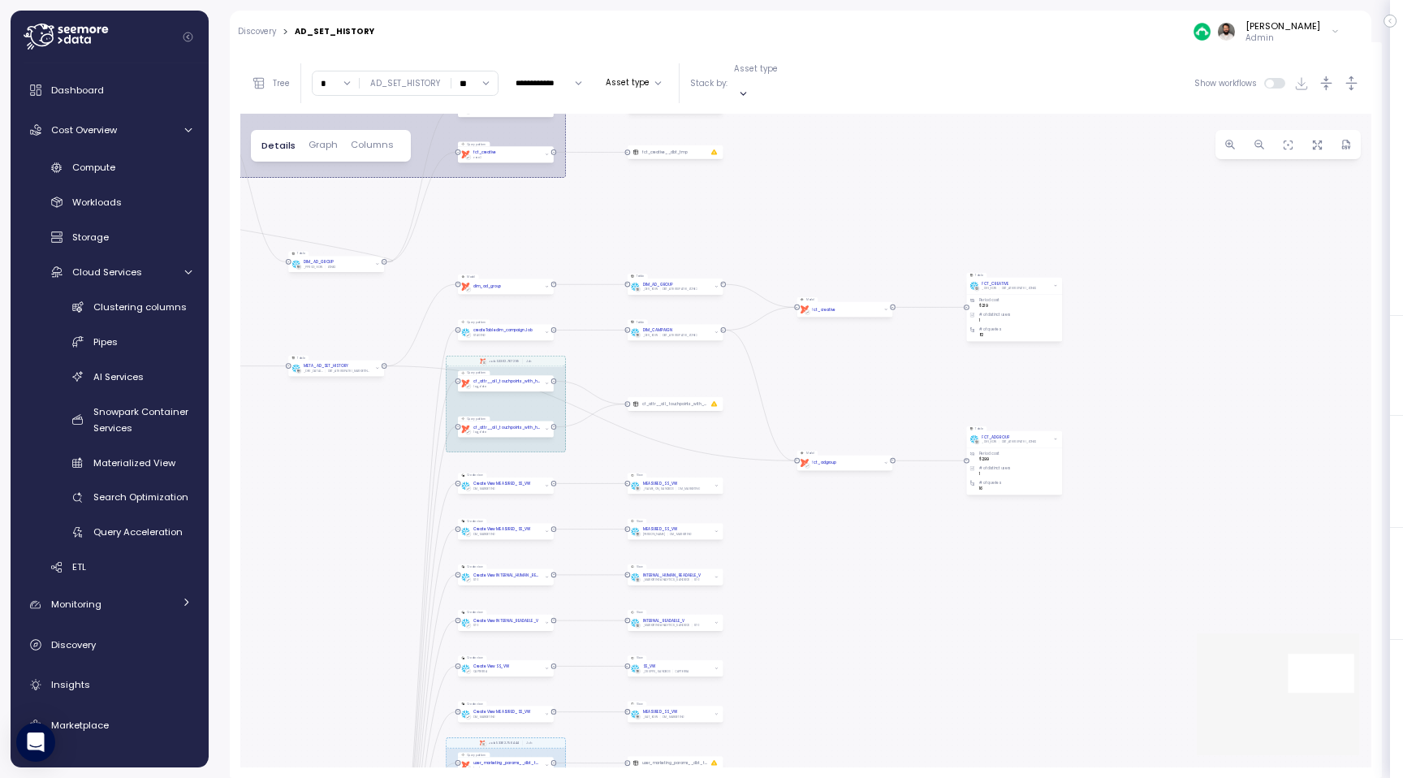
drag, startPoint x: 771, startPoint y: 418, endPoint x: 1189, endPoint y: 400, distance: 418.7
click at [1181, 400] on div "dbt CI Job dbt Job: 53362.486645 Job dbt Job: 53362.486647 Job dbt Job: 53362.9…" at bounding box center [805, 441] width 1131 height 654
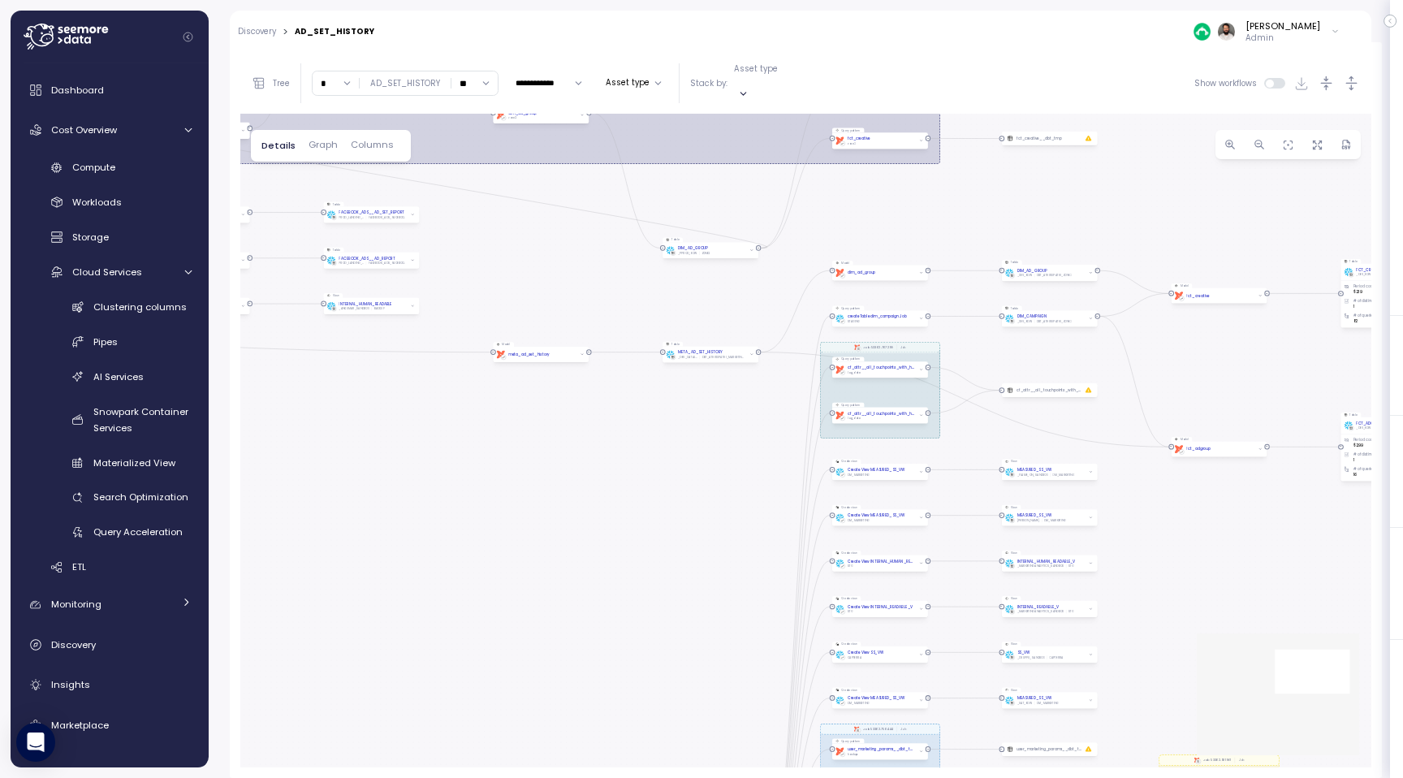
drag, startPoint x: 638, startPoint y: 443, endPoint x: 1188, endPoint y: 388, distance: 553.3
click at [1184, 388] on div "dbt CI Job dbt Job: 53362.486645 Job dbt Job: 53362.486647 Job dbt Job: 53362.9…" at bounding box center [805, 441] width 1131 height 654
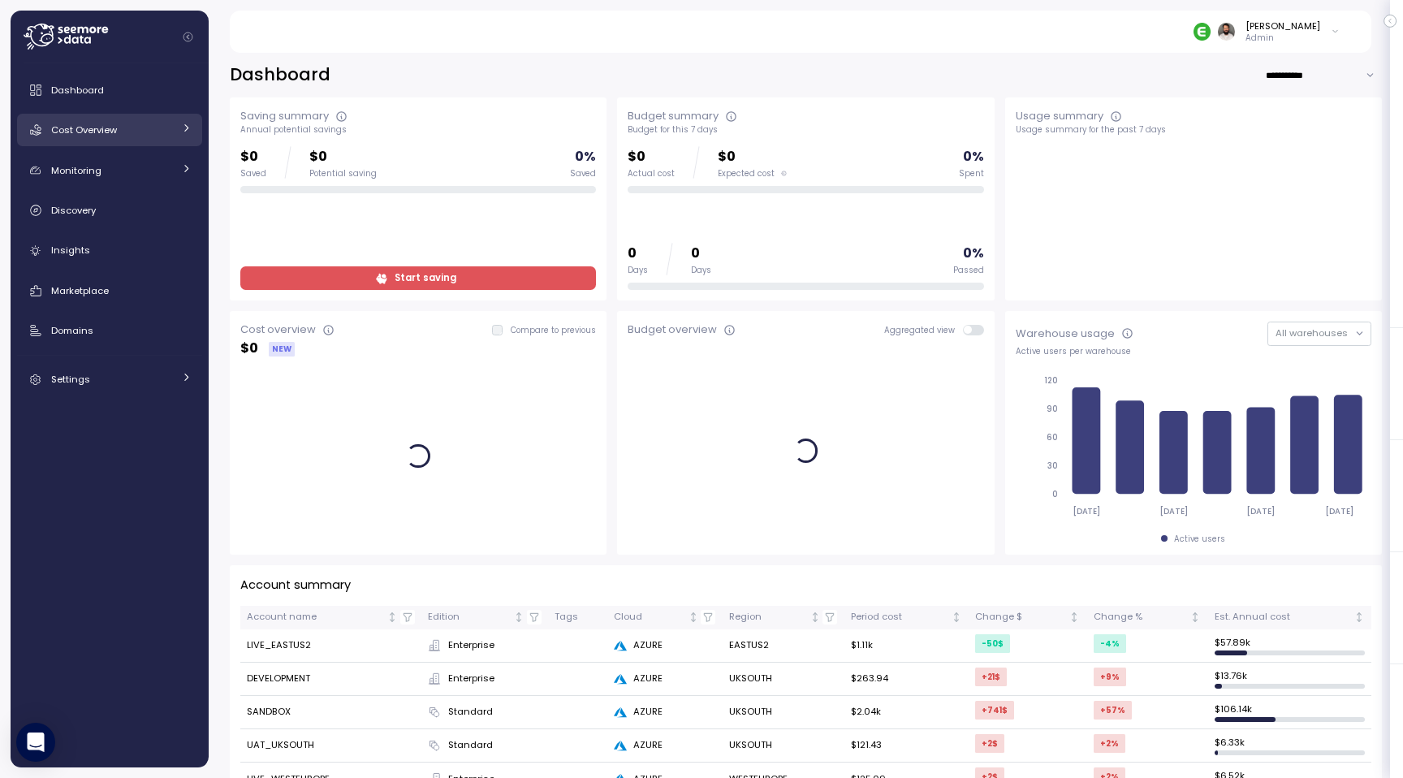
click at [166, 138] on link "Cost Overview" at bounding box center [109, 130] width 185 height 32
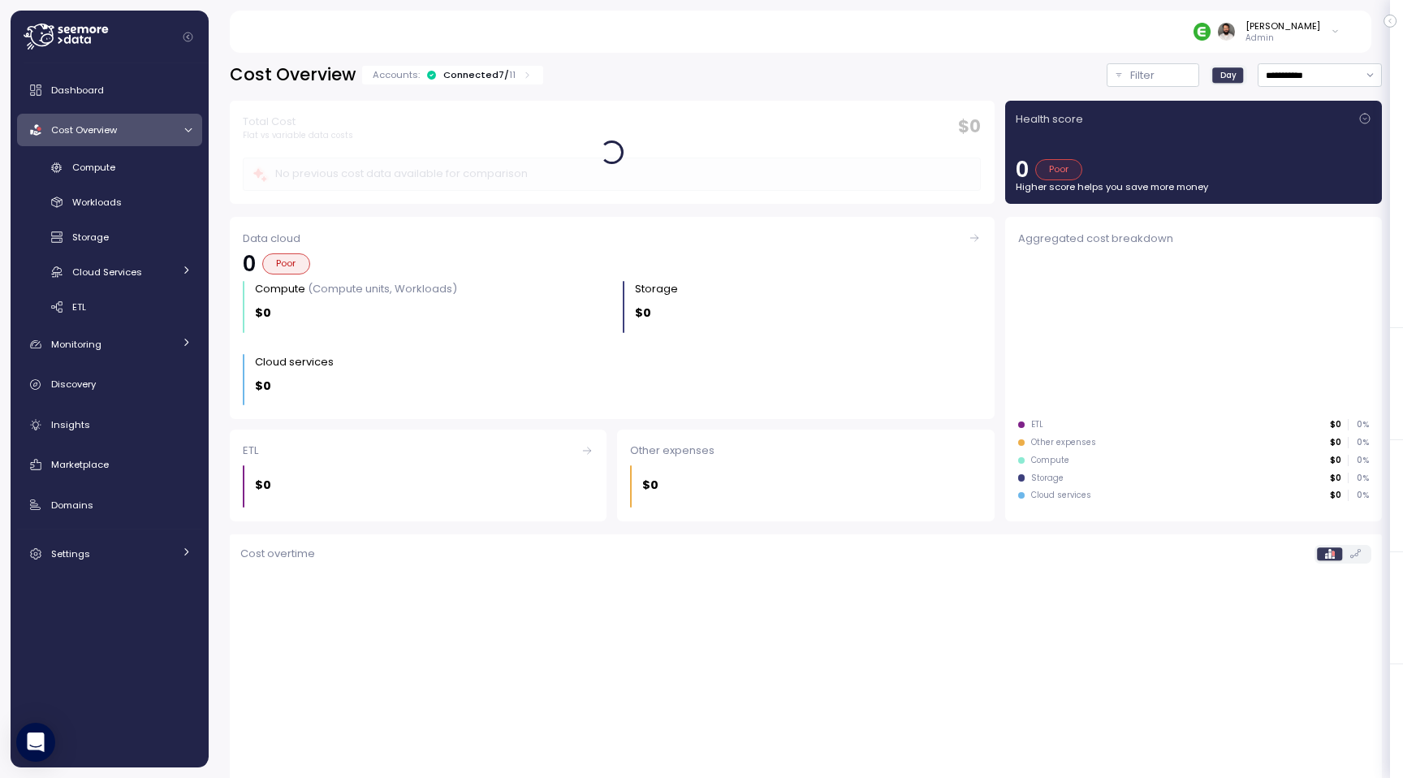
click at [460, 70] on div "Connected 7 / 11" at bounding box center [479, 74] width 72 height 13
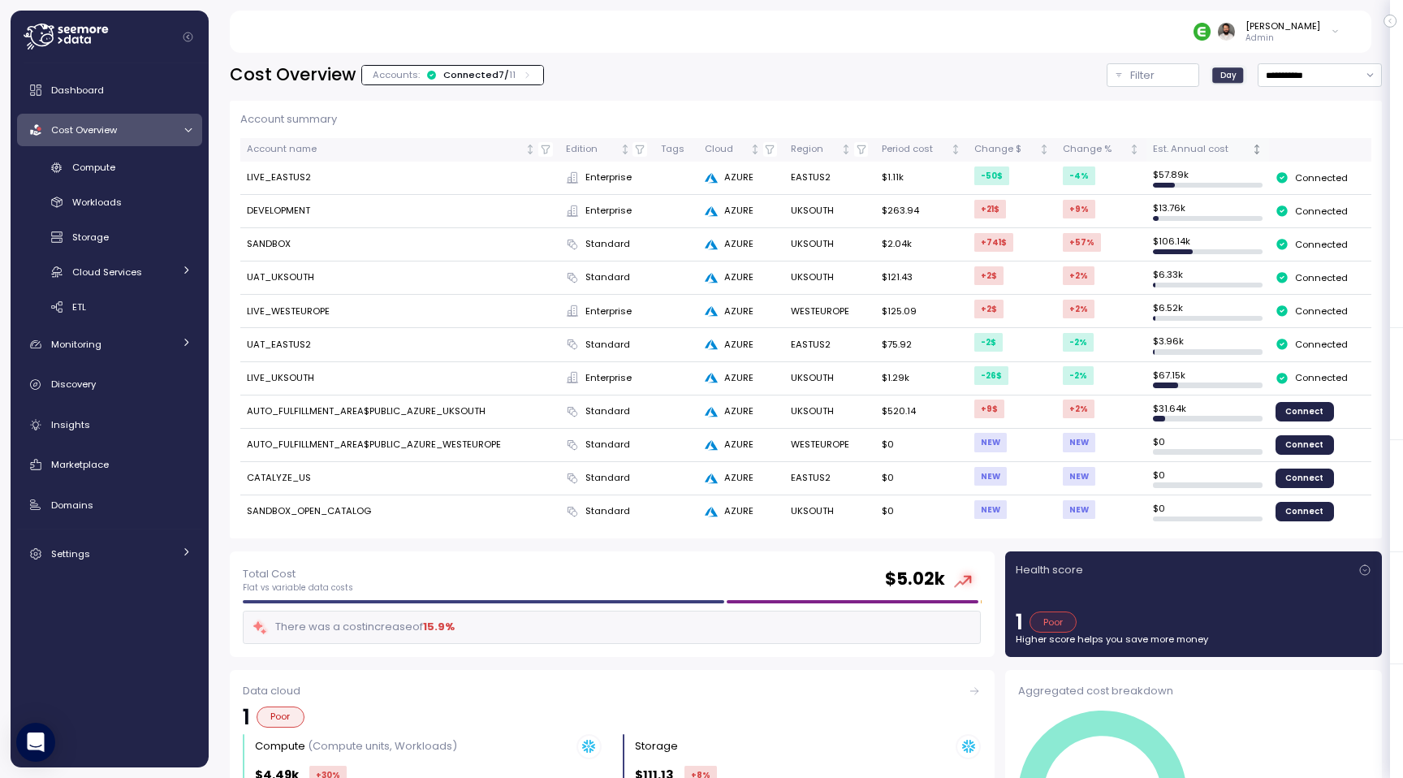
click at [1213, 152] on div "Est. Annual cost" at bounding box center [1200, 149] width 95 height 15
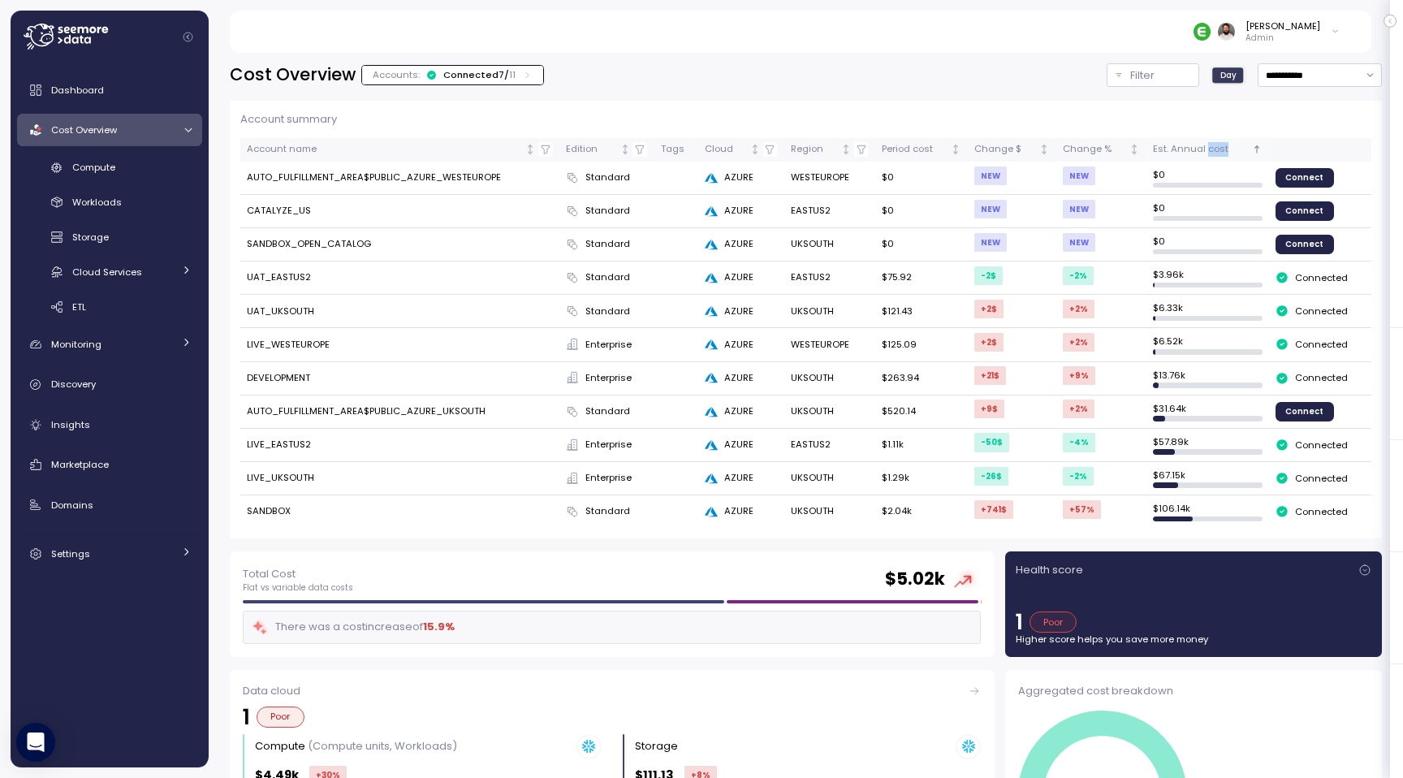
click at [1213, 152] on div "Est. Annual cost" at bounding box center [1200, 149] width 95 height 15
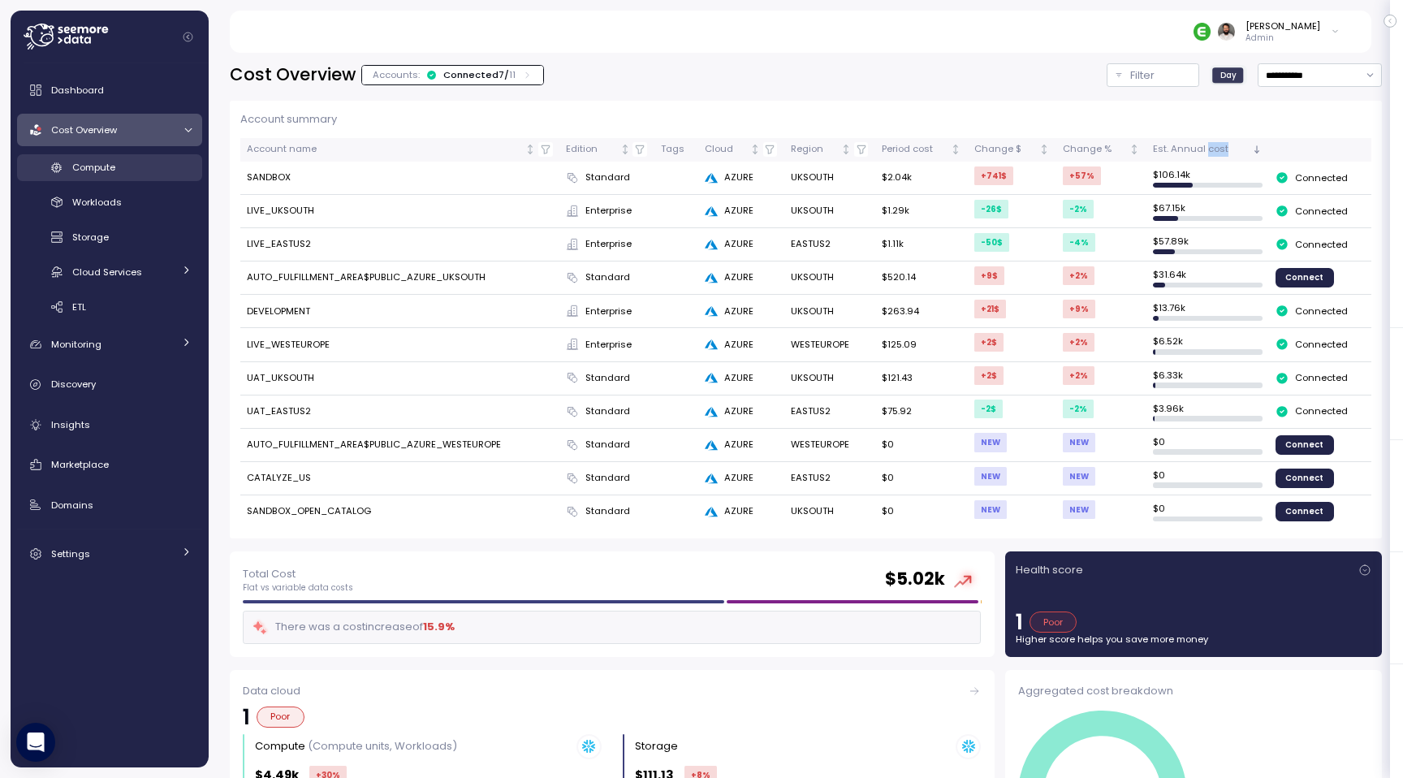
click at [123, 169] on div "Compute" at bounding box center [131, 167] width 119 height 16
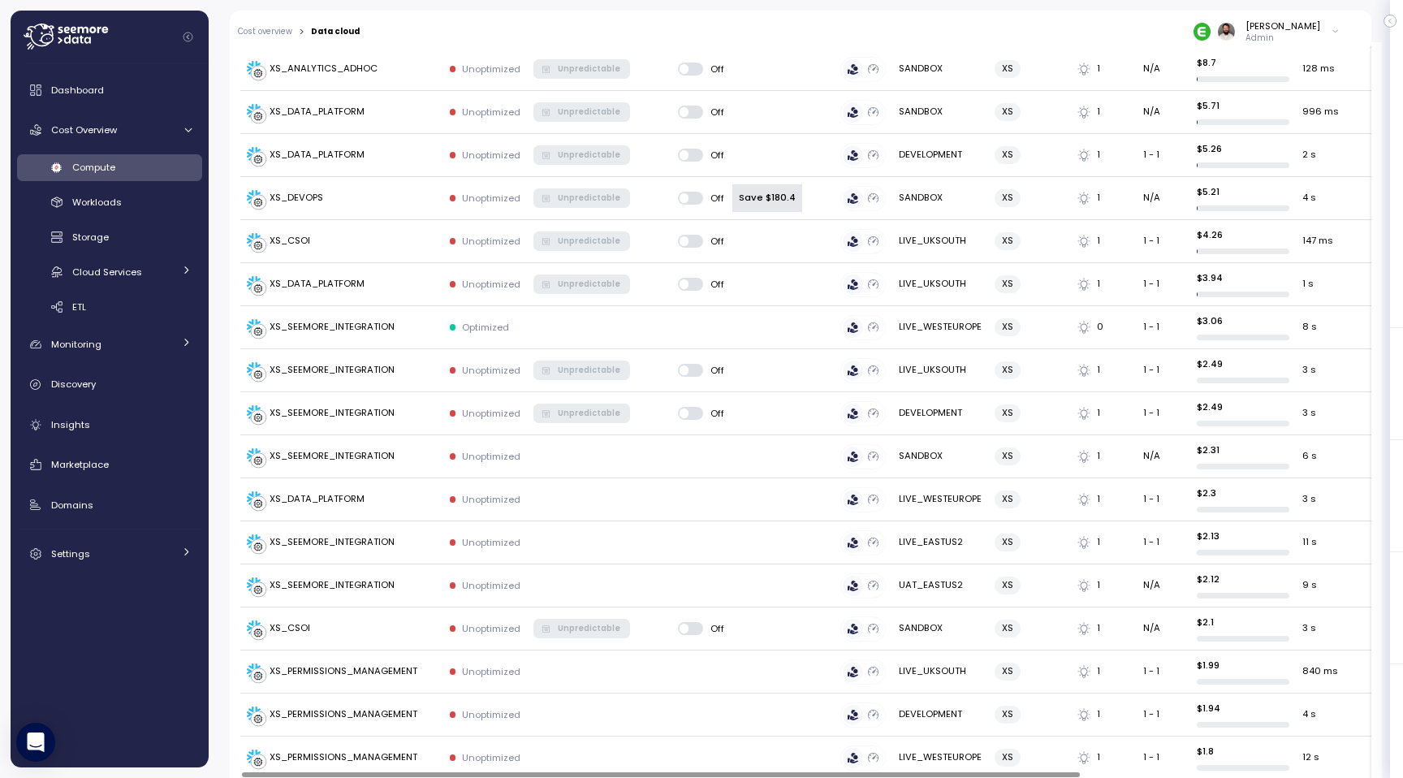
scroll to position [1978, 0]
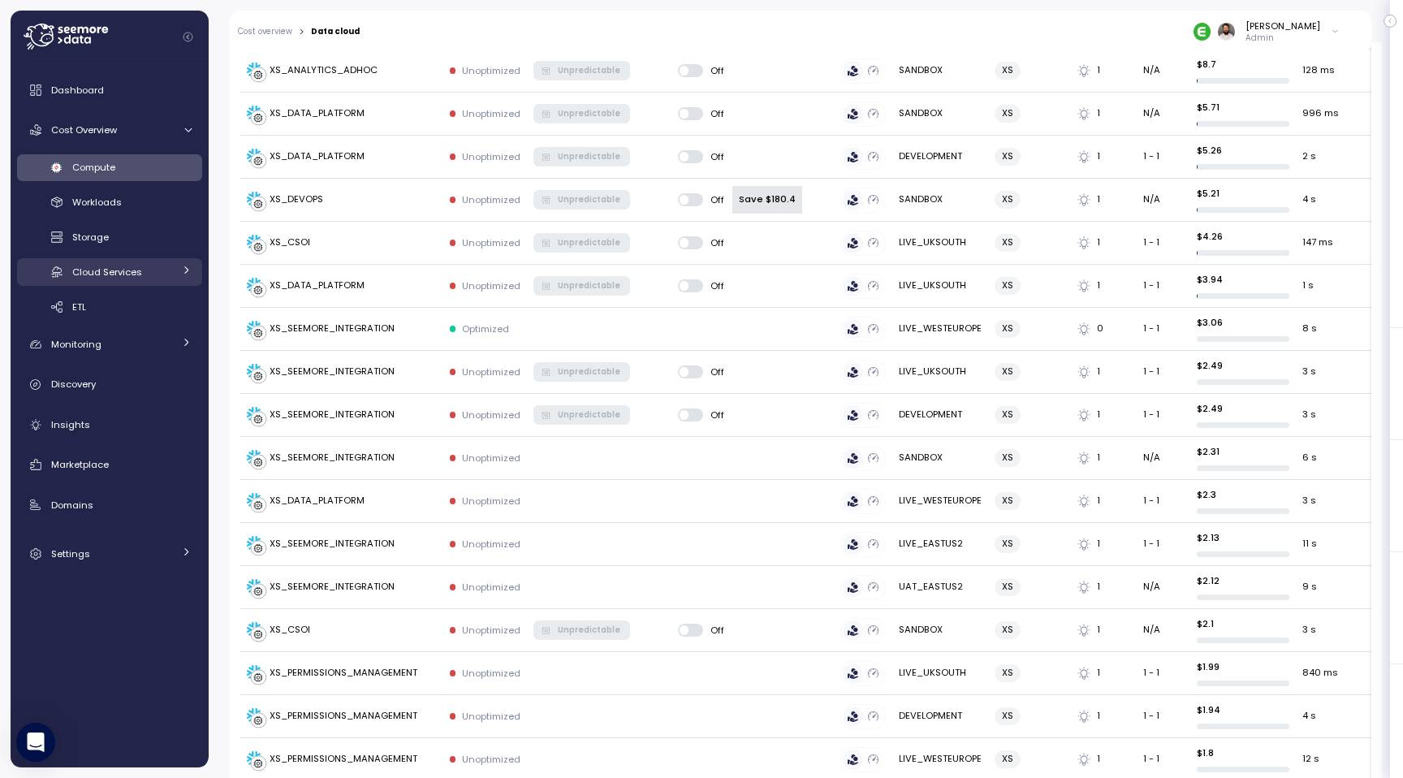
click at [141, 279] on div "Cloud Services" at bounding box center [122, 272] width 101 height 16
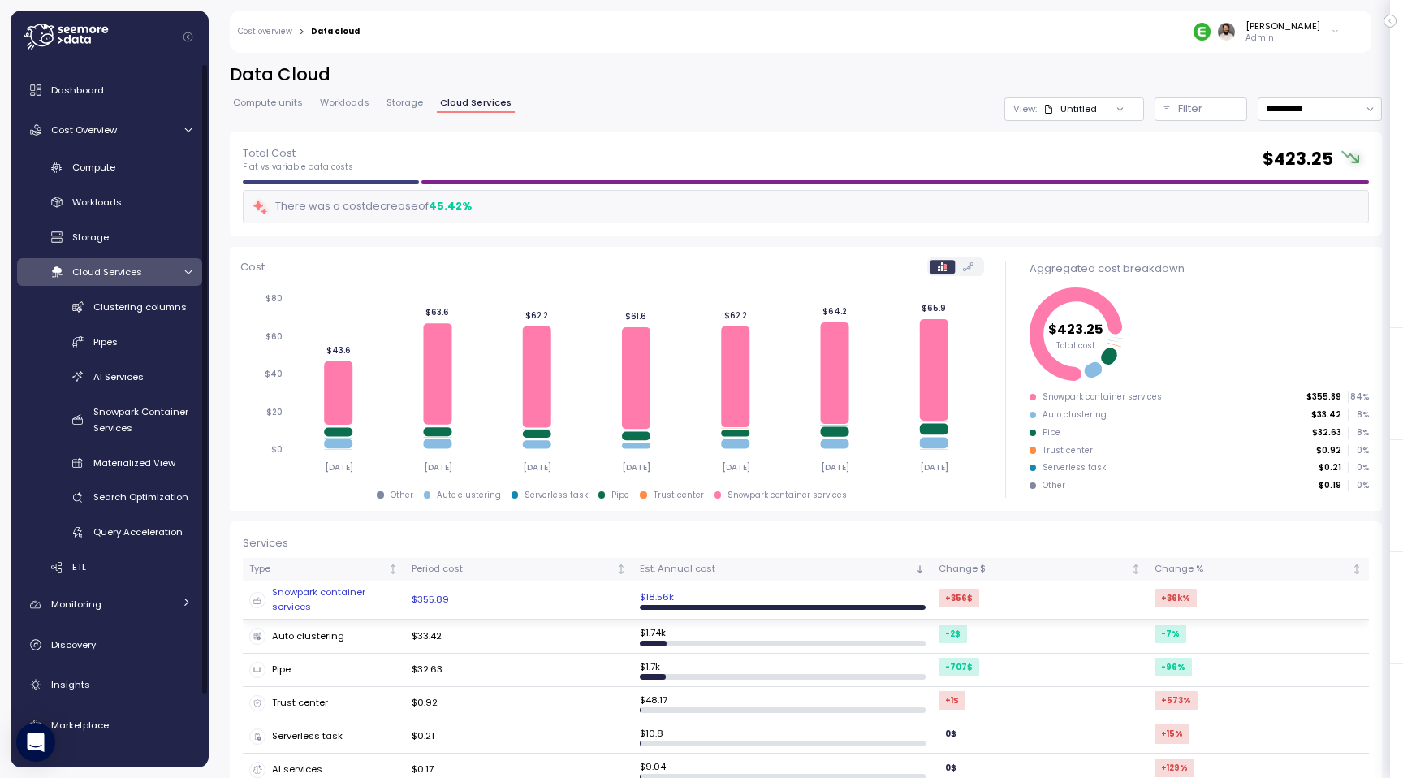
click at [372, 616] on td "Snowpark container services" at bounding box center [324, 600] width 162 height 39
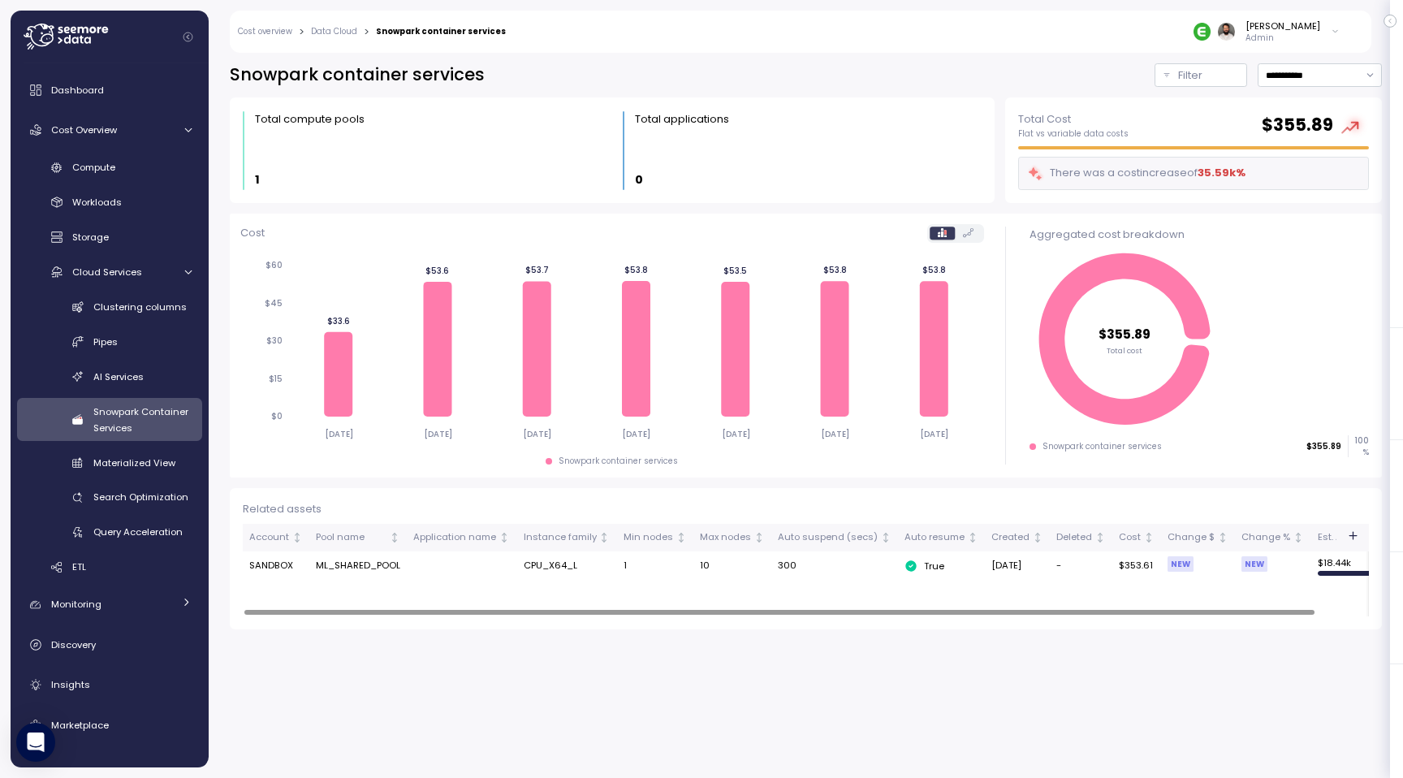
click at [1355, 536] on icon "button" at bounding box center [1352, 536] width 7 height 0
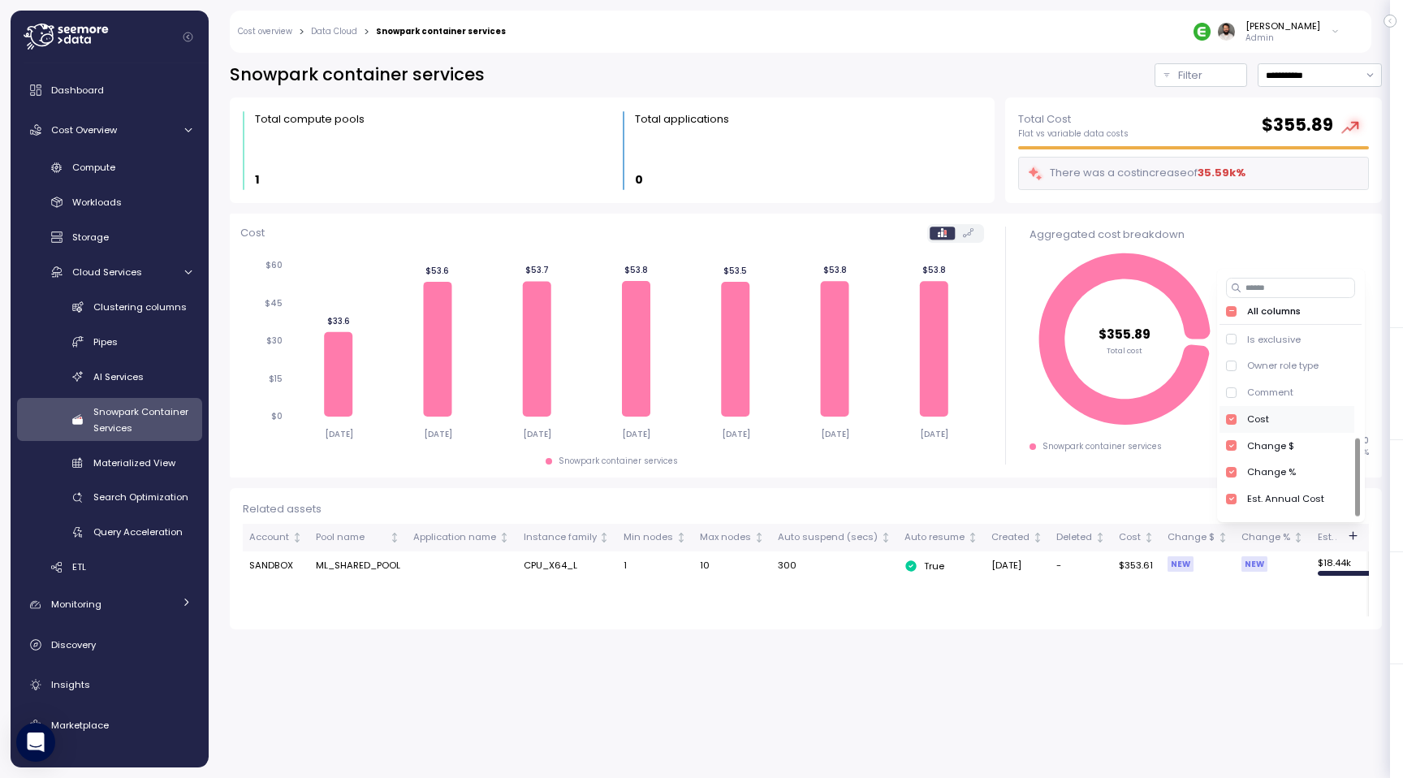
scroll to position [272, 0]
click at [1278, 411] on div "Comment" at bounding box center [1270, 411] width 46 height 13
click at [1276, 384] on div "Owner role type" at bounding box center [1282, 385] width 71 height 13
click at [1276, 365] on div "Is exclusive" at bounding box center [1287, 359] width 134 height 27
click at [1273, 336] on div "Owner" at bounding box center [1262, 332] width 30 height 13
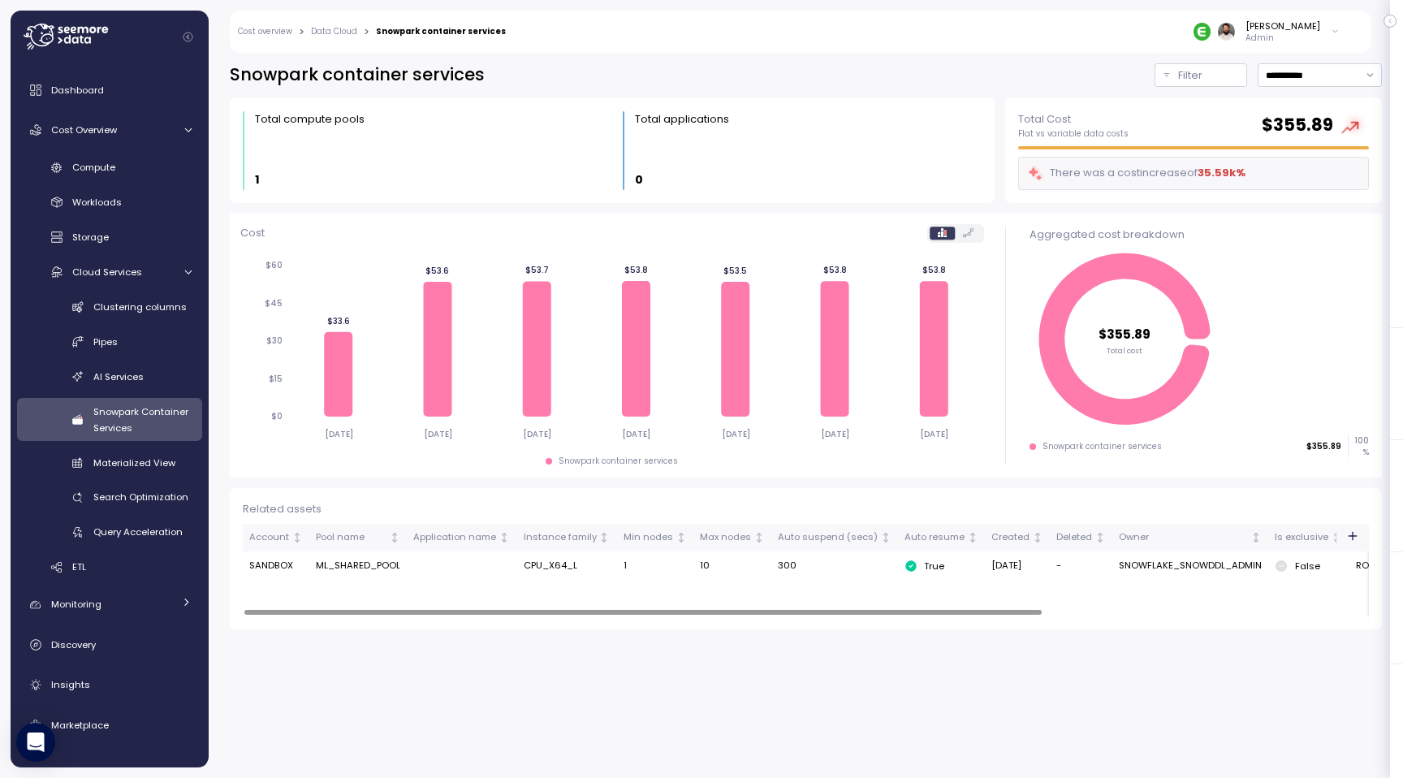
click at [1198, 568] on td "SNOWFLAKE_SNOWDDL_ADMIN" at bounding box center [1191, 565] width 156 height 29
click at [1163, 579] on td "SNOWFLAKE_SNOWDDL_ADMIN" at bounding box center [1160, 565] width 156 height 29
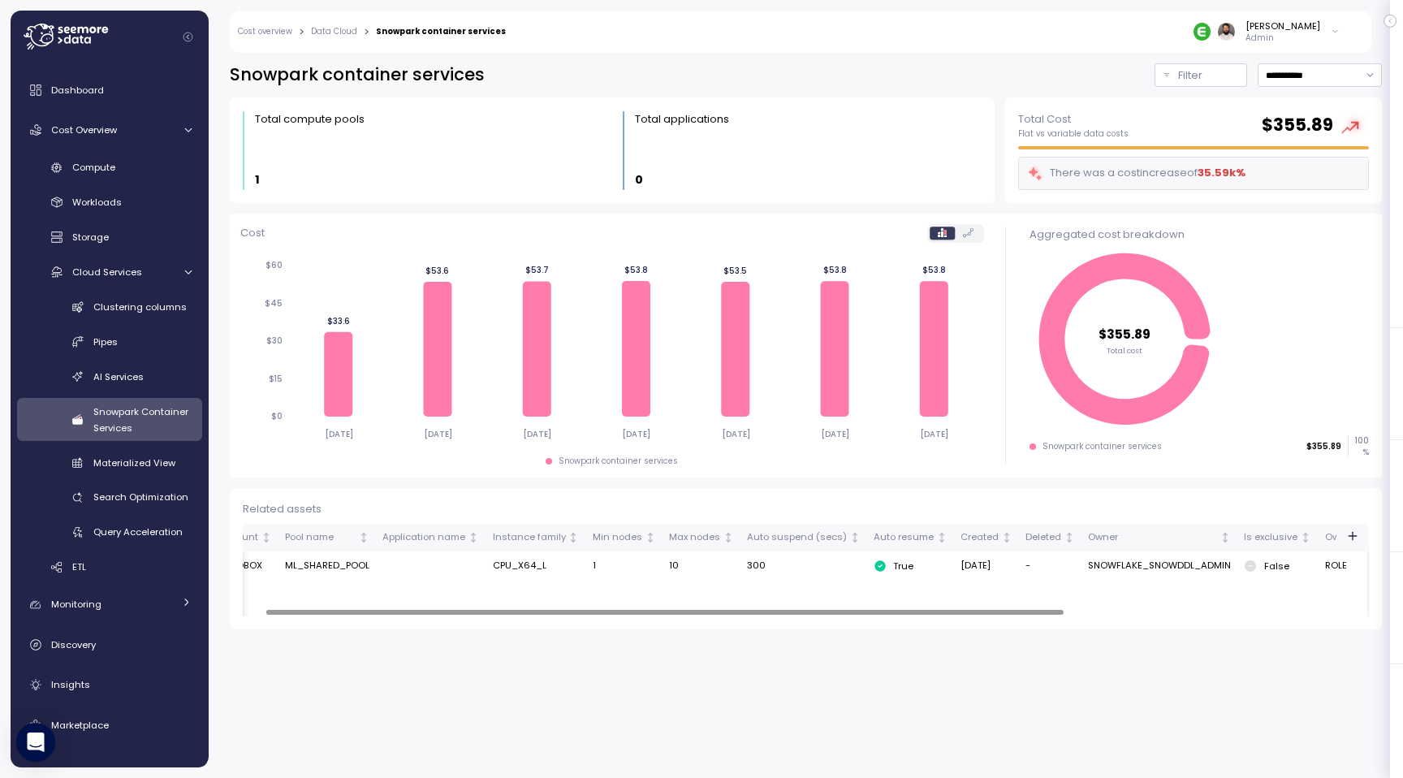
click at [1163, 571] on td "SNOWFLAKE_SNOWDDL_ADMIN" at bounding box center [1160, 565] width 156 height 29
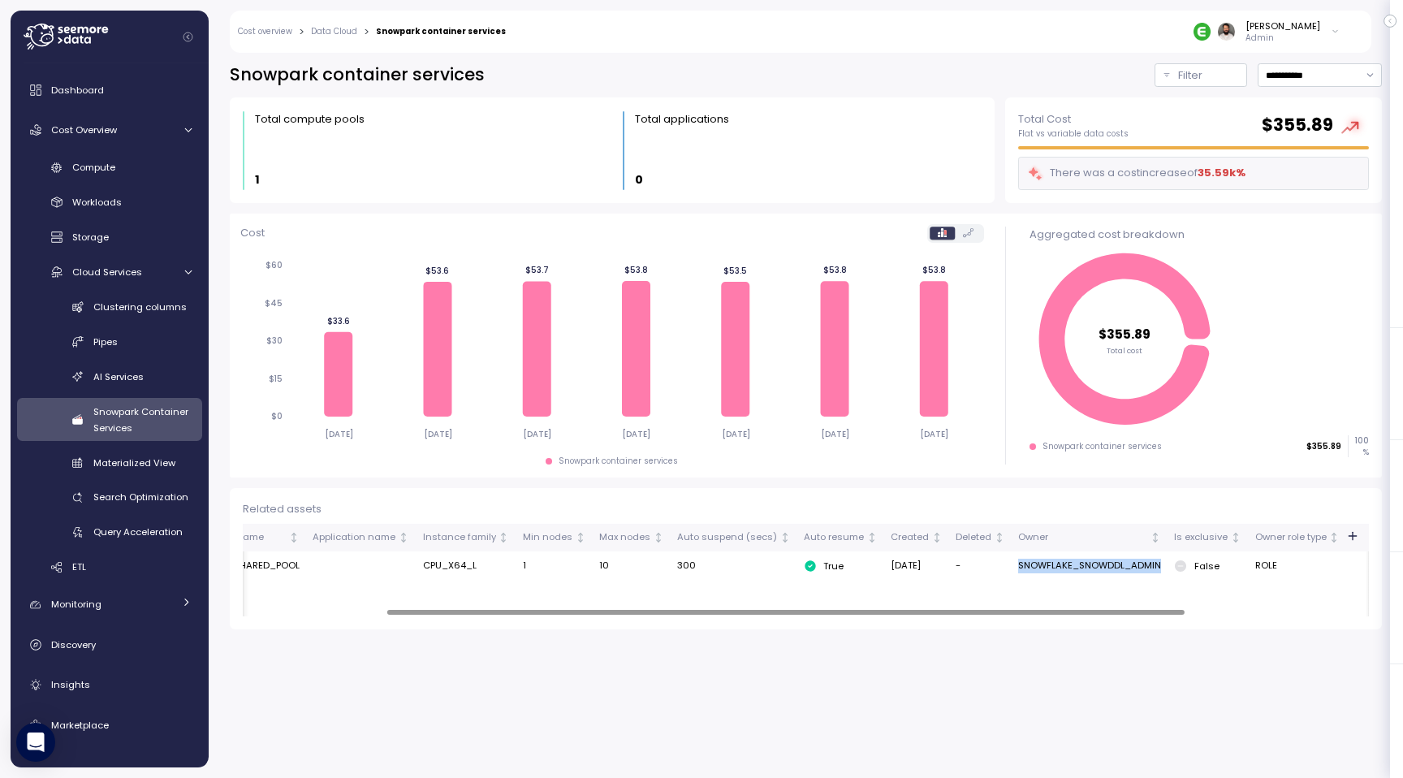
scroll to position [0, 0]
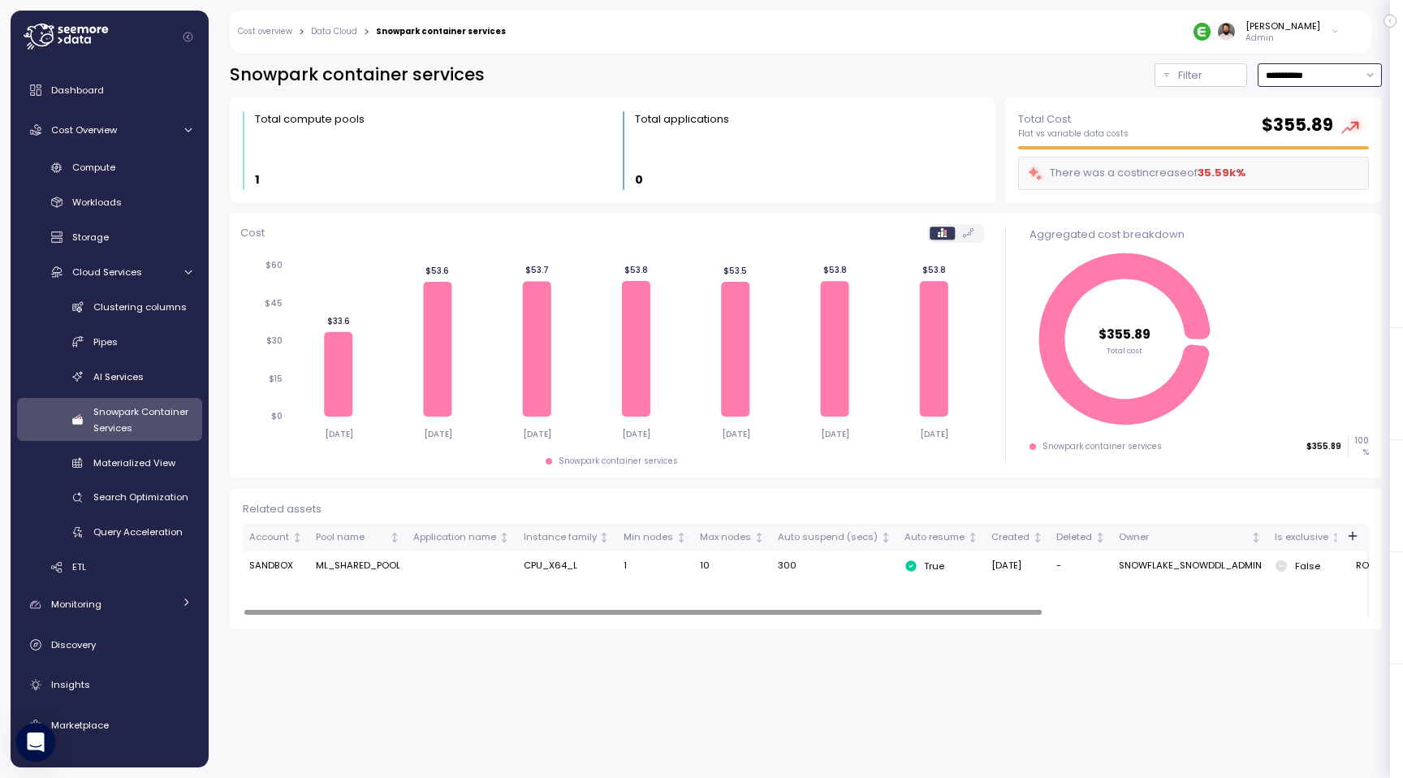
click at [1327, 75] on input "**********" at bounding box center [1320, 75] width 124 height 24
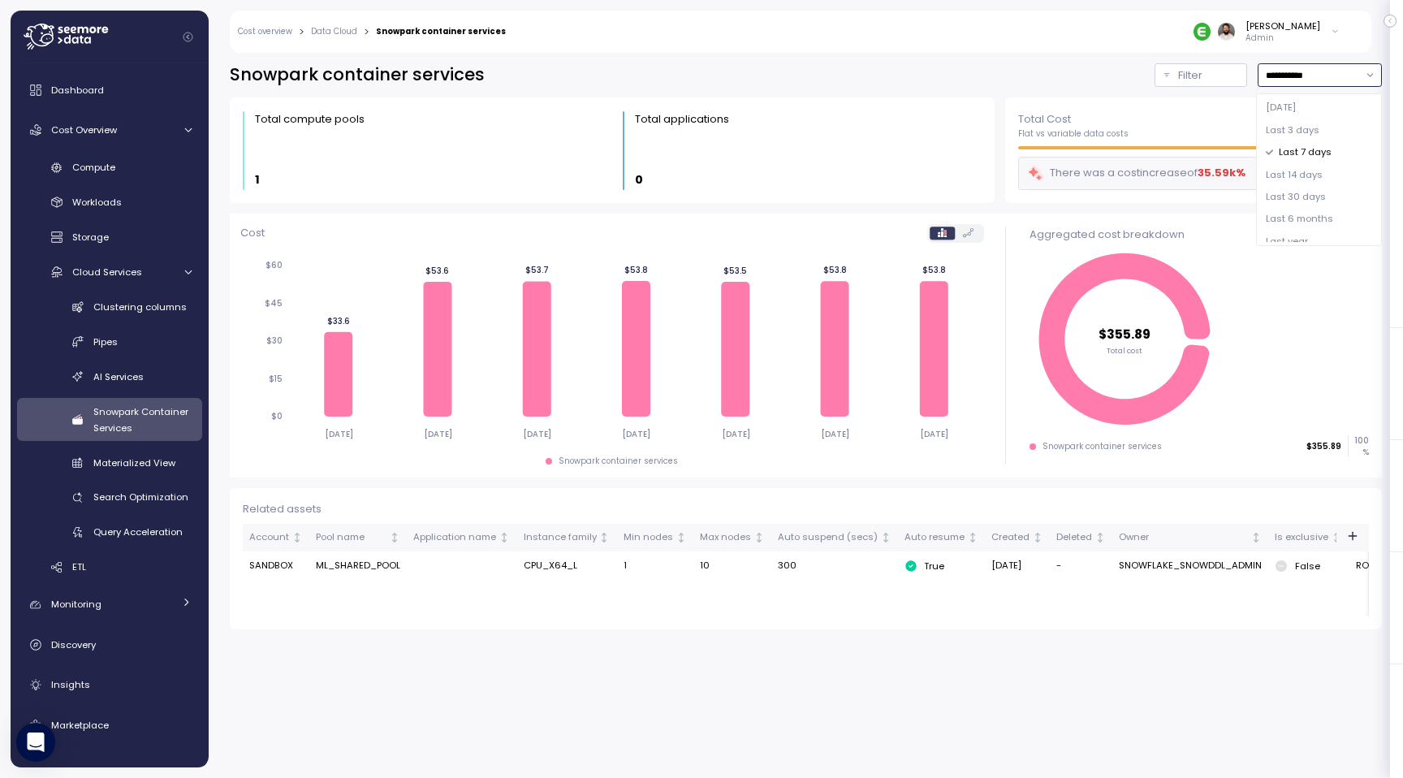
click at [1320, 171] on span "Last 14 days" at bounding box center [1294, 175] width 57 height 15
type input "**********"
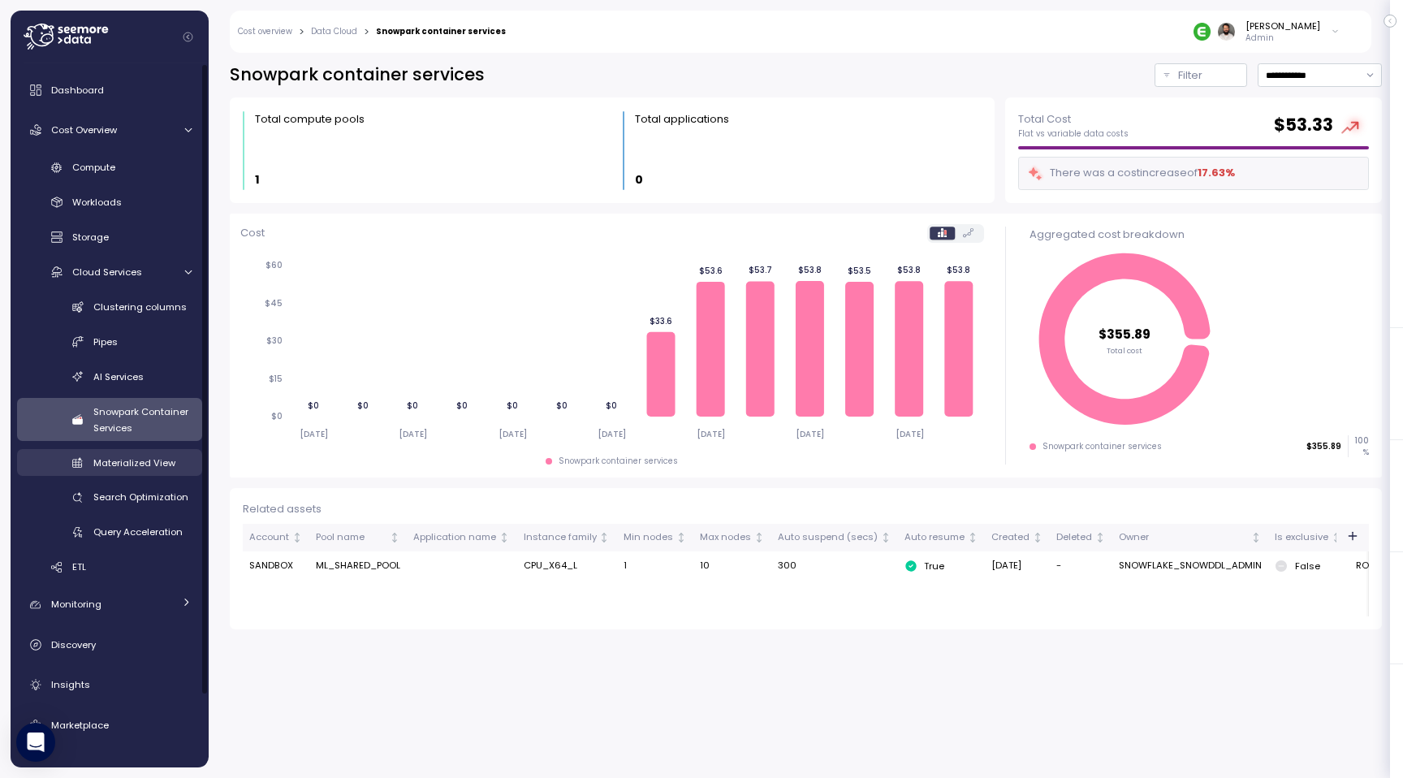
click at [149, 466] on span "Materialized View" at bounding box center [134, 462] width 82 height 13
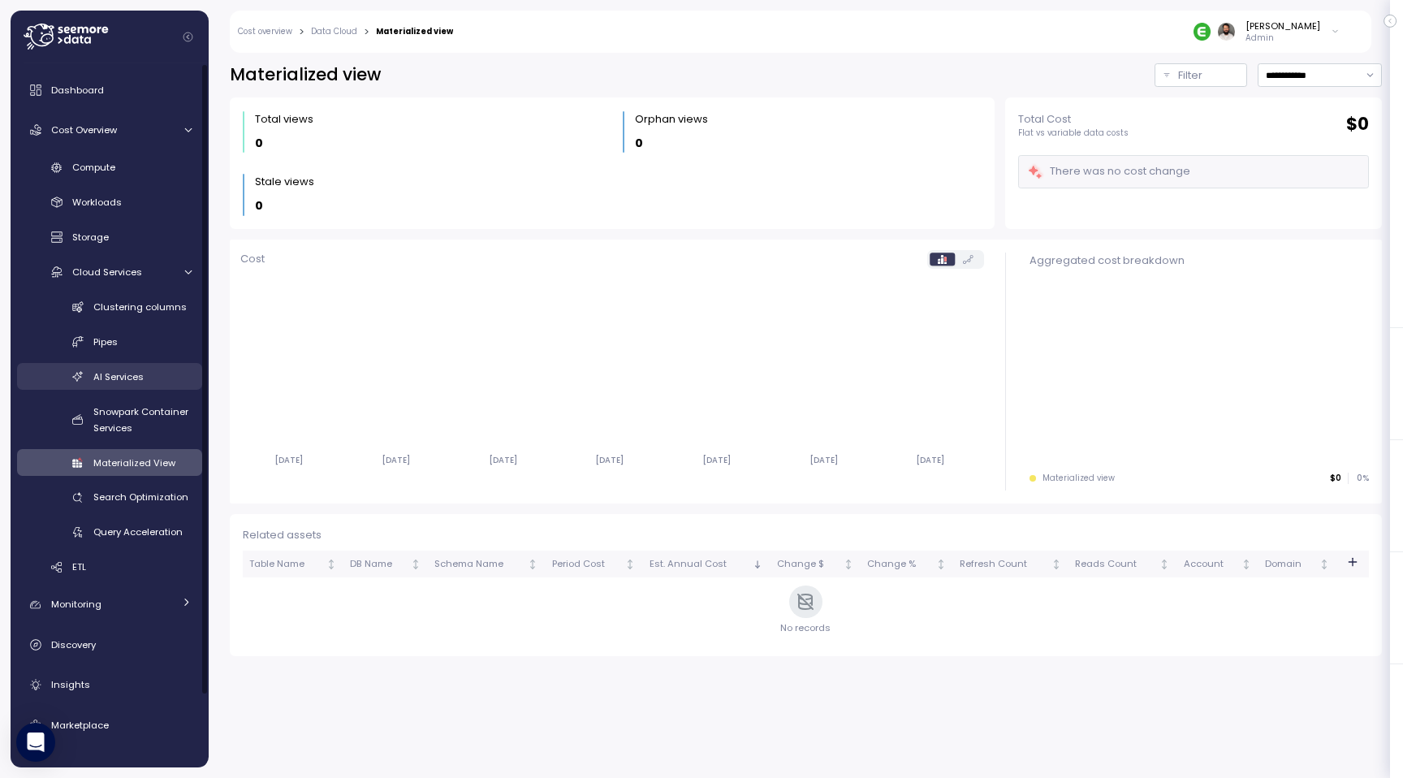
click at [157, 375] on div "AI Services" at bounding box center [142, 377] width 98 height 16
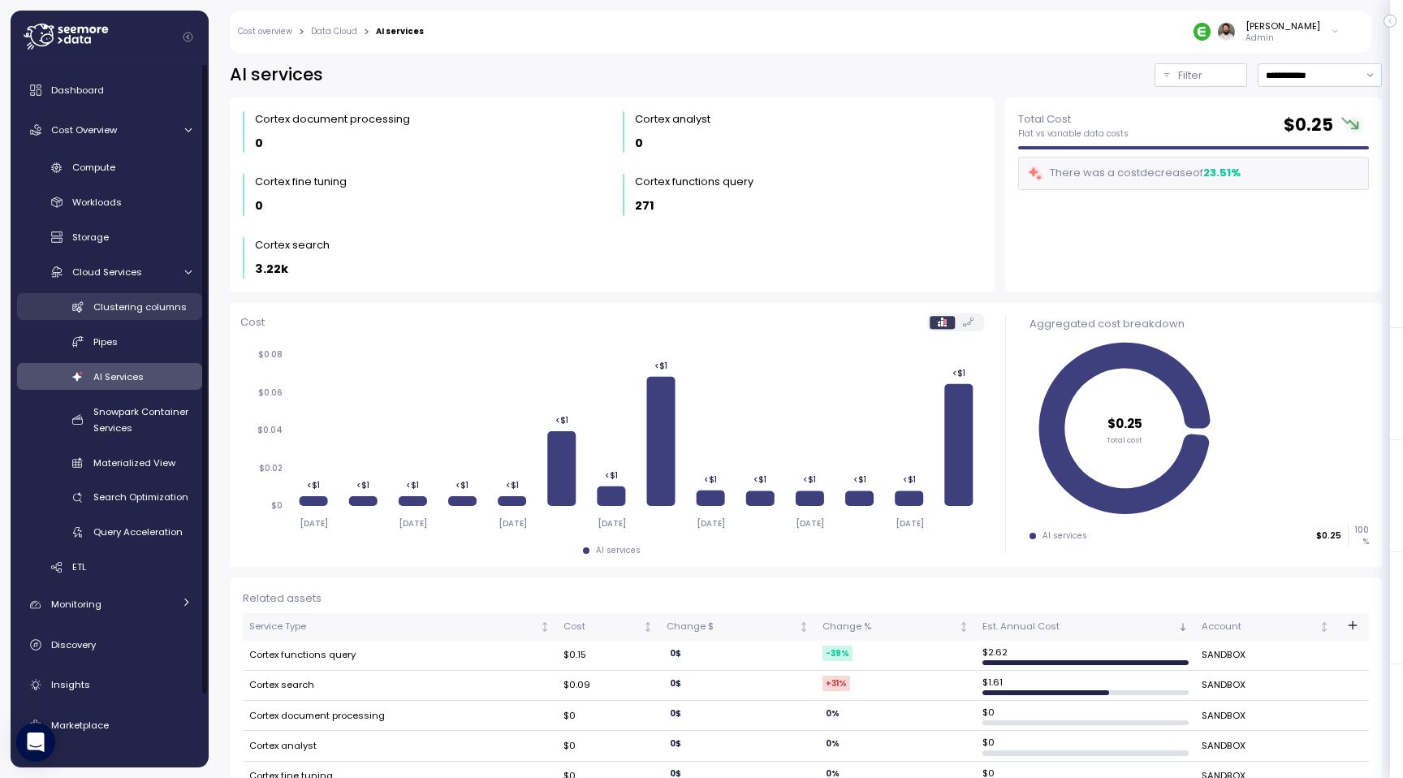
click at [140, 313] on div "Clustering columns" at bounding box center [142, 307] width 98 height 16
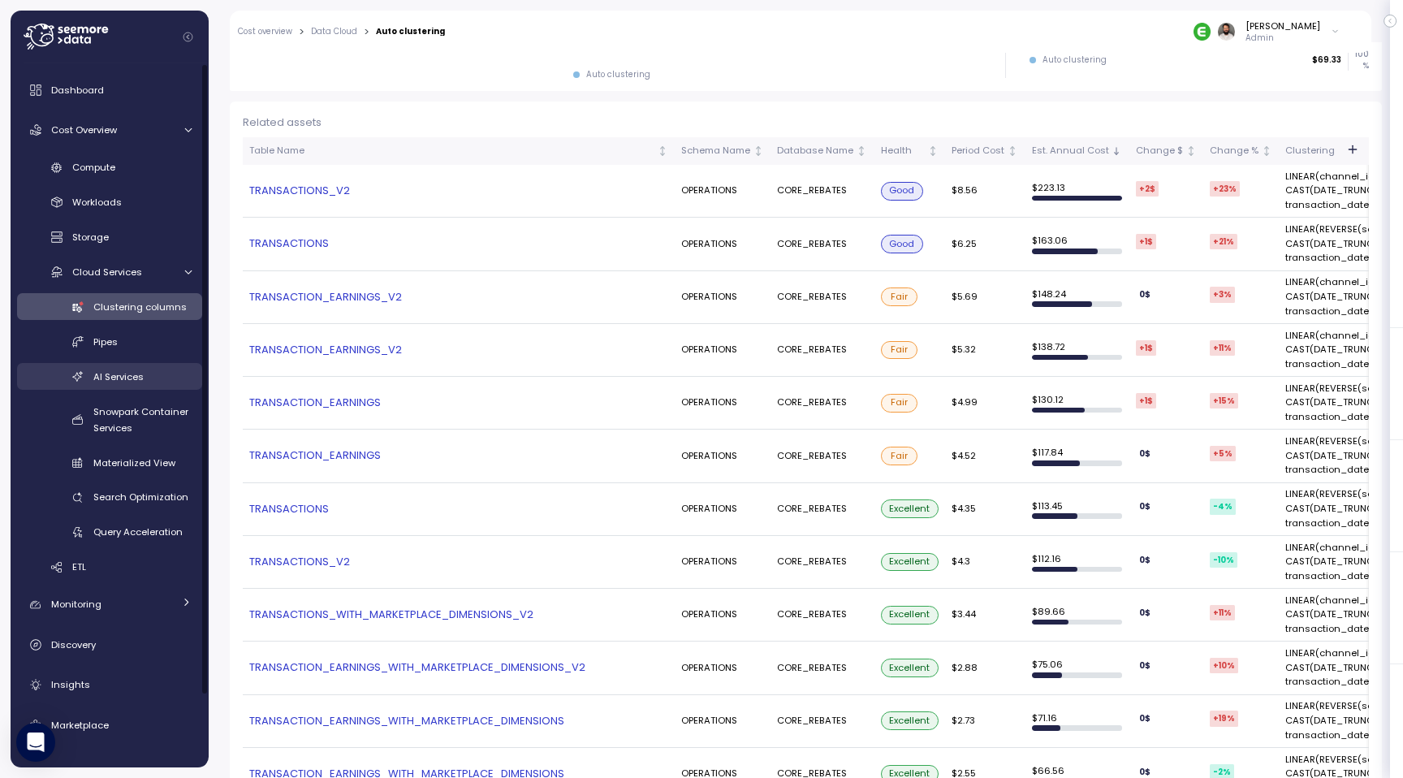
click at [112, 377] on span "AI Services" at bounding box center [118, 376] width 50 height 13
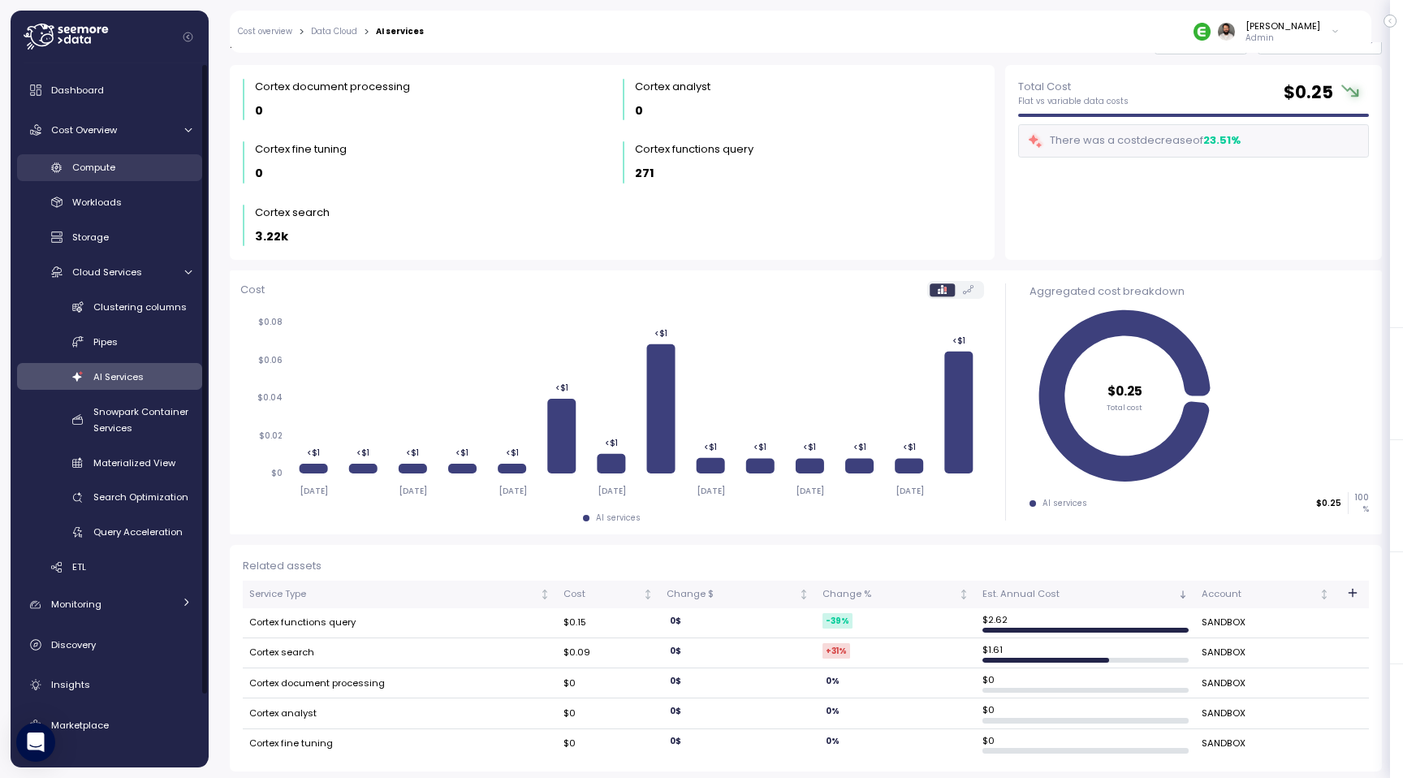
click at [136, 162] on div "Compute" at bounding box center [131, 167] width 119 height 16
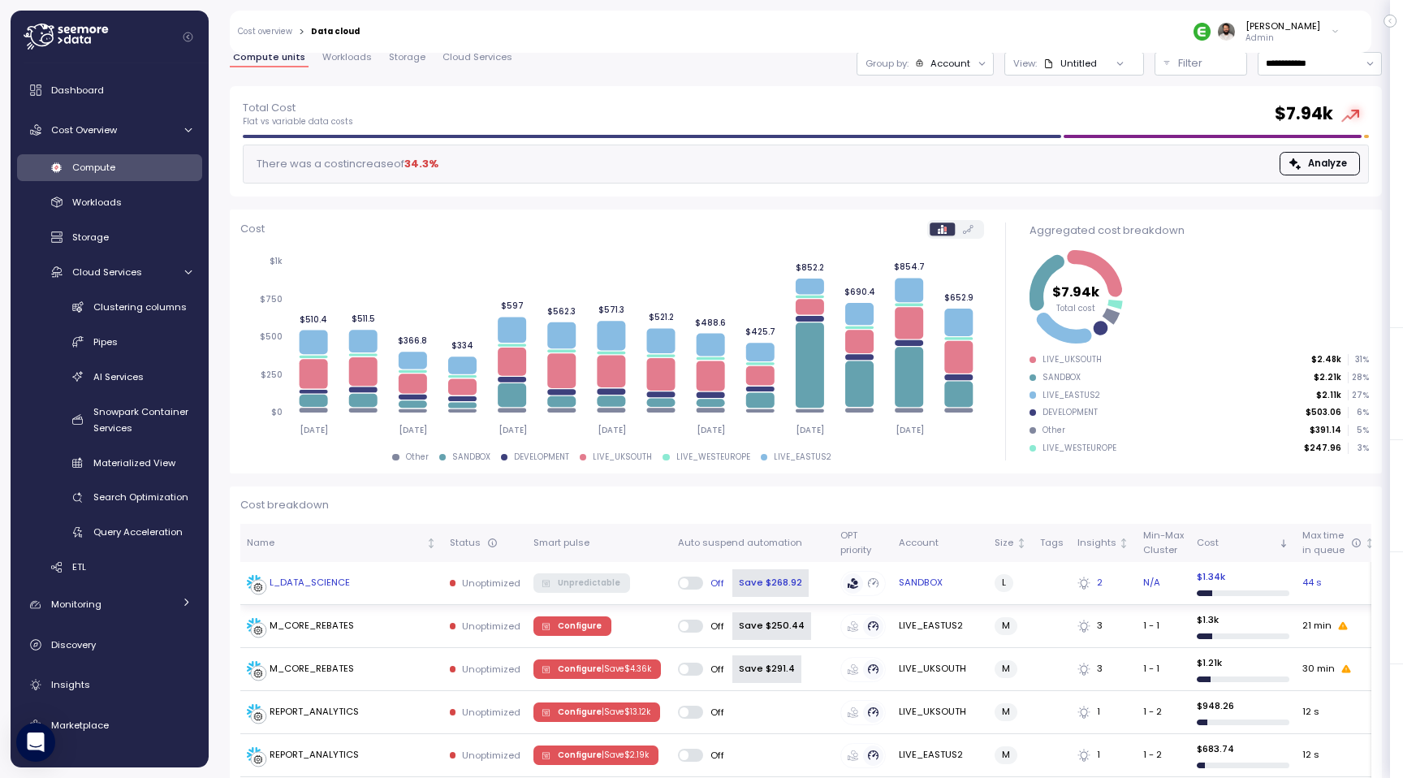
scroll to position [41, 0]
